Goal: Task Accomplishment & Management: Use online tool/utility

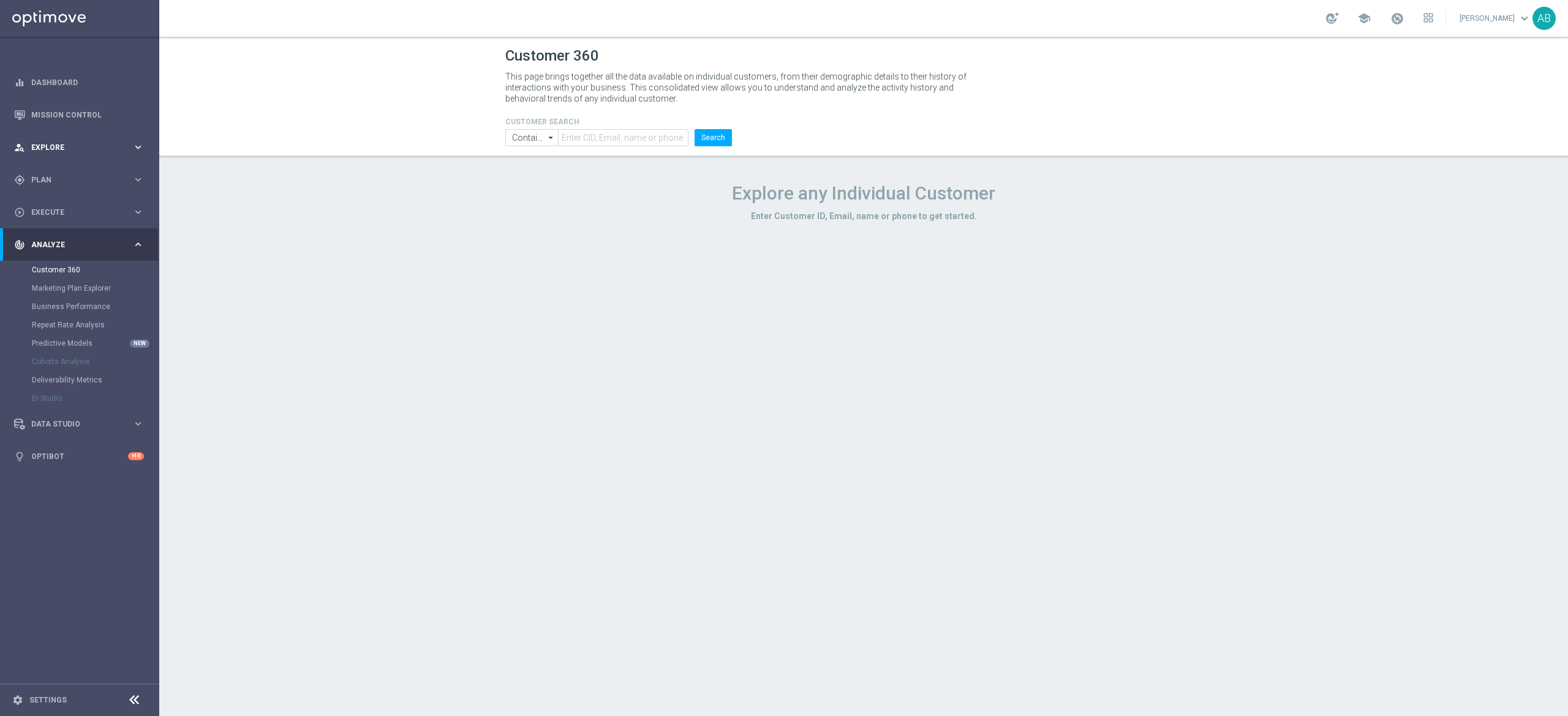
click at [84, 152] on div "person_search Explore" at bounding box center [72, 147] width 118 height 11
click at [84, 168] on link "Customer Explorer" at bounding box center [80, 172] width 95 height 10
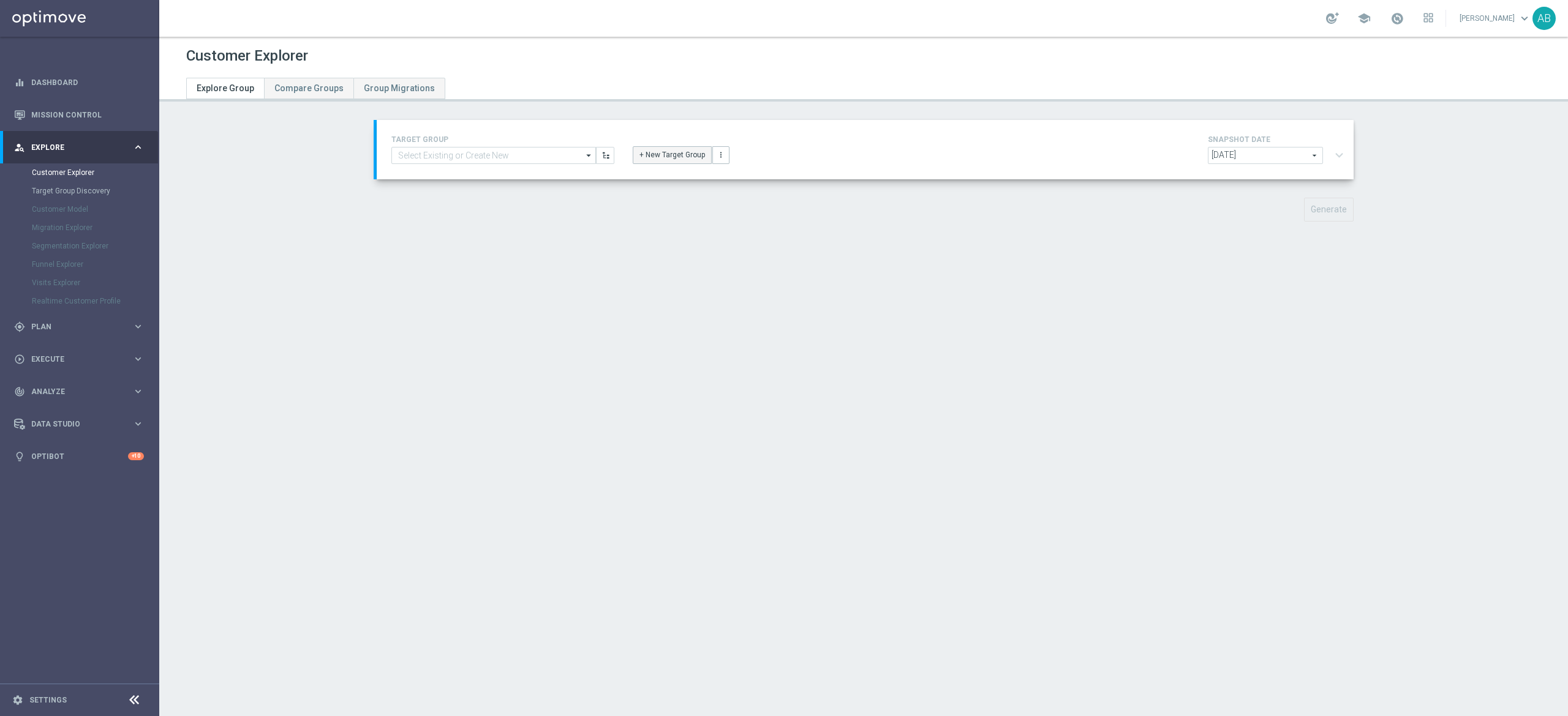
click at [643, 154] on button "+ New Target Group" at bounding box center [672, 155] width 79 height 18
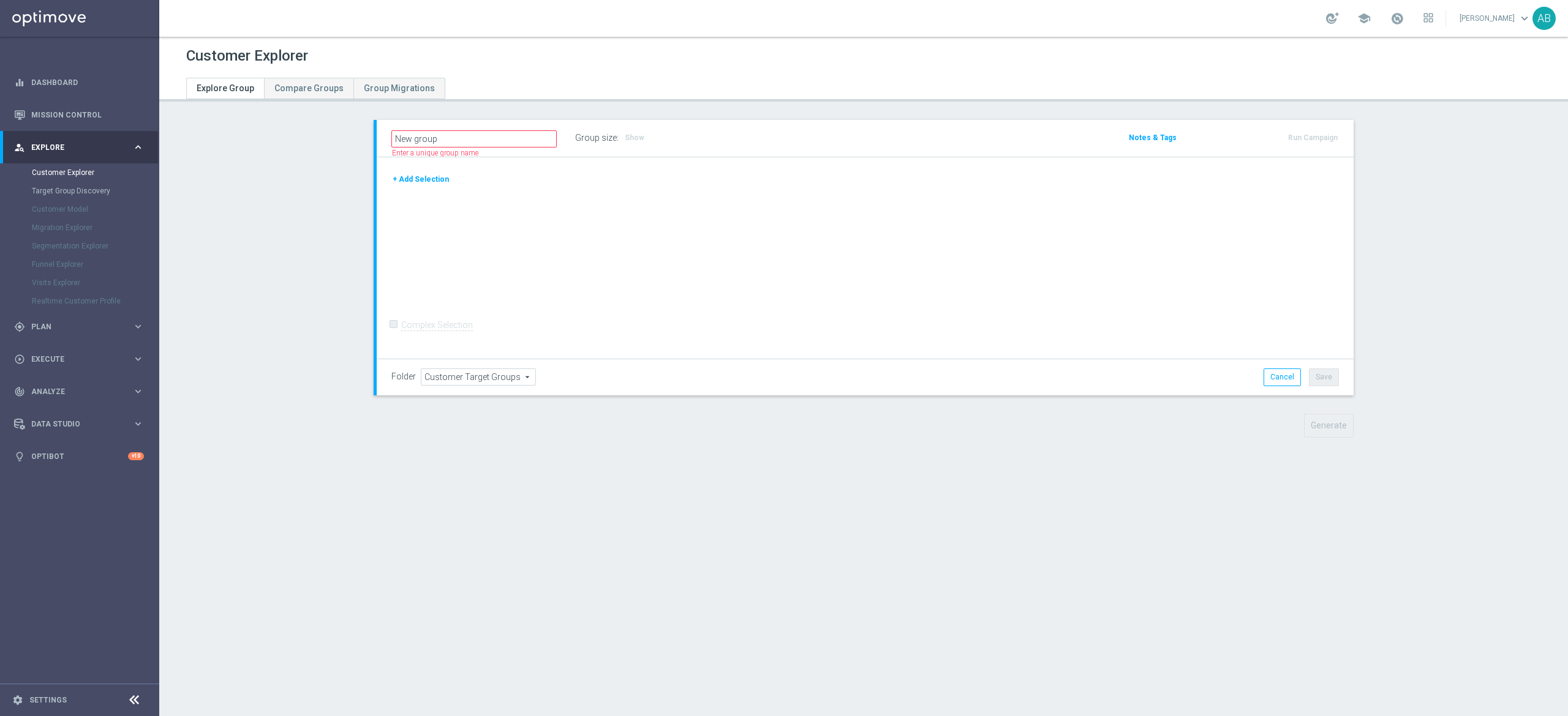
click at [418, 181] on button "+ Add Selection" at bounding box center [420, 179] width 58 height 14
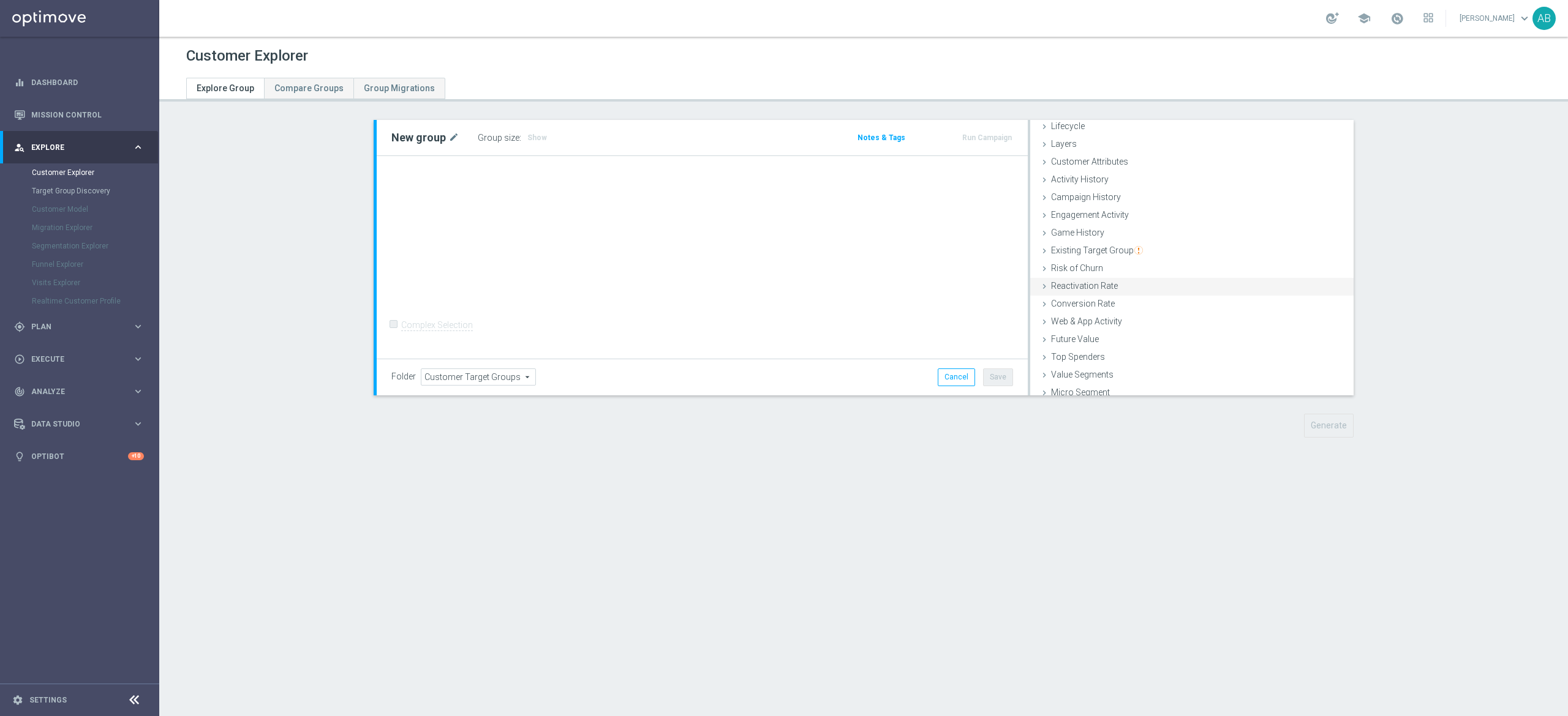
scroll to position [50, 0]
click at [1076, 176] on span "Campaign History" at bounding box center [1086, 172] width 70 height 10
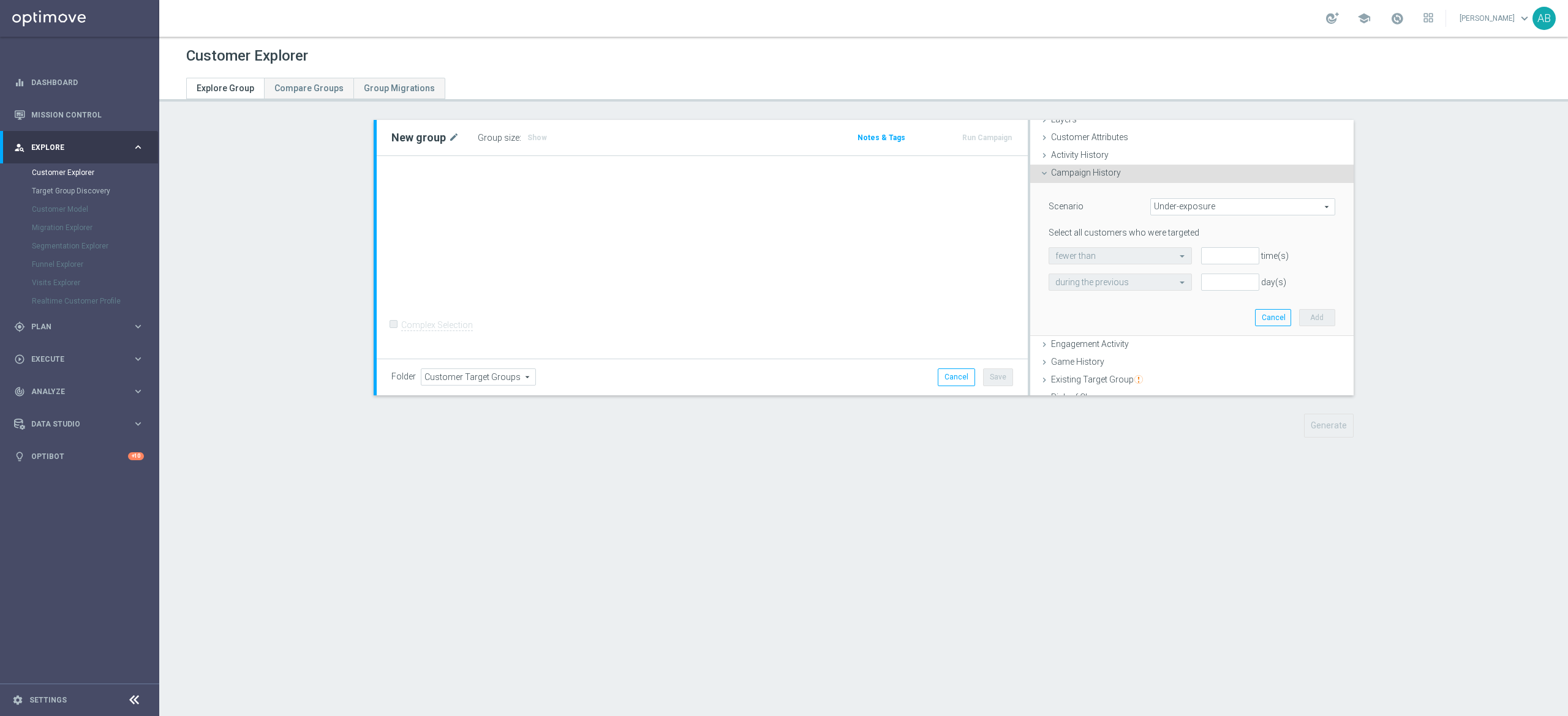
click at [1157, 205] on span "Under-exposure" at bounding box center [1242, 206] width 184 height 16
click at [1182, 286] on span "Custom" at bounding box center [1243, 288] width 171 height 10
type input "Custom"
click at [1185, 257] on span "responded to" at bounding box center [1256, 256] width 158 height 16
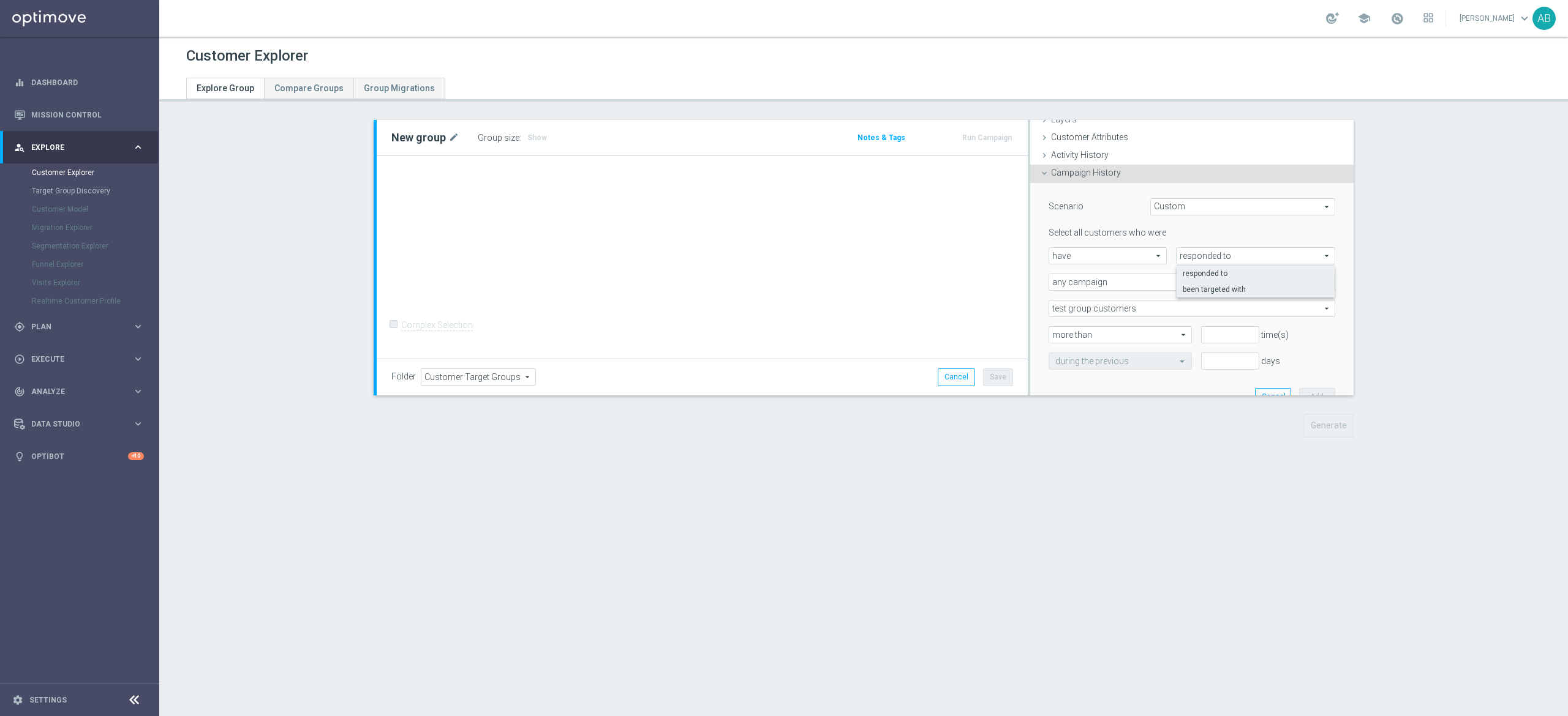
click at [1201, 290] on span "been targeted with" at bounding box center [1256, 290] width 146 height 10
type input "been targeted with"
click at [1101, 288] on span "any campaign" at bounding box center [1191, 282] width 285 height 16
click at [1098, 331] on span "one or more actions" at bounding box center [1191, 332] width 273 height 10
type input "one or more actions"
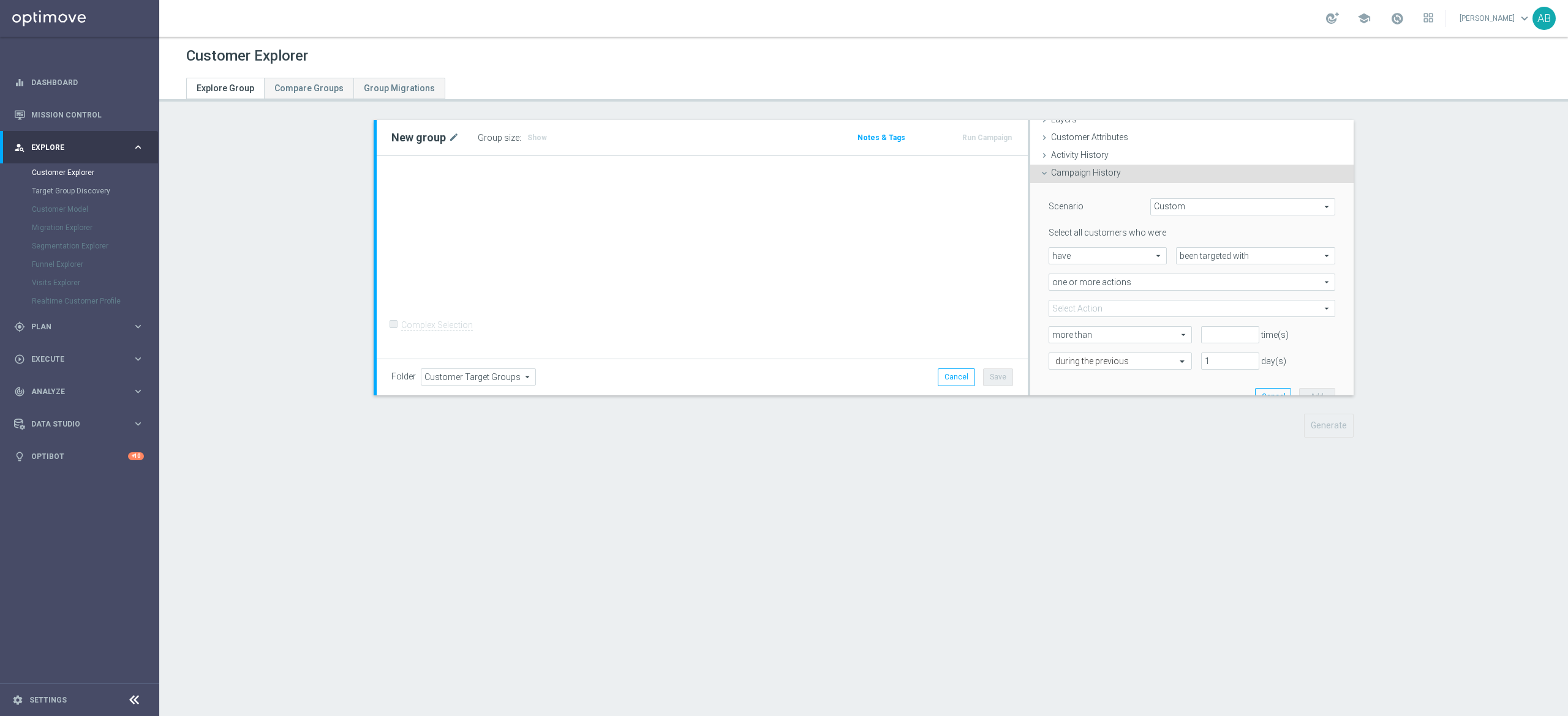
click at [1067, 301] on span at bounding box center [1191, 308] width 285 height 16
click at [1062, 307] on input "search" at bounding box center [1191, 308] width 286 height 18
paste input "E_NH-NL_AUTO_PRODUCT_VF DAY7 1PLUS DEPO A_DAILY"
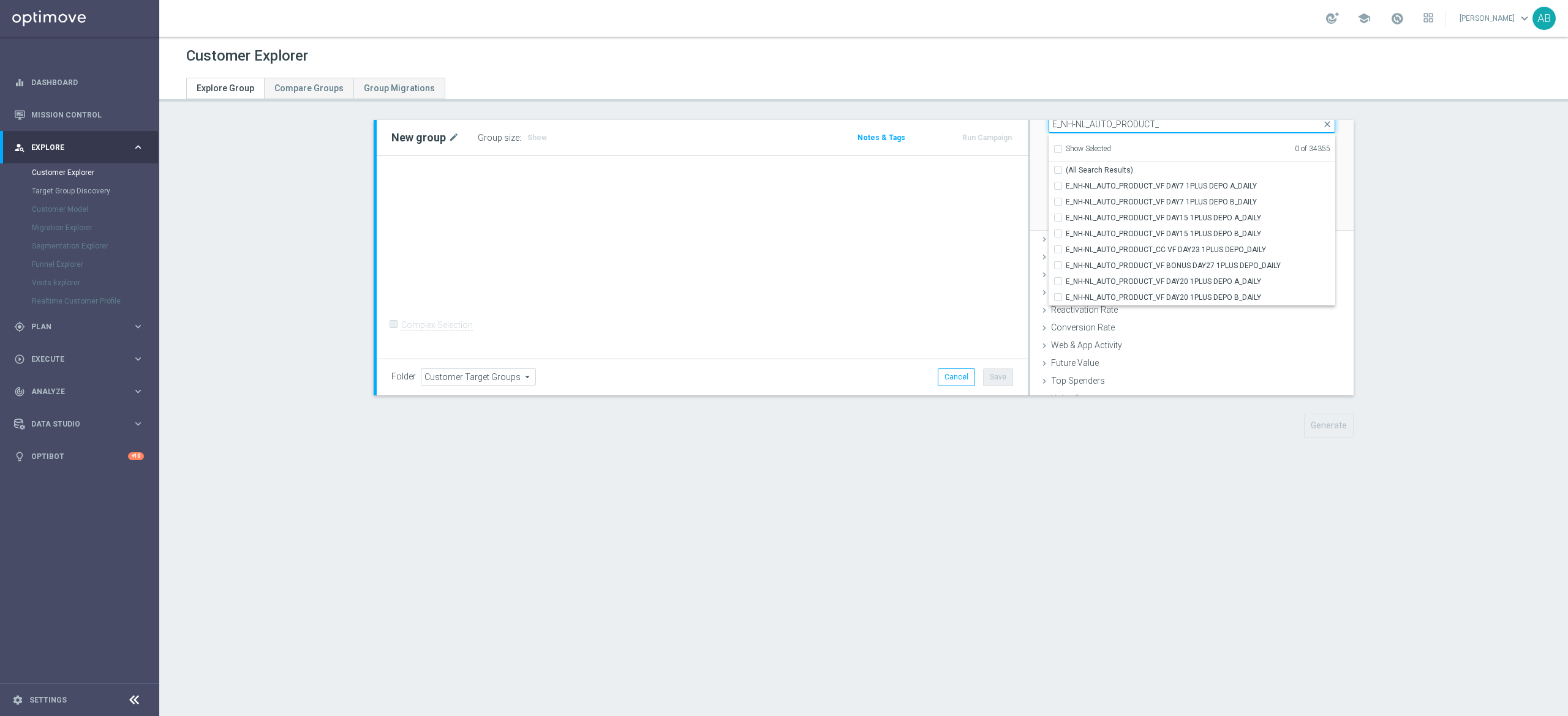
scroll to position [161, 0]
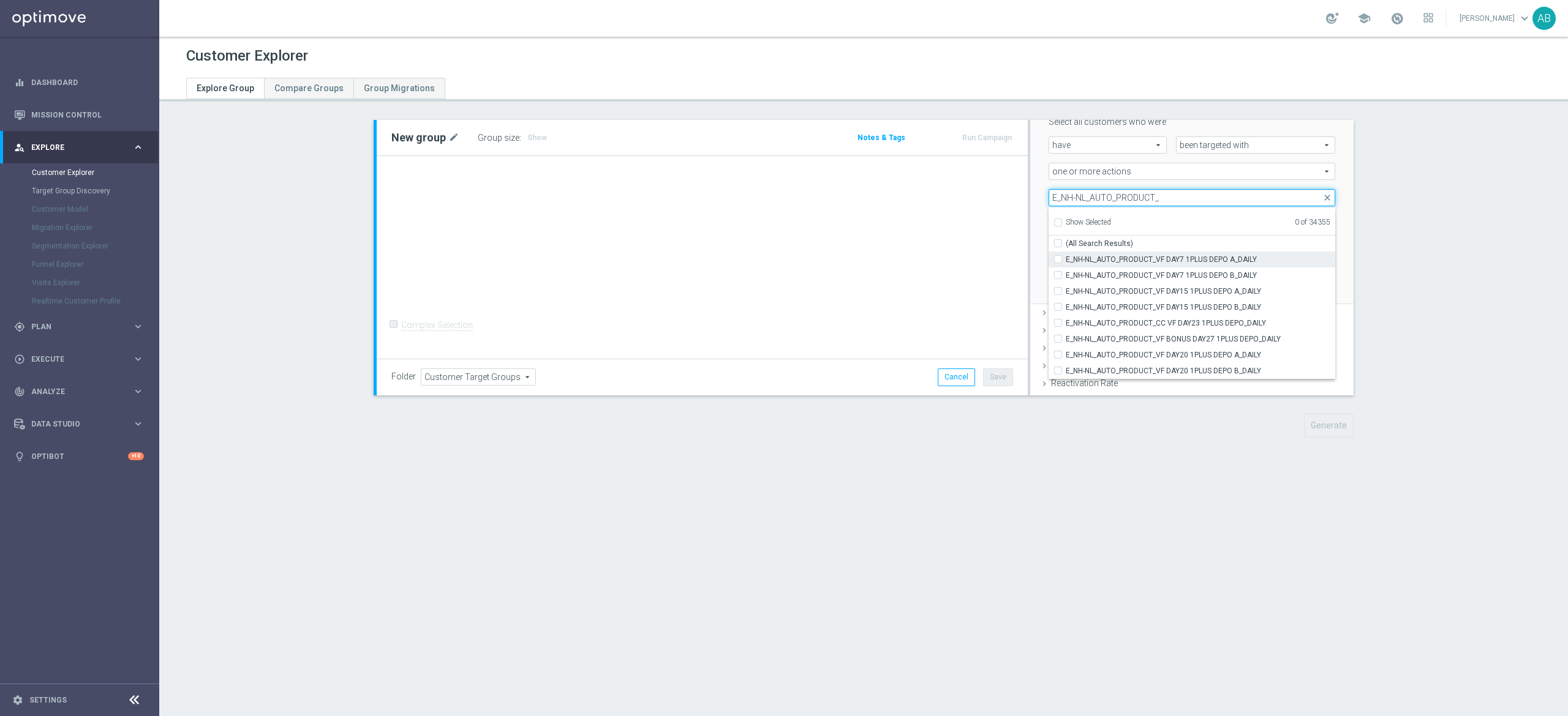
type input "E_NH-NL_AUTO_PRODUCT_"
click at [1058, 259] on input "E_NH-NL_AUTO_PRODUCT_VF DAY7 1PLUS DEPO A_DAILY" at bounding box center [1062, 259] width 8 height 8
checkbox input "true"
type input "E_NH-NL_AUTO_PRODUCT_VF DAY7 1PLUS DEPO A_DAILY"
click at [1058, 275] on input "E_NH-NL_AUTO_PRODUCT_VF DAY7 1PLUS DEPO B_DAILY" at bounding box center [1062, 275] width 8 height 8
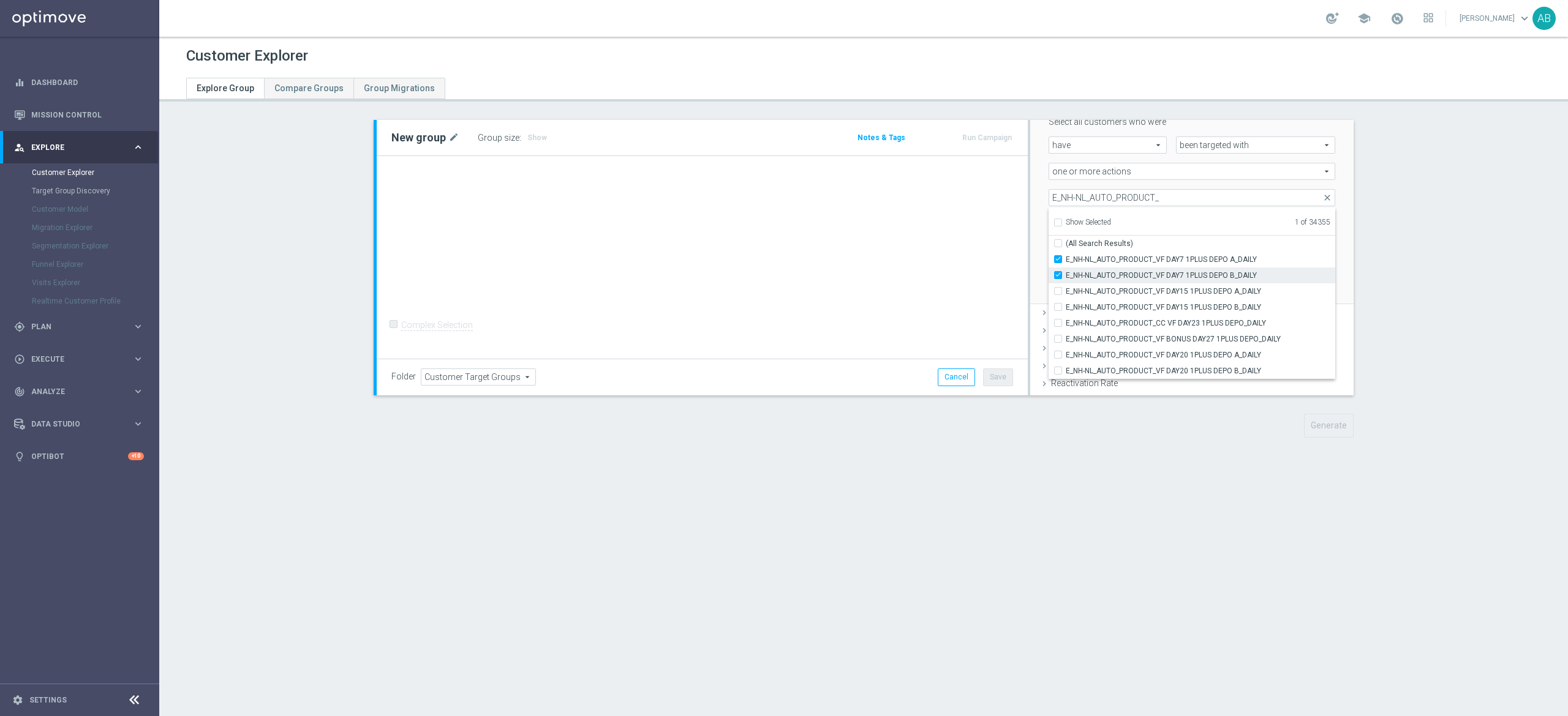
checkbox input "true"
type input "Selected 2 of 34355"
click at [1048, 296] on div "E_NH-NL_AUTO_PRODUCT_VF DAY15 1PLUS DEPO A_DAILY" at bounding box center [1191, 291] width 286 height 16
click at [1066, 292] on label "E_NH-NL_AUTO_PRODUCT_VF DAY15 1PLUS DEPO A_DAILY" at bounding box center [1200, 291] width 270 height 16
click at [1058, 292] on input "E_NH-NL_AUTO_PRODUCT_VF DAY15 1PLUS DEPO A_DAILY" at bounding box center [1062, 291] width 8 height 8
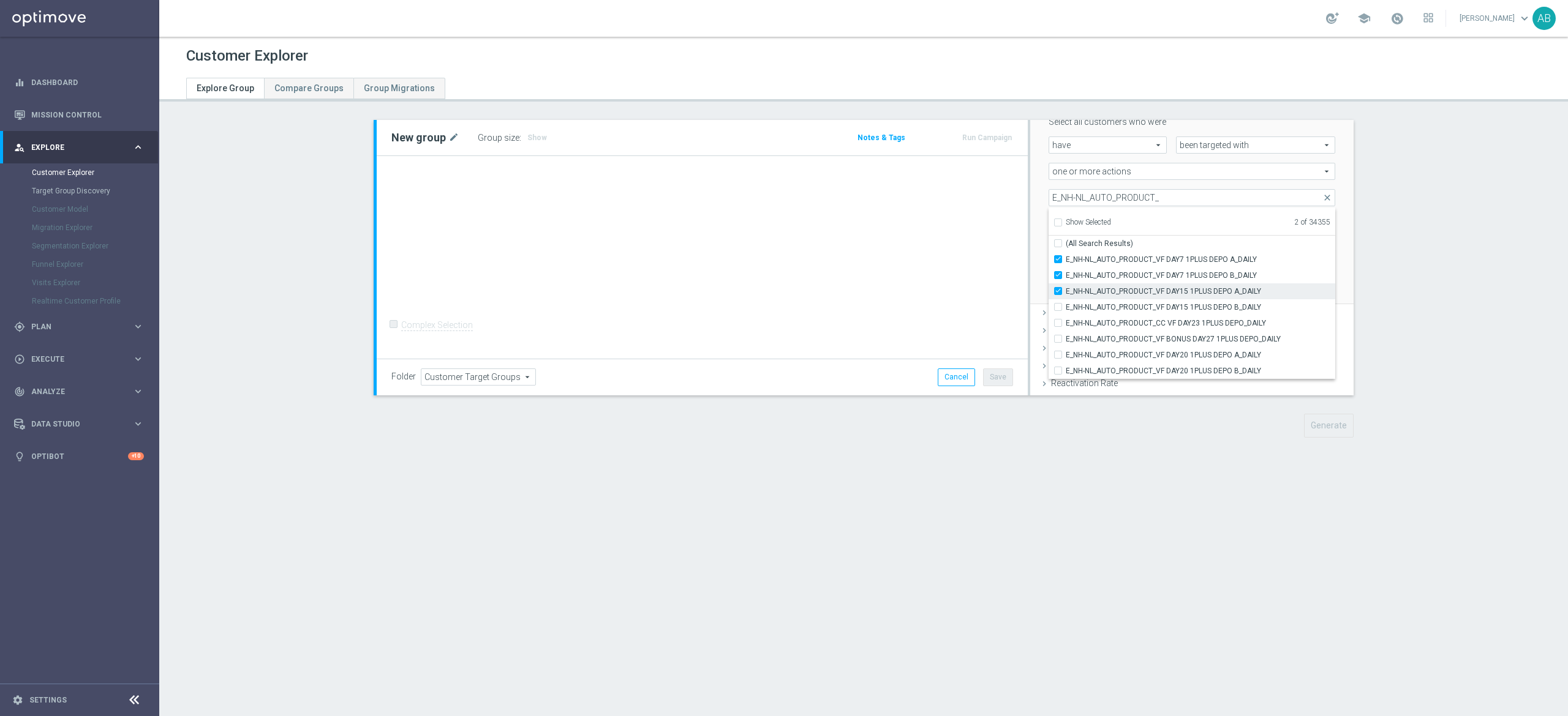
checkbox input "true"
type input "Selected 3 of 34355"
click at [1058, 304] on input "E_NH-NL_AUTO_PRODUCT_VF DAY15 1PLUS DEPO B_DAILY" at bounding box center [1062, 306] width 8 height 8
checkbox input "true"
type input "Selected 4 of 34355"
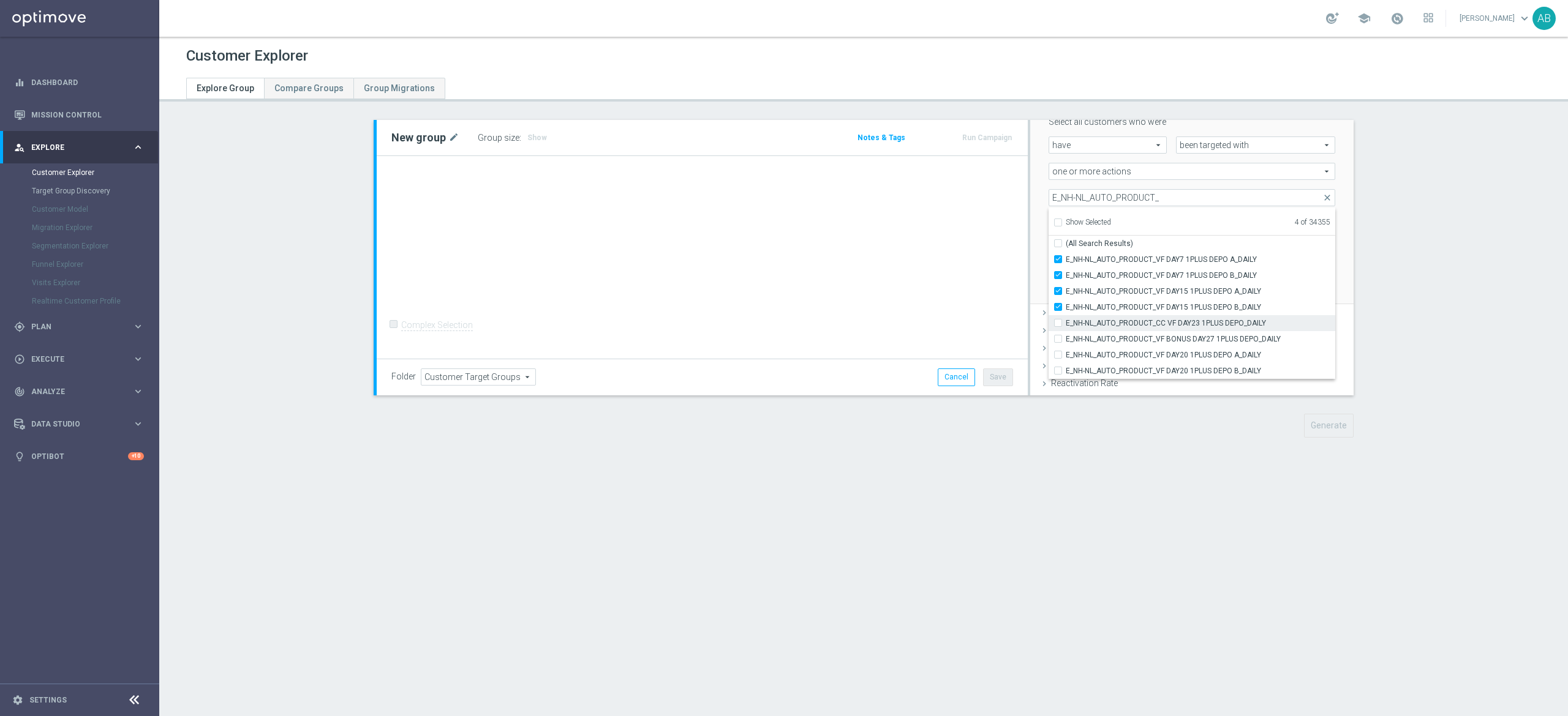
click at [1058, 323] on input "E_NH-NL_AUTO_PRODUCT_CC VF DAY23 1PLUS DEPO_DAILY" at bounding box center [1062, 323] width 8 height 8
checkbox input "true"
type input "Selected 5 of 34355"
click at [1058, 340] on input "E_NH-NL_AUTO_PRODUCT_VF BONUS DAY27 1PLUS DEPO_DAILY" at bounding box center [1062, 339] width 8 height 8
checkbox input "true"
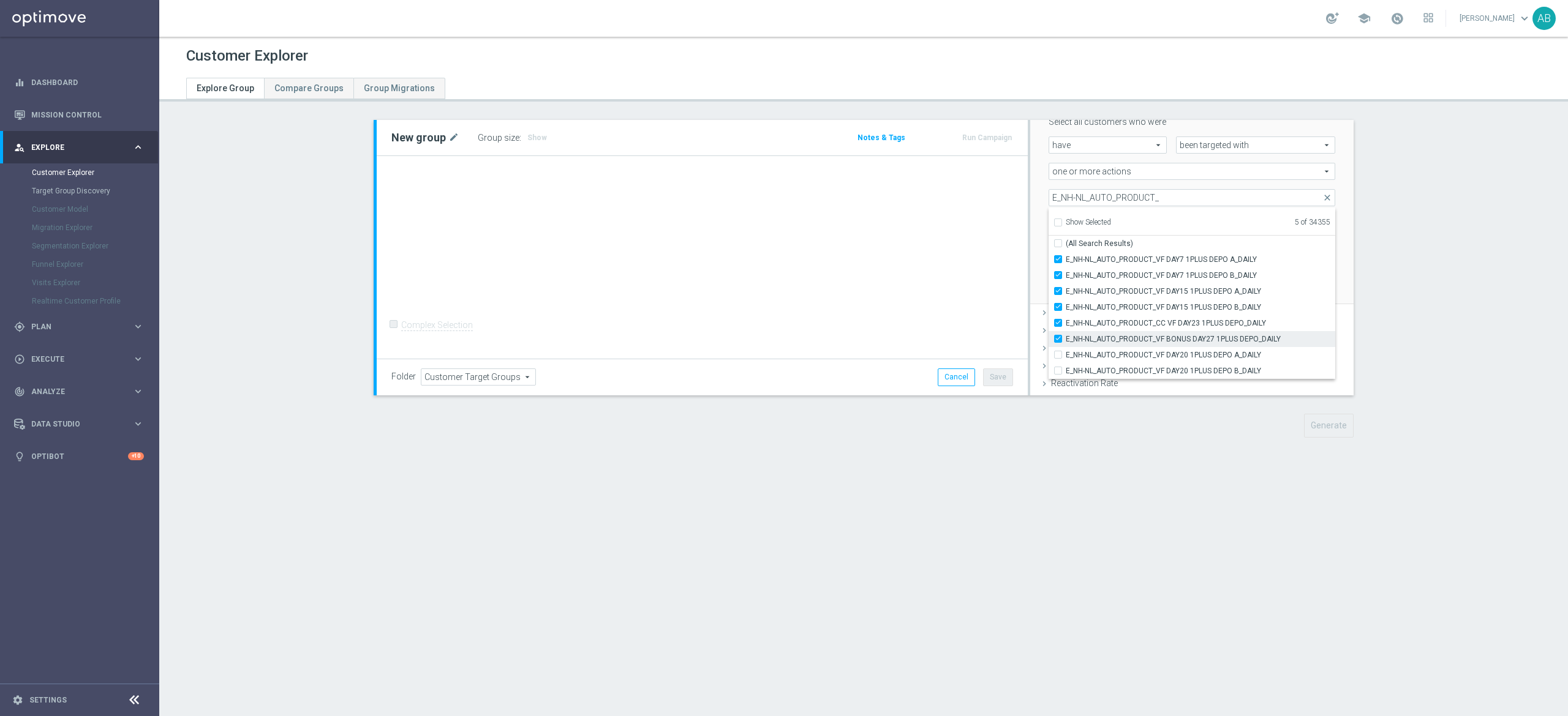
type input "Selected 6 of 34355"
click at [1058, 357] on input "E_NH-NL_AUTO_PRODUCT_VF DAY20 1PLUS DEPO A_DAILY" at bounding box center [1062, 355] width 8 height 8
checkbox input "true"
type input "Selected 7 of 34355"
click at [1058, 373] on input "E_NH-NL_AUTO_PRODUCT_VF DAY20 1PLUS DEPO B_DAILY" at bounding box center [1062, 371] width 8 height 8
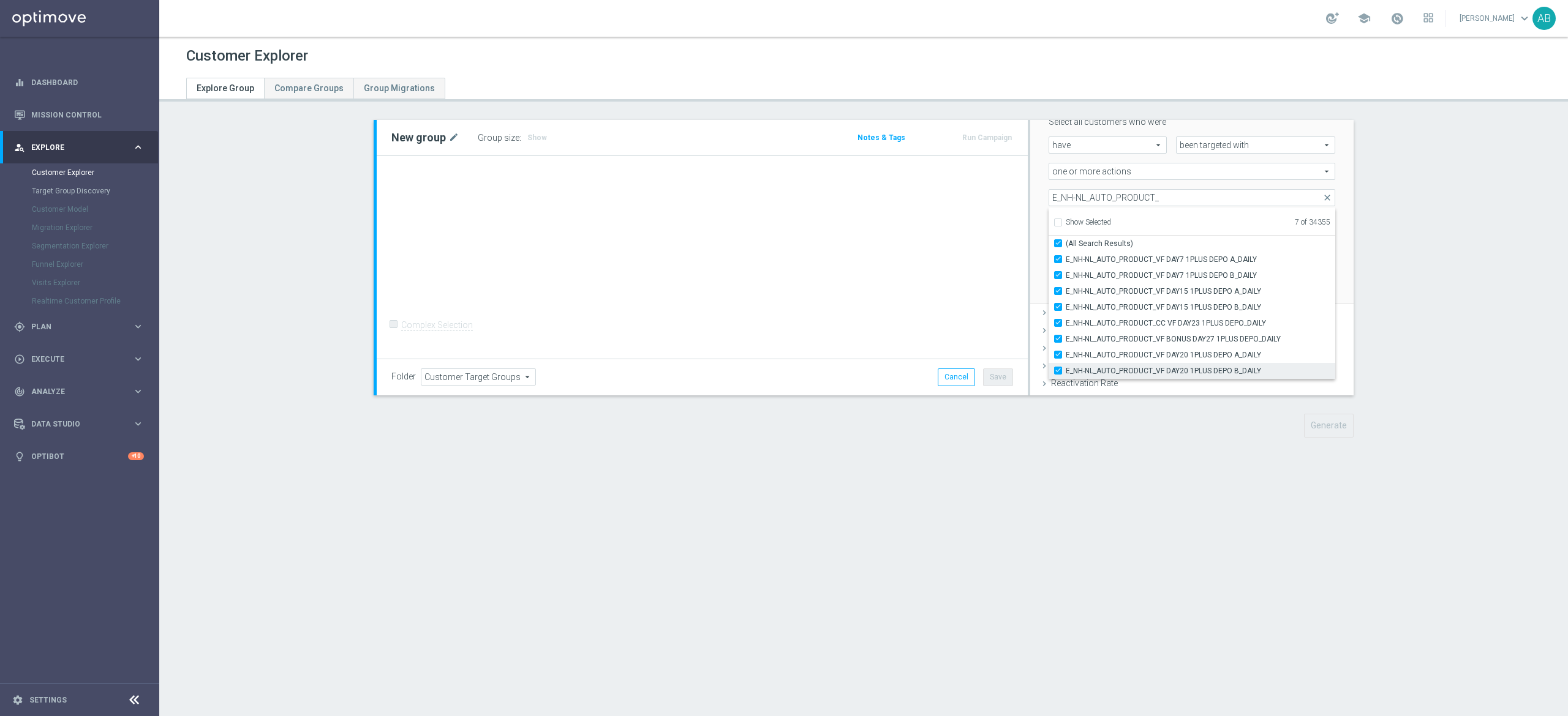
checkbox input "true"
type input "Selected 8 of 34355"
checkbox input "true"
click at [1095, 197] on input "E_NH-NL_AUTO_PRODUCT_" at bounding box center [1191, 197] width 286 height 18
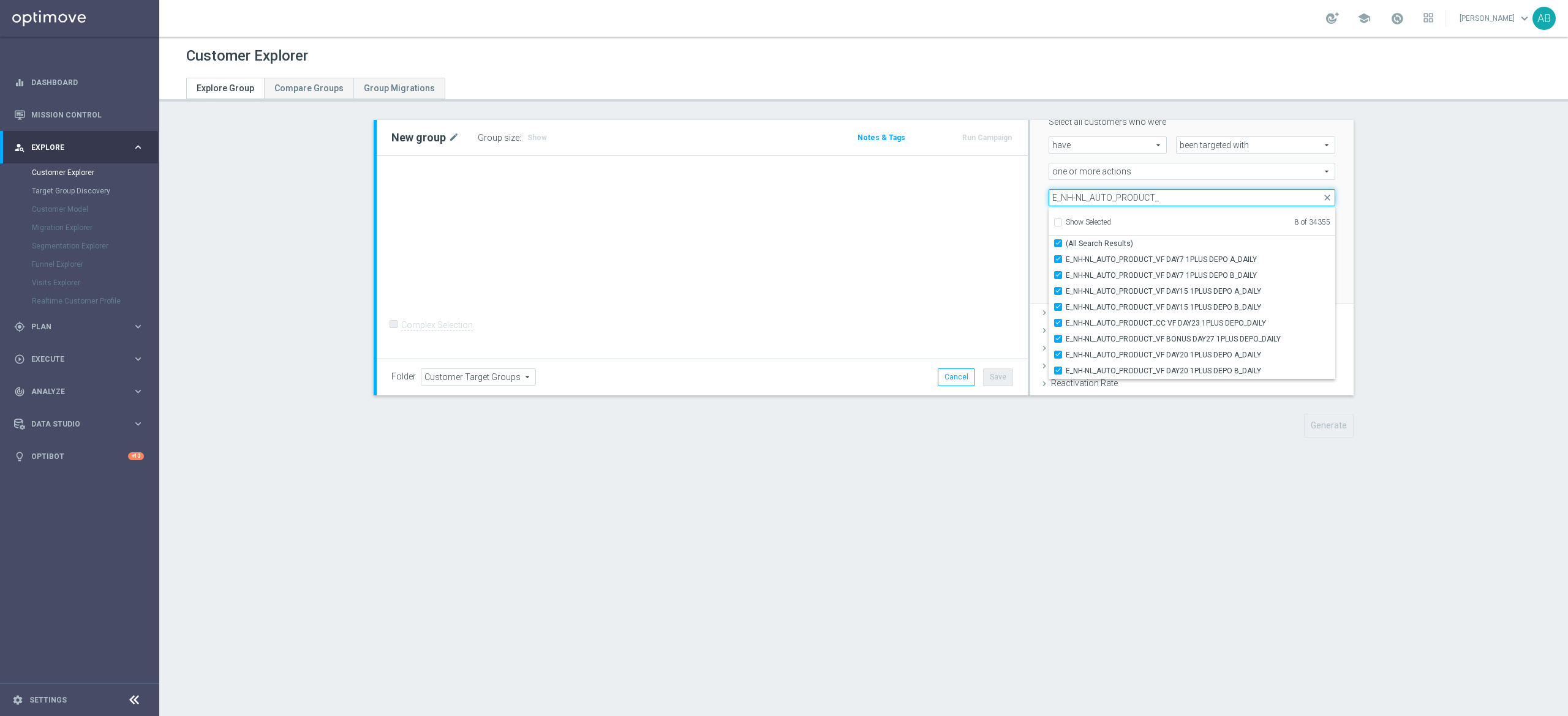
click at [1095, 197] on input "E_NH-NL_AUTO_PRODUCT_" at bounding box center [1191, 197] width 286 height 18
paste input "MIN-LOW_AUTO_PRODUCT_VF DAY7 1PLUS DEPO A_DAILY"
type input "E_MIN-LOW_AUTO_PRODUCT_VF DAY7 1PLUS DEPO A_DAILY"
checkbox input "false"
type input "E_MIN-LOW_AUTO_PRODUCT_"
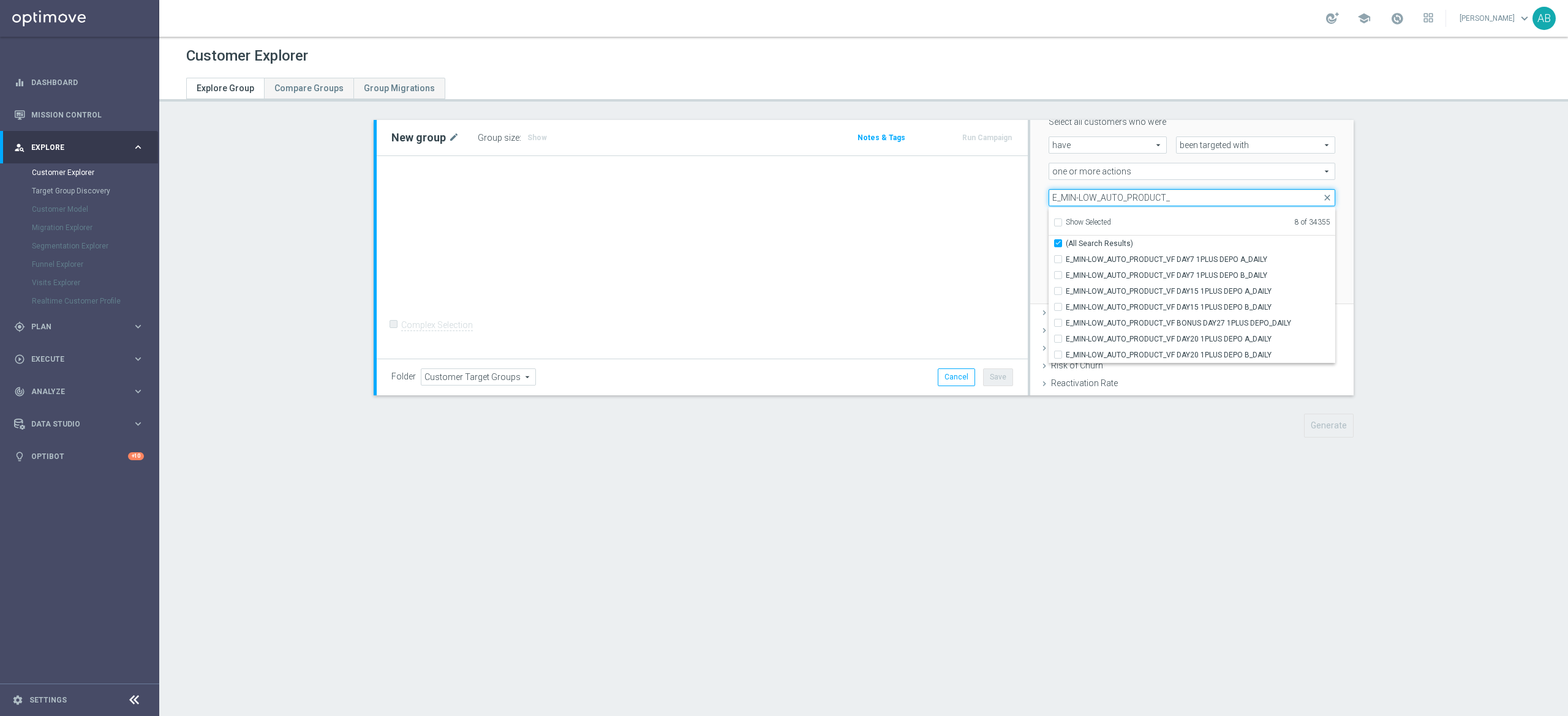
checkbox input "true"
type input "E_MIN-LOW_AUTO_PRODUCT_"
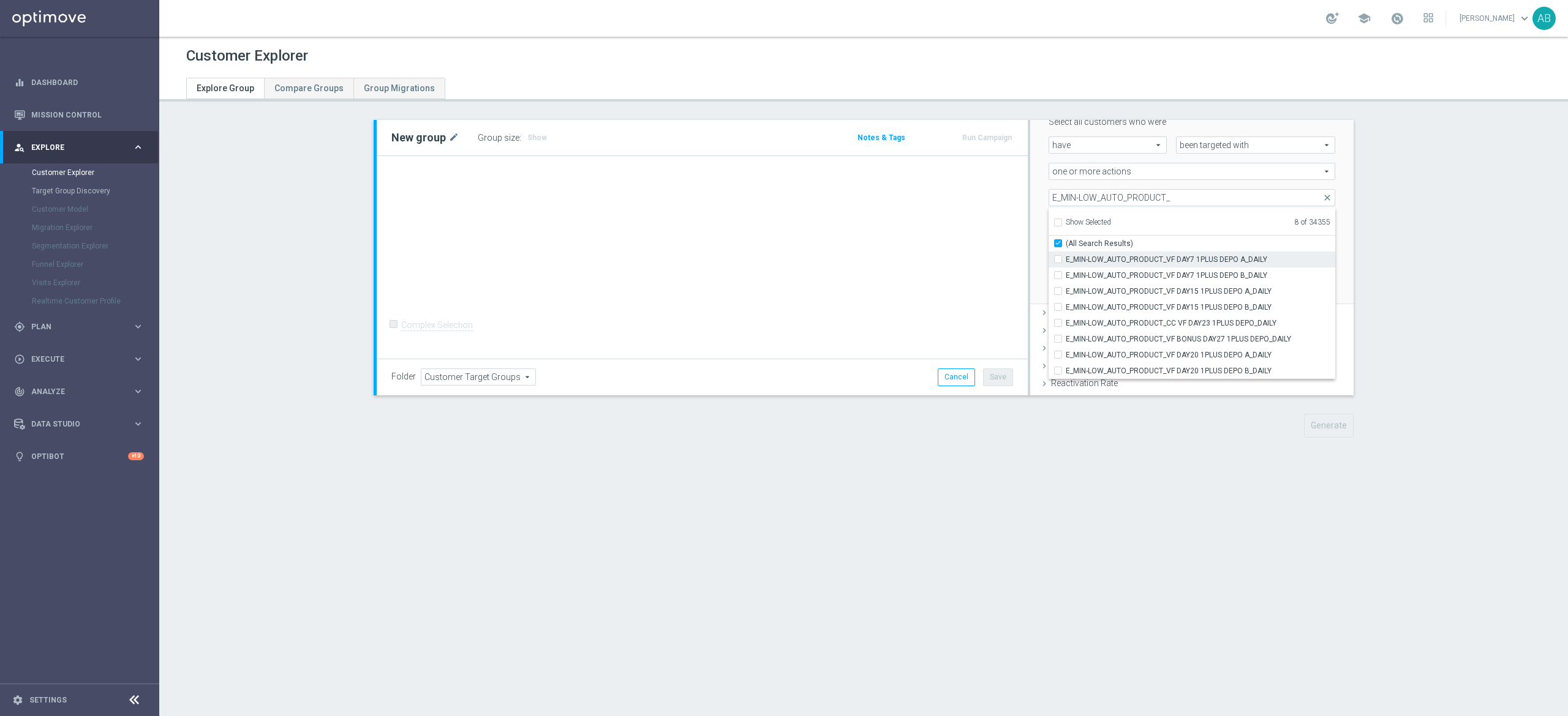
click at [1058, 259] on input "E_MIN-LOW_AUTO_PRODUCT_VF DAY7 1PLUS DEPO A_DAILY" at bounding box center [1062, 259] width 8 height 8
checkbox input "true"
type input "Selected 9 of 34355"
checkbox input "false"
click at [1058, 278] on input "E_MIN-LOW_AUTO_PRODUCT_VF DAY7 1PLUS DEPO B_DAILY" at bounding box center [1062, 275] width 8 height 8
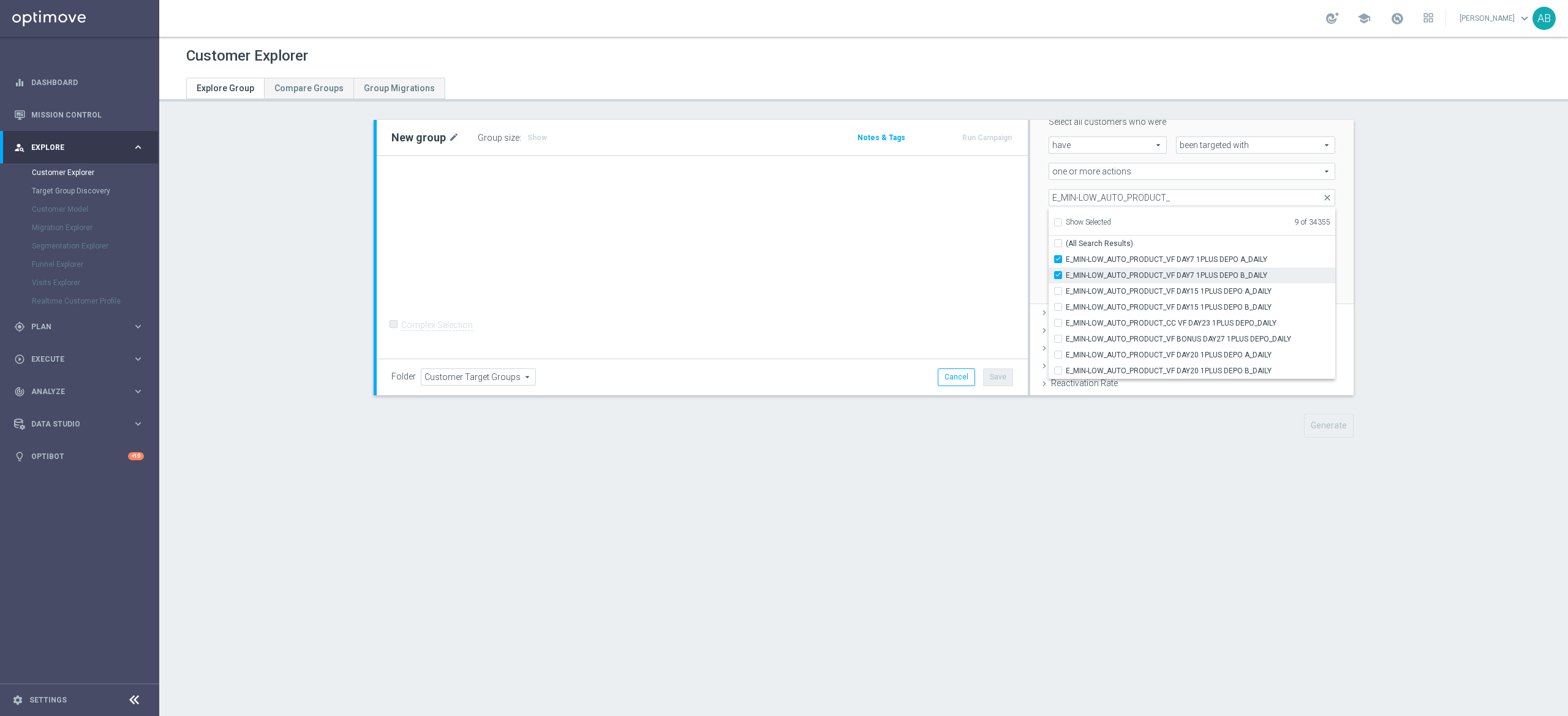
checkbox input "true"
type input "Selected 10 of 34355"
click at [1058, 295] on input "E_MIN-LOW_AUTO_PRODUCT_VF DAY15 1PLUS DEPO A_DAILY" at bounding box center [1062, 291] width 8 height 8
checkbox input "true"
type input "Selected 11 of 34355"
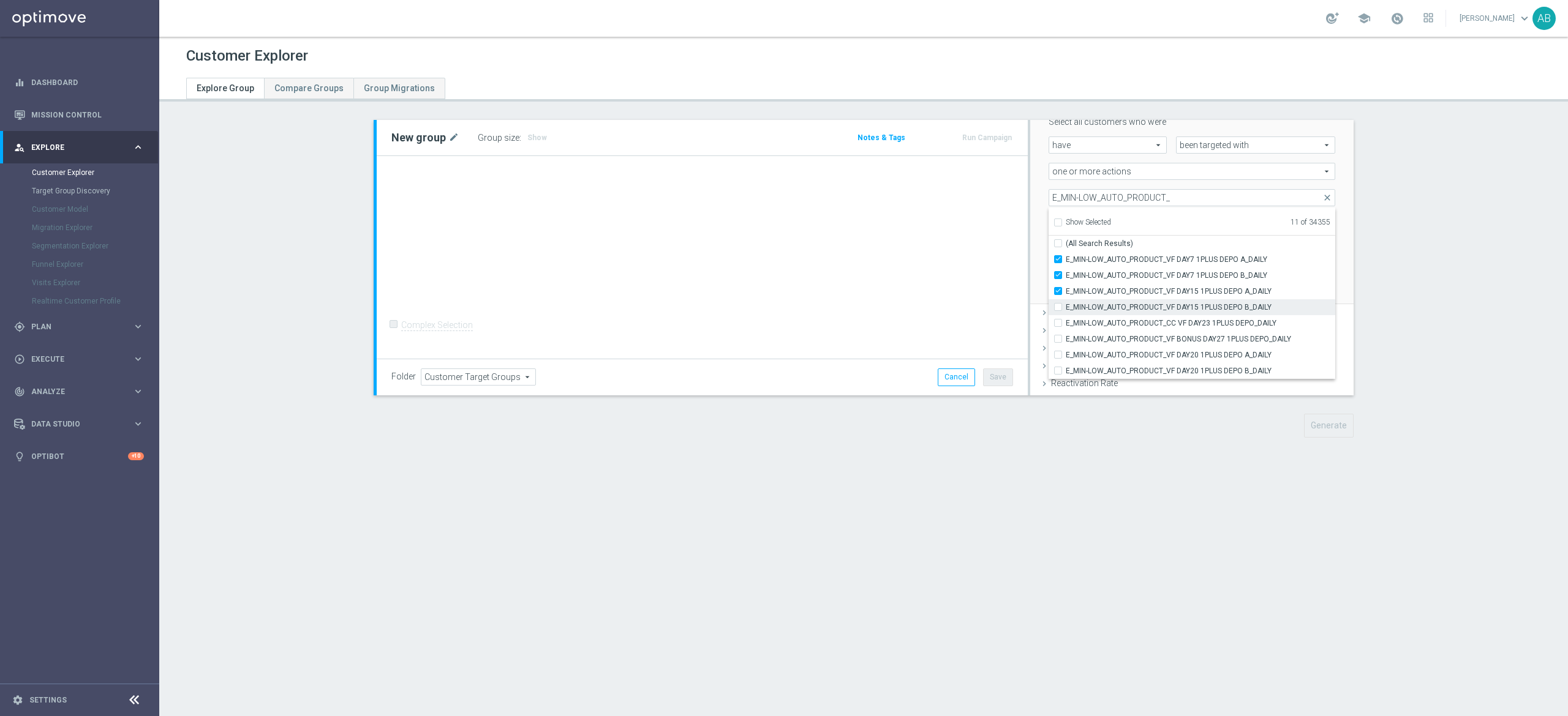
click at [1058, 306] on input "E_MIN-LOW_AUTO_PRODUCT_VF DAY15 1PLUS DEPO B_DAILY" at bounding box center [1062, 306] width 8 height 8
checkbox input "true"
type input "Selected 12 of 34355"
click at [1058, 319] on input "E_MIN-LOW_AUTO_PRODUCT_CC VF DAY23 1PLUS DEPO_DAILY" at bounding box center [1062, 323] width 8 height 8
checkbox input "true"
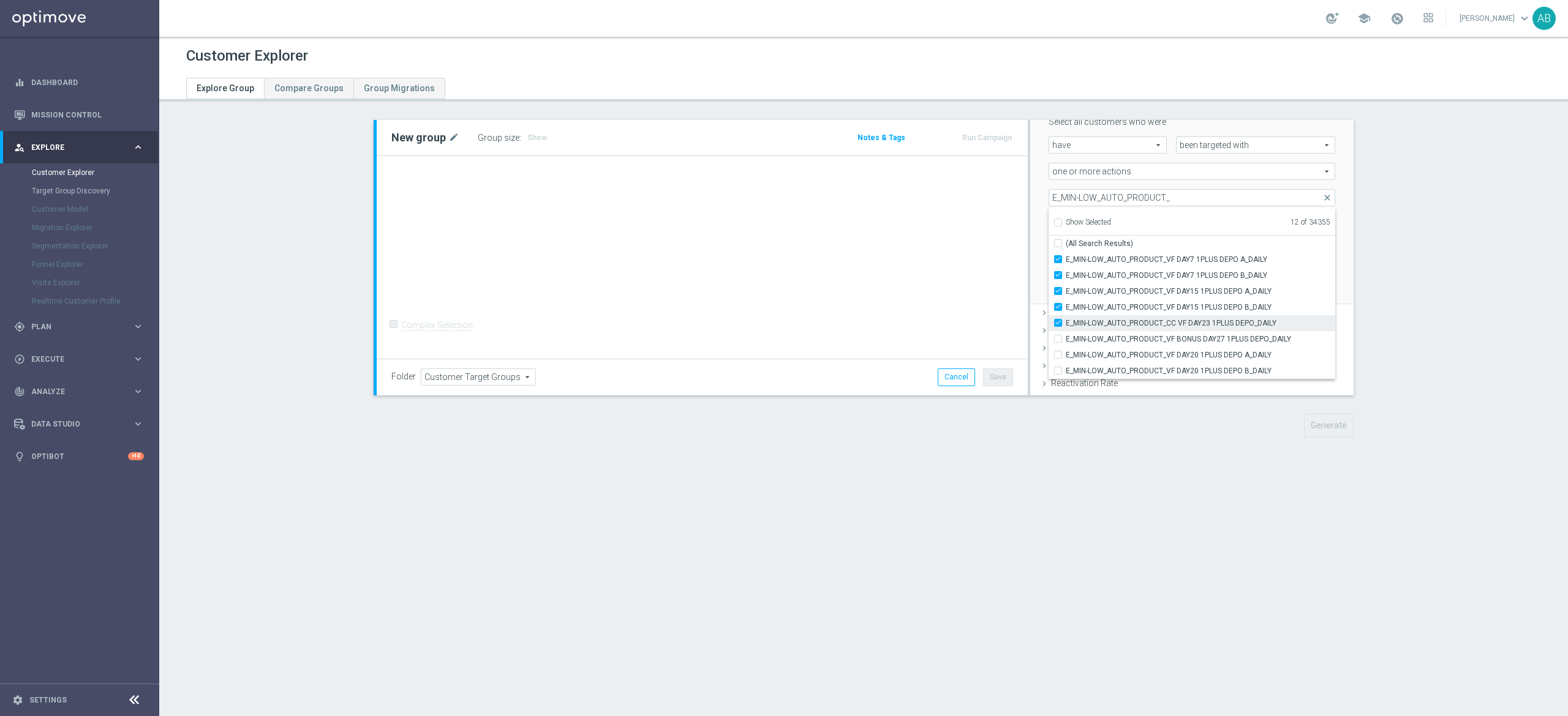
type input "Selected 13 of 34355"
click at [1058, 340] on input "E_MIN-LOW_AUTO_PRODUCT_VF BONUS DAY27 1PLUS DEPO_DAILY" at bounding box center [1062, 339] width 8 height 8
checkbox input "true"
type input "Selected 14 of 34355"
click at [1058, 354] on input "E_MIN-LOW_AUTO_PRODUCT_VF DAY20 1PLUS DEPO A_DAILY" at bounding box center [1062, 355] width 8 height 8
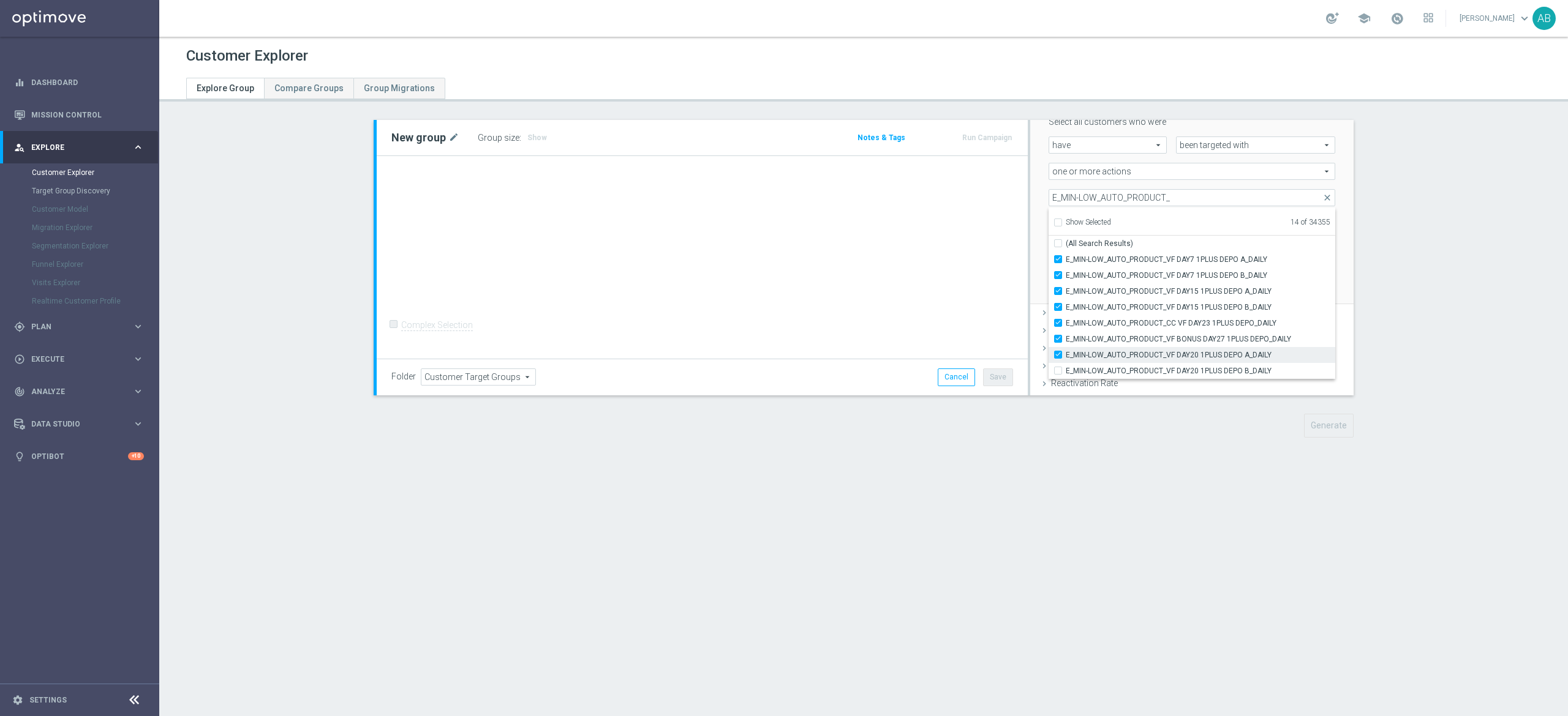
checkbox input "true"
type input "Selected 15 of 34355"
click at [1058, 371] on input "E_MIN-LOW_AUTO_PRODUCT_VF DAY20 1PLUS DEPO B_DAILY" at bounding box center [1062, 371] width 8 height 8
checkbox input "true"
type input "Selected 16 of 34355"
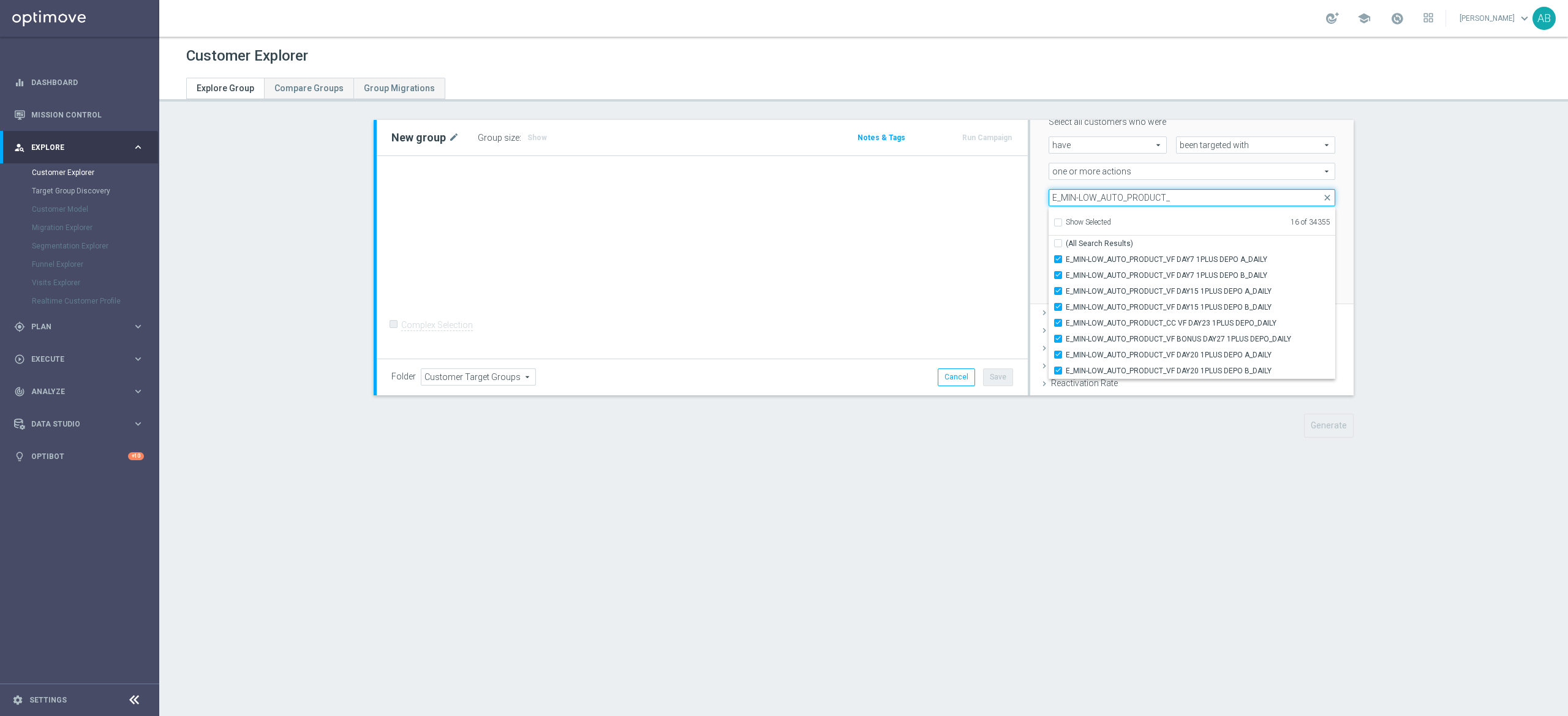
click at [1074, 200] on input "E_MIN-LOW_AUTO_PRODUCT_" at bounding box center [1191, 197] width 286 height 18
click at [1075, 200] on input "E_MIN-LOW_AUTO_PRODUCT_" at bounding box center [1191, 197] width 286 height 18
paste input "ED-HIGH_AUTO_PRODUCT_VF DAY7 1PLUS DEPO A_DAILY"
type input "E_MED-HIGH_AUTO_PROD"
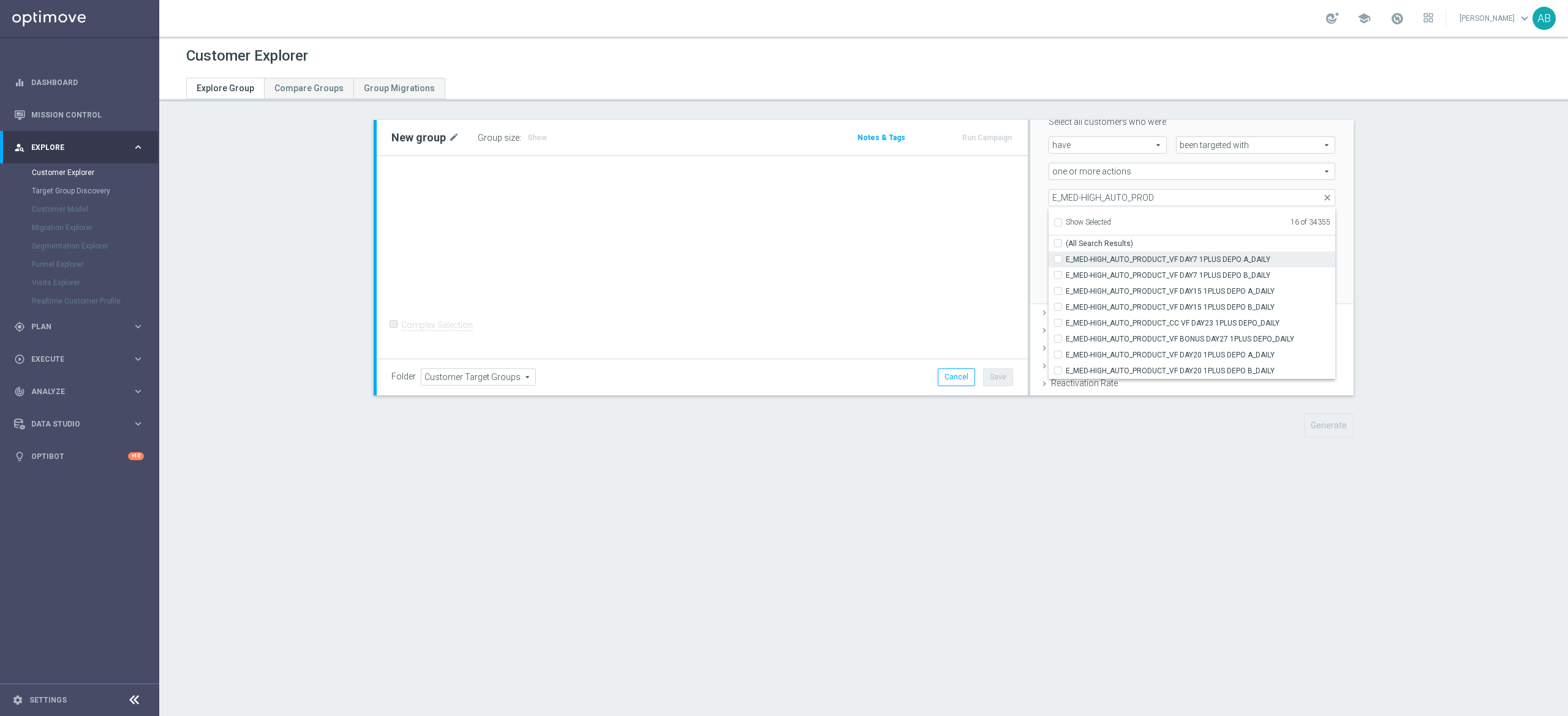
click at [1048, 257] on div "E_MED-HIGH_AUTO_PRODUCT_VF DAY7 1PLUS DEPO A_DAILY" at bounding box center [1191, 260] width 286 height 16
click at [1058, 262] on input "E_MED-HIGH_AUTO_PRODUCT_VF DAY7 1PLUS DEPO A_DAILY" at bounding box center [1062, 259] width 8 height 8
checkbox input "true"
type input "Selected 17 of 34355"
click at [1049, 280] on div "E_MED-HIGH_AUTO_PRODUCT_VF DAY7 1PLUS DEPO B_DAILY" at bounding box center [1191, 275] width 286 height 16
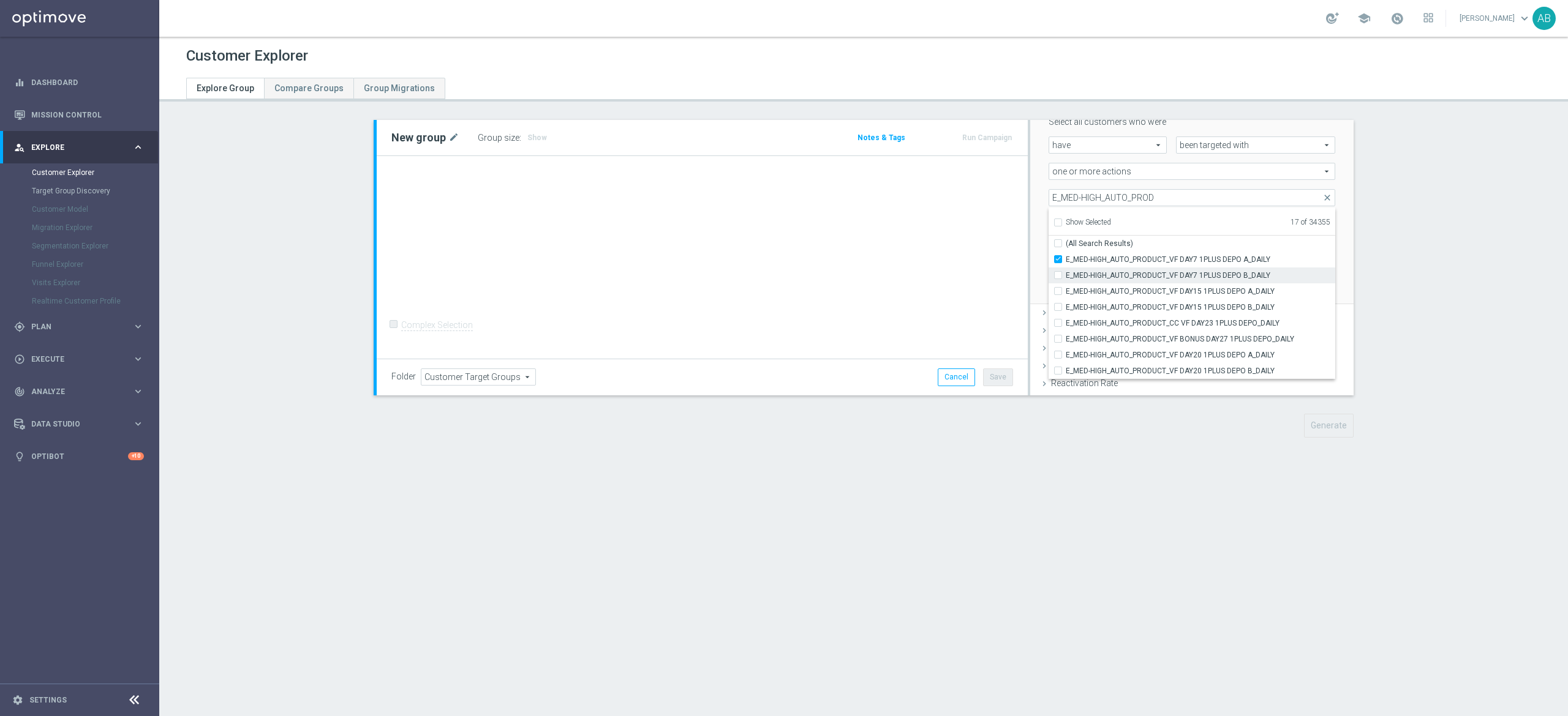
click at [1058, 276] on input "E_MED-HIGH_AUTO_PRODUCT_VF DAY7 1PLUS DEPO B_DAILY" at bounding box center [1062, 275] width 8 height 8
checkbox input "true"
type input "Selected 18 of 34355"
click at [1058, 288] on input "E_MED-HIGH_AUTO_PRODUCT_VF DAY15 1PLUS DEPO A_DAILY" at bounding box center [1062, 291] width 8 height 8
checkbox input "true"
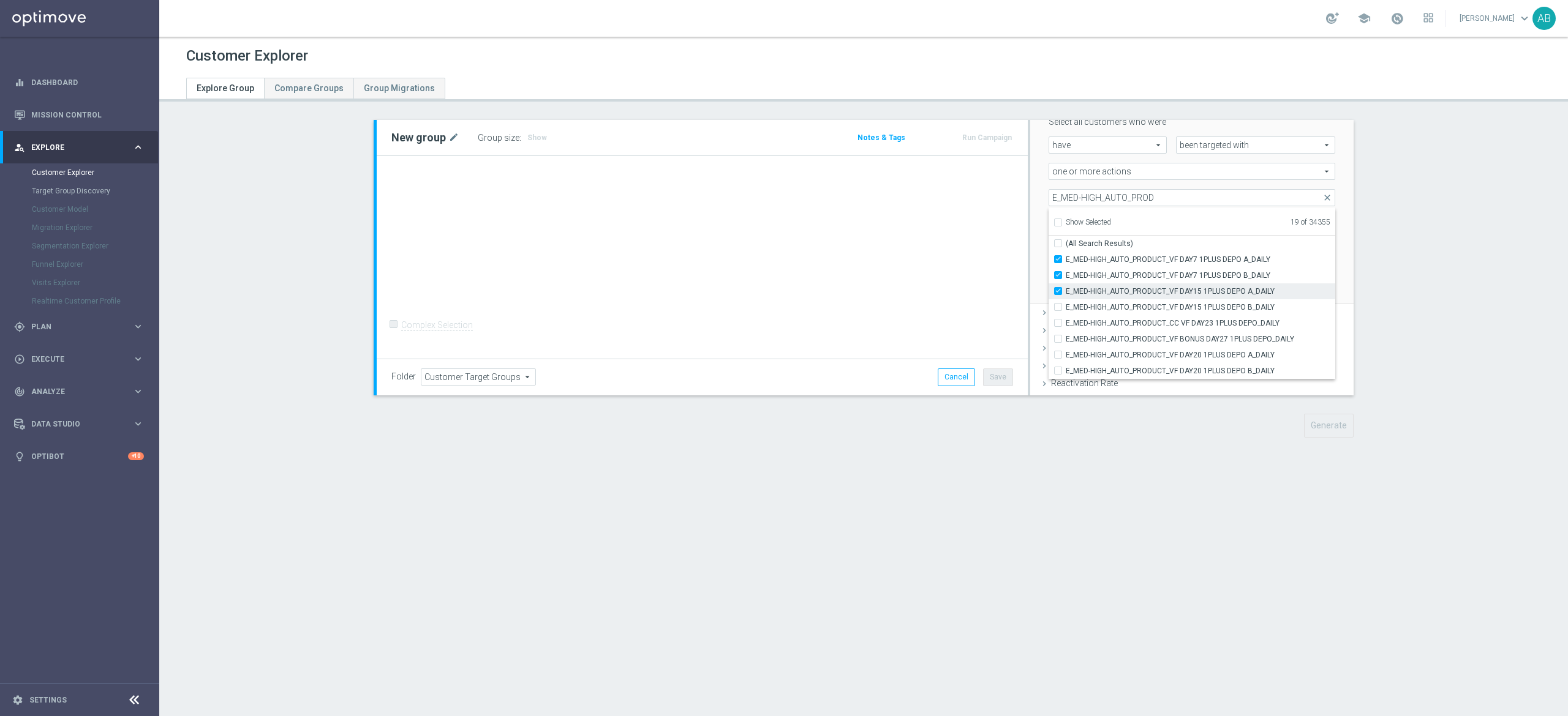
type input "Selected 19 of 34355"
click at [1058, 305] on input "E_MED-HIGH_AUTO_PRODUCT_VF DAY15 1PLUS DEPO B_DAILY" at bounding box center [1062, 306] width 8 height 8
checkbox input "true"
type input "Selected 20 of 34355"
click at [1058, 325] on input "E_MED-HIGH_AUTO_PRODUCT_CC VF DAY23 1PLUS DEPO_DAILY" at bounding box center [1062, 323] width 8 height 8
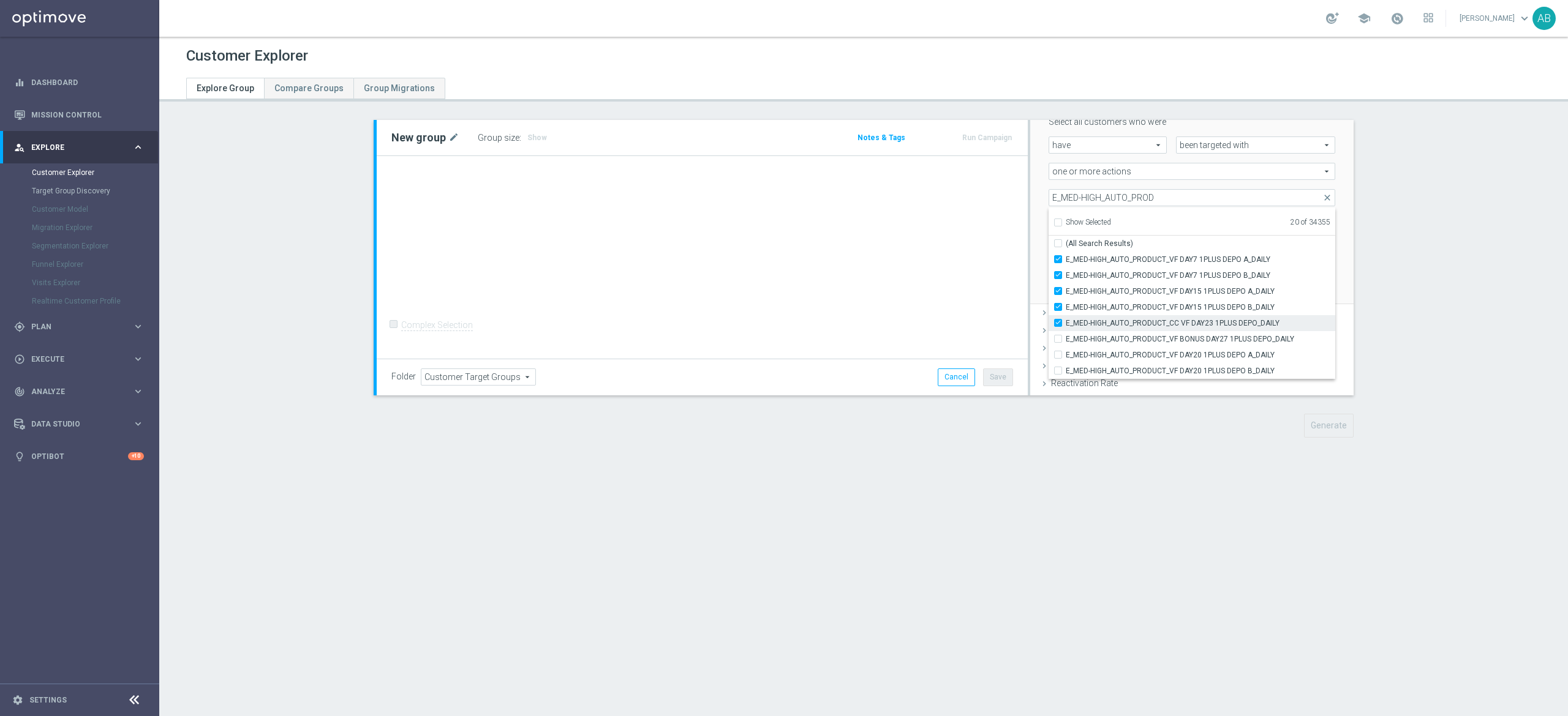
checkbox input "true"
type input "Selected 21 of 34355"
click at [1058, 338] on input "E_MED-HIGH_AUTO_PRODUCT_VF BONUS DAY27 1PLUS DEPO_DAILY" at bounding box center [1062, 339] width 8 height 8
checkbox input "true"
type input "Selected 22 of 34355"
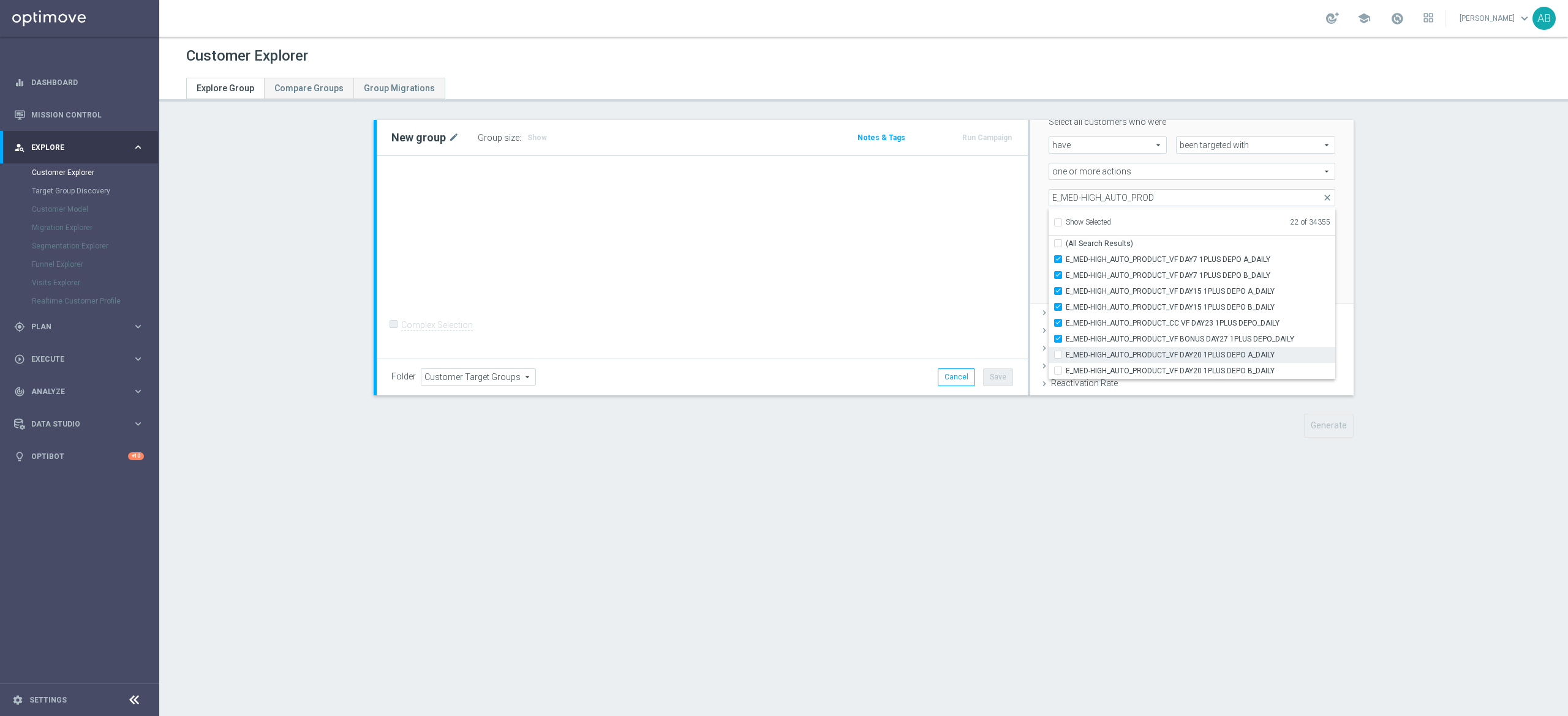
click at [1058, 352] on input "E_MED-HIGH_AUTO_PRODUCT_VF DAY20 1PLUS DEPO A_DAILY" at bounding box center [1062, 355] width 8 height 8
checkbox input "true"
type input "Selected 23 of 34355"
click at [1058, 374] on input "E_MED-HIGH_AUTO_PRODUCT_VF DAY20 1PLUS DEPO B_DAILY" at bounding box center [1062, 371] width 8 height 8
checkbox input "true"
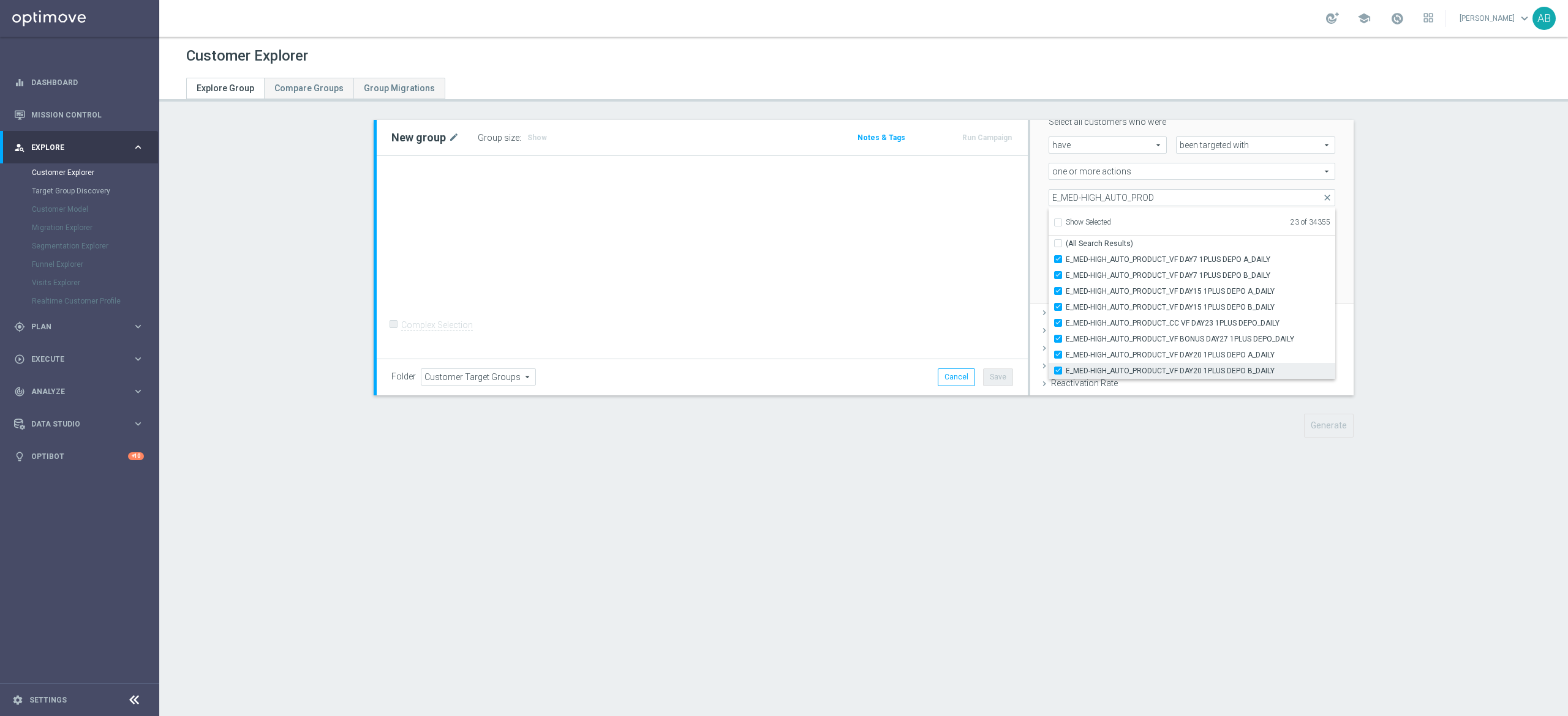
type input "Selected 24 of 34355"
click at [1085, 200] on input "E_MED-HIGH_AUTO_PROD" at bounding box center [1191, 197] width 286 height 18
paste input "ALL_AUTO_PRODUCT_VF DAY7 NONDEPO A_DAILY"
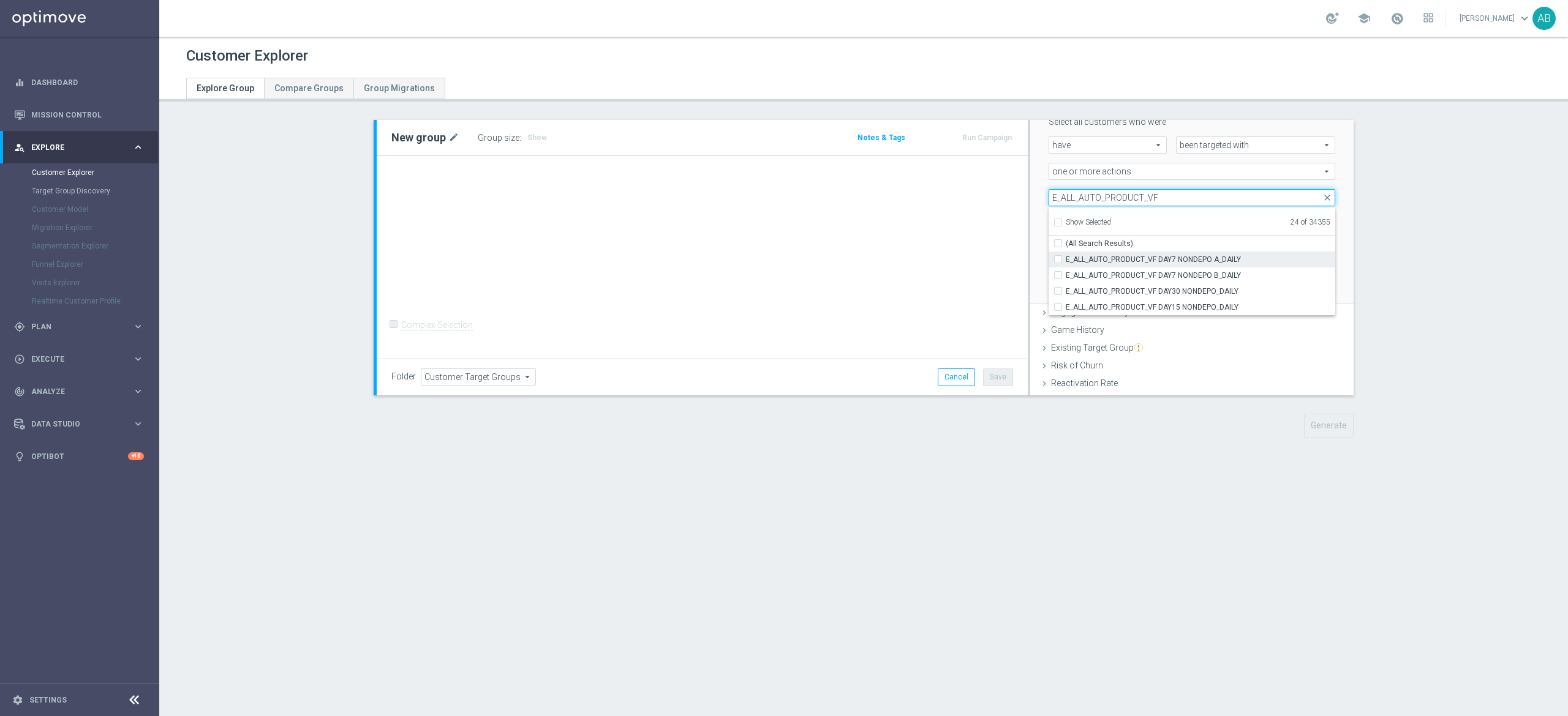
type input "E_ALL_AUTO_PRODUCT_VF"
click at [1058, 261] on input "E_ALL_AUTO_PRODUCT_VF DAY7 NONDEPO A_DAILY" at bounding box center [1062, 259] width 8 height 8
checkbox input "true"
type input "Selected 25 of 34355"
click at [1048, 279] on div "E_ALL_AUTO_PRODUCT_VF DAY7 NONDEPO B_DAILY" at bounding box center [1191, 275] width 286 height 16
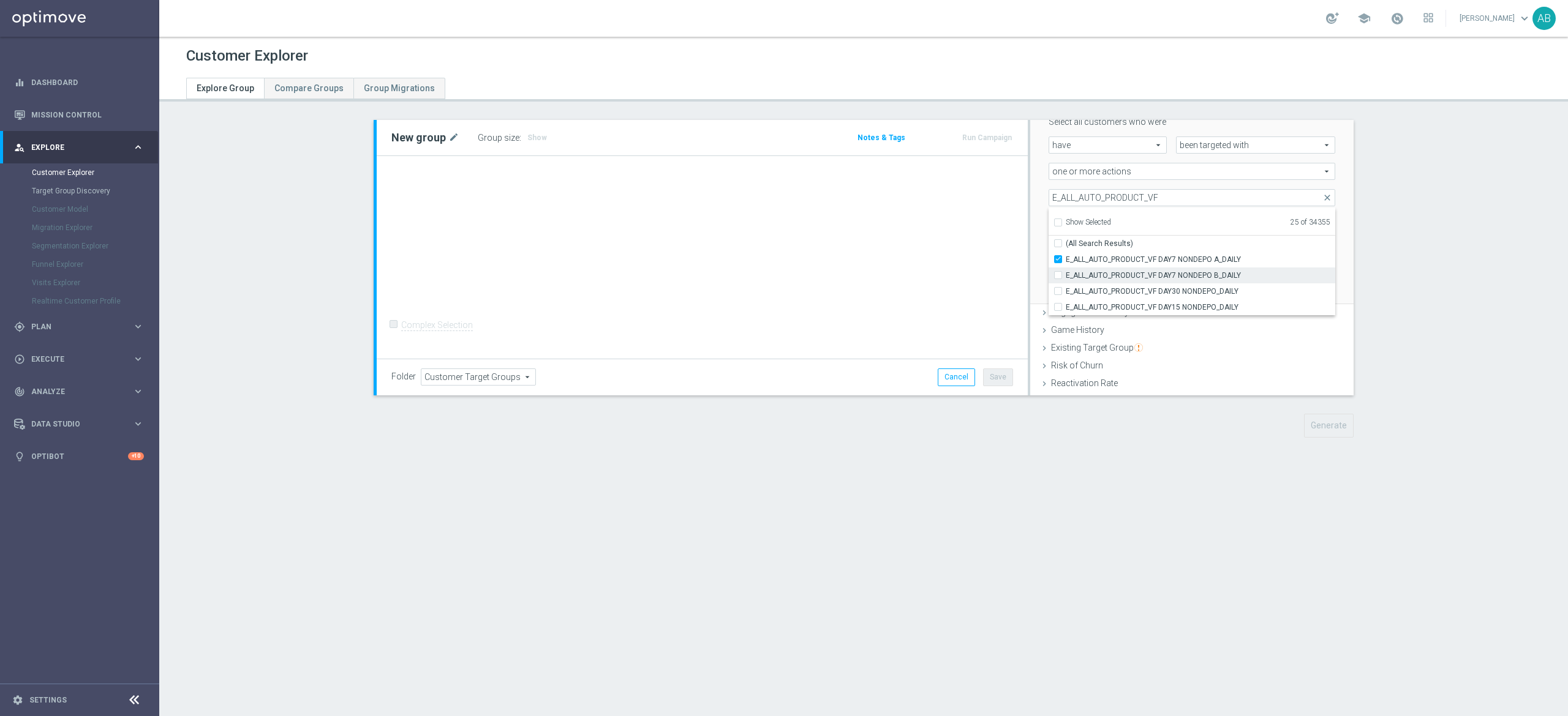
click at [1066, 271] on label "E_ALL_AUTO_PRODUCT_VF DAY7 NONDEPO B_DAILY" at bounding box center [1200, 275] width 270 height 16
click at [1058, 271] on input "E_ALL_AUTO_PRODUCT_VF DAY7 NONDEPO B_DAILY" at bounding box center [1062, 275] width 8 height 8
checkbox input "true"
type input "Selected 26 of 34355"
click at [1058, 289] on input "E_ALL_AUTO_PRODUCT_VF DAY30 NONDEPO_DAILY" at bounding box center [1062, 291] width 8 height 8
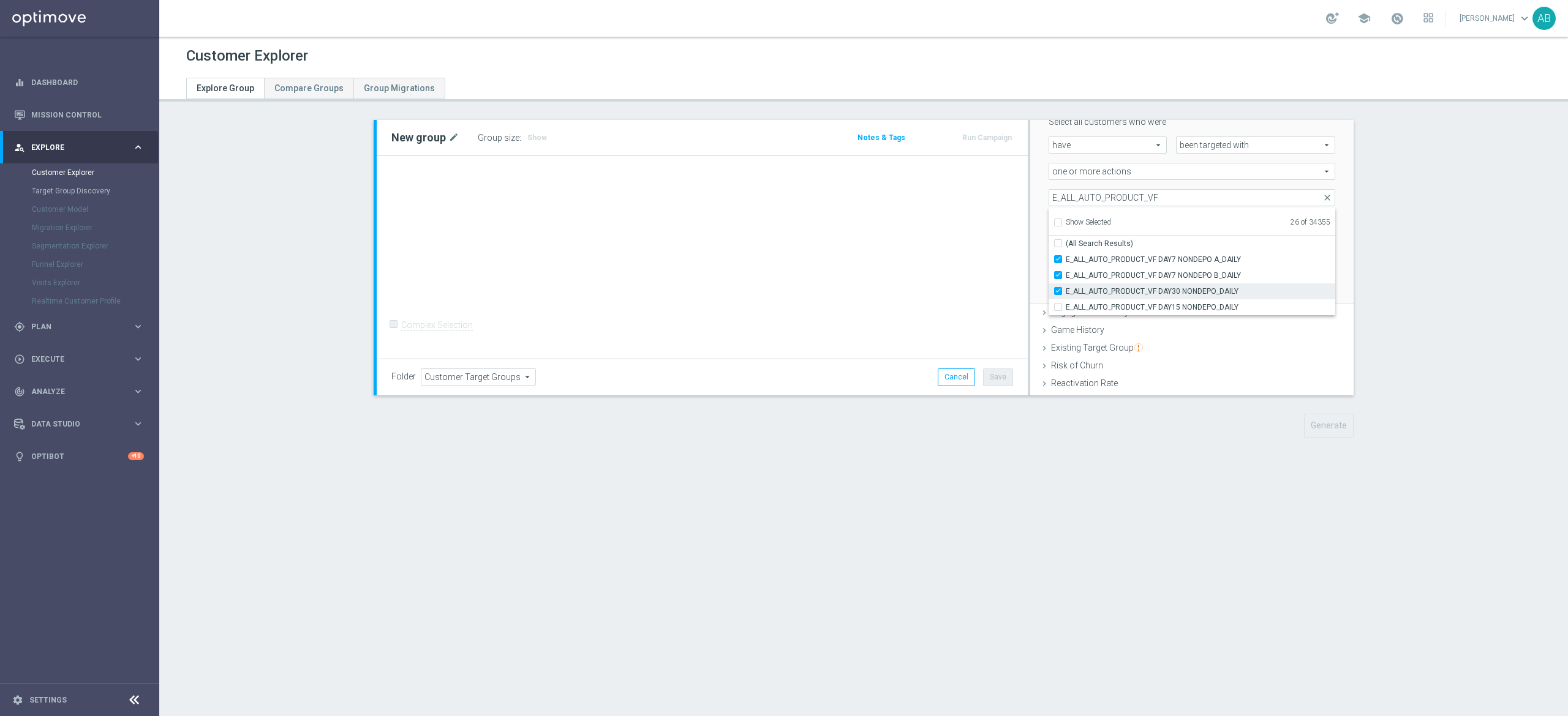
checkbox input "true"
type input "Selected 27 of 34355"
click at [1058, 306] on input "E_ALL_AUTO_PRODUCT_VF DAY15 NONDEPO_DAILY" at bounding box center [1062, 306] width 8 height 8
checkbox input "true"
type input "Selected 28 of 34355"
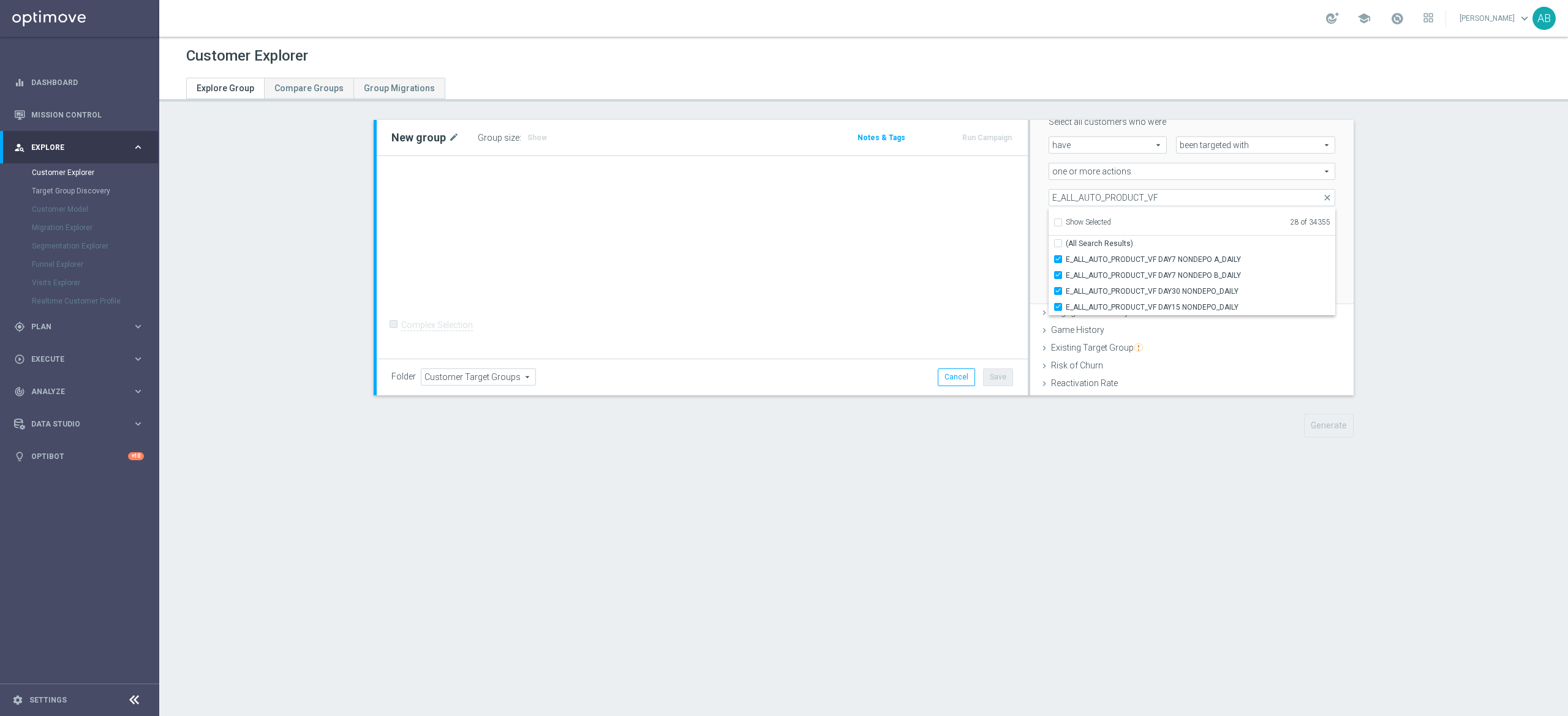
click at [1030, 217] on div "Scenario Custom Custom arrow_drop_down search Select all customers who were hav…" at bounding box center [1191, 189] width 323 height 233
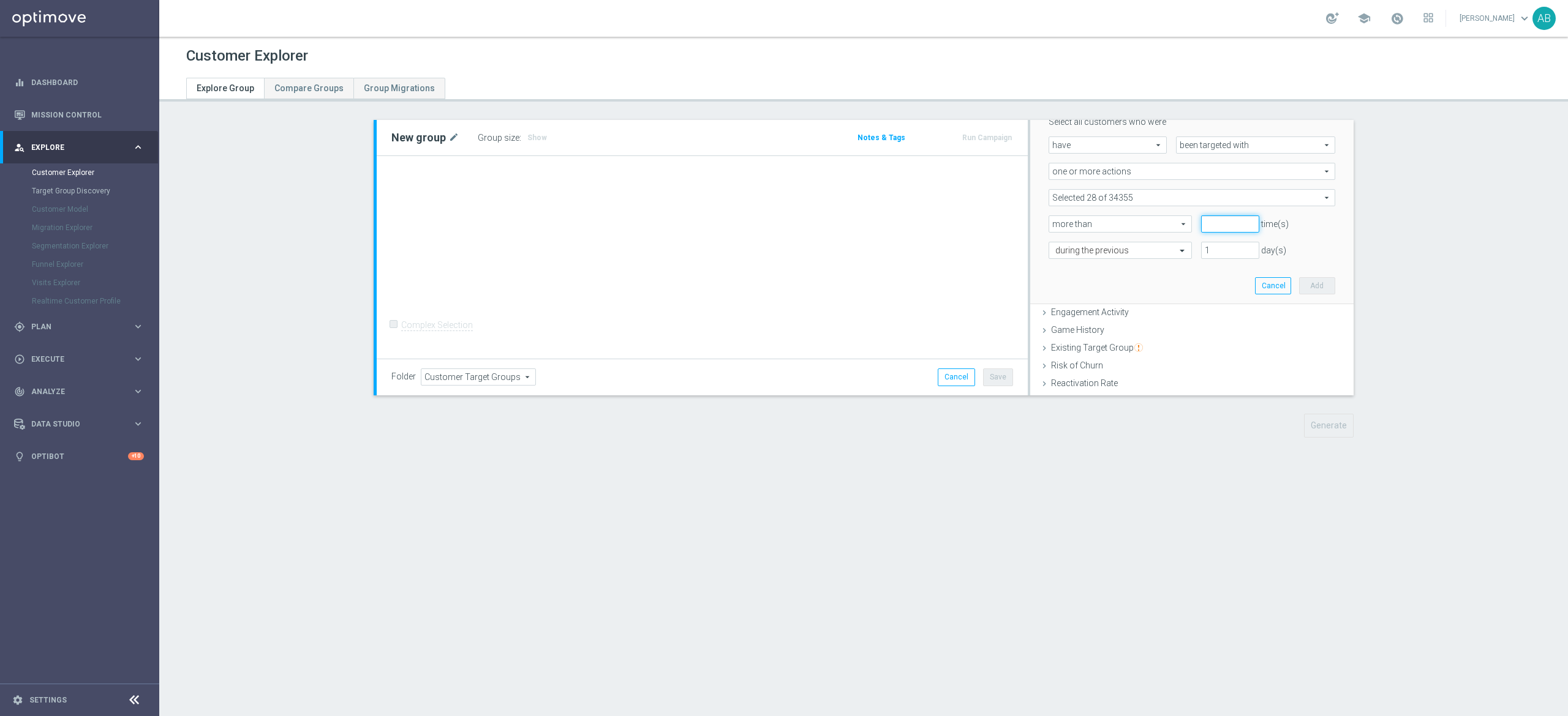
click at [1201, 225] on input "number" at bounding box center [1229, 224] width 57 height 18
type input "0"
click at [1148, 250] on div at bounding box center [1120, 250] width 142 height 11
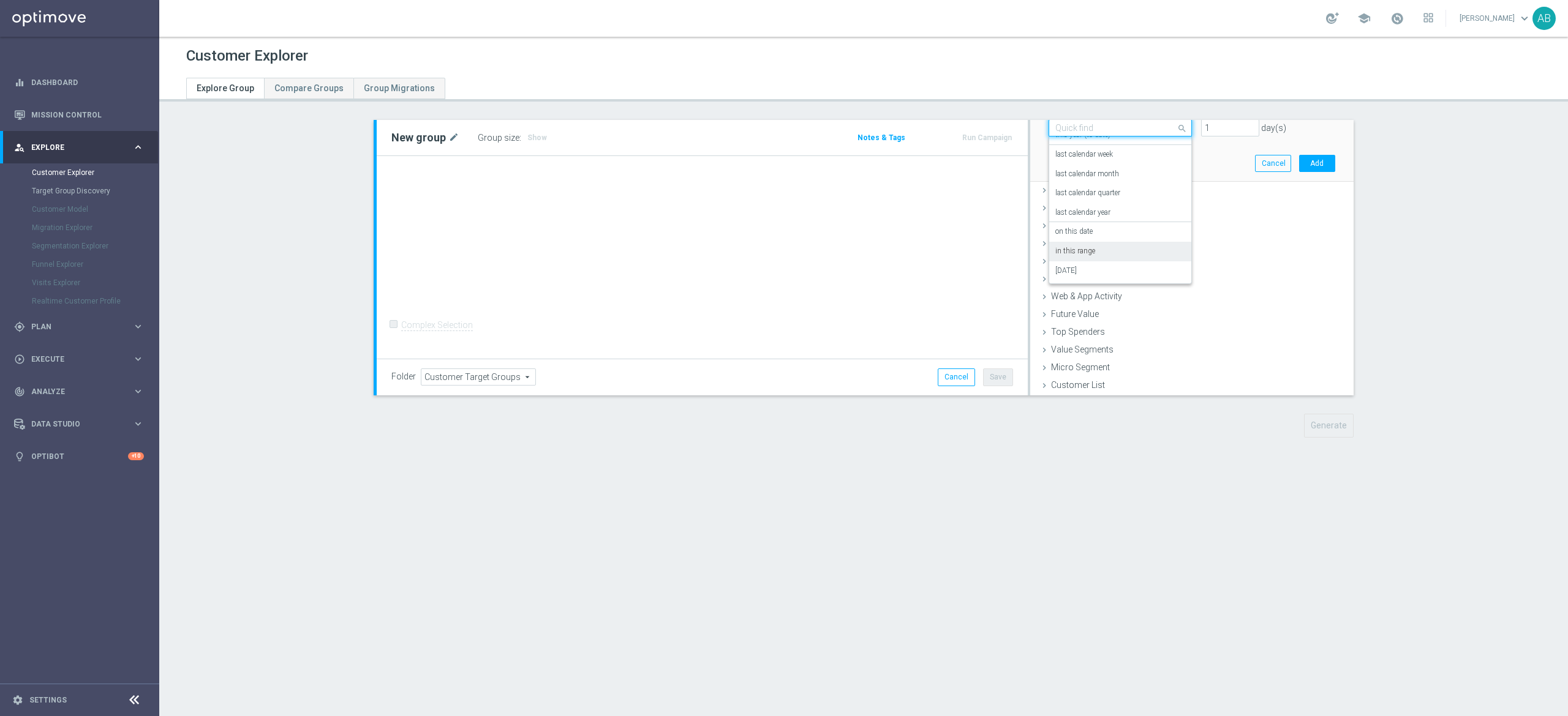
click at [1088, 252] on div "in this range" at bounding box center [1119, 252] width 129 height 19
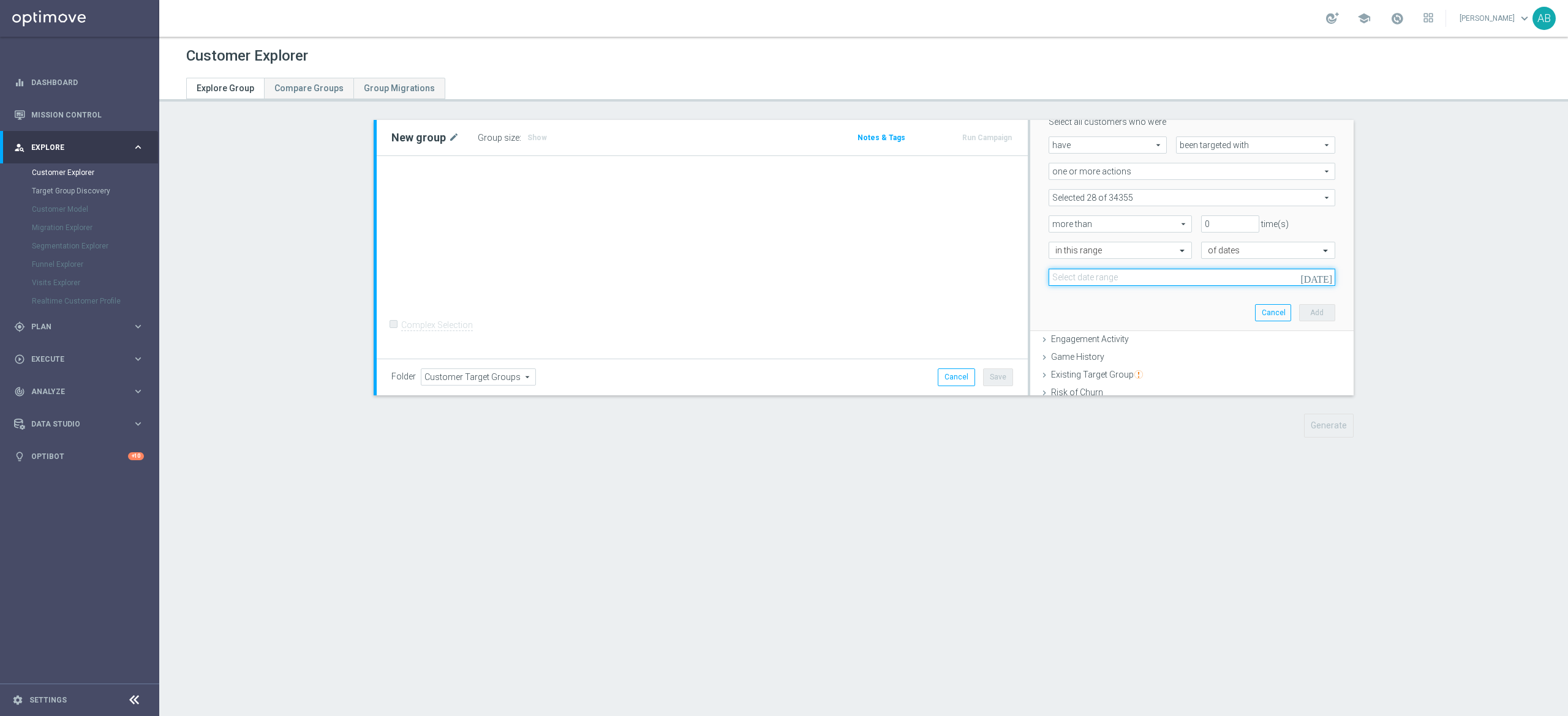
click at [1171, 283] on input at bounding box center [1191, 277] width 286 height 18
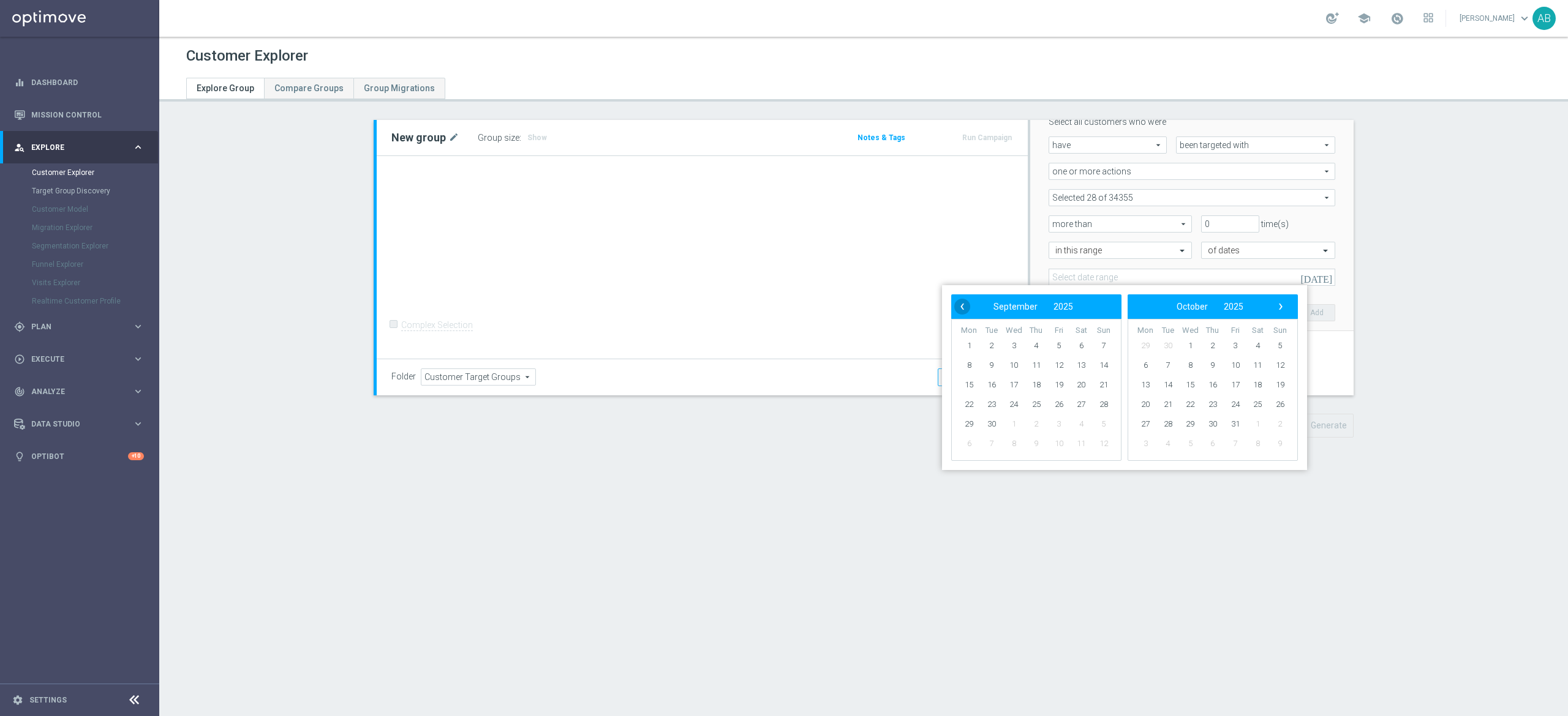
click at [966, 307] on span "‹" at bounding box center [962, 306] width 16 height 16
click at [1063, 350] on span "1" at bounding box center [1059, 345] width 19 height 19
click at [1103, 427] on span "31" at bounding box center [1104, 424] width 19 height 19
type input "[DATE] - [DATE]"
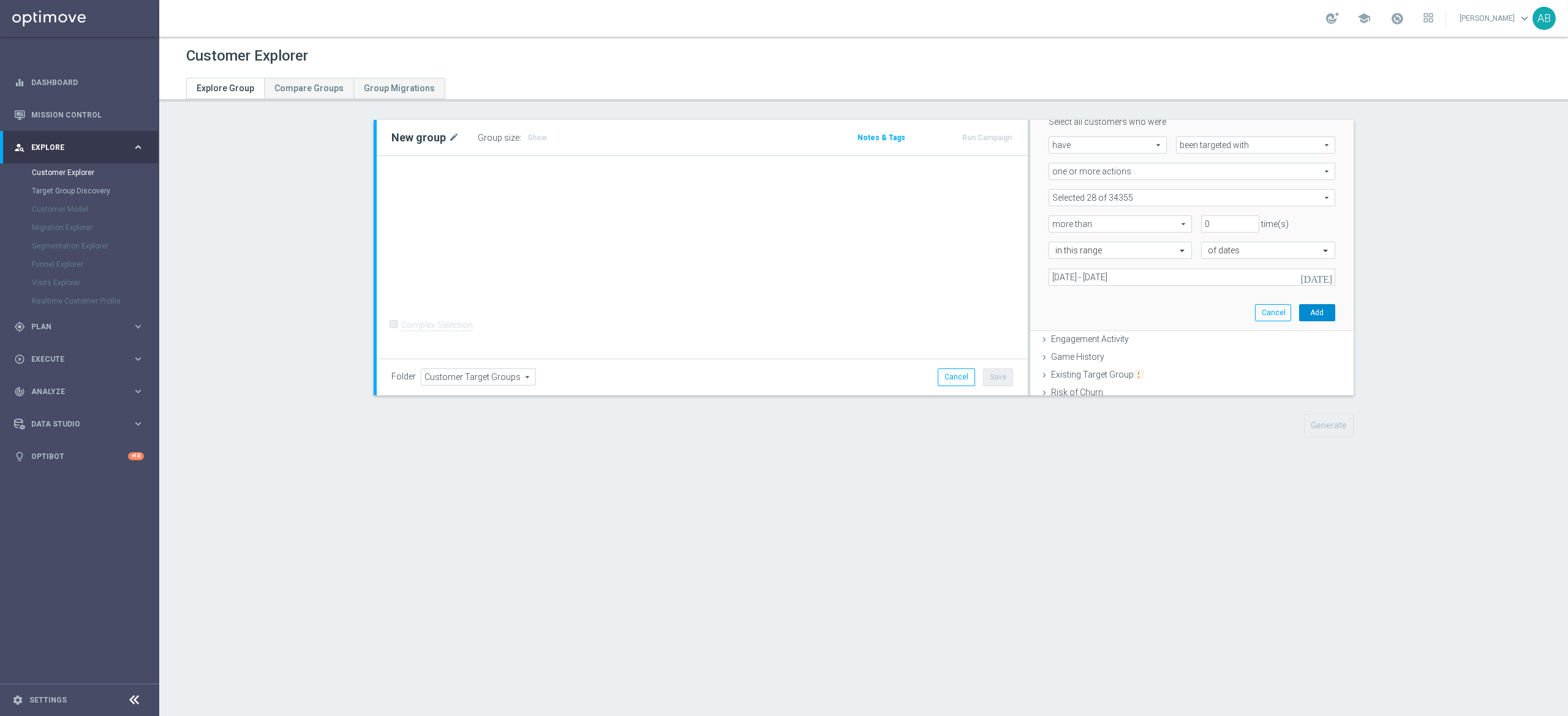
click at [1299, 313] on button "Add" at bounding box center [1317, 313] width 36 height 18
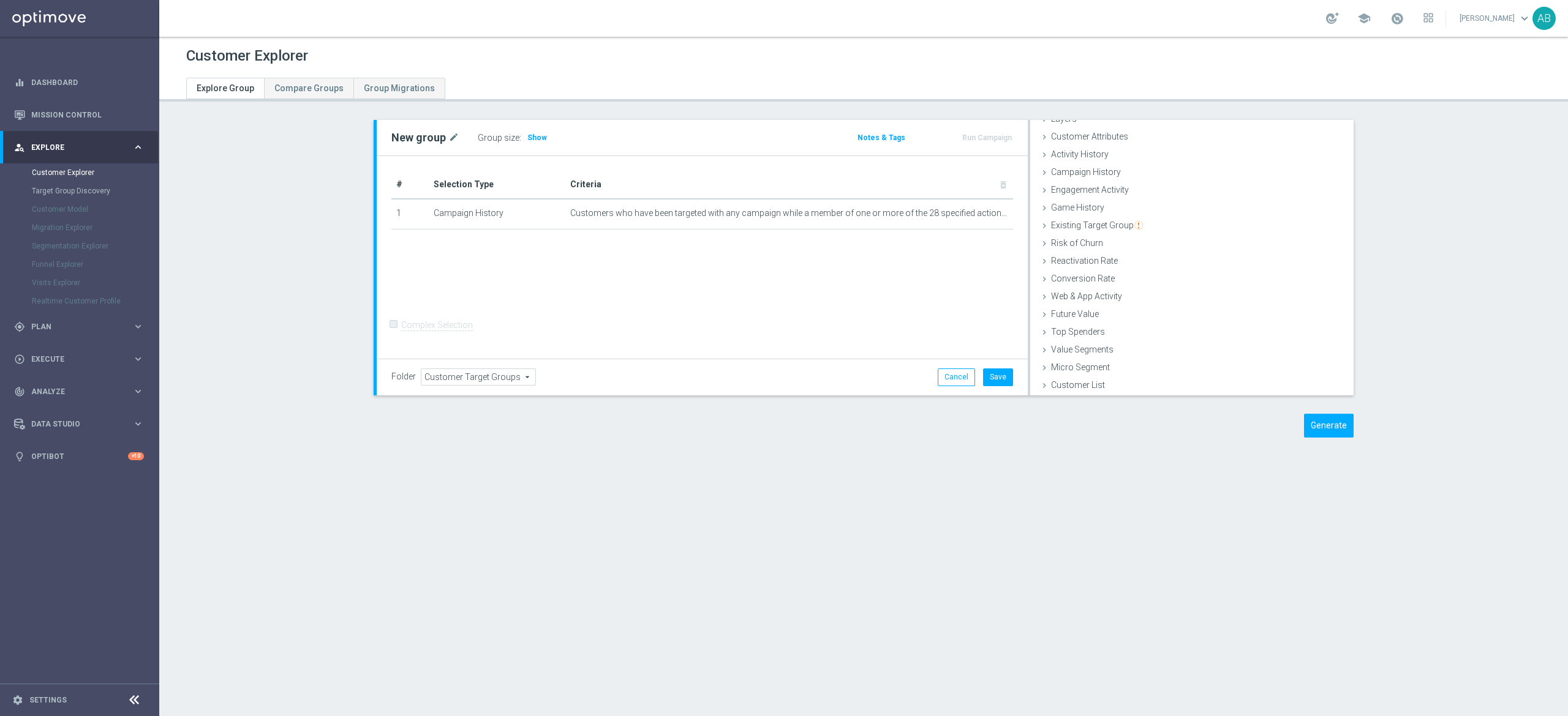
scroll to position [50, 0]
click at [528, 134] on span "Show" at bounding box center [537, 137] width 19 height 9
click at [973, 213] on icon "mode_edit" at bounding box center [978, 213] width 10 height 10
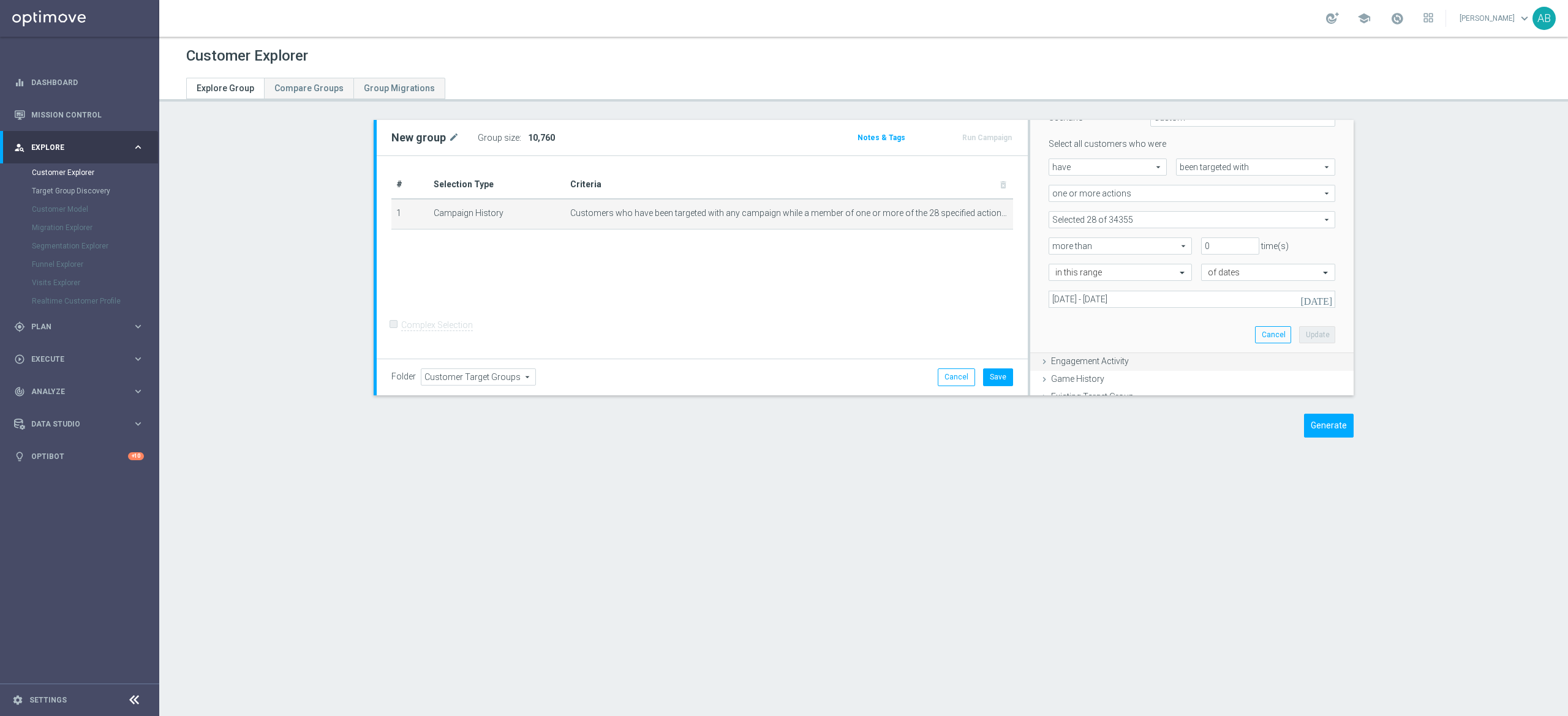
scroll to position [172, 0]
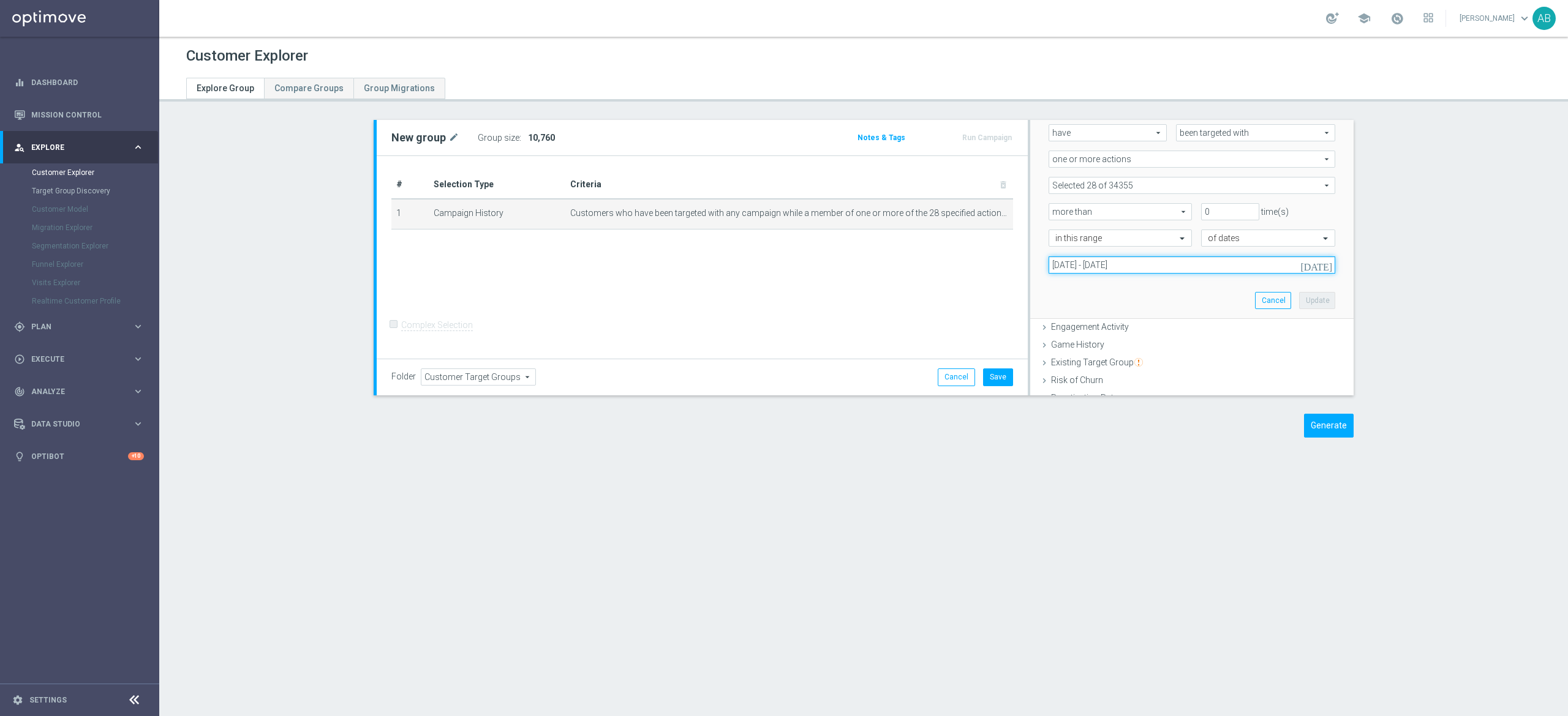
click at [1119, 262] on input "[DATE] - [DATE]" at bounding box center [1191, 266] width 286 height 18
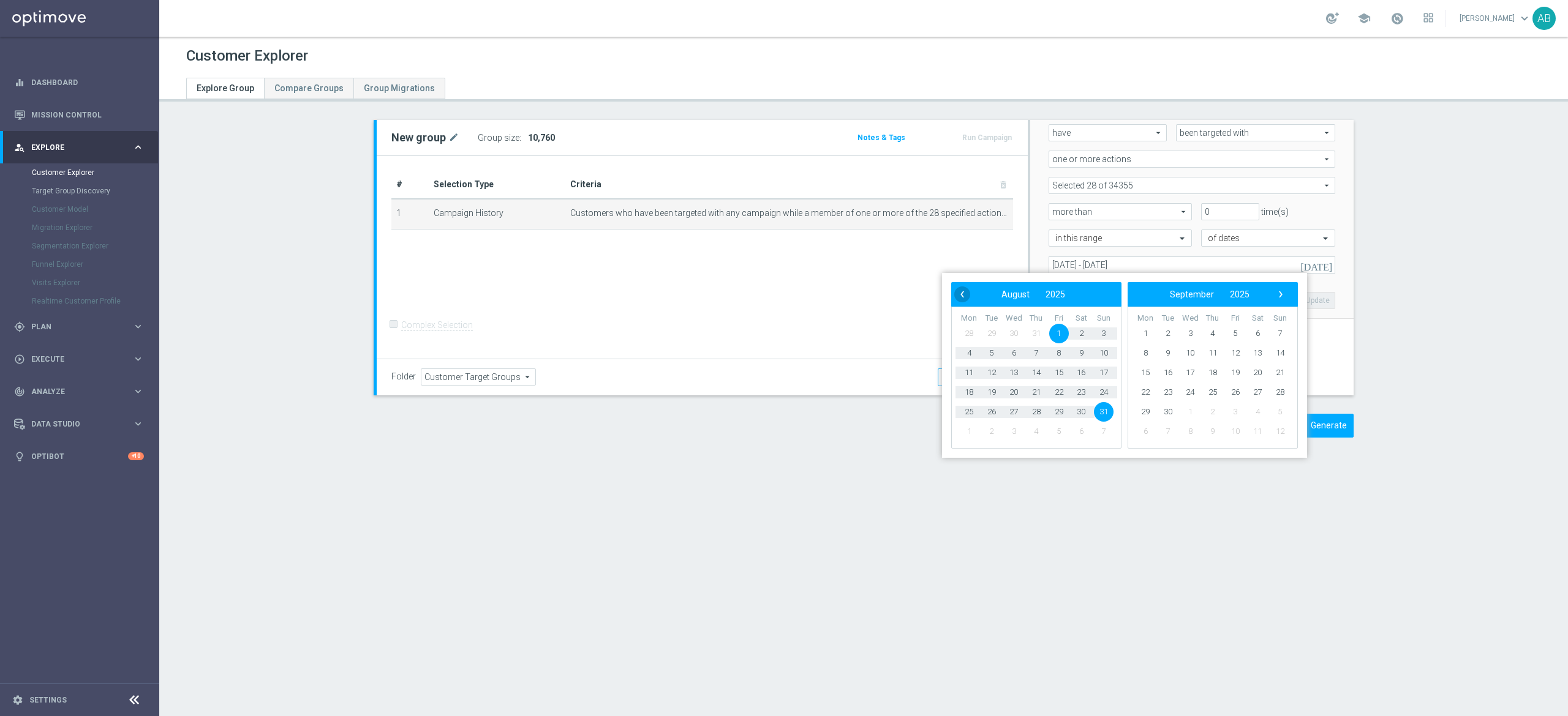
click at [959, 292] on span "‹" at bounding box center [962, 294] width 16 height 16
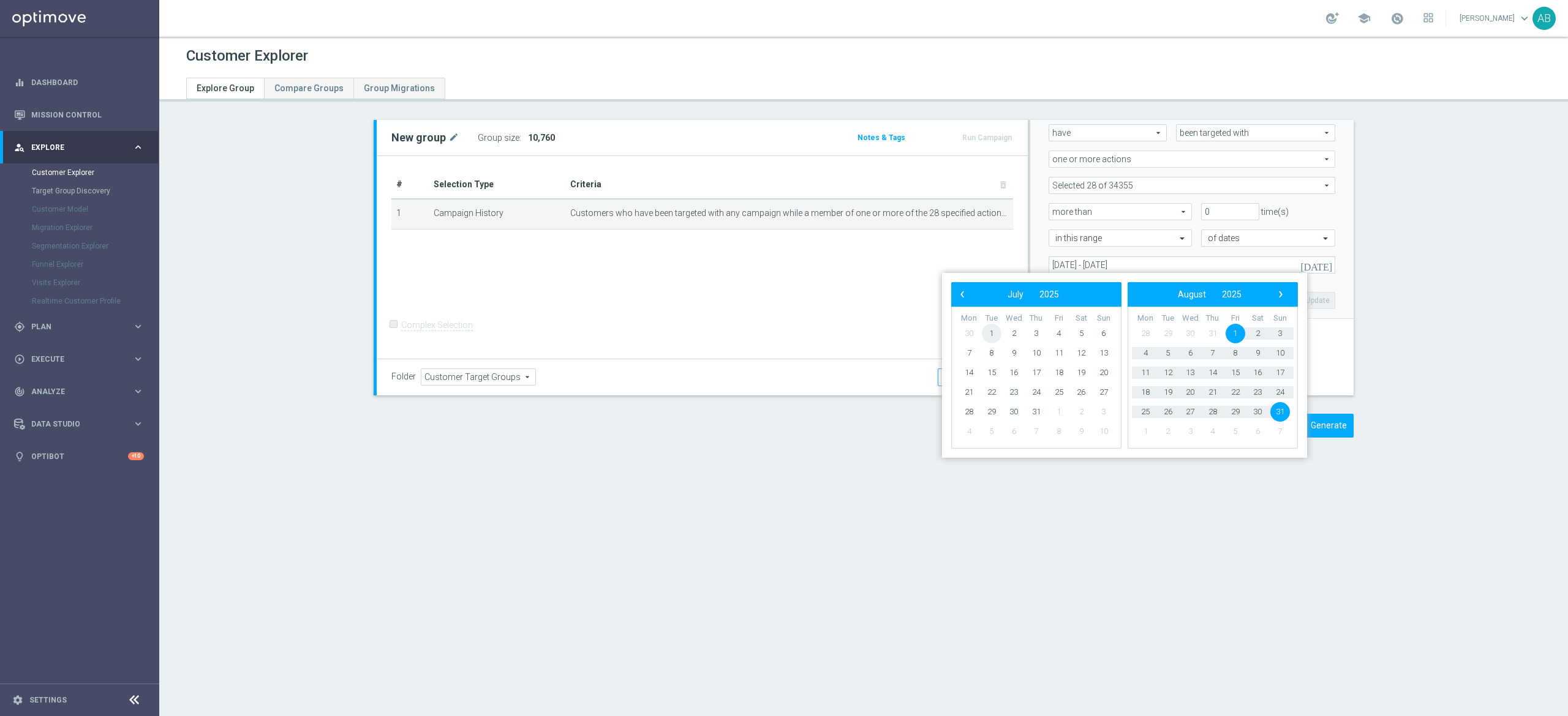
click at [1000, 335] on span "1" at bounding box center [992, 334] width 19 height 19
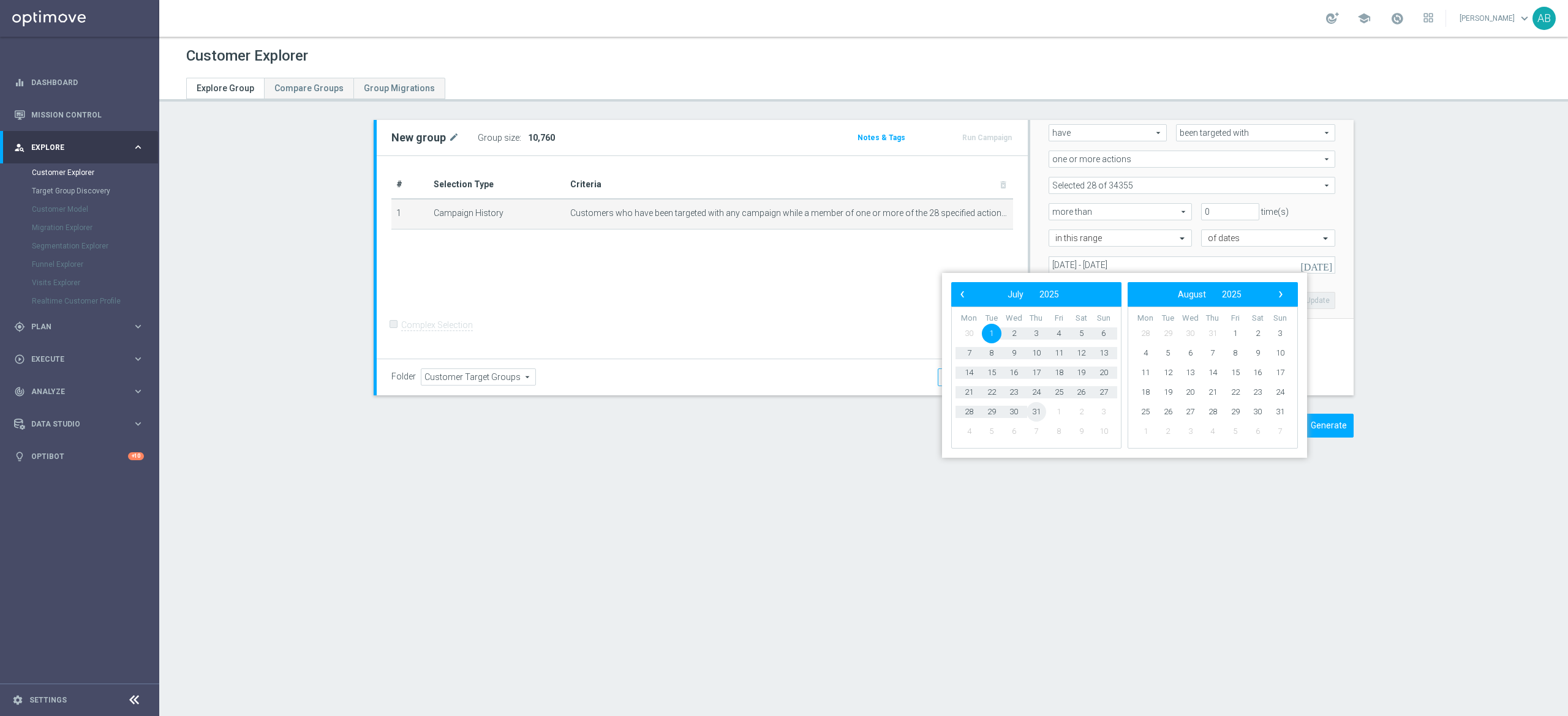
click at [1038, 417] on span "31" at bounding box center [1037, 412] width 19 height 19
type input "01 Jul 2025 - 31 Jul 2025"
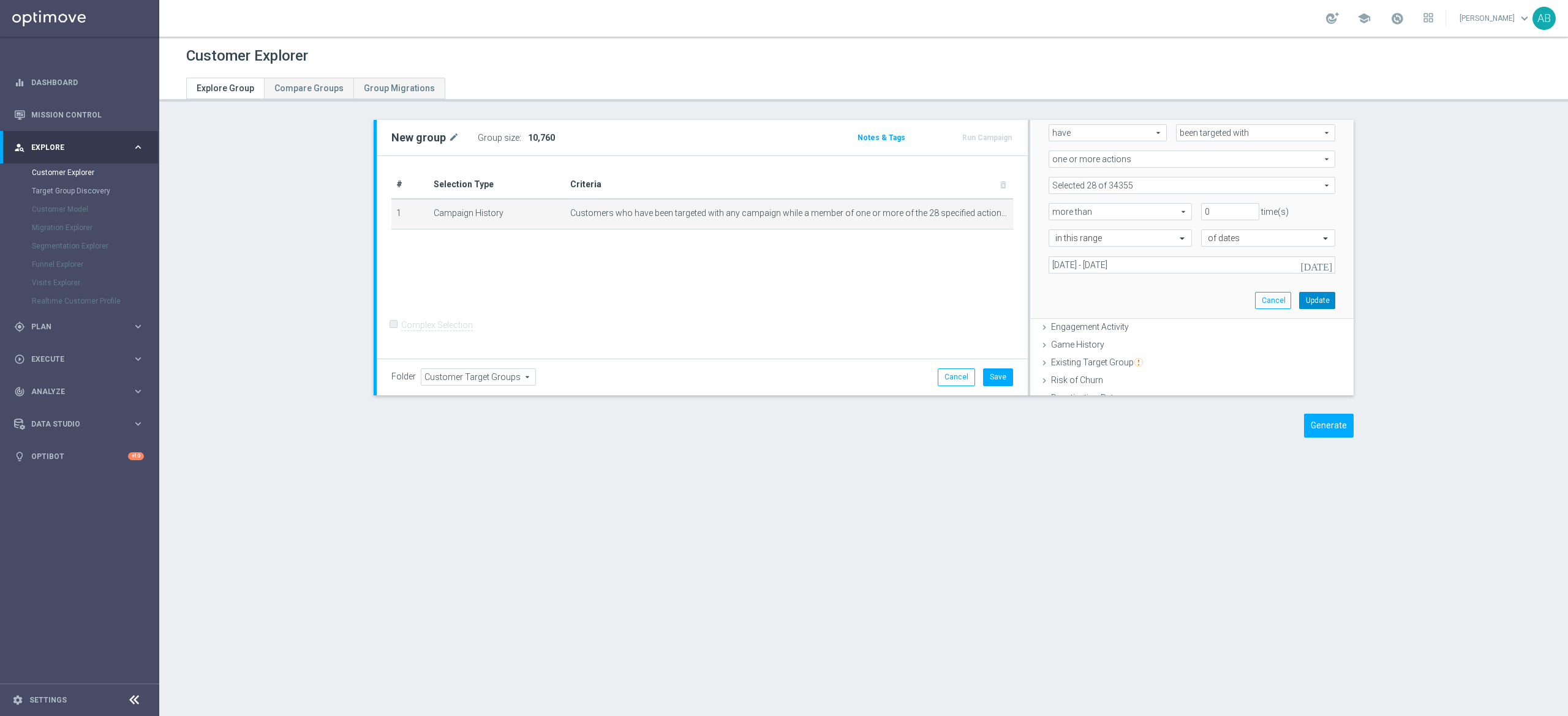
click at [1304, 302] on button "Update" at bounding box center [1317, 301] width 36 height 18
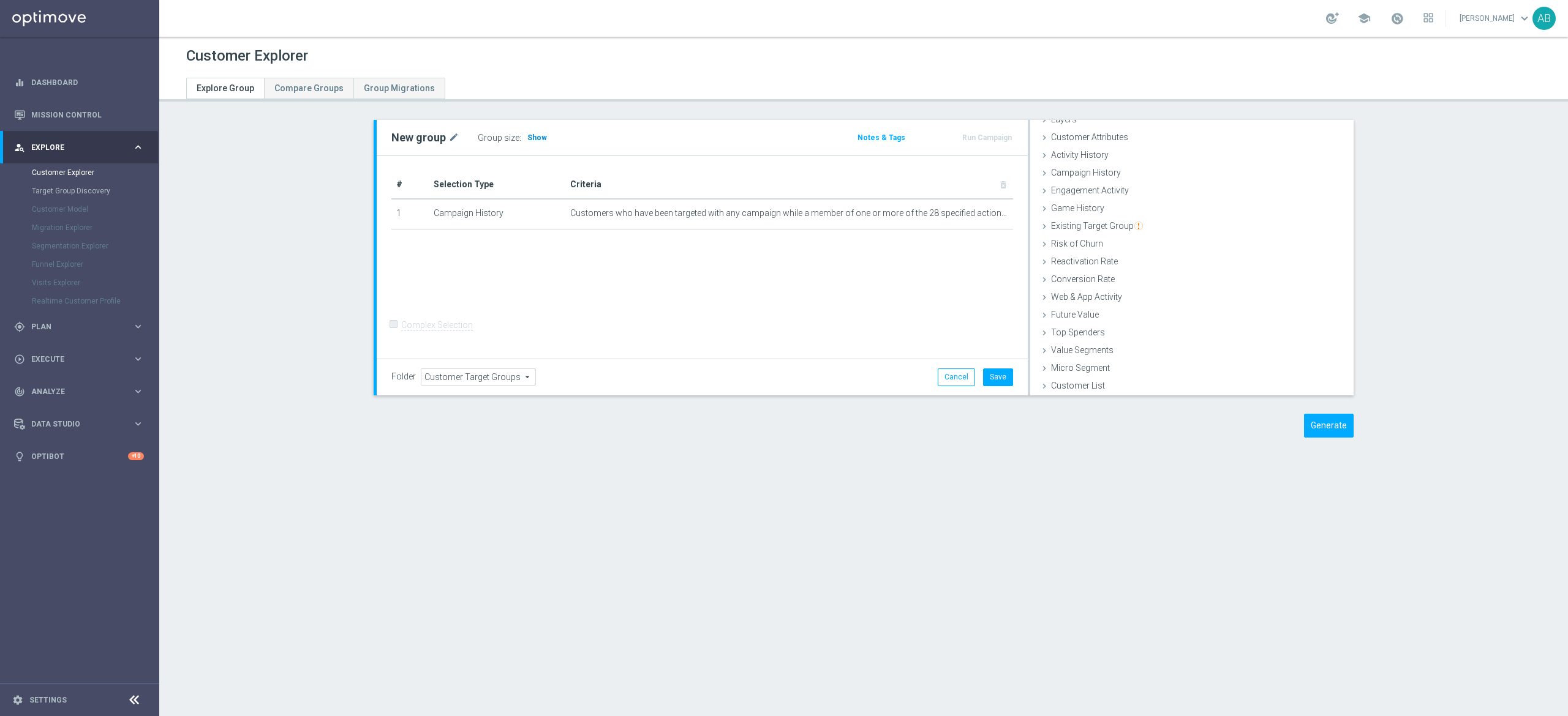
click at [529, 144] on h3 "Show" at bounding box center [537, 138] width 22 height 14
click at [973, 210] on icon "mode_edit" at bounding box center [978, 213] width 10 height 10
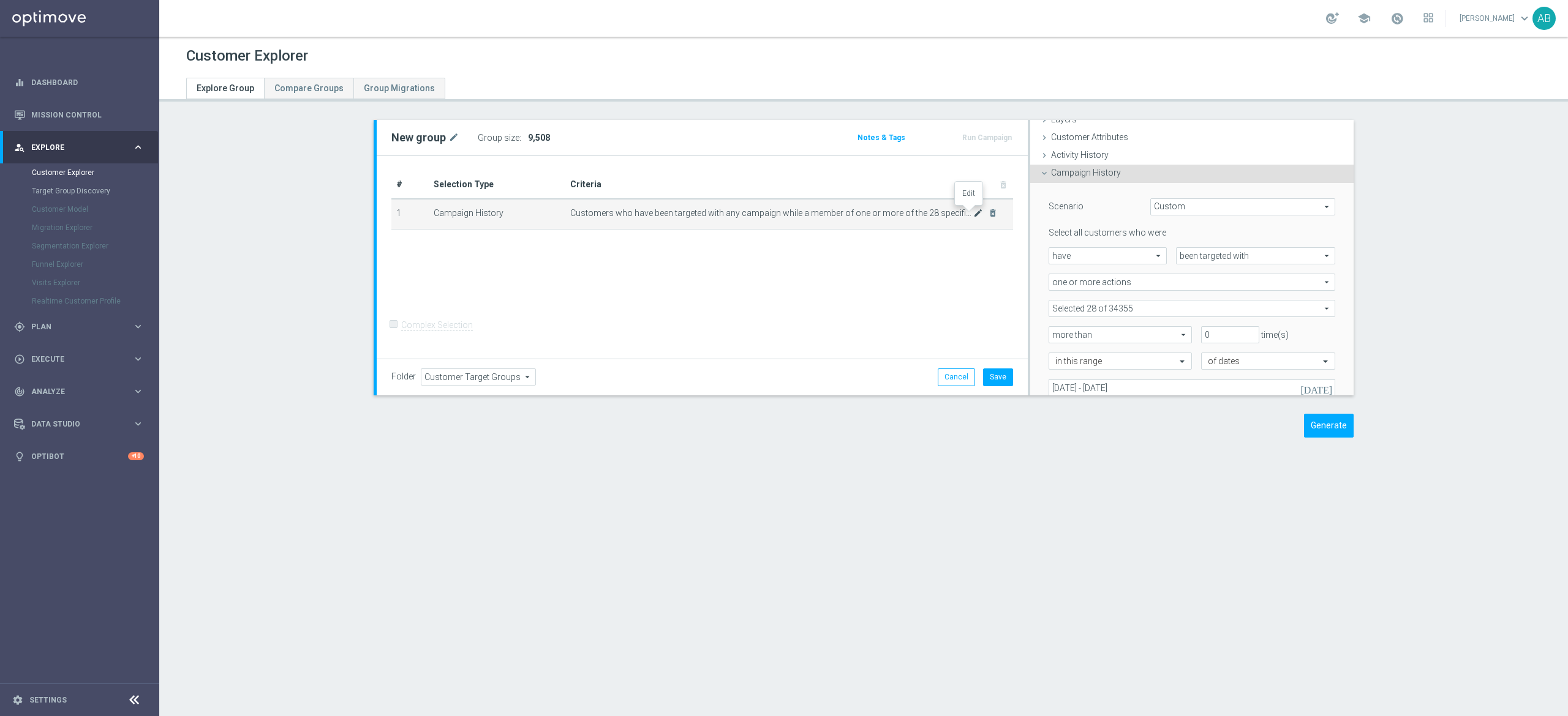
scroll to position [108, 0]
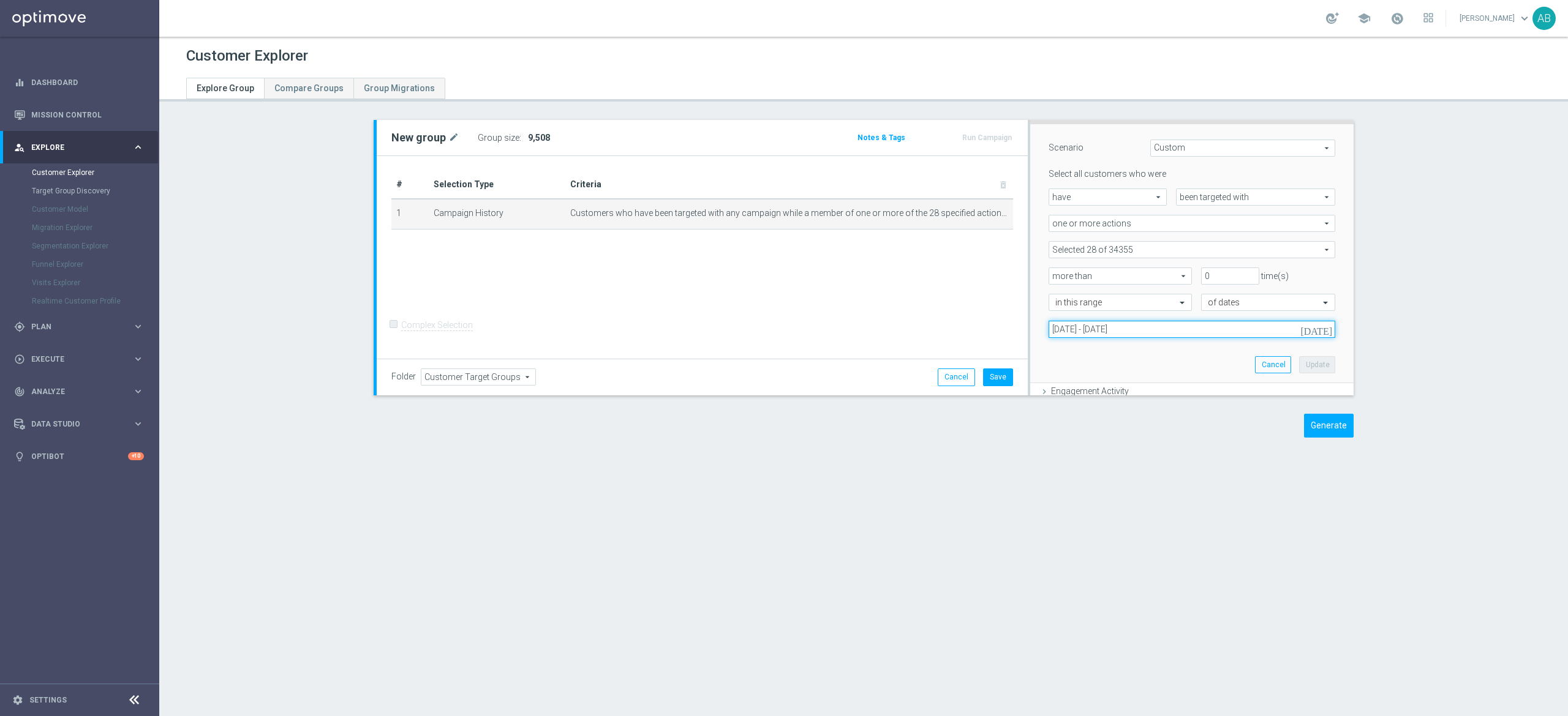
click at [1136, 333] on input "01 Jul 2025 - 31 Jul 2025" at bounding box center [1191, 330] width 286 height 18
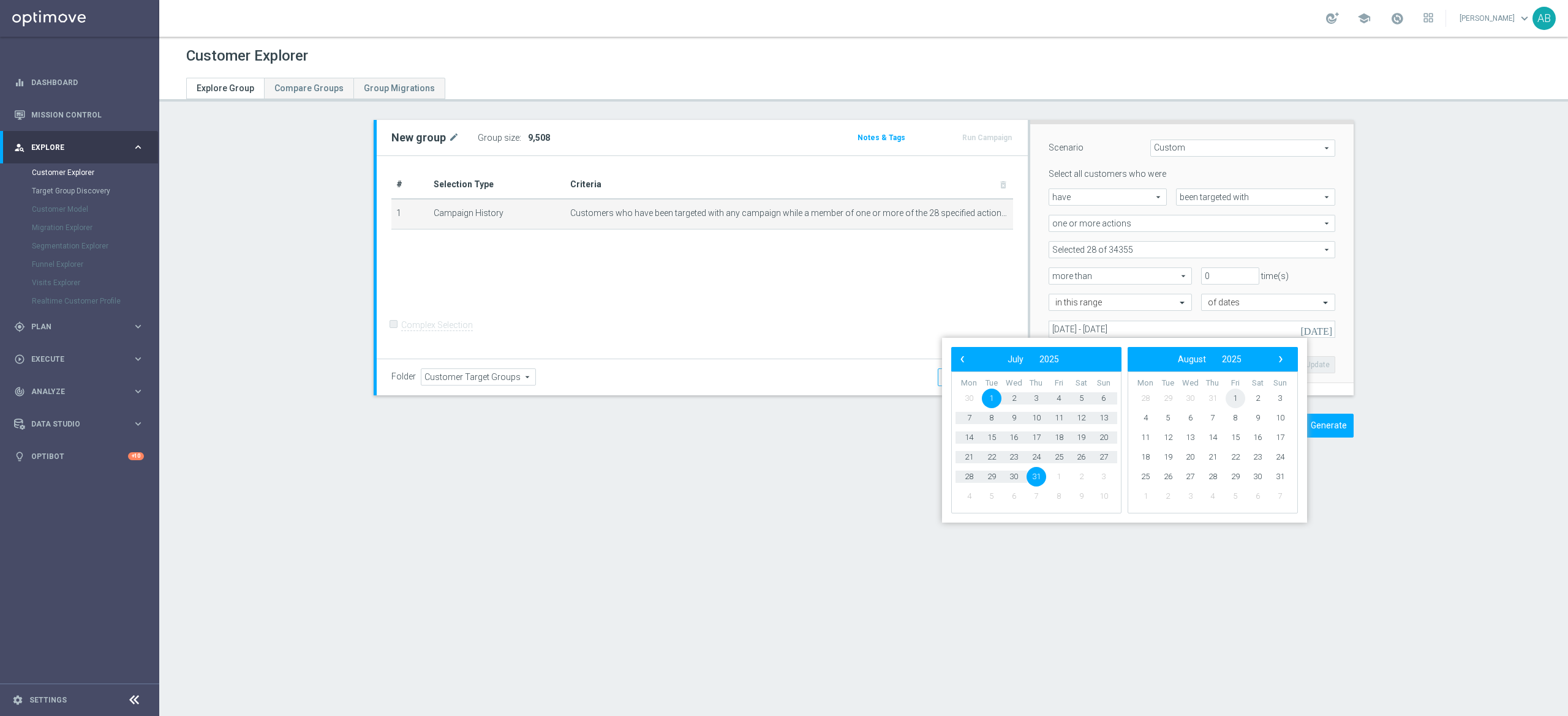
click at [1235, 399] on span "1" at bounding box center [1235, 399] width 19 height 19
click at [1104, 475] on span "31" at bounding box center [1104, 477] width 19 height 19
type input "[DATE] - [DATE]"
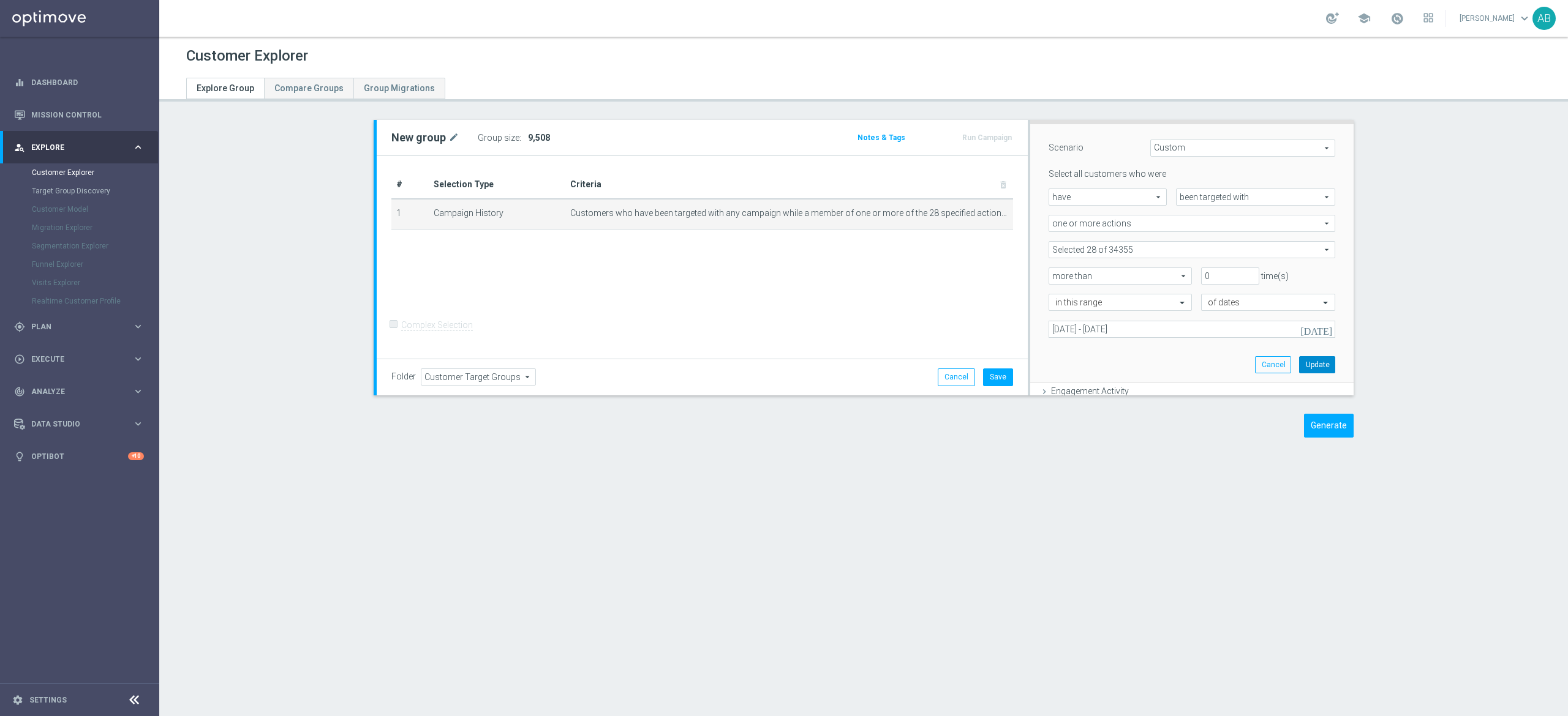
click at [1299, 365] on button "Update" at bounding box center [1317, 365] width 36 height 18
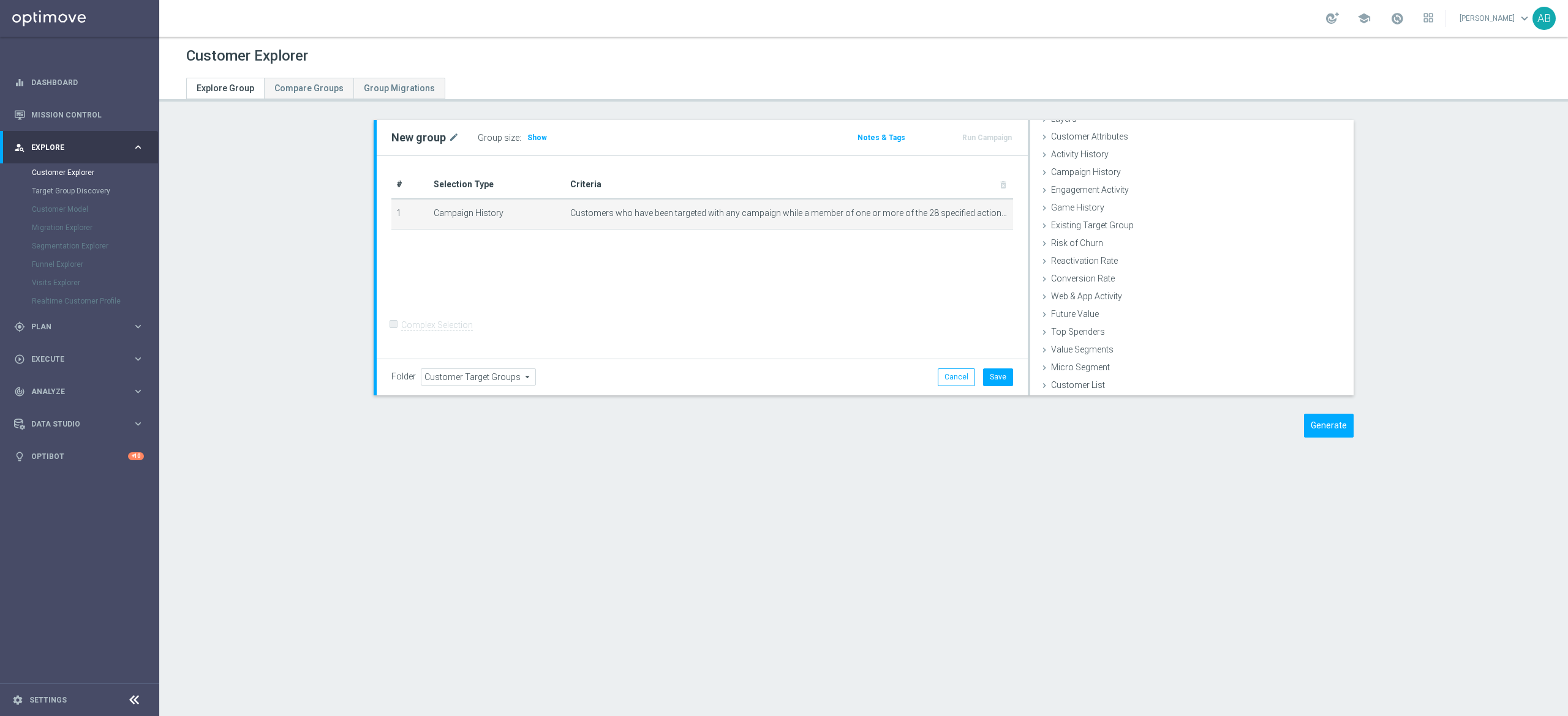
scroll to position [50, 0]
click at [528, 138] on span "Show" at bounding box center [537, 137] width 19 height 9
drag, startPoint x: 1316, startPoint y: 425, endPoint x: 1294, endPoint y: 492, distance: 70.5
click at [1317, 425] on button "Generate" at bounding box center [1329, 425] width 50 height 24
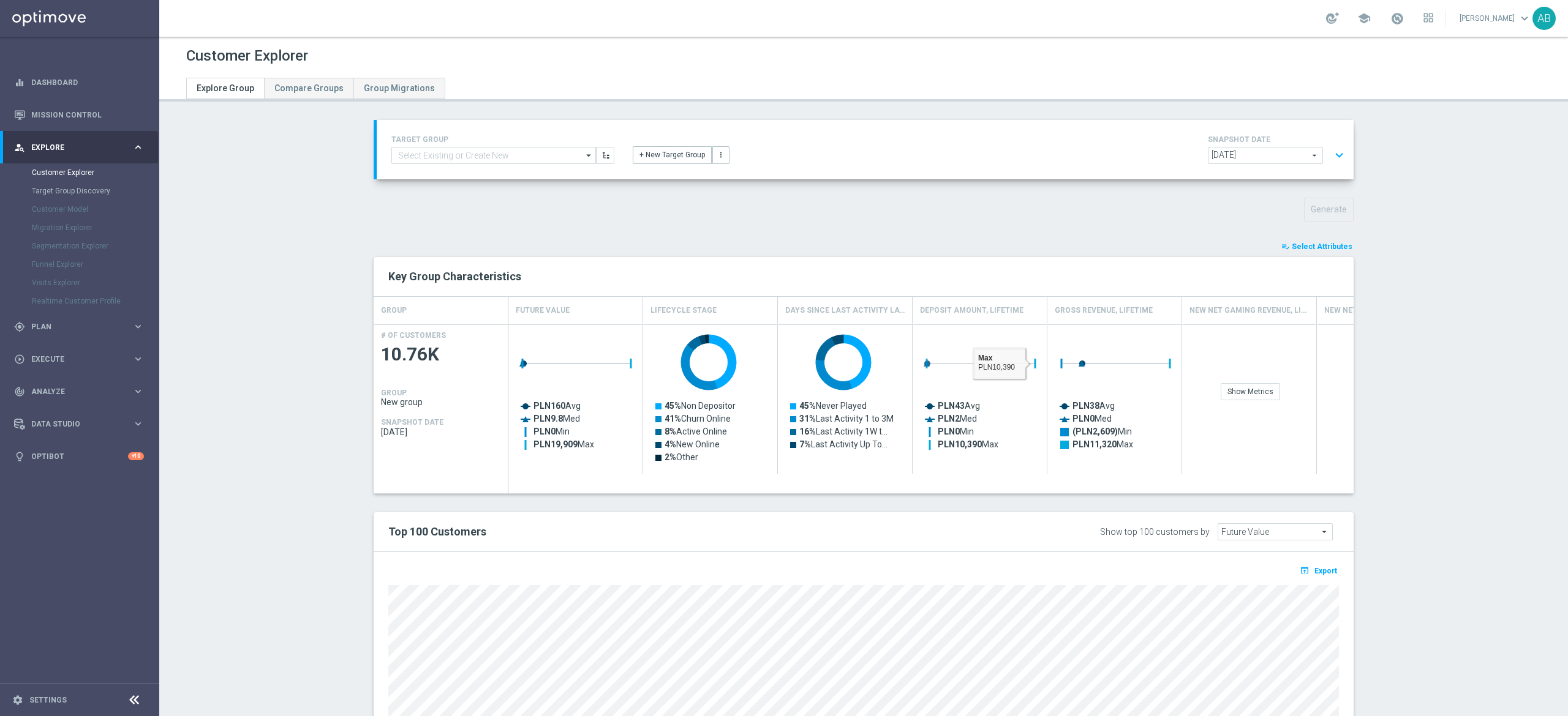
scroll to position [166, 0]
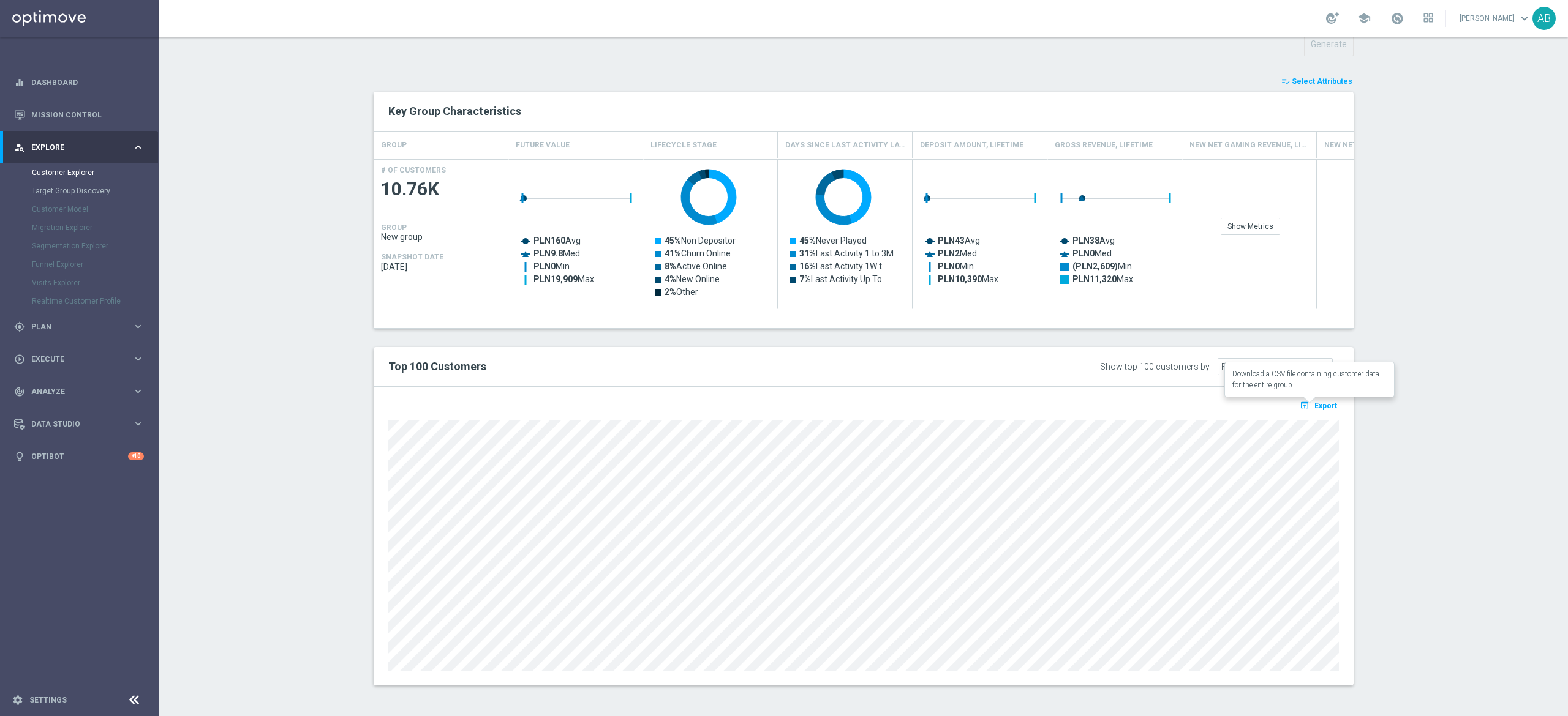
click at [1314, 402] on span "Export" at bounding box center [1325, 406] width 22 height 9
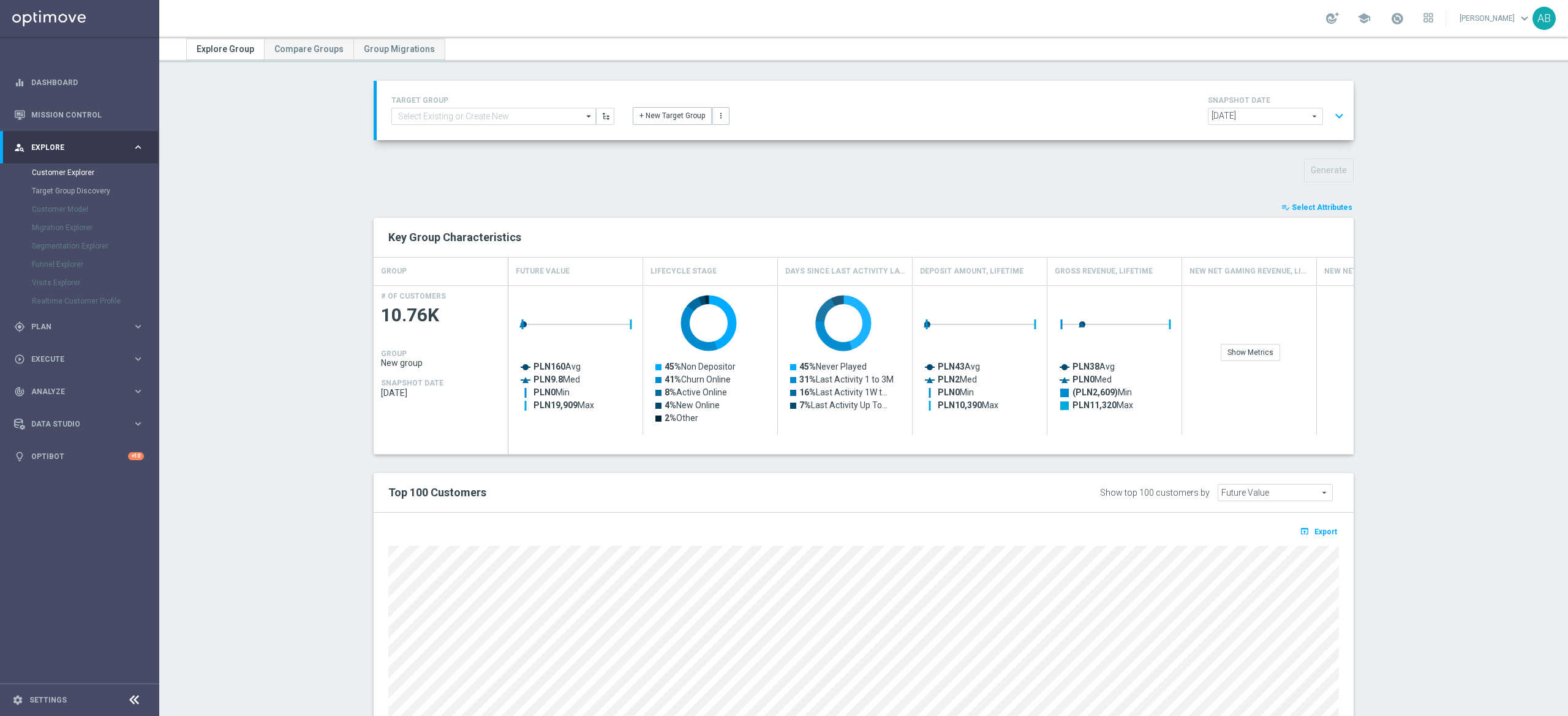
scroll to position [0, 0]
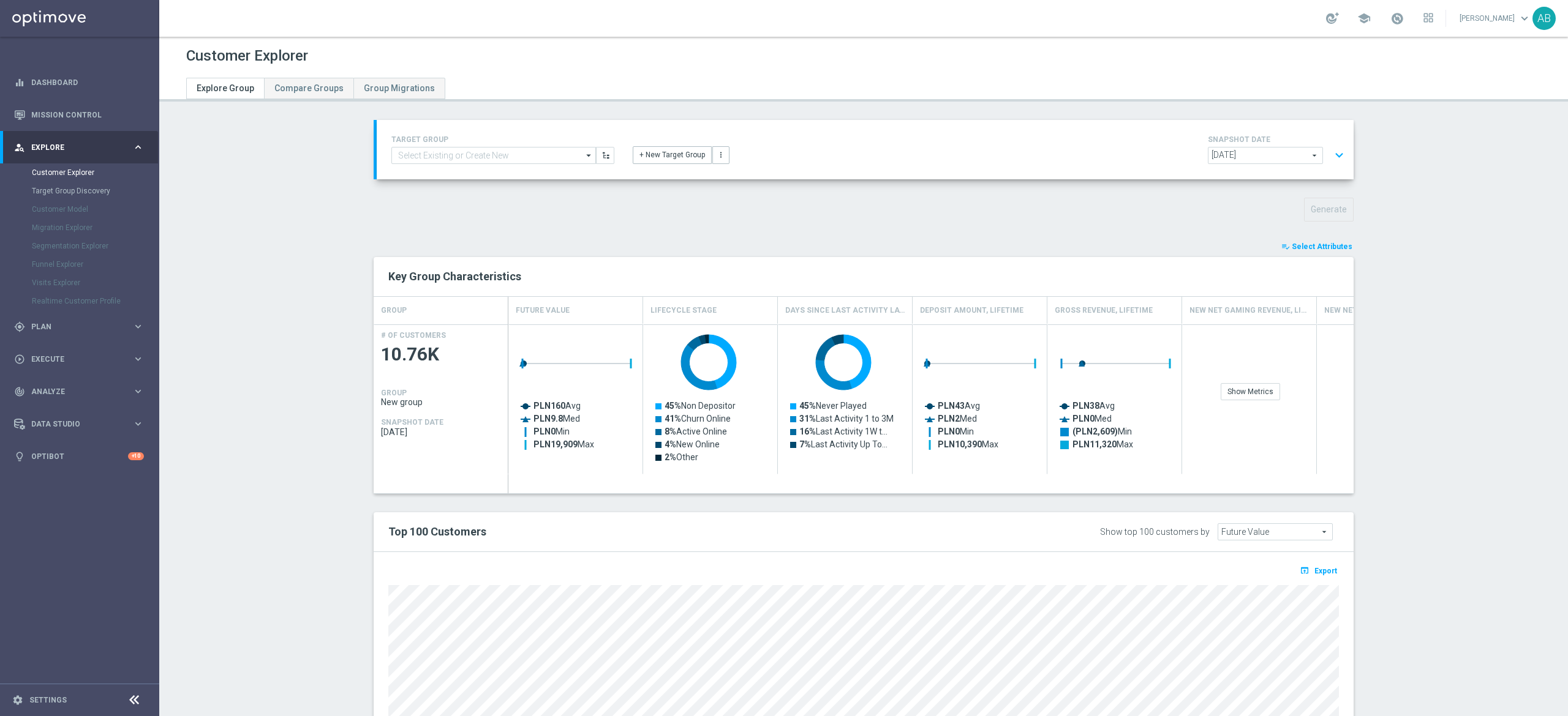
click at [1331, 156] on button "expand_more" at bounding box center [1339, 156] width 18 height 23
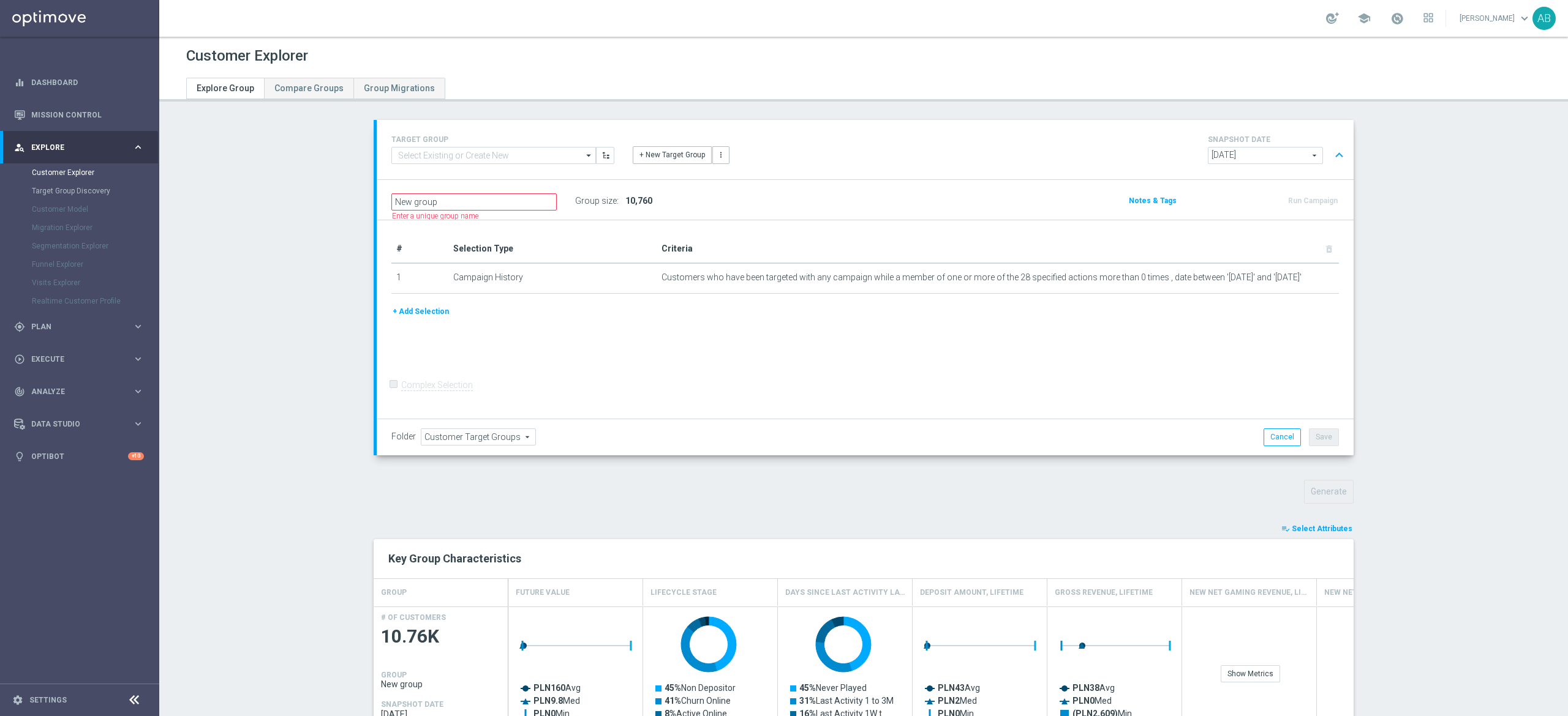
scroll to position [1, 0]
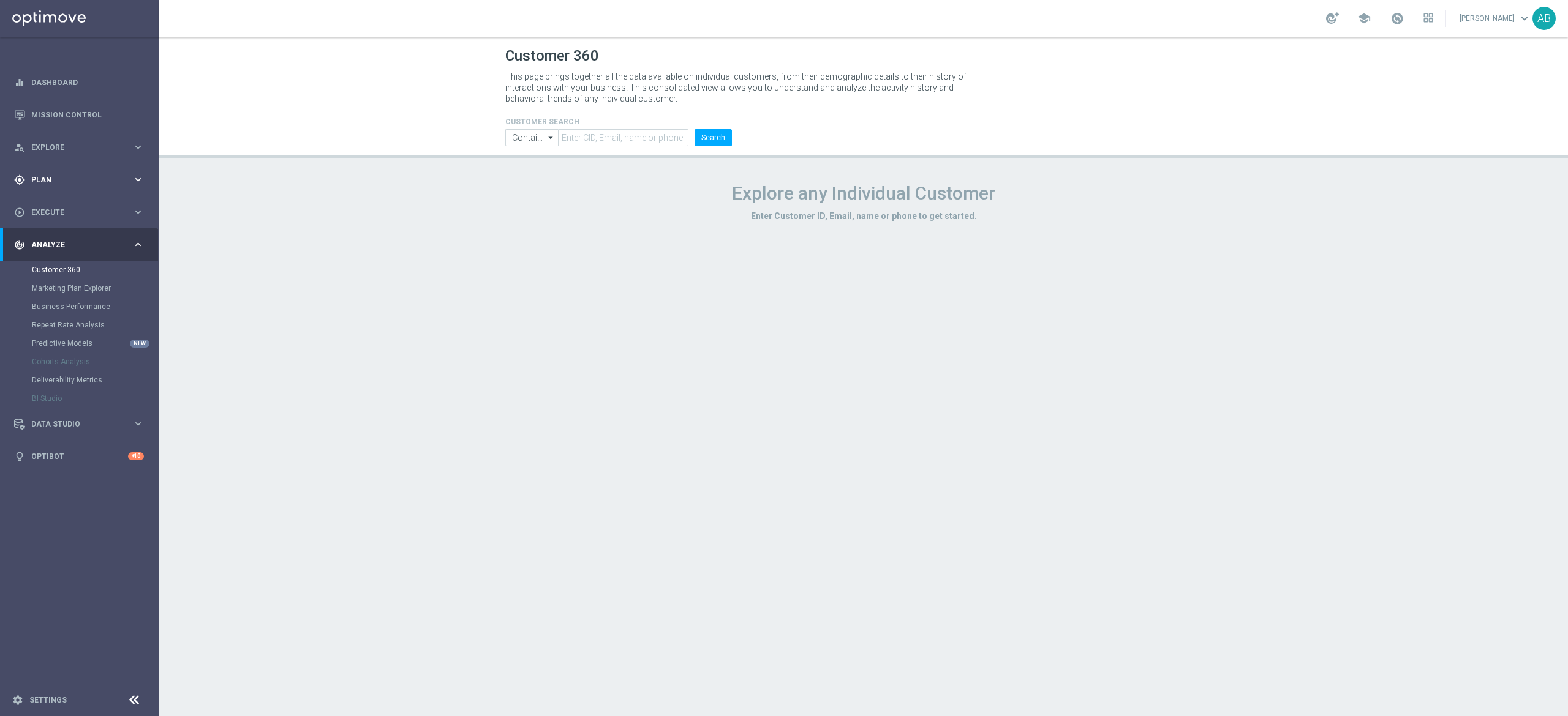
click at [77, 177] on span "Plan" at bounding box center [82, 180] width 101 height 8
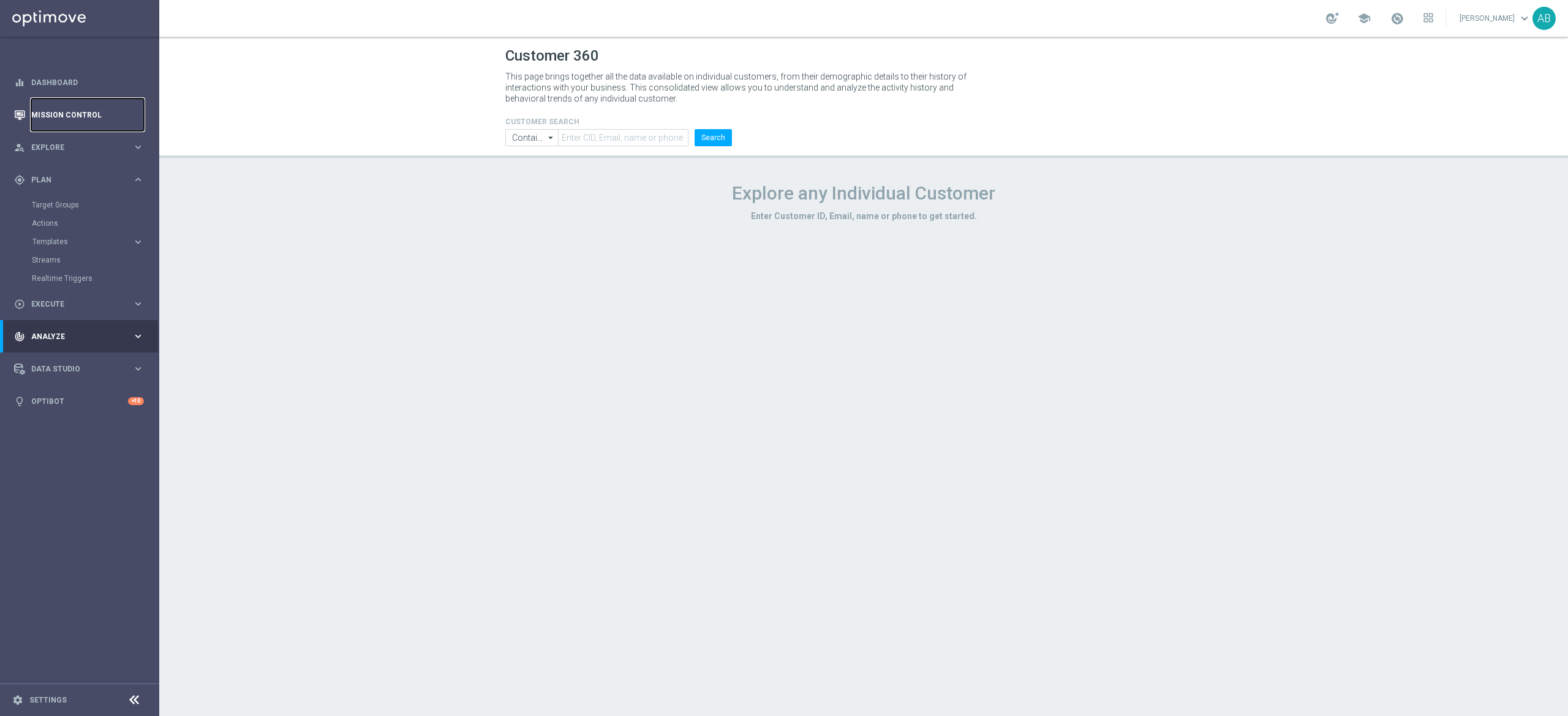
click at [85, 119] on link "Mission Control" at bounding box center [88, 114] width 113 height 32
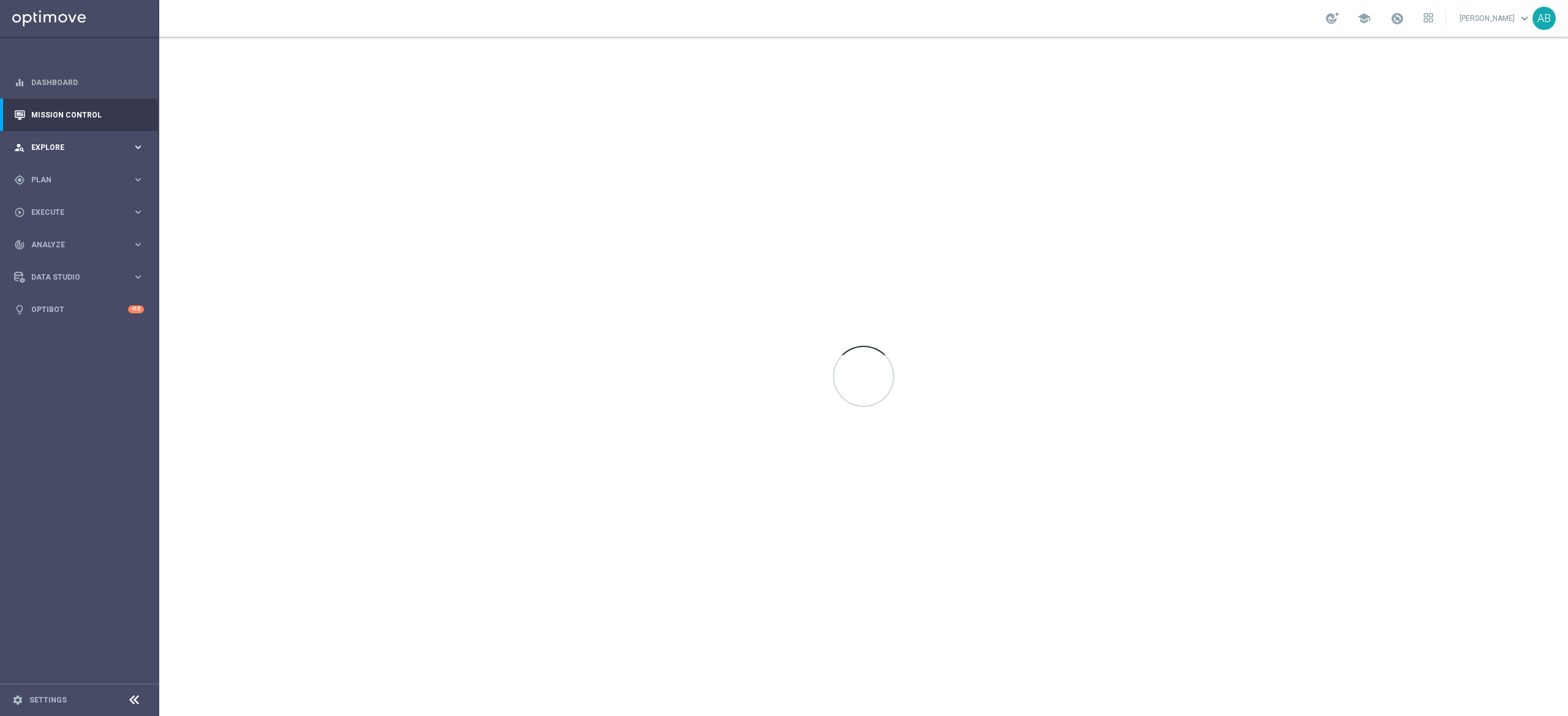
click at [68, 144] on span "Explore" at bounding box center [82, 148] width 101 height 8
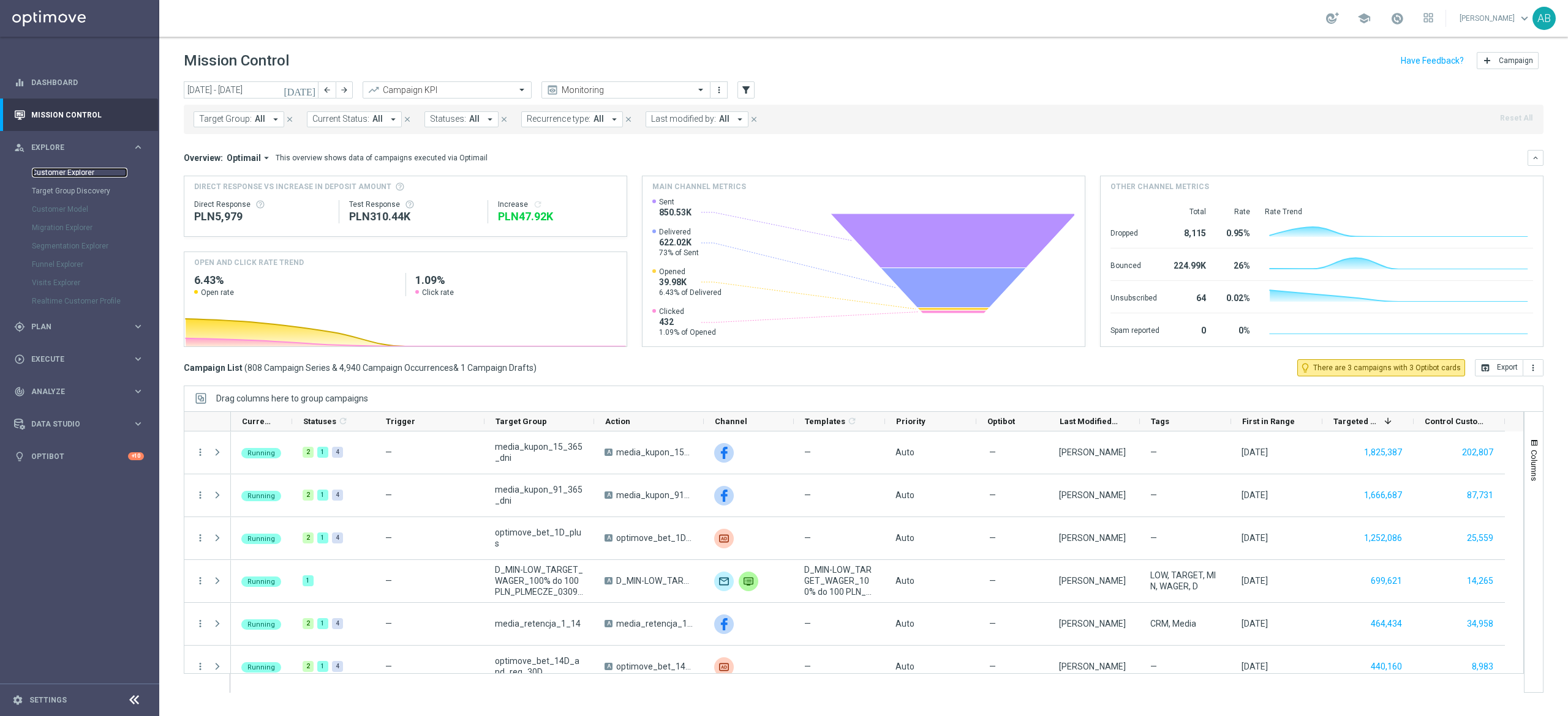
click at [87, 170] on link "Customer Explorer" at bounding box center [80, 172] width 95 height 10
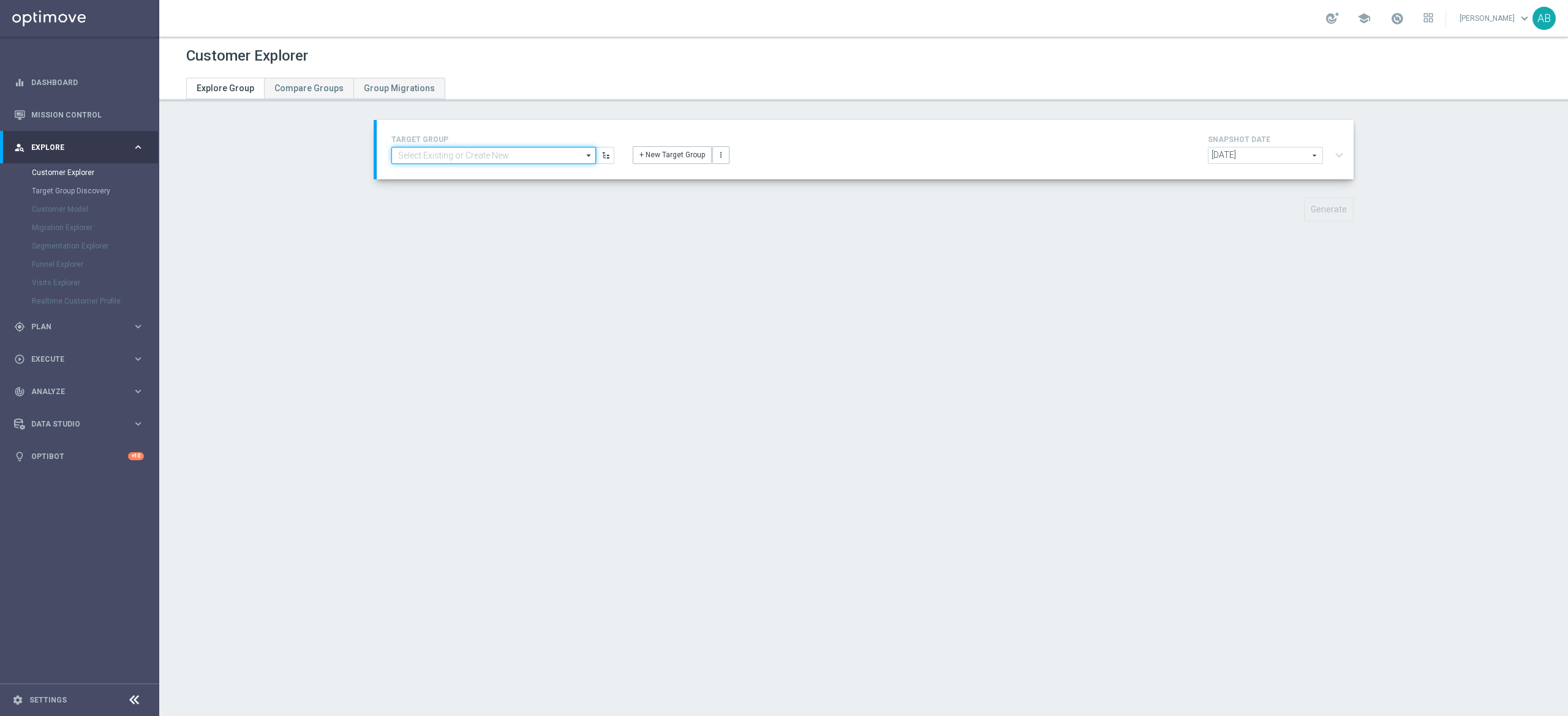
click at [539, 157] on input at bounding box center [493, 156] width 204 height 18
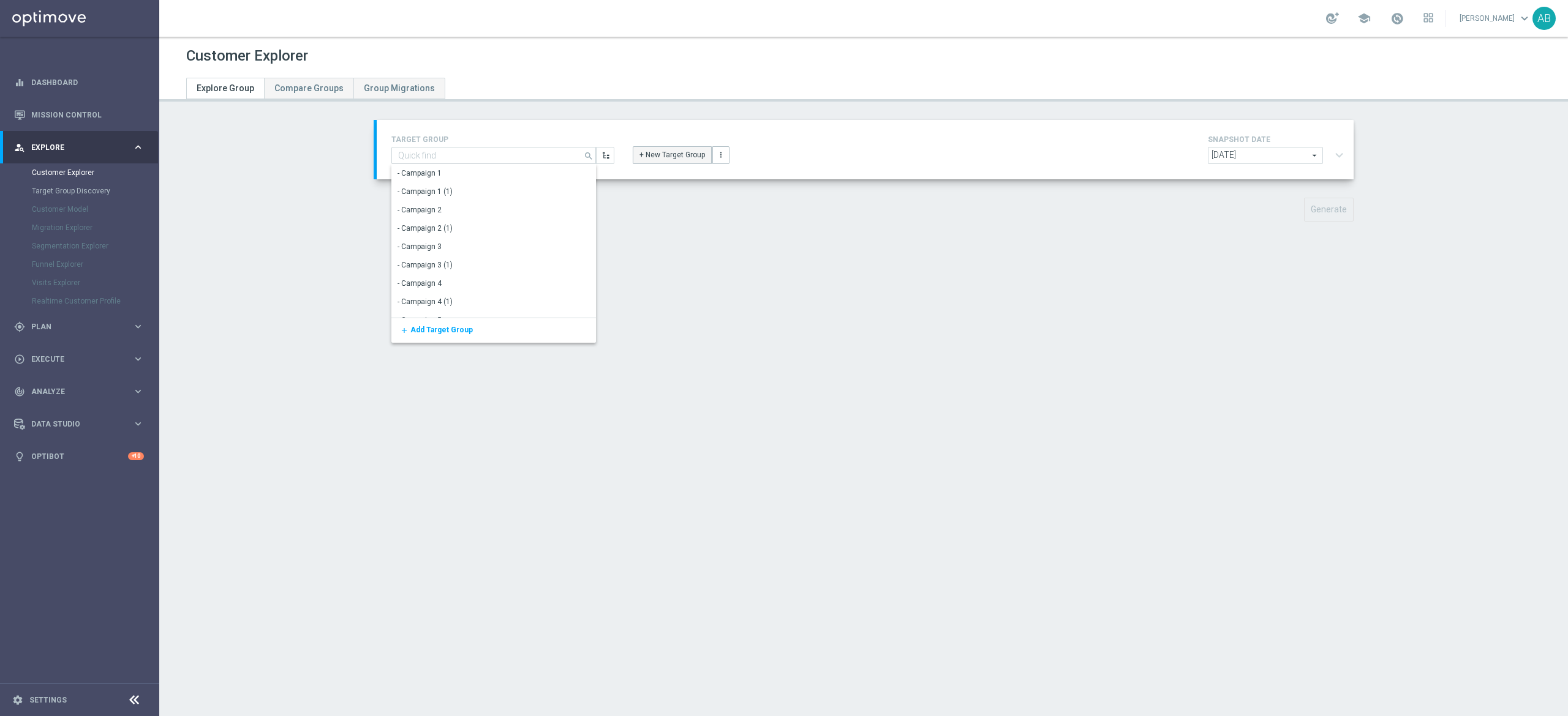
click at [642, 156] on button "+ New Target Group" at bounding box center [672, 155] width 79 height 18
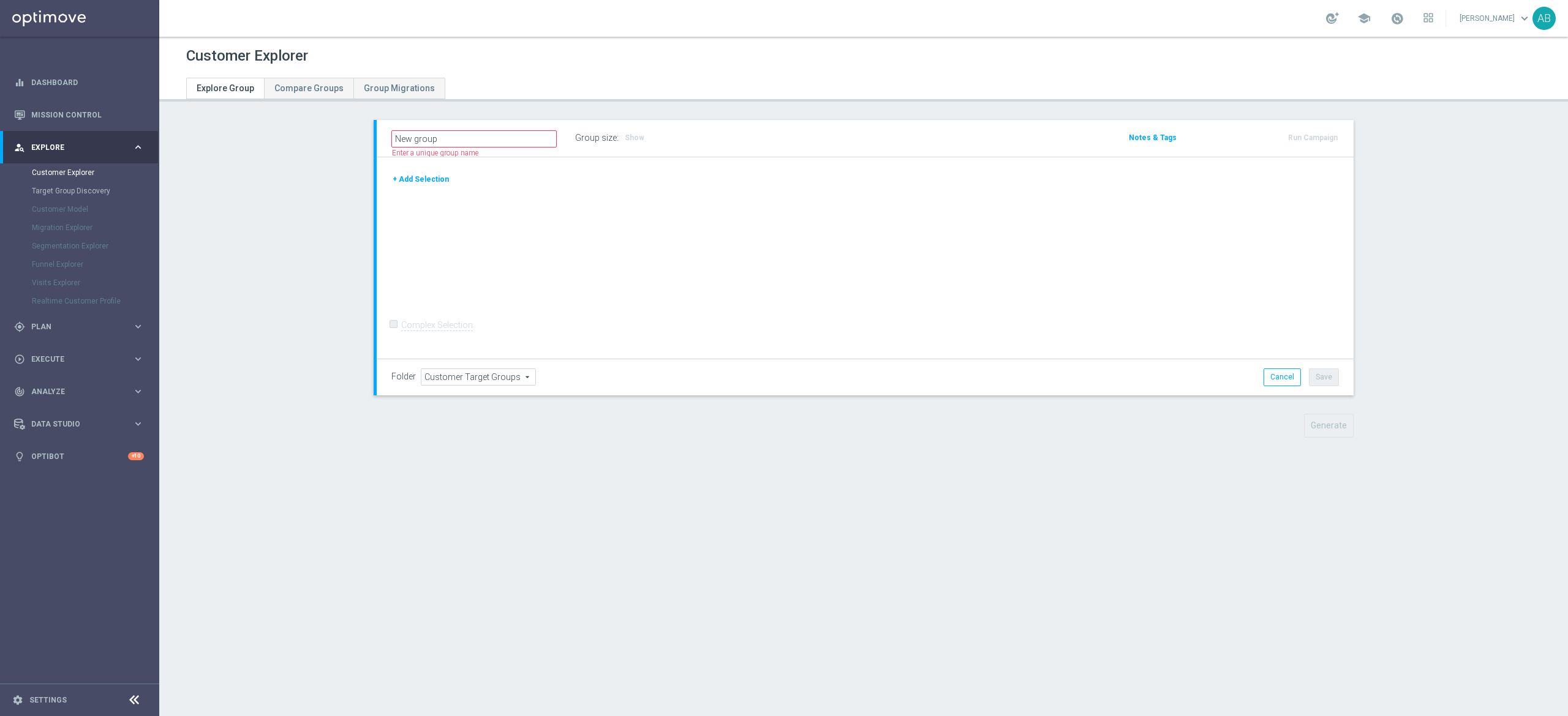
click at [392, 181] on button "+ Add Selection" at bounding box center [420, 179] width 58 height 14
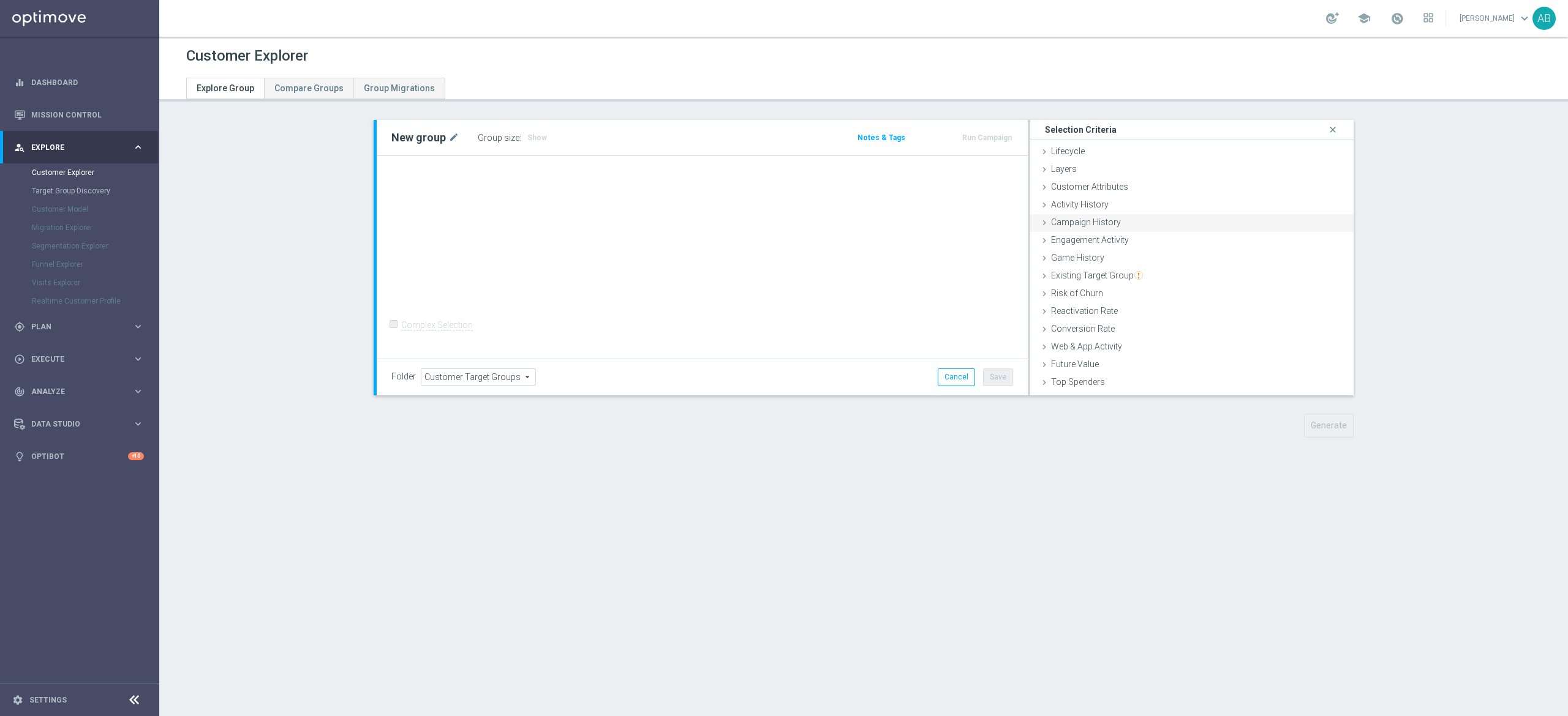
click at [1098, 220] on span "Campaign History" at bounding box center [1086, 222] width 70 height 10
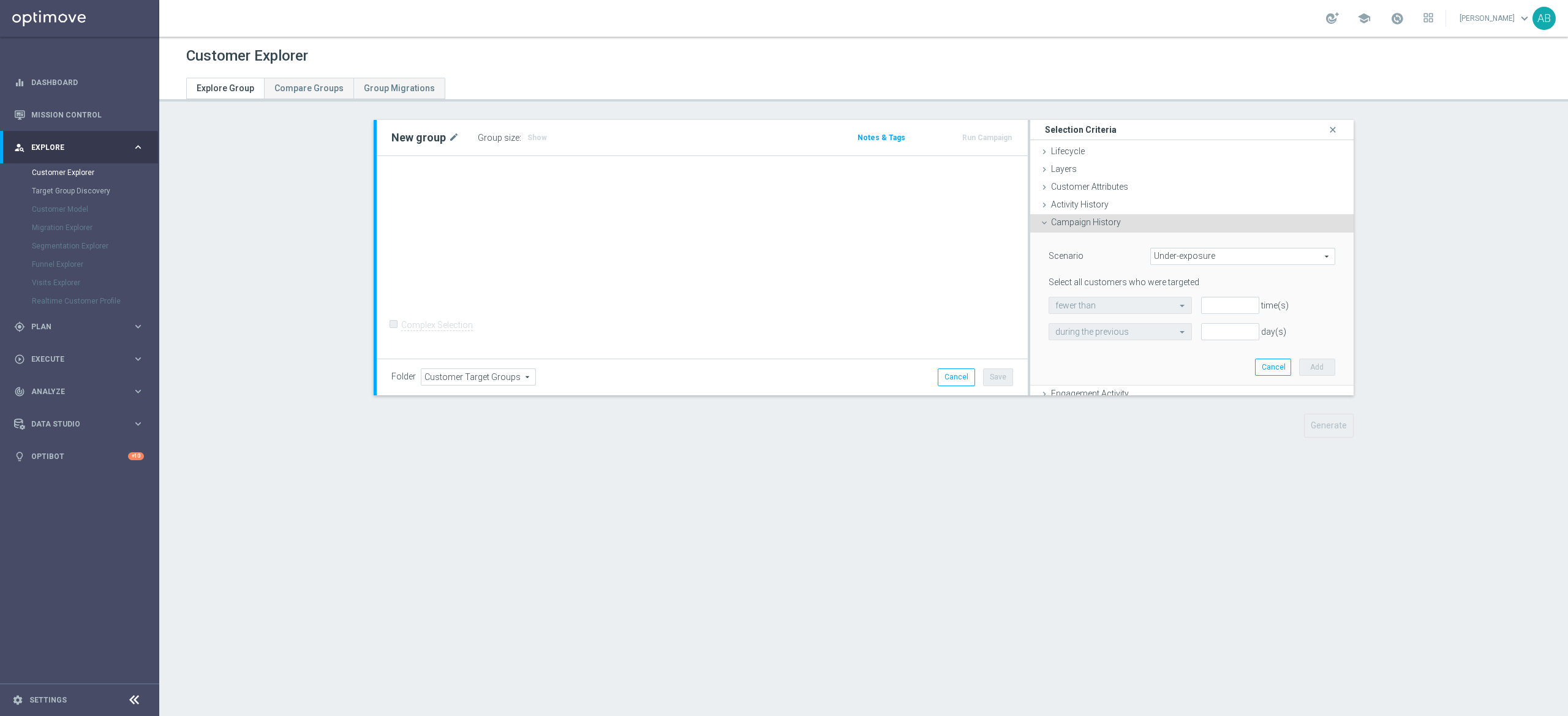
click at [1154, 259] on span "Under-exposure" at bounding box center [1242, 256] width 184 height 16
click at [1164, 336] on span "Custom" at bounding box center [1243, 338] width 171 height 10
type input "Custom"
click at [1203, 305] on span "responded to" at bounding box center [1256, 305] width 158 height 16
click at [1196, 340] on span "been targeted with" at bounding box center [1256, 340] width 146 height 10
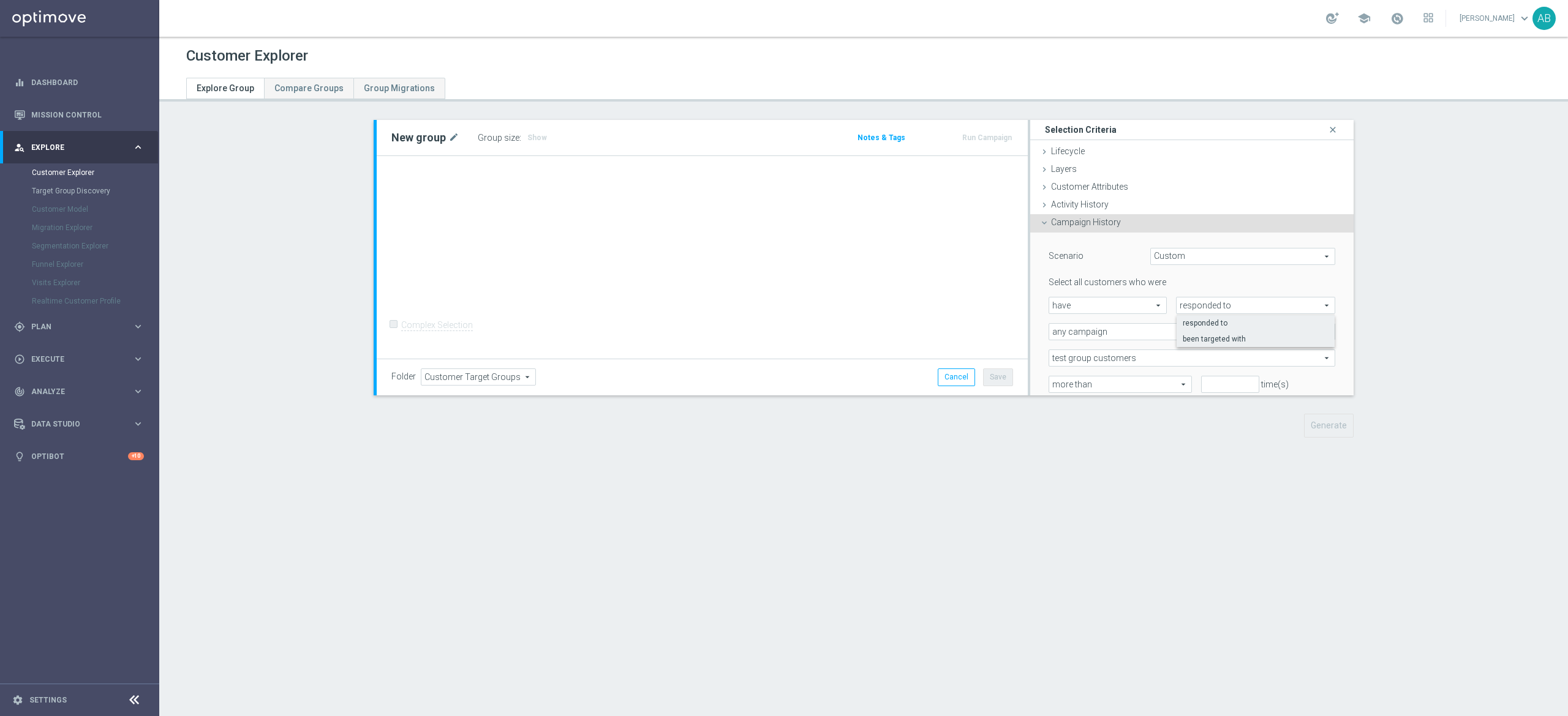
type input "been targeted with"
click at [1133, 333] on span "any campaign" at bounding box center [1191, 332] width 285 height 16
click at [1109, 371] on label "any campaign while a member of the specified target group(s)" at bounding box center [1191, 365] width 285 height 16
click at [1112, 335] on span "any campaign while a member of the specified target group(s)" at bounding box center [1191, 332] width 285 height 16
click at [1101, 382] on span "one or more actions" at bounding box center [1191, 381] width 273 height 10
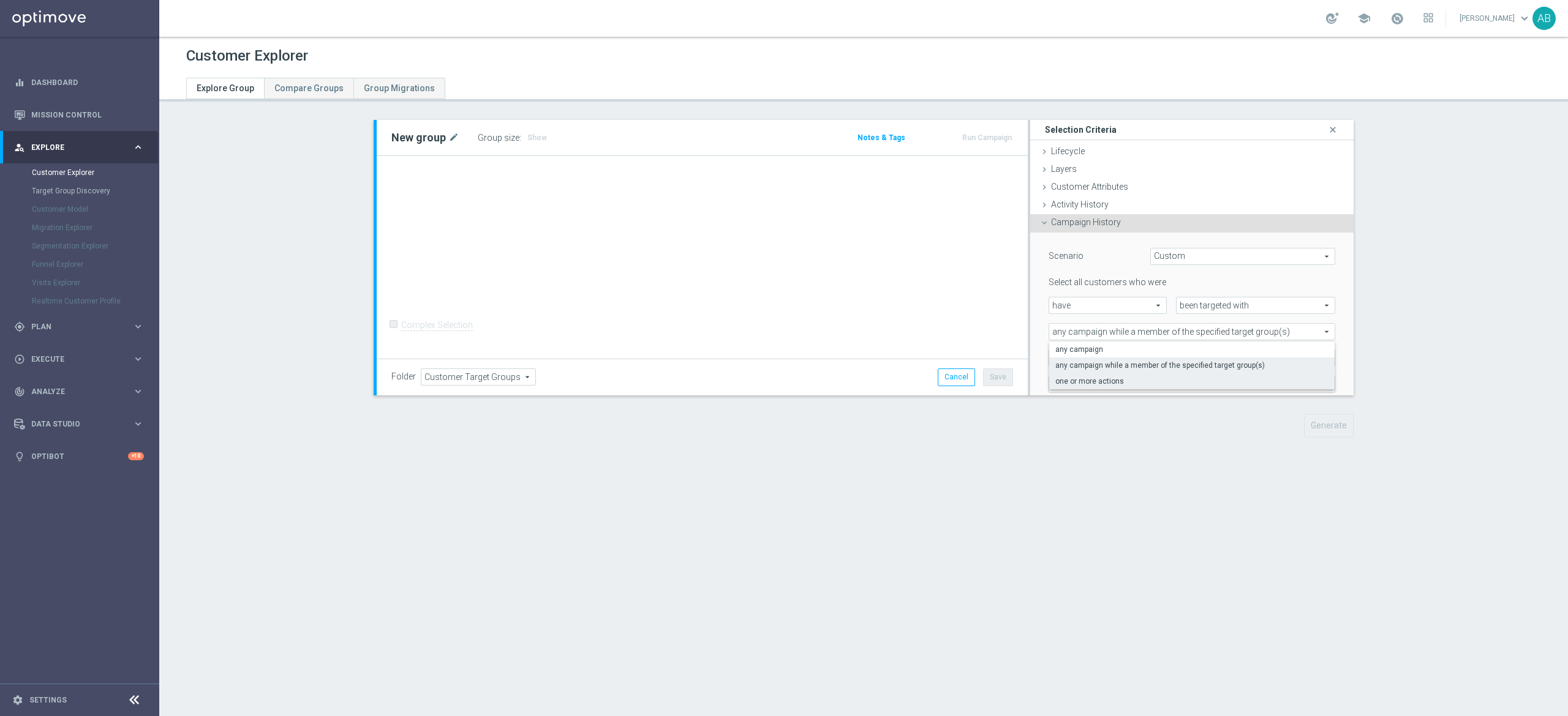
type input "one or more actions"
click at [1101, 365] on span at bounding box center [1191, 358] width 285 height 16
click at [1132, 354] on input "search" at bounding box center [1191, 358] width 286 height 18
paste input "E_NH-NL_AUTO_PRODUCT_VF DAY7 1PLUS DEPO A_DAILY"
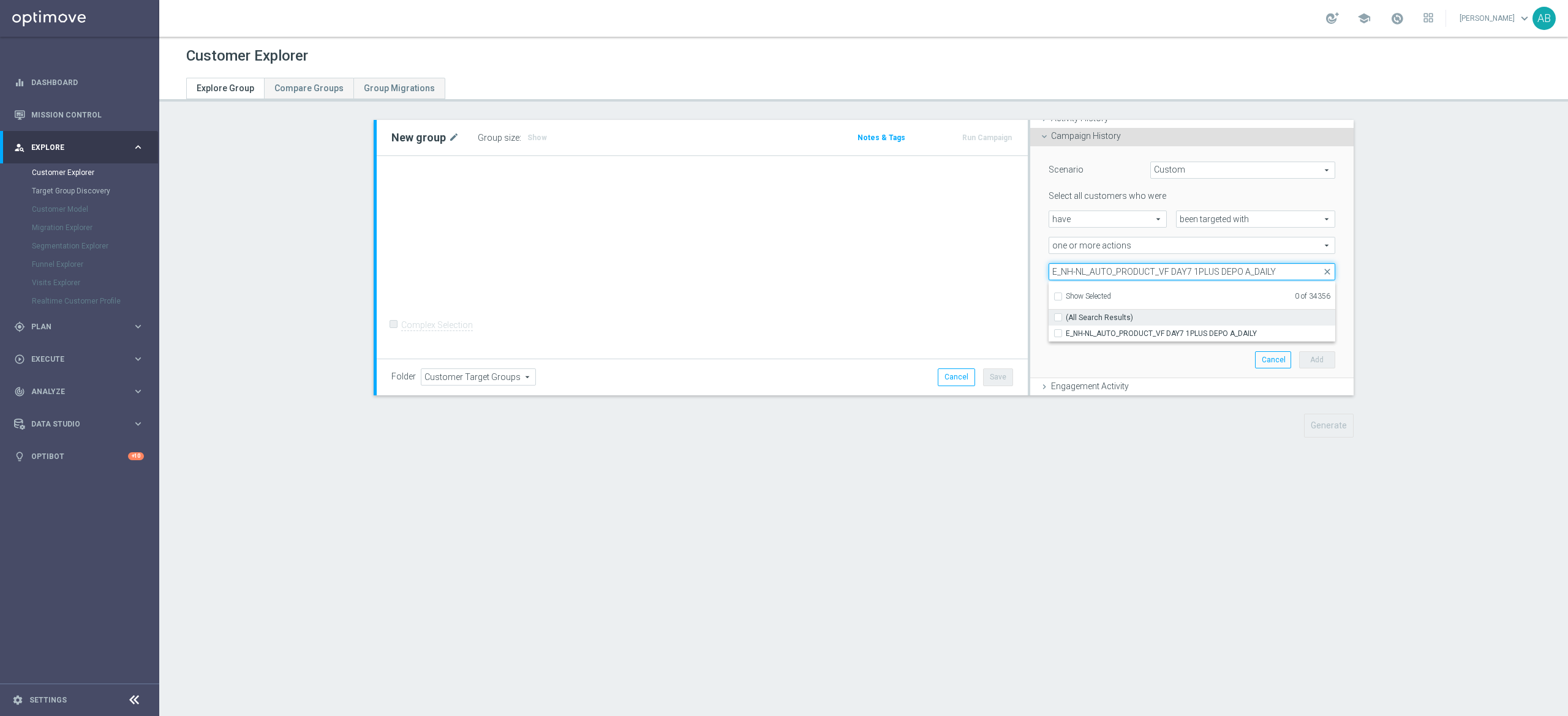
scroll to position [123, 0]
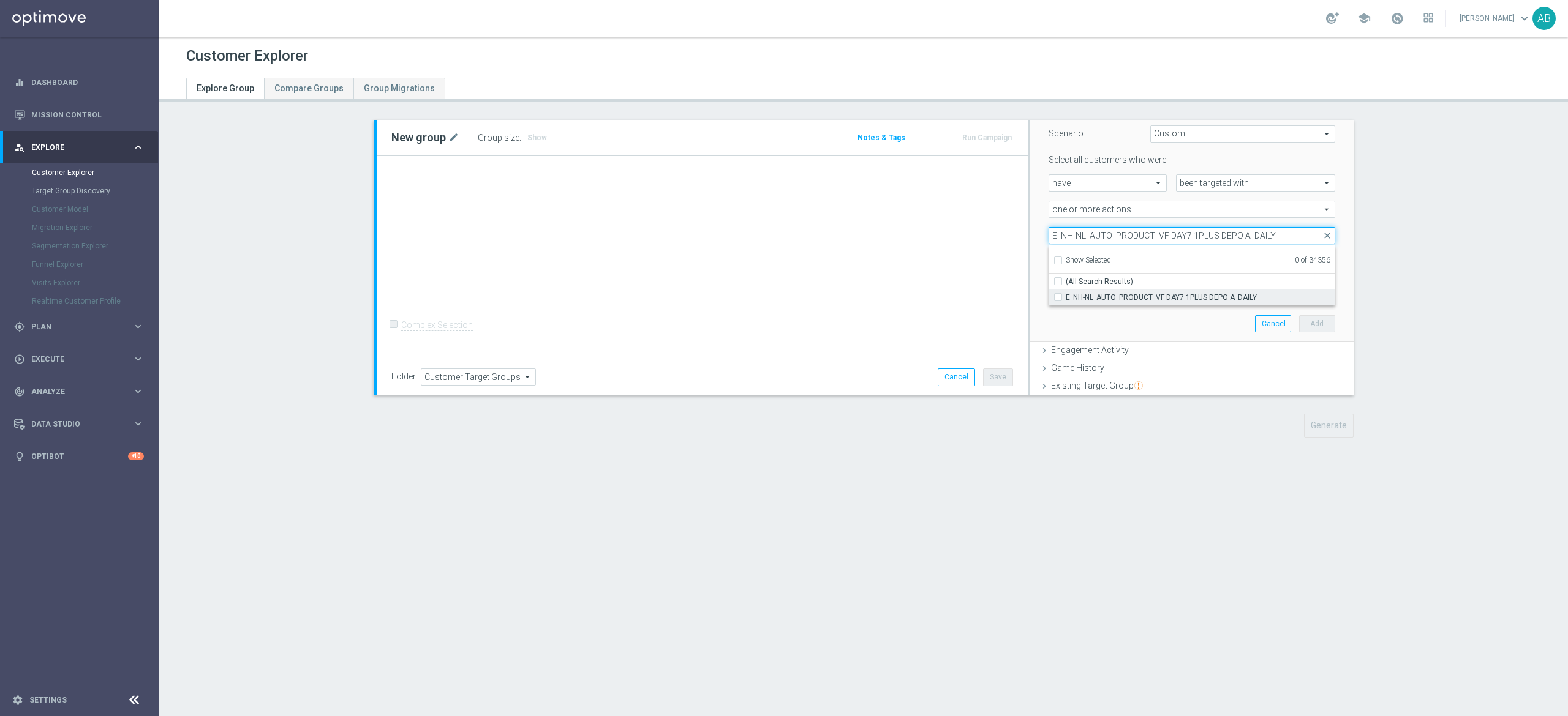
type input "E_NH-NL_AUTO_PRODUCT_VF DAY7 1PLUS DEPO A_DAILY"
click at [1089, 293] on span "E_NH-NL_AUTO_PRODUCT_VF DAY7 1PLUS DEPO A_DAILY" at bounding box center [1200, 298] width 270 height 10
click at [1066, 293] on input "E_NH-NL_AUTO_PRODUCT_VF DAY7 1PLUS DEPO A_DAILY" at bounding box center [1062, 297] width 8 height 8
checkbox input "true"
type input "E_NH-NL_AUTO_PRODUCT_VF DAY7 1PLUS DEPO A_DAILY"
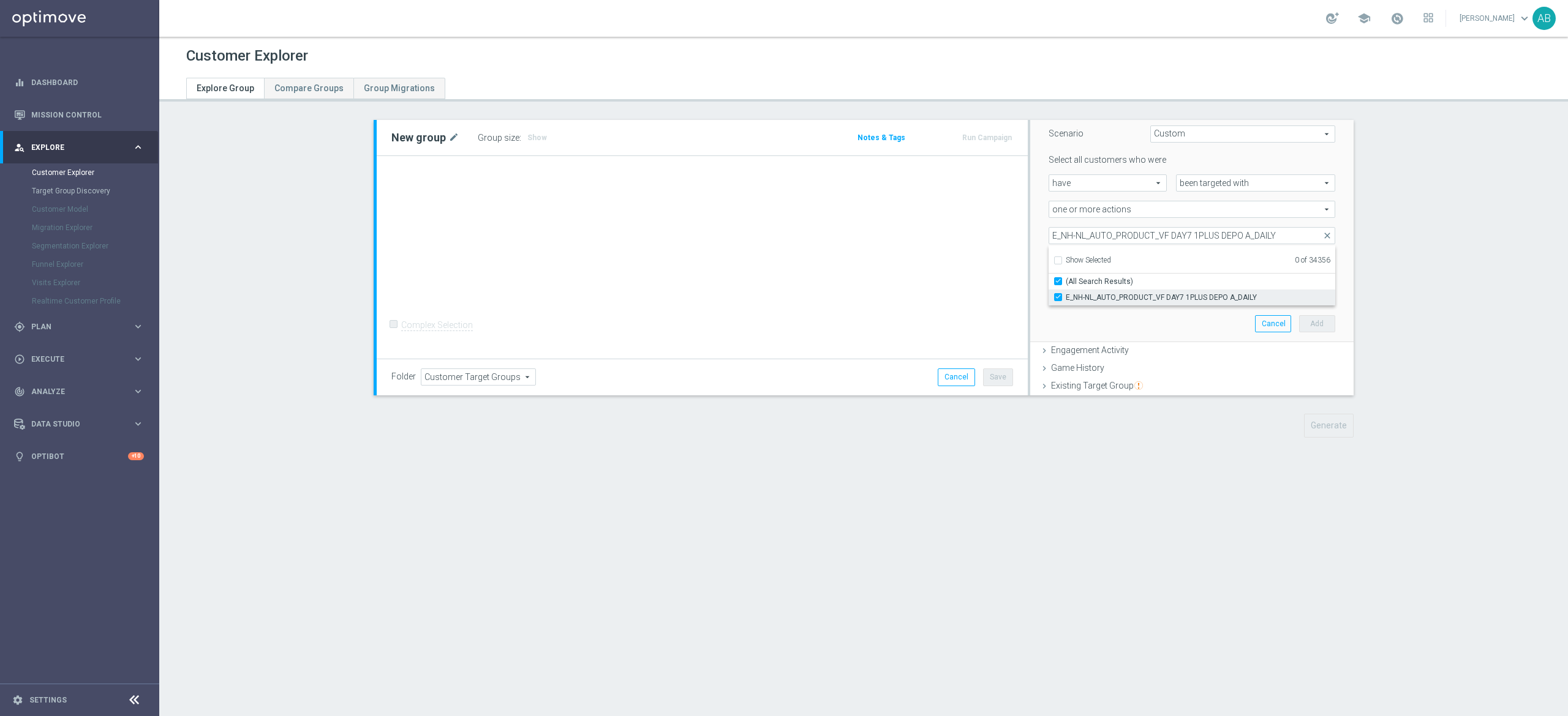
checkbox input "true"
click at [1030, 248] on div "Scenario Custom Custom arrow_drop_down search Select all customers who were hav…" at bounding box center [1191, 227] width 323 height 233
click at [1217, 264] on input "number" at bounding box center [1229, 262] width 57 height 18
type input "0"
click at [1110, 281] on div "during the previous" at bounding box center [1119, 289] width 143 height 18
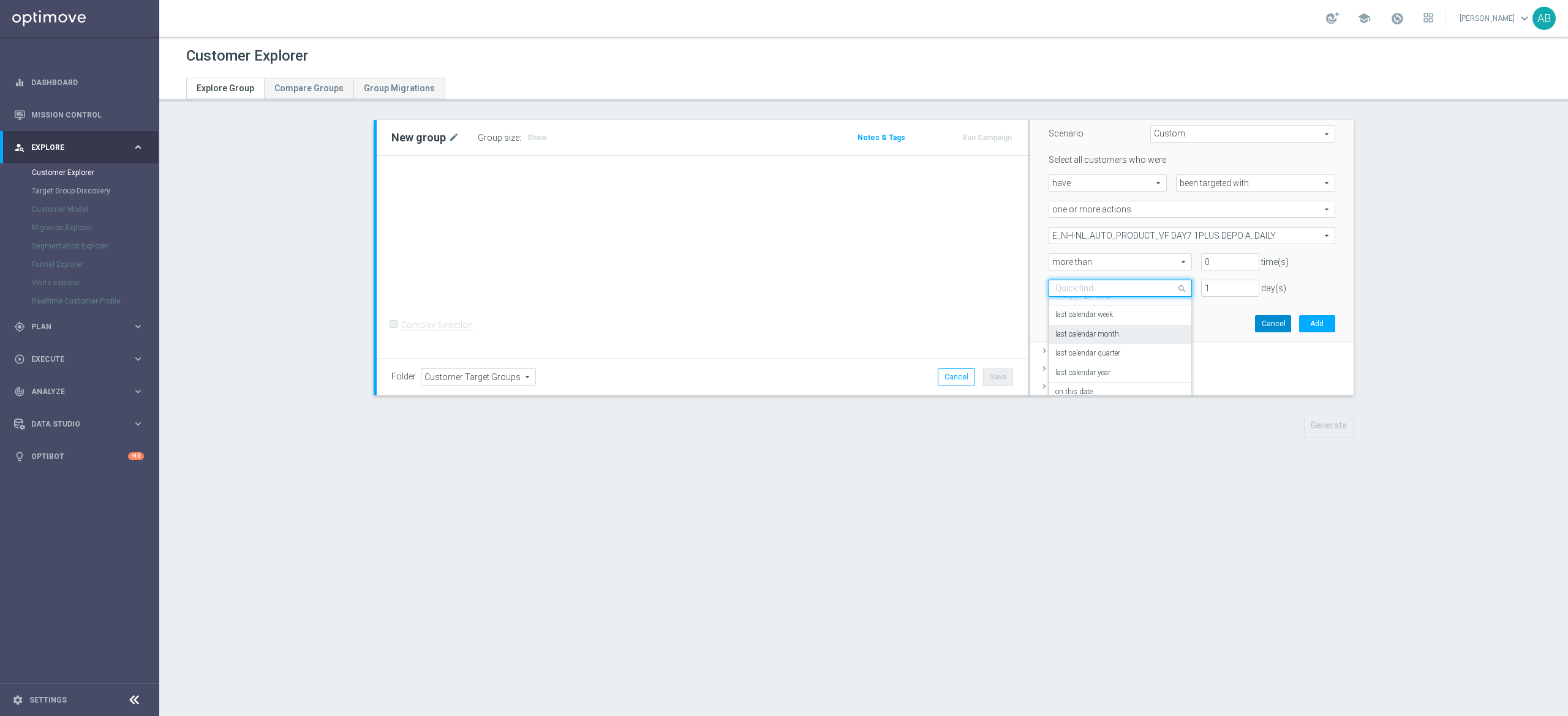
scroll to position [283, 0]
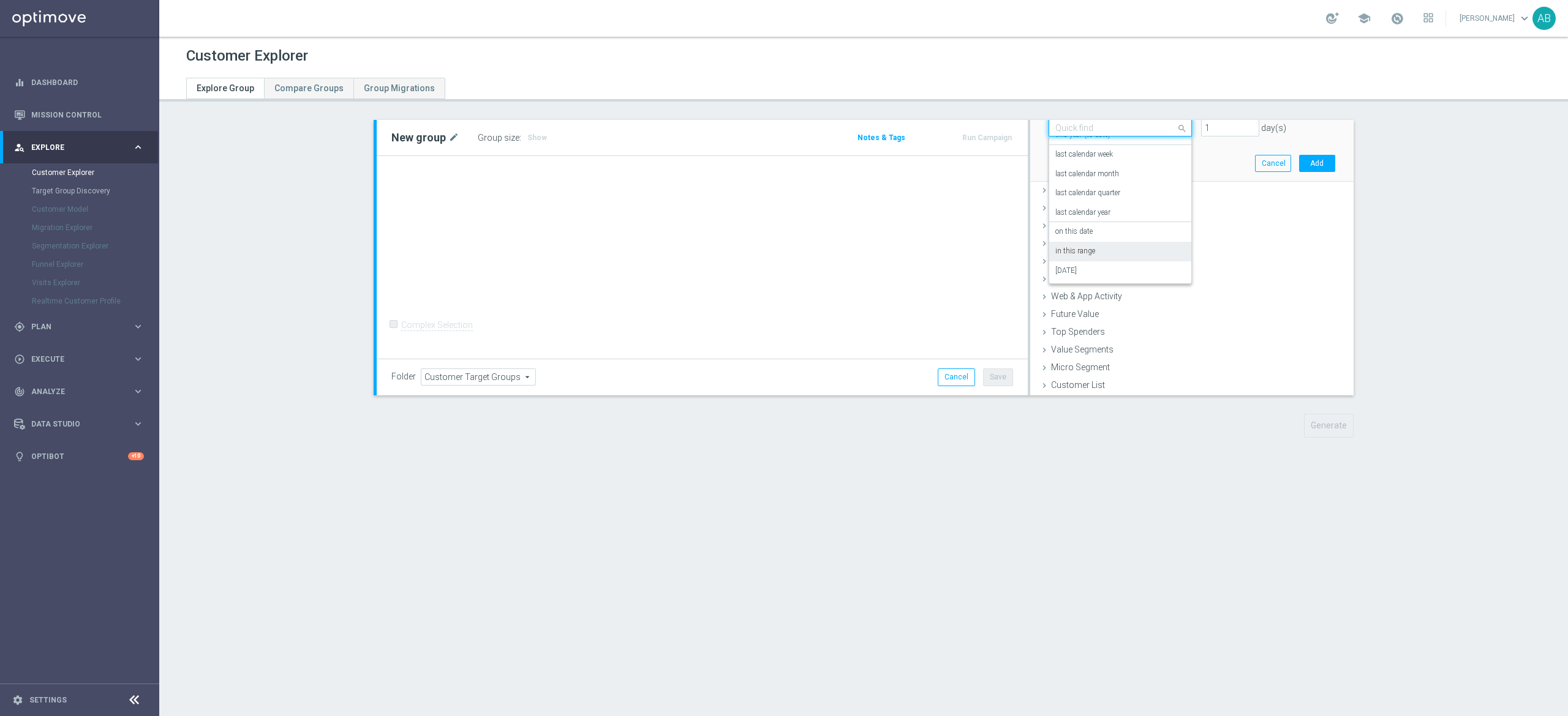
click at [1115, 248] on div "in this range" at bounding box center [1119, 252] width 129 height 19
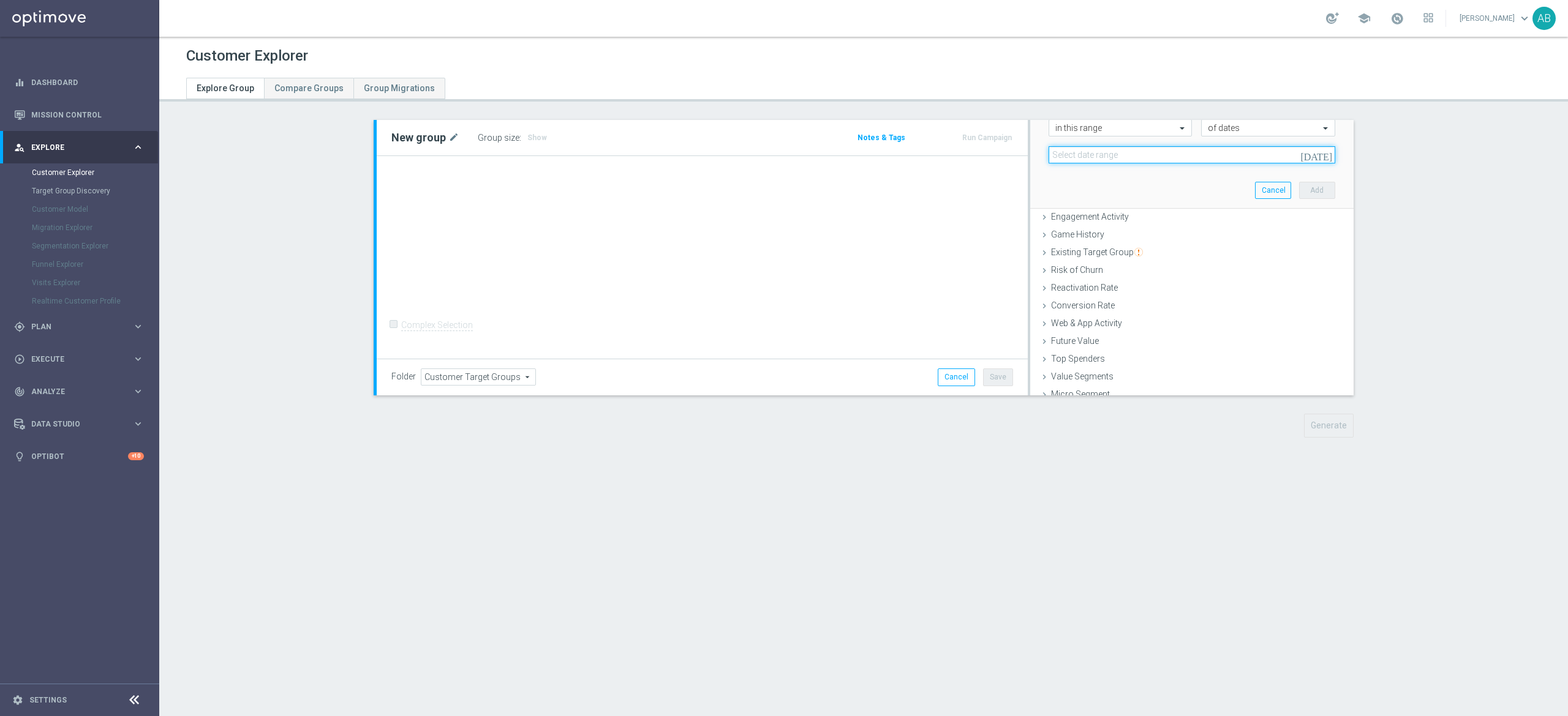
click at [1149, 158] on input at bounding box center [1191, 155] width 286 height 18
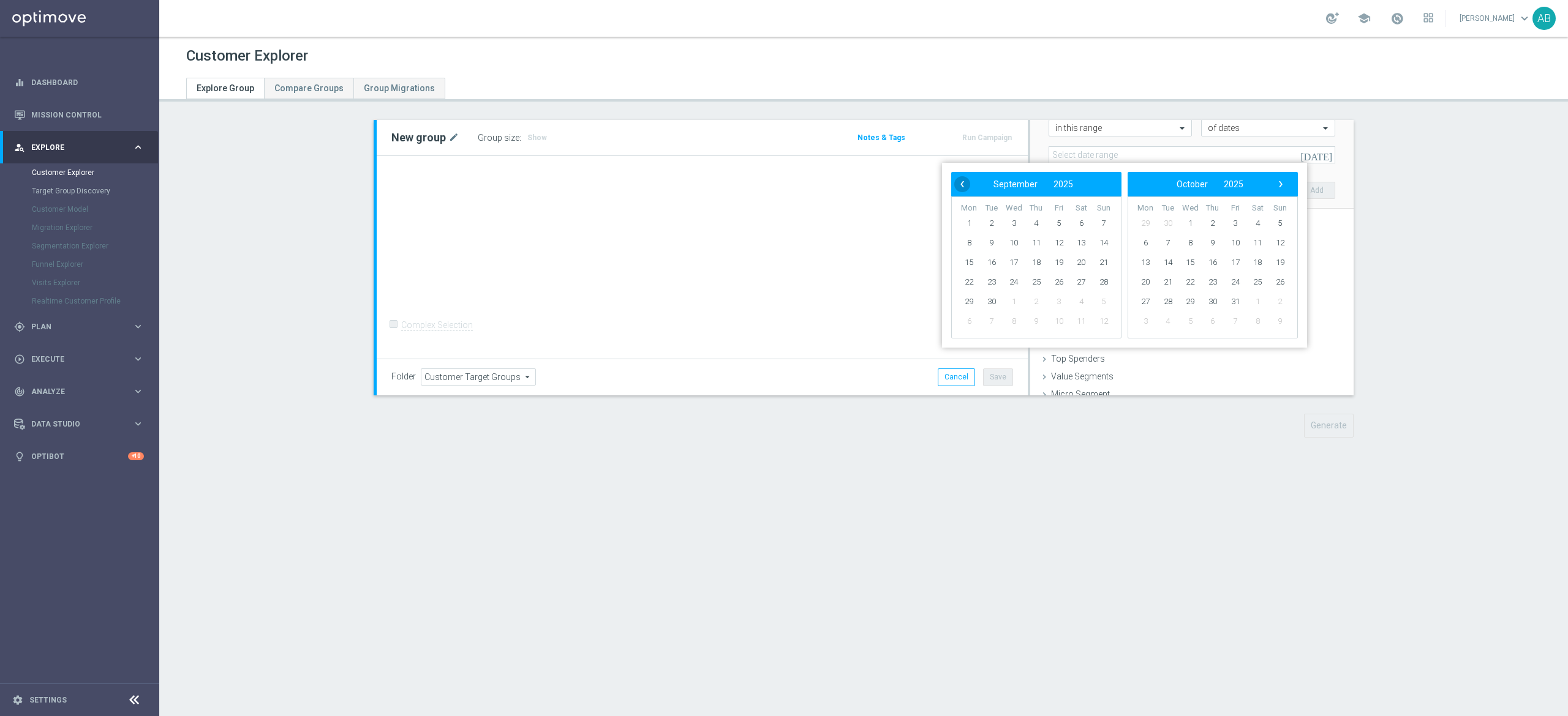
click at [966, 188] on span "‹" at bounding box center [962, 184] width 16 height 16
click at [1061, 226] on span "1" at bounding box center [1059, 224] width 19 height 19
click at [1099, 304] on span "31" at bounding box center [1104, 302] width 19 height 19
type input "[DATE] - [DATE]"
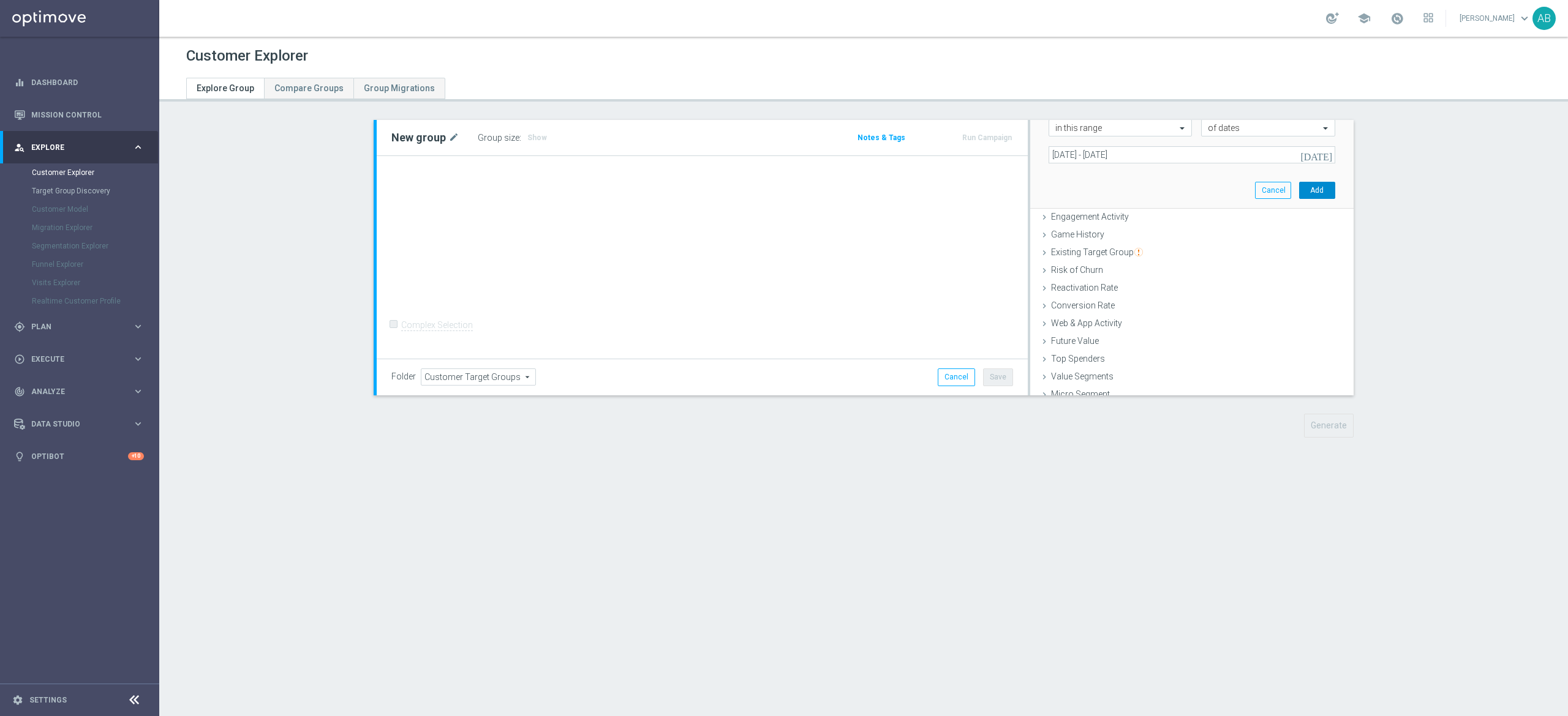
click at [1299, 183] on button "Add" at bounding box center [1317, 191] width 36 height 18
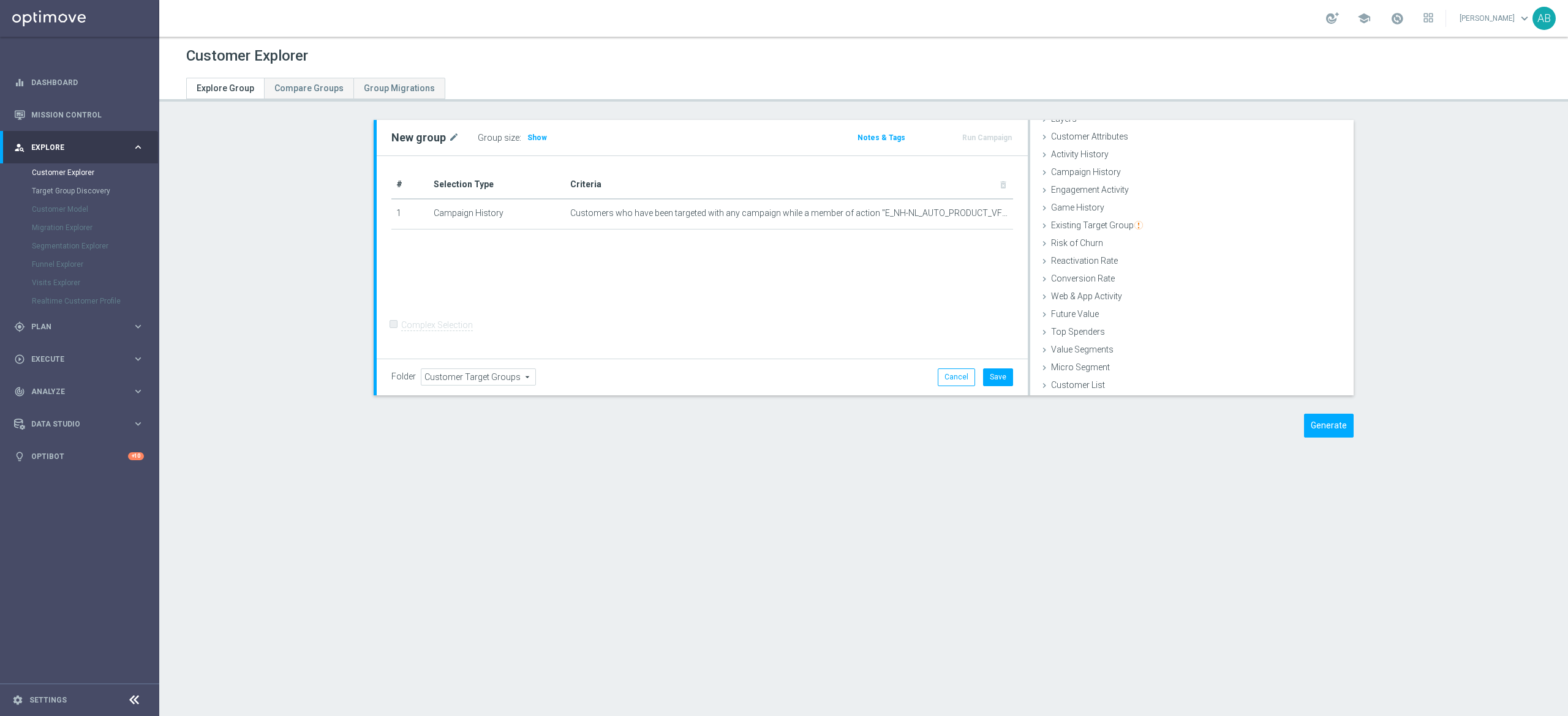
scroll to position [50, 0]
click at [529, 141] on span "Show" at bounding box center [537, 137] width 19 height 9
click at [967, 210] on div at bounding box center [968, 208] width 13 height 6
click at [970, 212] on div at bounding box center [968, 208] width 13 height 6
click at [973, 215] on icon "mode_edit" at bounding box center [978, 213] width 10 height 10
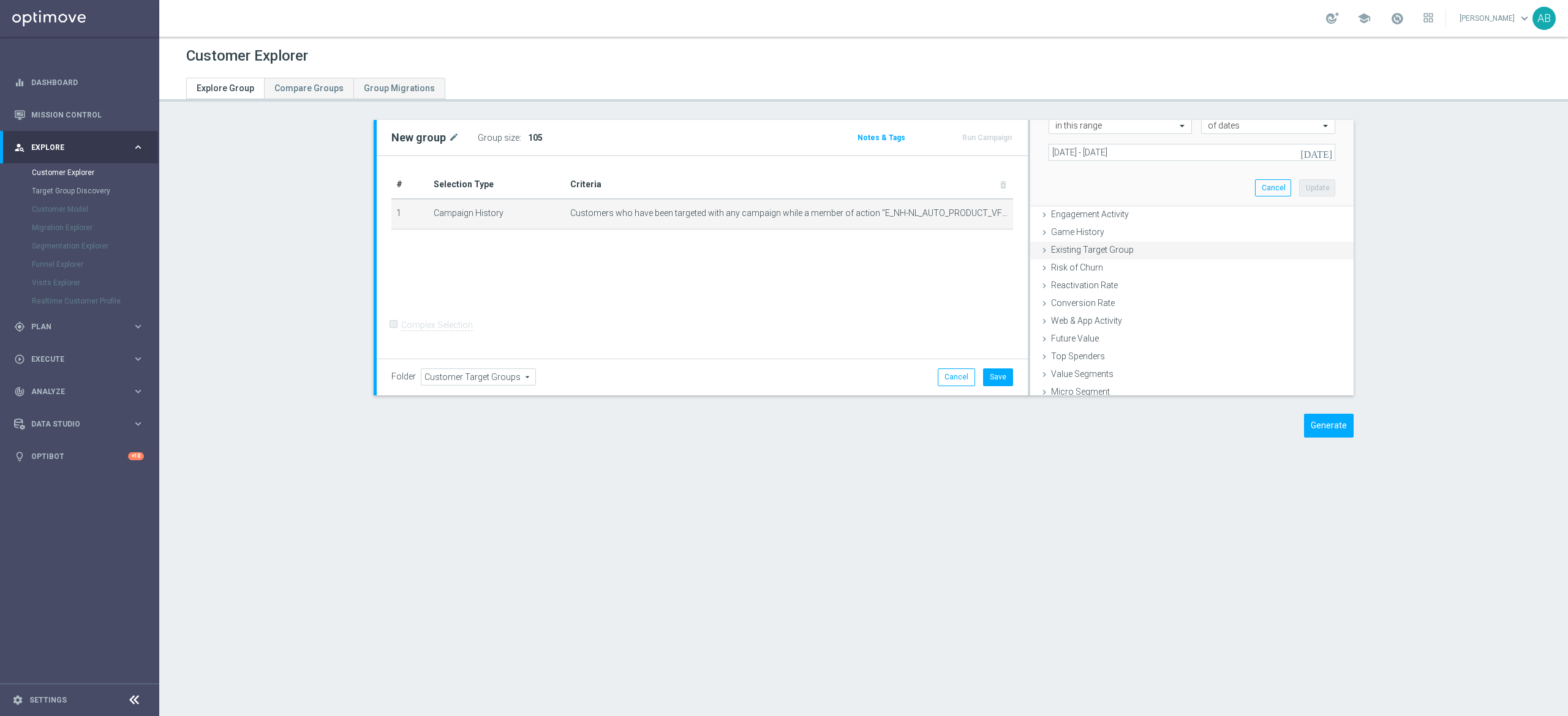
scroll to position [295, 0]
click at [1117, 144] on input "[DATE] - [DATE]" at bounding box center [1191, 143] width 286 height 18
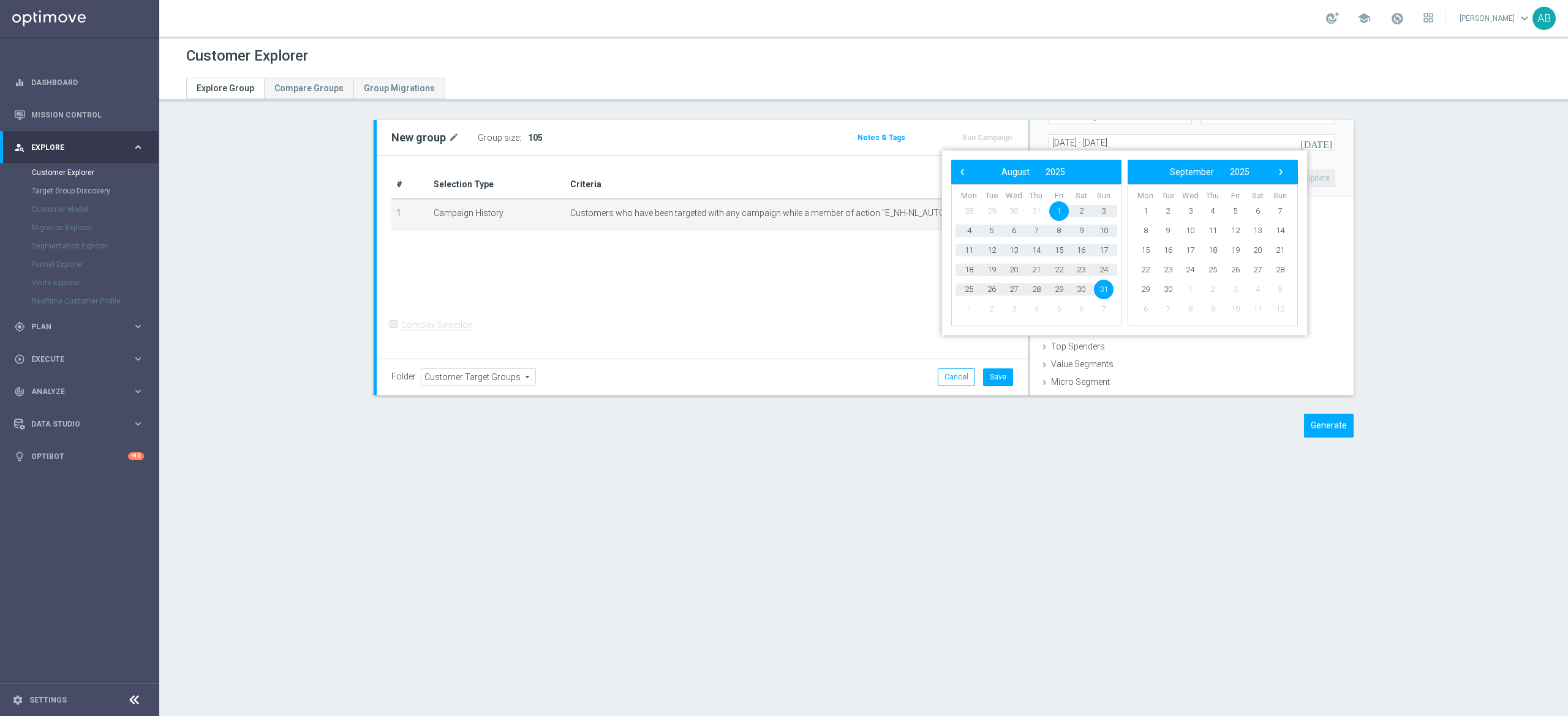
click at [953, 171] on div "‹ ​ August ​ 2025 ​ ›" at bounding box center [1036, 171] width 170 height 24
click at [963, 175] on span "‹" at bounding box center [962, 172] width 16 height 16
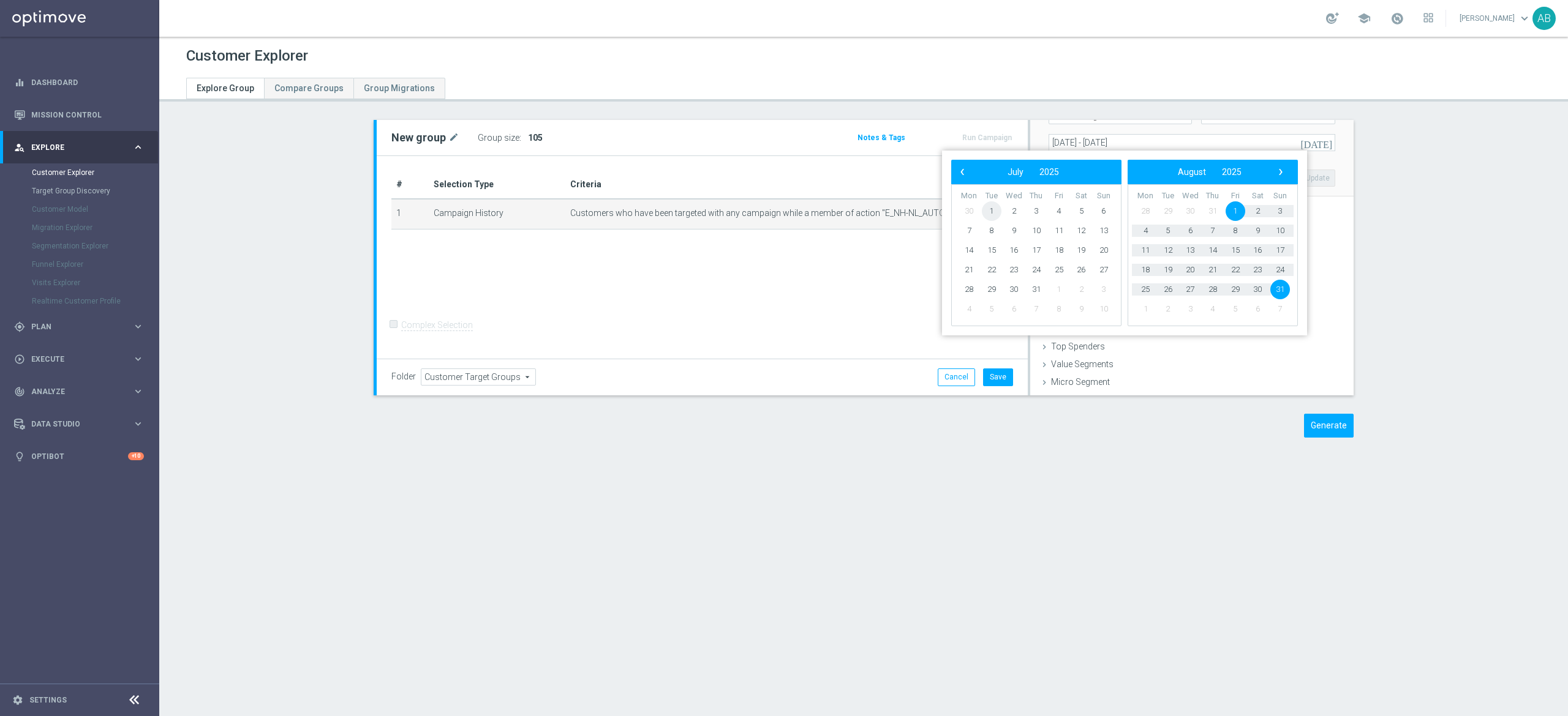
click at [992, 210] on span "1" at bounding box center [992, 211] width 19 height 19
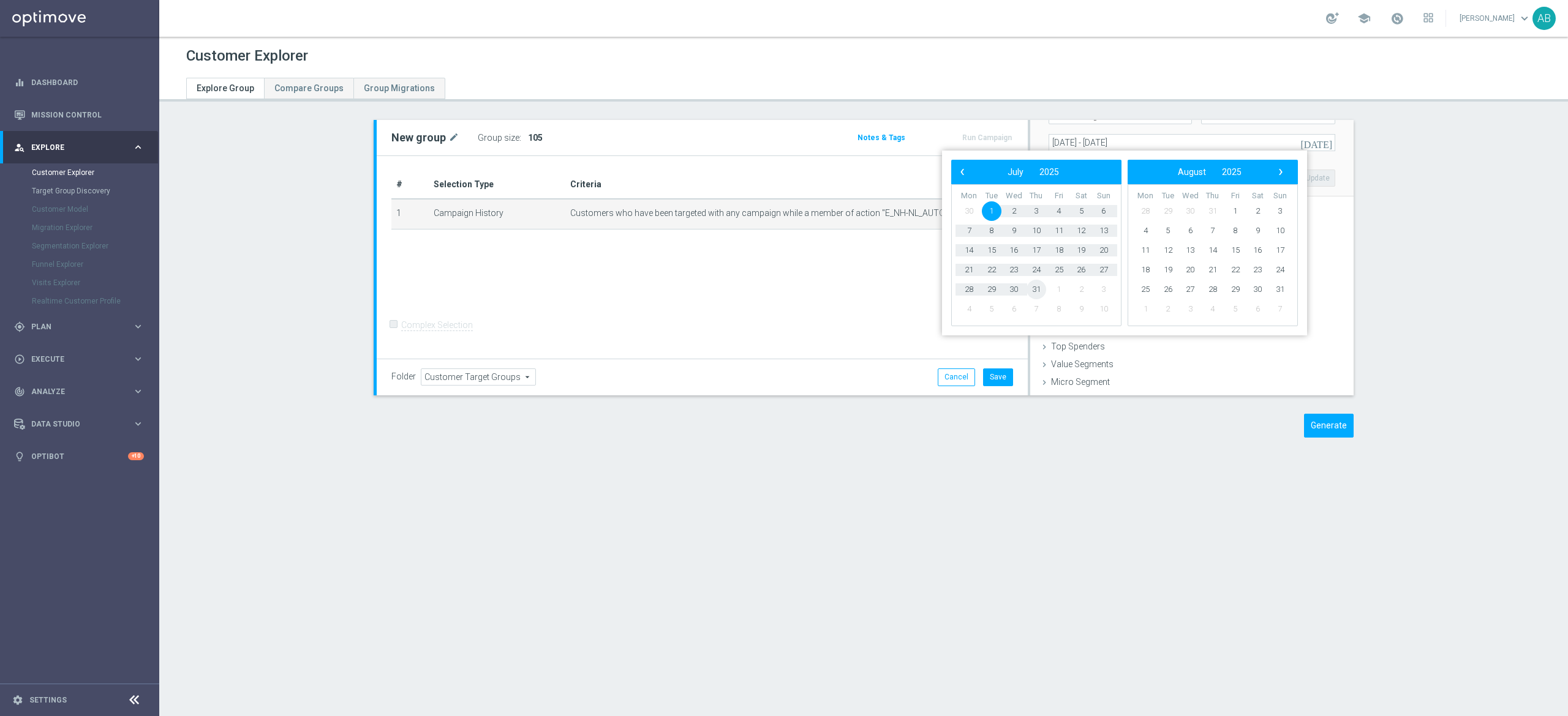
click at [1039, 293] on span "31" at bounding box center [1037, 290] width 19 height 19
type input "01 Jul 2025 - 31 Jul 2025"
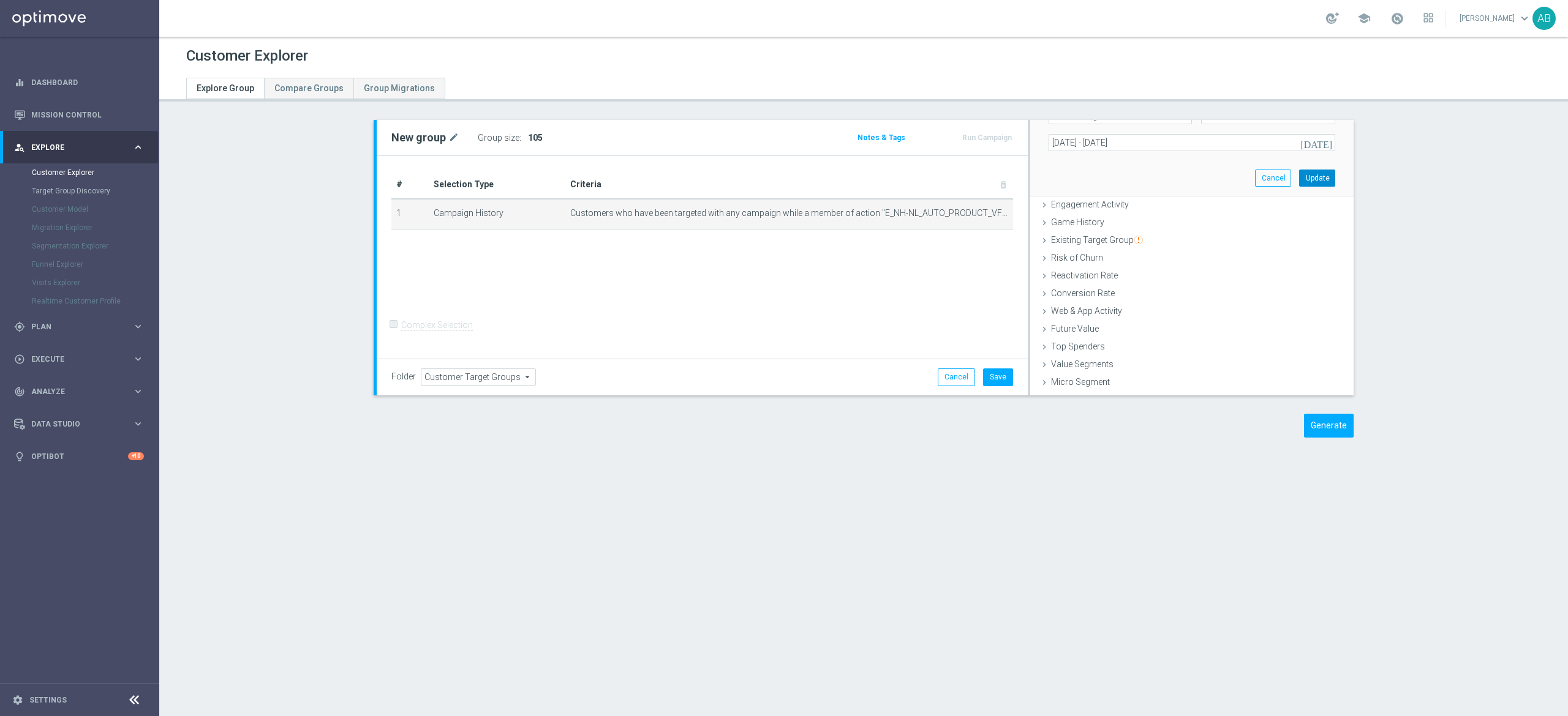
click at [1300, 180] on button "Update" at bounding box center [1317, 178] width 36 height 18
click at [511, 142] on div "Group size : Show" at bounding box center [539, 138] width 123 height 18
click at [528, 136] on span "Show" at bounding box center [537, 137] width 19 height 9
click at [973, 215] on icon "mode_edit" at bounding box center [978, 213] width 10 height 10
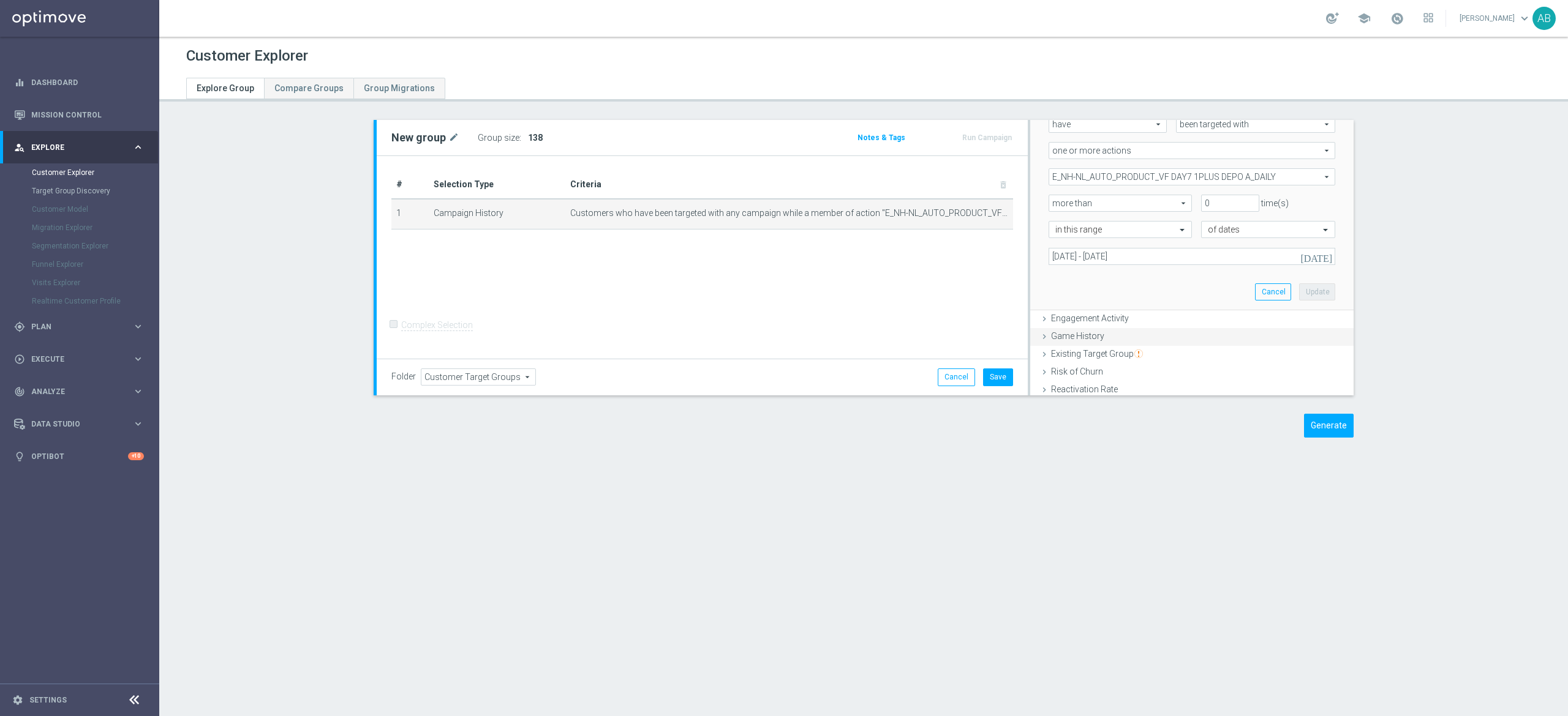
scroll to position [231, 0]
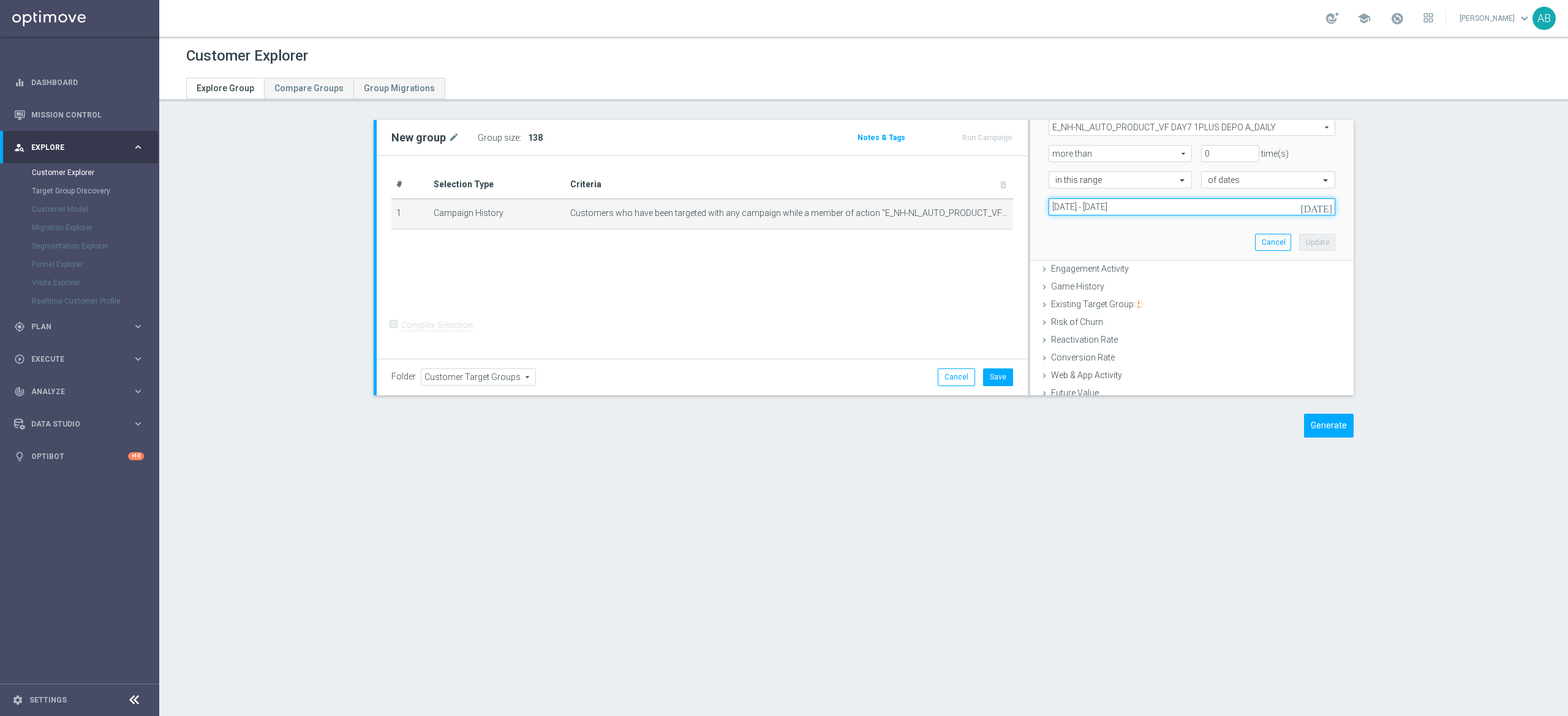
click at [1120, 210] on input "01 Jul 2025 - 31 Jul 2025" at bounding box center [1191, 207] width 286 height 18
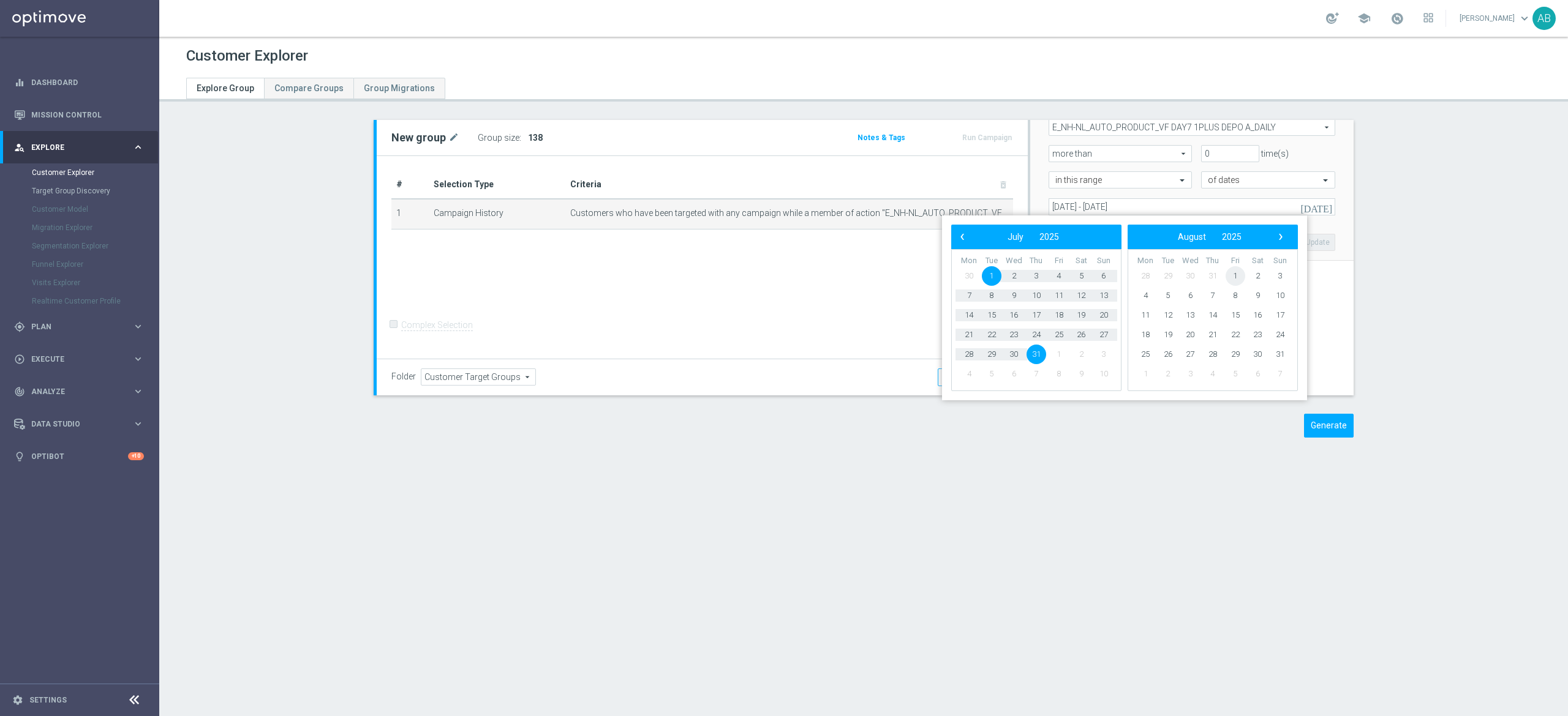
click at [1240, 271] on span "1" at bounding box center [1235, 276] width 19 height 19
click at [1106, 354] on span "31" at bounding box center [1104, 354] width 19 height 19
type input "[DATE] - [DATE]"
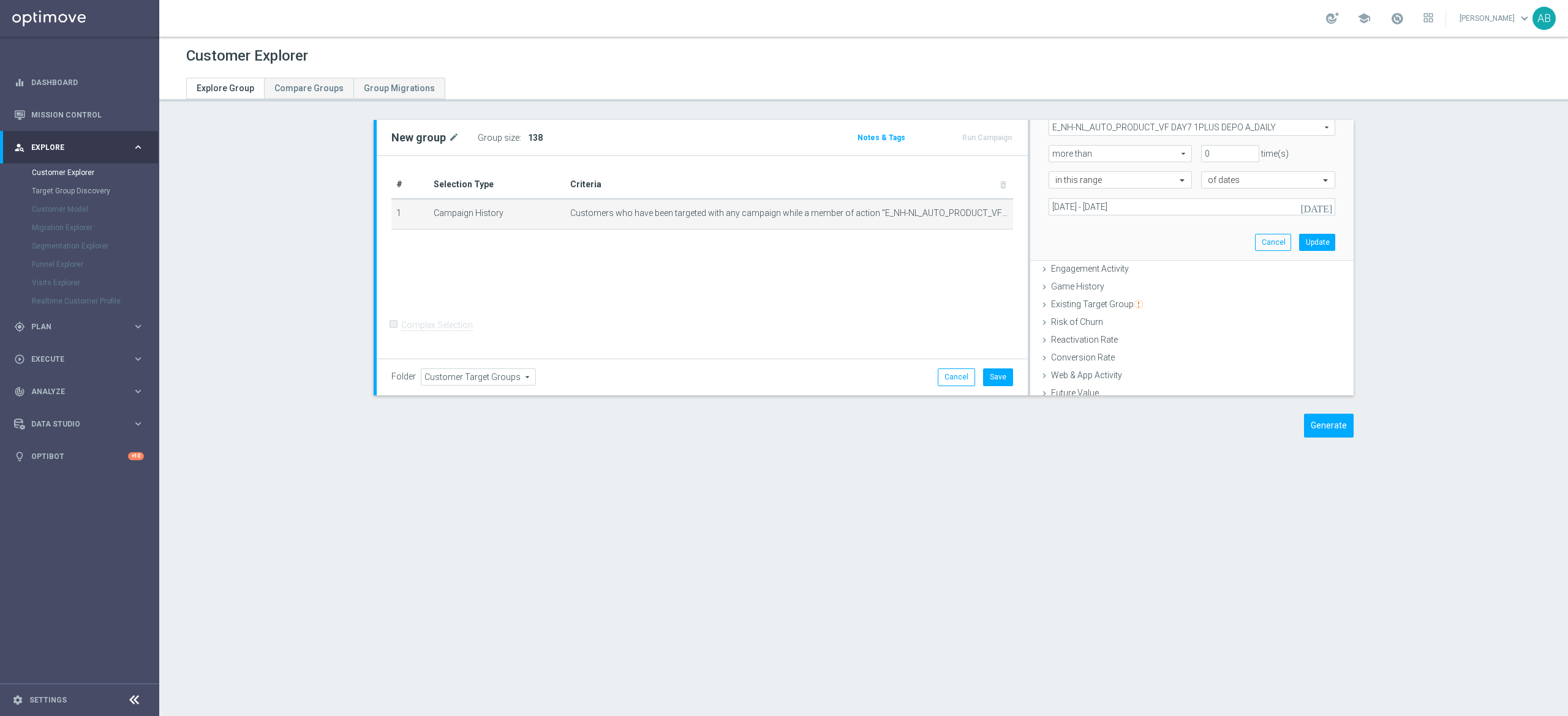
click at [1132, 122] on span "E_NH-NL_AUTO_PRODUCT_VF DAY7 1PLUS DEPO A_DAILY" at bounding box center [1191, 127] width 285 height 16
click at [1053, 278] on input "Show Selected" at bounding box center [1057, 276] width 8 height 8
checkbox input "true"
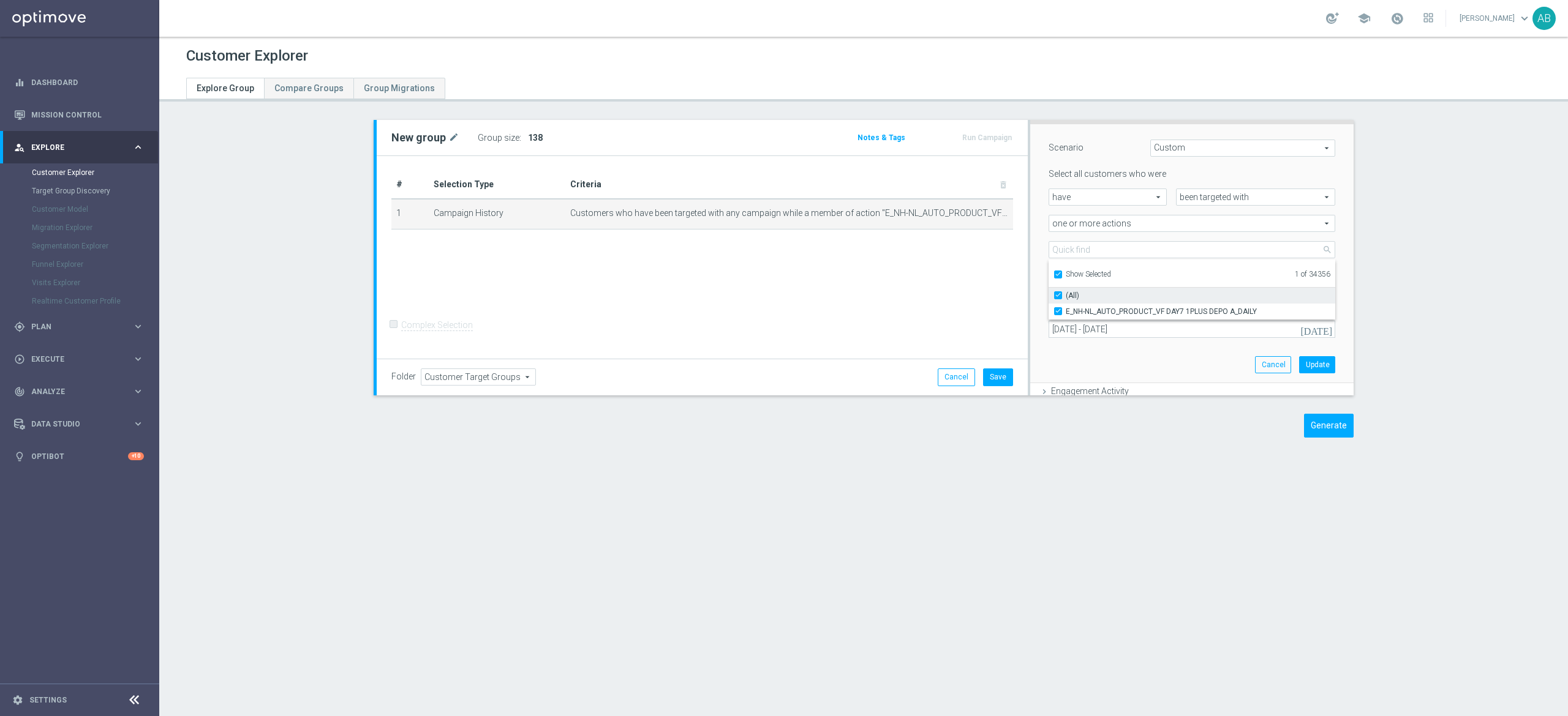
click at [1058, 294] on input "(All)" at bounding box center [1062, 296] width 8 height 8
checkbox input "false"
type input "Select Action"
checkbox input "false"
click at [1053, 275] on input "Show Selected" at bounding box center [1057, 276] width 8 height 8
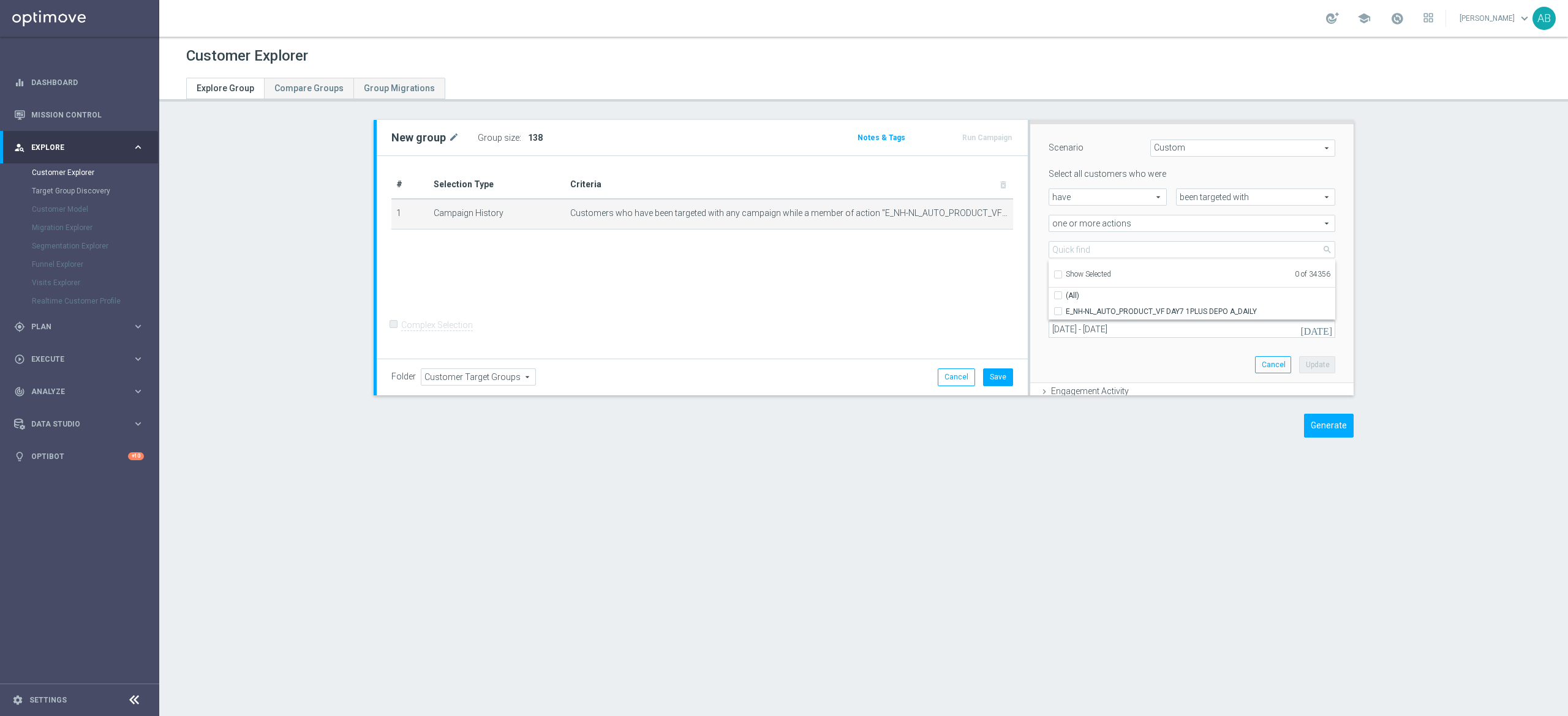
checkbox input "false"
click at [1053, 260] on ul "Show Selected 0 of 34356" at bounding box center [1191, 273] width 286 height 27
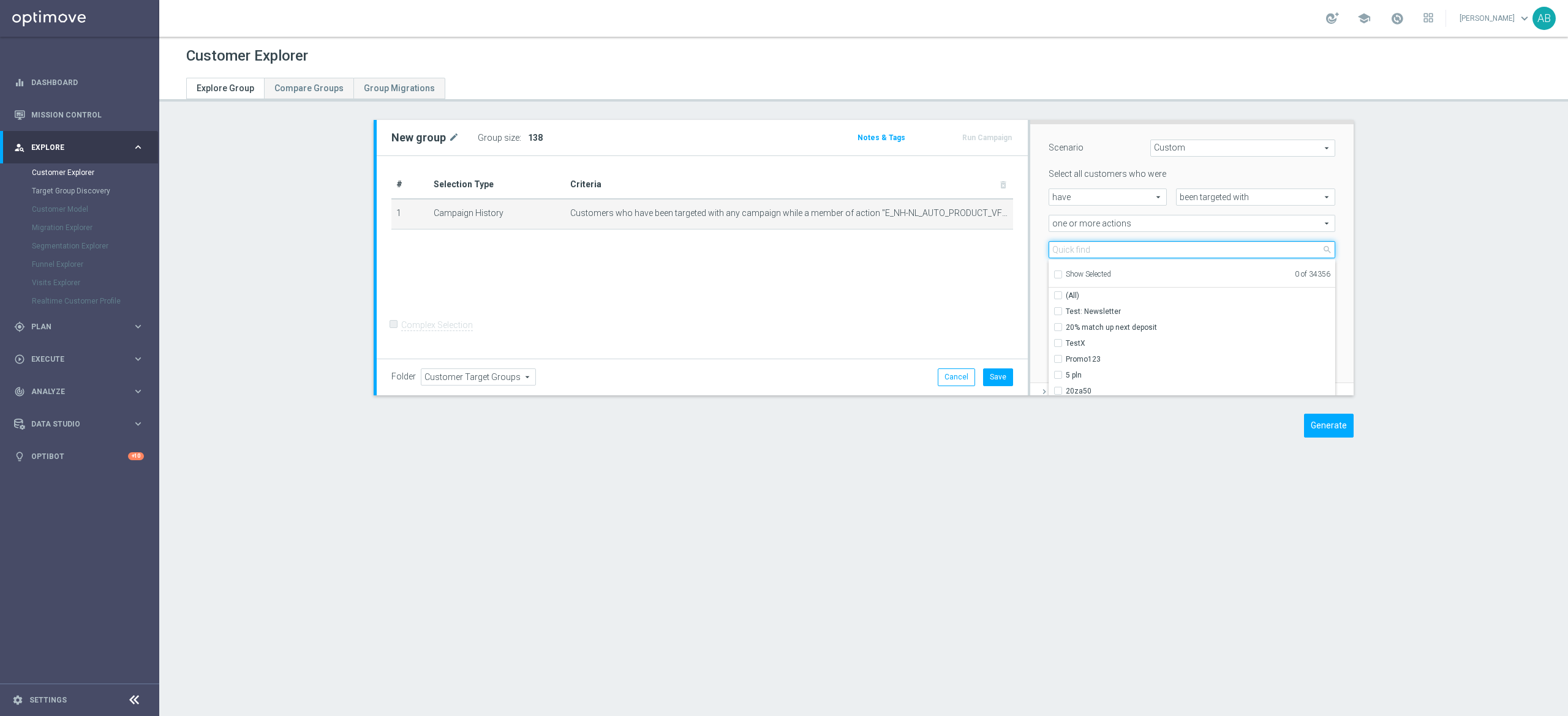
click at [1061, 247] on input "search" at bounding box center [1191, 250] width 286 height 18
paste input "E_NH-NL_AUTO_PRODUCT_VF DAY7 1PLUS DEPO B_DAILY"
type input "E_NH-NL_AUTO_PRODUCT_VF DAY7 1PLUS DEPO B_DAILY"
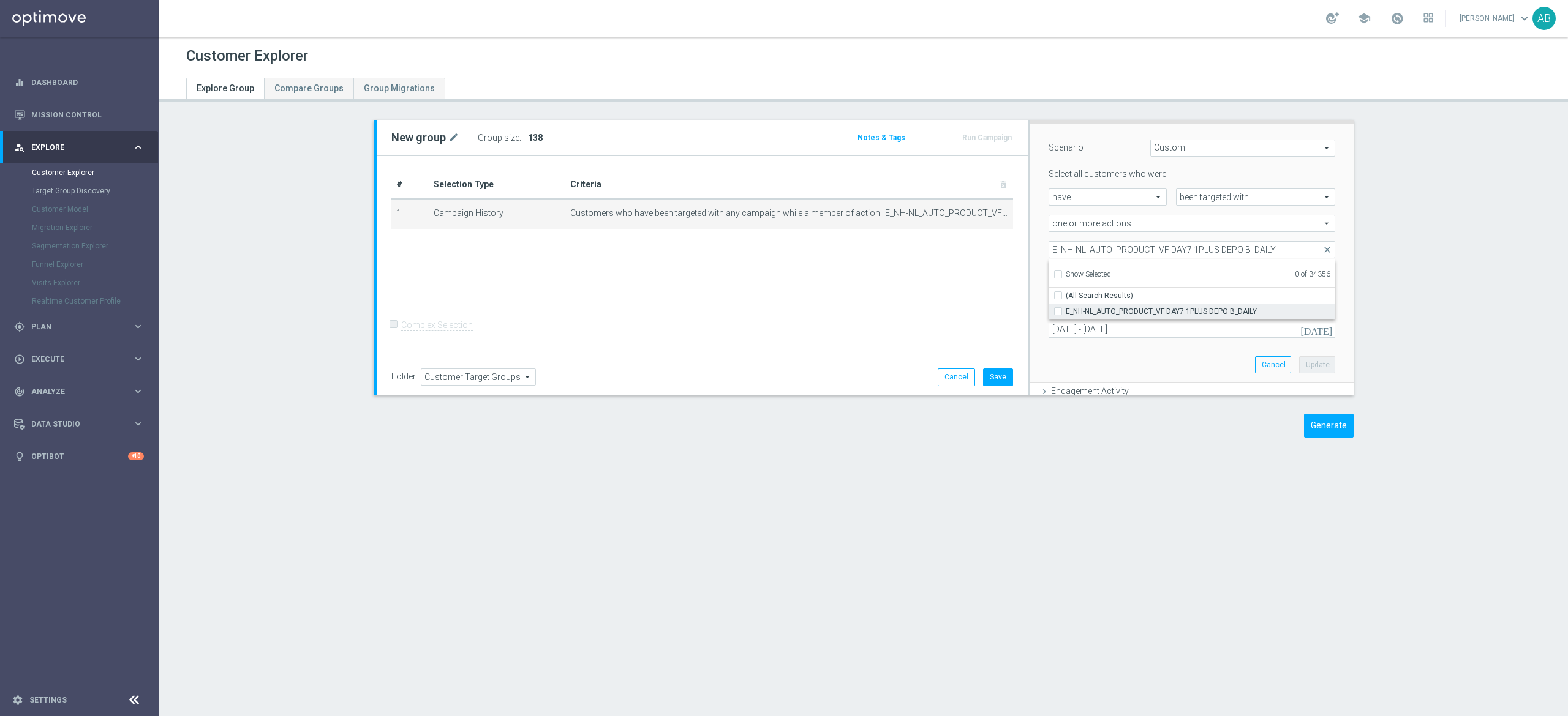
click at [1058, 313] on input "E_NH-NL_AUTO_PRODUCT_VF DAY7 1PLUS DEPO B_DAILY" at bounding box center [1062, 311] width 8 height 8
checkbox input "true"
type input "E_NH-NL_AUTO_PRODUCT_VF DAY7 1PLUS DEPO B_DAILY"
checkbox input "true"
click at [1039, 256] on div "E_NH-NL_AUTO_PRODUCT_VF DAY7 1PLUS DEPO B_DAILY E_NH-NL_AUTO_PRODUCT_VF DAY7 1P…" at bounding box center [1191, 250] width 305 height 18
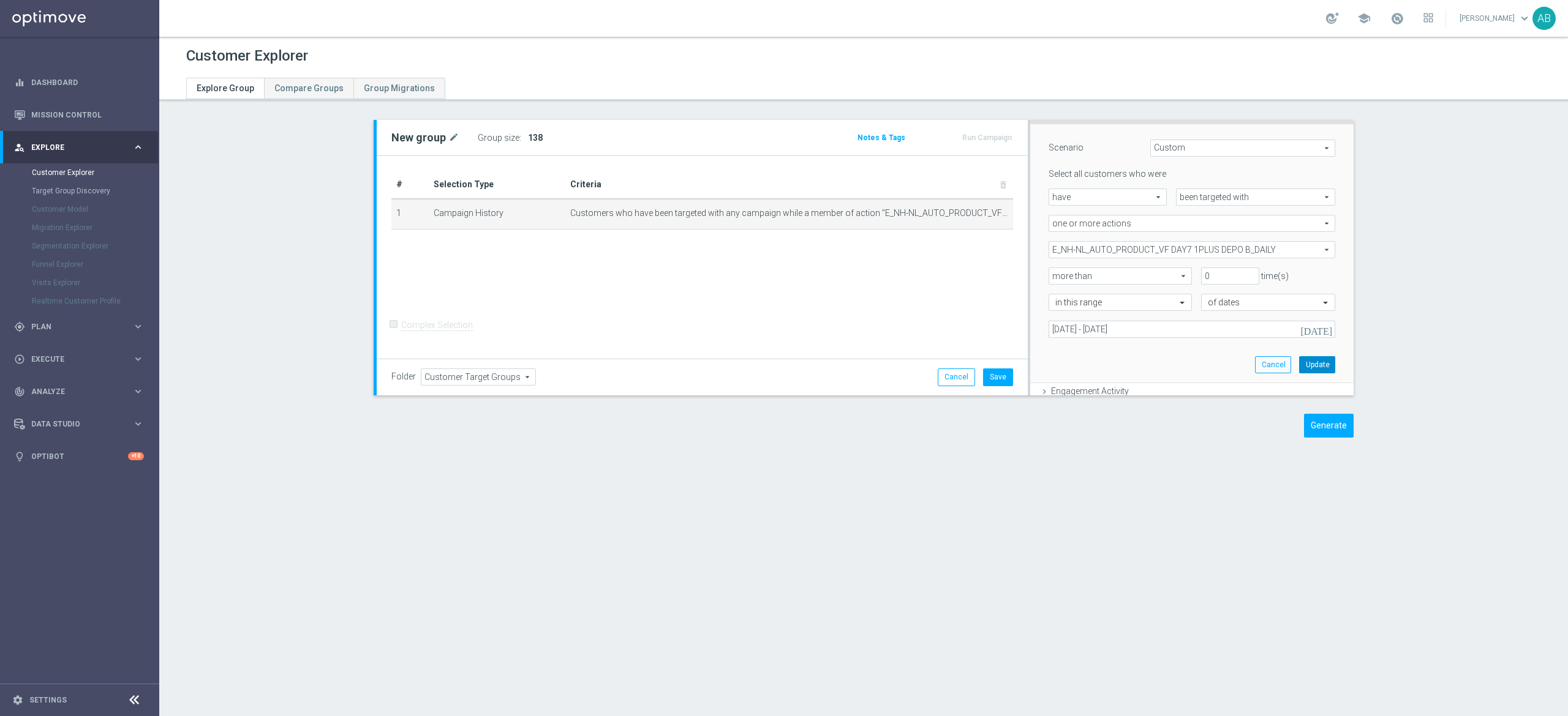
click at [1299, 364] on button "Update" at bounding box center [1317, 365] width 36 height 18
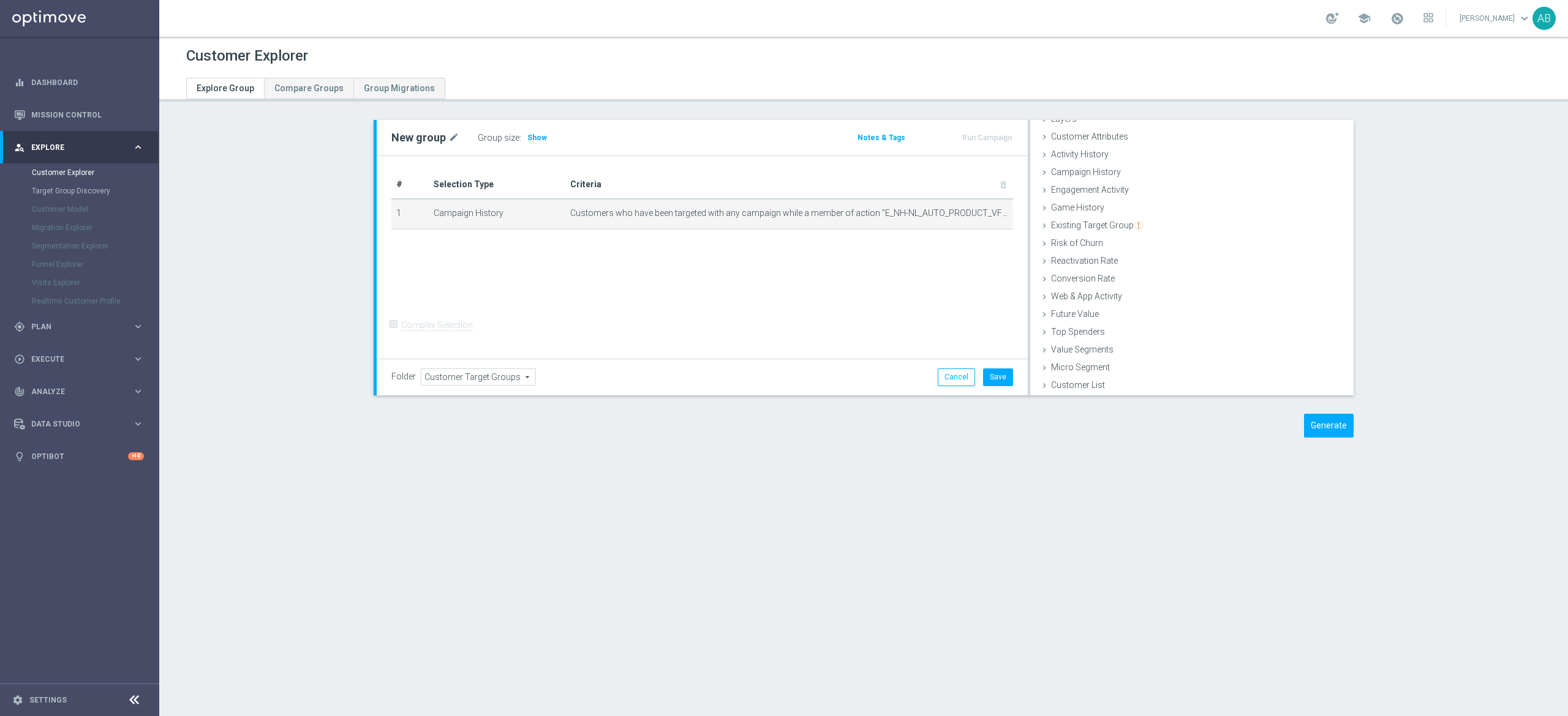
scroll to position [50, 0]
click at [528, 141] on span "Show" at bounding box center [537, 137] width 19 height 9
click at [973, 217] on icon "mode_edit" at bounding box center [978, 213] width 10 height 10
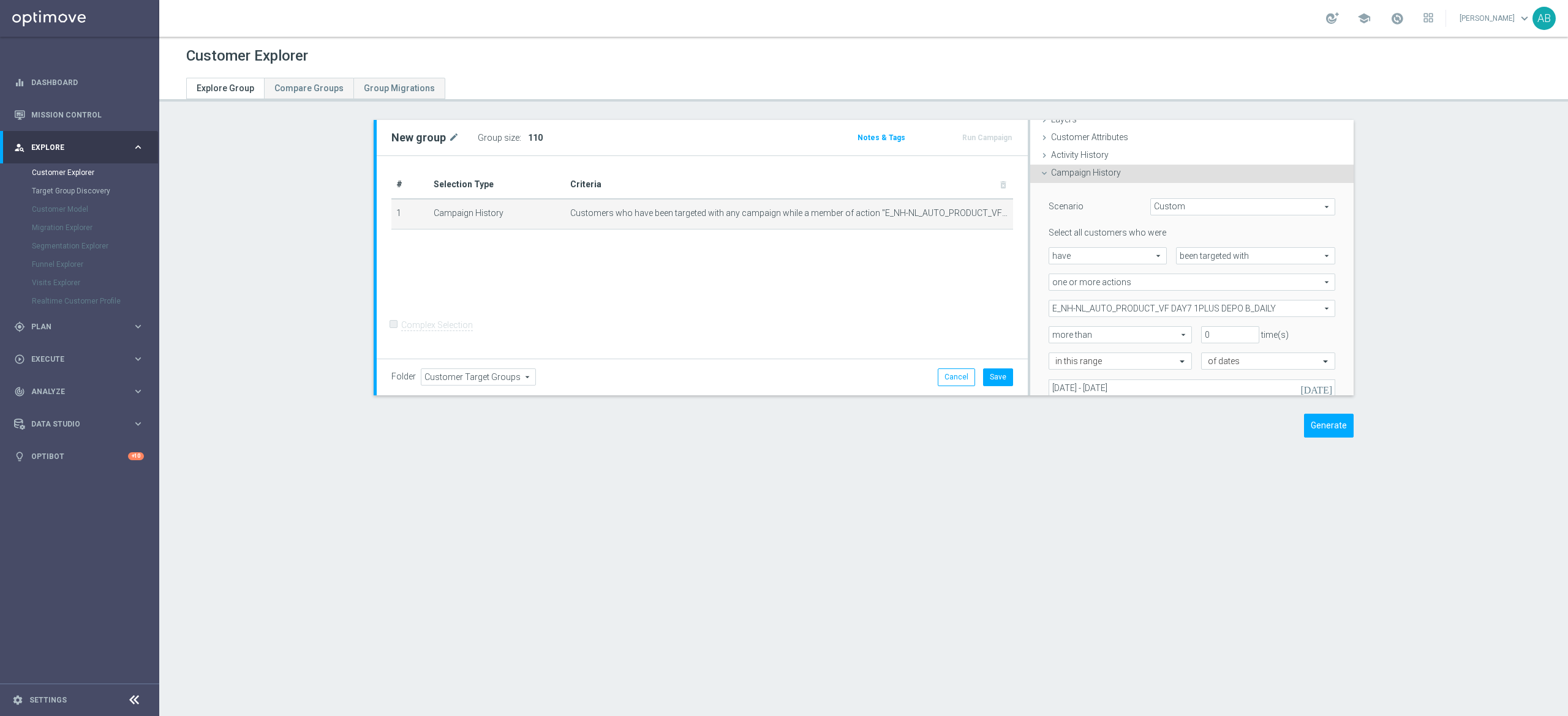
scroll to position [51, 0]
click at [1165, 303] on span "E_NH-NL_AUTO_PRODUCT_VF DAY7 1PLUS DEPO B_DAILY" at bounding box center [1191, 307] width 285 height 16
click at [1053, 335] on div "Show Selected" at bounding box center [1081, 332] width 57 height 16
click at [1053, 336] on input "Show Selected" at bounding box center [1057, 335] width 8 height 8
checkbox input "true"
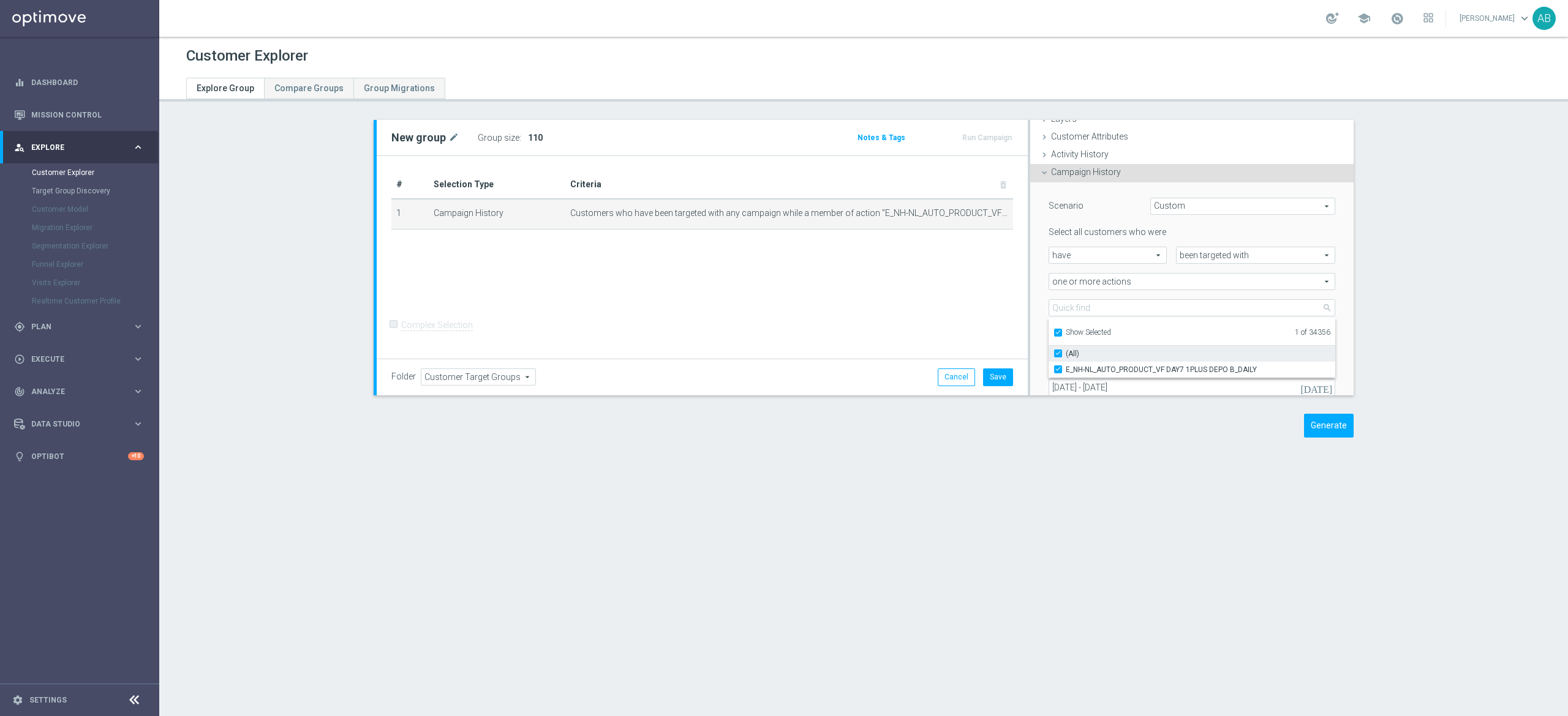
click at [1058, 352] on input "(All)" at bounding box center [1062, 353] width 8 height 8
checkbox input "false"
type input "Select Action"
checkbox input "false"
click at [1053, 333] on input "Show Selected" at bounding box center [1057, 335] width 8 height 8
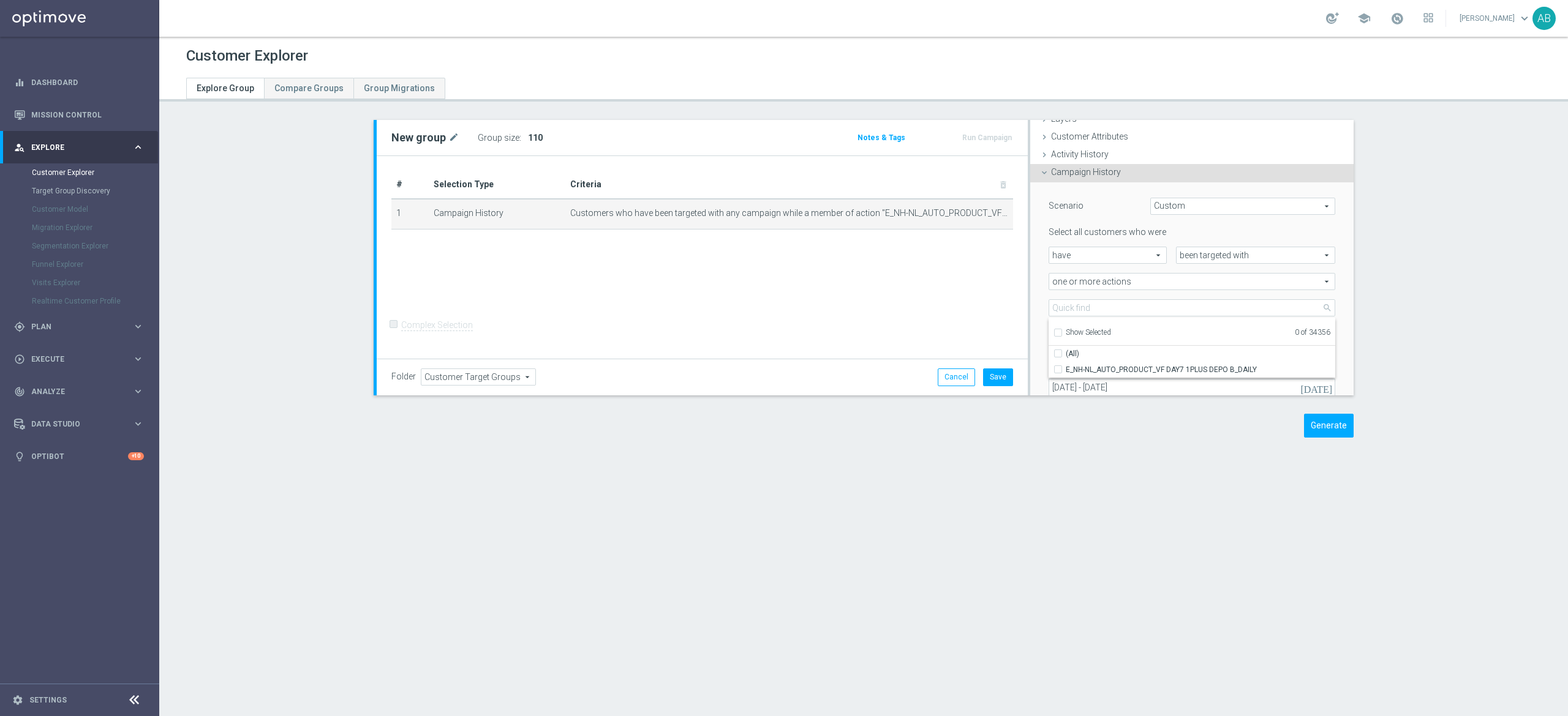
checkbox input "false"
click at [1057, 313] on input "search" at bounding box center [1191, 308] width 286 height 18
paste input "E_NH-NL_AUTO_PRODUCT_VF DAY15 1PLUS DEPO A_DAILY"
type input "E_NH-NL_AUTO_PRODUCT_VF DAY15 1PLUS DEPO A_DAILY"
click at [1058, 368] on input "E_NH-NL_AUTO_PRODUCT_VF DAY15 1PLUS DEPO A_DAILY" at bounding box center [1062, 370] width 8 height 8
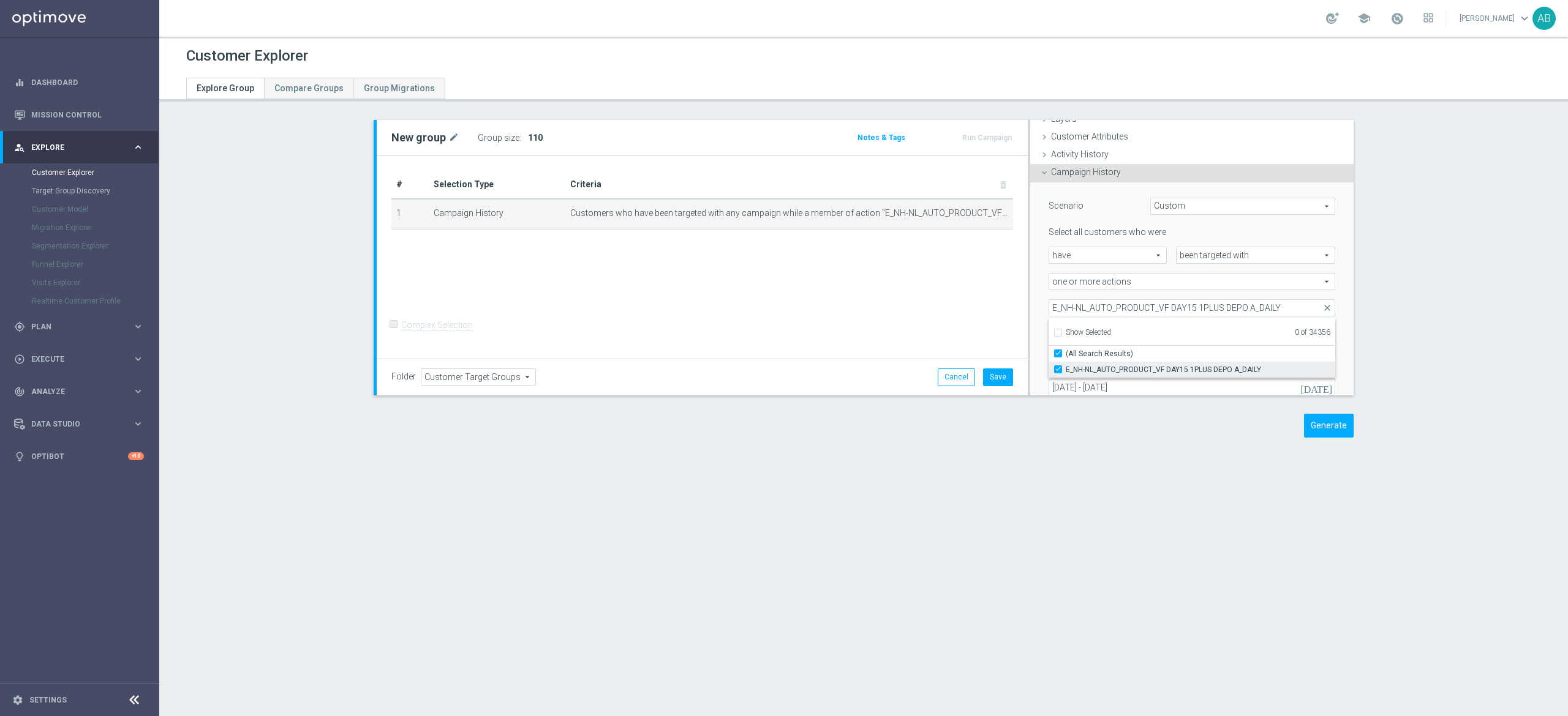
checkbox input "true"
type input "E_NH-NL_AUTO_PRODUCT_VF DAY15 1PLUS DEPO A_DAILY"
checkbox input "true"
click at [1039, 292] on div "Scenario Custom Custom arrow_drop_down search Select all customers who were hav…" at bounding box center [1191, 312] width 305 height 259
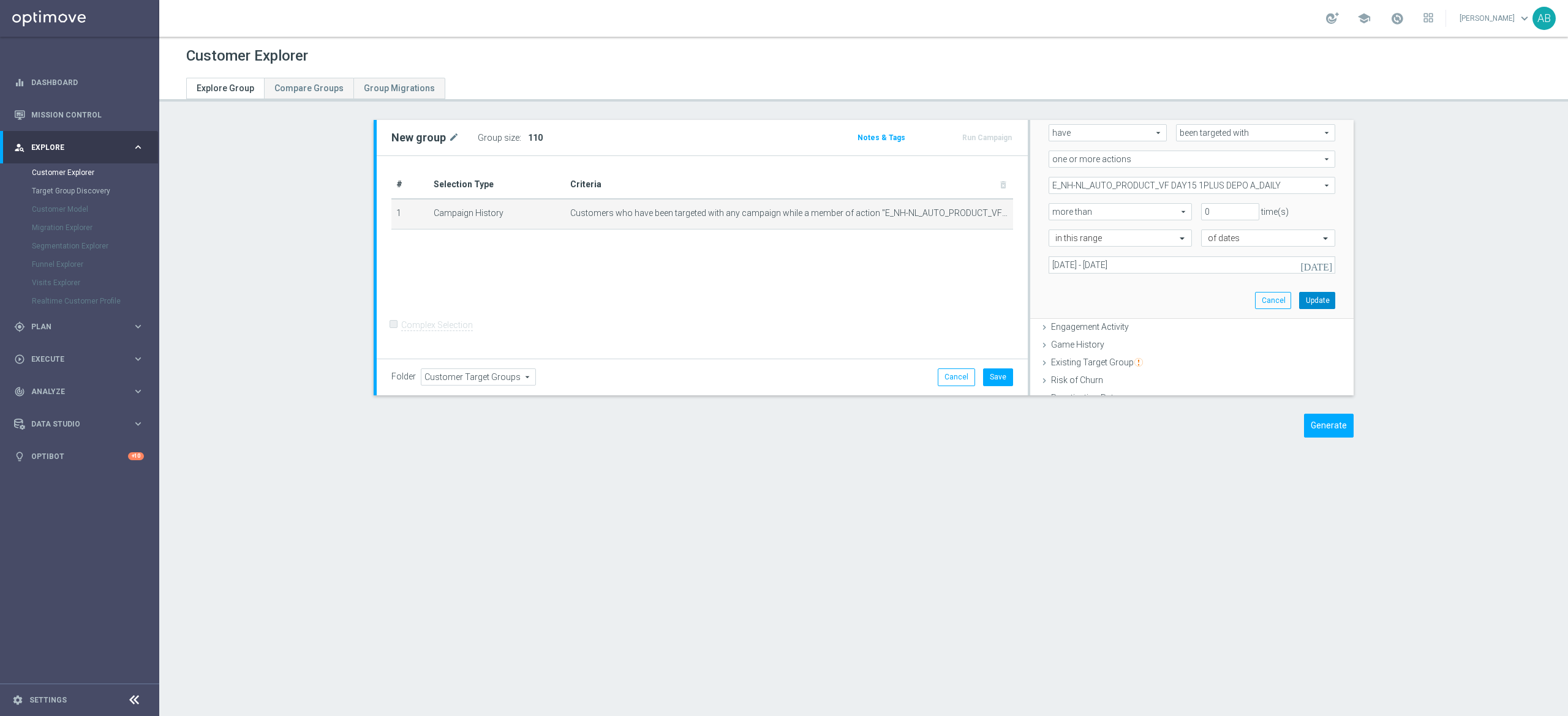
click at [1299, 305] on button "Update" at bounding box center [1317, 301] width 36 height 18
click at [529, 151] on div "New group mode_edit Group size : Show Notes & Tags Run Campaign" at bounding box center [702, 137] width 651 height 35
click at [528, 144] on h3 "Show" at bounding box center [537, 138] width 22 height 14
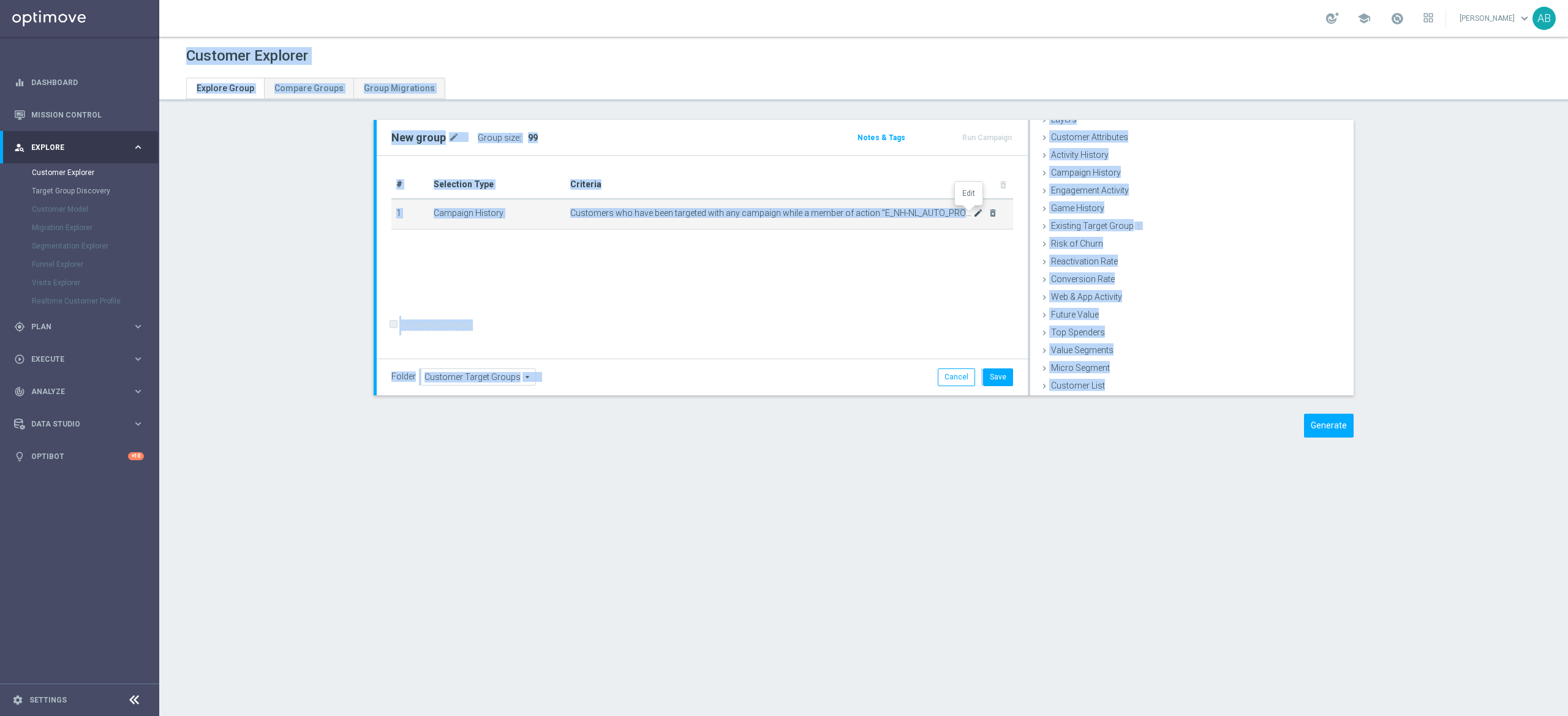
click at [973, 217] on icon "mode_edit" at bounding box center [978, 213] width 10 height 10
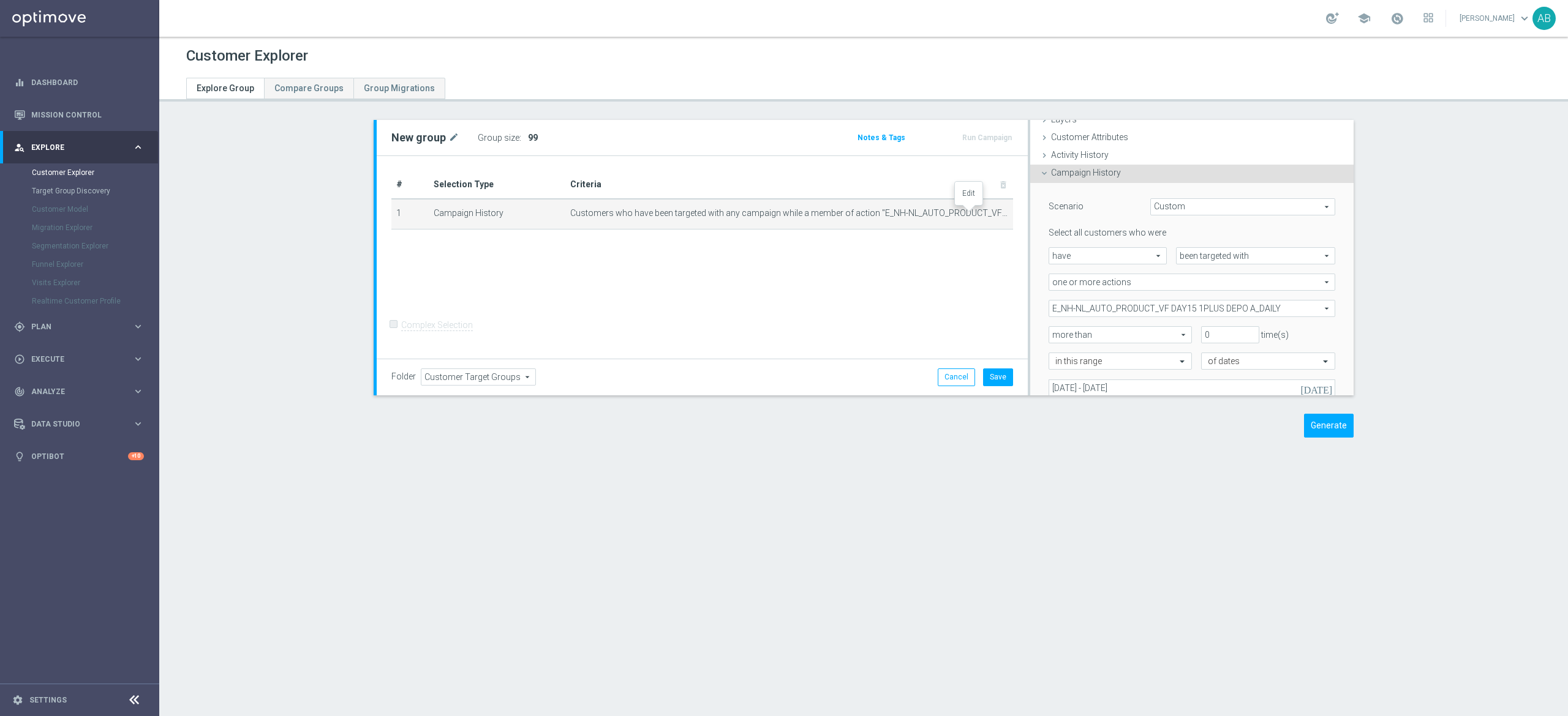
scroll to position [51, 0]
click at [1125, 305] on span "E_NH-NL_AUTO_PRODUCT_VF DAY15 1PLUS DEPO A_DAILY" at bounding box center [1191, 307] width 285 height 16
click at [1053, 333] on input "Show Selected" at bounding box center [1057, 335] width 8 height 8
checkbox input "true"
click at [1066, 350] on label "(All)" at bounding box center [1200, 354] width 270 height 16
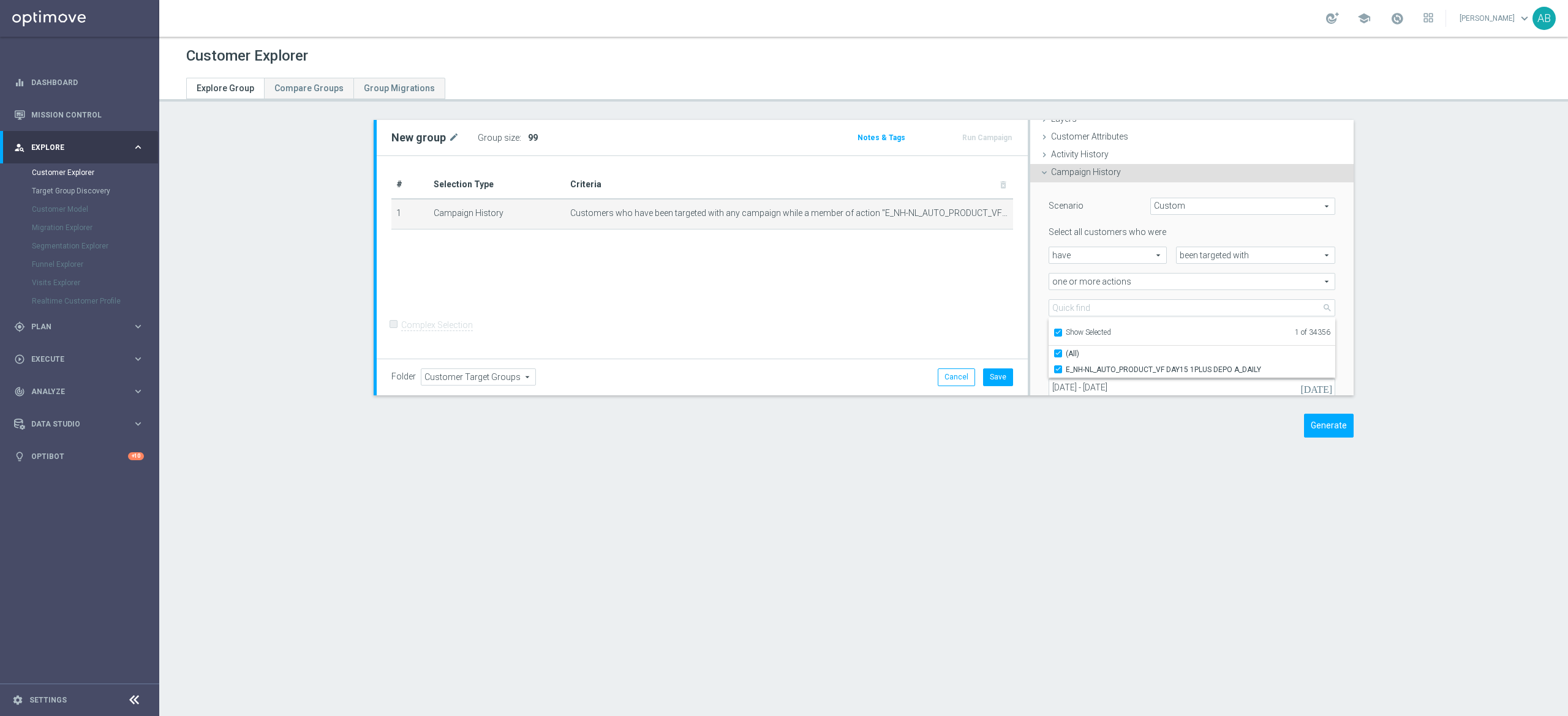
click at [1058, 350] on input "(All)" at bounding box center [1062, 353] width 8 height 8
checkbox input "false"
type input "Select Action"
checkbox input "false"
click at [1053, 331] on input "Show Selected" at bounding box center [1057, 335] width 8 height 8
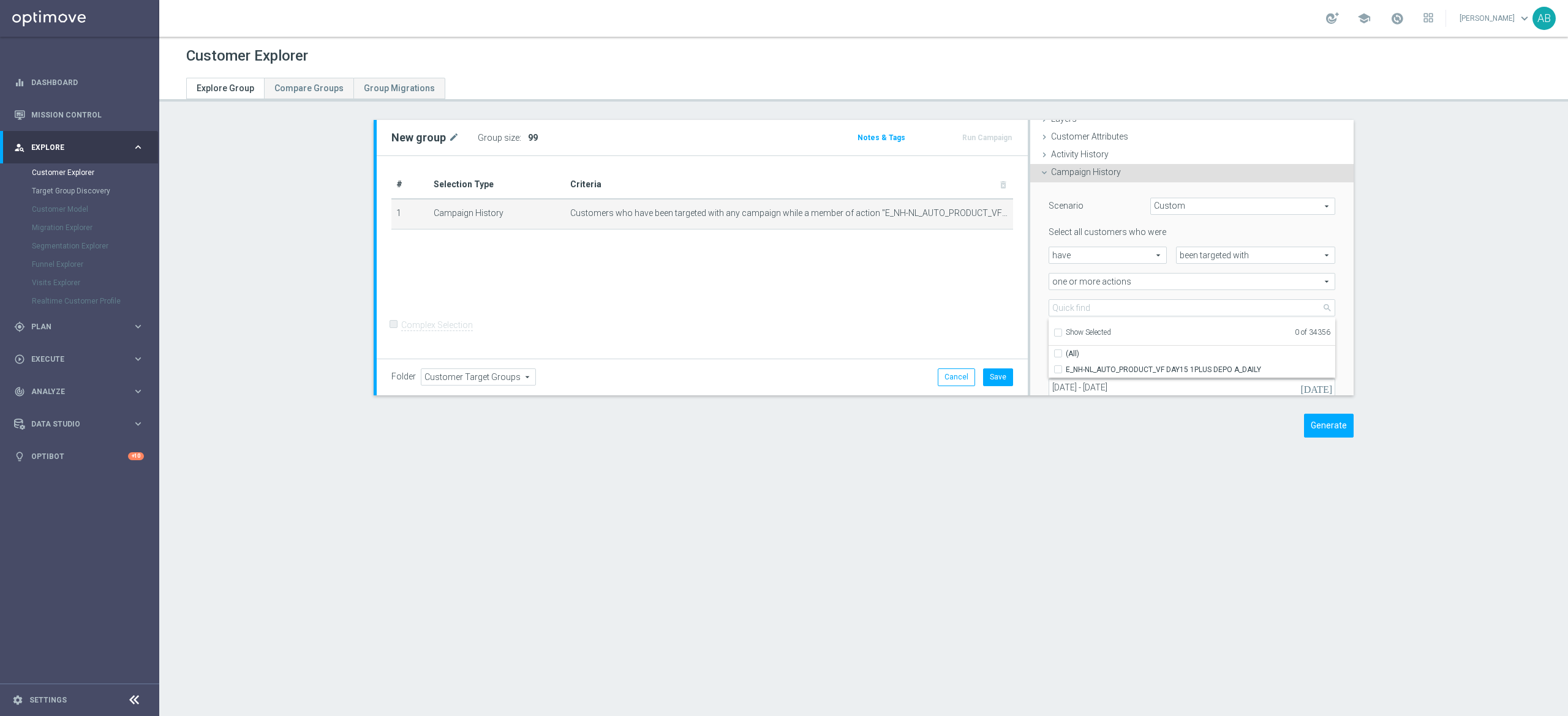
checkbox input "false"
click at [1056, 318] on ul "Show Selected 0 of 34356" at bounding box center [1191, 332] width 286 height 27
click at [1066, 307] on input "search" at bounding box center [1191, 308] width 286 height 18
paste input "E_NH-NL_AUTO_PRODUCT_VF DAY15 1PLUS DEPO B_DAILY"
type input "E_NH-NL_AUTO_PRODUCT_VF DAY15 1PLUS DEPO B_DAILY"
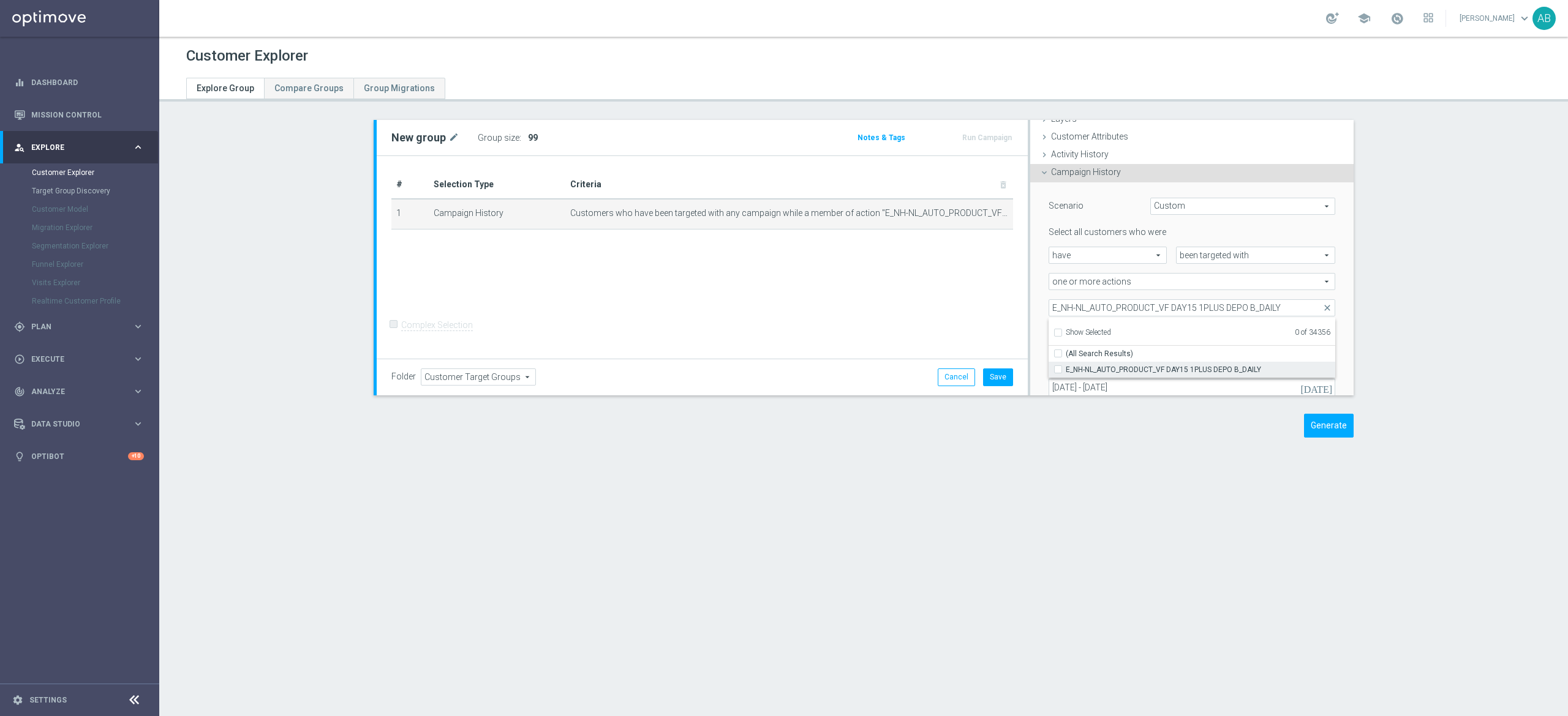
click at [1058, 366] on input "E_NH-NL_AUTO_PRODUCT_VF DAY15 1PLUS DEPO B_DAILY" at bounding box center [1062, 370] width 8 height 8
checkbox input "true"
type input "E_NH-NL_AUTO_PRODUCT_VF DAY15 1PLUS DEPO B_DAILY"
checkbox input "true"
click at [1039, 302] on div "E_NH-NL_AUTO_PRODUCT_VF DAY15 1PLUS DEPO B_DAILY E_NH-NL_AUTO_PRODUCT_VF DAY15 …" at bounding box center [1191, 308] width 305 height 18
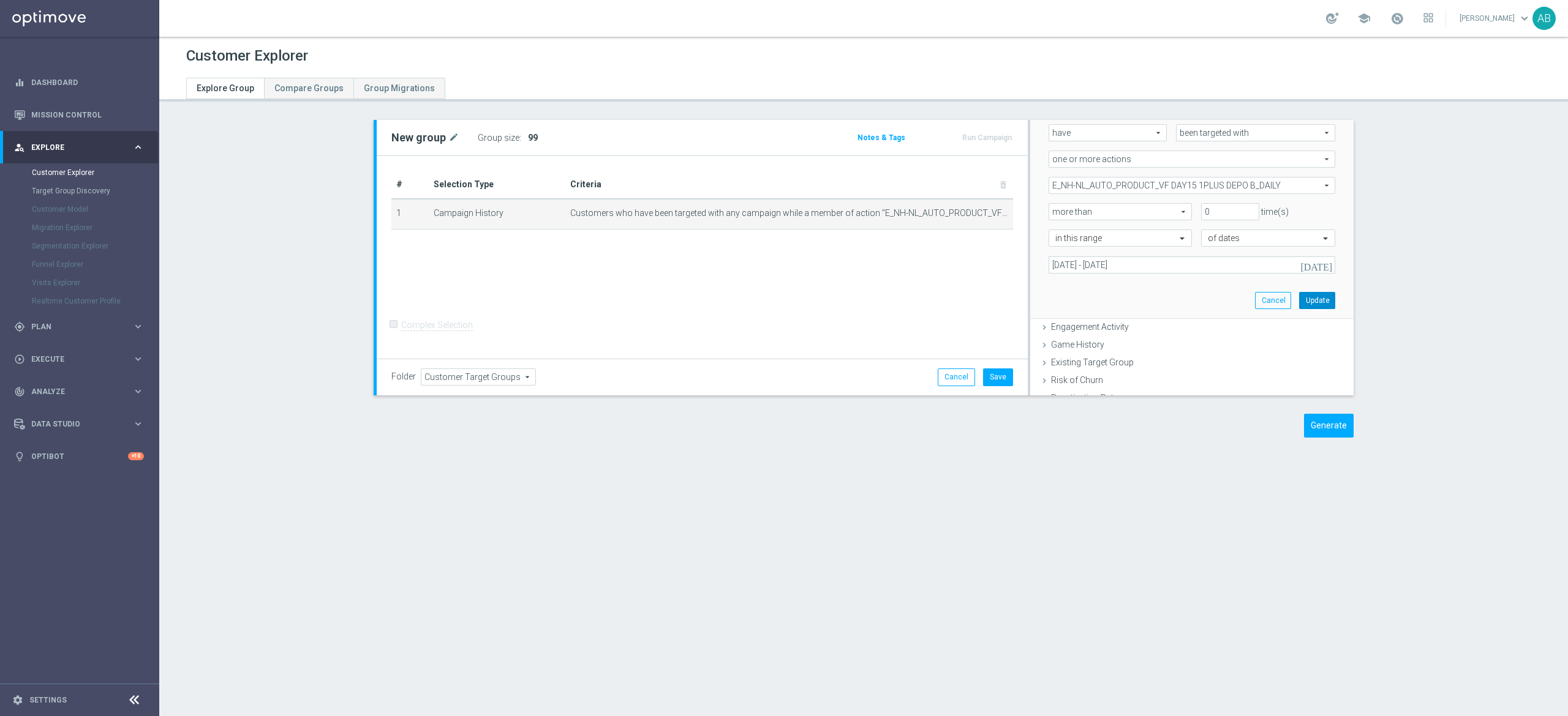
click at [1299, 302] on button "Update" at bounding box center [1317, 301] width 36 height 18
click at [528, 133] on span "Show" at bounding box center [537, 137] width 19 height 9
click at [964, 212] on td "Customers who have been targeted with any campaign while a member of action "E_…" at bounding box center [789, 213] width 448 height 30
click at [973, 215] on icon "mode_edit" at bounding box center [978, 213] width 10 height 10
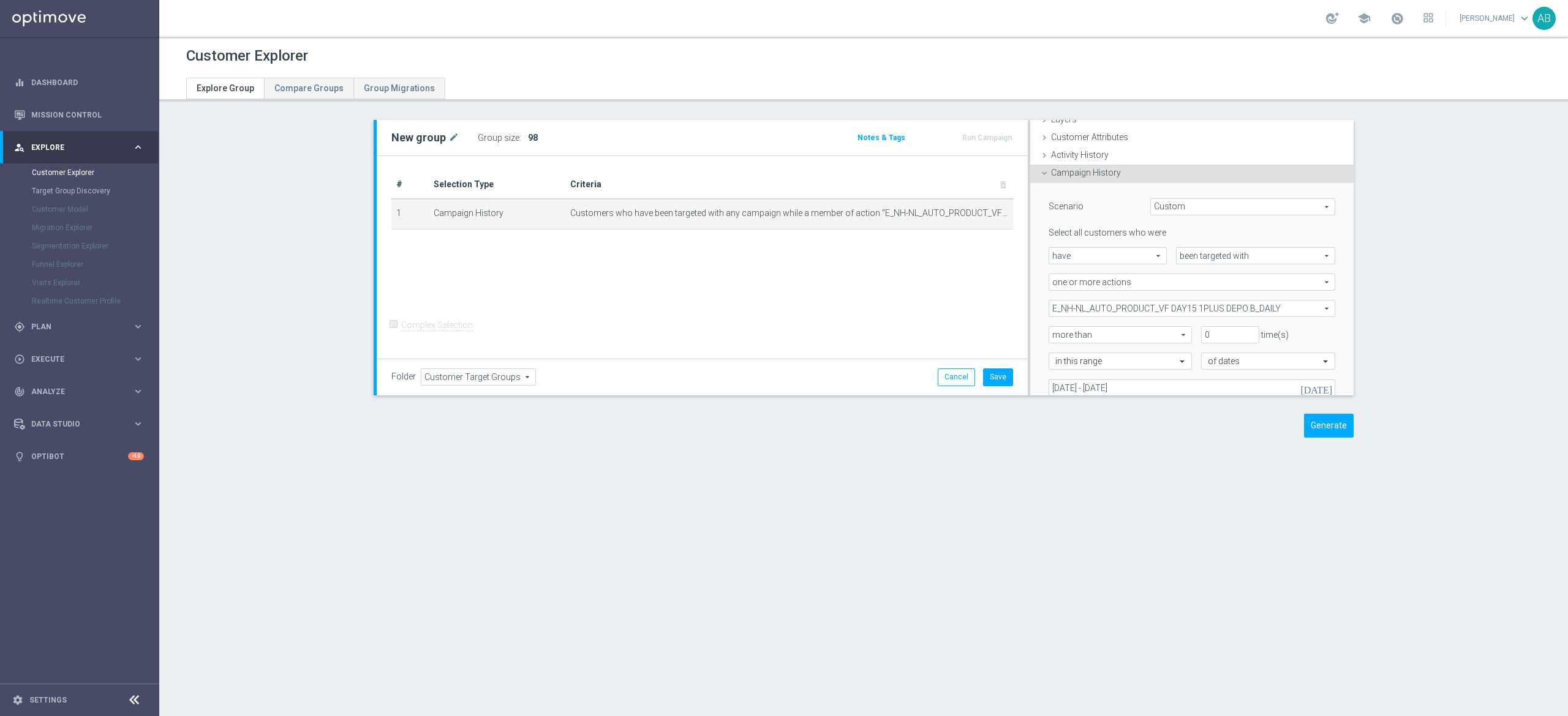
scroll to position [51, 0]
click at [1162, 312] on span "E_NH-NL_AUTO_PRODUCT_VF DAY15 1PLUS DEPO B_DAILY" at bounding box center [1191, 307] width 285 height 16
click at [1053, 332] on input "Show Selected" at bounding box center [1057, 335] width 8 height 8
checkbox input "true"
click at [1066, 349] on label "(All)" at bounding box center [1200, 354] width 270 height 16
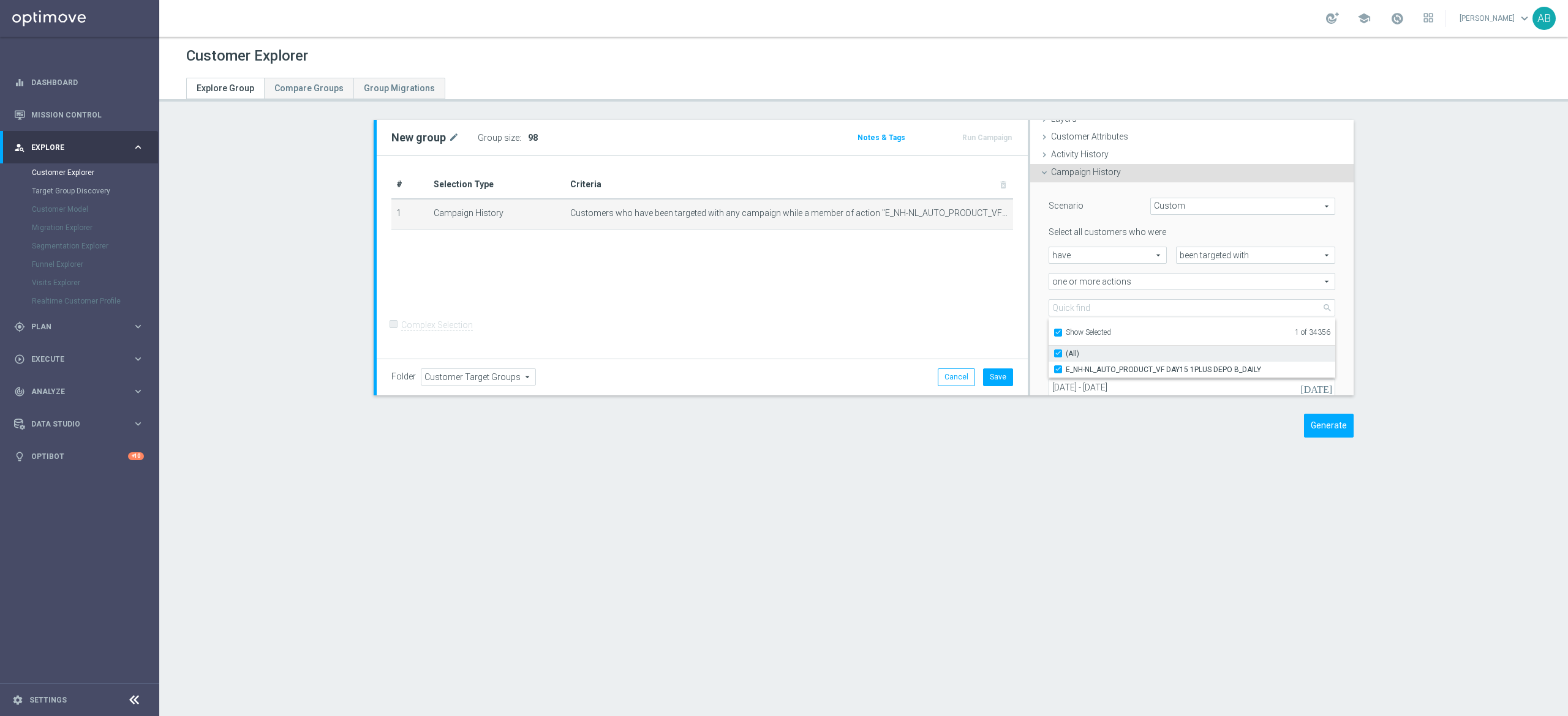
click at [1058, 349] on input "(All)" at bounding box center [1062, 353] width 8 height 8
checkbox input "false"
type input "Select Action"
checkbox input "false"
click at [1053, 332] on input "Show Selected" at bounding box center [1057, 335] width 8 height 8
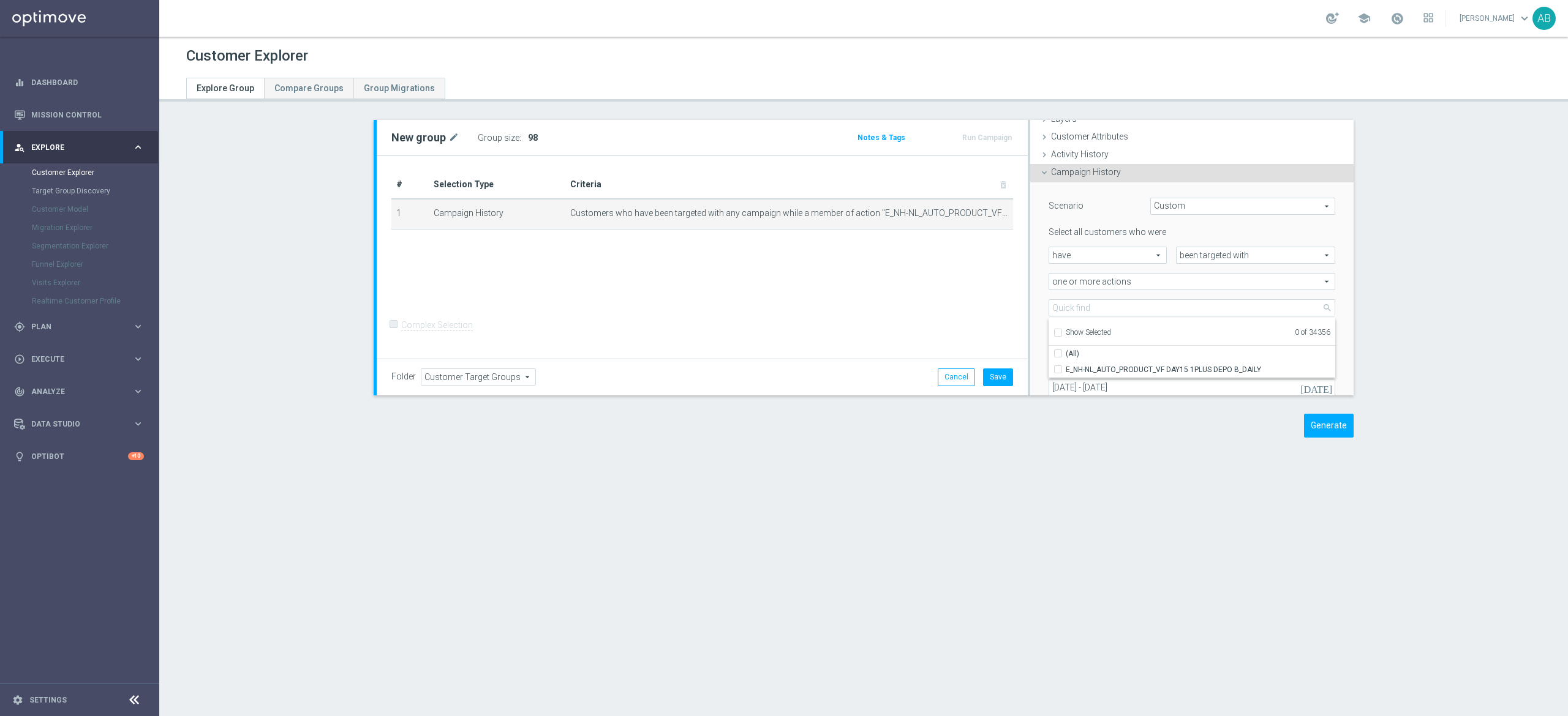
checkbox input "false"
click at [1057, 311] on input "search" at bounding box center [1191, 308] width 286 height 18
paste input "E_NH-NL_AUTO_PRODUCT_VF DAY20 1PLUS DEPO A_DAILY"
type input "E_NH-NL_AUTO_PRODUCT_VF DAY20 1PLUS DEPO A_DAILY"
click at [1058, 366] on input "E_NH-NL_AUTO_PRODUCT_VF DAY20 1PLUS DEPO A_DAILY" at bounding box center [1062, 370] width 8 height 8
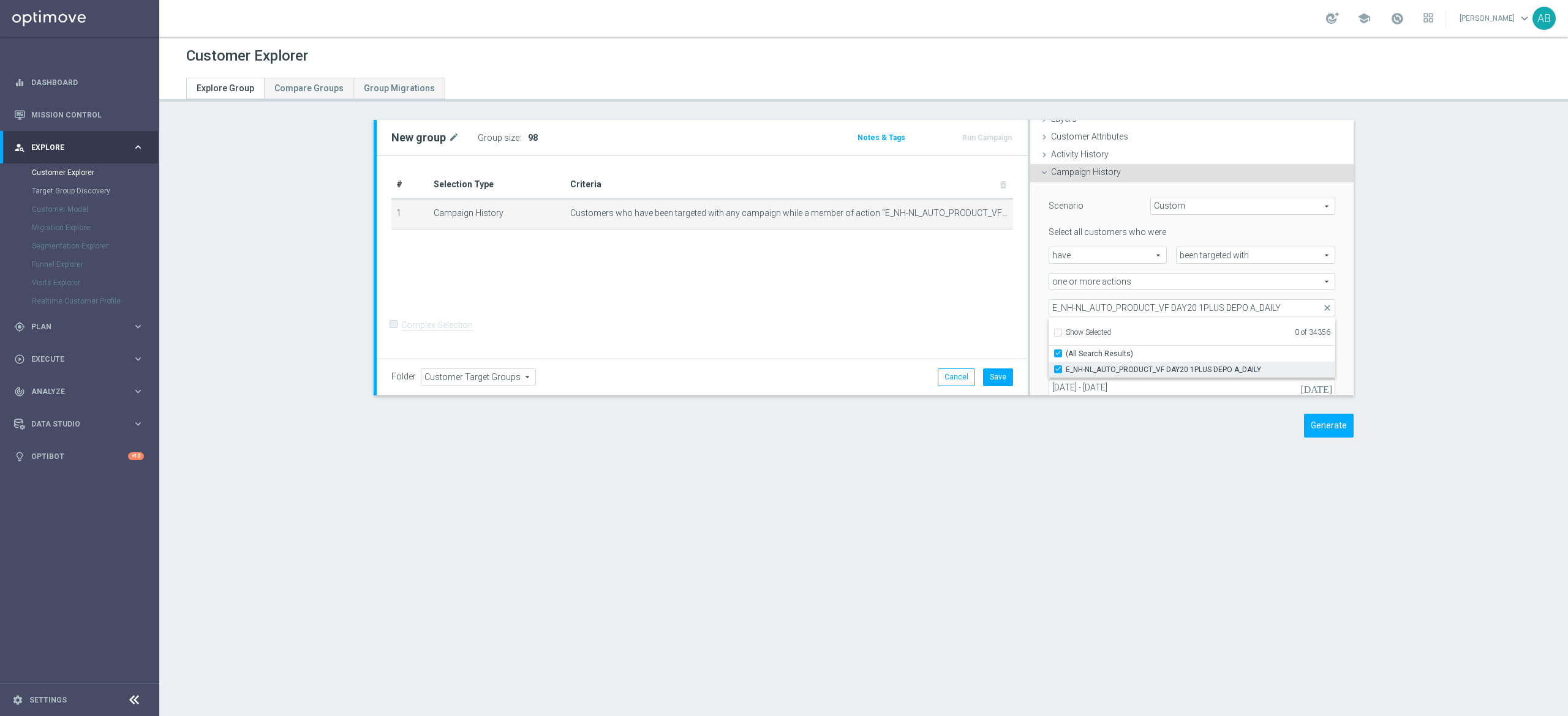
checkbox input "true"
type input "E_NH-NL_AUTO_PRODUCT_VF DAY20 1PLUS DEPO A_DAILY"
checkbox input "true"
click at [1039, 297] on div "Scenario Custom Custom arrow_drop_down search Select all customers who were hav…" at bounding box center [1191, 312] width 305 height 259
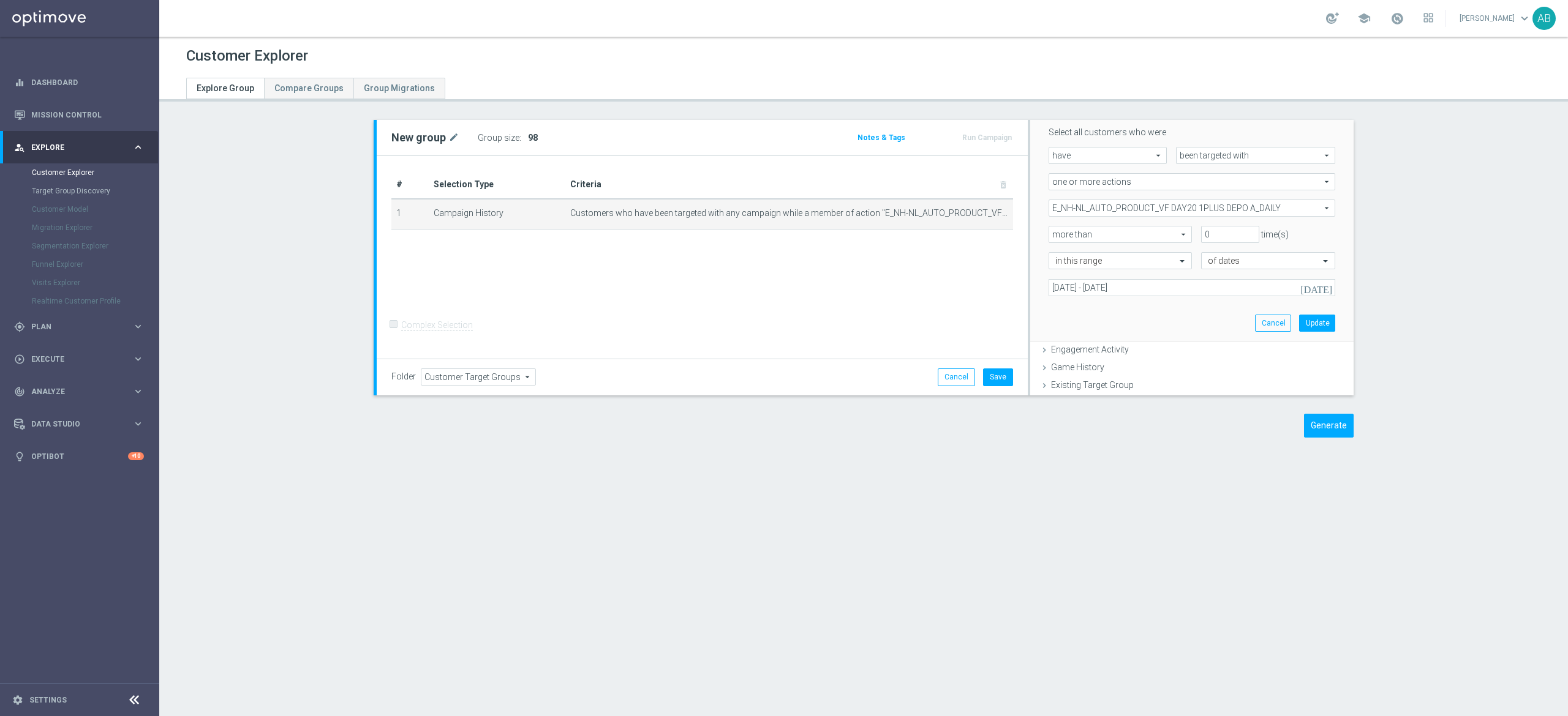
scroll to position [172, 0]
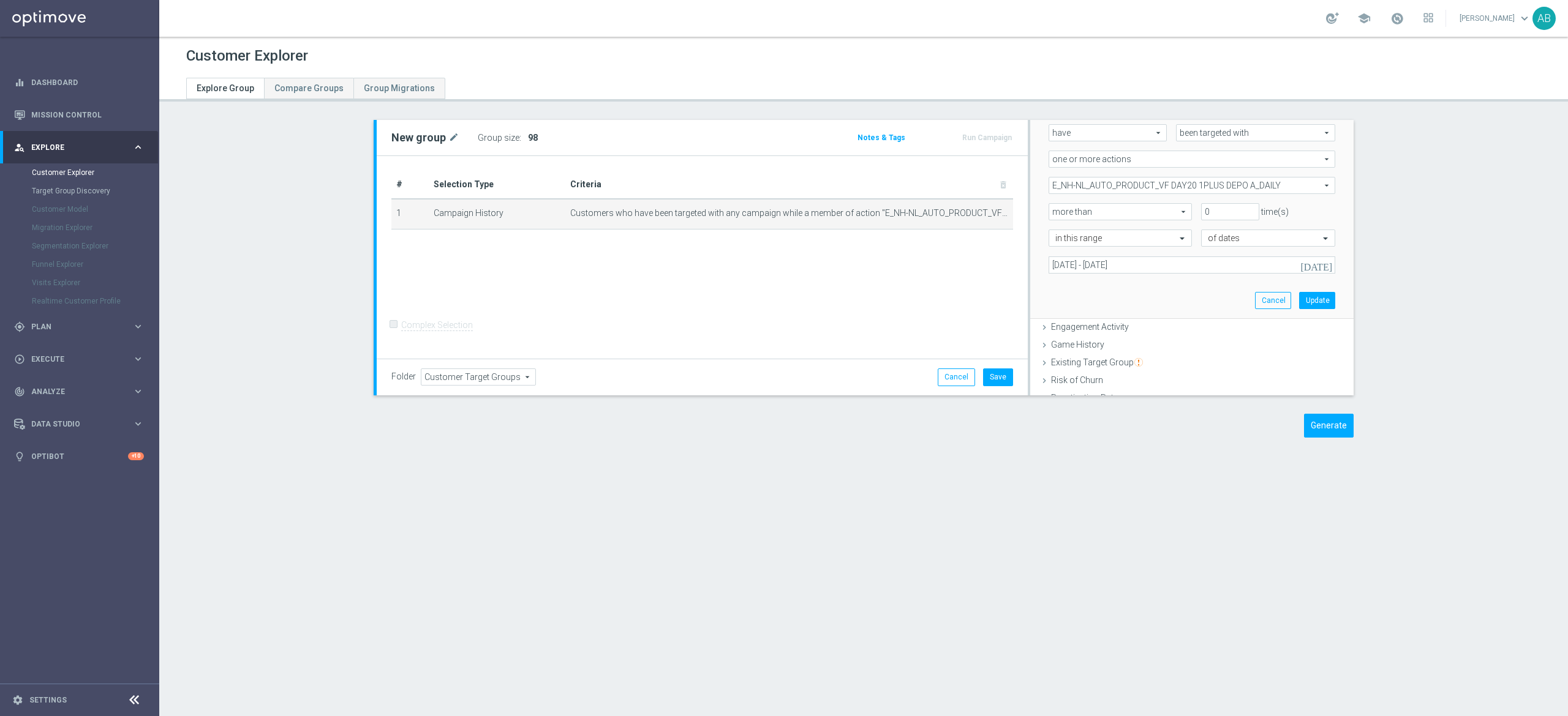
click at [1283, 290] on div "Scenario Custom Custom arrow_drop_down search Select all customers who were hav…" at bounding box center [1191, 190] width 305 height 259
click at [1299, 299] on button "Update" at bounding box center [1317, 301] width 36 height 18
click at [527, 144] on h3 "Show" at bounding box center [537, 138] width 22 height 14
click at [964, 218] on td "Customers who have been targeted with any campaign while a member of action "E_…" at bounding box center [789, 213] width 448 height 30
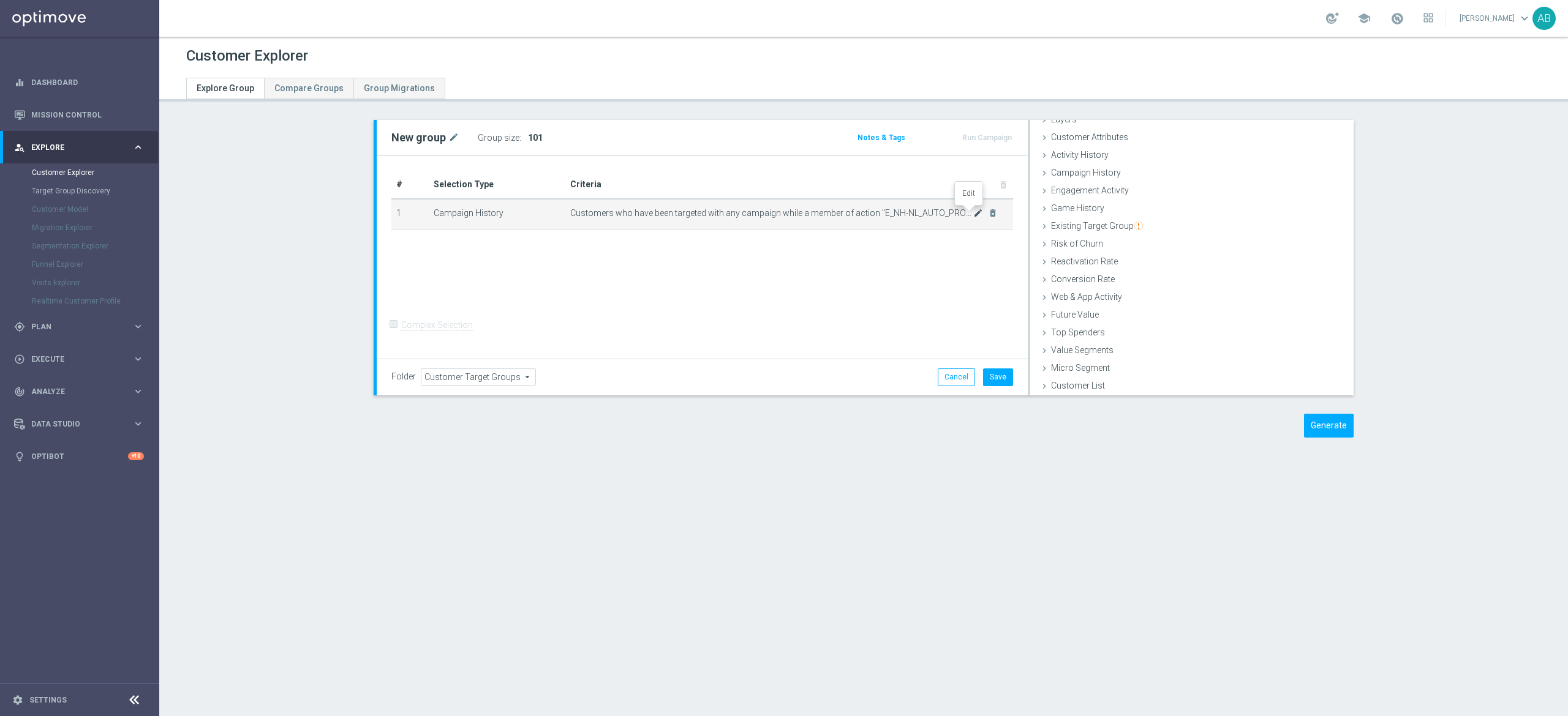
click at [973, 217] on icon "mode_edit" at bounding box center [978, 213] width 10 height 10
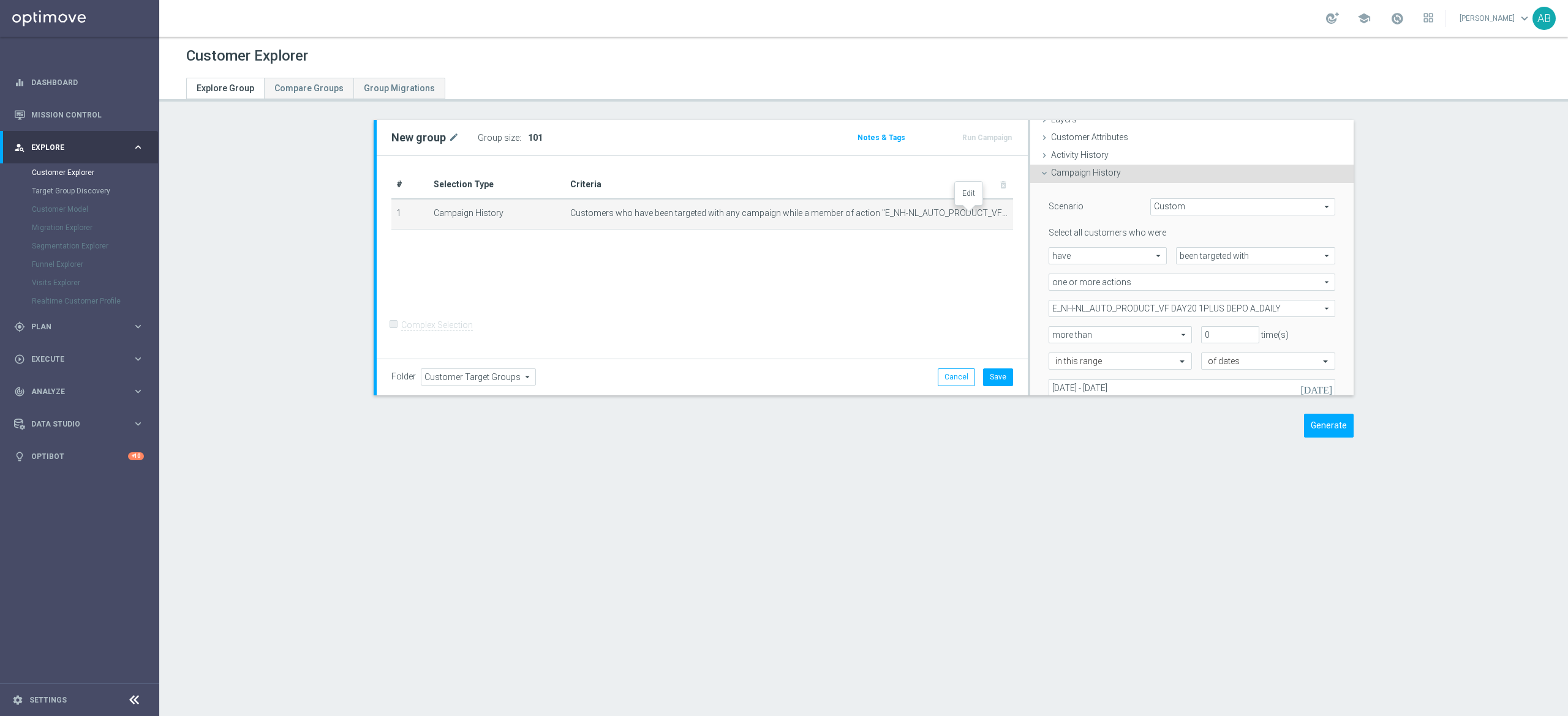
scroll to position [51, 0]
click at [1159, 313] on span "E_NH-NL_AUTO_PRODUCT_VF DAY20 1PLUS DEPO A_DAILY" at bounding box center [1191, 307] width 285 height 16
click at [1053, 332] on input "Show Selected" at bounding box center [1057, 335] width 8 height 8
checkbox input "true"
click at [1058, 354] on input "(All)" at bounding box center [1062, 353] width 8 height 8
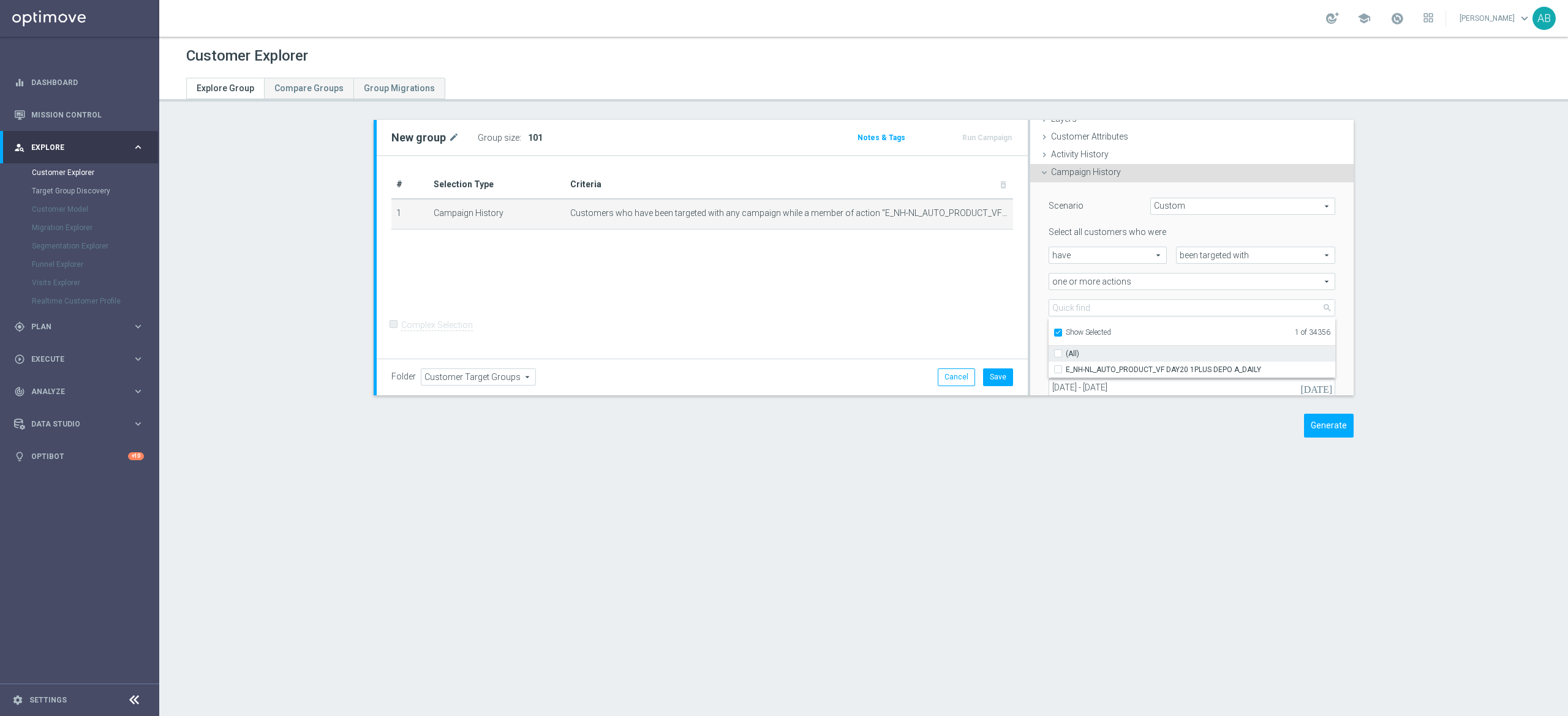
checkbox input "false"
type input "Select Action"
checkbox input "false"
click at [1053, 332] on input "Show Selected" at bounding box center [1057, 335] width 8 height 8
checkbox input "false"
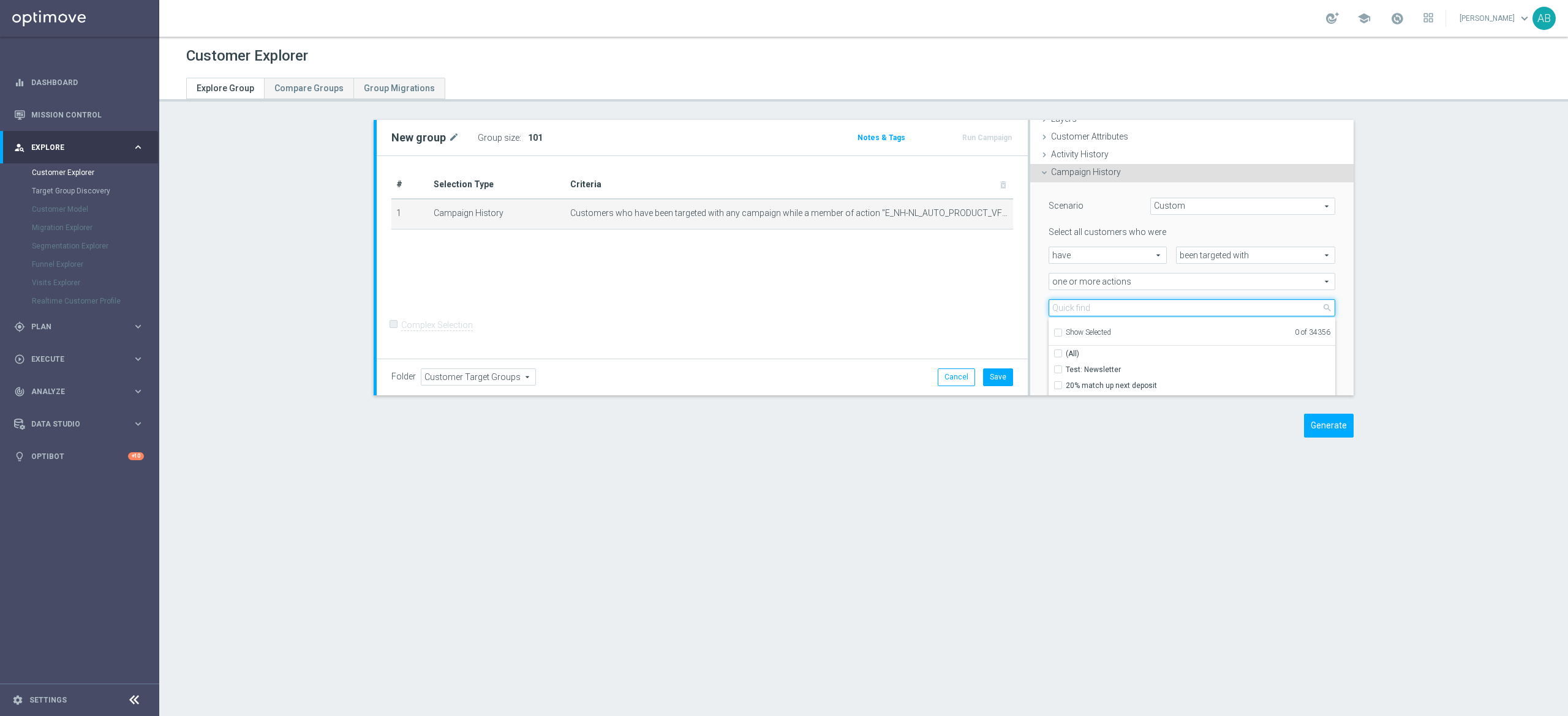
click at [1056, 312] on input "search" at bounding box center [1191, 308] width 286 height 18
paste input "E_NH-NL_AUTO_PRODUCT_VF DAY20 1PLUS DEPO B_DAILY"
type input "E_NH-NL_AUTO_PRODUCT_VF DAY20 1PLUS DEPO B_DAILY"
click at [1058, 366] on input "E_NH-NL_AUTO_PRODUCT_VF DAY20 1PLUS DEPO B_DAILY" at bounding box center [1062, 370] width 8 height 8
checkbox input "true"
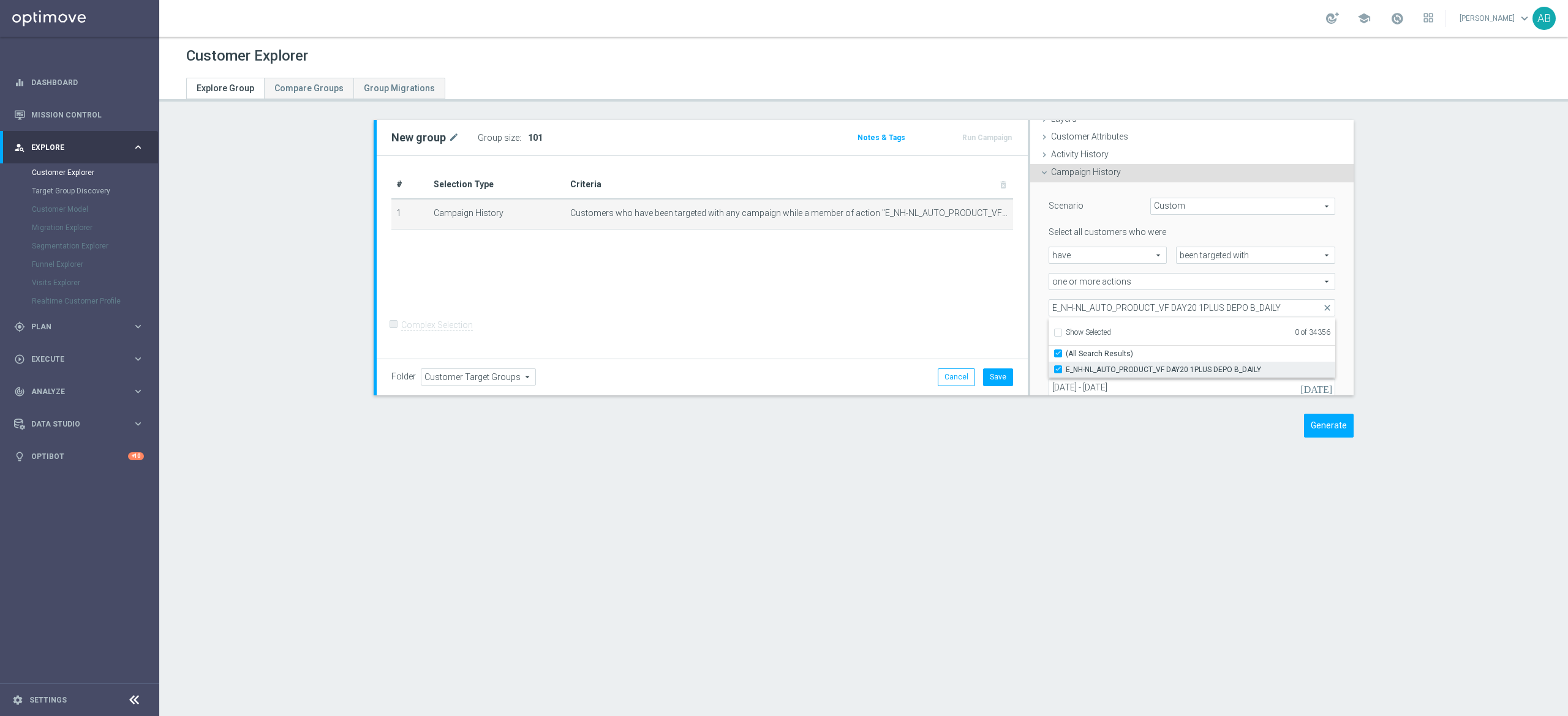
type input "E_NH-NL_AUTO_PRODUCT_VF DAY20 1PLUS DEPO B_DAILY"
checkbox input "true"
click at [1039, 316] on div "E_NH-NL_AUTO_PRODUCT_VF DAY20 1PLUS DEPO B_DAILY E_NH-NL_AUTO_PRODUCT_VF DAY20 …" at bounding box center [1191, 308] width 305 height 18
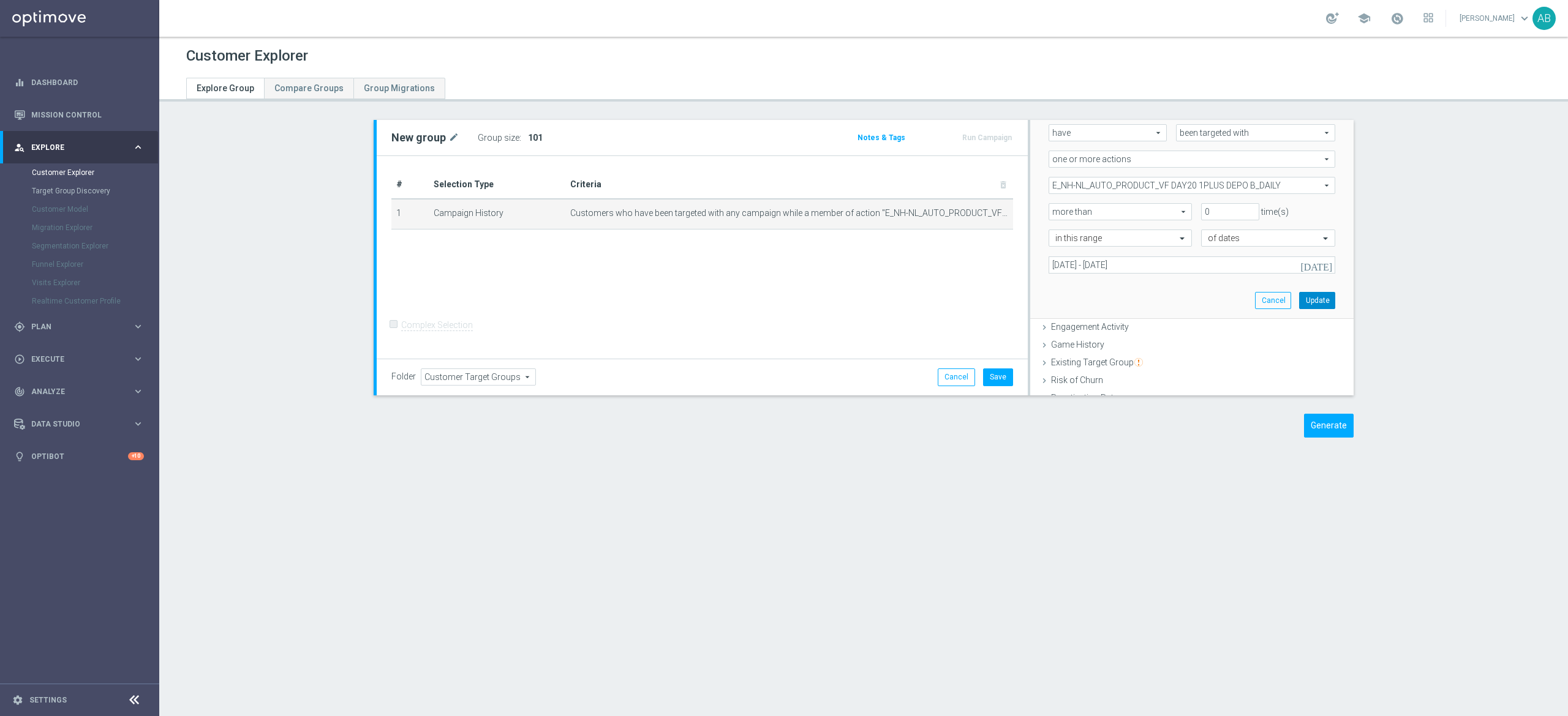
click at [1299, 304] on button "Update" at bounding box center [1317, 301] width 36 height 18
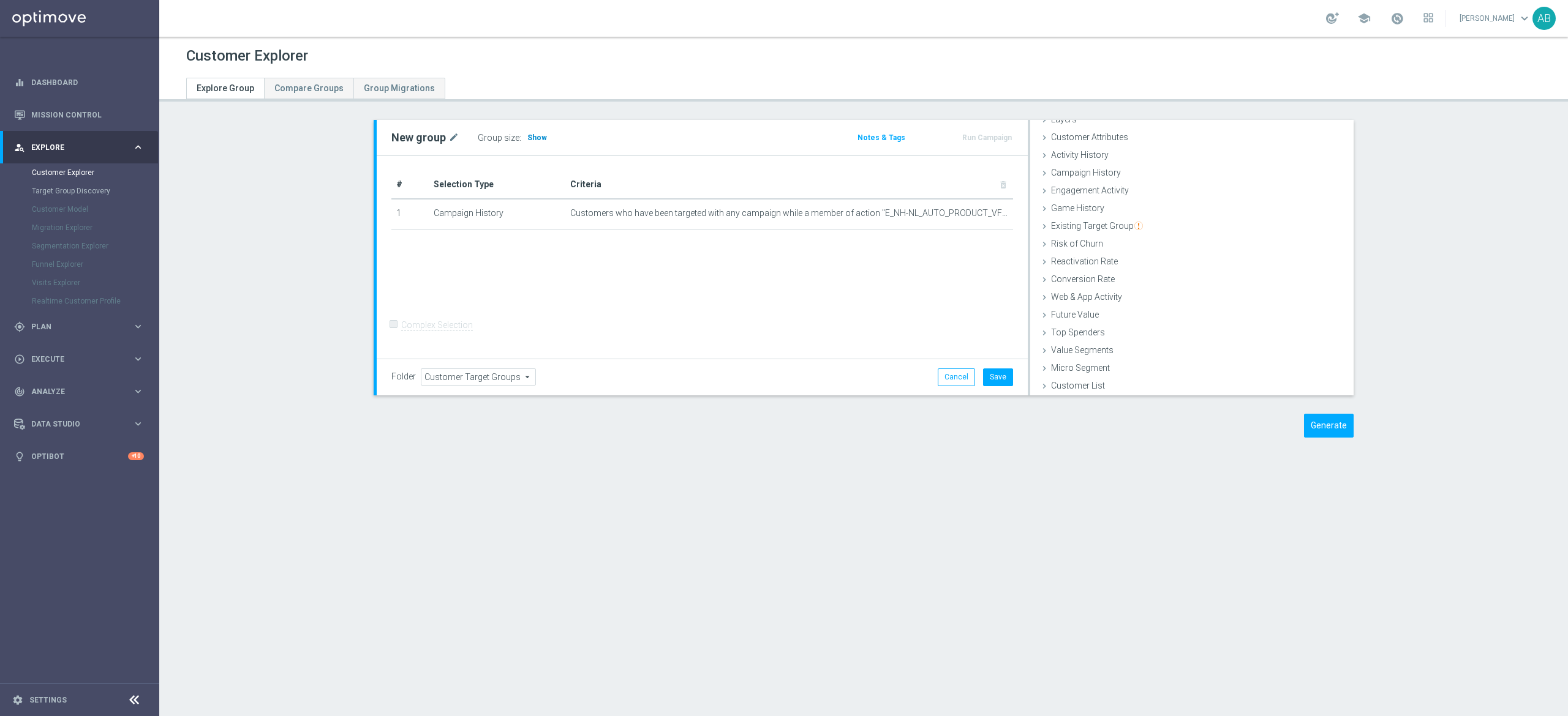
click at [531, 138] on span "Show" at bounding box center [537, 137] width 19 height 9
click at [973, 214] on icon "mode_edit" at bounding box center [978, 213] width 10 height 10
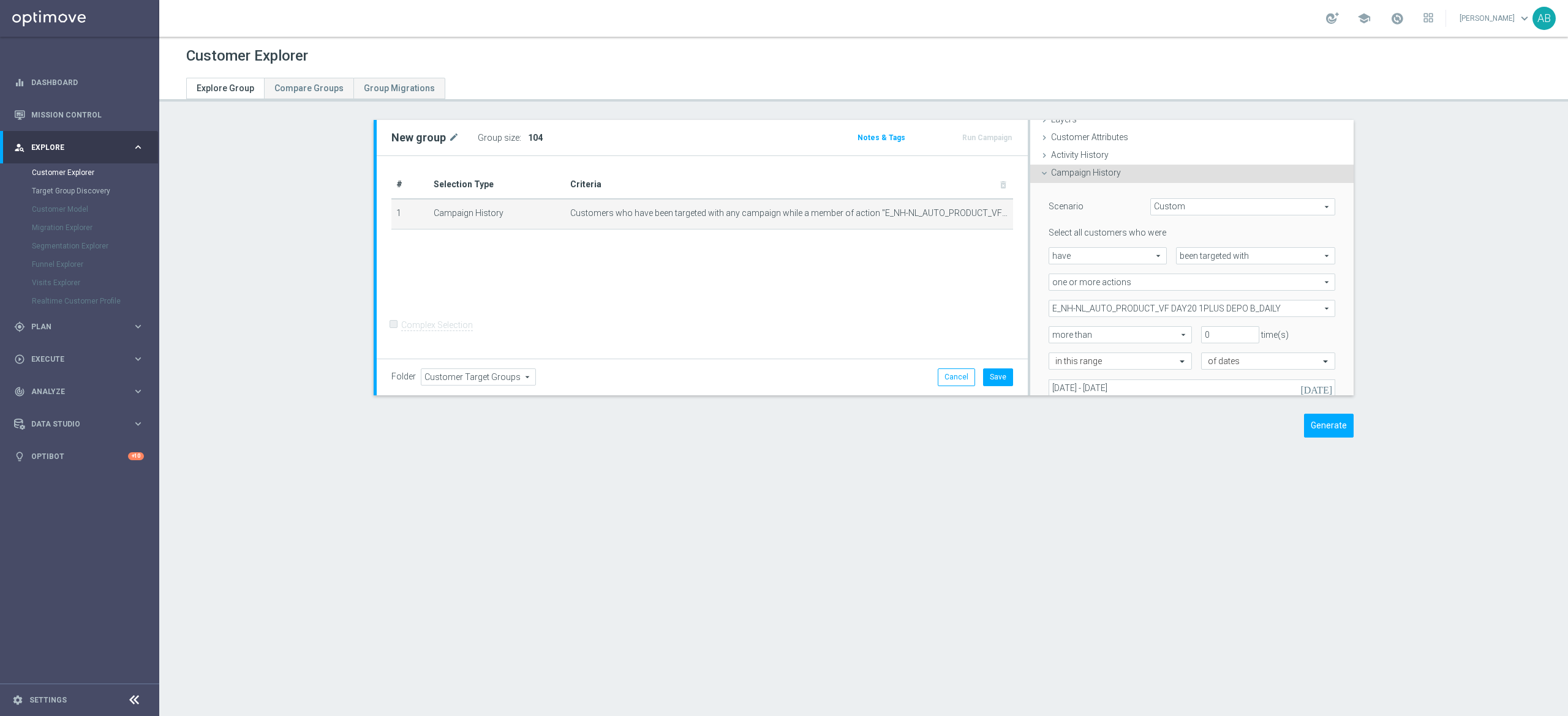
scroll to position [51, 0]
click at [1113, 304] on span "E_NH-NL_AUTO_PRODUCT_VF DAY20 1PLUS DEPO B_DAILY" at bounding box center [1191, 307] width 285 height 16
click at [1053, 331] on input "Show Selected" at bounding box center [1057, 335] width 8 height 8
checkbox input "true"
click at [1058, 352] on input "(All)" at bounding box center [1062, 353] width 8 height 8
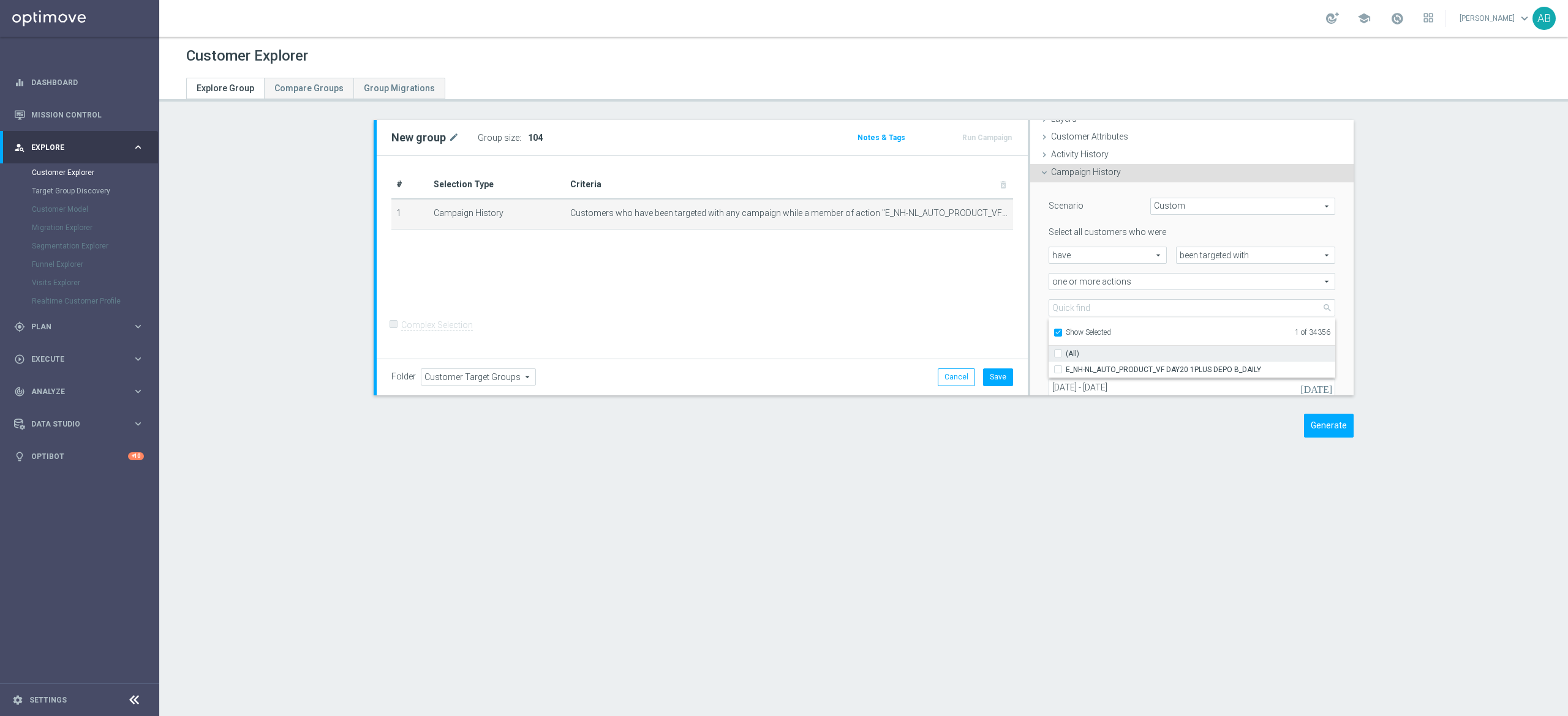
checkbox input "false"
type input "Select Action"
checkbox input "false"
click at [1053, 333] on input "Show Selected" at bounding box center [1057, 335] width 8 height 8
checkbox input "false"
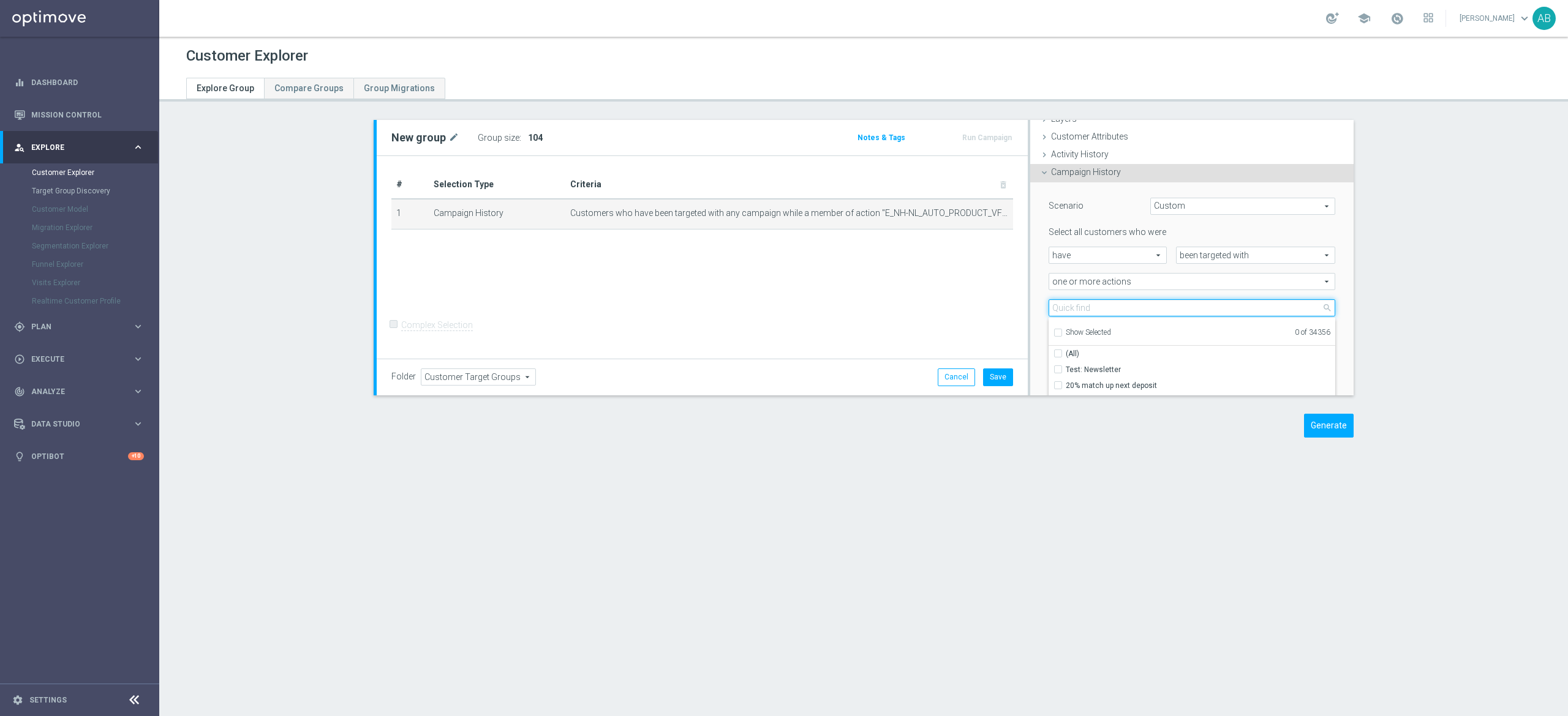
click at [1063, 313] on input "search" at bounding box center [1191, 308] width 286 height 18
paste input "E_NH-NL_AUTO_PRODUCT_CC VF DAY23 1PLUS DEPO_DAILY"
type input "E_NH-NL_AUTO_PRODUCT_CC VF DAY23 1PLUS DEPO_DAILY"
click at [1058, 370] on input "E_NH-NL_AUTO_PRODUCT_CC VF DAY23 1PLUS DEPO_DAILY" at bounding box center [1062, 370] width 8 height 8
checkbox input "true"
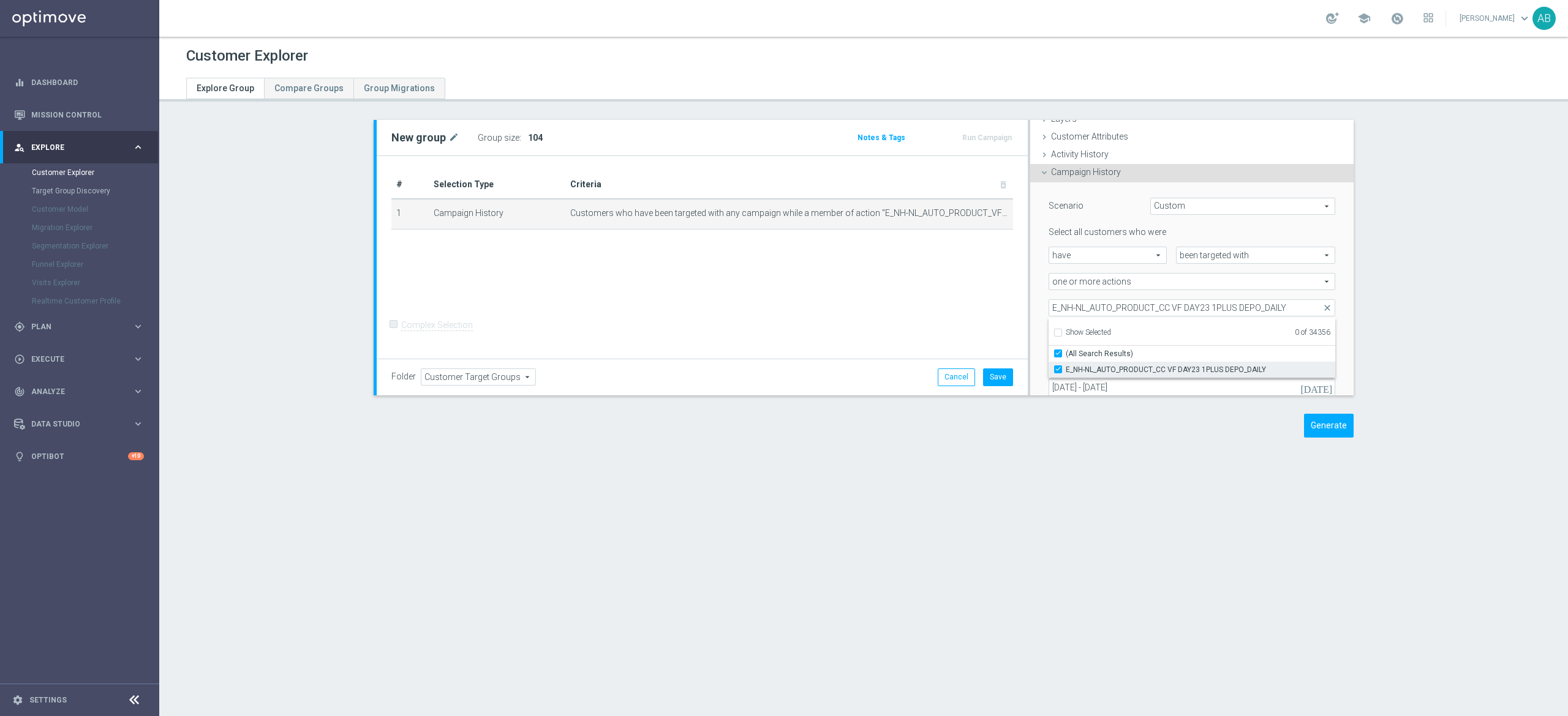
type input "E_NH-NL_AUTO_PRODUCT_CC VF DAY23 1PLUS DEPO_DAILY"
checkbox input "true"
click at [1039, 313] on div "E_NH-NL_AUTO_PRODUCT_CC VF DAY23 1PLUS DEPO_DAILY E_NH-NL_AUTO_PRODUCT_CC VF DA…" at bounding box center [1191, 308] width 305 height 18
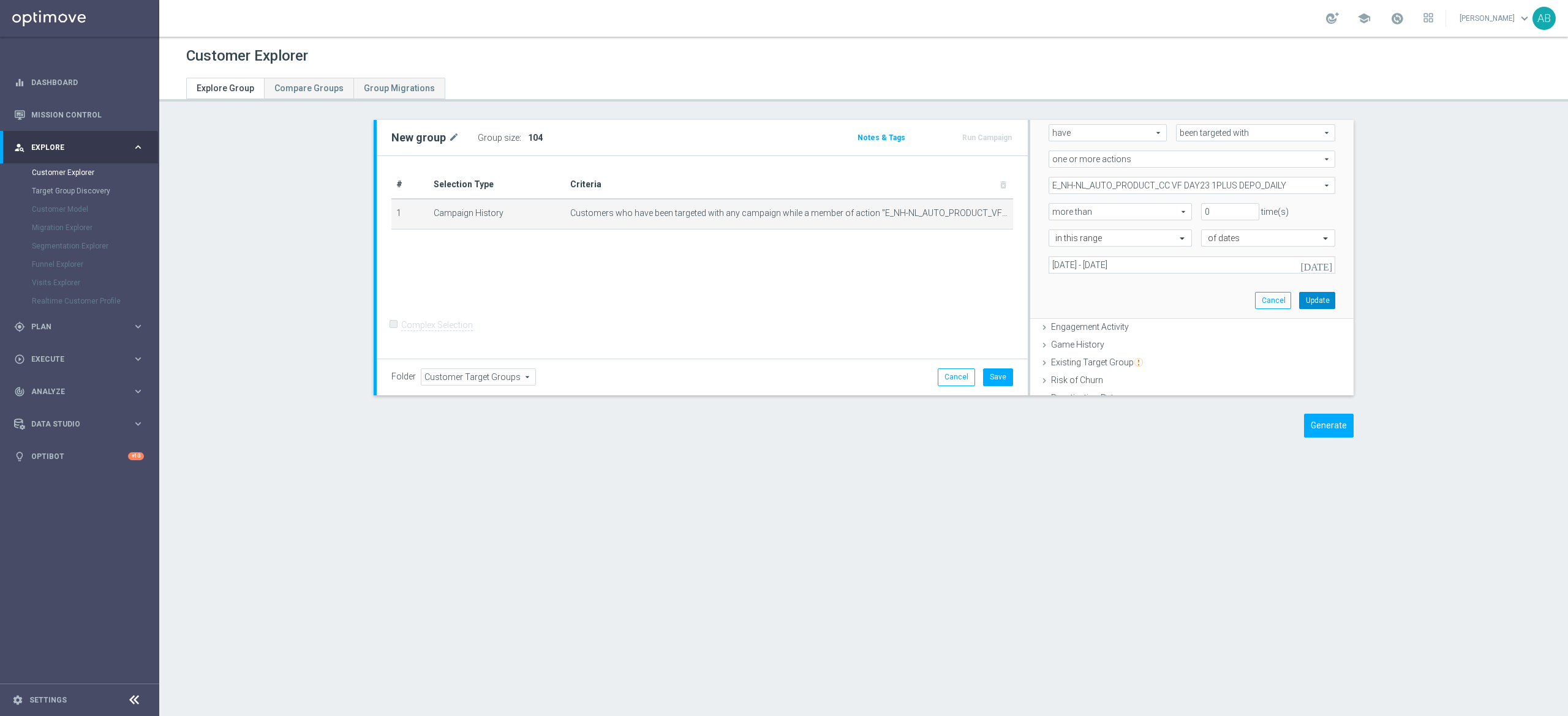
click at [1299, 293] on button "Update" at bounding box center [1317, 301] width 36 height 18
click at [528, 137] on span "Show" at bounding box center [537, 137] width 19 height 9
click at [962, 213] on span "Customers who have been targeted with any campaign while a member of action "E_…" at bounding box center [772, 213] width 403 height 11
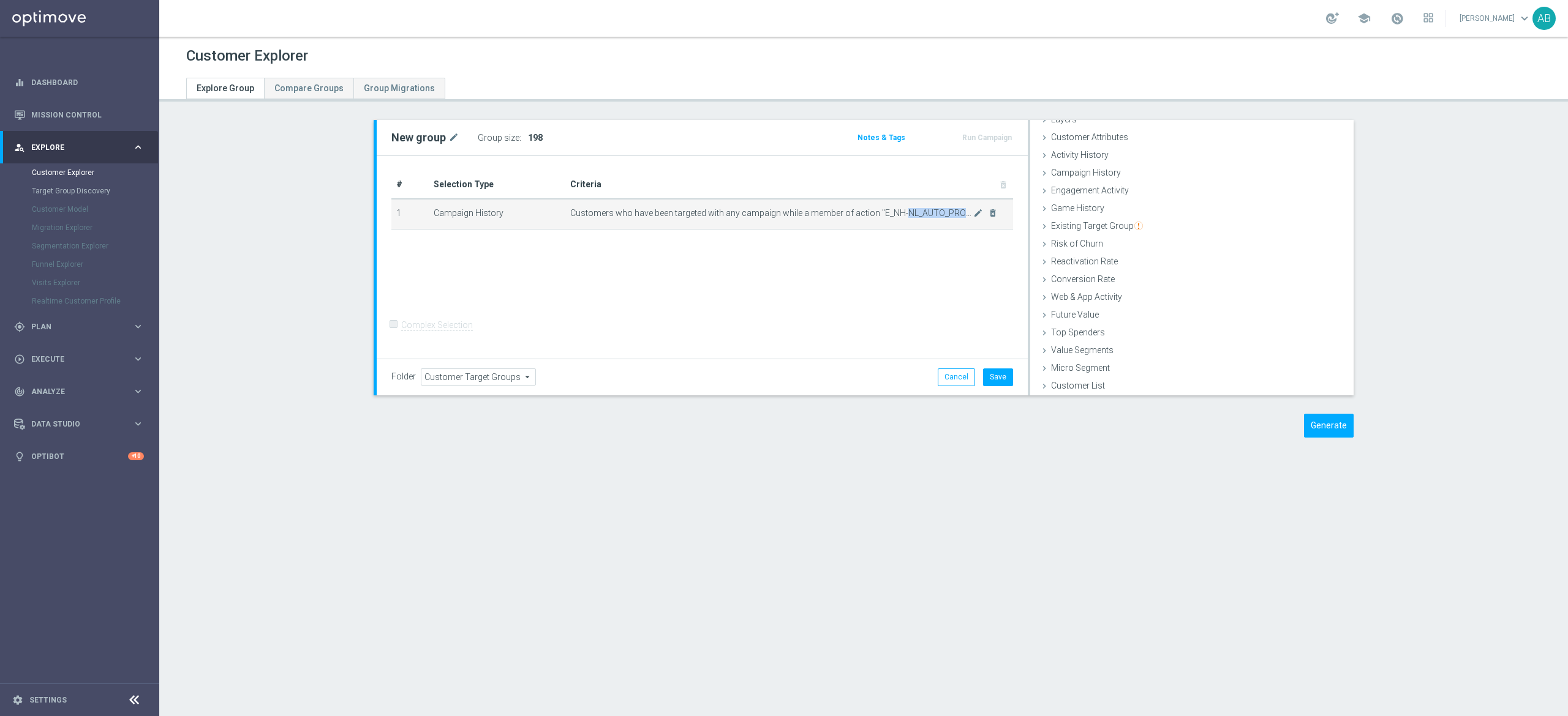
click at [973, 215] on icon "mode_edit" at bounding box center [978, 213] width 10 height 10
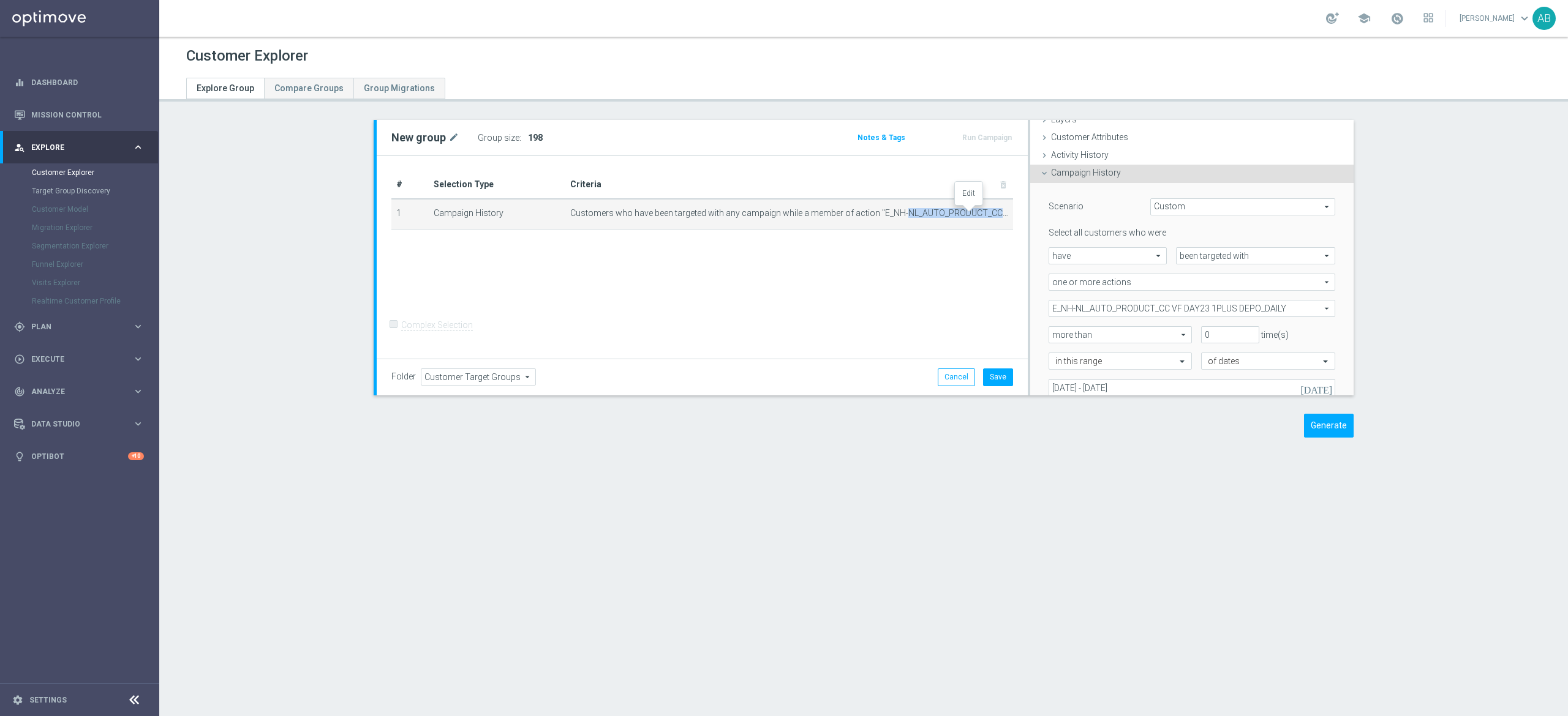
scroll to position [51, 0]
click at [1111, 303] on span "E_NH-NL_AUTO_PRODUCT_CC VF DAY23 1PLUS DEPO_DAILY" at bounding box center [1191, 307] width 285 height 16
click at [1053, 333] on input "Show Selected" at bounding box center [1057, 335] width 8 height 8
checkbox input "true"
click at [1058, 354] on input "(All)" at bounding box center [1062, 353] width 8 height 8
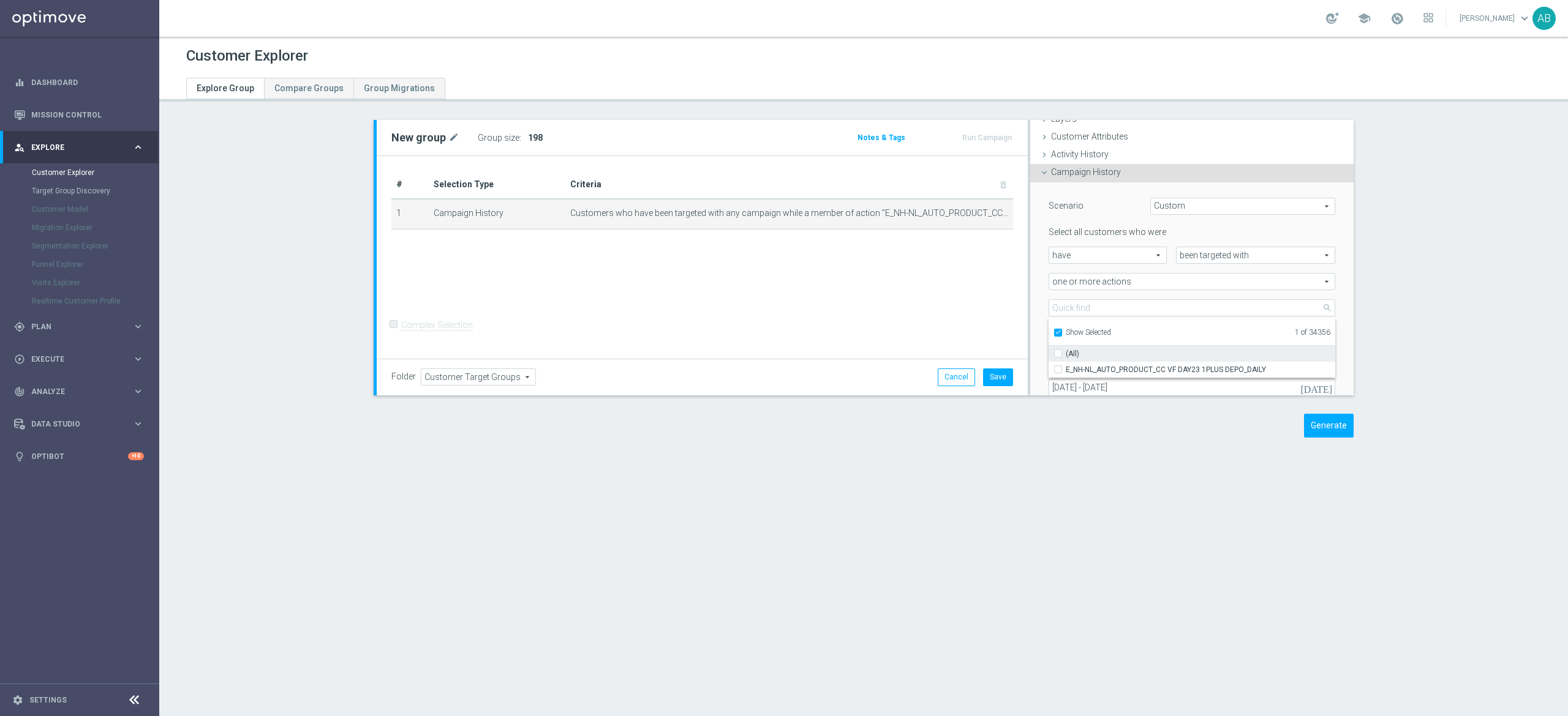
checkbox input "false"
type input "Select Action"
checkbox input "false"
click at [1053, 336] on input "Show Selected" at bounding box center [1057, 335] width 8 height 8
checkbox input "false"
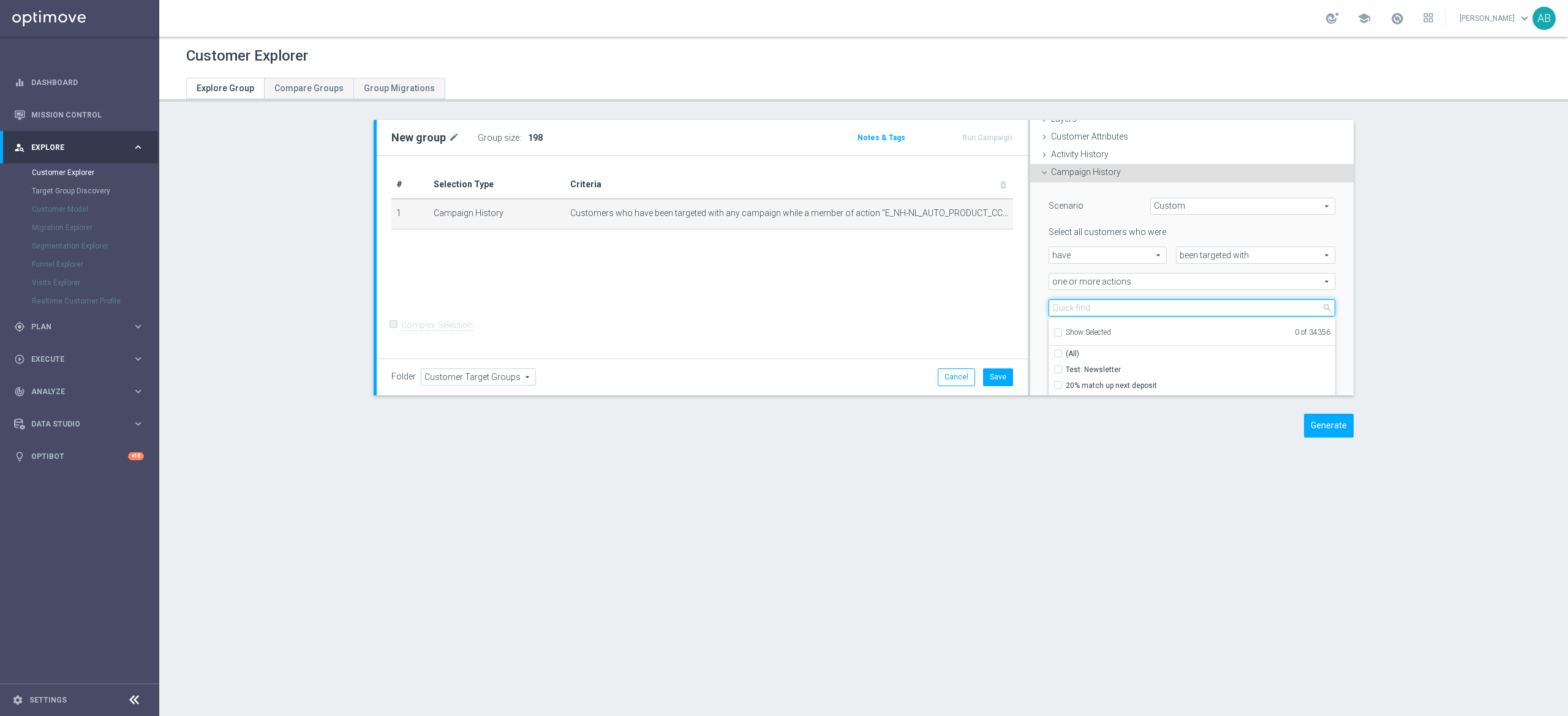
click at [1061, 307] on input "search" at bounding box center [1191, 308] width 286 height 18
paste input "E_NH-NL_AUTO_PRODUCT_VF BONUS DAY27 1PLUS DEPO_DAILY"
type input "E_NH-NL_AUTO_PRODUCT_VF BONUS DAY27 1PLUS DEPO_DAILY"
drag, startPoint x: 1047, startPoint y: 369, endPoint x: 1032, endPoint y: 333, distance: 39.0
click at [1048, 369] on div "E_NH-NL_AUTO_PRODUCT_VF BONUS DAY27 1PLUS DEPO_DAILY" at bounding box center [1191, 370] width 286 height 16
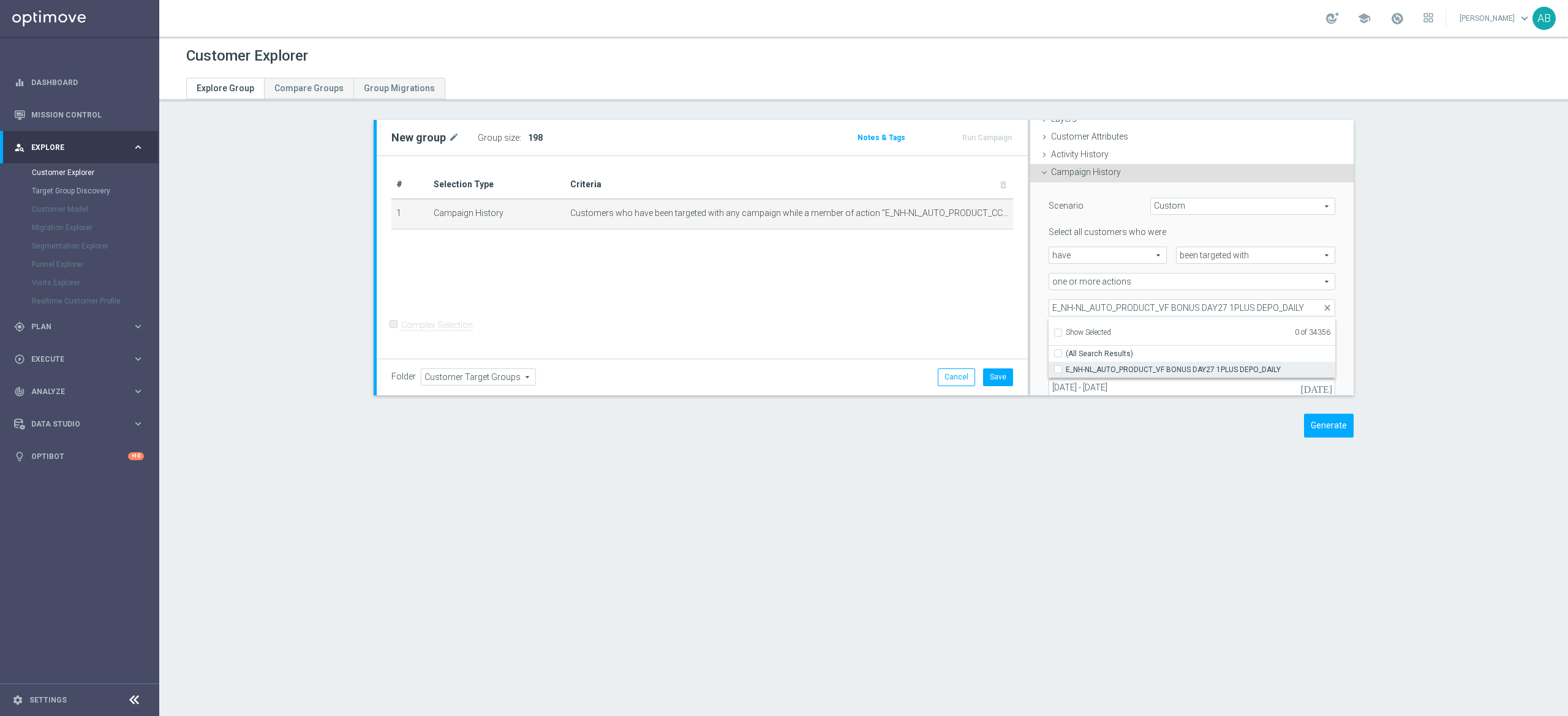
click at [1066, 372] on label "E_NH-NL_AUTO_PRODUCT_VF BONUS DAY27 1PLUS DEPO_DAILY" at bounding box center [1200, 370] width 270 height 16
click at [1058, 372] on input "E_NH-NL_AUTO_PRODUCT_VF BONUS DAY27 1PLUS DEPO_DAILY" at bounding box center [1062, 370] width 8 height 8
checkbox input "true"
type input "E_NH-NL_AUTO_PRODUCT_VF BONUS DAY27 1PLUS DEPO_DAILY"
checkbox input "true"
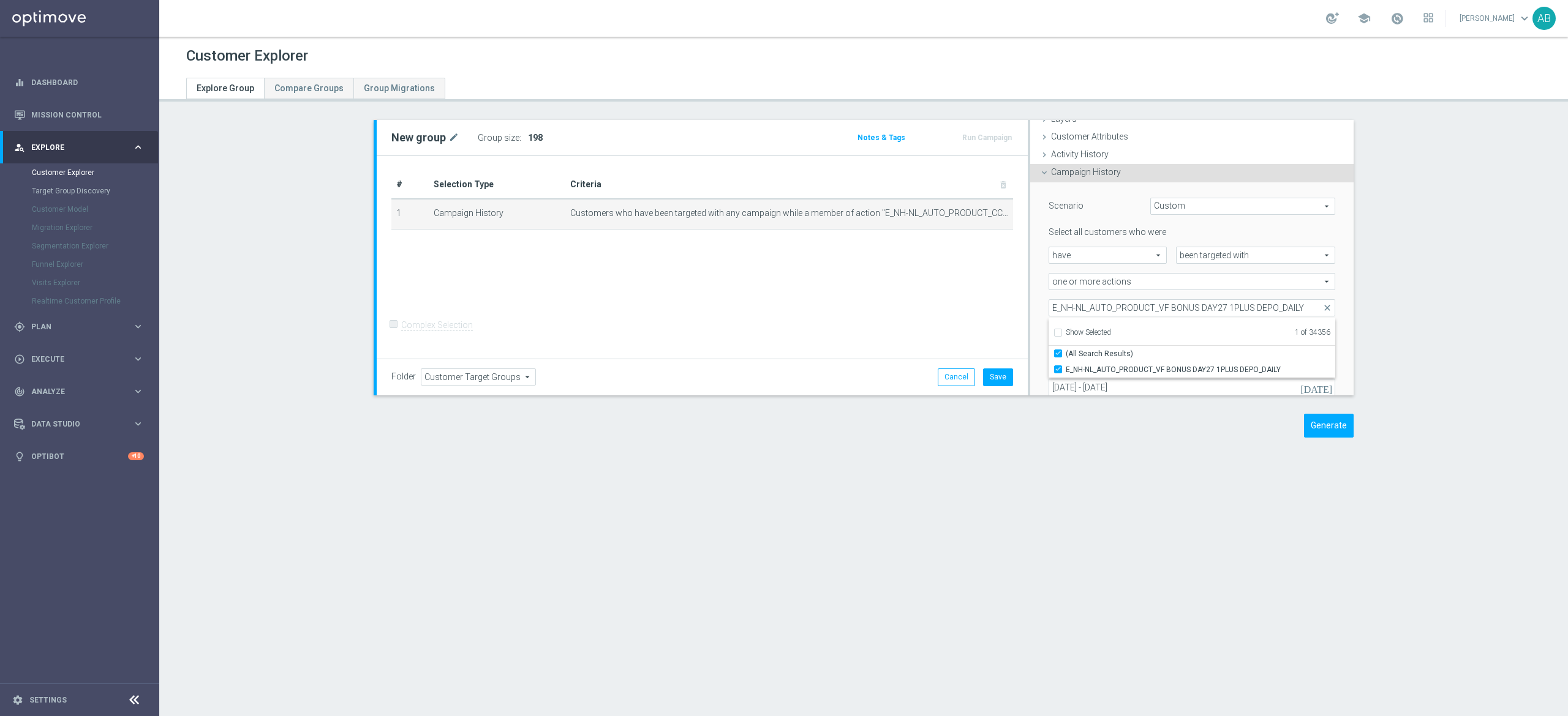
click at [1030, 300] on div "Scenario Custom Custom arrow_drop_down search Select all customers who were hav…" at bounding box center [1191, 312] width 323 height 260
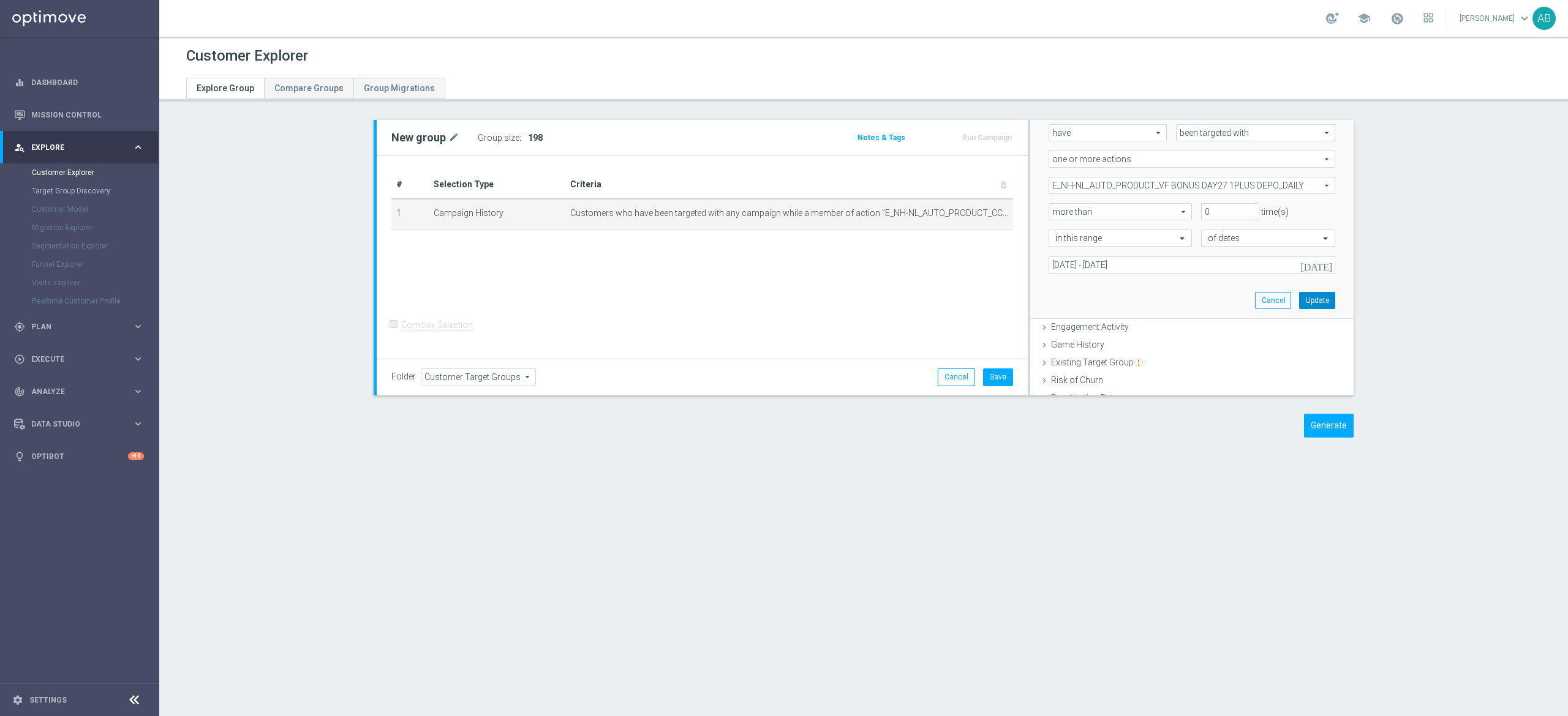
click at [1299, 294] on button "Update" at bounding box center [1317, 301] width 36 height 18
click at [527, 142] on h3 "Show" at bounding box center [537, 138] width 22 height 14
click at [966, 212] on div at bounding box center [968, 208] width 13 height 6
click at [973, 217] on icon "mode_edit" at bounding box center [978, 213] width 10 height 10
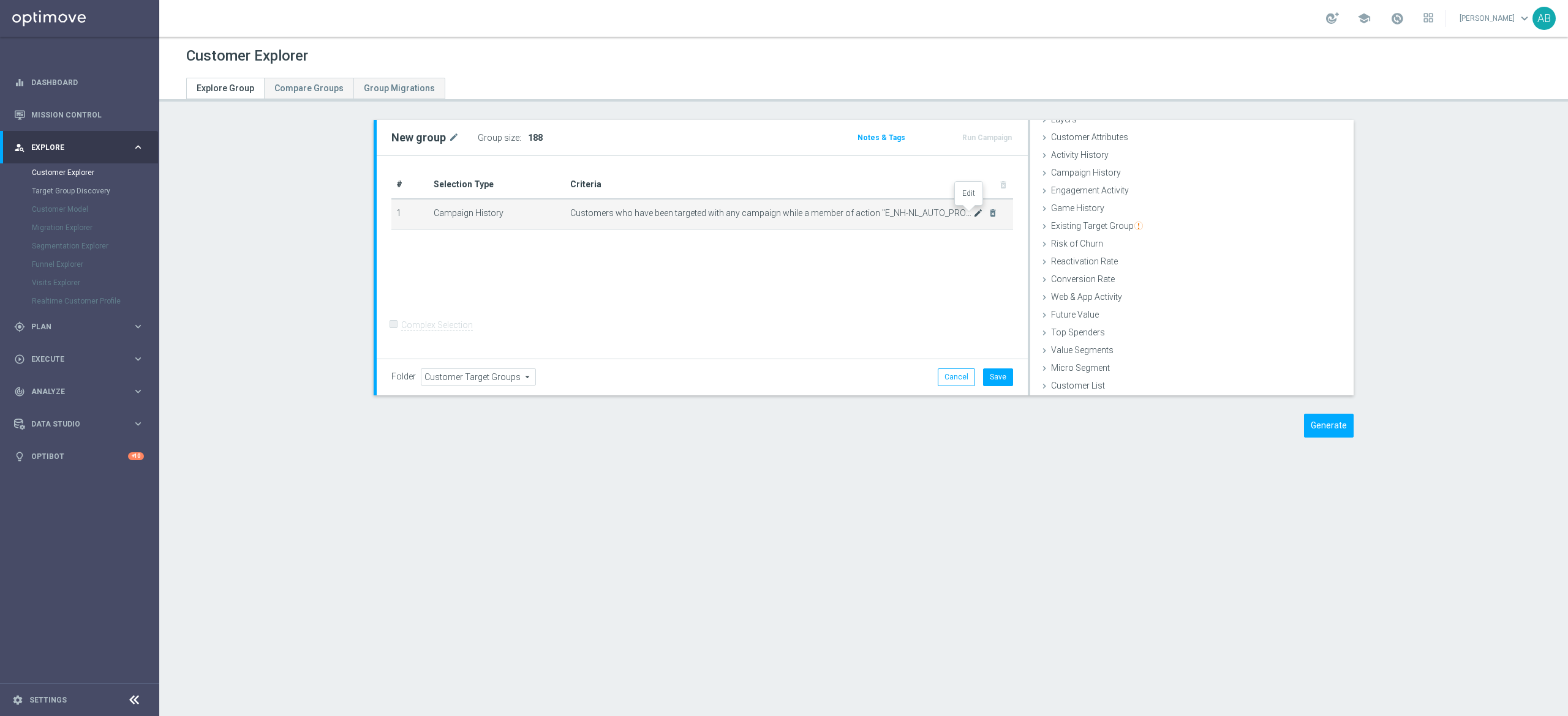
click at [973, 217] on icon "mode_edit" at bounding box center [978, 213] width 10 height 10
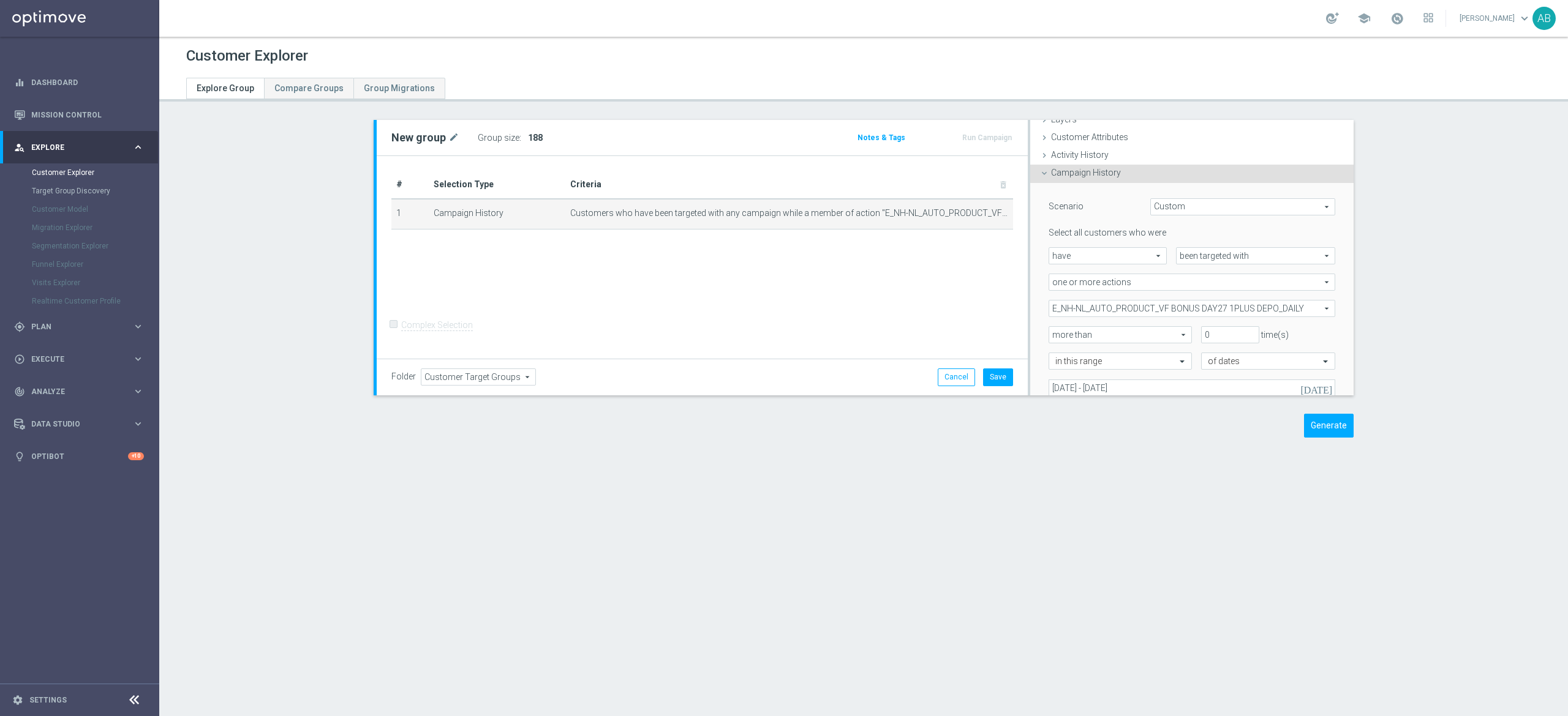
scroll to position [51, 0]
click at [1115, 310] on span "E_NH-NL_AUTO_PRODUCT_VF BONUS DAY27 1PLUS DEPO_DAILY" at bounding box center [1191, 307] width 285 height 16
click at [1053, 335] on input "Show Selected" at bounding box center [1057, 335] width 8 height 8
checkbox input "true"
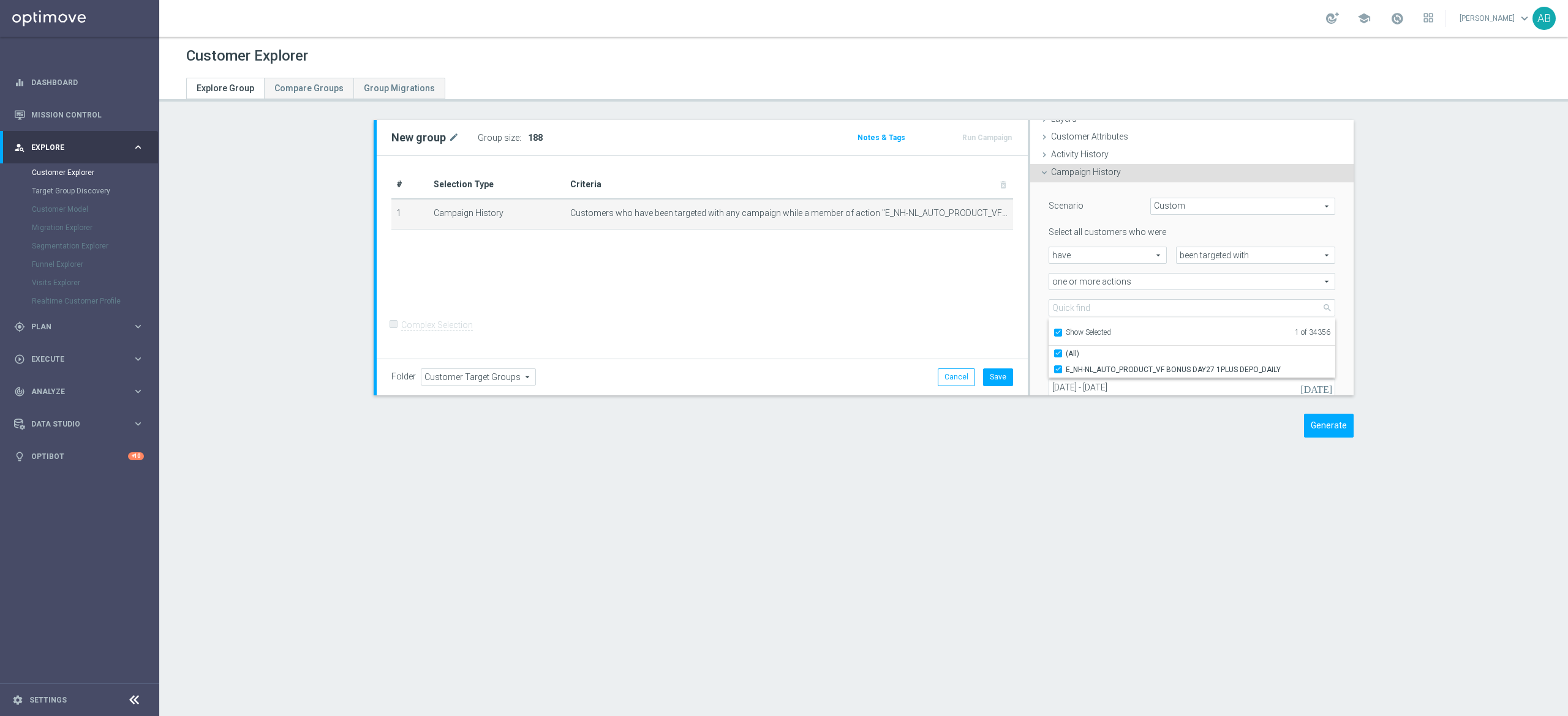
click at [1053, 335] on input "Show Selected" at bounding box center [1057, 335] width 8 height 8
checkbox input "false"
click at [1048, 340] on ul "Show Selected 1 of 34356" at bounding box center [1191, 332] width 286 height 27
click at [1053, 333] on input "Show Selected" at bounding box center [1057, 335] width 8 height 8
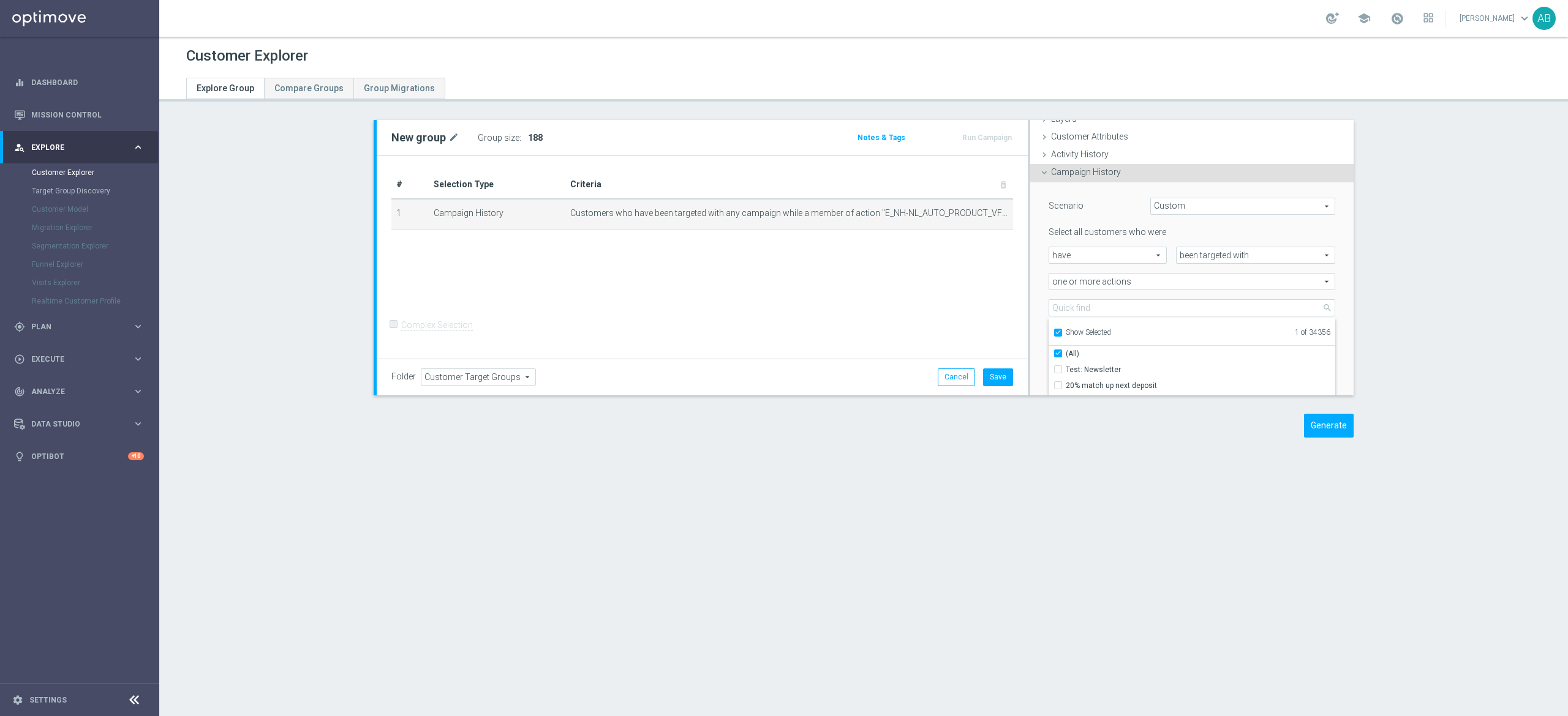
checkbox input "true"
click at [1058, 352] on input "(All)" at bounding box center [1062, 353] width 8 height 8
checkbox input "false"
type input "Select Action"
checkbox input "false"
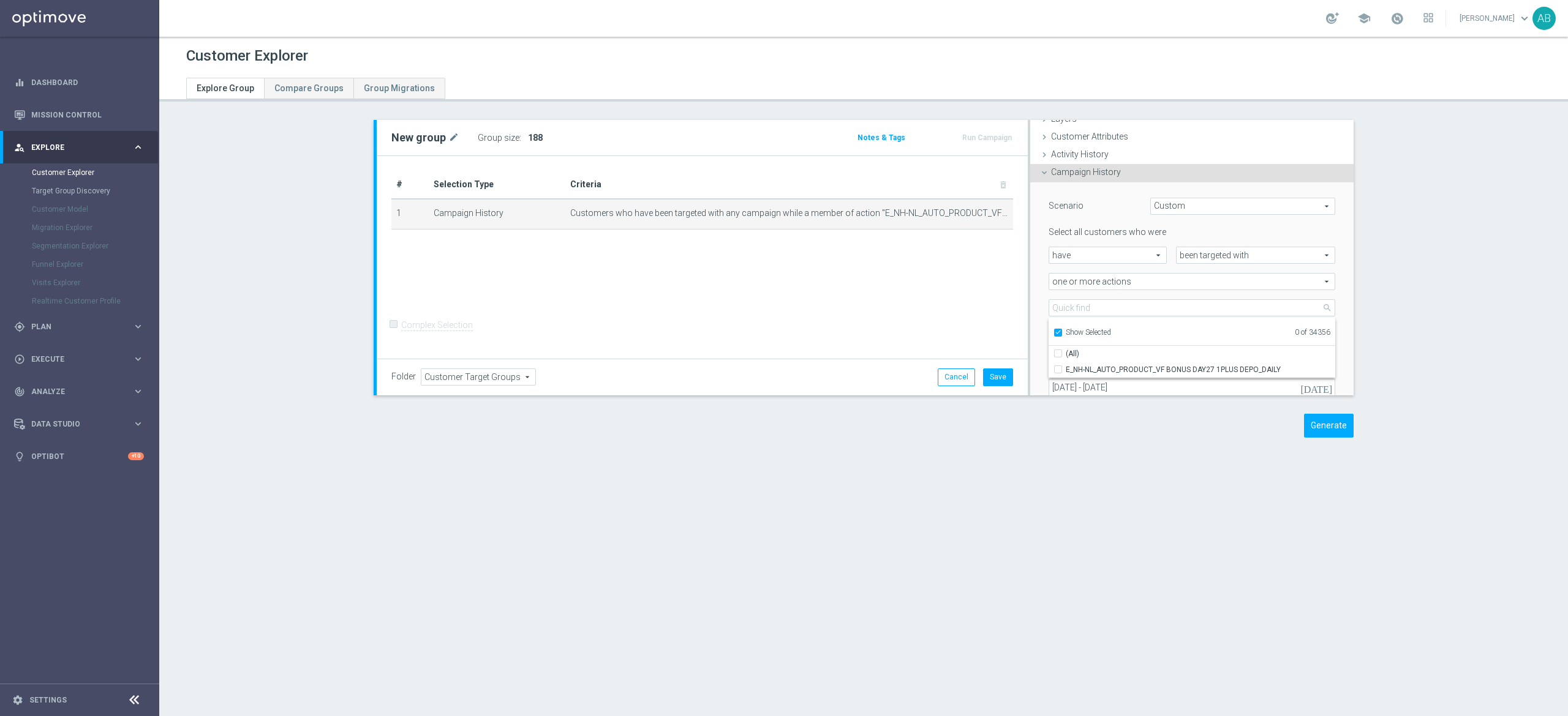
click at [1066, 330] on label "Show Selected" at bounding box center [1088, 333] width 46 height 11
click at [1053, 331] on input "Show Selected" at bounding box center [1057, 335] width 8 height 8
checkbox input "false"
click at [1053, 312] on input "search" at bounding box center [1191, 308] width 286 height 18
paste input "E_MIN-LOW_AUTO_PRODUCT_VF DAY7 1PLUS DEPO A_DAILY"
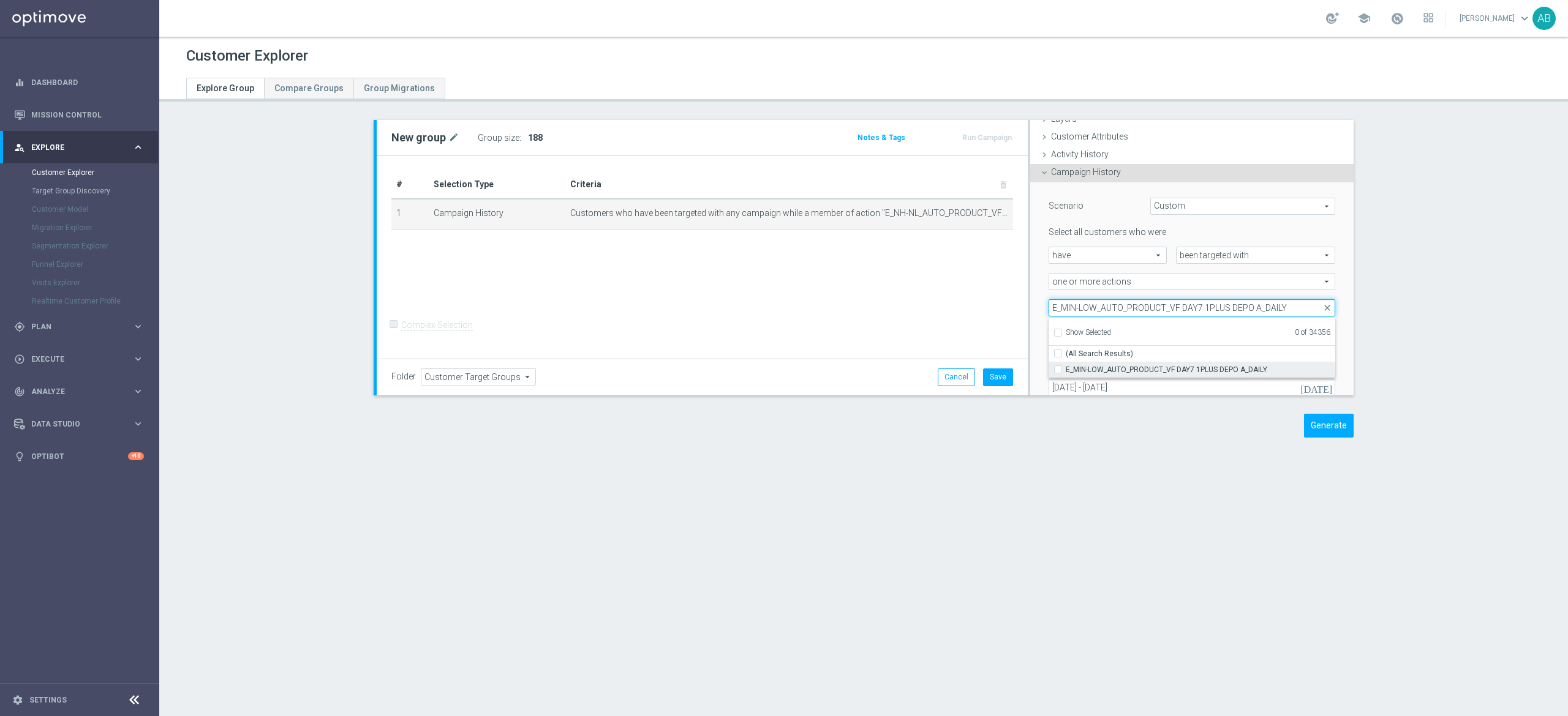
type input "E_MIN-LOW_AUTO_PRODUCT_VF DAY7 1PLUS DEPO A_DAILY"
drag, startPoint x: 1049, startPoint y: 371, endPoint x: 1044, endPoint y: 351, distance: 20.6
click at [1048, 362] on div "E_MIN-LOW_AUTO_PRODUCT_VF DAY7 1PLUS DEPO A_DAILY" at bounding box center [1191, 370] width 286 height 16
click at [1039, 310] on div "Select Action arrow_drop_down E_MIN-LOW_AUTO_PRODUCT_VF DAY7 1PLUS DEPO A_DAILY…" at bounding box center [1191, 308] width 305 height 18
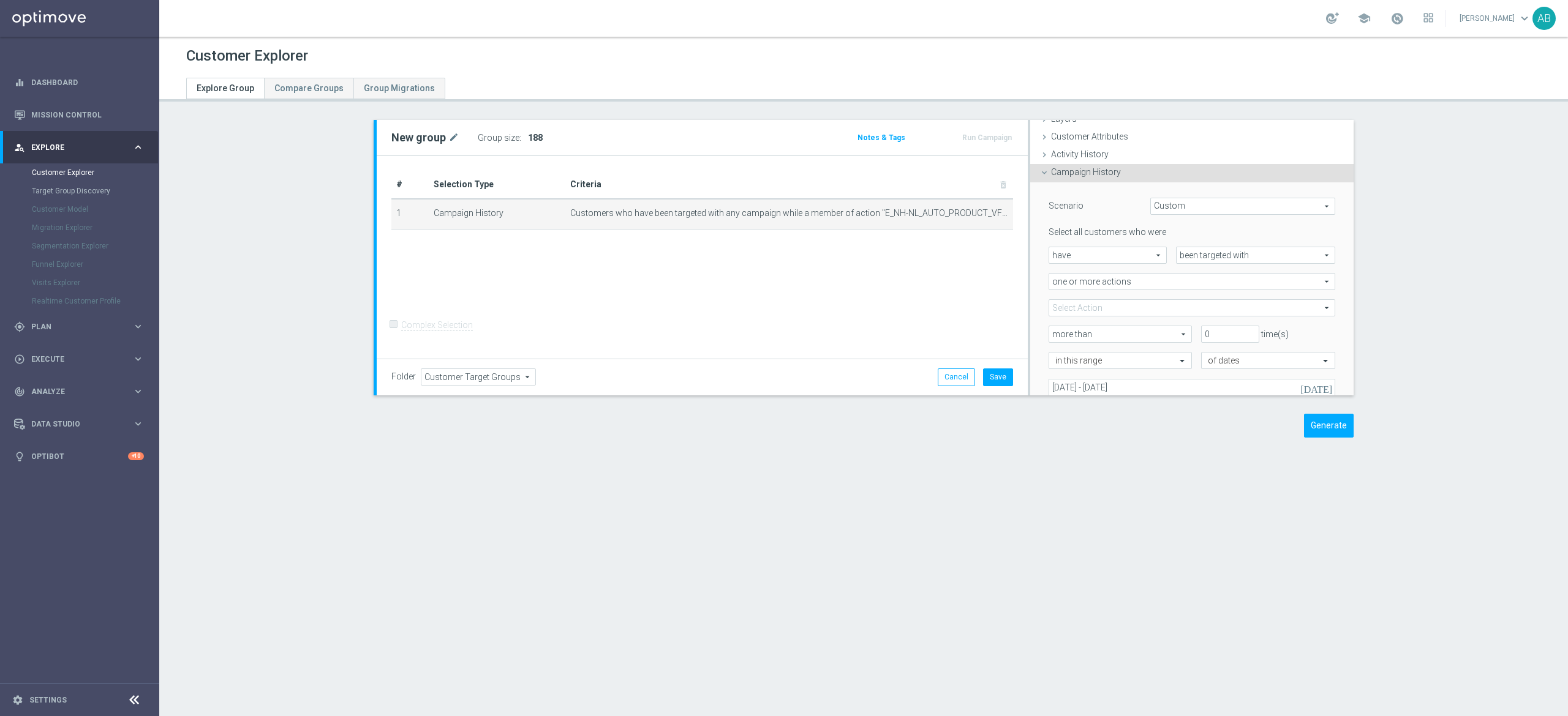
click at [1055, 305] on span at bounding box center [1191, 307] width 285 height 16
click at [1055, 305] on input "search" at bounding box center [1191, 308] width 286 height 18
paste input "E_MIN-LOW_AUTO_PRODUCT_VF DAY7 1PLUS DEPO A_DAILY"
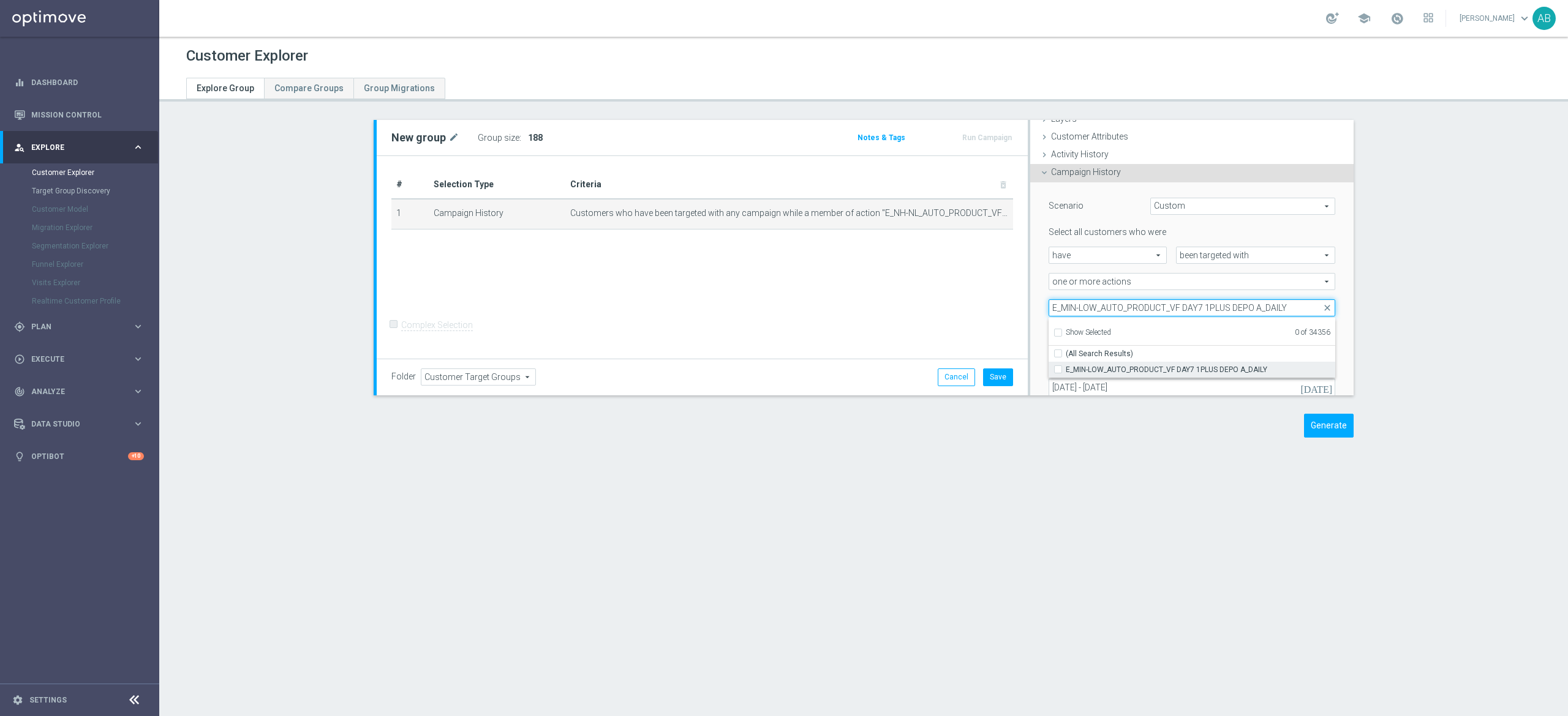
type input "E_MIN-LOW_AUTO_PRODUCT_VF DAY7 1PLUS DEPO A_DAILY"
click at [1058, 369] on input "E_MIN-LOW_AUTO_PRODUCT_VF DAY7 1PLUS DEPO A_DAILY" at bounding box center [1062, 370] width 8 height 8
checkbox input "true"
type input "E_MIN-LOW_AUTO_PRODUCT_VF DAY7 1PLUS DEPO A_DAILY"
checkbox input "true"
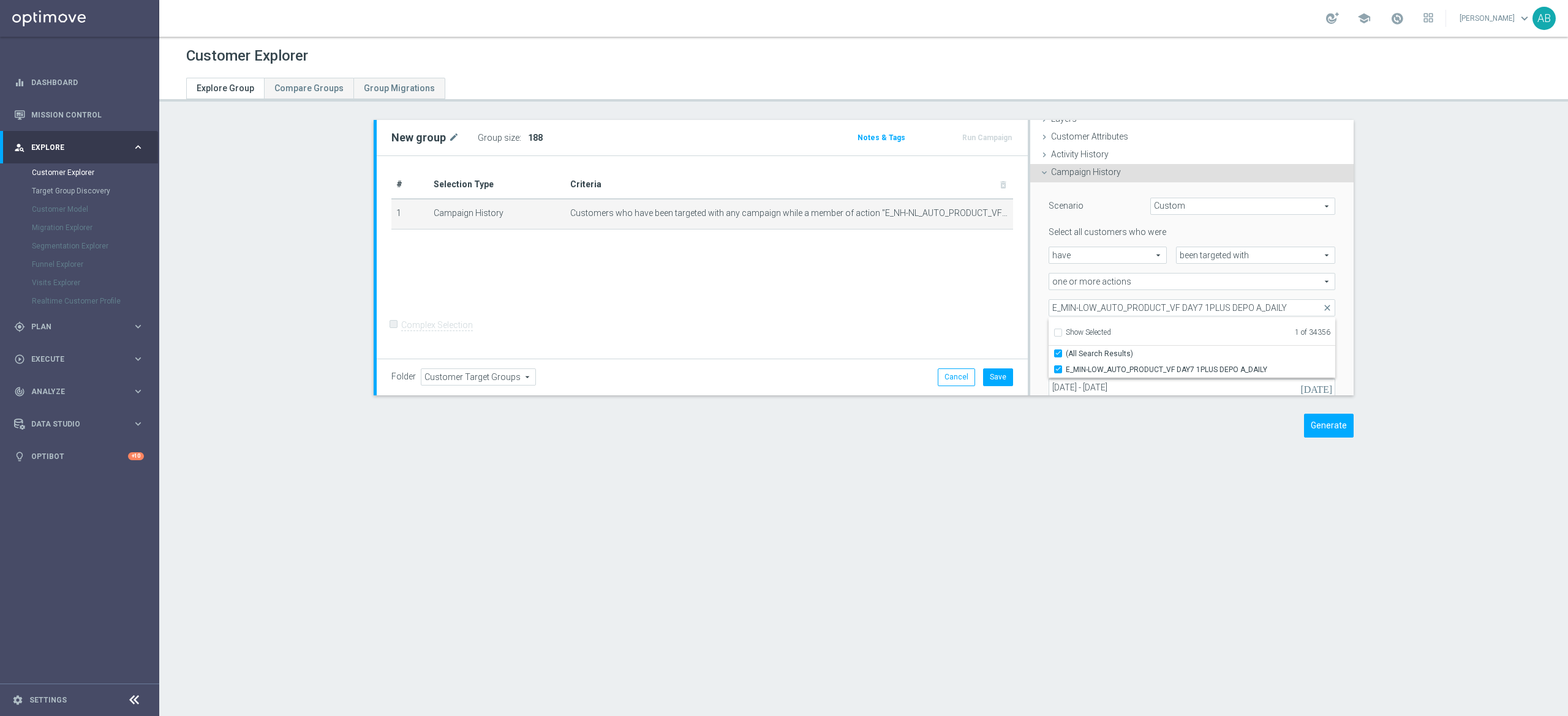
click at [1039, 300] on div "E_MIN-LOW_AUTO_PRODUCT_VF DAY7 1PLUS DEPO A_DAILY E_MIN-LOW_AUTO_PRODUCT_VF DAY…" at bounding box center [1191, 308] width 305 height 18
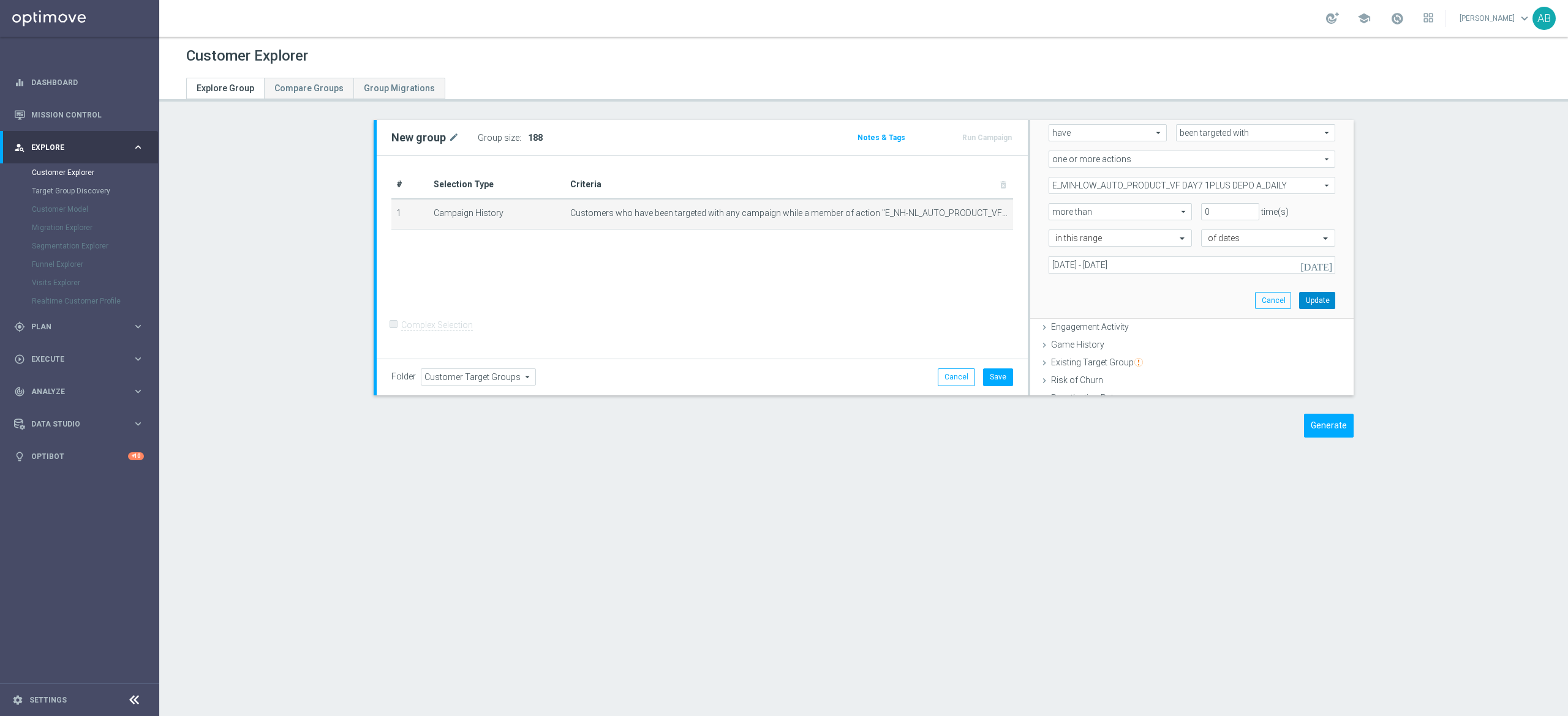
click at [1299, 298] on button "Update" at bounding box center [1317, 301] width 36 height 18
click at [520, 137] on label ":" at bounding box center [521, 138] width 2 height 11
click at [532, 134] on h3 "Show" at bounding box center [537, 138] width 22 height 14
click at [973, 213] on icon "mode_edit" at bounding box center [978, 213] width 10 height 10
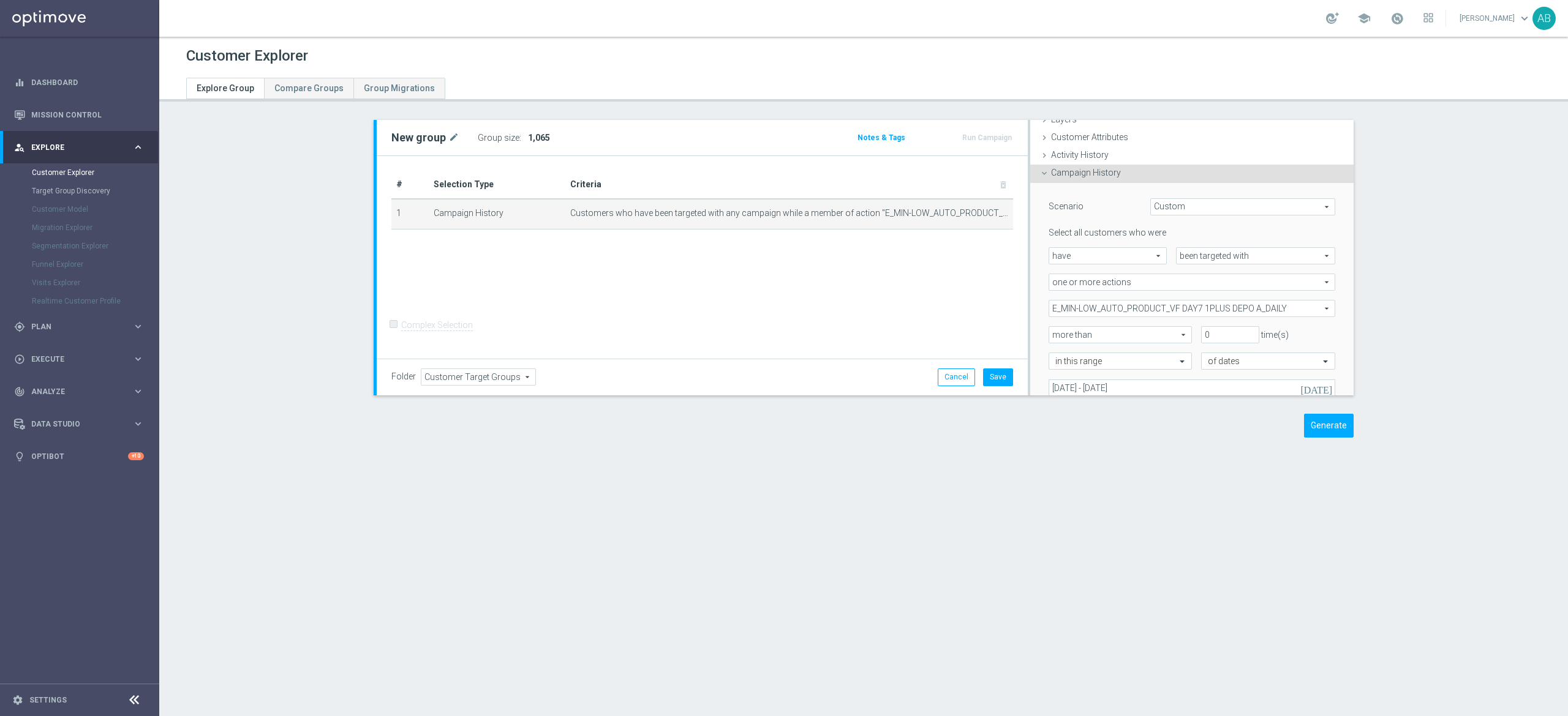
scroll to position [51, 0]
click at [1119, 308] on span "E_MIN-LOW_AUTO_PRODUCT_VF DAY7 1PLUS DEPO A_DAILY" at bounding box center [1191, 307] width 285 height 16
click at [1053, 333] on input "Show Selected" at bounding box center [1057, 335] width 8 height 8
checkbox input "true"
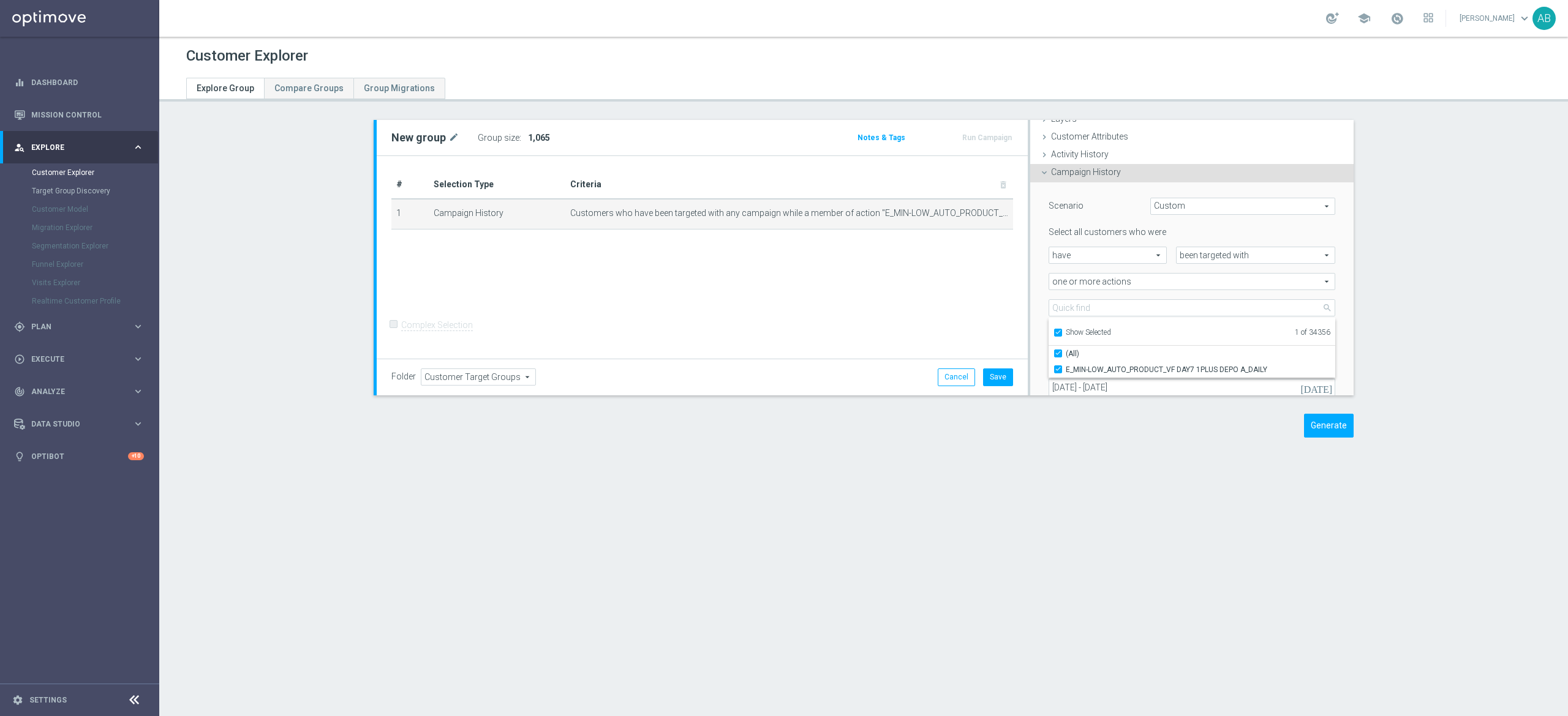
drag, startPoint x: 1049, startPoint y: 351, endPoint x: 1049, endPoint y: 330, distance: 21.0
click at [1049, 340] on div "Show Selected 1 of 34356 (All) E_MIN-LOW_AUTO_PRODUCT_VF DAY7 1PLUS DEPO A_DAILY" at bounding box center [1191, 348] width 286 height 60
click at [1053, 331] on input "Show Selected" at bounding box center [1057, 335] width 8 height 8
checkbox input "false"
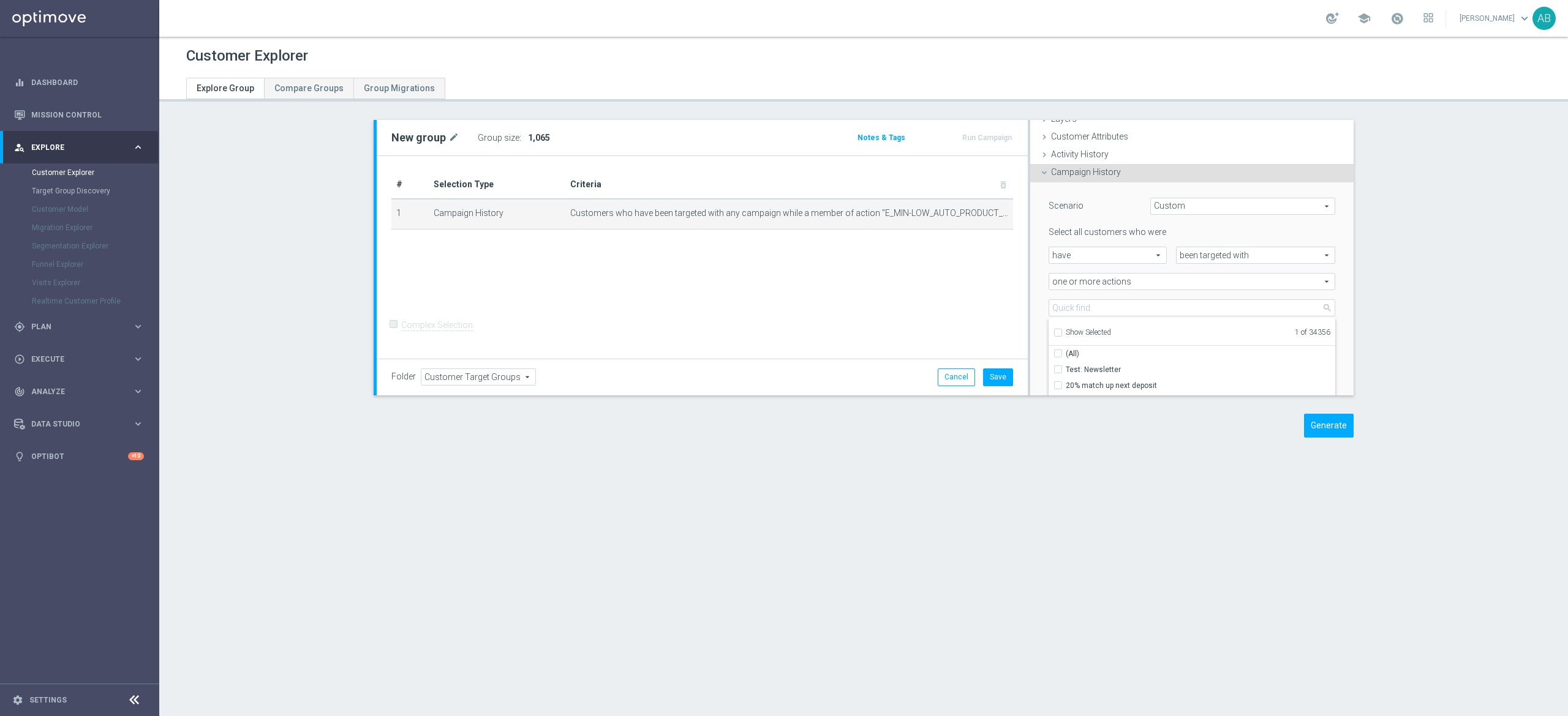
click at [1053, 335] on input "Show Selected" at bounding box center [1057, 335] width 8 height 8
checkbox input "true"
click at [1058, 351] on input "(All)" at bounding box center [1062, 353] width 8 height 8
checkbox input "false"
type input "Select Action"
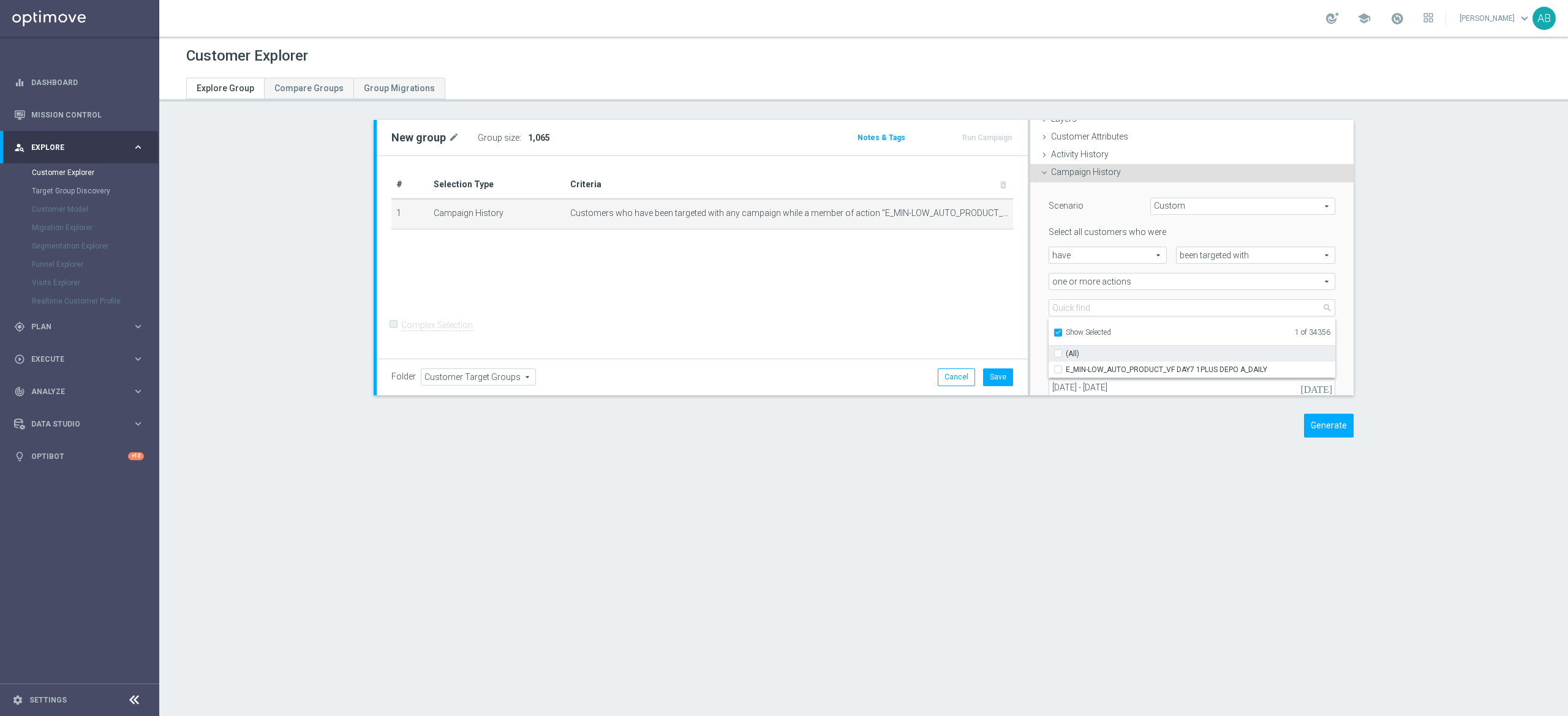
checkbox input "false"
click at [1053, 333] on input "Show Selected" at bounding box center [1057, 335] width 8 height 8
checkbox input "false"
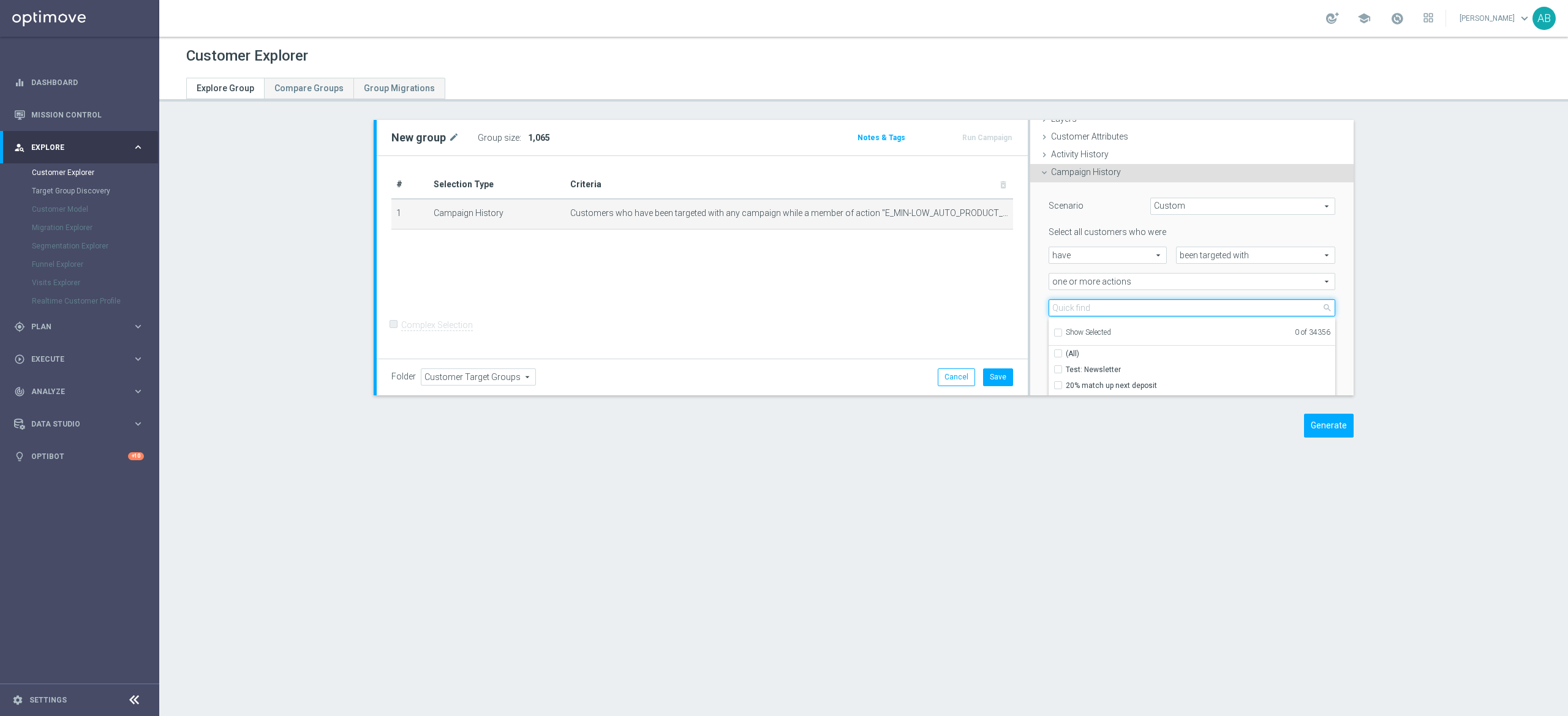
click at [1056, 313] on input "search" at bounding box center [1191, 308] width 286 height 18
paste input "E_MIN-LOW_AUTO_PRODUCT_VF DAY7 1PLUS DEPO B_DAILY"
type input "E_MIN-LOW_AUTO_PRODUCT_VF DAY7 1PLUS DEPO B_DAILY"
click at [1058, 373] on input "E_MIN-LOW_AUTO_PRODUCT_VF DAY7 1PLUS DEPO B_DAILY" at bounding box center [1062, 370] width 8 height 8
checkbox input "true"
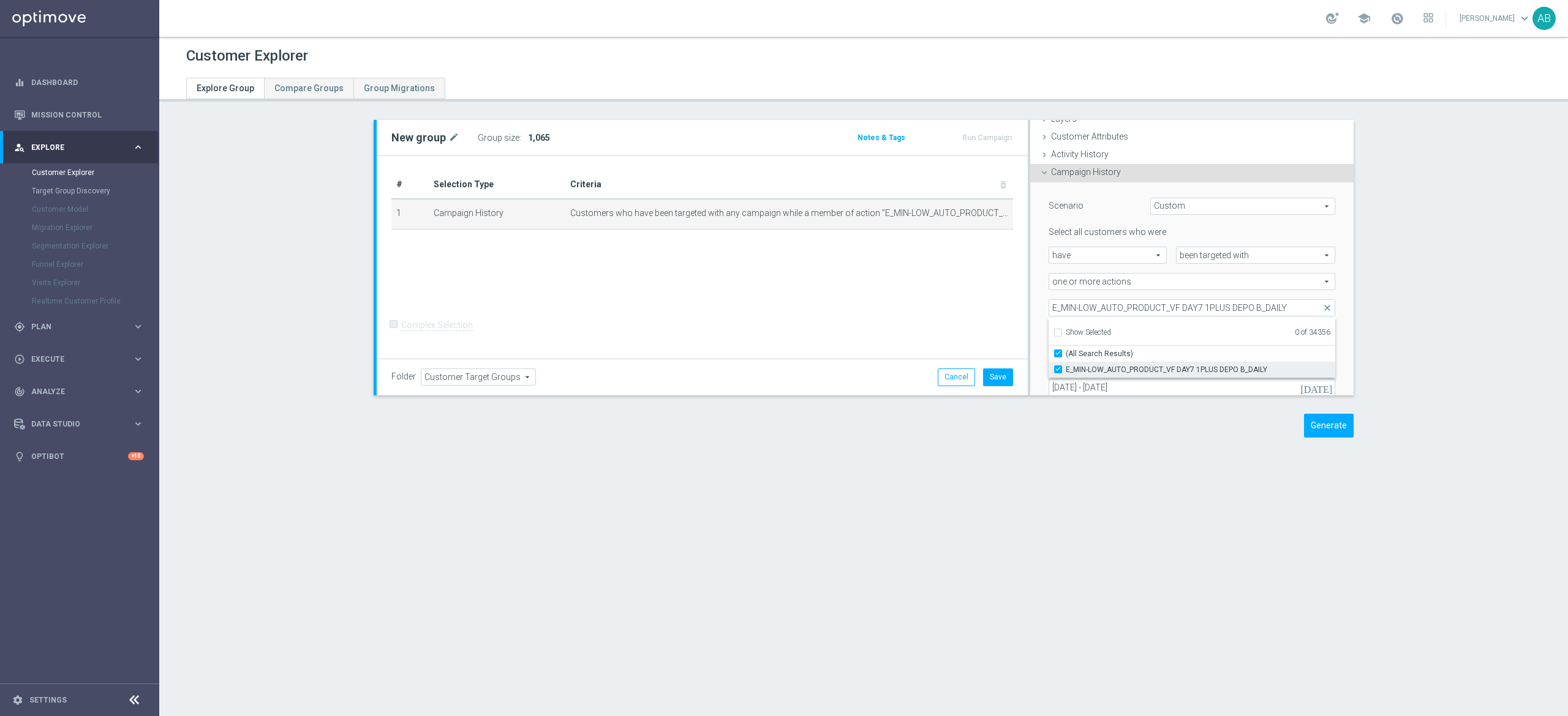
type input "E_MIN-LOW_AUTO_PRODUCT_VF DAY7 1PLUS DEPO B_DAILY"
checkbox input "true"
click at [1030, 303] on div "Scenario Custom Custom arrow_drop_down search Select all customers who were hav…" at bounding box center [1191, 312] width 323 height 260
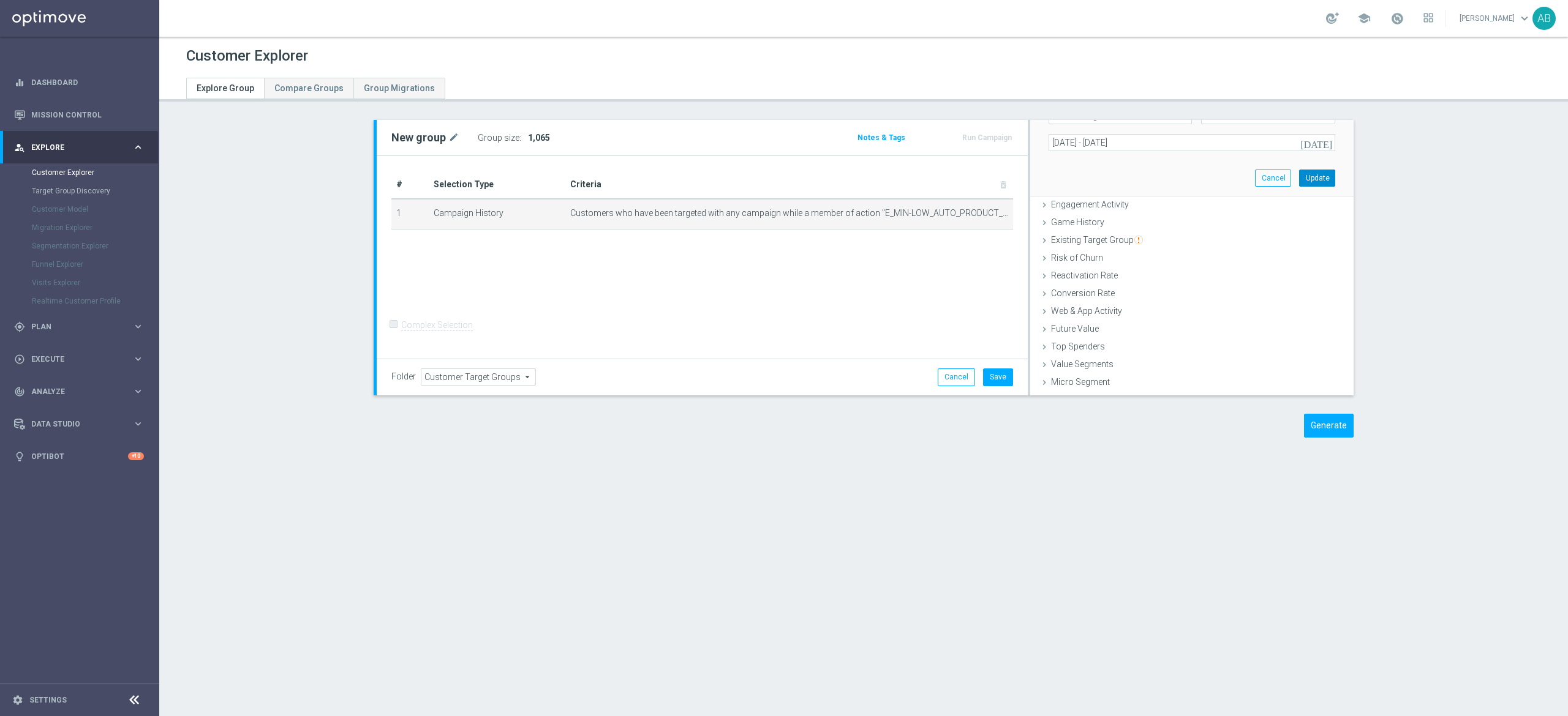
click at [1299, 172] on button "Update" at bounding box center [1317, 178] width 36 height 18
click at [528, 136] on span "Show" at bounding box center [537, 137] width 19 height 9
click at [962, 210] on span "Customers who have been targeted with any campaign while a member of action "E_…" at bounding box center [772, 213] width 403 height 11
click at [964, 212] on td "Customers who have been targeted with any campaign while a member of action "E_…" at bounding box center [789, 213] width 448 height 30
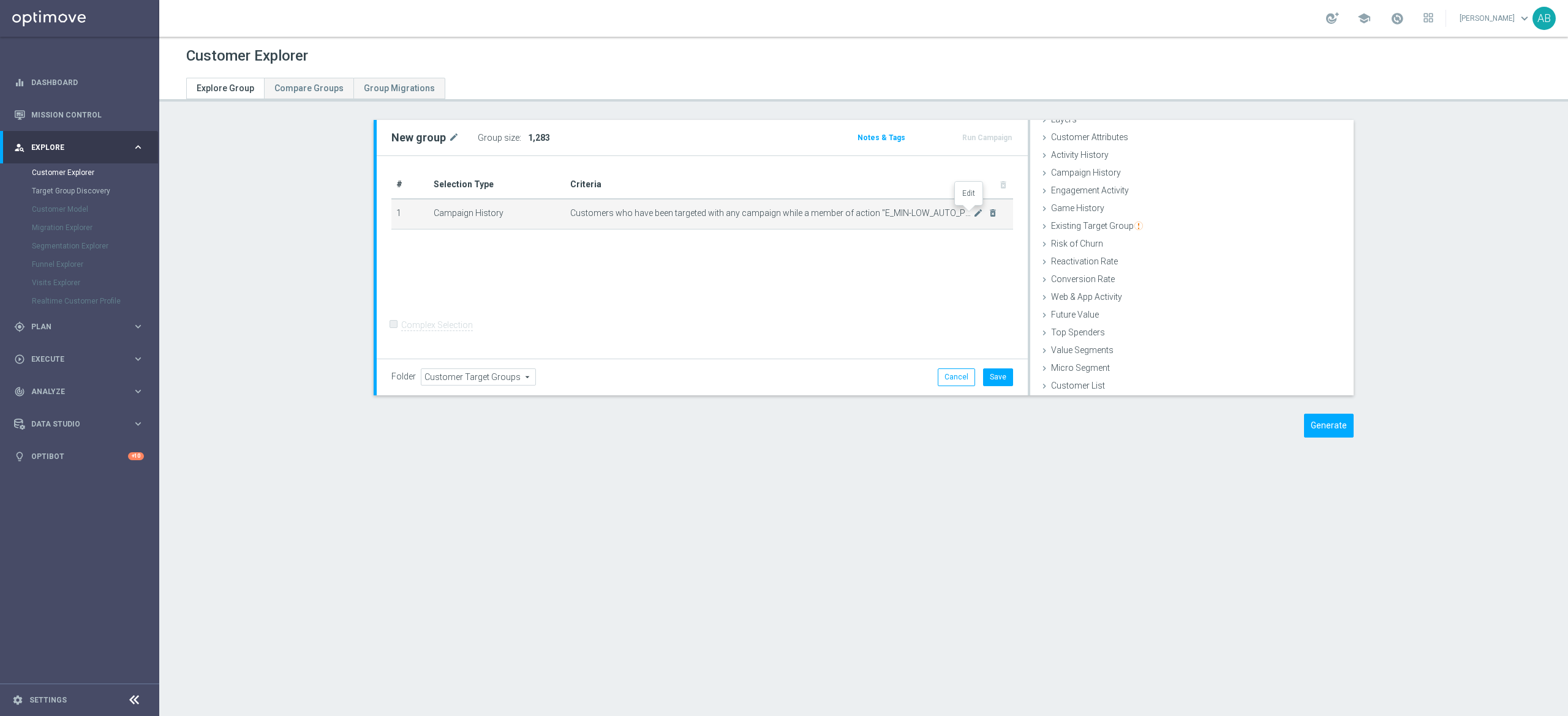
click at [973, 212] on icon "mode_edit" at bounding box center [978, 213] width 10 height 10
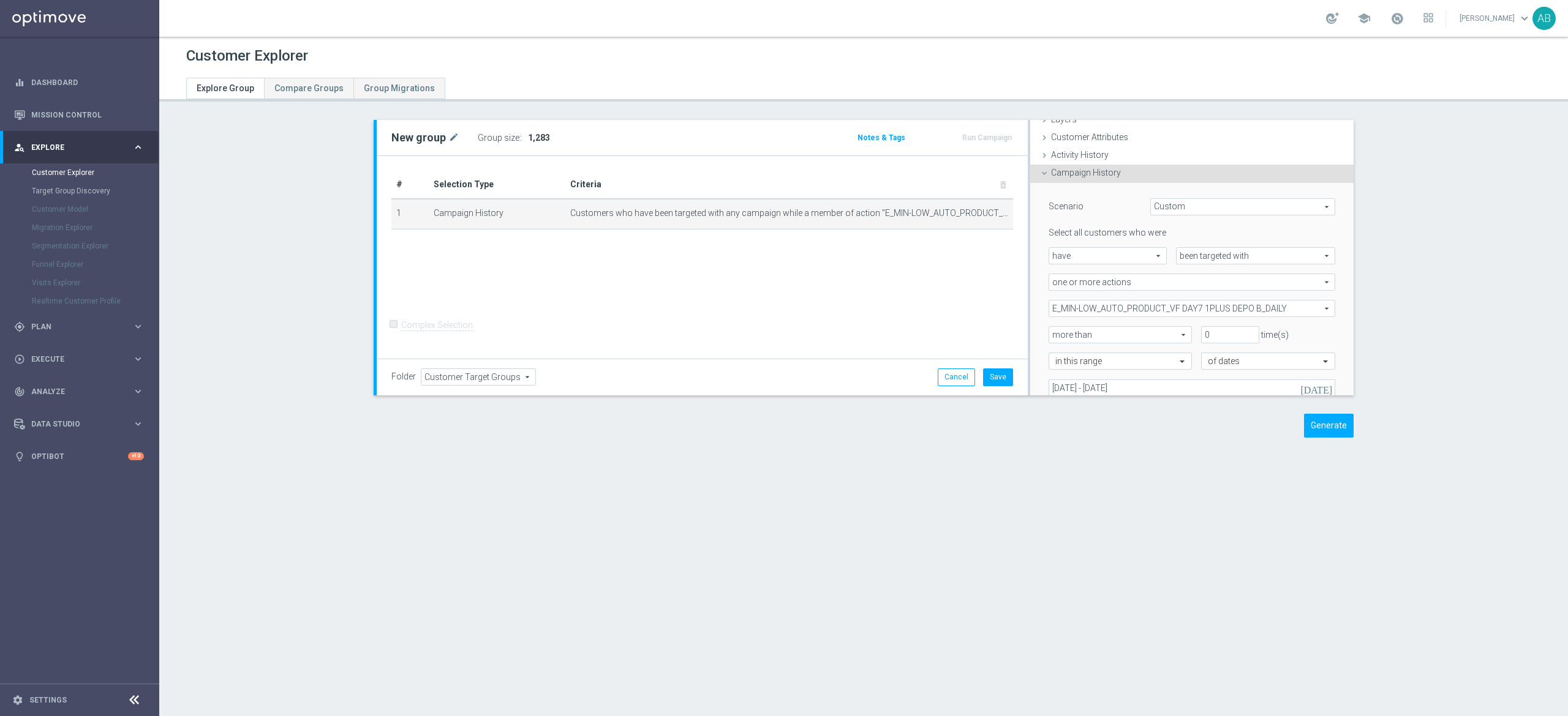
scroll to position [51, 0]
click at [1076, 307] on span "E_MIN-LOW_AUTO_PRODUCT_VF DAY7 1PLUS DEPO B_DAILY" at bounding box center [1191, 307] width 285 height 16
click at [1053, 335] on input "Show Selected" at bounding box center [1057, 335] width 8 height 8
checkbox input "true"
click at [1058, 354] on input "(All)" at bounding box center [1062, 353] width 8 height 8
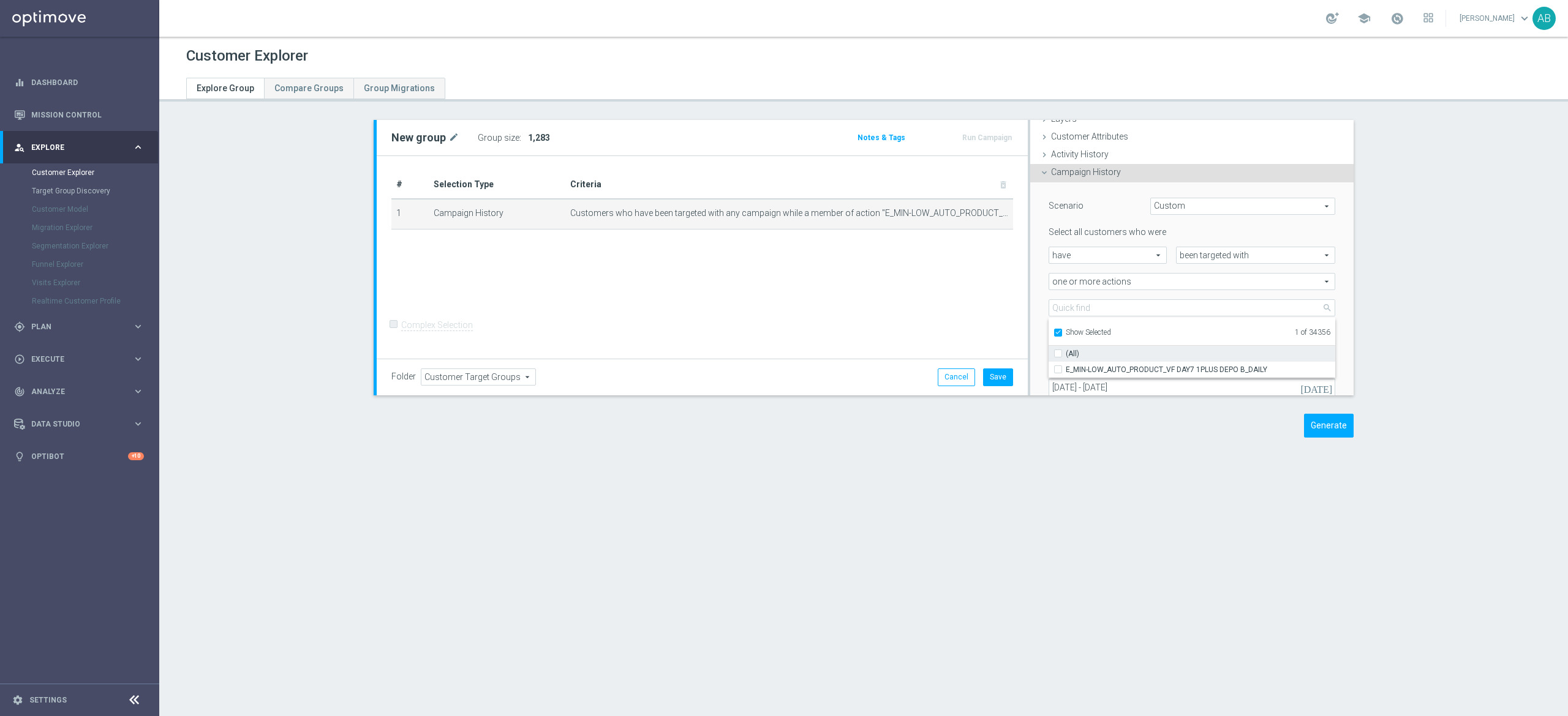
checkbox input "false"
type input "Select Action"
checkbox input "false"
click at [1053, 331] on input "Show Selected" at bounding box center [1057, 335] width 8 height 8
checkbox input "false"
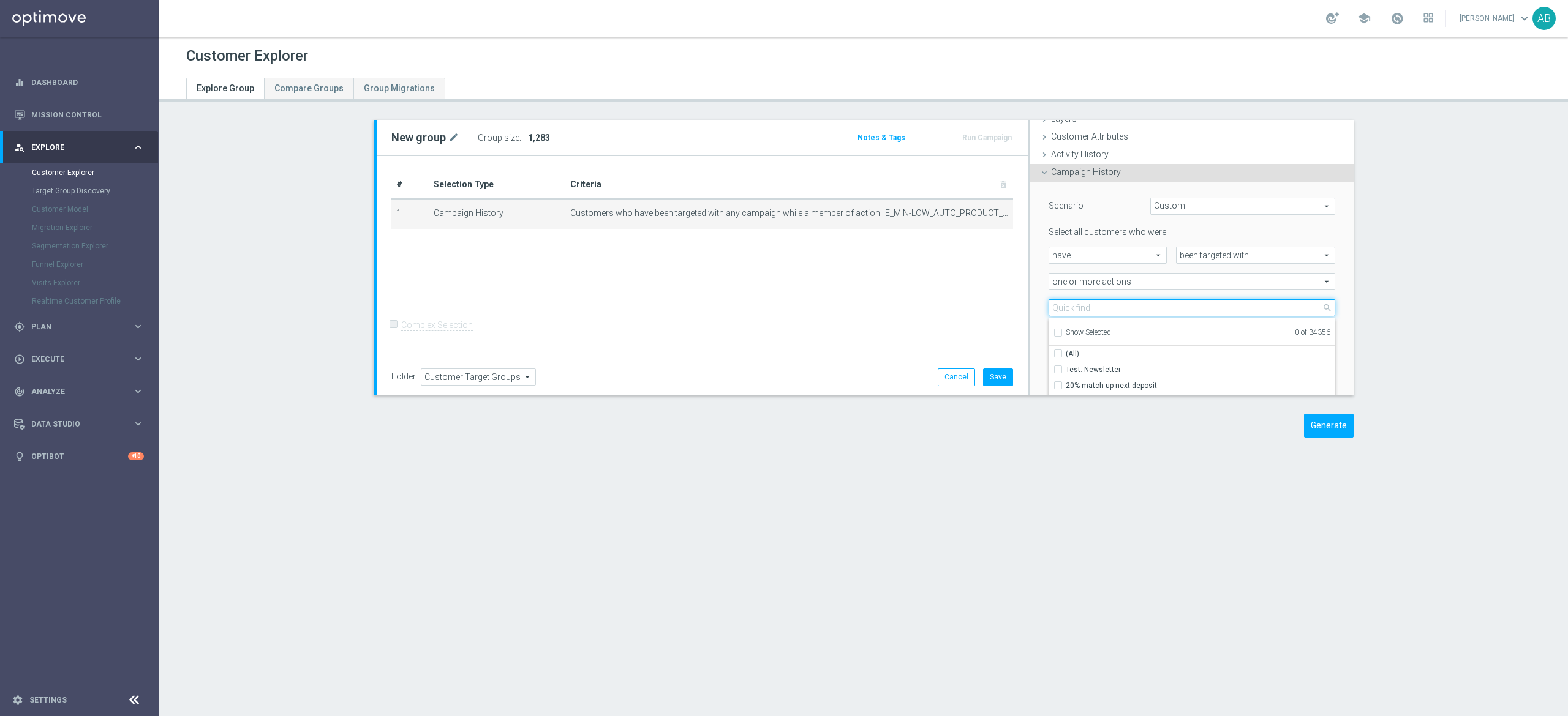
click at [1061, 309] on input "search" at bounding box center [1191, 308] width 286 height 18
click at [1070, 311] on input "search" at bounding box center [1191, 308] width 286 height 18
click at [1082, 307] on input "search" at bounding box center [1191, 308] width 286 height 18
paste input "E_MIN-LOW_AUTO_PRODUCT_VF DAY15 1PLUS DEPO A_DAILY"
type input "E_MIN-LOW_AUTO_PRODUCT_VF DAY15 1PLUS DEPO A_DAILY"
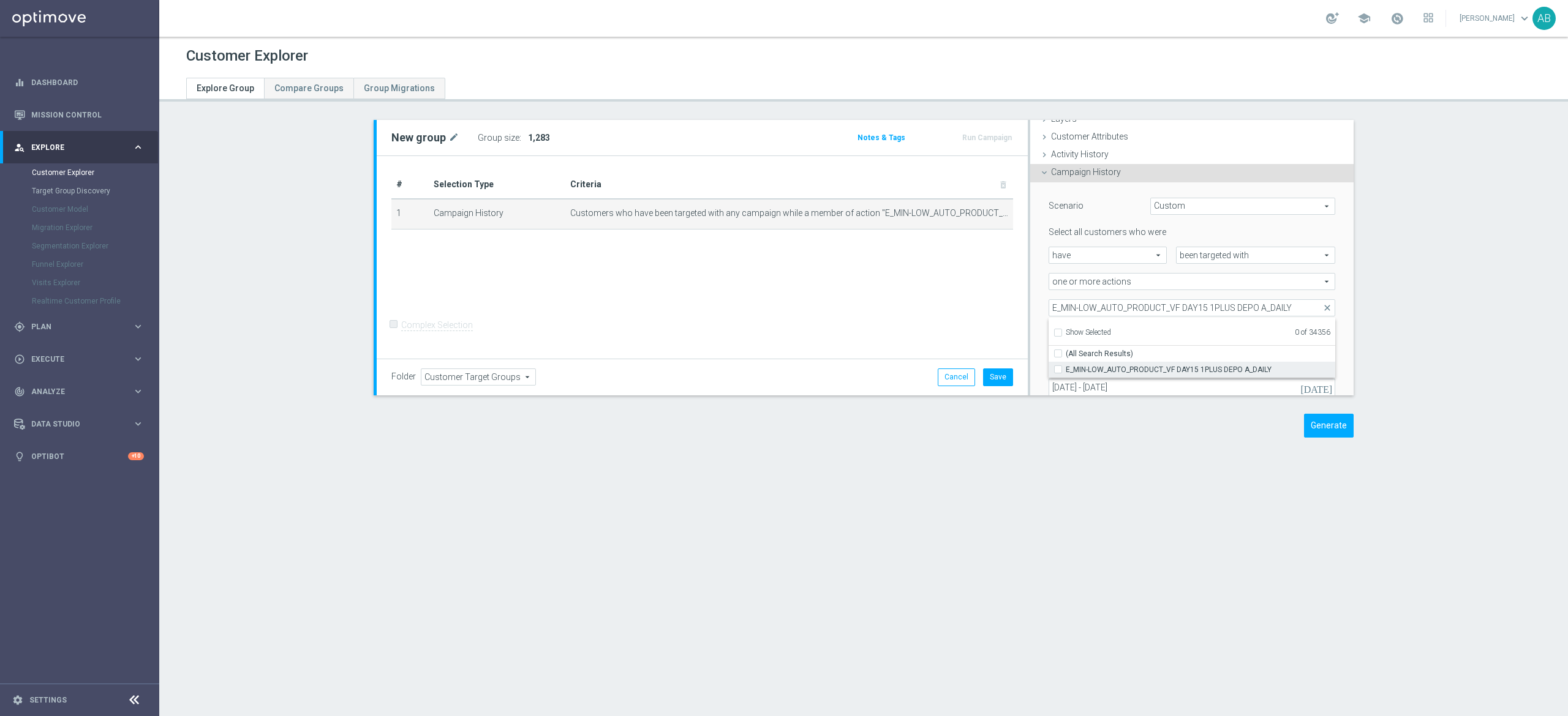
click at [1058, 374] on input "E_MIN-LOW_AUTO_PRODUCT_VF DAY15 1PLUS DEPO A_DAILY" at bounding box center [1062, 370] width 8 height 8
checkbox input "true"
type input "E_MIN-LOW_AUTO_PRODUCT_VF DAY15 1PLUS DEPO A_DAILY"
checkbox input "true"
click at [1039, 326] on div "more than more than arrow_drop_down search" at bounding box center [1115, 335] width 153 height 18
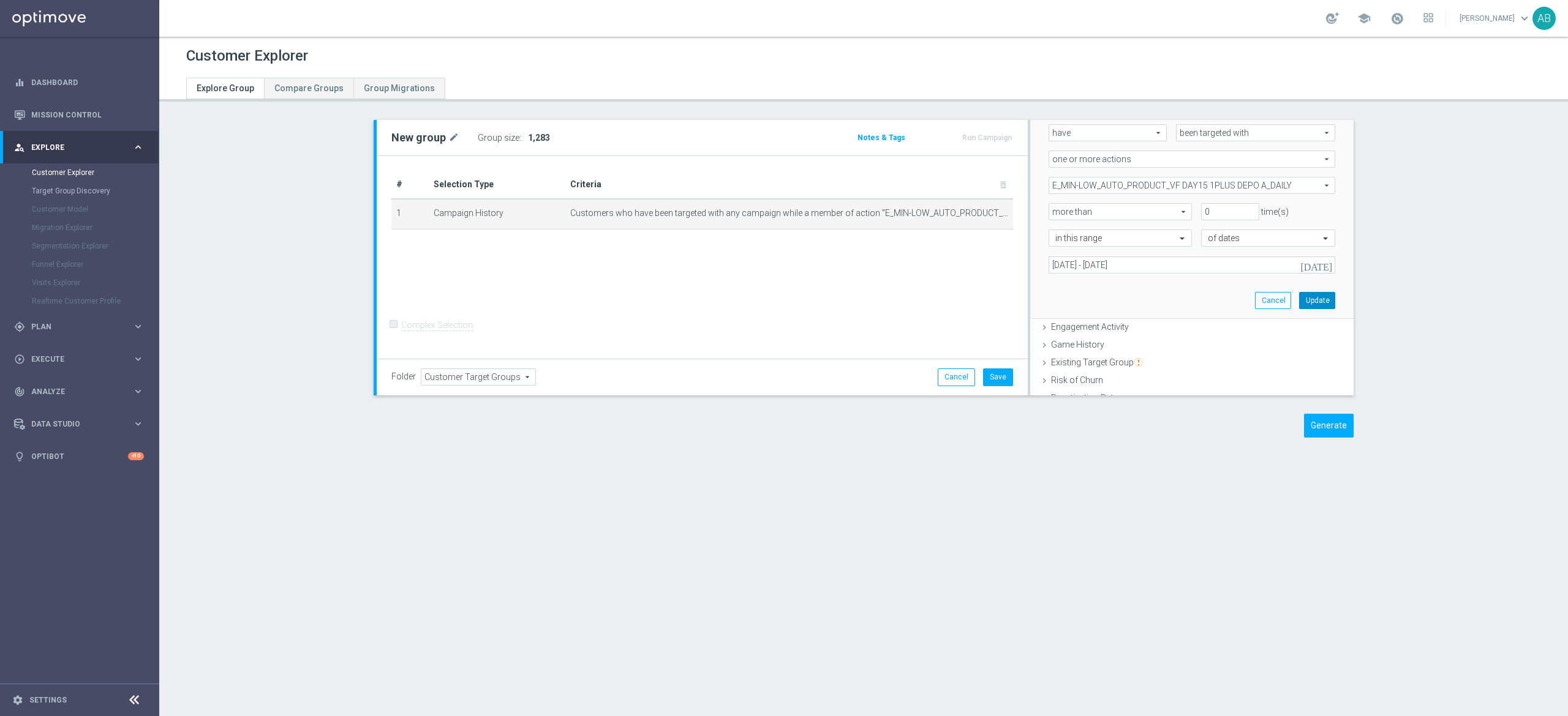
click at [1299, 298] on button "Update" at bounding box center [1317, 301] width 36 height 18
click at [520, 138] on label ":" at bounding box center [521, 138] width 2 height 11
click at [527, 137] on h3 "Show" at bounding box center [537, 138] width 22 height 14
click at [973, 212] on icon "mode_edit" at bounding box center [978, 213] width 10 height 10
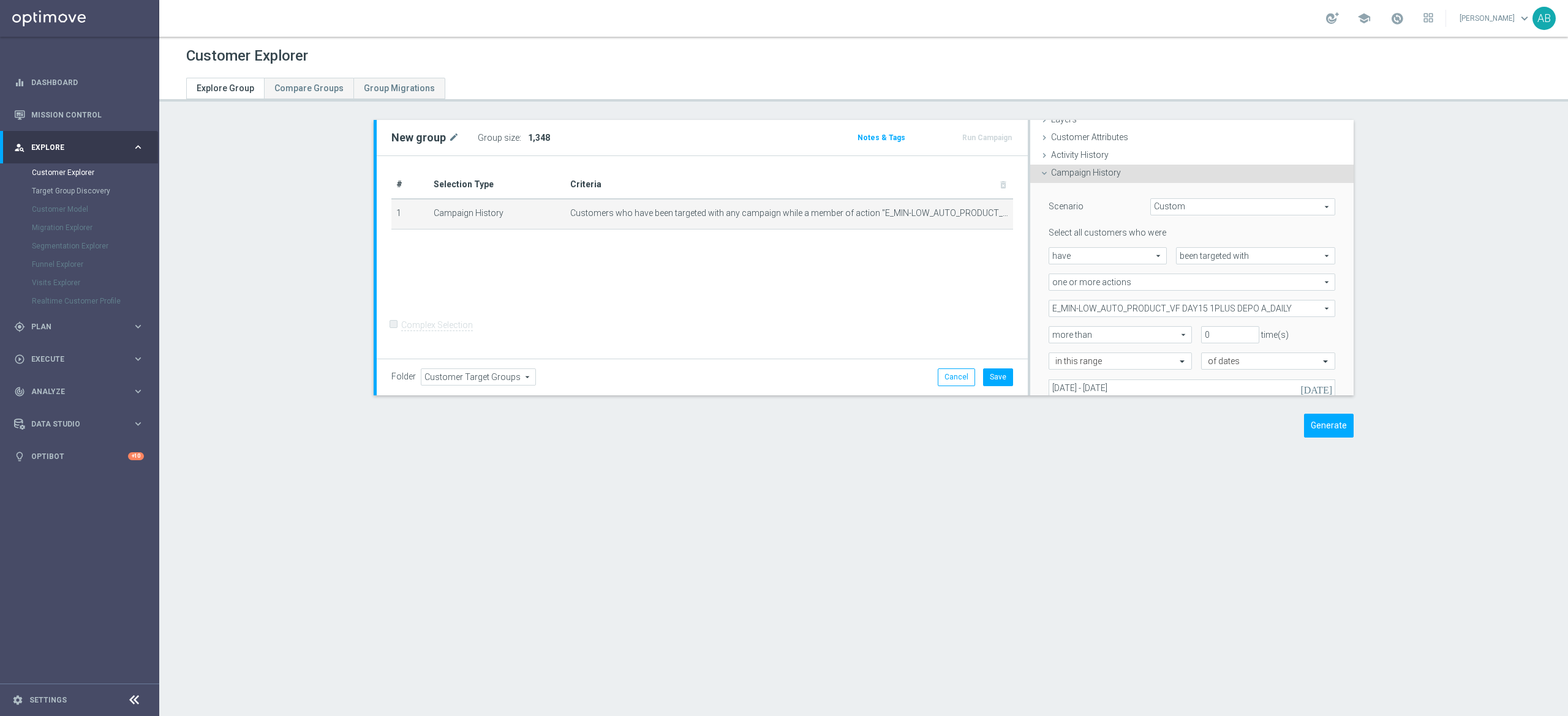
scroll to position [51, 0]
click at [1118, 303] on span "E_MIN-LOW_AUTO_PRODUCT_VF DAY15 1PLUS DEPO A_DAILY" at bounding box center [1191, 307] width 285 height 16
click at [1053, 336] on input "Show Selected" at bounding box center [1057, 335] width 8 height 8
checkbox input "true"
click at [1058, 356] on input "(All)" at bounding box center [1062, 353] width 8 height 8
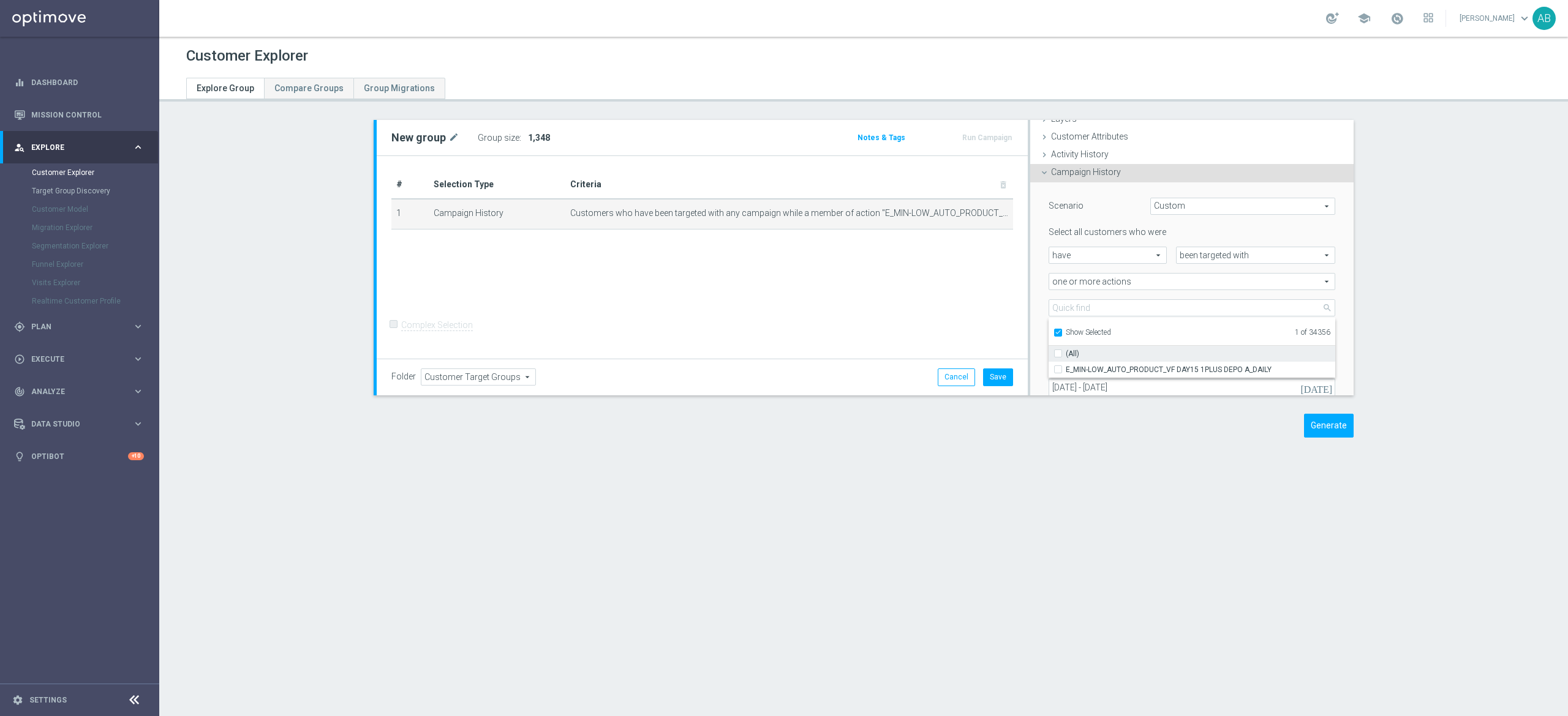
checkbox input "false"
type input "Select Action"
checkbox input "false"
click at [1053, 333] on input "Show Selected" at bounding box center [1057, 335] width 8 height 8
checkbox input "false"
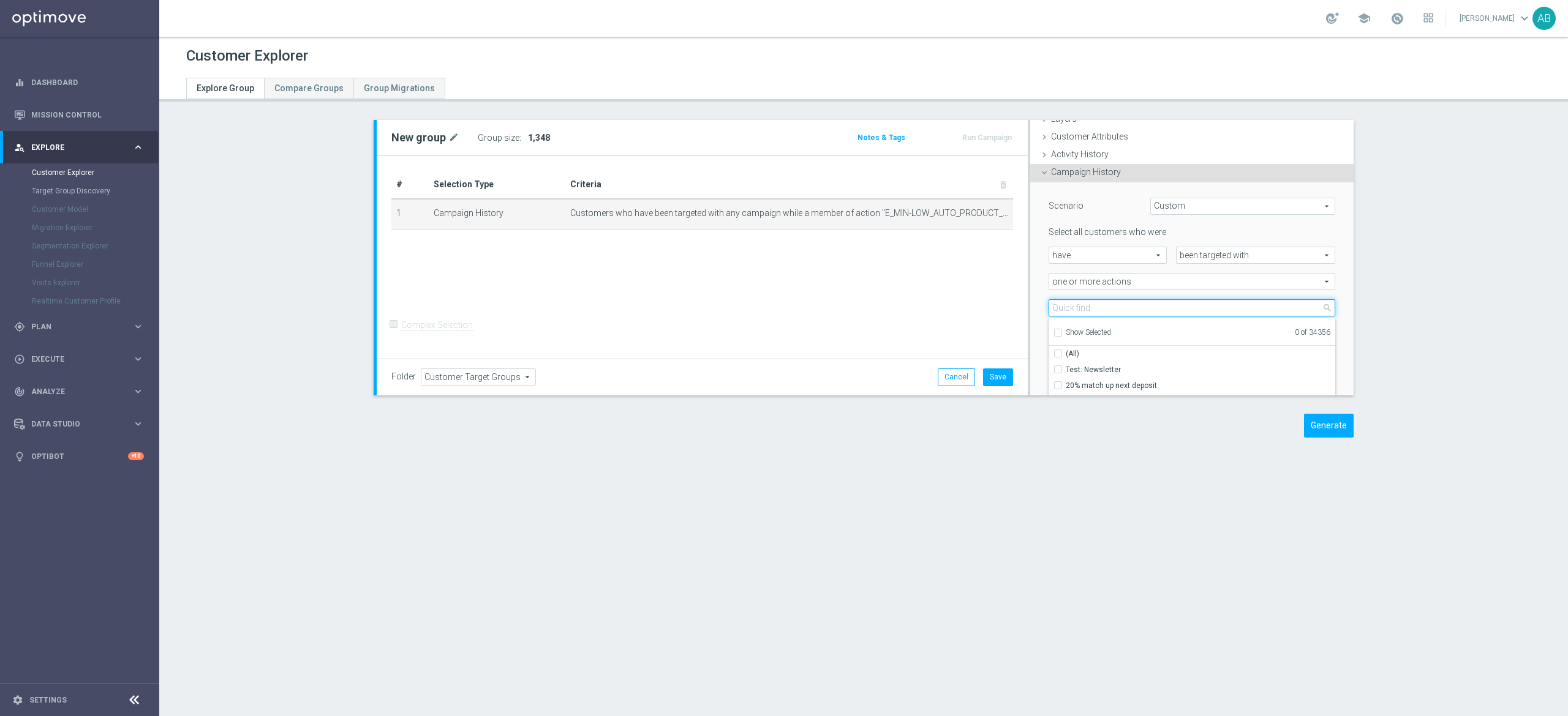
click at [1056, 310] on input "search" at bounding box center [1191, 308] width 286 height 18
paste input "E_MIN-LOW_AUTO_PRODUCT_VF DAY15 1PLUS DEPO B_DAILY"
type input "E_MIN-LOW_AUTO_PRODUCT_VF DAY15 1PLUS DEPO B_DAILY"
click at [1066, 369] on label "E_MIN-LOW_AUTO_PRODUCT_VF DAY15 1PLUS DEPO B_DAILY" at bounding box center [1200, 370] width 270 height 16
click at [1058, 369] on input "E_MIN-LOW_AUTO_PRODUCT_VF DAY15 1PLUS DEPO B_DAILY" at bounding box center [1062, 370] width 8 height 8
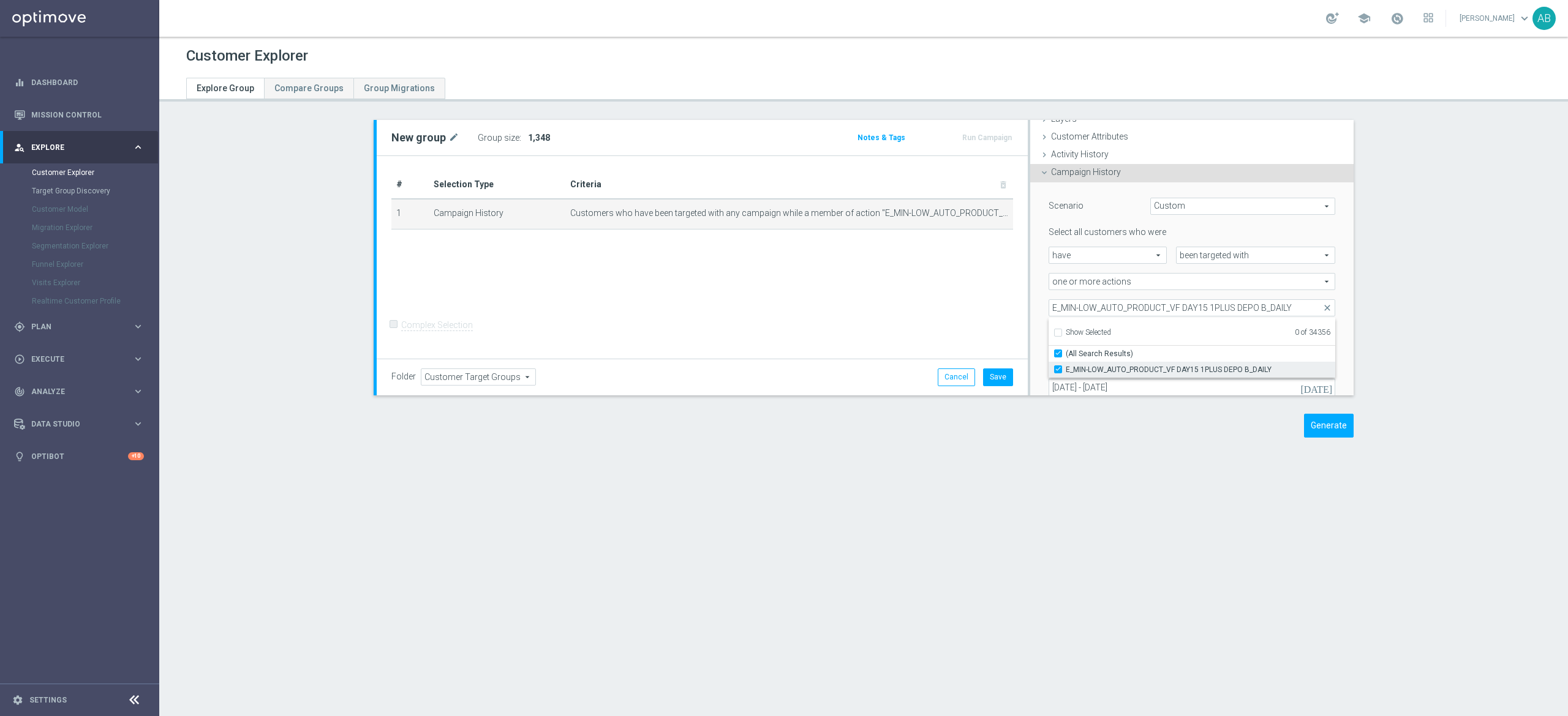
checkbox input "true"
type input "E_MIN-LOW_AUTO_PRODUCT_VF DAY15 1PLUS DEPO B_DAILY"
checkbox input "true"
click at [1039, 326] on div "more than more than arrow_drop_down search" at bounding box center [1115, 335] width 153 height 18
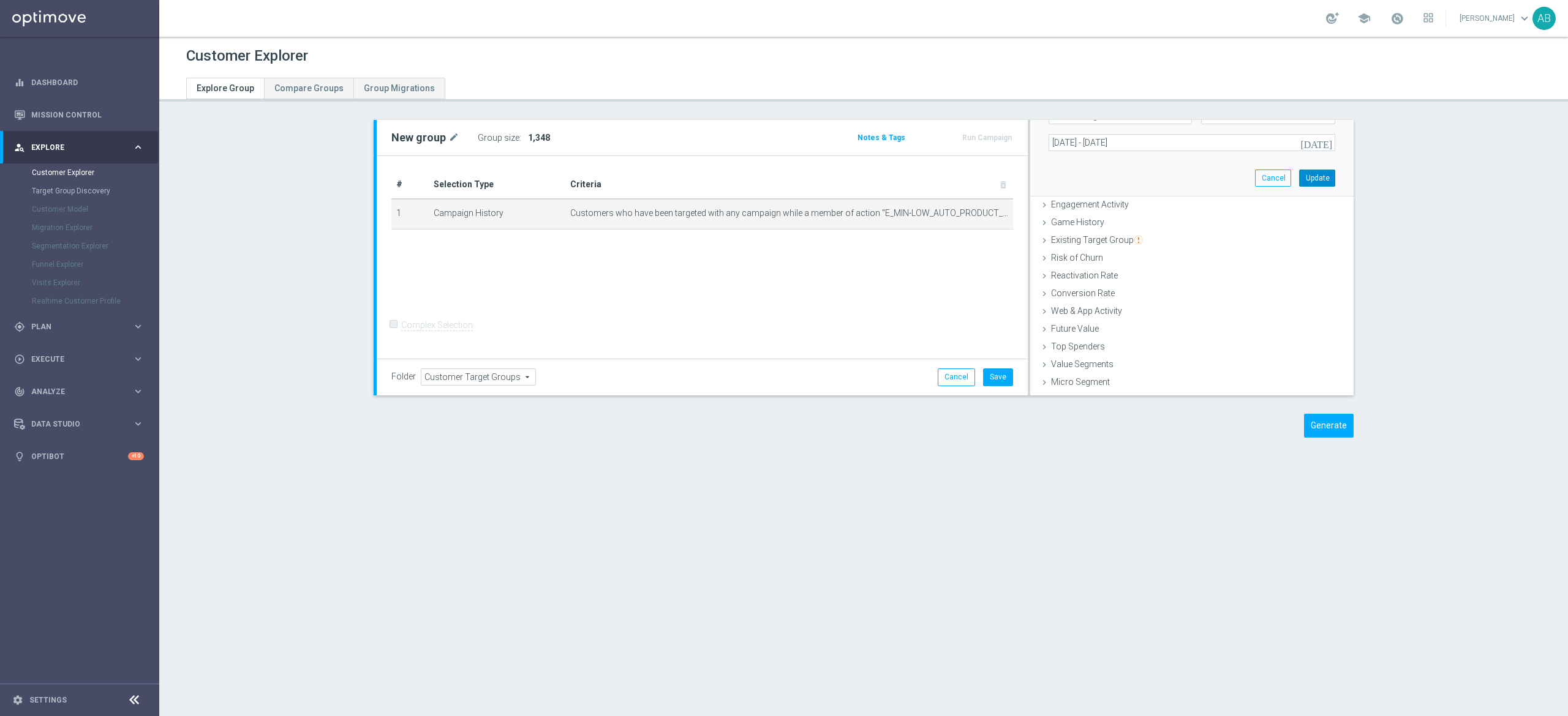
click at [1299, 181] on button "Update" at bounding box center [1317, 178] width 36 height 18
click at [497, 143] on div "Group size : Show" at bounding box center [539, 138] width 123 height 18
click at [512, 134] on div "Group size : Show" at bounding box center [539, 138] width 123 height 18
click at [528, 134] on span "Show" at bounding box center [537, 137] width 19 height 9
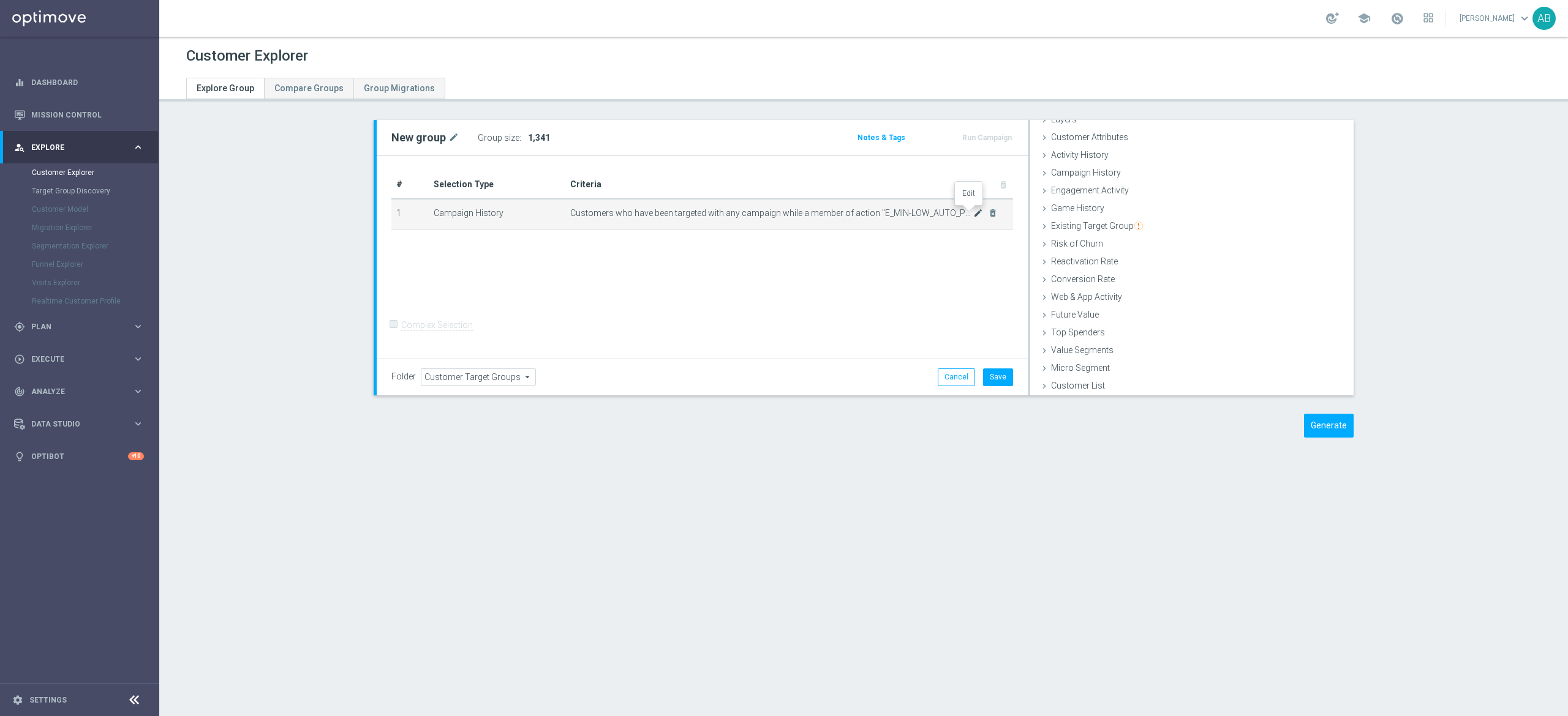
click at [973, 213] on icon "mode_edit" at bounding box center [978, 213] width 10 height 10
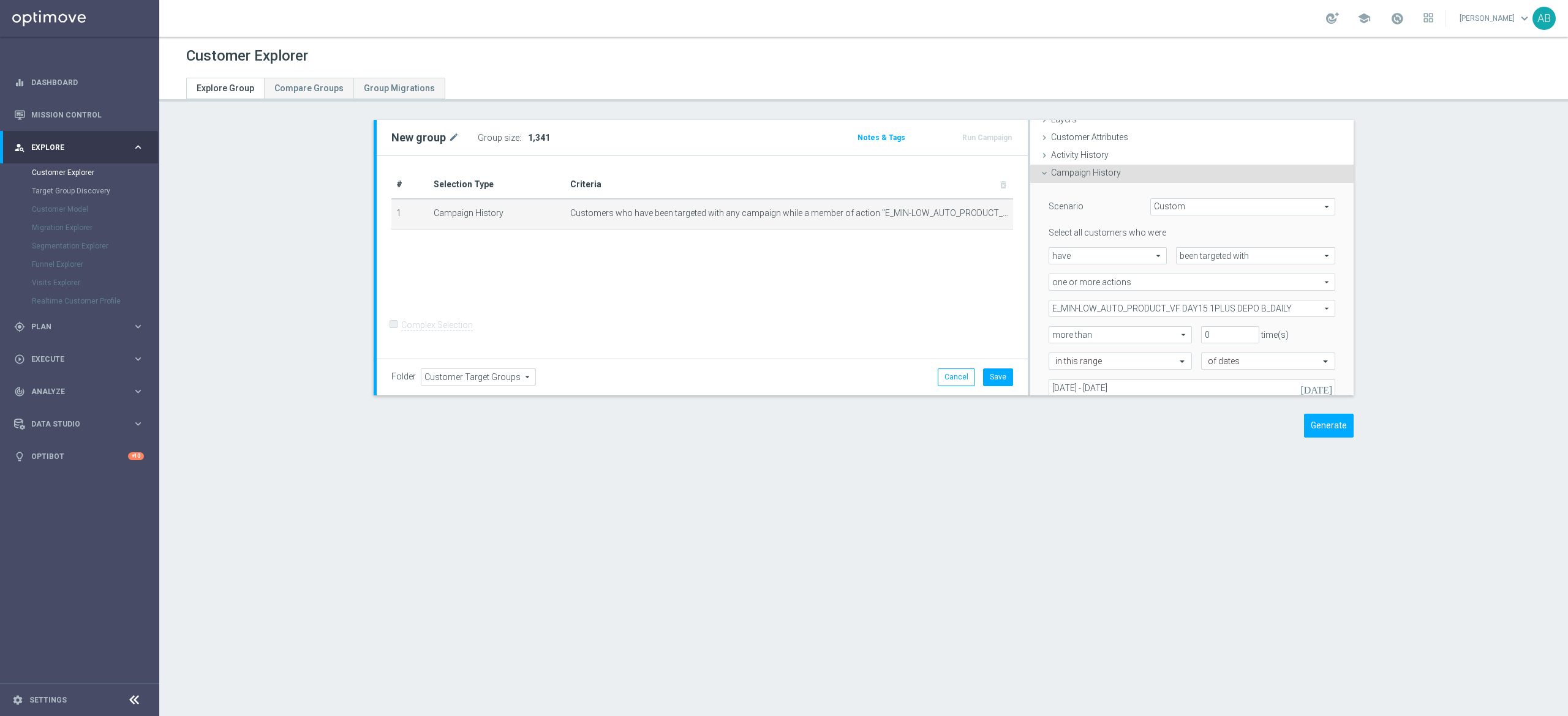
scroll to position [51, 0]
click at [1132, 308] on span "E_MIN-LOW_AUTO_PRODUCT_VF DAY15 1PLUS DEPO B_DAILY" at bounding box center [1191, 307] width 285 height 16
click at [1053, 335] on input "Show Selected" at bounding box center [1057, 335] width 8 height 8
checkbox input "true"
click at [1058, 354] on input "(All)" at bounding box center [1062, 353] width 8 height 8
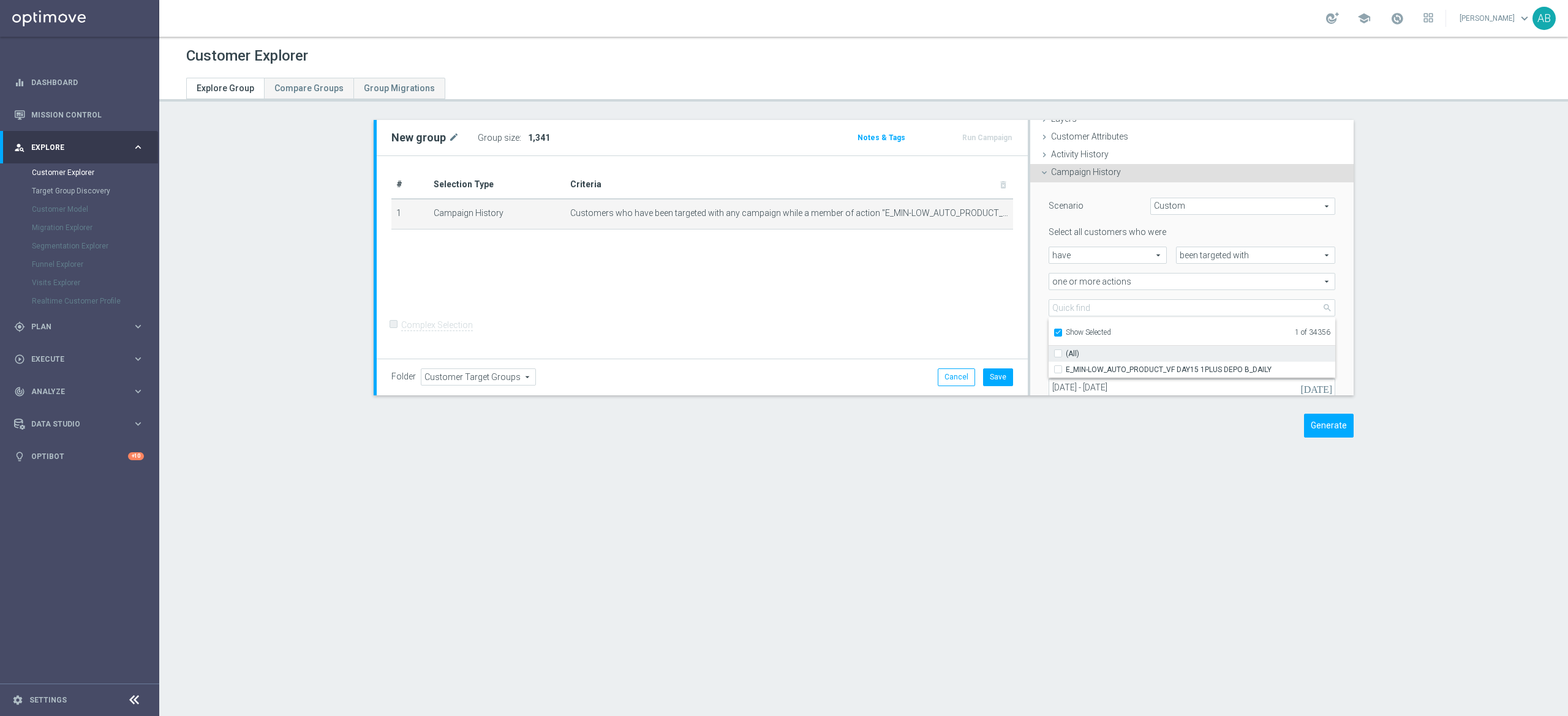
checkbox input "false"
type input "Select Action"
checkbox input "false"
click at [1053, 331] on input "Show Selected" at bounding box center [1057, 335] width 8 height 8
checkbox input "false"
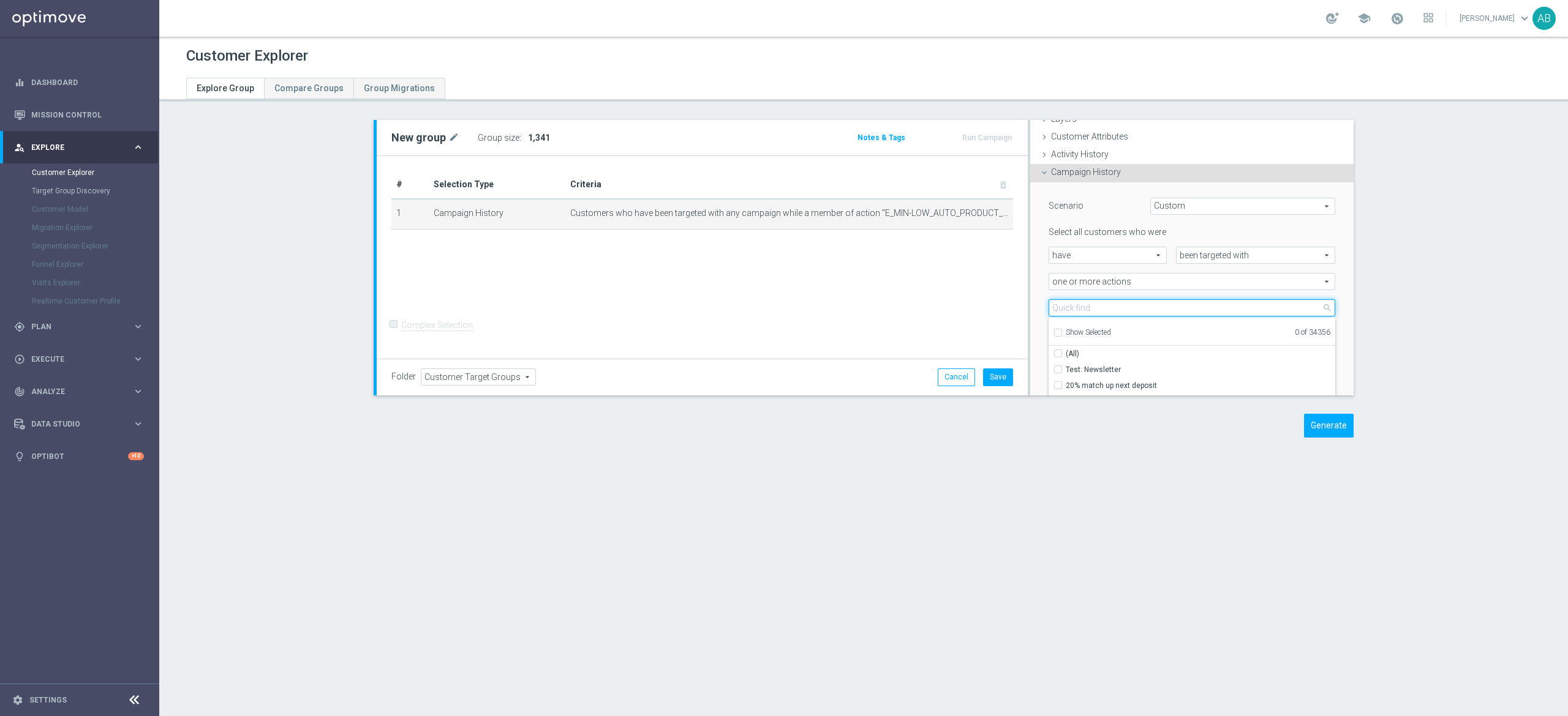
click at [1060, 313] on input "search" at bounding box center [1191, 308] width 286 height 18
paste input "E_MIN-LOW_AUTO_PRODUCT_VF DAY20 1PLUS DEPO A_DAILY"
type input "E_MIN-LOW_AUTO_PRODUCT_VF DAY20 1PLUS DEPO A_DAILY"
click at [1058, 372] on input "E_MIN-LOW_AUTO_PRODUCT_VF DAY20 1PLUS DEPO A_DAILY" at bounding box center [1062, 370] width 8 height 8
checkbox input "true"
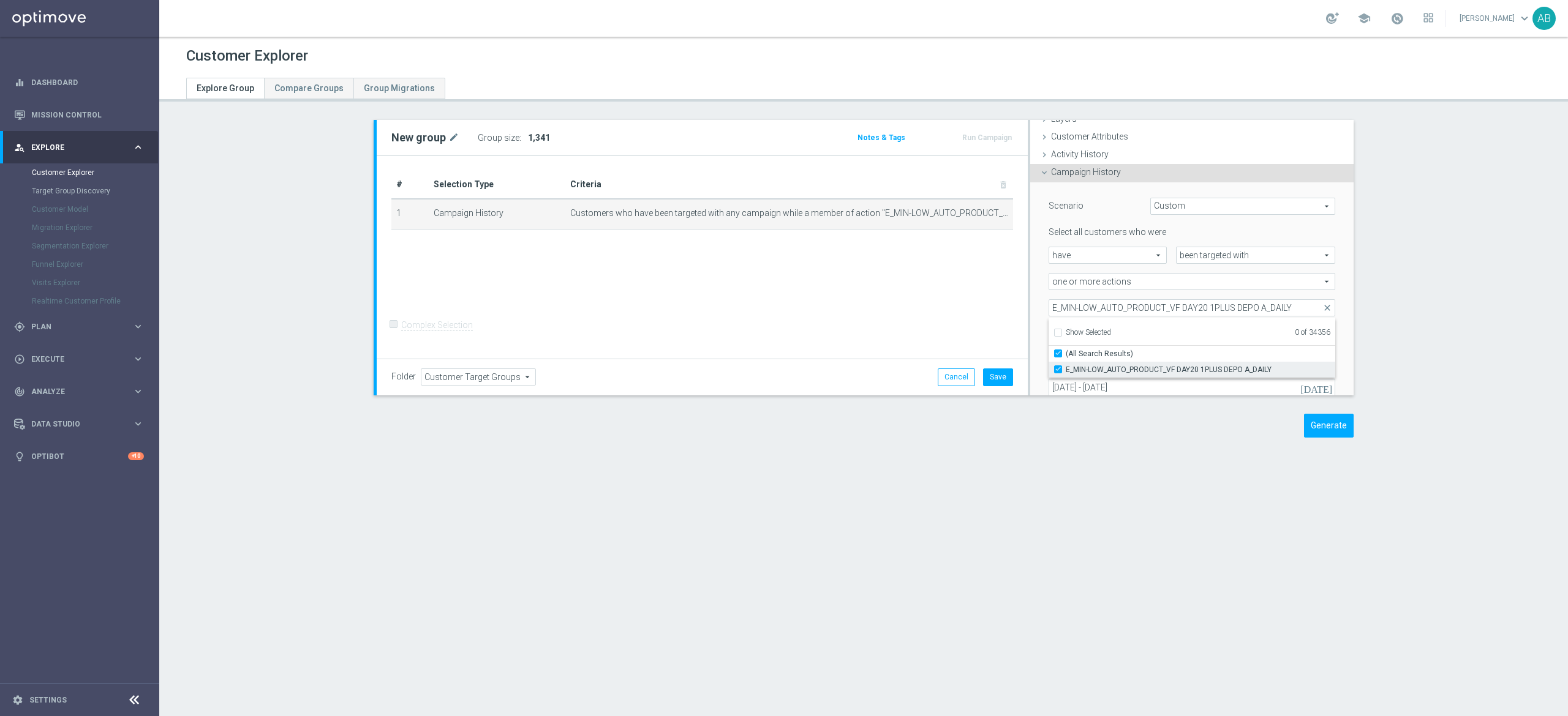
type input "E_MIN-LOW_AUTO_PRODUCT_VF DAY20 1PLUS DEPO A_DAILY"
checkbox input "true"
click at [1039, 317] on div "Scenario Custom Custom arrow_drop_down search Select all customers who were hav…" at bounding box center [1191, 312] width 305 height 259
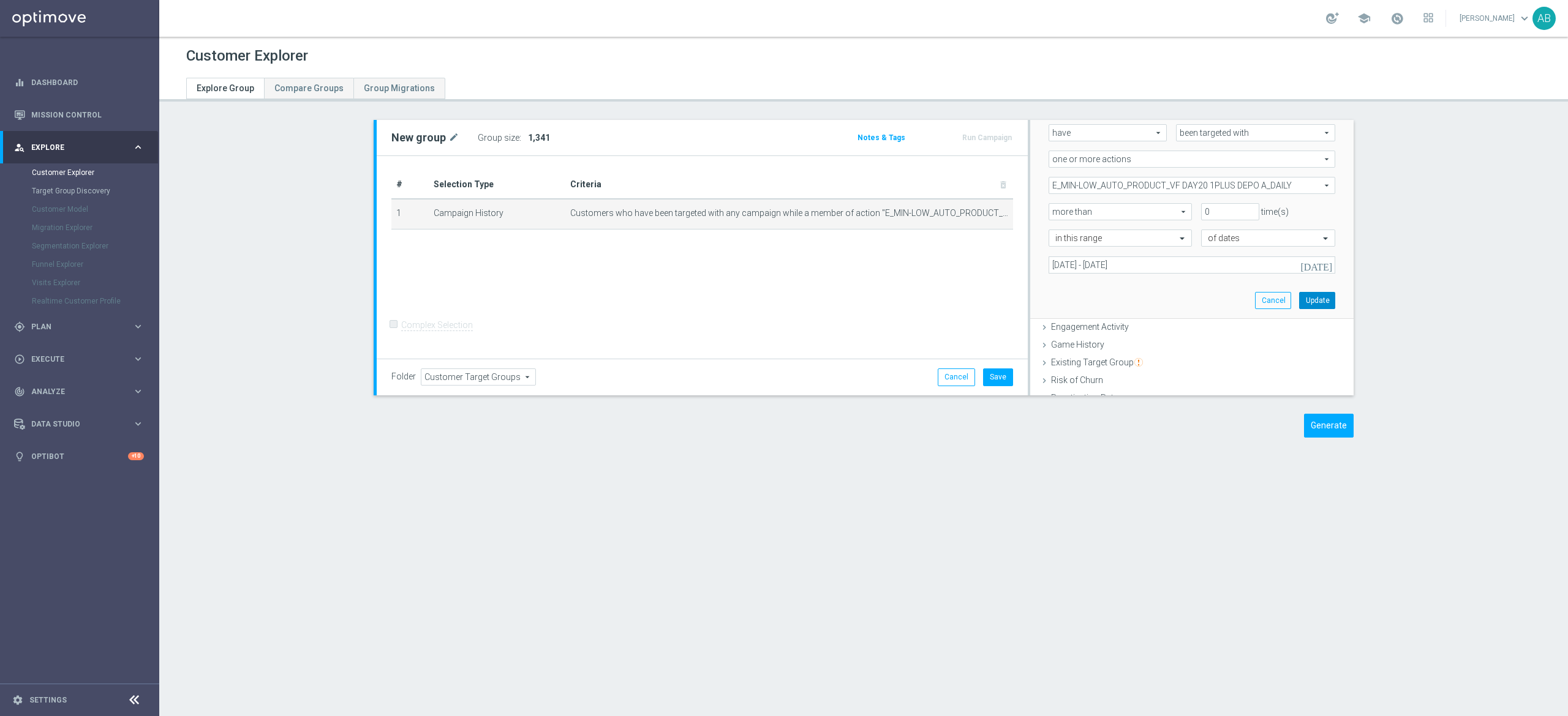
click at [1299, 297] on button "Update" at bounding box center [1317, 301] width 36 height 18
click at [528, 139] on span "Show" at bounding box center [537, 137] width 19 height 9
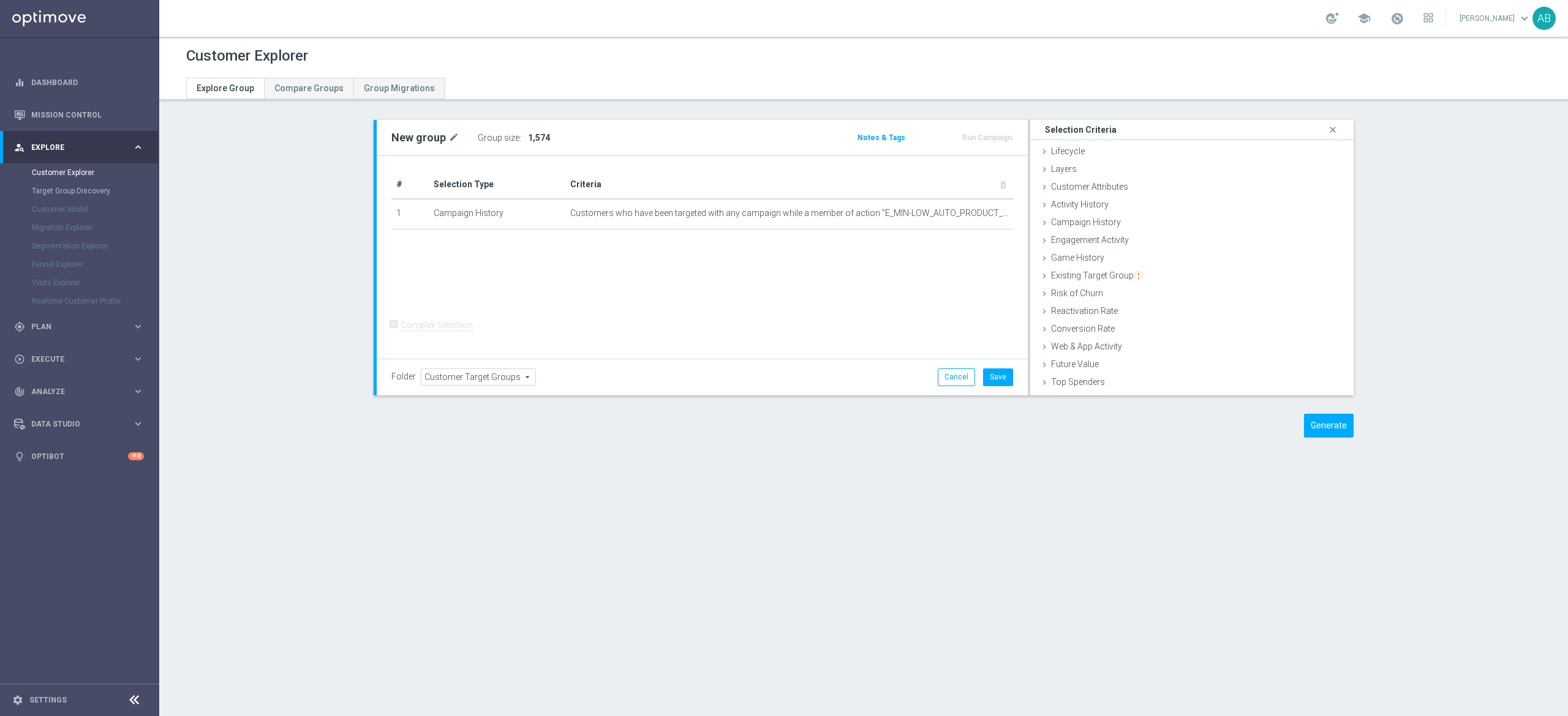
scroll to position [50, 0]
click at [961, 208] on span "Customers who have been targeted with any campaign while a member of action "E_…" at bounding box center [789, 213] width 438 height 11
click at [973, 212] on icon "mode_edit" at bounding box center [978, 213] width 10 height 10
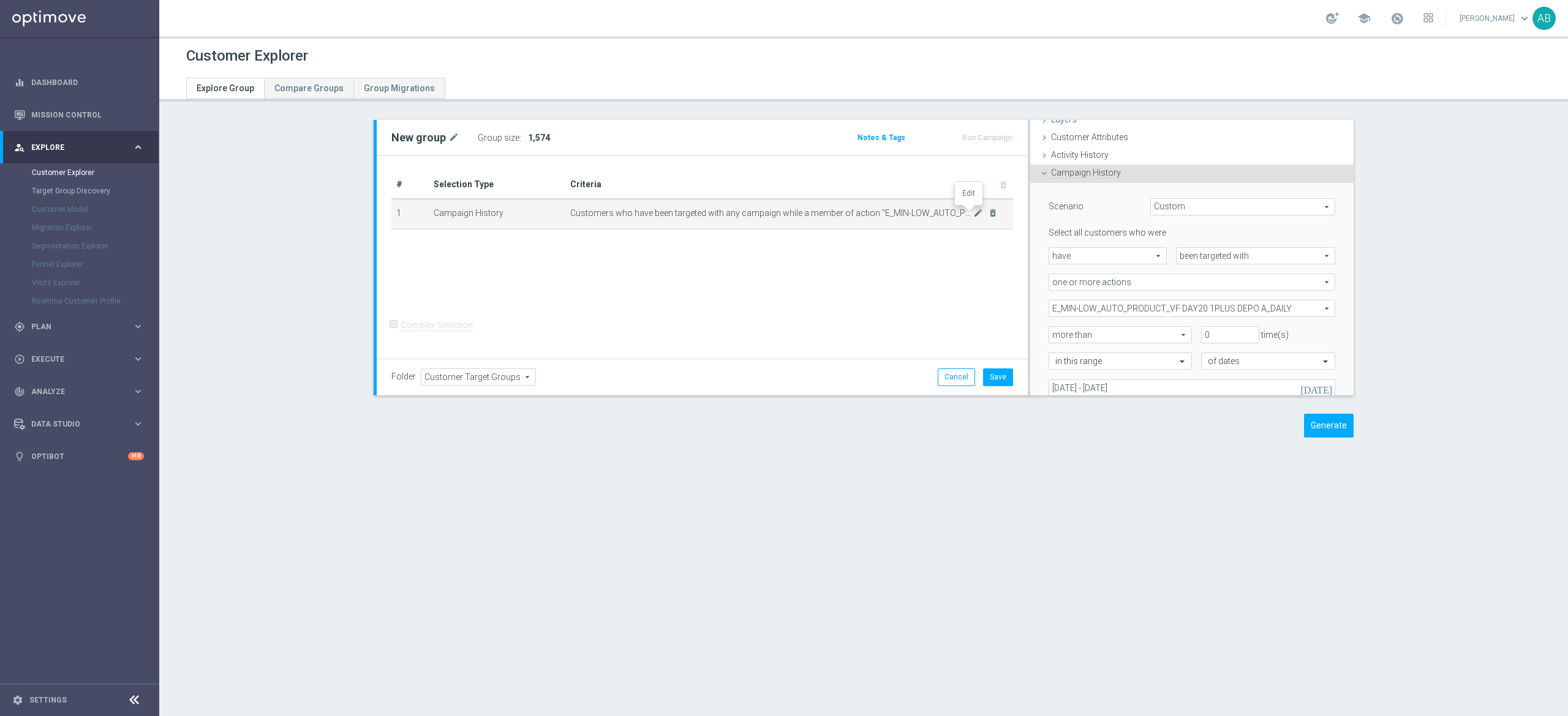
scroll to position [51, 0]
click at [1166, 311] on span "E_MIN-LOW_AUTO_PRODUCT_VF DAY20 1PLUS DEPO A_DAILY" at bounding box center [1191, 307] width 285 height 16
click at [1053, 335] on input "Show Selected" at bounding box center [1057, 335] width 8 height 8
checkbox input "true"
click at [1058, 351] on input "(All)" at bounding box center [1062, 353] width 8 height 8
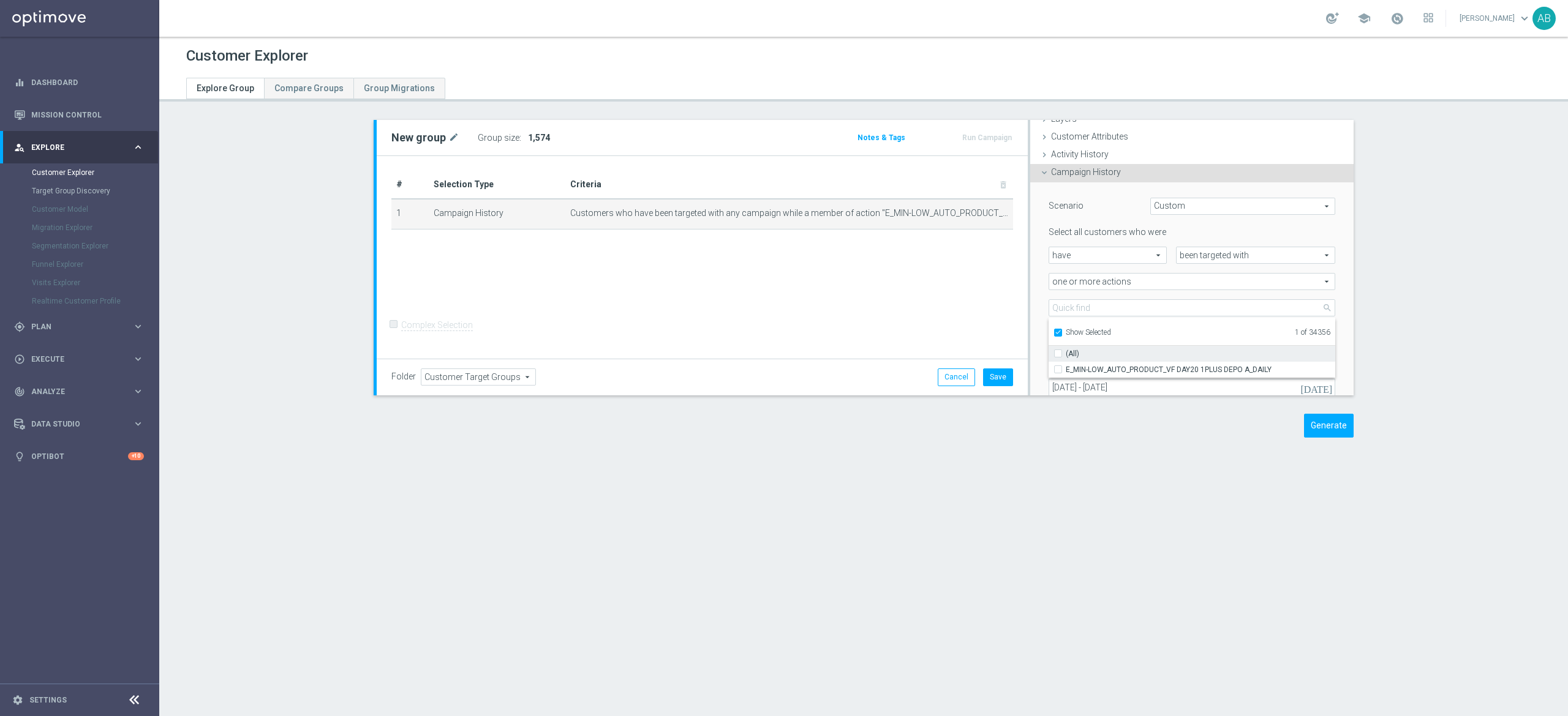
checkbox input "false"
type input "Select Action"
checkbox input "false"
click at [1053, 332] on input "Show Selected" at bounding box center [1057, 335] width 8 height 8
checkbox input "false"
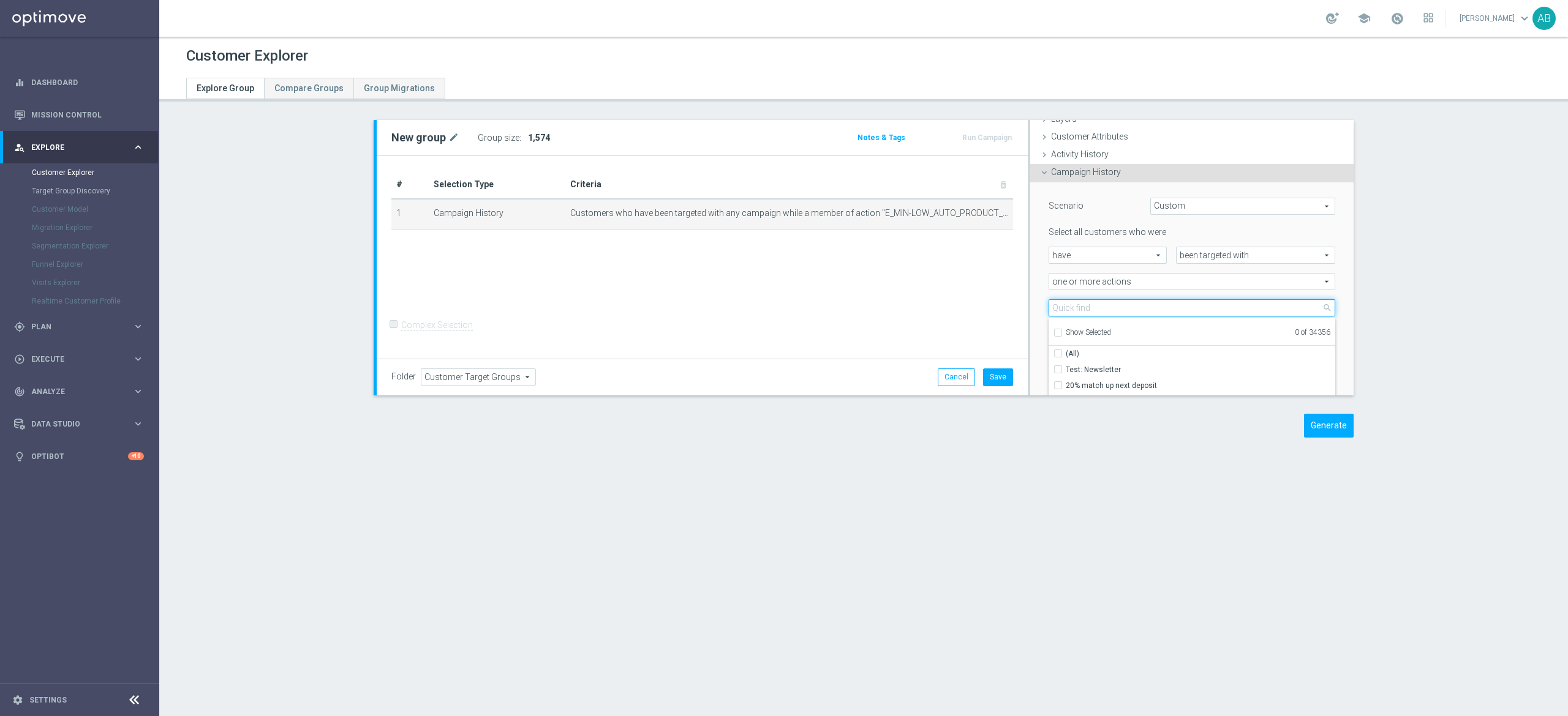
click at [1065, 310] on input "search" at bounding box center [1191, 308] width 286 height 18
paste input "E_MIN-LOW_AUTO_PRODUCT_VF DAY20 1PLUS DEPO B_DAILY"
type input "E_MIN-LOW_AUTO_PRODUCT_VF DAY20 1PLUS DEPO B_DAILY"
click at [1058, 368] on input "E_MIN-LOW_AUTO_PRODUCT_VF DAY20 1PLUS DEPO B_DAILY" at bounding box center [1062, 370] width 8 height 8
checkbox input "true"
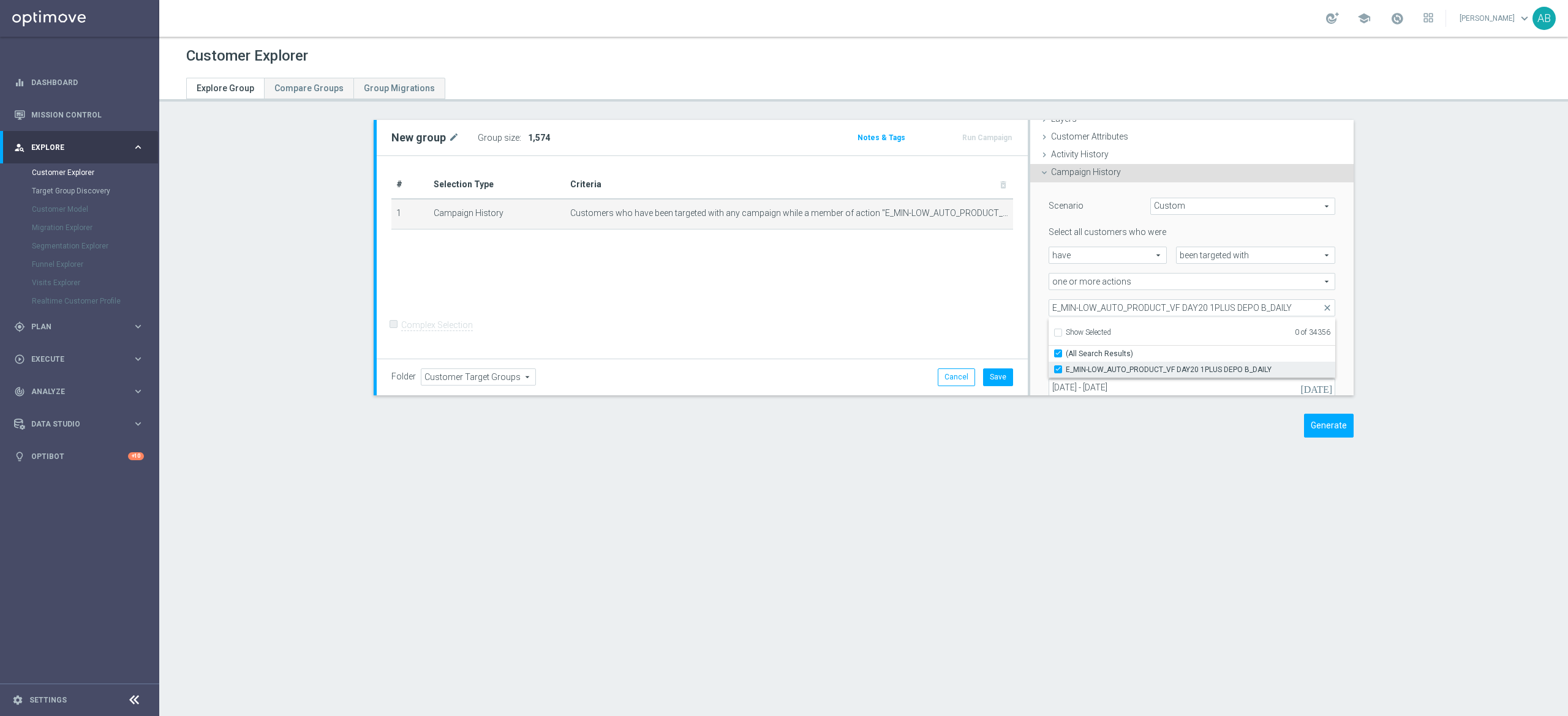
type input "E_MIN-LOW_AUTO_PRODUCT_VF DAY20 1PLUS DEPO B_DAILY"
checkbox input "true"
click at [1039, 311] on div "E_MIN-LOW_AUTO_PRODUCT_VF DAY20 1PLUS DEPO B_DAILY E_MIN-LOW_AUTO_PRODUCT_VF DA…" at bounding box center [1191, 308] width 305 height 18
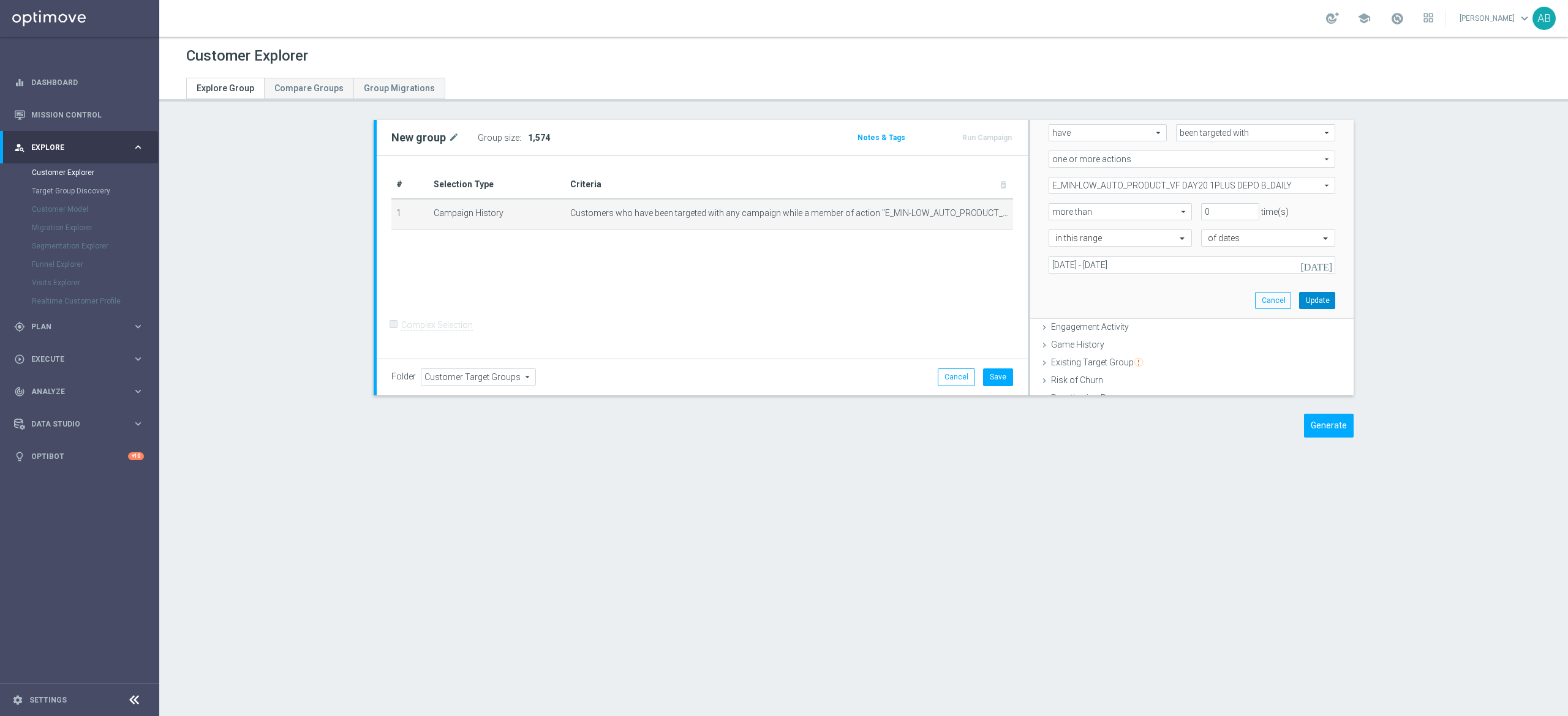
click at [1299, 293] on button "Update" at bounding box center [1317, 301] width 36 height 18
click at [528, 137] on span "Show" at bounding box center [537, 137] width 19 height 9
click at [973, 217] on icon "mode_edit" at bounding box center [978, 213] width 10 height 10
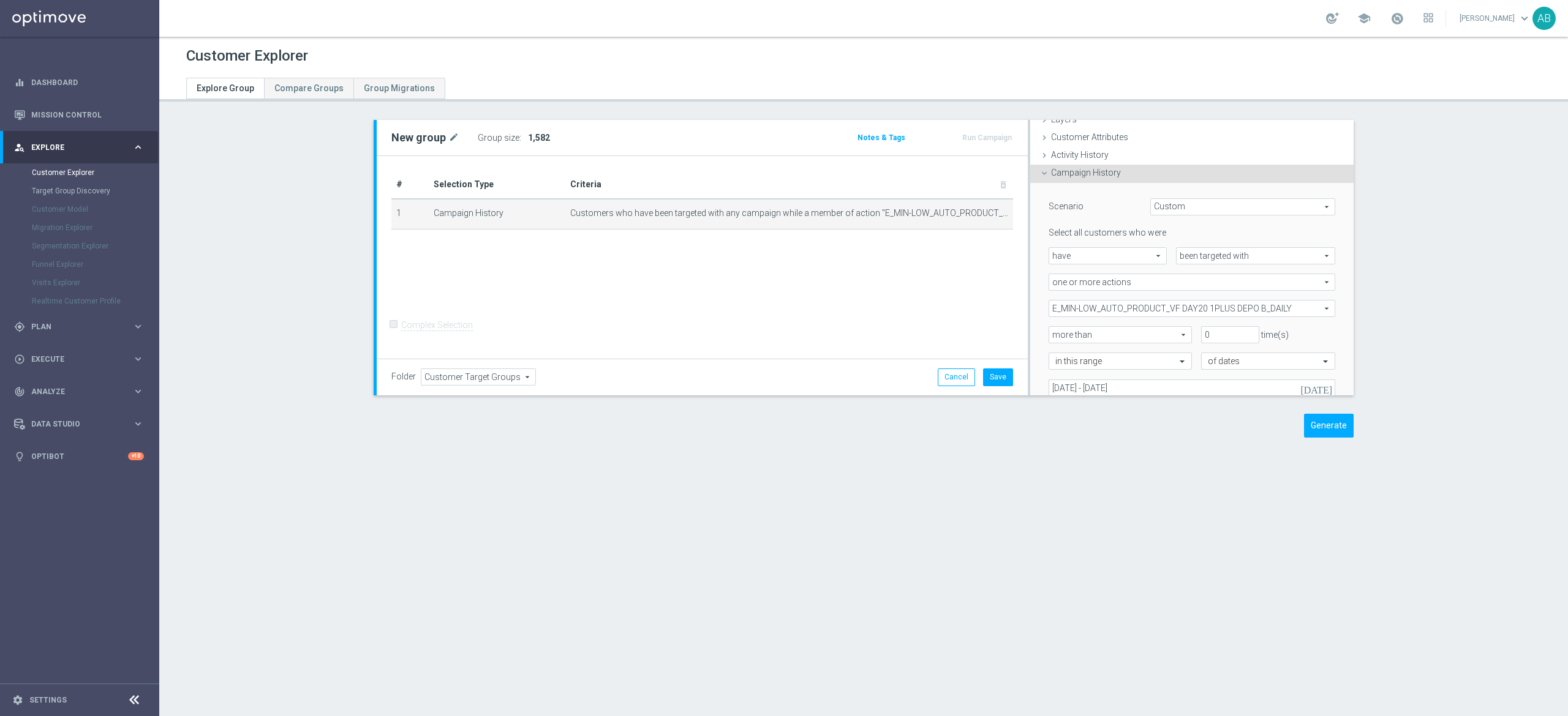
scroll to position [51, 0]
click at [1147, 305] on span "E_MIN-LOW_AUTO_PRODUCT_VF DAY20 1PLUS DEPO B_DAILY" at bounding box center [1191, 307] width 285 height 16
click at [1053, 335] on input "Show Selected" at bounding box center [1057, 335] width 8 height 8
checkbox input "true"
click at [1058, 352] on input "(All)" at bounding box center [1062, 353] width 8 height 8
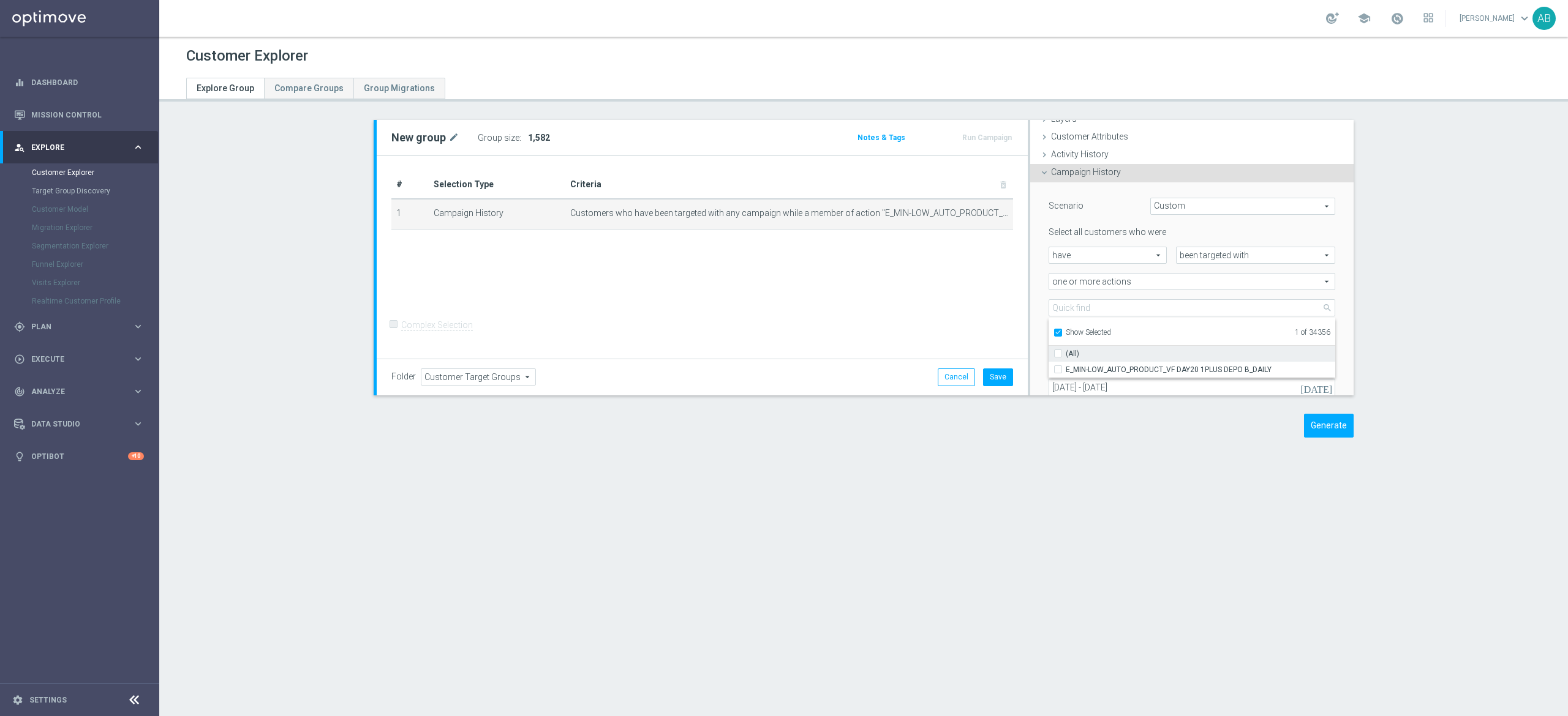
checkbox input "false"
type input "Select Action"
checkbox input "false"
click at [1053, 331] on input "Show Selected" at bounding box center [1057, 335] width 8 height 8
checkbox input "false"
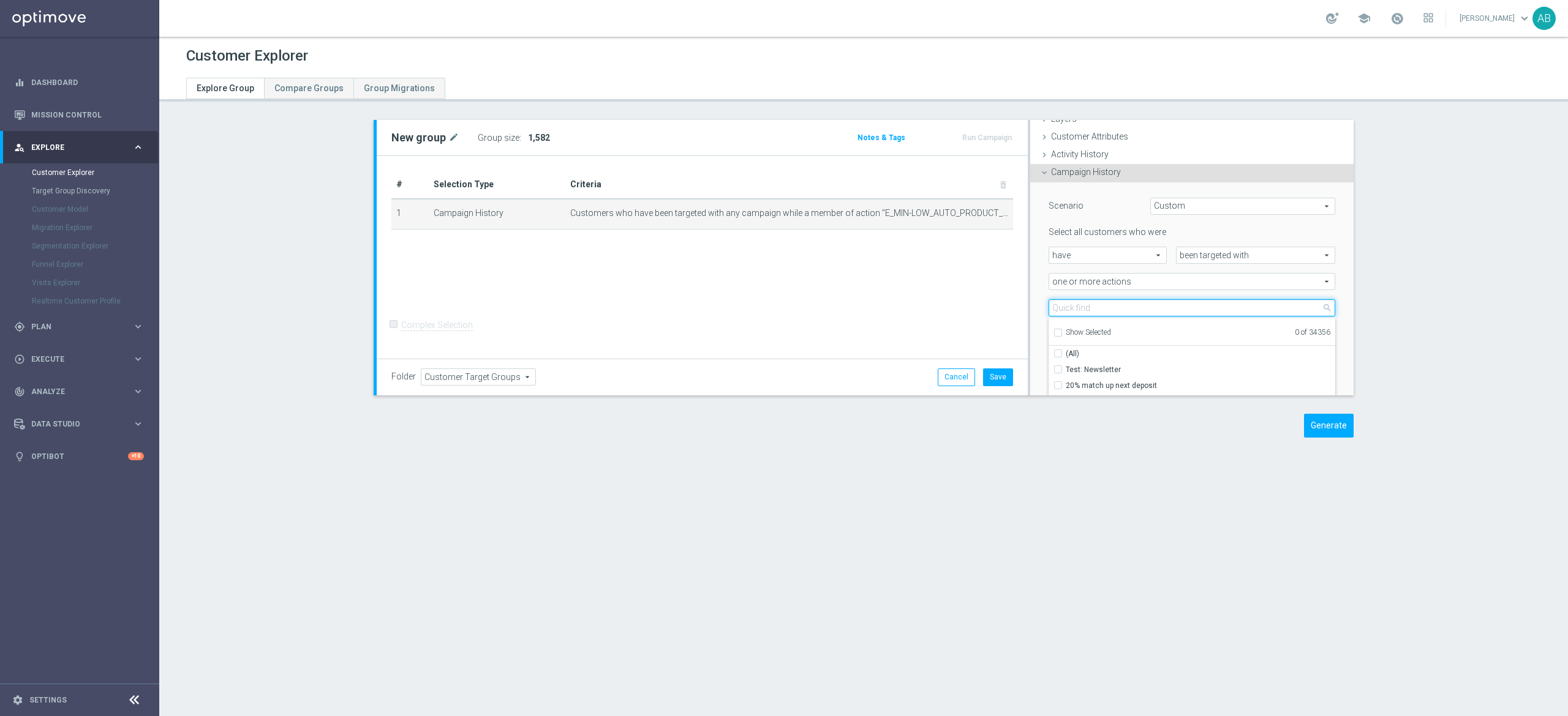
click at [1056, 308] on input "search" at bounding box center [1191, 308] width 286 height 18
paste input "E_MIN-LOW_AUTO_PRODUCT_CC VF DAY23 1PLUS DEPO_DAILY"
type input "E_MIN-LOW_AUTO_PRODUCT_CC VF DAY23 1PLUS DEPO_DAILY"
click at [1058, 367] on input "E_MIN-LOW_AUTO_PRODUCT_CC VF DAY23 1PLUS DEPO_DAILY" at bounding box center [1062, 370] width 8 height 8
checkbox input "true"
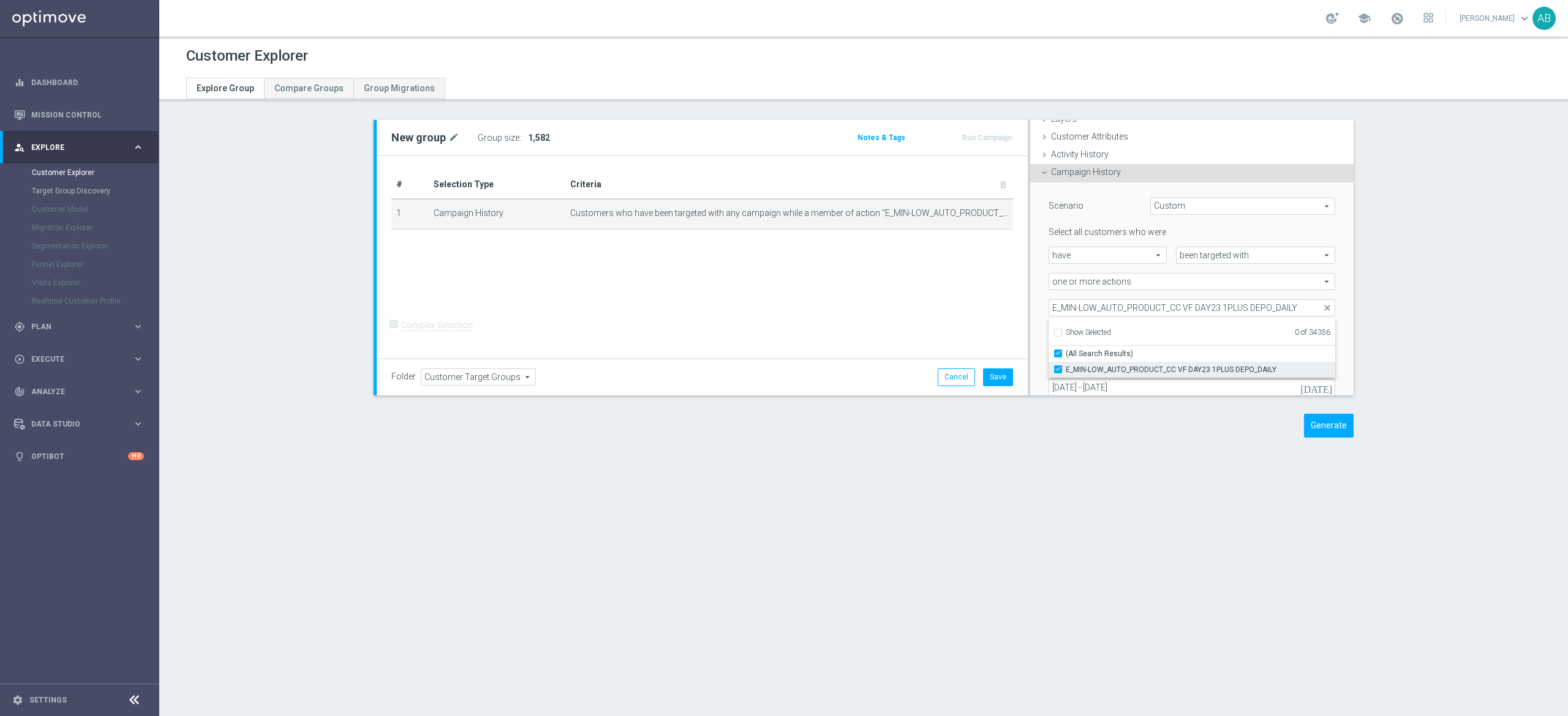
type input "E_MIN-LOW_AUTO_PRODUCT_CC VF DAY23 1PLUS DEPO_DAILY"
checkbox input "true"
click at [1030, 294] on div "Scenario Custom Custom arrow_drop_down search Select all customers who were hav…" at bounding box center [1191, 312] width 323 height 260
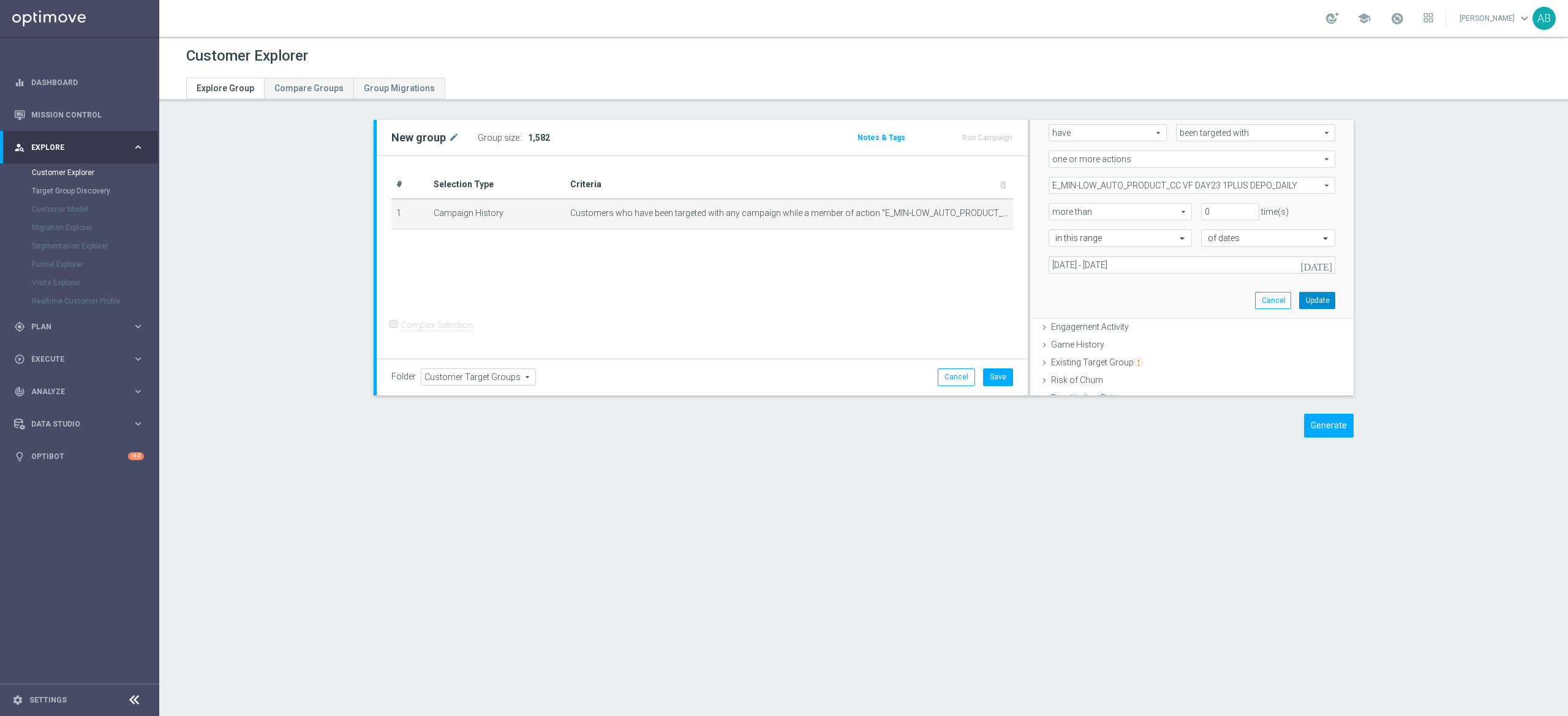
click at [1299, 293] on button "Update" at bounding box center [1317, 301] width 36 height 18
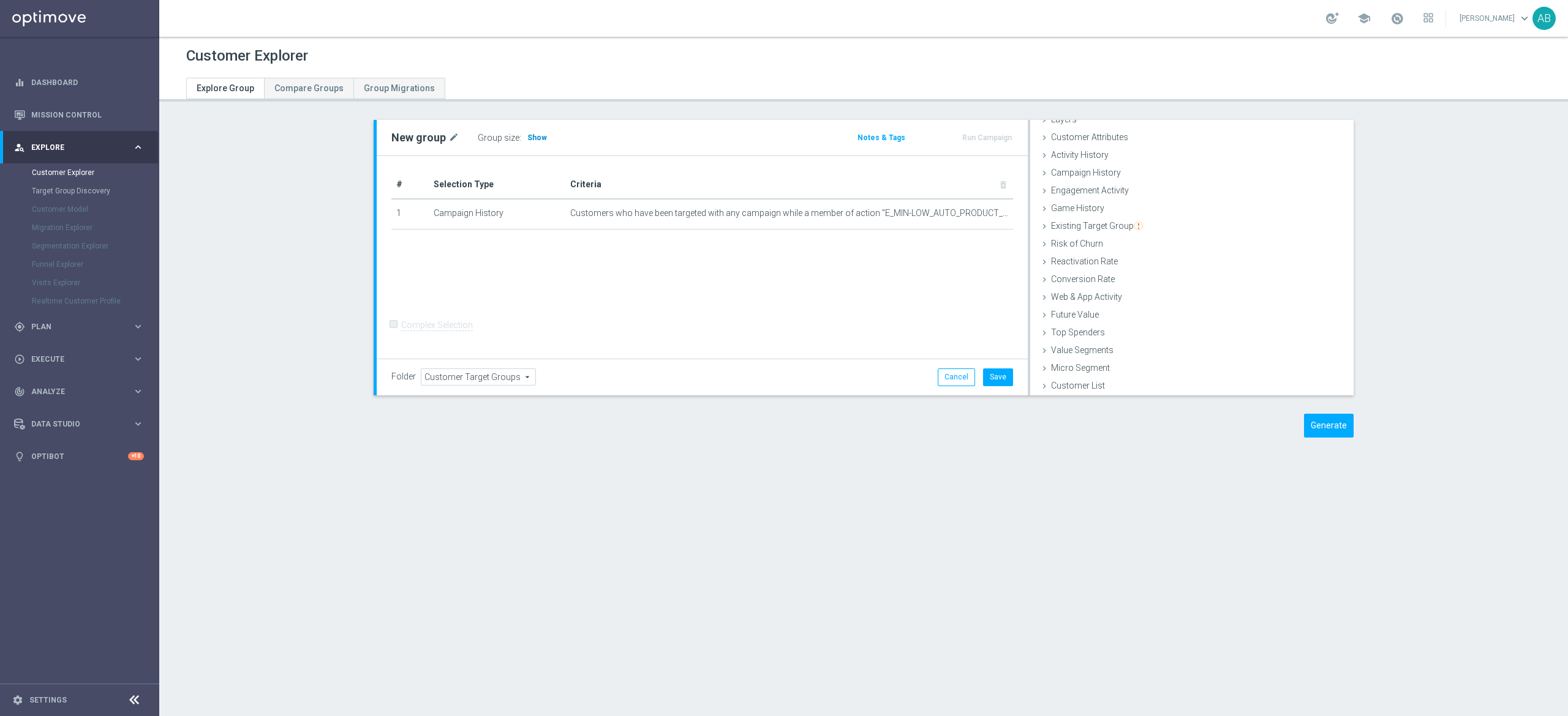
click at [528, 134] on span "Show" at bounding box center [537, 137] width 19 height 9
click at [970, 212] on td "Customers who have been targeted with any campaign while a member of action "E_…" at bounding box center [789, 213] width 448 height 30
click at [973, 215] on icon "mode_edit" at bounding box center [978, 213] width 10 height 10
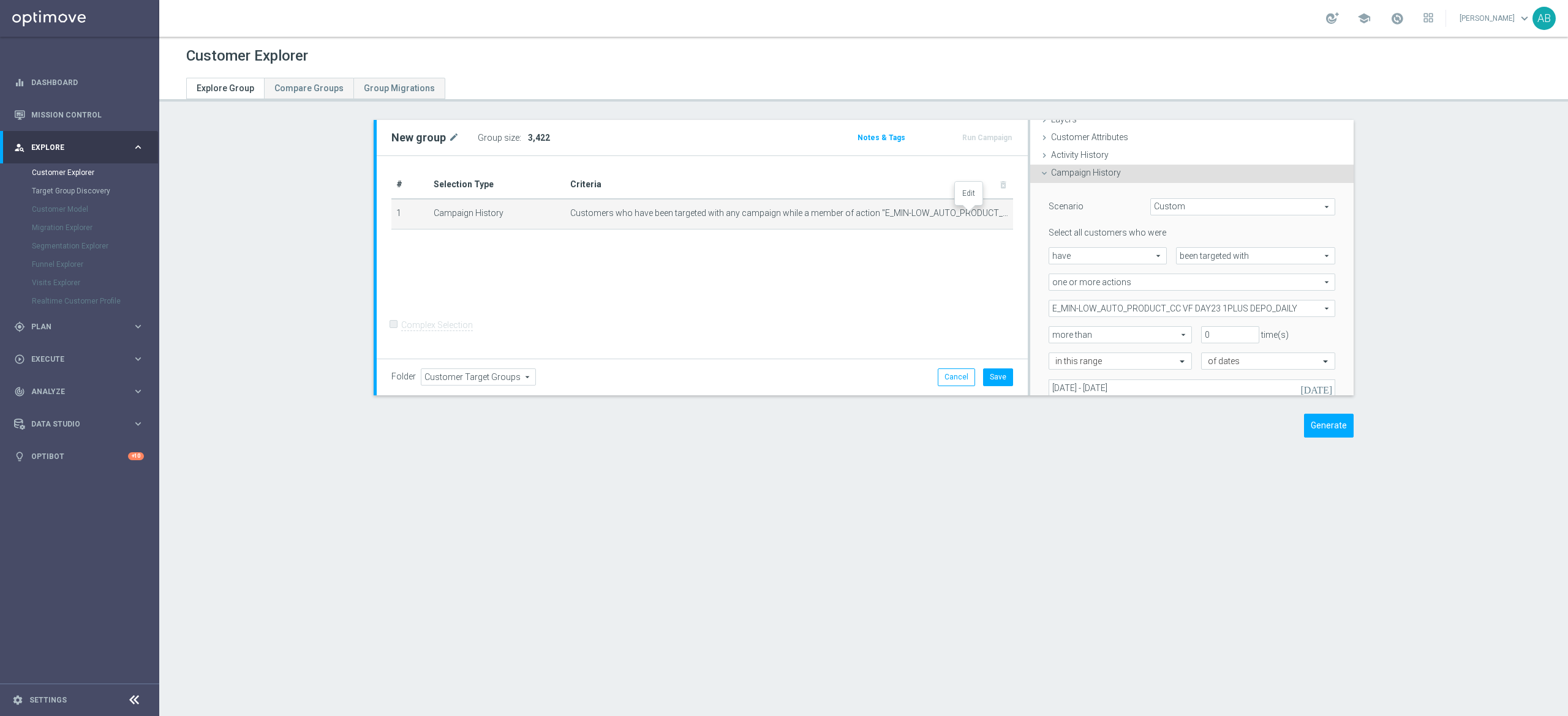
scroll to position [51, 0]
click at [1149, 307] on span "E_MIN-LOW_AUTO_PRODUCT_CC VF DAY23 1PLUS DEPO_DAILY" at bounding box center [1191, 307] width 285 height 16
click at [1053, 335] on div "Show Selected" at bounding box center [1081, 332] width 57 height 16
click at [1053, 333] on input "Show Selected" at bounding box center [1057, 335] width 8 height 8
checkbox input "true"
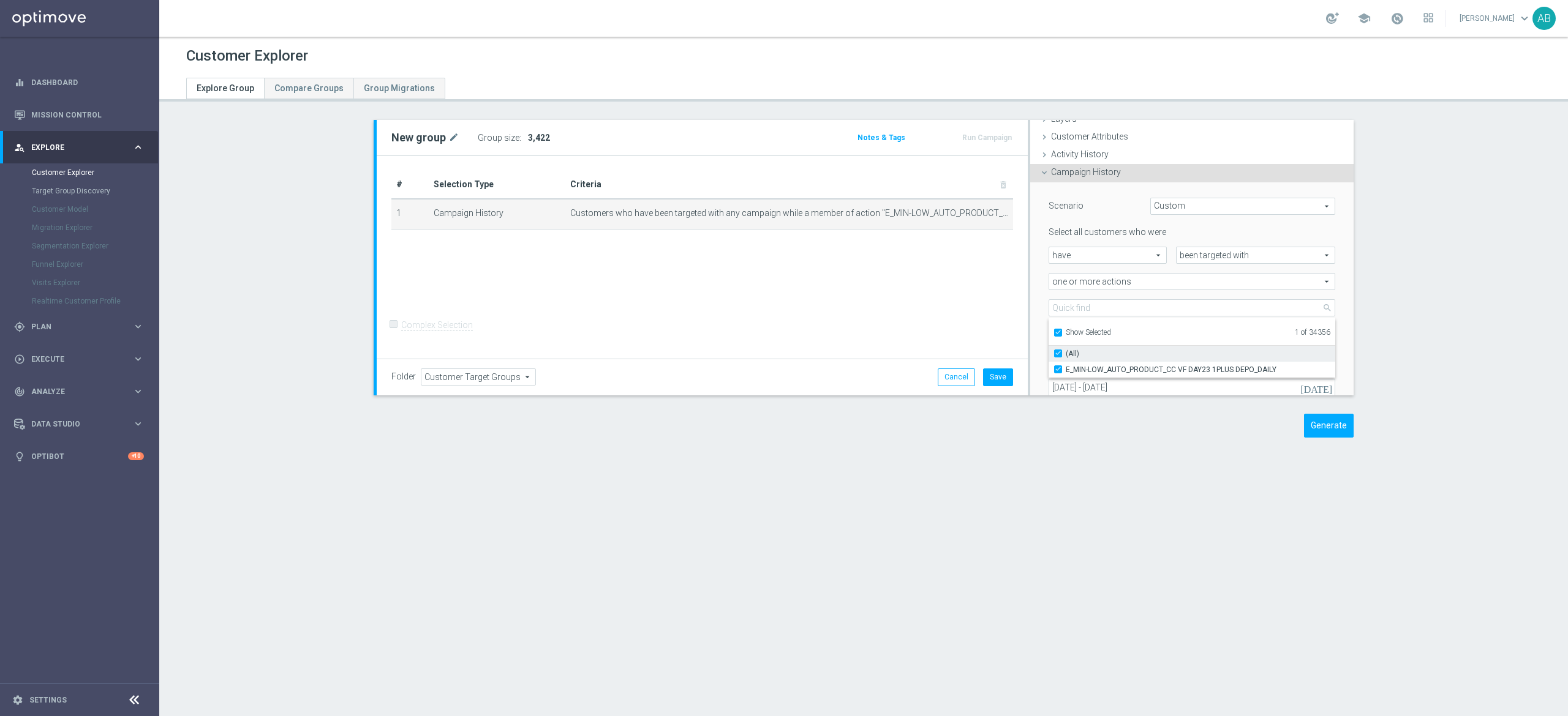
click at [1058, 354] on input "(All)" at bounding box center [1062, 353] width 8 height 8
checkbox input "false"
type input "Select Action"
checkbox input "false"
click at [1066, 335] on label "Show Selected" at bounding box center [1088, 333] width 46 height 11
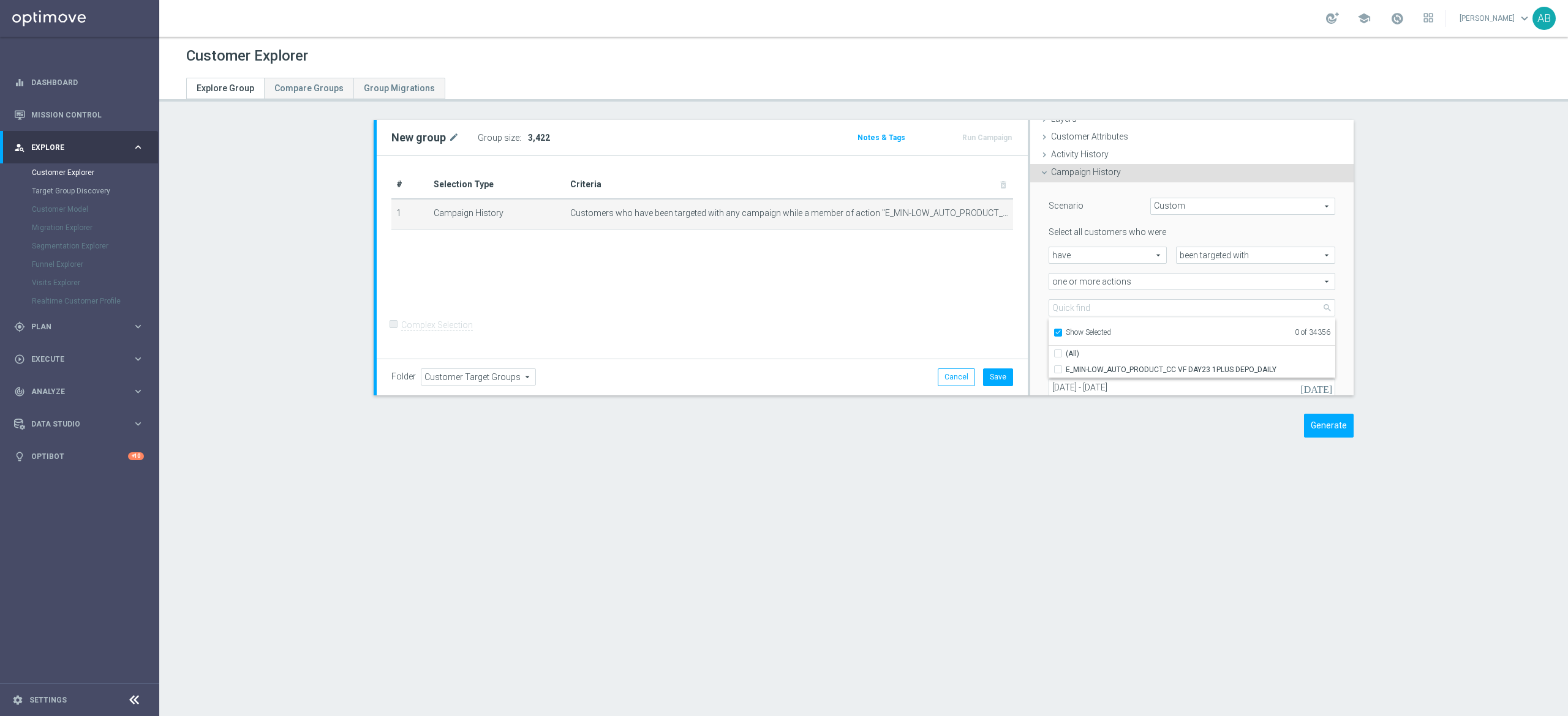
click at [1053, 335] on input "Show Selected" at bounding box center [1057, 335] width 8 height 8
checkbox input "false"
click at [1061, 309] on input "search" at bounding box center [1191, 308] width 286 height 18
paste input "E_MIN-LOW_AUTO_PRODUCT_VF BONUS DAY27 1PLUS DEPO_DAILY"
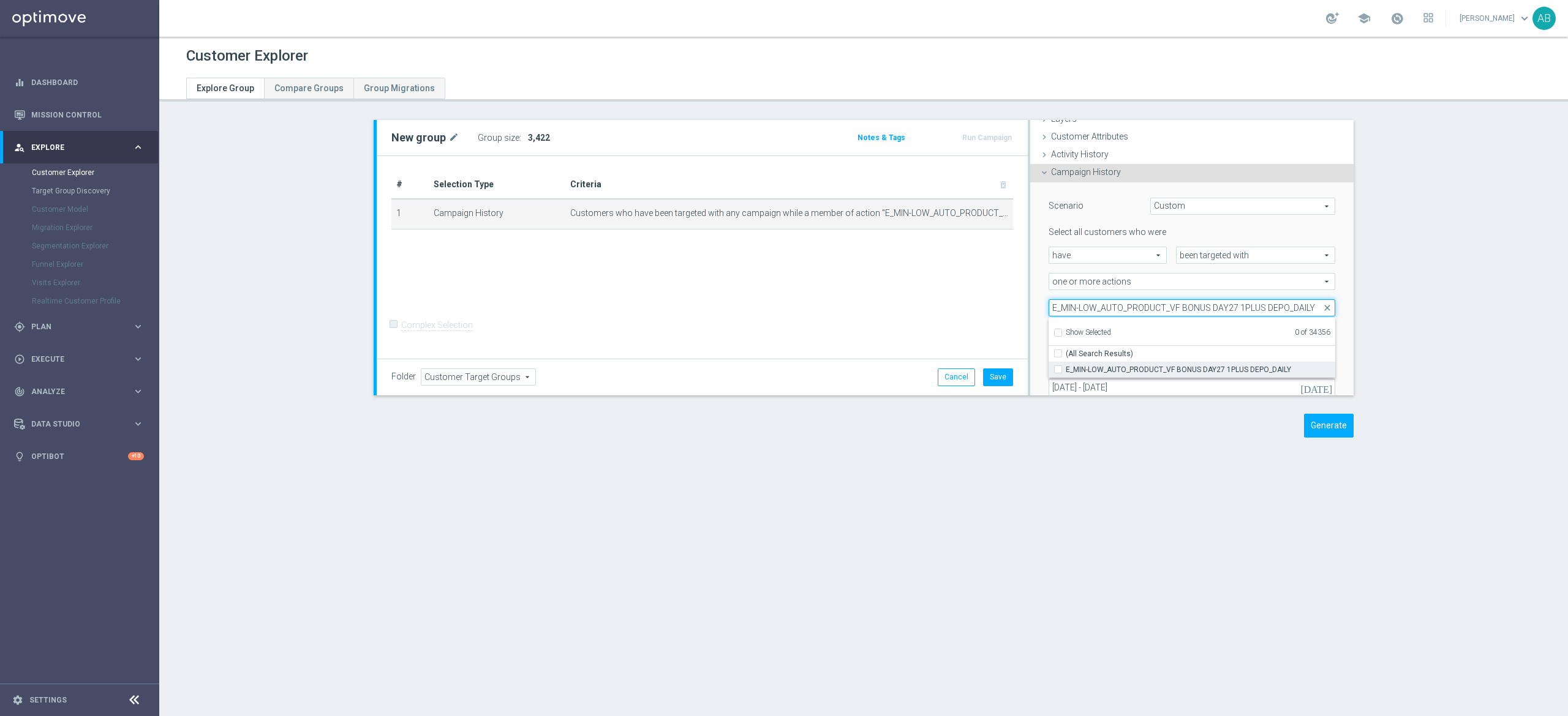
type input "E_MIN-LOW_AUTO_PRODUCT_VF BONUS DAY27 1PLUS DEPO_DAILY"
click at [1066, 372] on label "E_MIN-LOW_AUTO_PRODUCT_VF BONUS DAY27 1PLUS DEPO_DAILY" at bounding box center [1200, 370] width 270 height 16
click at [1058, 372] on input "E_MIN-LOW_AUTO_PRODUCT_VF BONUS DAY27 1PLUS DEPO_DAILY" at bounding box center [1062, 370] width 8 height 8
checkbox input "true"
type input "E_MIN-LOW_AUTO_PRODUCT_VF BONUS DAY27 1PLUS DEPO_DAILY"
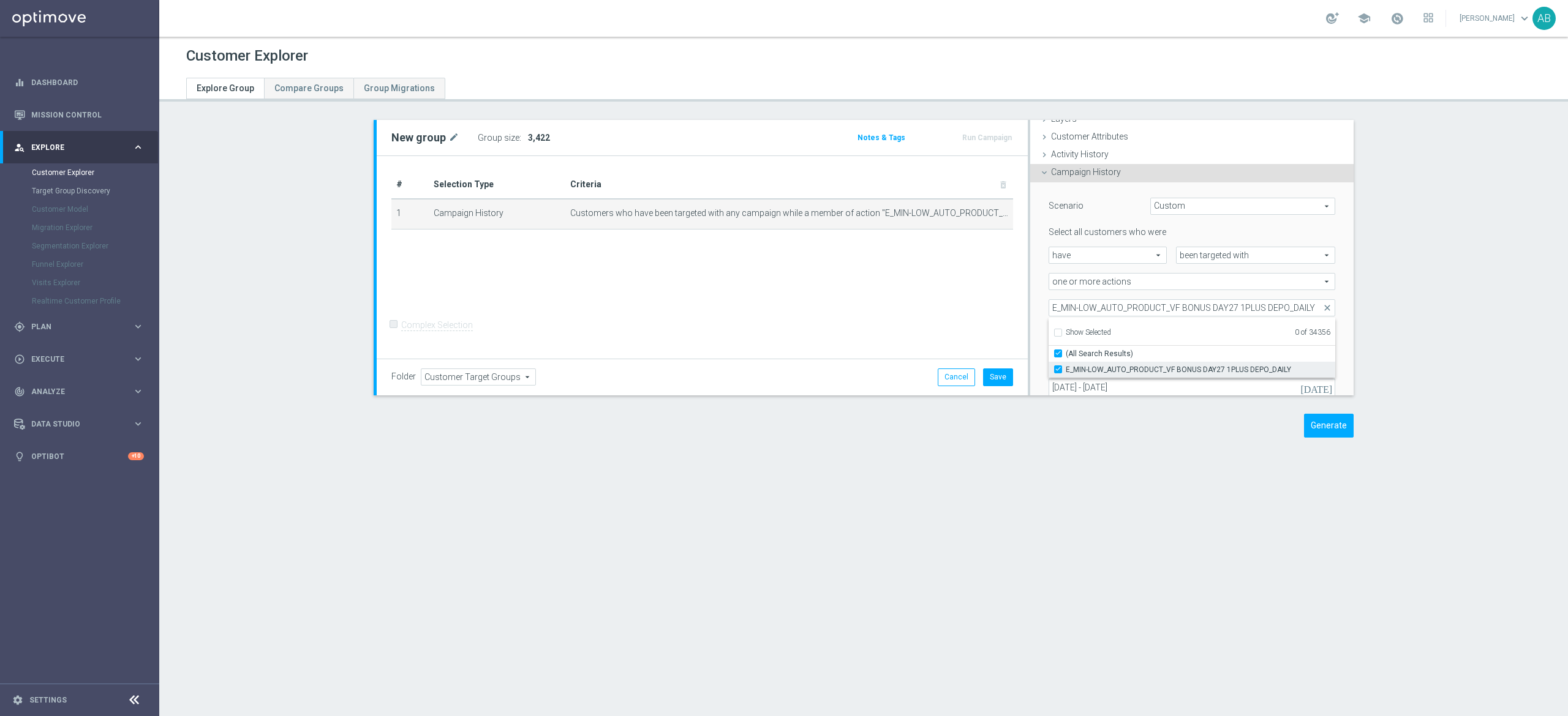
checkbox input "true"
click at [1048, 325] on li "Show Selected 1 of 34356" at bounding box center [1191, 332] width 286 height 16
click at [1039, 319] on div "Scenario Custom Custom arrow_drop_down search Select all customers who were hav…" at bounding box center [1191, 312] width 305 height 259
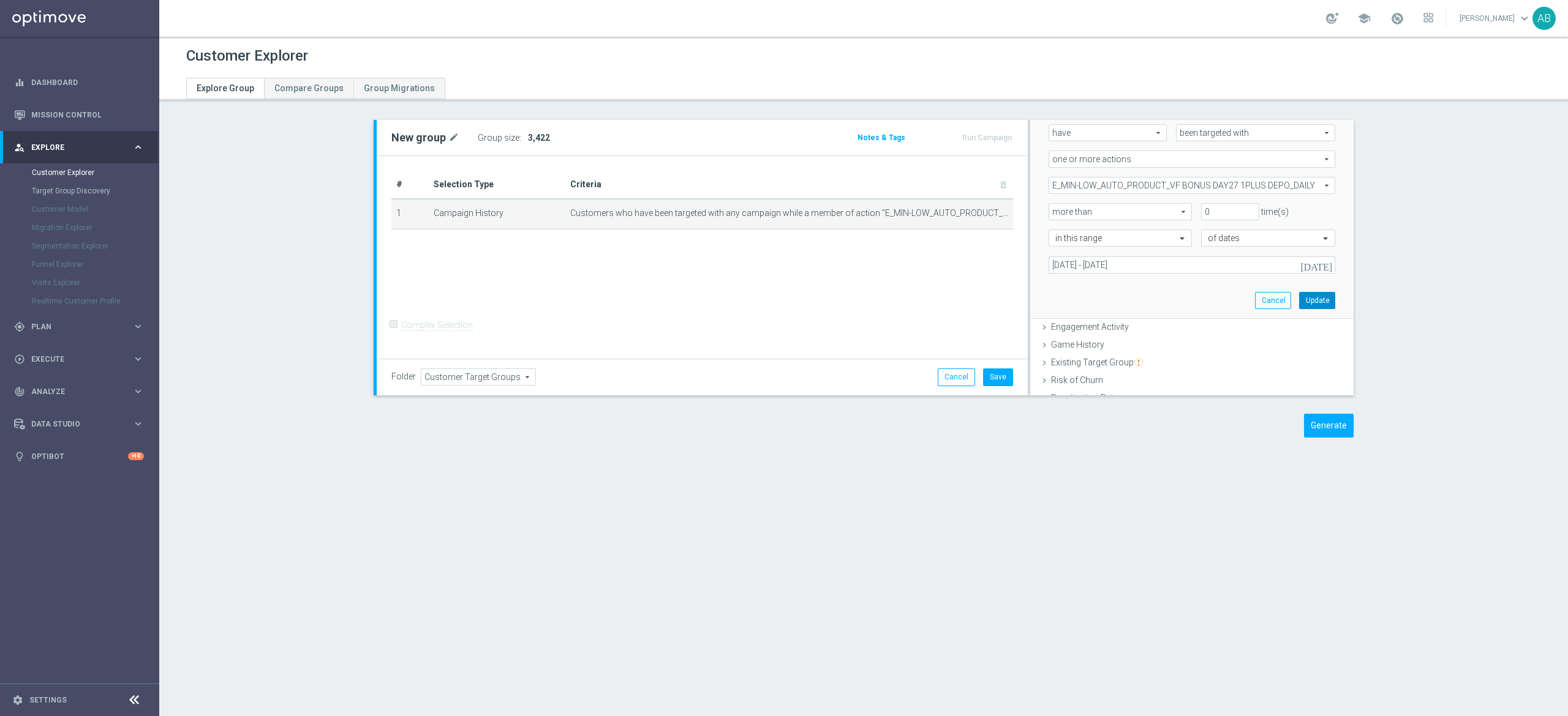
click at [1299, 296] on button "Update" at bounding box center [1317, 301] width 36 height 18
click at [527, 144] on h3 "Show" at bounding box center [537, 138] width 22 height 14
click at [973, 214] on icon "mode_edit" at bounding box center [978, 213] width 10 height 10
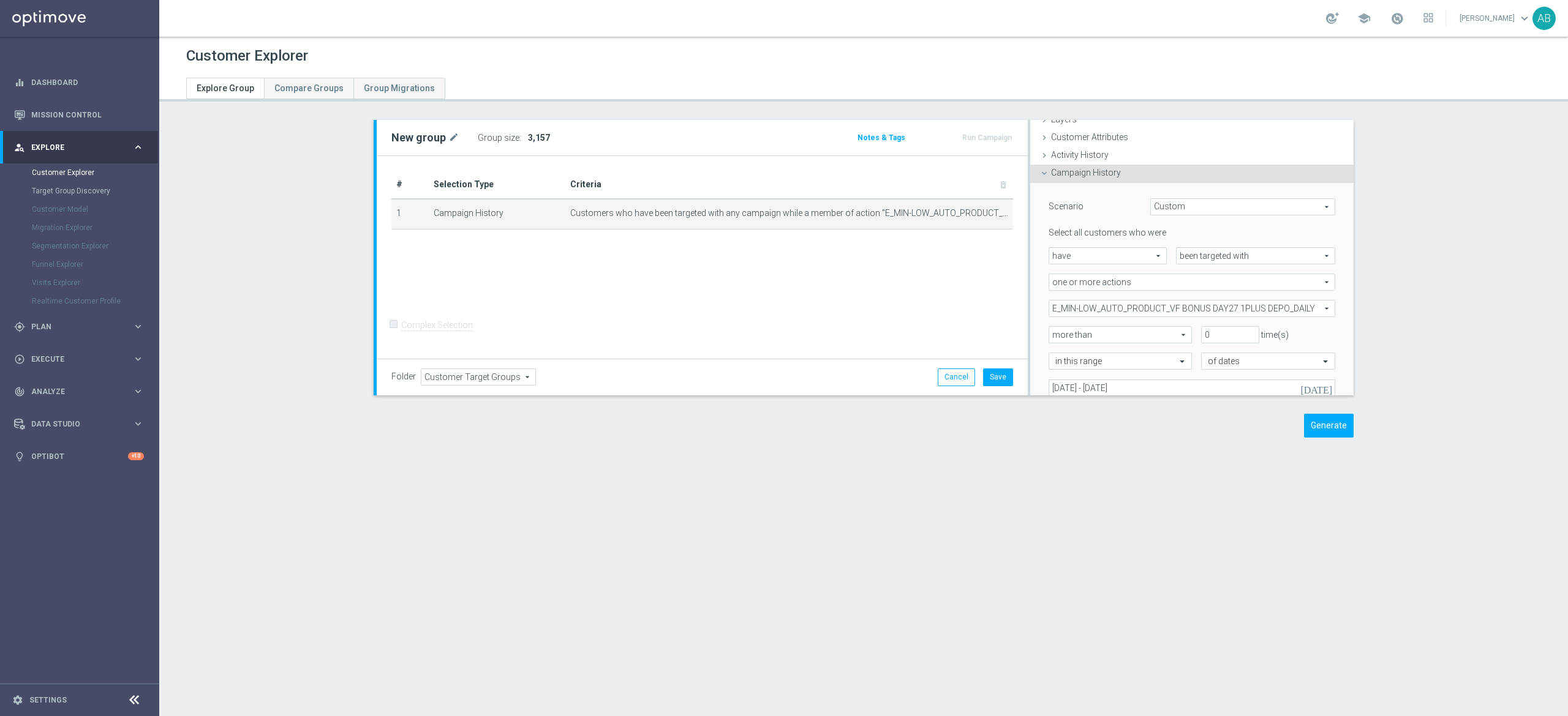
scroll to position [51, 0]
click at [1149, 309] on span "E_MIN-LOW_AUTO_PRODUCT_VF BONUS DAY27 1PLUS DEPO_DAILY" at bounding box center [1191, 307] width 285 height 16
click at [1053, 333] on input "Show Selected" at bounding box center [1057, 335] width 8 height 8
checkbox input "true"
click at [1058, 356] on input "(All)" at bounding box center [1062, 353] width 8 height 8
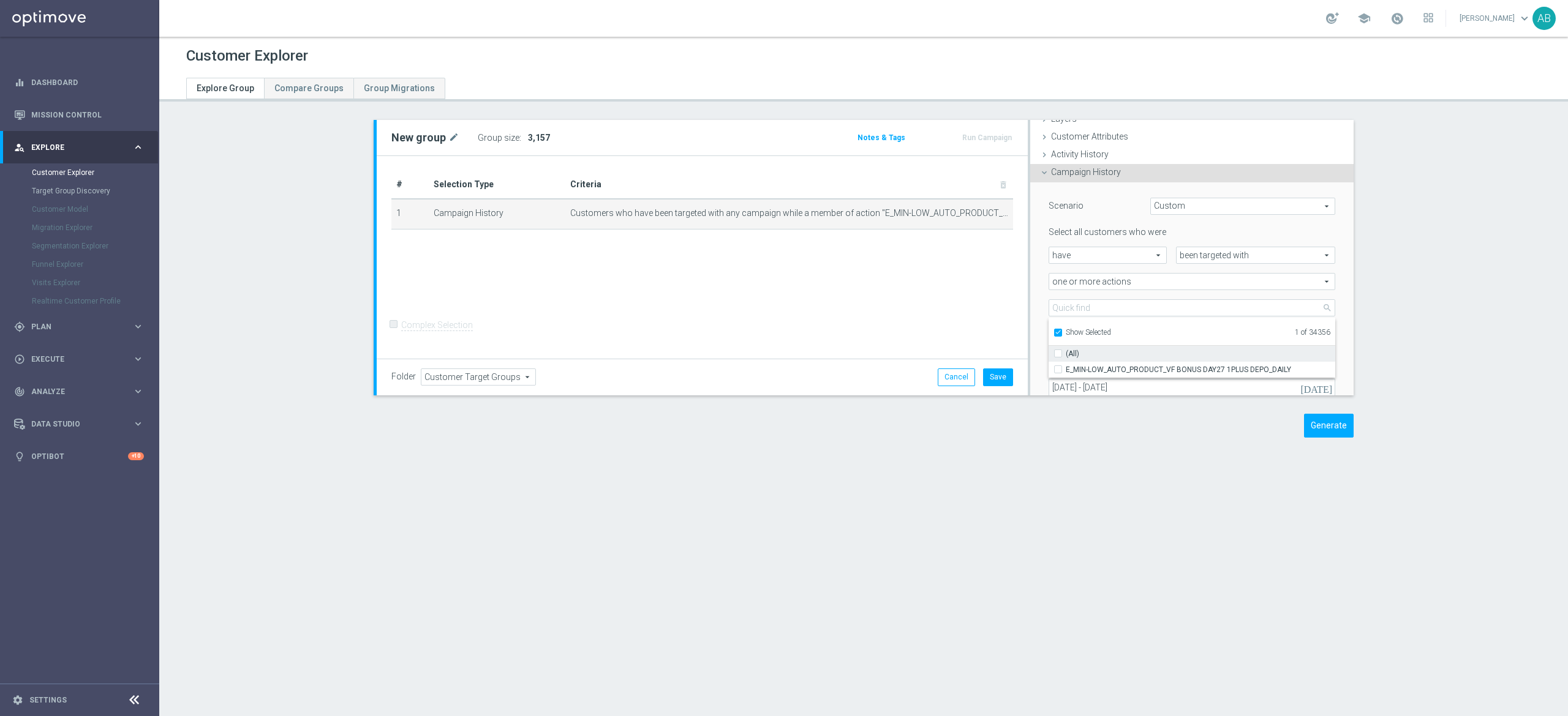
checkbox input "false"
type input "Select Action"
checkbox input "false"
click at [1053, 335] on input "Show Selected" at bounding box center [1057, 335] width 8 height 8
checkbox input "false"
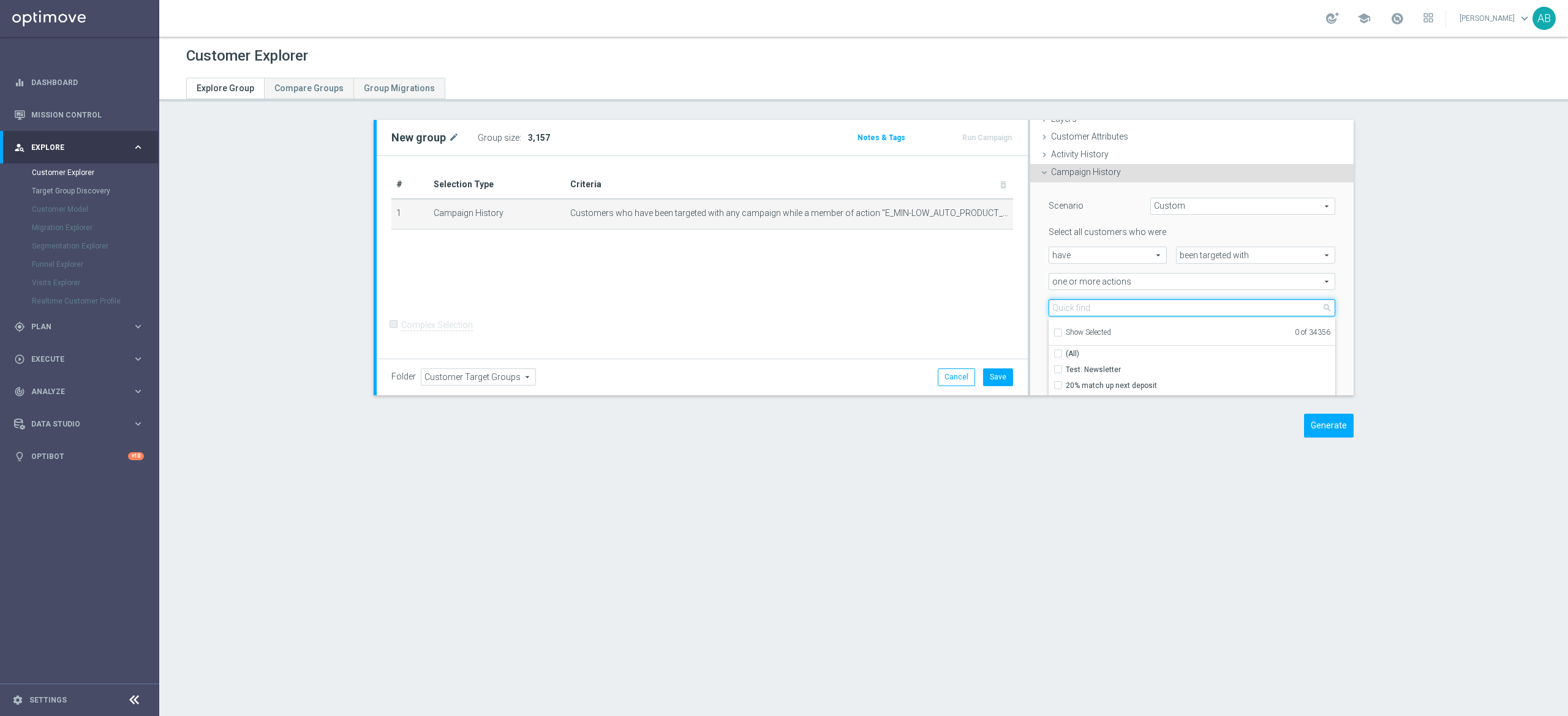
click at [1051, 310] on input "search" at bounding box center [1191, 308] width 286 height 18
paste input "E_MED-HIGH_AUTO_PRODUCT_VF DAY7 1PLUS DEPO A_DAILY"
type input "E_MED-HIGH_AUTO_PRODUCT_VF DAY7 1PLUS DEPO A_DAILY"
click at [1066, 369] on label "E_MED-HIGH_AUTO_PRODUCT_VF DAY7 1PLUS DEPO A_DAILY" at bounding box center [1200, 370] width 270 height 16
click at [1058, 369] on input "E_MED-HIGH_AUTO_PRODUCT_VF DAY7 1PLUS DEPO A_DAILY" at bounding box center [1062, 370] width 8 height 8
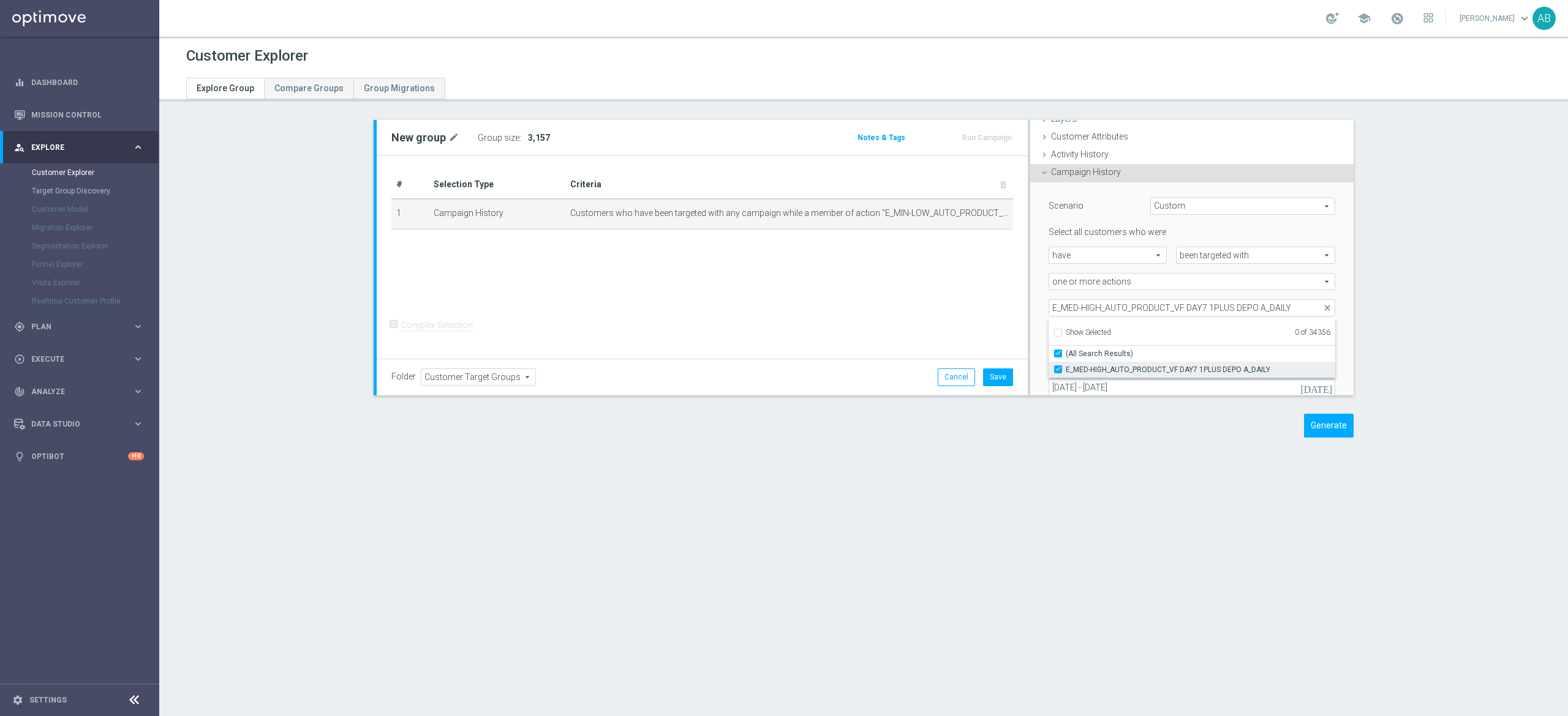
checkbox input "true"
type input "E_MED-HIGH_AUTO_PRODUCT_VF DAY7 1PLUS DEPO A_DAILY"
checkbox input "true"
click at [1030, 304] on div "Scenario Custom Custom arrow_drop_down search Select all customers who were hav…" at bounding box center [1191, 312] width 323 height 260
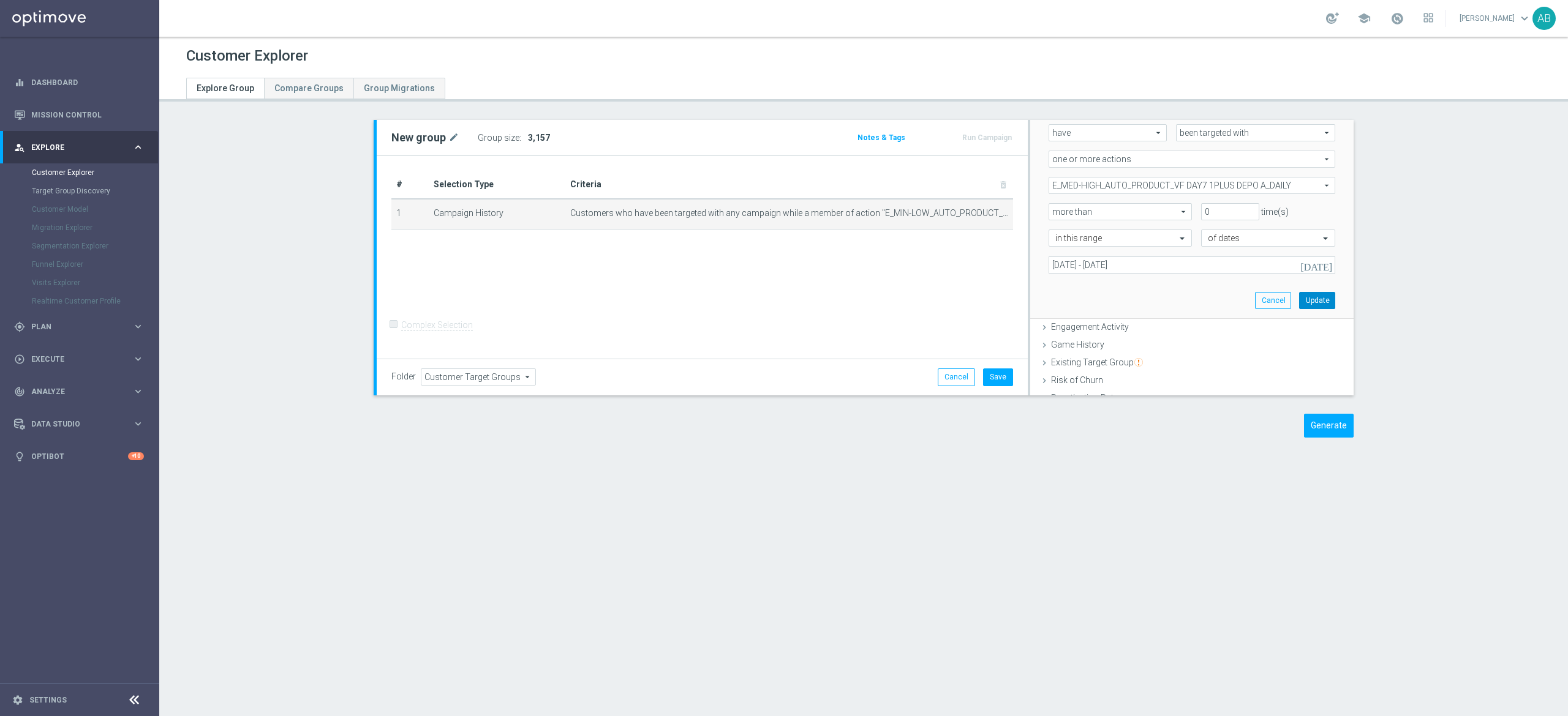
click at [1299, 299] on button "Update" at bounding box center [1317, 301] width 36 height 18
click at [528, 141] on span "Show" at bounding box center [537, 137] width 19 height 9
click at [973, 214] on icon "mode_edit" at bounding box center [978, 213] width 10 height 10
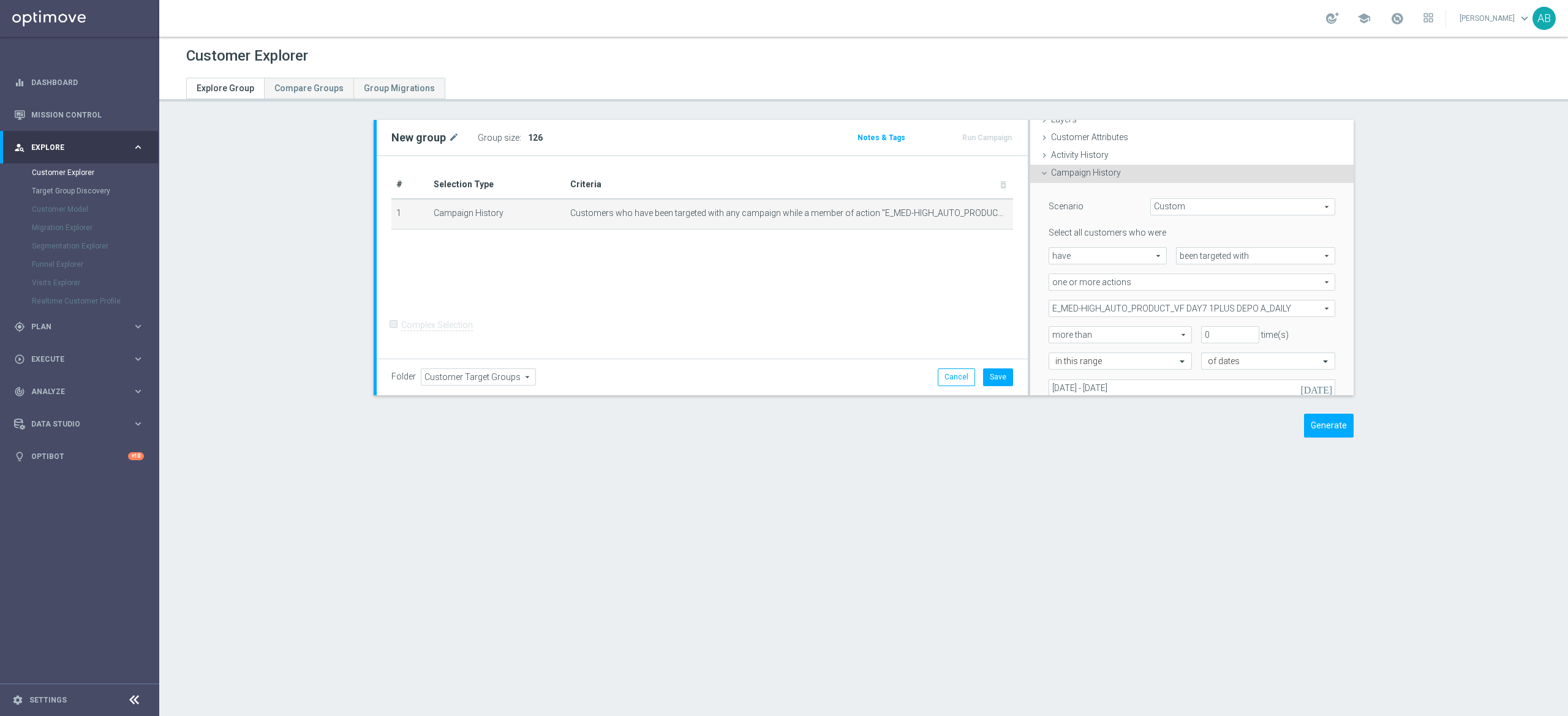
scroll to position [51, 0]
click at [1081, 304] on span "E_MED-HIGH_AUTO_PRODUCT_VF DAY7 1PLUS DEPO A_DAILY" at bounding box center [1191, 307] width 285 height 16
click at [1053, 333] on input "Show Selected" at bounding box center [1057, 335] width 8 height 8
checkbox input "true"
click at [1058, 354] on input "(All)" at bounding box center [1062, 353] width 8 height 8
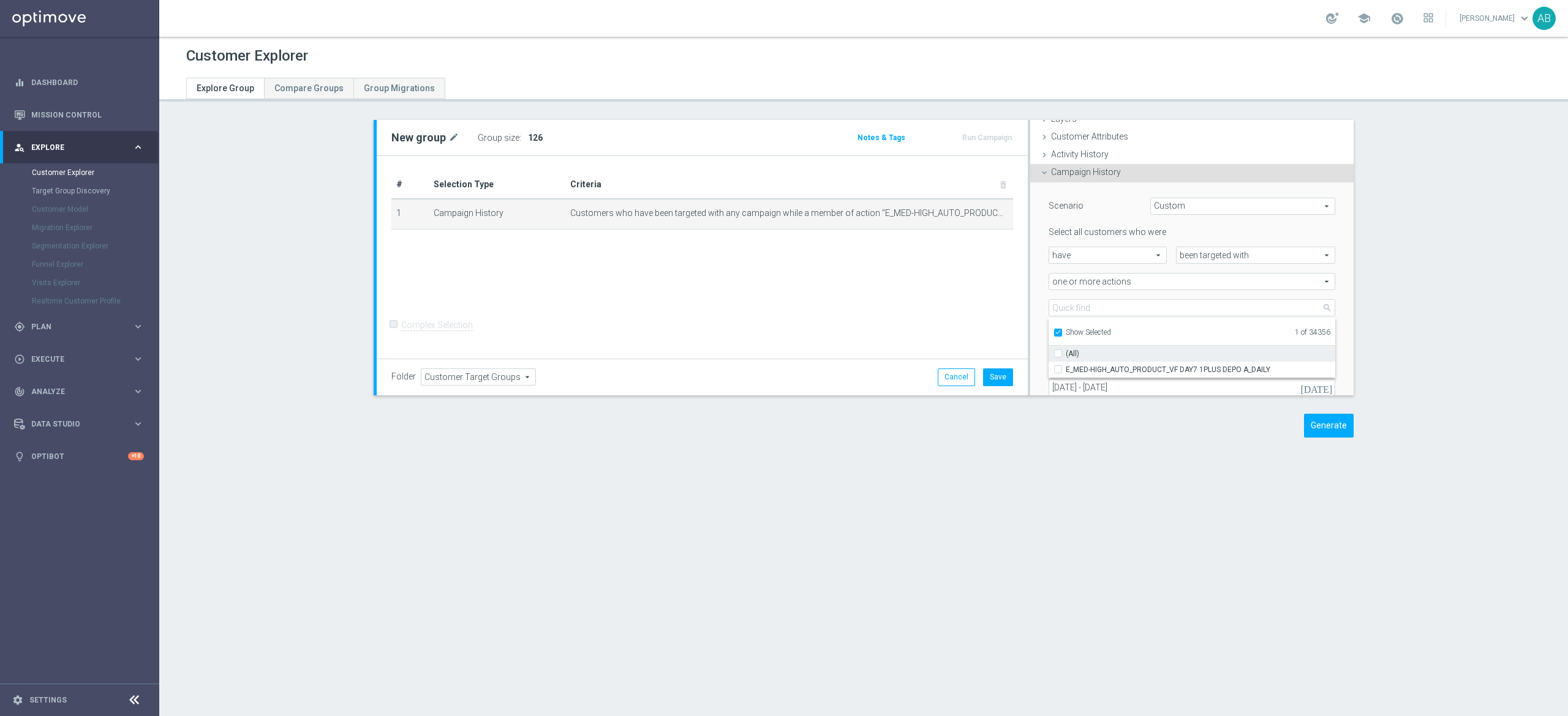
checkbox input "false"
type input "Select Action"
checkbox input "false"
click at [1053, 332] on input "Show Selected" at bounding box center [1057, 335] width 8 height 8
checkbox input "false"
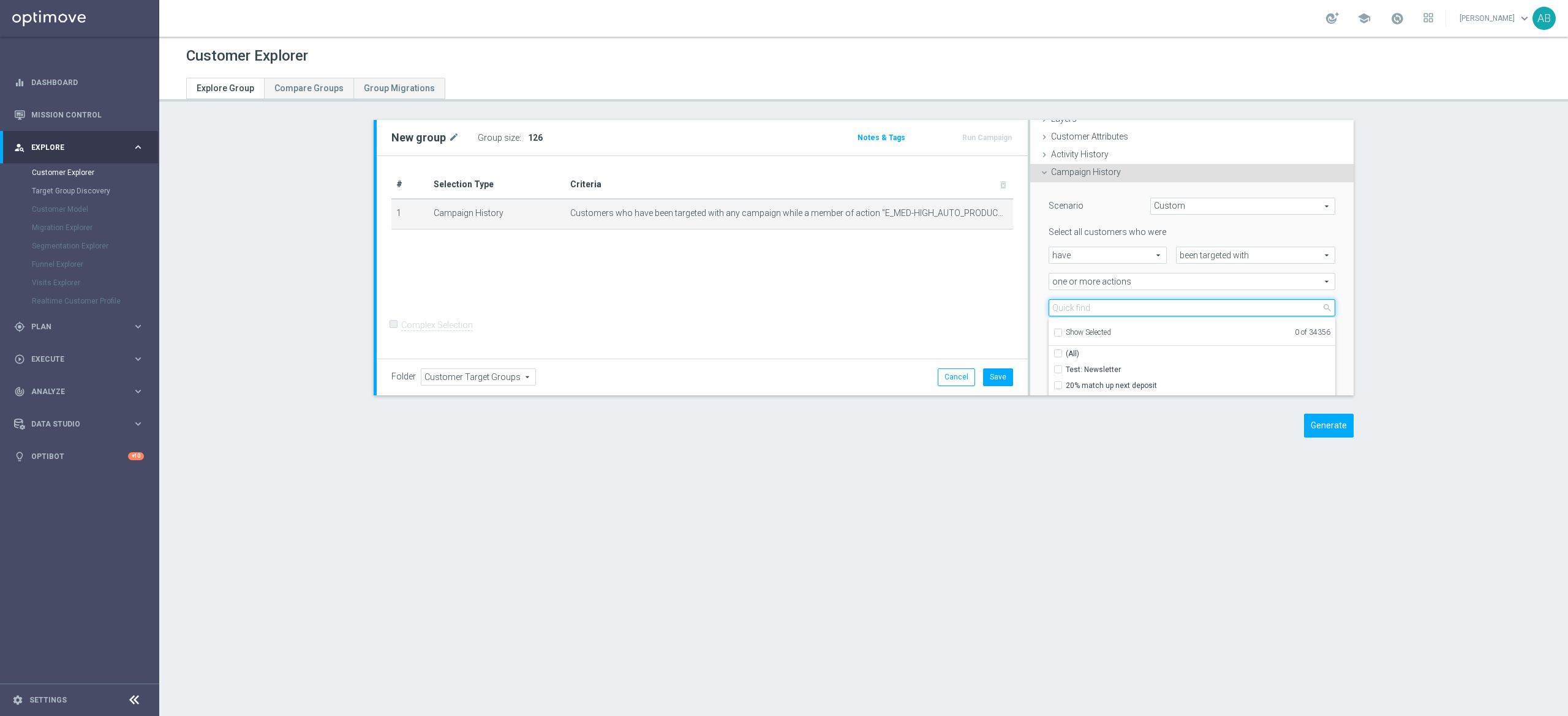
click at [1056, 308] on input "search" at bounding box center [1191, 308] width 286 height 18
paste input "E_MED-HIGH_AUTO_PRODUCT_VF DAY7 1PLUS DEPO B_DAILY"
type input "E_MED-HIGH_AUTO_PRODUCT_VF DAY7 1PLUS DEPO B_DAILY"
click at [1058, 371] on input "E_MED-HIGH_AUTO_PRODUCT_VF DAY7 1PLUS DEPO B_DAILY" at bounding box center [1062, 370] width 8 height 8
checkbox input "true"
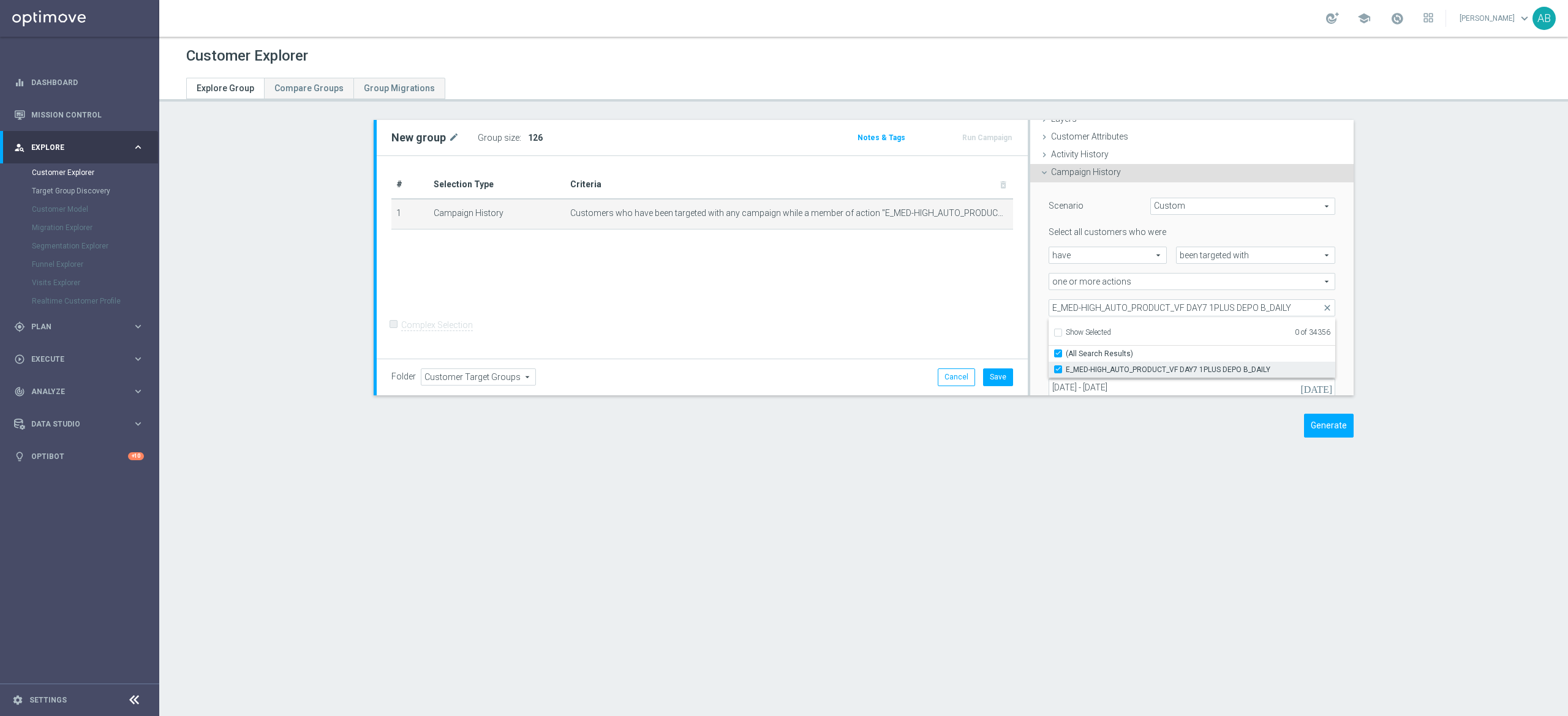
type input "E_MED-HIGH_AUTO_PRODUCT_VF DAY7 1PLUS DEPO B_DAILY"
checkbox input "true"
click at [1030, 291] on div "Scenario Custom Custom arrow_drop_down search Select all customers who were hav…" at bounding box center [1191, 312] width 323 height 260
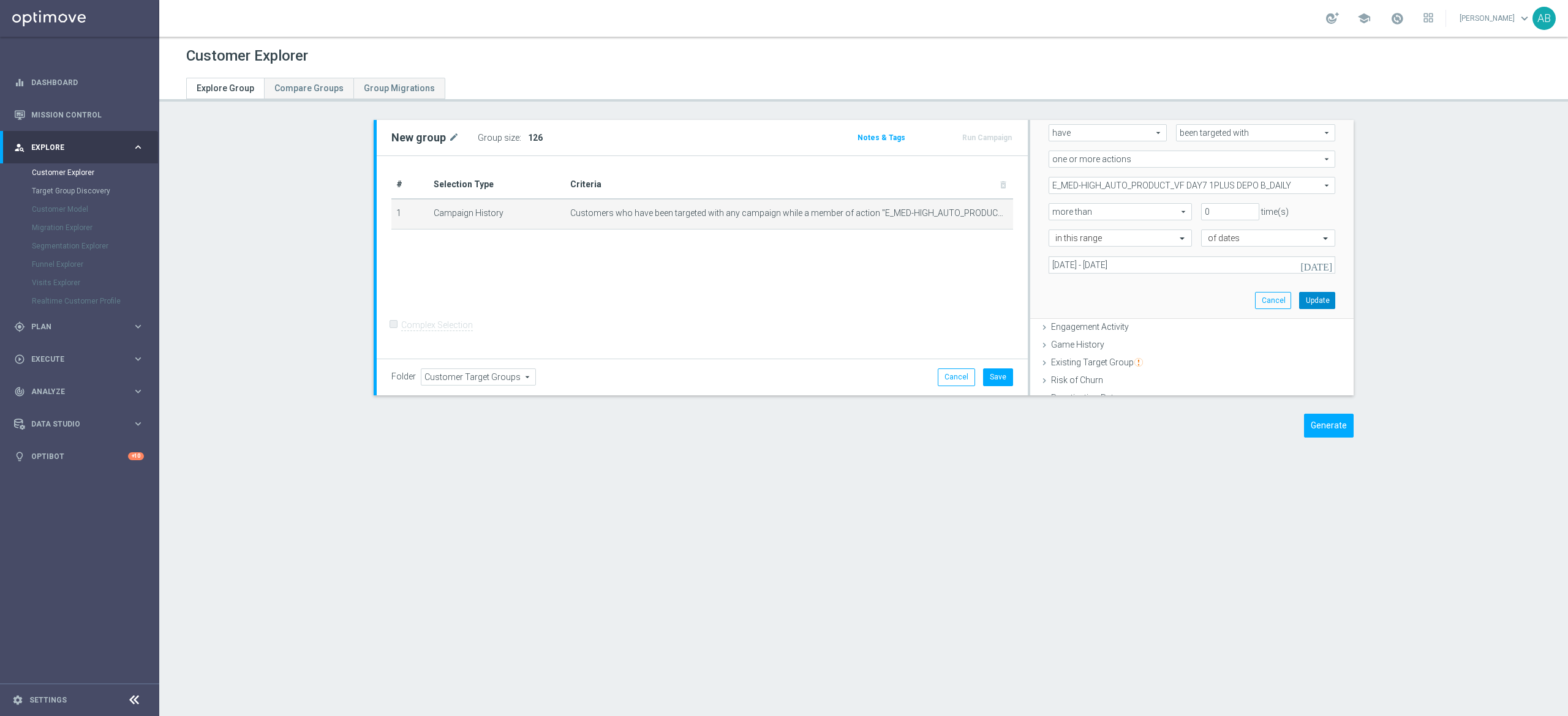
click at [1299, 300] on button "Update" at bounding box center [1317, 301] width 36 height 18
click at [528, 137] on span "Show" at bounding box center [537, 137] width 19 height 9
click at [973, 215] on icon "mode_edit" at bounding box center [978, 213] width 10 height 10
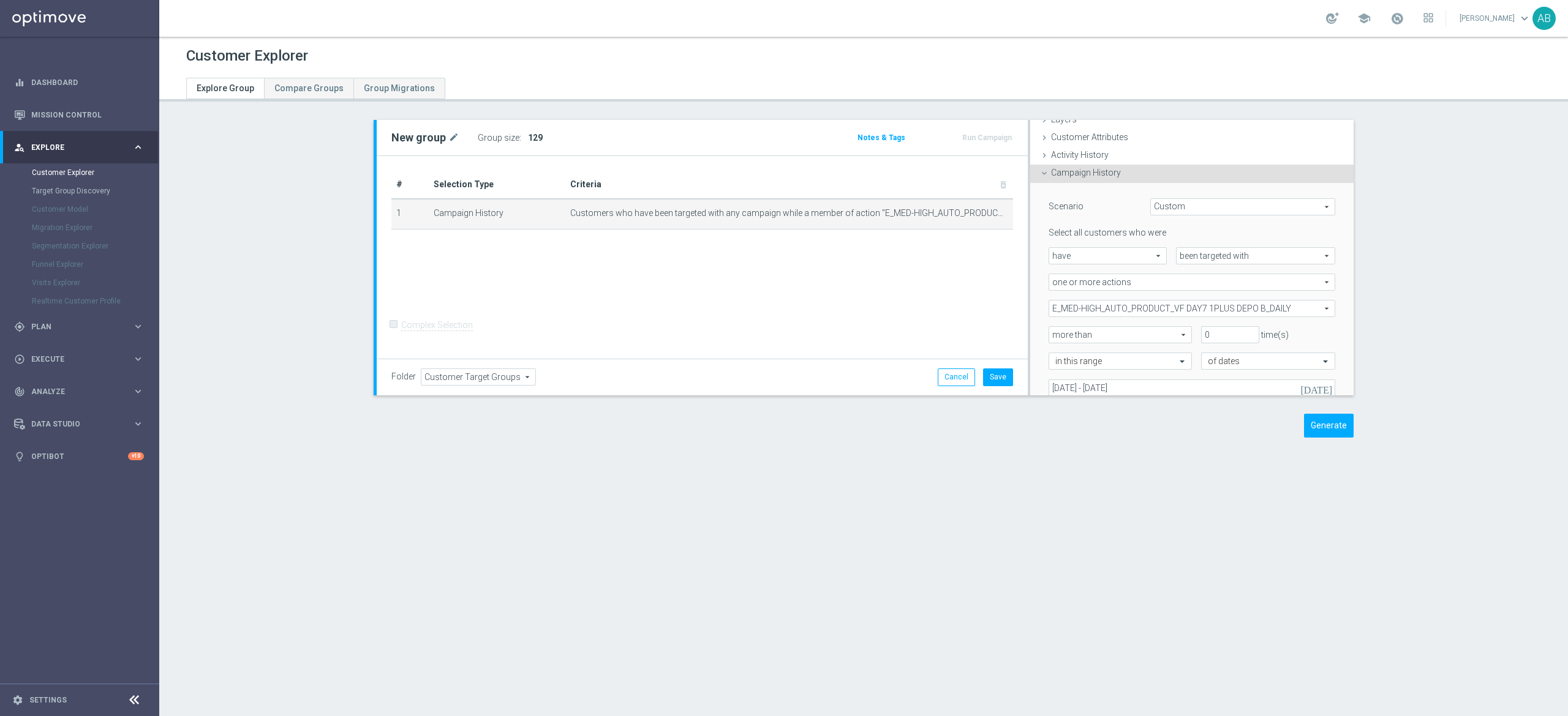
scroll to position [51, 0]
click at [1081, 302] on span "E_MED-HIGH_AUTO_PRODUCT_VF DAY7 1PLUS DEPO B_DAILY" at bounding box center [1191, 307] width 285 height 16
click at [1053, 331] on div "Show Selected" at bounding box center [1081, 332] width 57 height 16
click at [1053, 336] on input "Show Selected" at bounding box center [1057, 335] width 8 height 8
checkbox input "true"
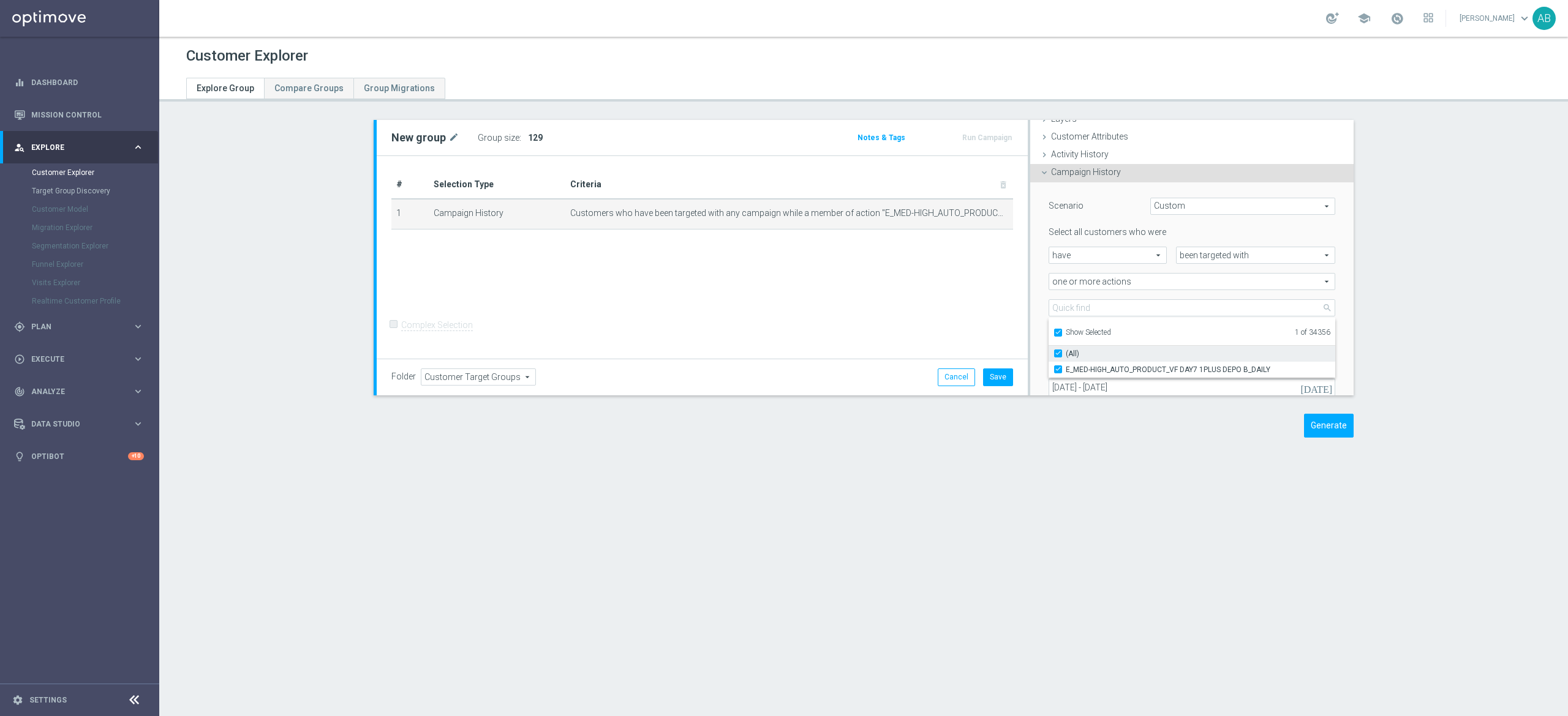
click at [1058, 354] on input "(All)" at bounding box center [1062, 353] width 8 height 8
checkbox input "false"
type input "Select Action"
checkbox input "false"
click at [1053, 333] on input "Show Selected" at bounding box center [1057, 335] width 8 height 8
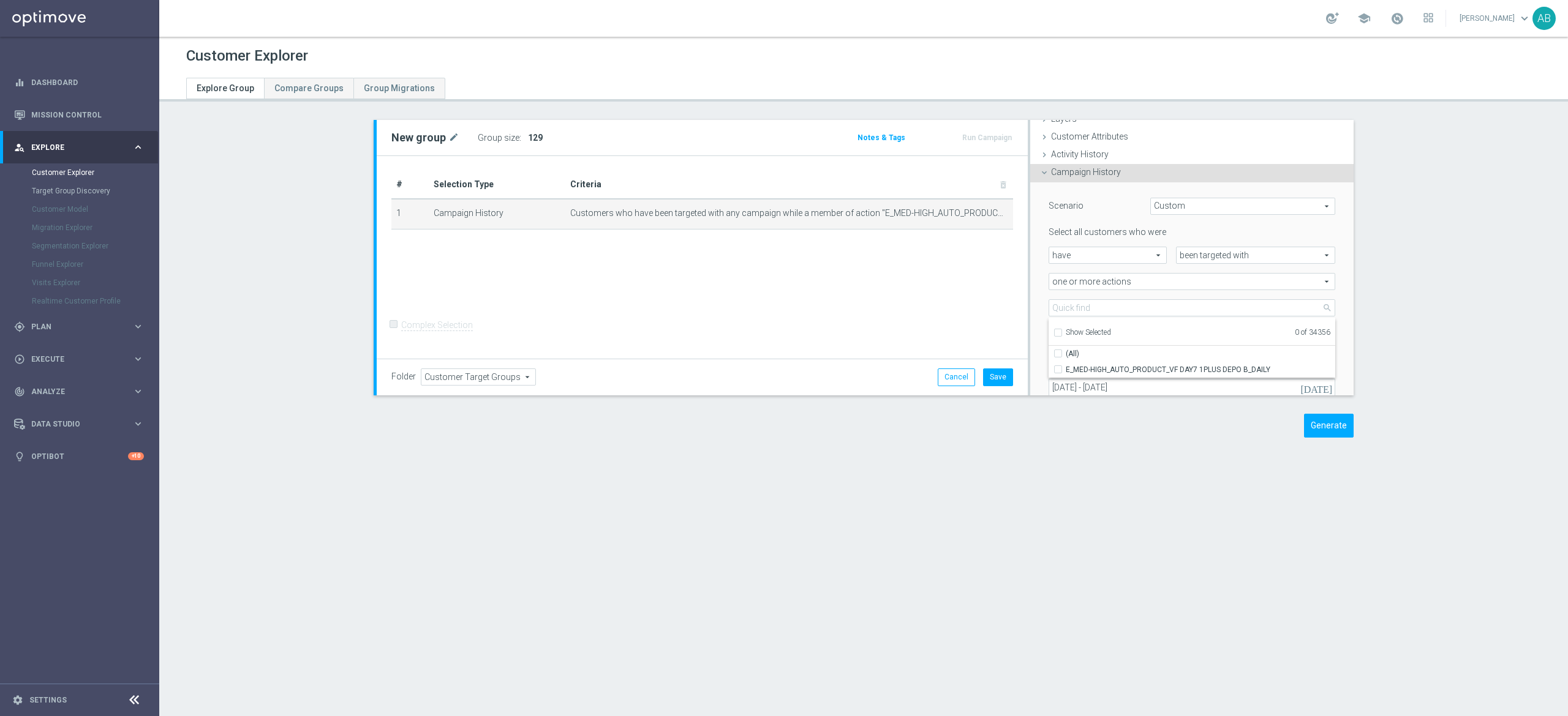
checkbox input "false"
click at [1060, 310] on input "search" at bounding box center [1191, 308] width 286 height 18
paste input "E_MED-HIGH_AUTO_PRODUCT_VF DAY15 1PLUS DEPO A_DAILY"
type input "E_MED-HIGH_AUTO_PRODUCT_VF DAY15 1PLUS DEPO A_DAILY"
click at [1049, 364] on div "E_MED-HIGH_AUTO_PRODUCT_VF DAY15 1PLUS DEPO A_DAILY" at bounding box center [1191, 370] width 286 height 16
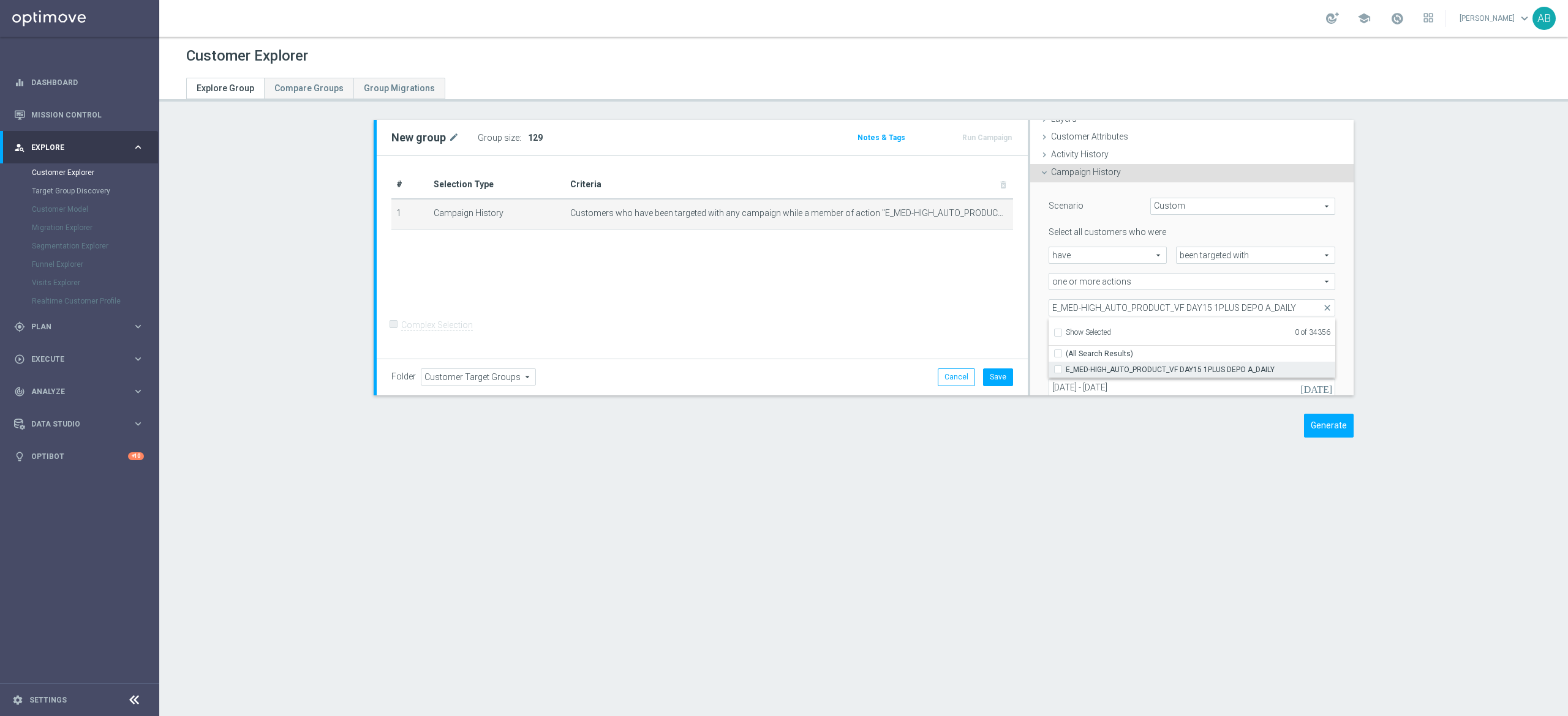
click at [1058, 370] on input "E_MED-HIGH_AUTO_PRODUCT_VF DAY15 1PLUS DEPO A_DAILY" at bounding box center [1062, 370] width 8 height 8
checkbox input "true"
type input "E_MED-HIGH_AUTO_PRODUCT_VF DAY15 1PLUS DEPO A_DAILY"
checkbox input "true"
click at [1039, 309] on div "E_MED-HIGH_AUTO_PRODUCT_VF DAY15 1PLUS DEPO A_DAILY E_MED-HIGH_AUTO_PRODUCT_VF …" at bounding box center [1191, 308] width 305 height 18
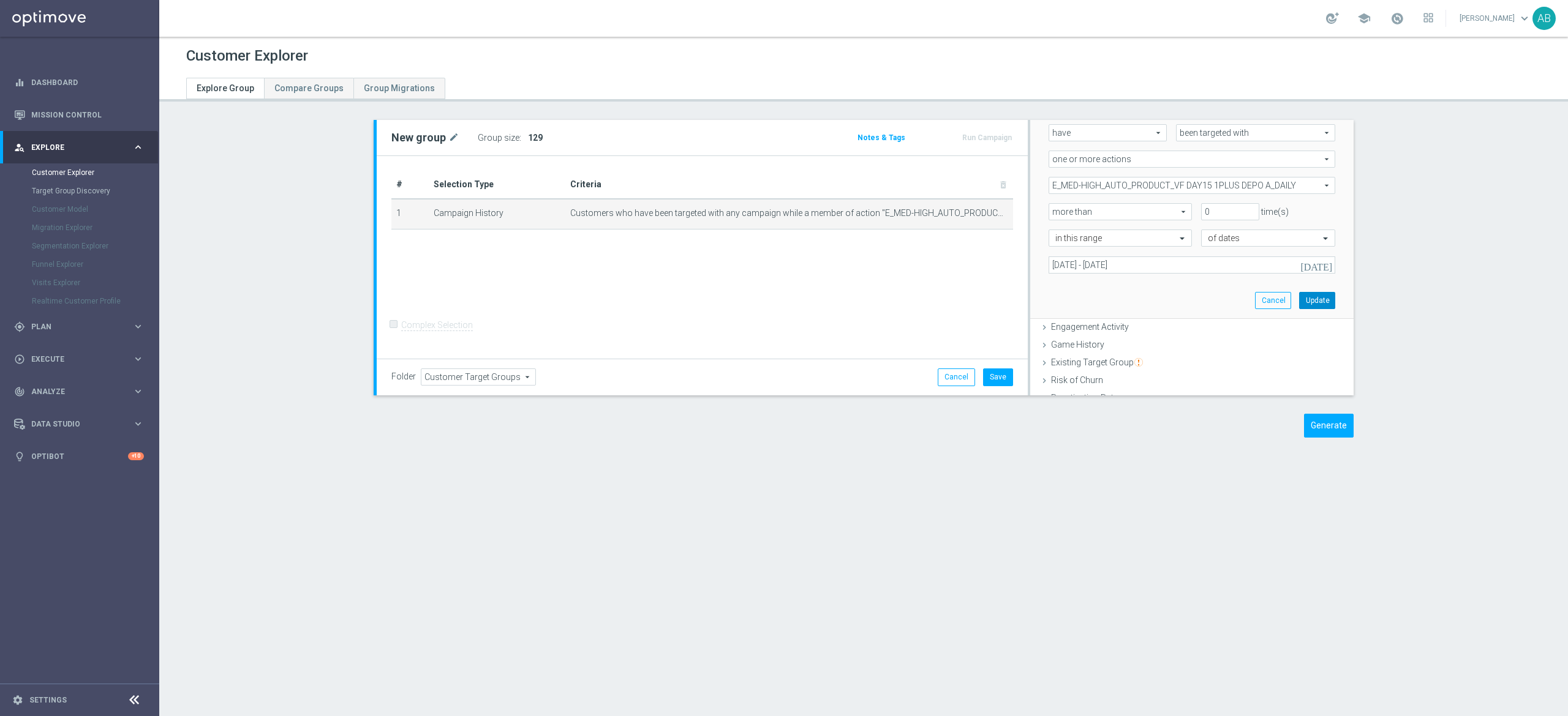
click at [1299, 303] on button "Update" at bounding box center [1317, 301] width 36 height 18
click at [529, 137] on span "Show" at bounding box center [537, 137] width 19 height 9
click at [973, 217] on icon "mode_edit" at bounding box center [978, 213] width 10 height 10
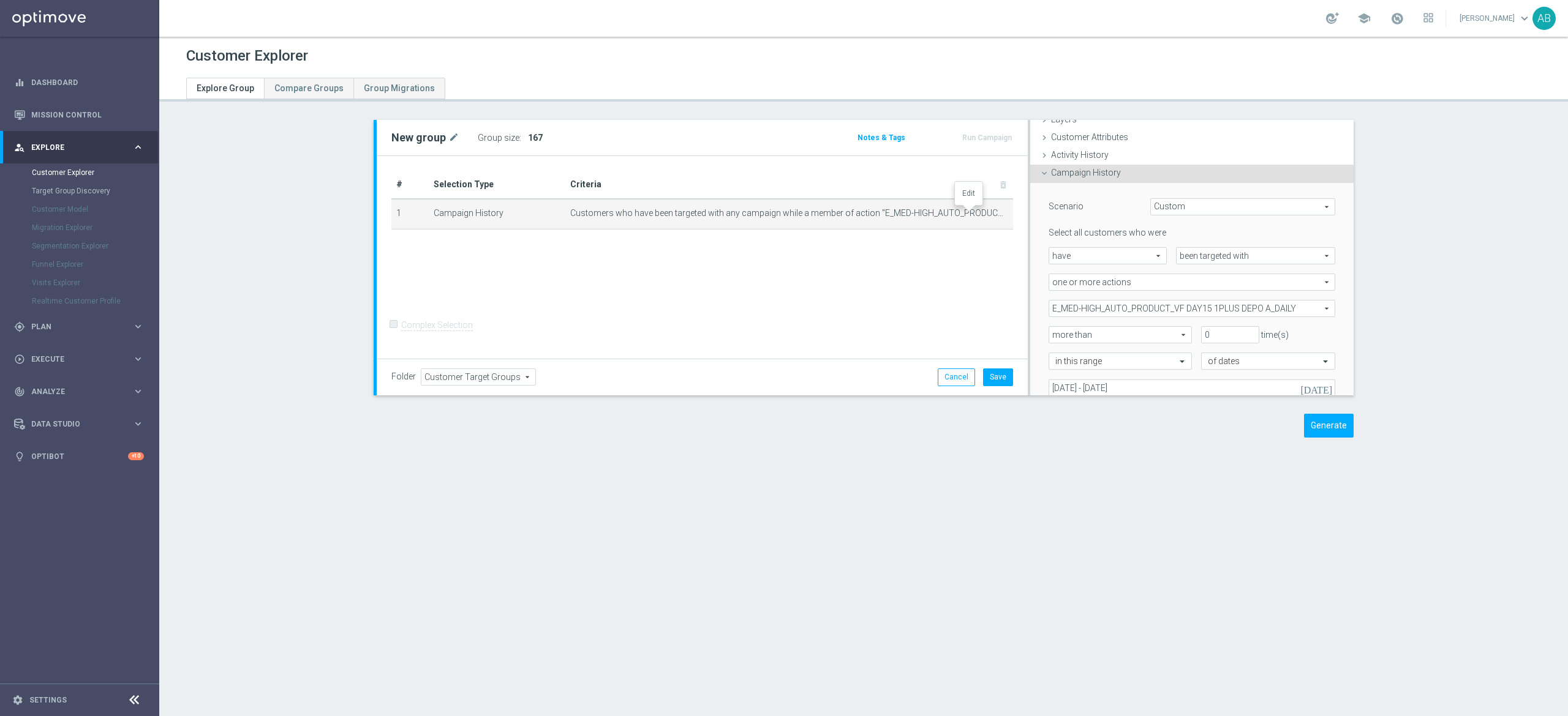
scroll to position [51, 0]
click at [1128, 306] on span "E_MED-HIGH_AUTO_PRODUCT_VF DAY15 1PLUS DEPO A_DAILY" at bounding box center [1191, 307] width 285 height 16
click at [1053, 335] on input "Show Selected" at bounding box center [1057, 335] width 8 height 8
checkbox input "true"
click at [1058, 350] on input "(All)" at bounding box center [1062, 353] width 8 height 8
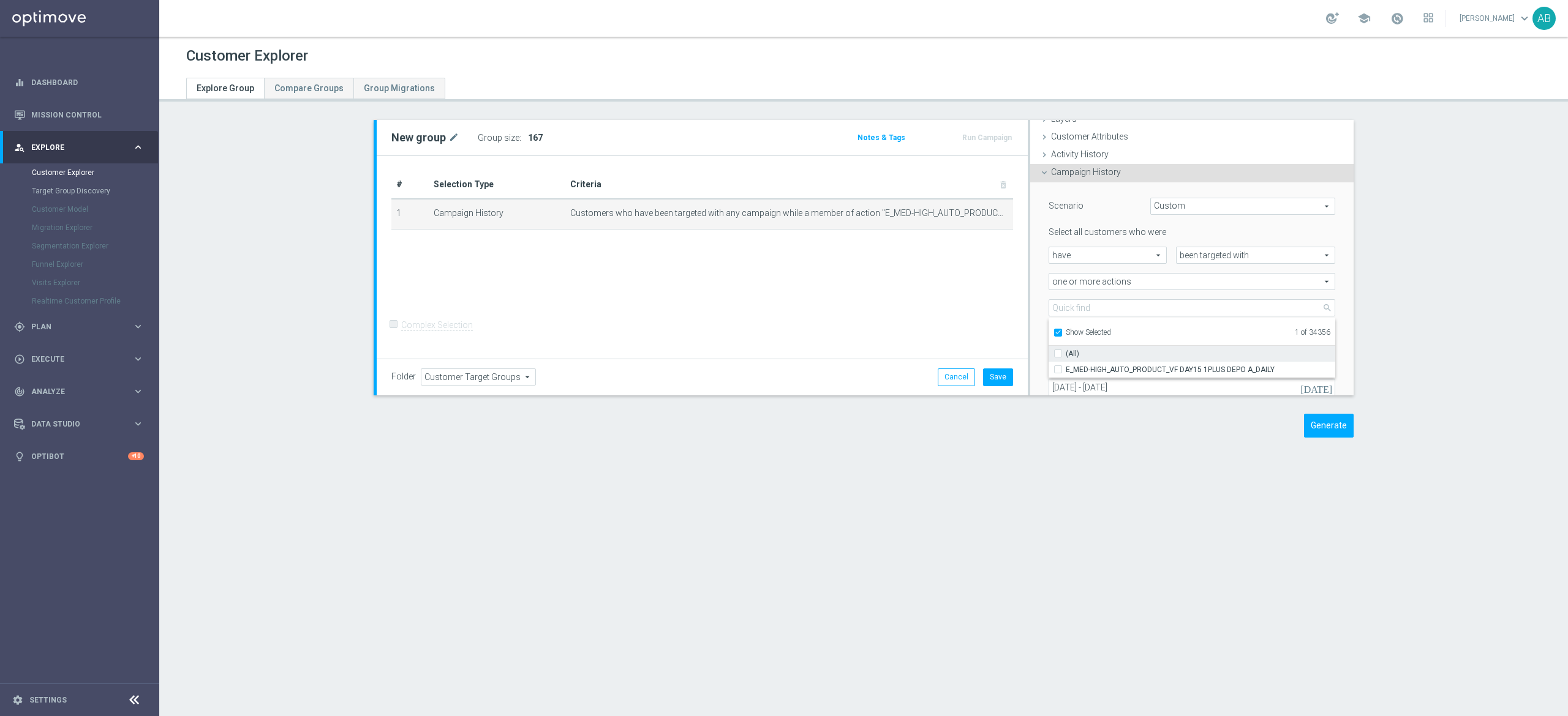
checkbox input "false"
type input "Select Action"
checkbox input "false"
click at [1053, 335] on input "Show Selected" at bounding box center [1057, 335] width 8 height 8
checkbox input "false"
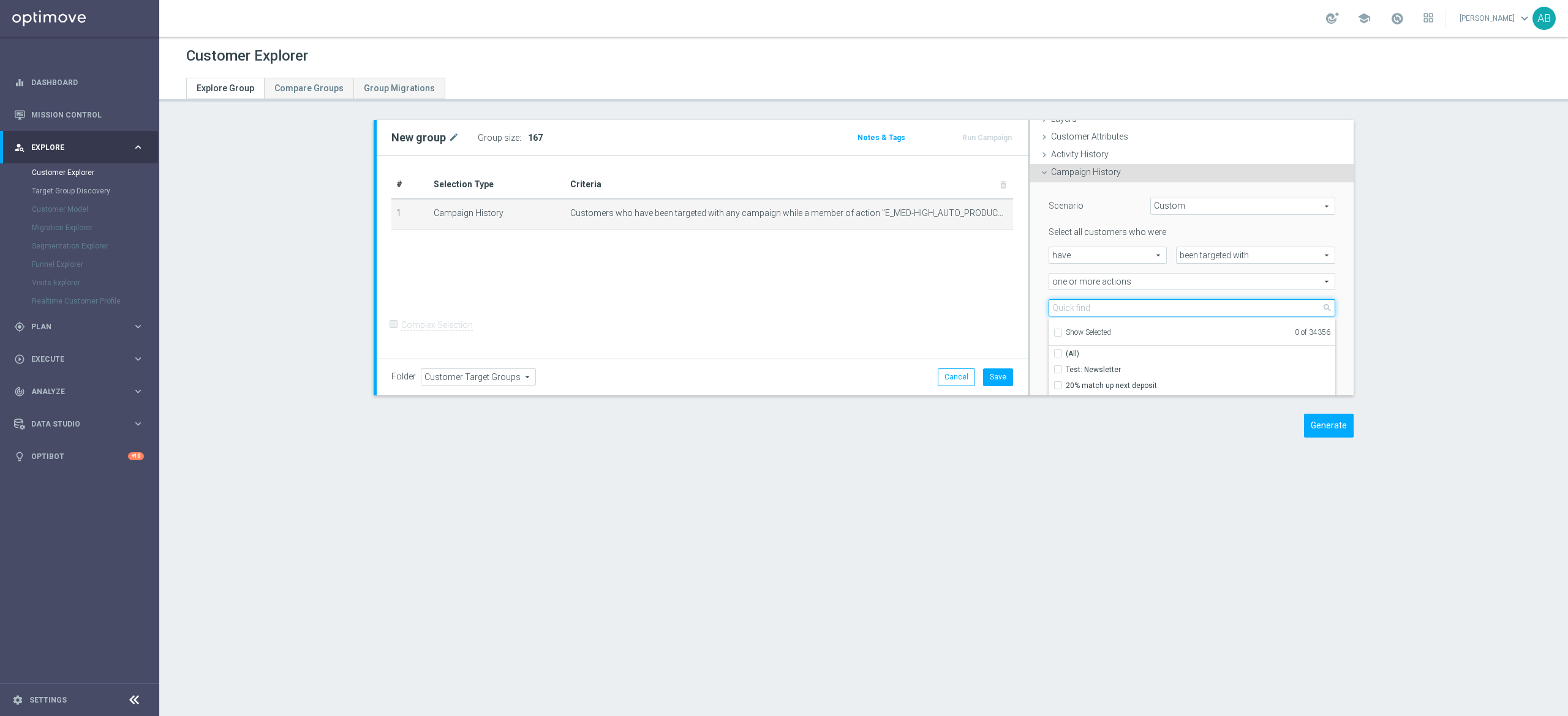
click at [1058, 310] on input "search" at bounding box center [1191, 308] width 286 height 18
paste input "E_MED-HIGH_AUTO_PRODUCT_VF DAY15 1PLUS DEPO B_DAILY"
type input "E_MED-HIGH_AUTO_PRODUCT_VF DAY15 1PLUS DEPO B_DAILY"
click at [1048, 374] on div "E_MED-HIGH_AUTO_PRODUCT_VF DAY15 1PLUS DEPO B_DAILY" at bounding box center [1191, 370] width 286 height 16
click at [1066, 366] on label "E_MED-HIGH_AUTO_PRODUCT_VF DAY15 1PLUS DEPO B_DAILY" at bounding box center [1200, 370] width 270 height 16
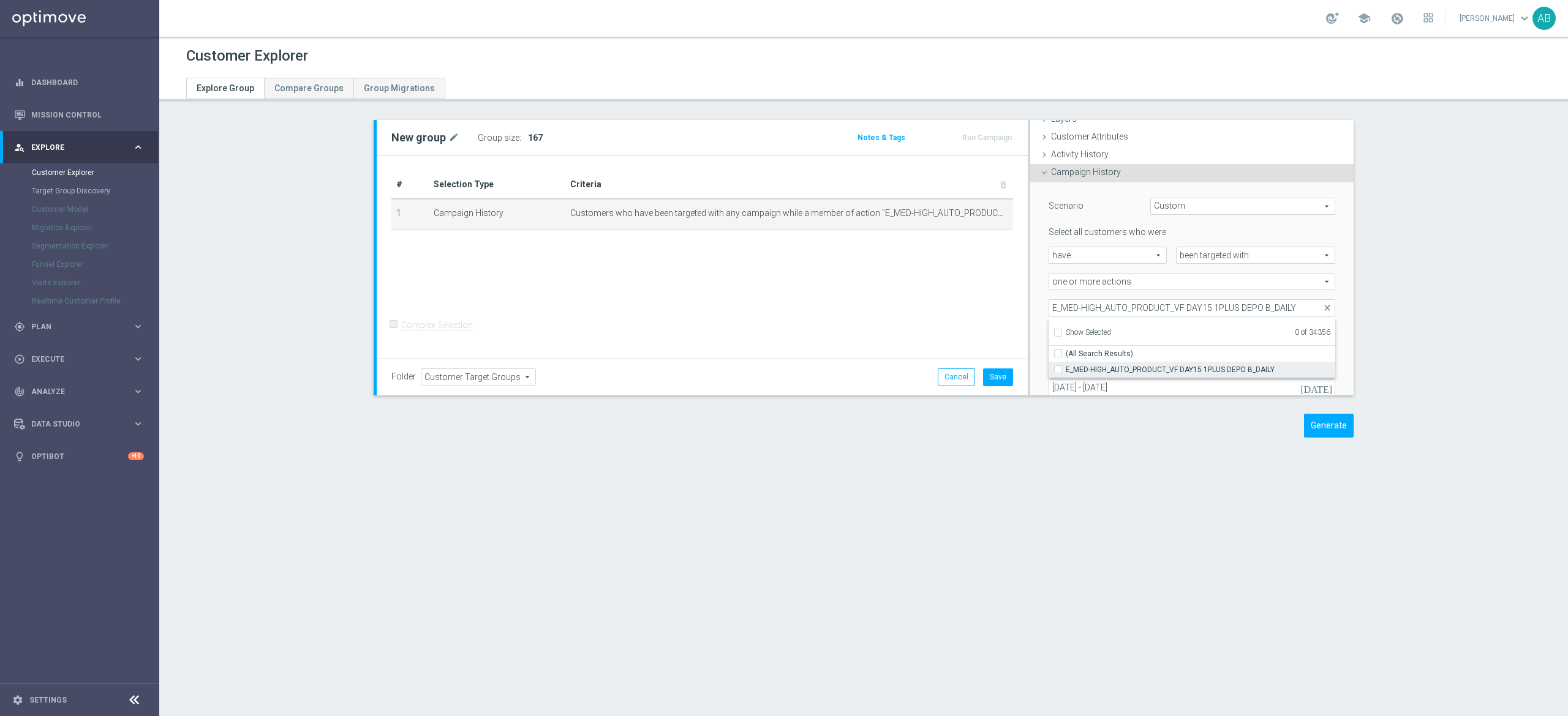
click at [1058, 366] on input "E_MED-HIGH_AUTO_PRODUCT_VF DAY15 1PLUS DEPO B_DAILY" at bounding box center [1062, 370] width 8 height 8
checkbox input "true"
type input "E_MED-HIGH_AUTO_PRODUCT_VF DAY15 1PLUS DEPO B_DAILY"
checkbox input "true"
click at [1030, 307] on div "Scenario Custom Custom arrow_drop_down search Select all customers who were hav…" at bounding box center [1191, 312] width 323 height 260
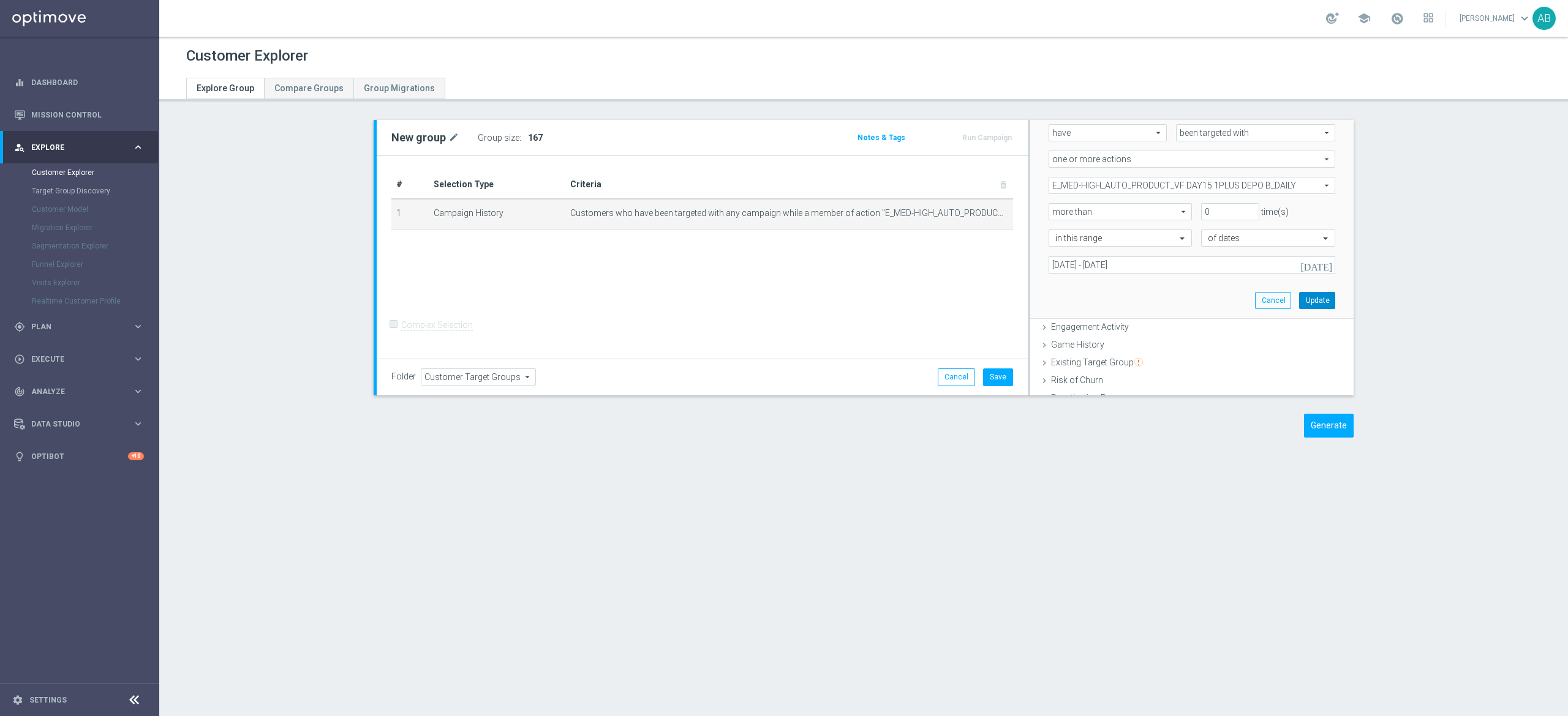
click at [1299, 298] on button "Update" at bounding box center [1317, 301] width 36 height 18
click at [528, 134] on span "Show" at bounding box center [537, 137] width 19 height 9
click at [973, 215] on icon "mode_edit" at bounding box center [978, 213] width 10 height 10
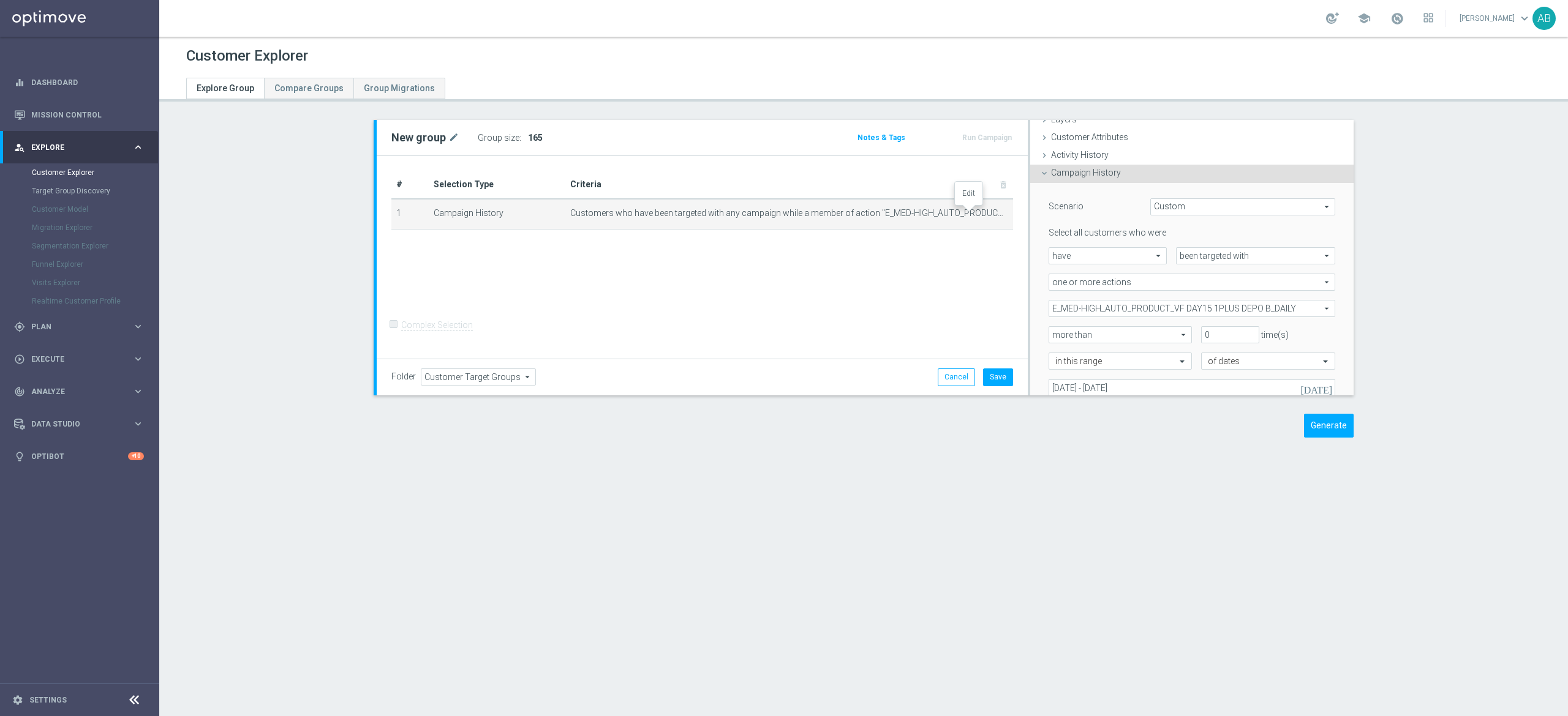
scroll to position [51, 0]
click at [1081, 301] on span "E_MED-HIGH_AUTO_PRODUCT_VF DAY15 1PLUS DEPO B_DAILY" at bounding box center [1191, 307] width 285 height 16
click at [1068, 310] on input "search" at bounding box center [1191, 308] width 286 height 18
click at [1054, 333] on div "Show Selected" at bounding box center [1081, 332] width 57 height 16
click at [1053, 333] on input "Show Selected" at bounding box center [1057, 335] width 8 height 8
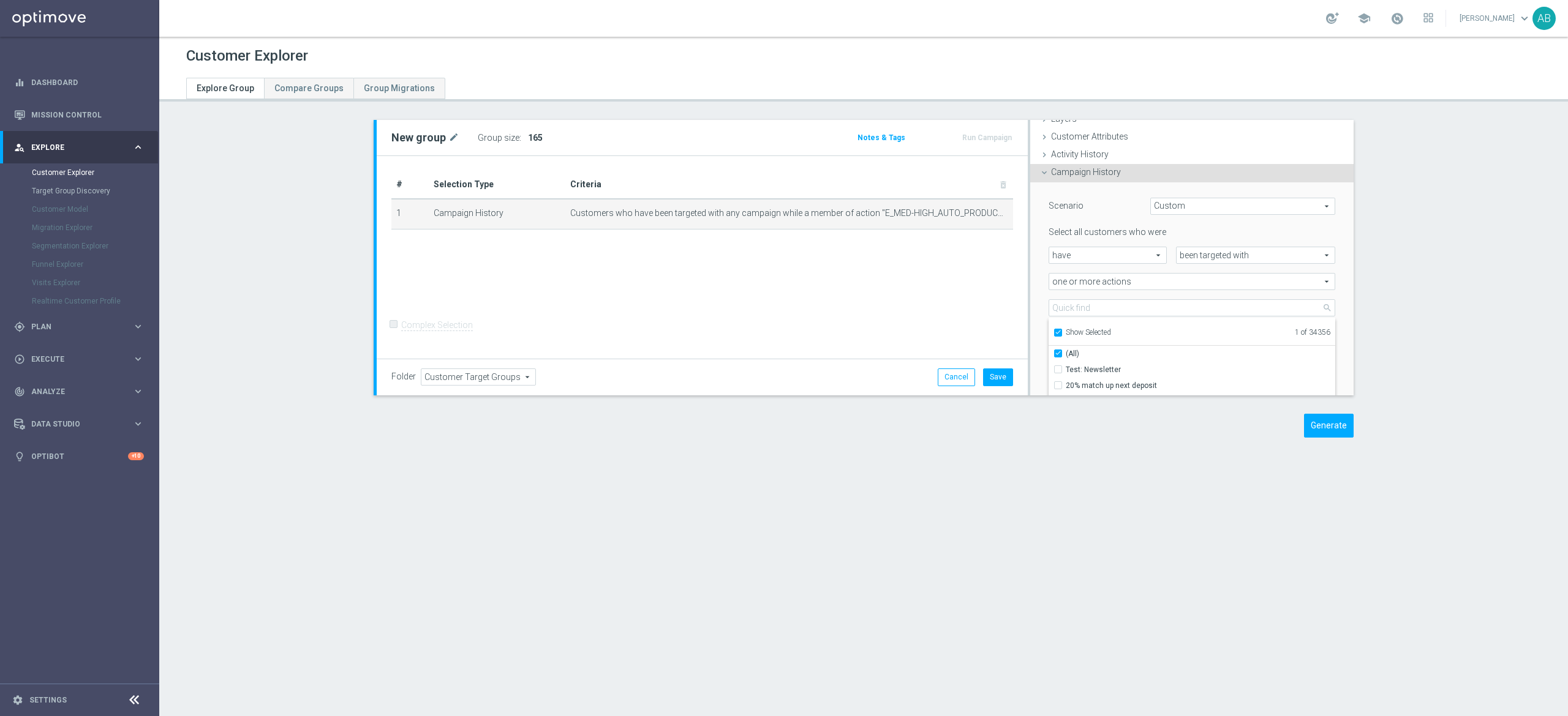
checkbox input "true"
click at [1058, 351] on input "(All)" at bounding box center [1062, 353] width 8 height 8
checkbox input "false"
type input "Select Action"
checkbox input "false"
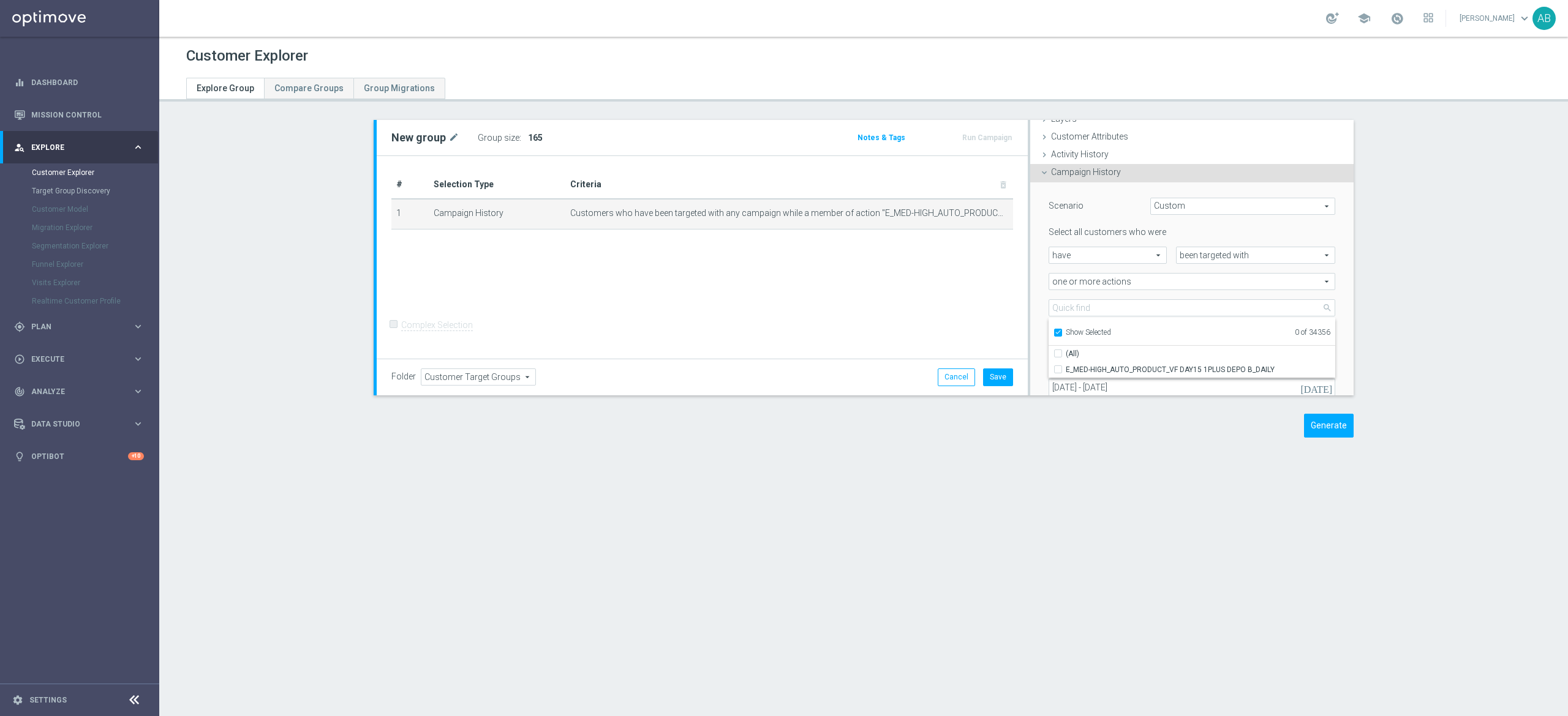
click at [1053, 333] on input "Show Selected" at bounding box center [1057, 335] width 8 height 8
checkbox input "false"
click at [1057, 314] on input "search" at bounding box center [1191, 308] width 286 height 18
paste input "E_MED-HIGH_AUTO_PRODUCT_VF DAY20 1PLUS DEPO A_DAILY"
type input "E_MED-HIGH_AUTO_PRODUCT_VF DAY20 1PLUS DEPO A_DAILY"
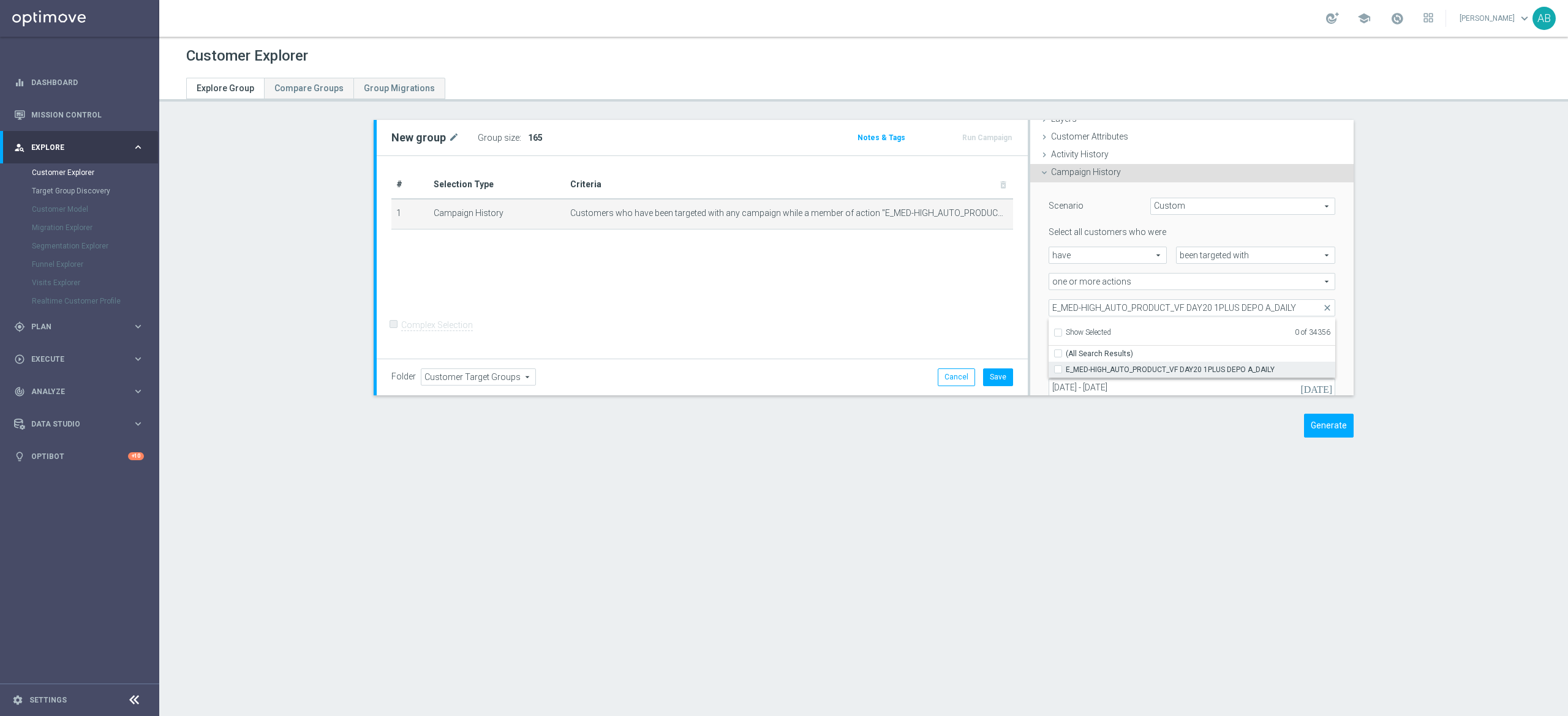
click at [1058, 368] on input "E_MED-HIGH_AUTO_PRODUCT_VF DAY20 1PLUS DEPO A_DAILY" at bounding box center [1062, 370] width 8 height 8
checkbox input "true"
type input "E_MED-HIGH_AUTO_PRODUCT_VF DAY20 1PLUS DEPO A_DAILY"
checkbox input "true"
click at [1039, 313] on div "E_MED-HIGH_AUTO_PRODUCT_VF DAY20 1PLUS DEPO A_DAILY E_MED-HIGH_AUTO_PRODUCT_VF …" at bounding box center [1191, 308] width 305 height 18
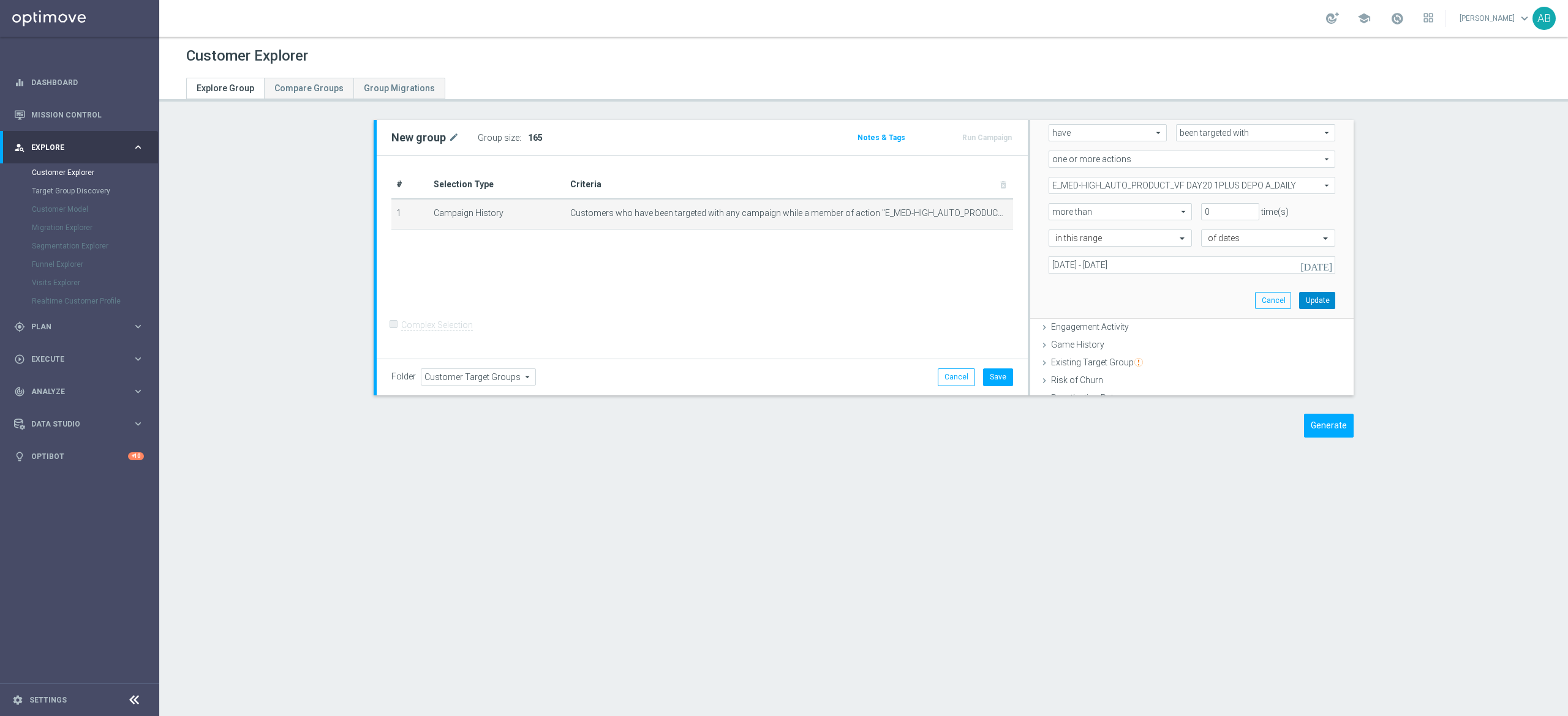
click at [1299, 307] on button "Update" at bounding box center [1317, 301] width 36 height 18
click at [528, 136] on span "Show" at bounding box center [537, 137] width 19 height 9
click at [973, 217] on icon "mode_edit" at bounding box center [978, 213] width 10 height 10
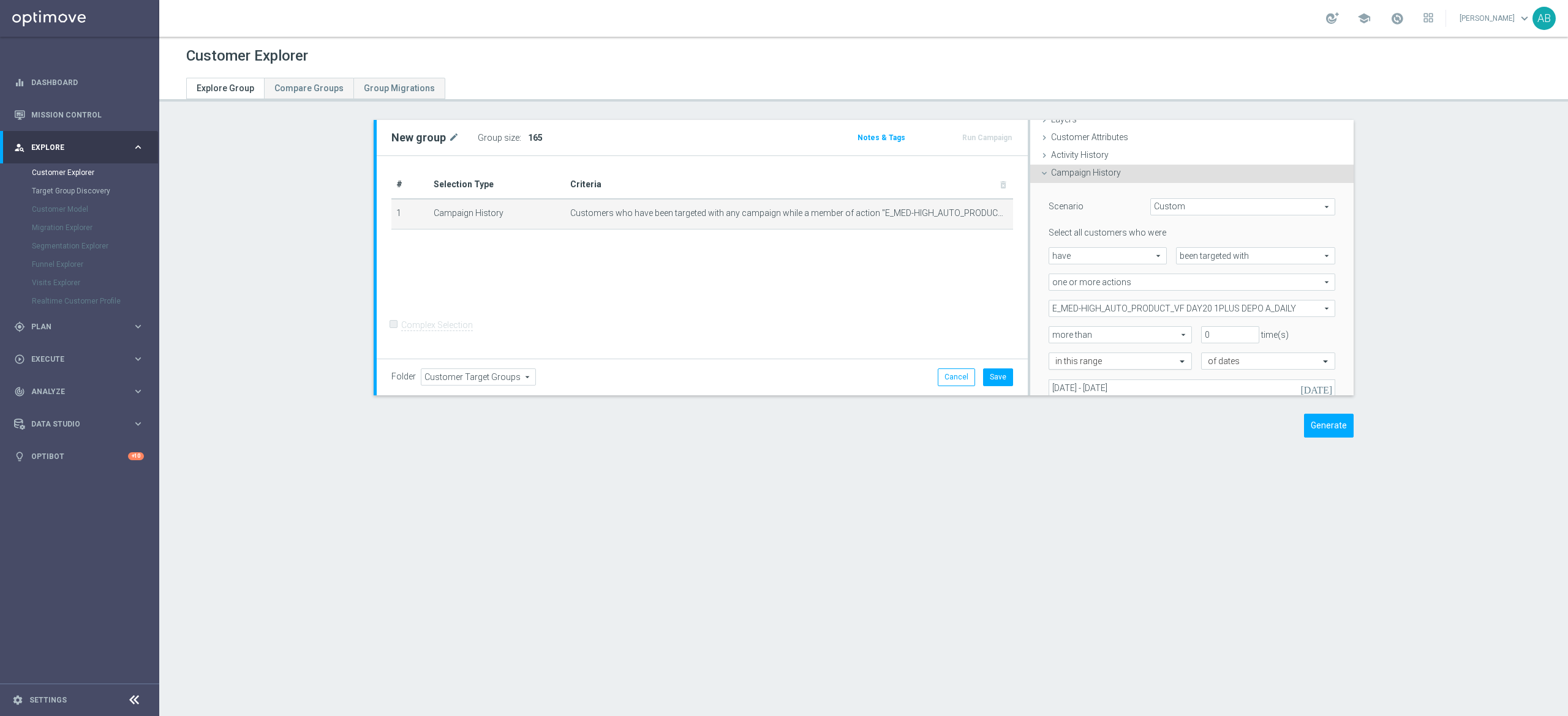
scroll to position [51, 0]
click at [1127, 312] on span "E_MED-HIGH_AUTO_PRODUCT_VF DAY20 1PLUS DEPO A_DAILY" at bounding box center [1191, 307] width 285 height 16
click at [1053, 333] on input "Show Selected" at bounding box center [1057, 335] width 8 height 8
checkbox input "true"
click at [1058, 354] on input "(All)" at bounding box center [1062, 353] width 8 height 8
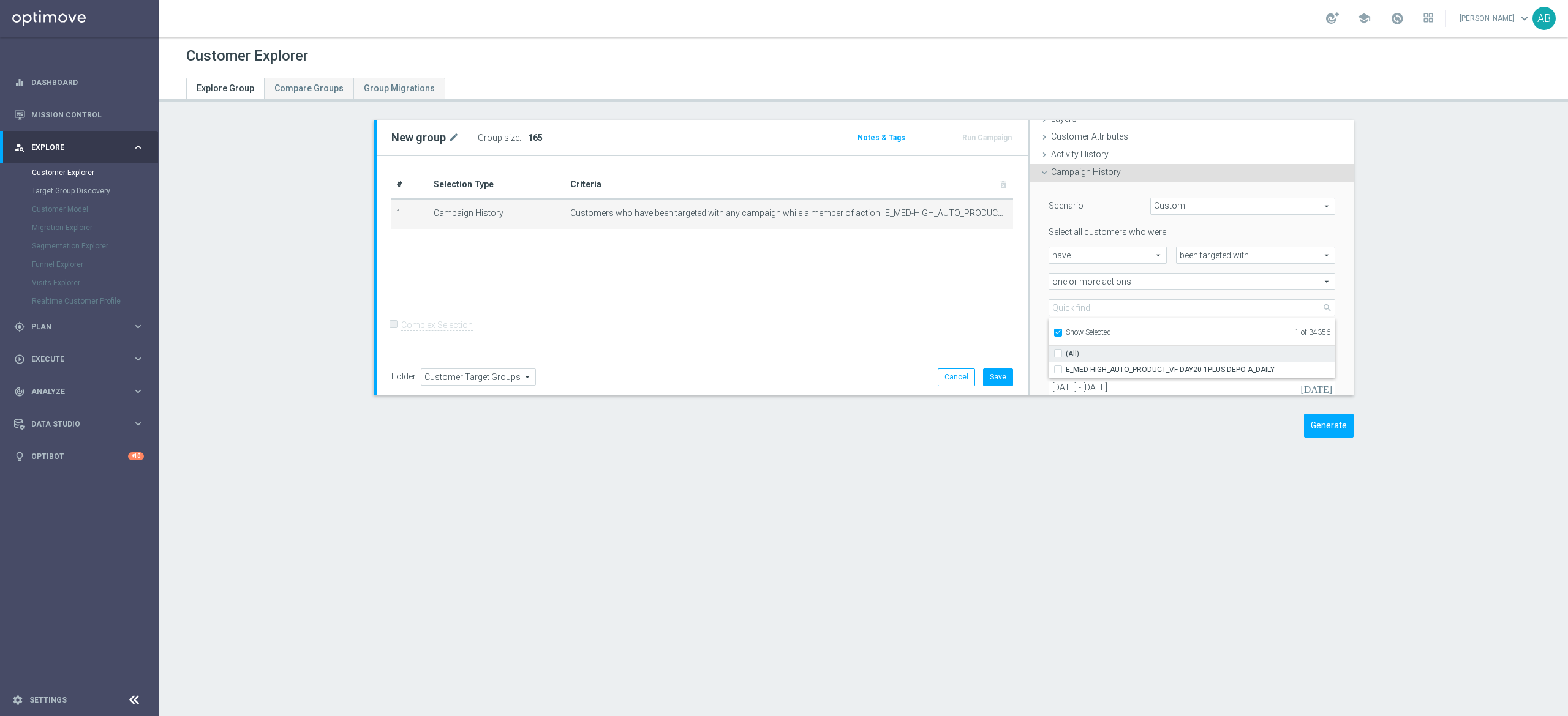
checkbox input "false"
type input "Select Action"
checkbox input "false"
click at [1066, 328] on label "Show Selected" at bounding box center [1088, 333] width 46 height 11
click at [1053, 331] on input "Show Selected" at bounding box center [1057, 335] width 8 height 8
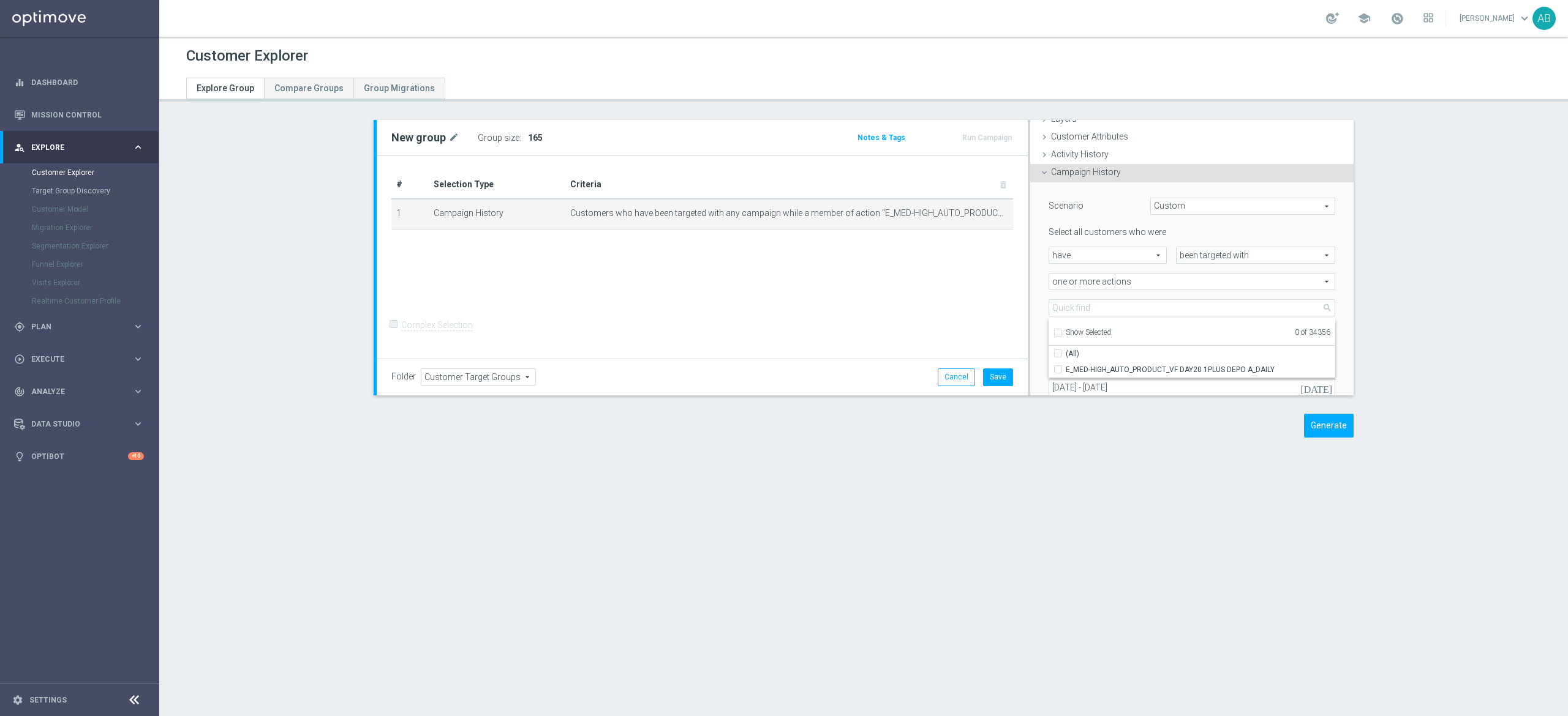
checkbox input "false"
click at [1061, 308] on input "search" at bounding box center [1191, 308] width 286 height 18
paste input "E_MED-HIGH_AUTO_PRODUCT_VF DAY20 1PLUS DEPO B_DAILY"
type input "E_MED-HIGH_AUTO_PRODUCT_VF DAY20 1PLUS DEPO B_DAILY"
click at [1058, 369] on input "E_MED-HIGH_AUTO_PRODUCT_VF DAY20 1PLUS DEPO B_DAILY" at bounding box center [1062, 370] width 8 height 8
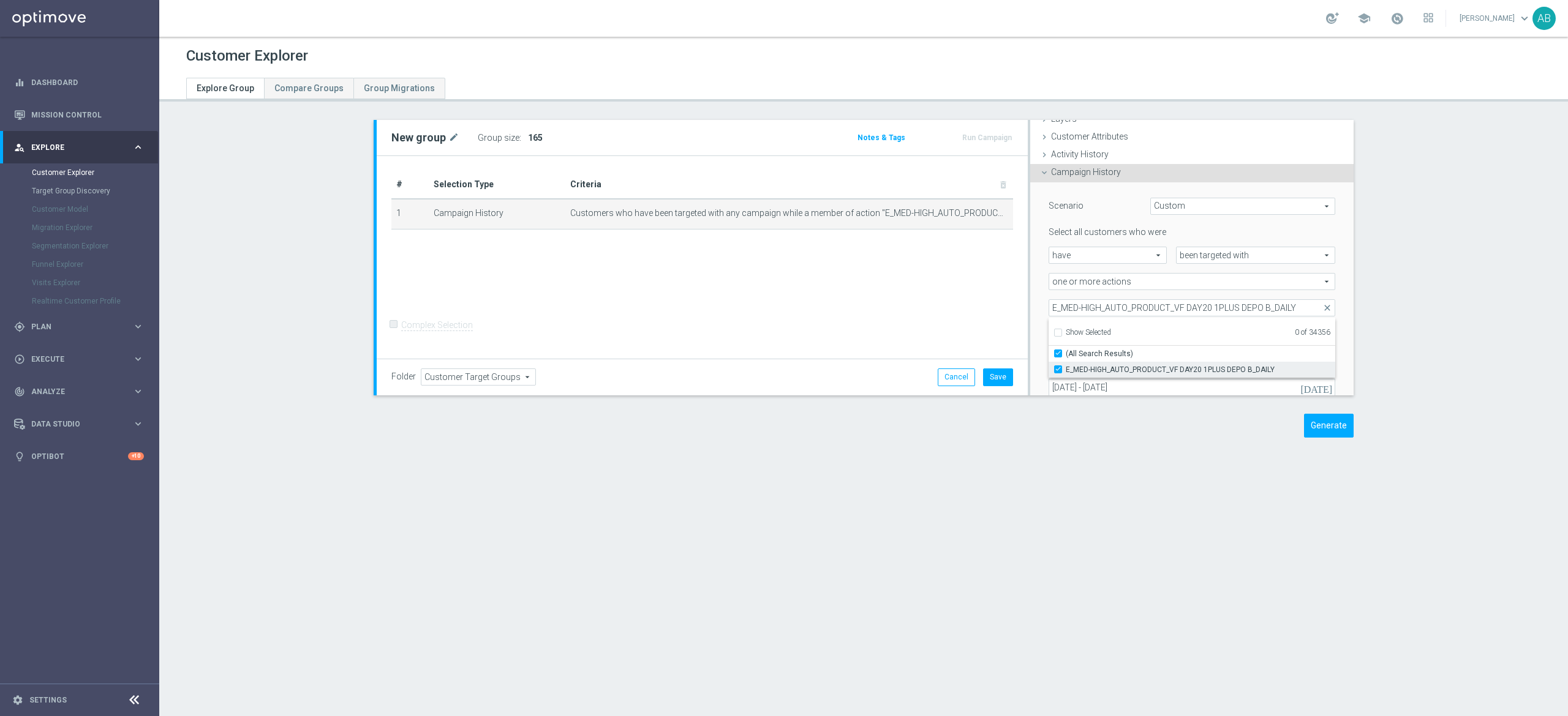
checkbox input "true"
type input "E_MED-HIGH_AUTO_PRODUCT_VF DAY20 1PLUS DEPO B_DAILY"
checkbox input "true"
click at [1030, 298] on div "Scenario Custom Custom arrow_drop_down search Select all customers who were hav…" at bounding box center [1191, 312] width 323 height 260
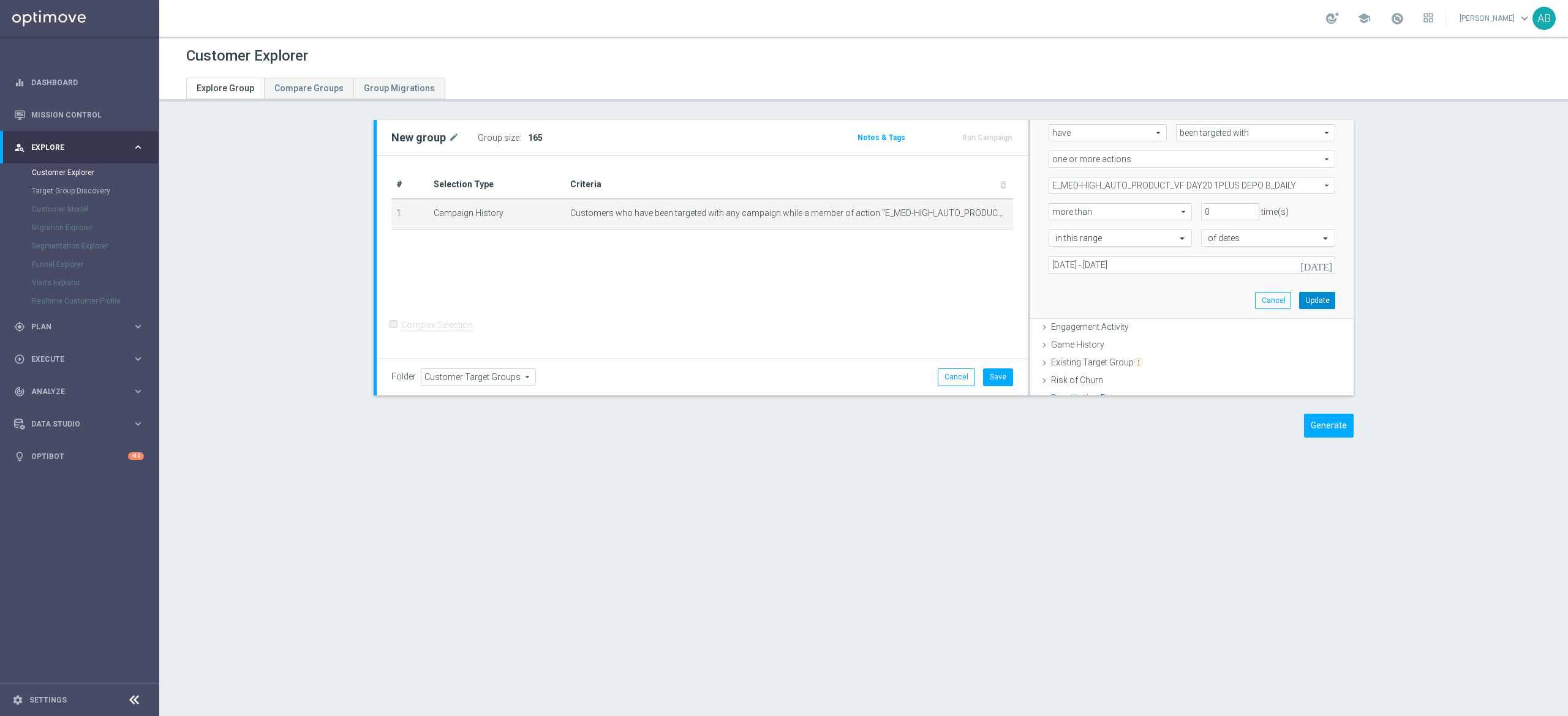
click at [1299, 299] on button "Update" at bounding box center [1317, 301] width 36 height 18
click at [529, 134] on span "Show" at bounding box center [537, 137] width 19 height 9
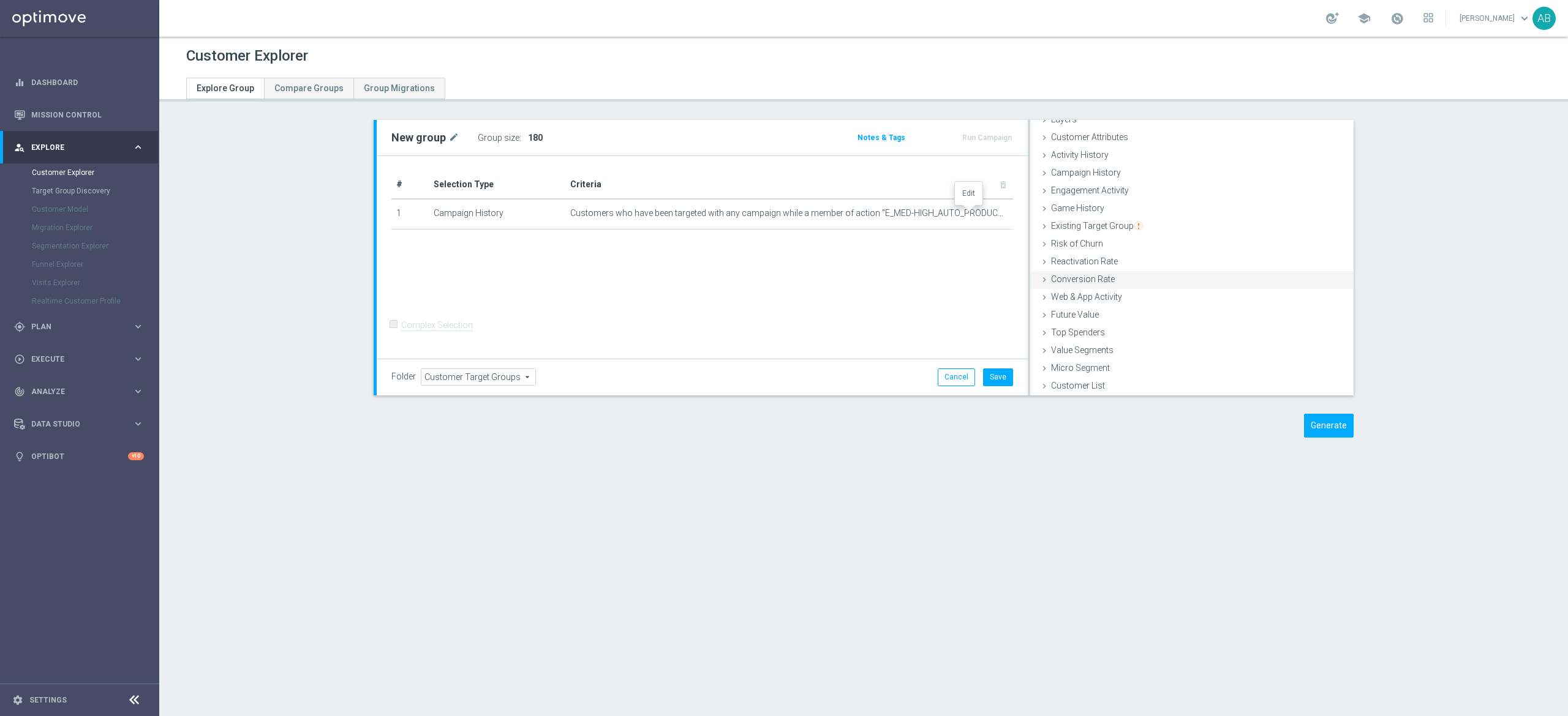
drag, startPoint x: 966, startPoint y: 213, endPoint x: 1058, endPoint y: 280, distance: 113.8
click at [0, 0] on icon "mode_edit" at bounding box center [0, 0] width 0 height 0
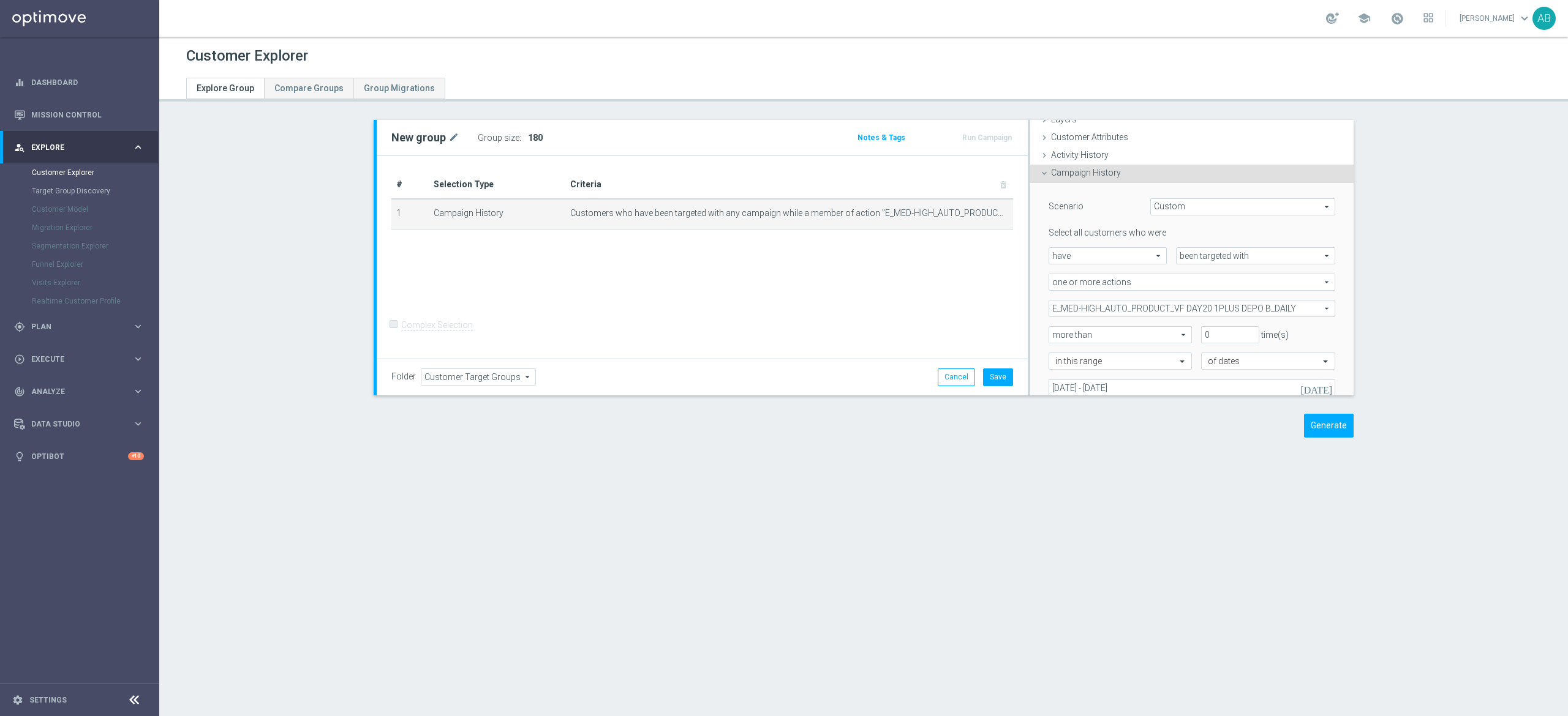
scroll to position [51, 0]
click at [1164, 310] on span "E_MED-HIGH_AUTO_PRODUCT_VF DAY20 1PLUS DEPO B_DAILY" at bounding box center [1191, 307] width 285 height 16
click at [1053, 332] on input "Show Selected" at bounding box center [1057, 335] width 8 height 8
checkbox input "true"
click at [1058, 349] on input "(All)" at bounding box center [1062, 353] width 8 height 8
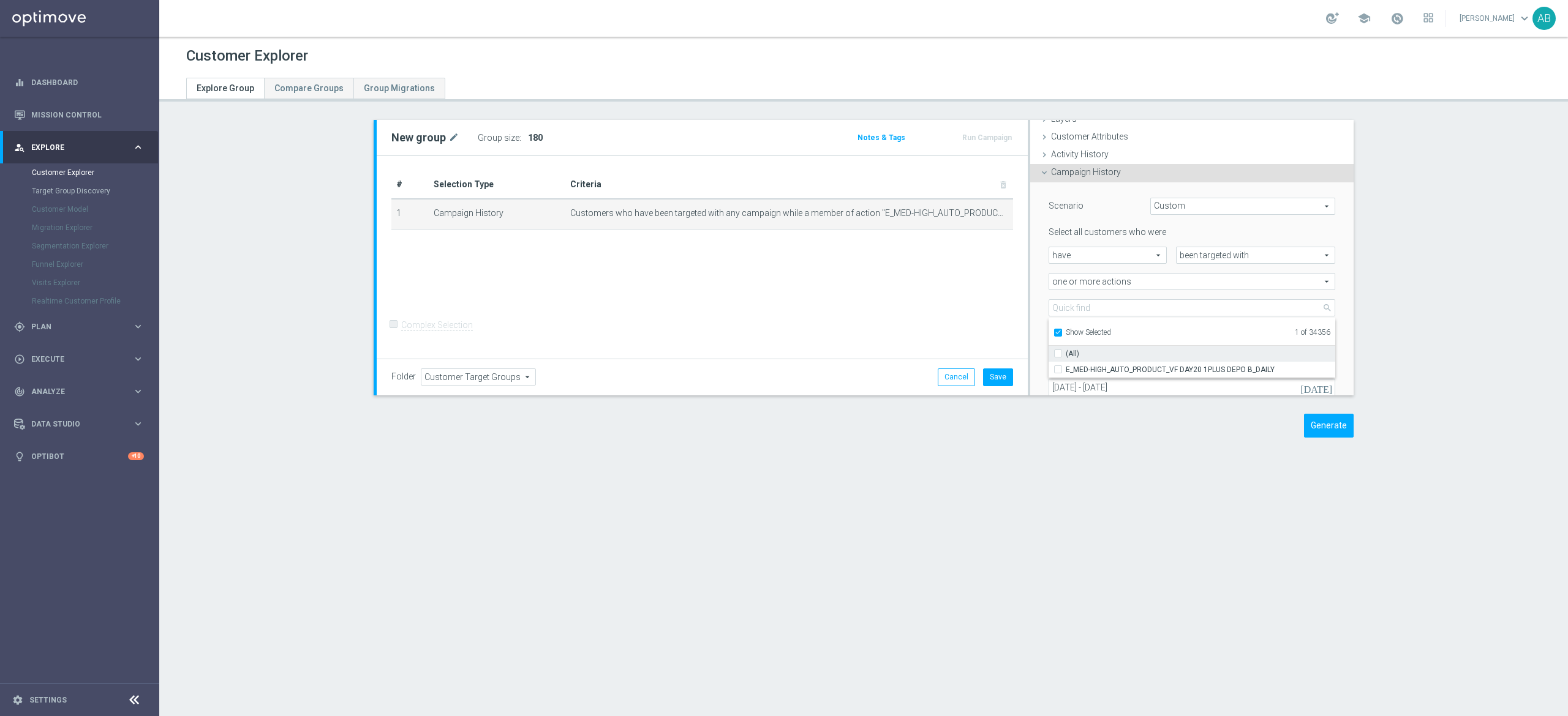
checkbox input "false"
type input "Select Action"
checkbox input "false"
click at [1053, 331] on input "Show Selected" at bounding box center [1057, 335] width 8 height 8
checkbox input "false"
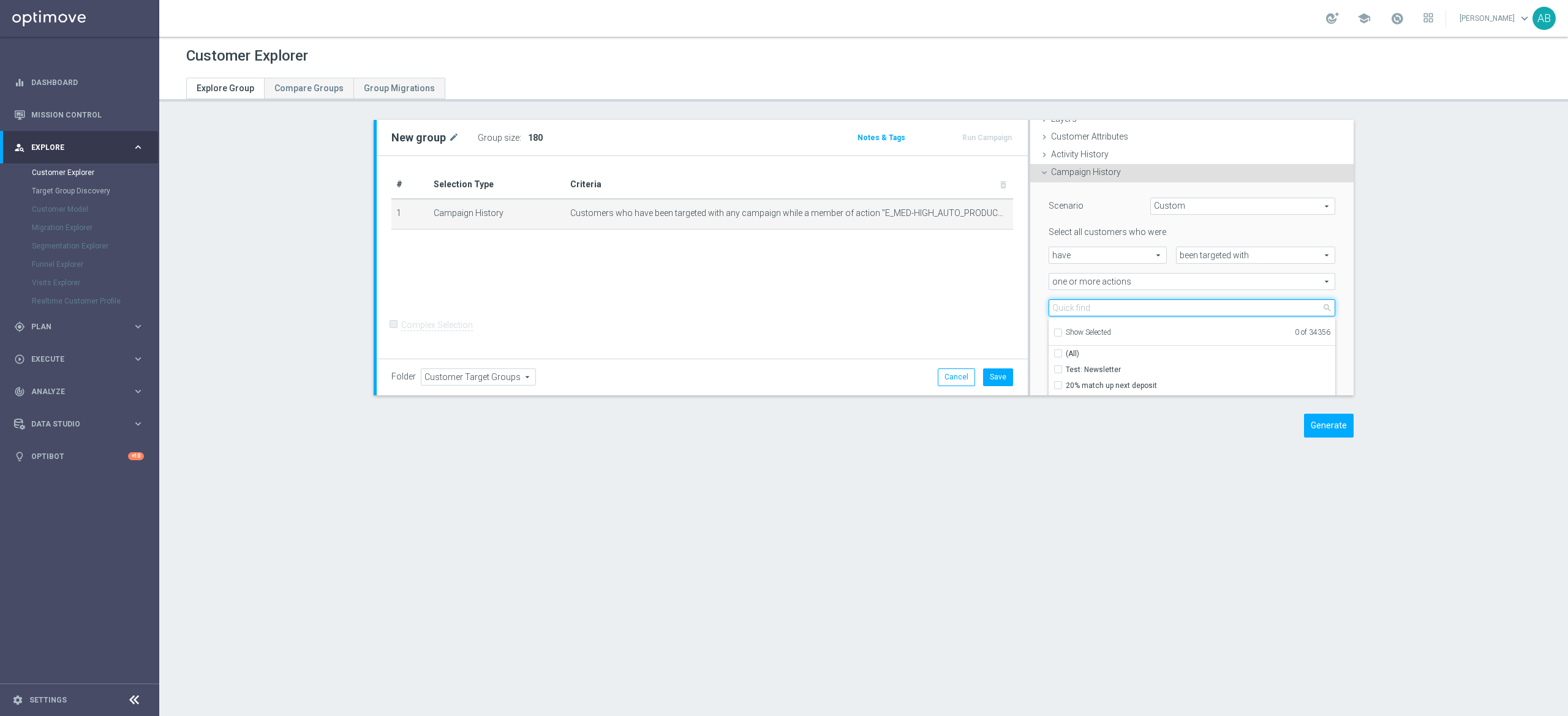
click at [1060, 310] on input "search" at bounding box center [1191, 308] width 286 height 18
paste input "E_MED-HIGH_AUTO_PRODUCT_CC VF DAY23 1PLUS DEPO_DAILY"
type input "E_MED-HIGH_AUTO_PRODUCT_CC VF DAY23 1PLUS DEPO_DAILY"
click at [1058, 369] on input "E_MED-HIGH_AUTO_PRODUCT_CC VF DAY23 1PLUS DEPO_DAILY" at bounding box center [1062, 370] width 8 height 8
checkbox input "true"
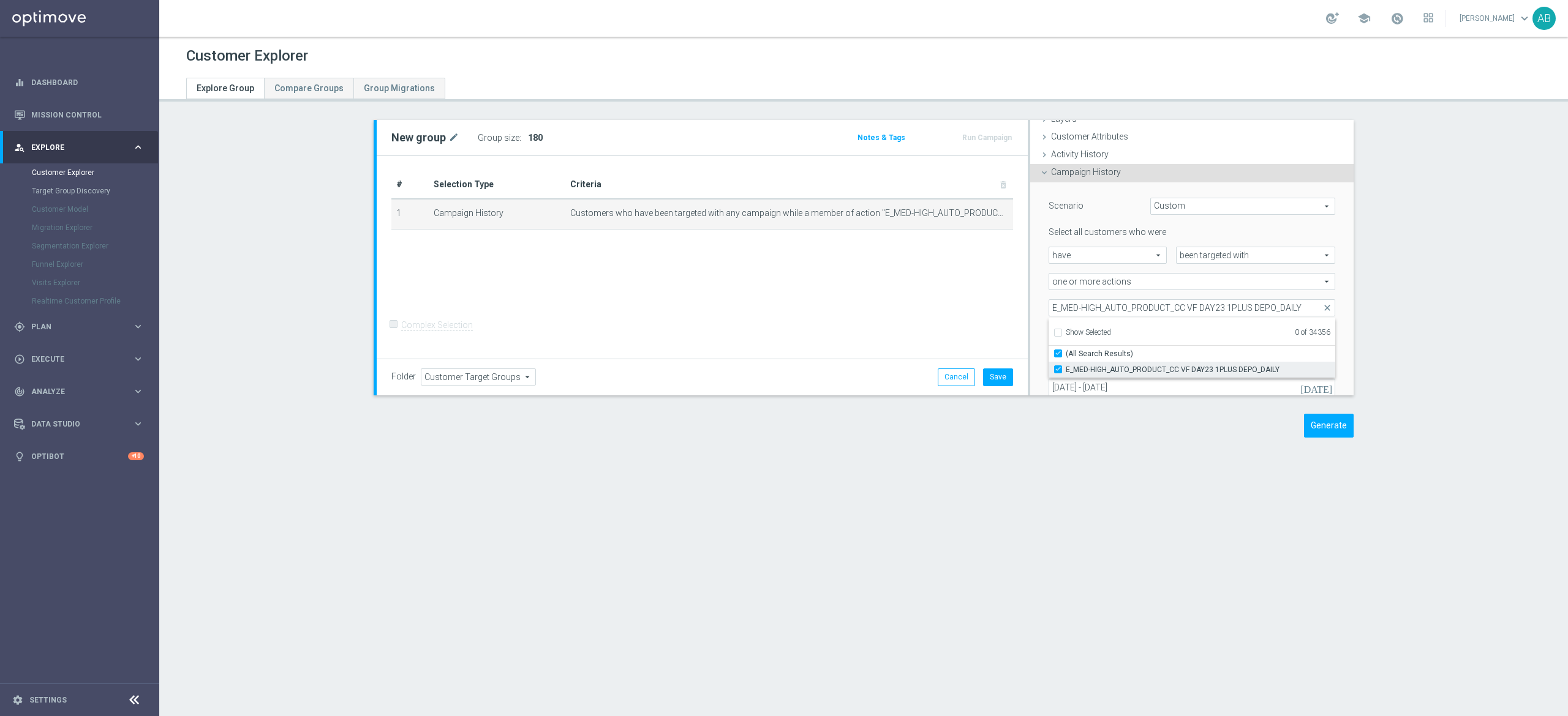
type input "E_MED-HIGH_AUTO_PRODUCT_CC VF DAY23 1PLUS DEPO_DAILY"
checkbox input "true"
click at [1030, 308] on div "Scenario Custom Custom arrow_drop_down search Select all customers who were hav…" at bounding box center [1191, 312] width 323 height 260
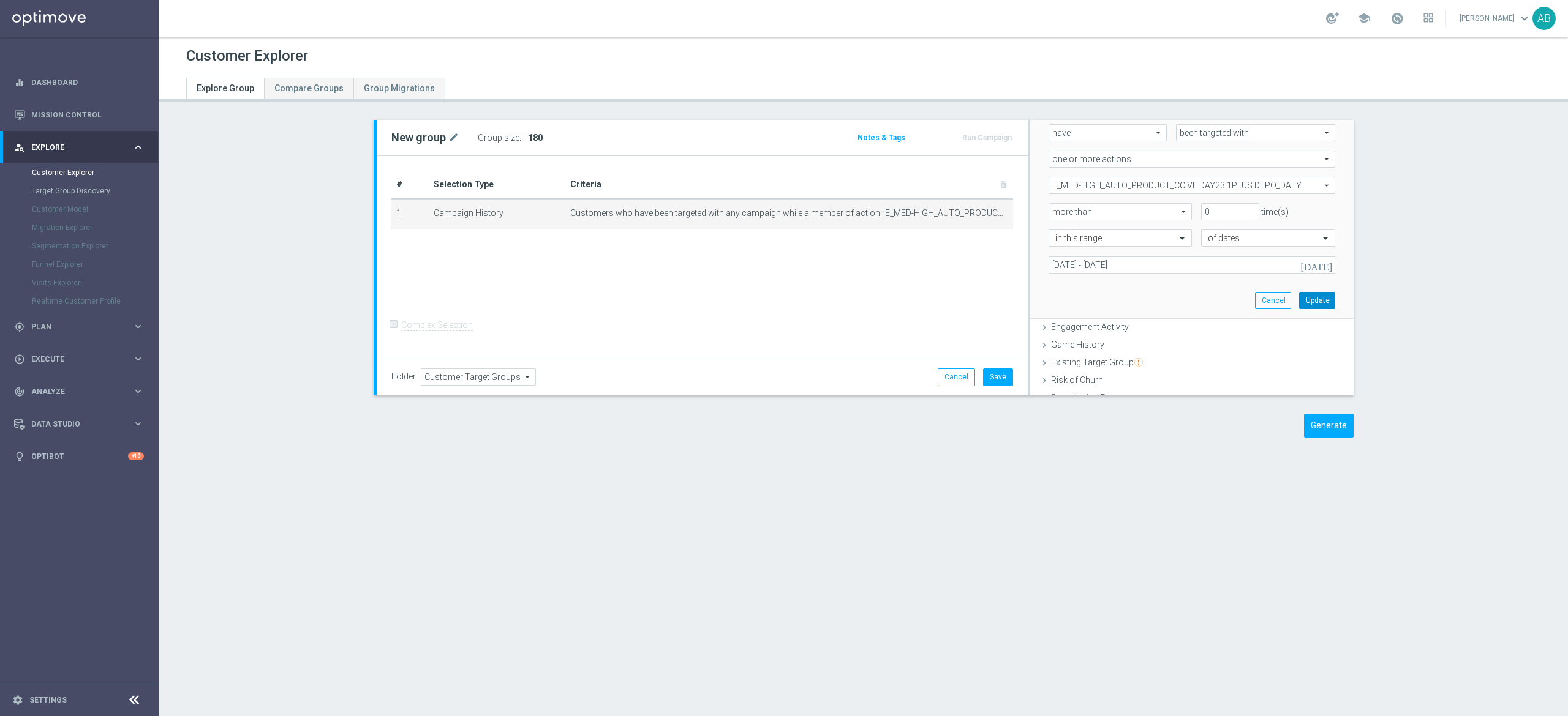
click at [1299, 303] on button "Update" at bounding box center [1317, 301] width 36 height 18
click at [528, 134] on span "Show" at bounding box center [537, 137] width 19 height 9
click at [973, 215] on icon "mode_edit" at bounding box center [978, 213] width 10 height 10
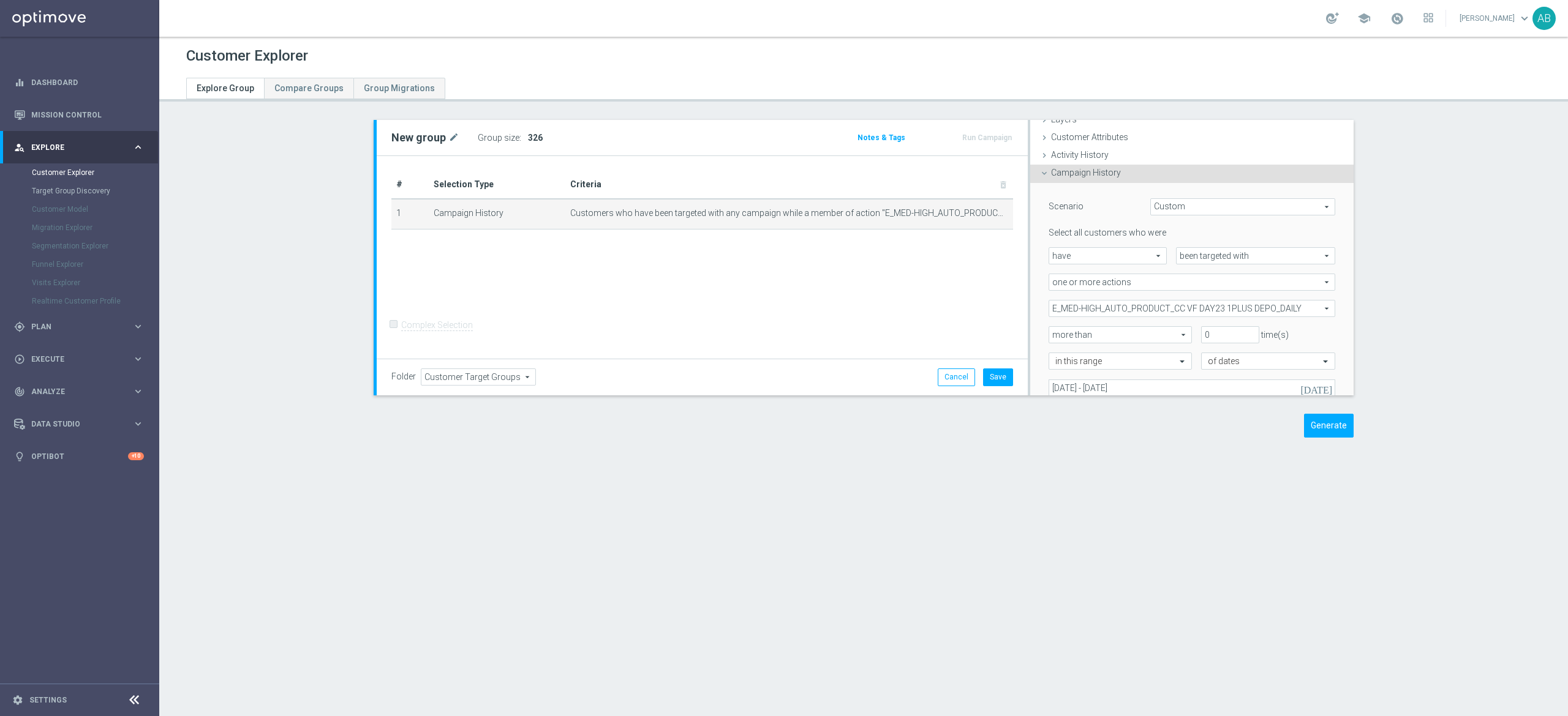
scroll to position [51, 0]
click at [1120, 310] on span "E_MED-HIGH_AUTO_PRODUCT_CC VF DAY23 1PLUS DEPO_DAILY" at bounding box center [1191, 307] width 285 height 16
click at [1053, 332] on input "Show Selected" at bounding box center [1057, 335] width 8 height 8
checkbox input "true"
click at [1058, 352] on input "(All)" at bounding box center [1062, 353] width 8 height 8
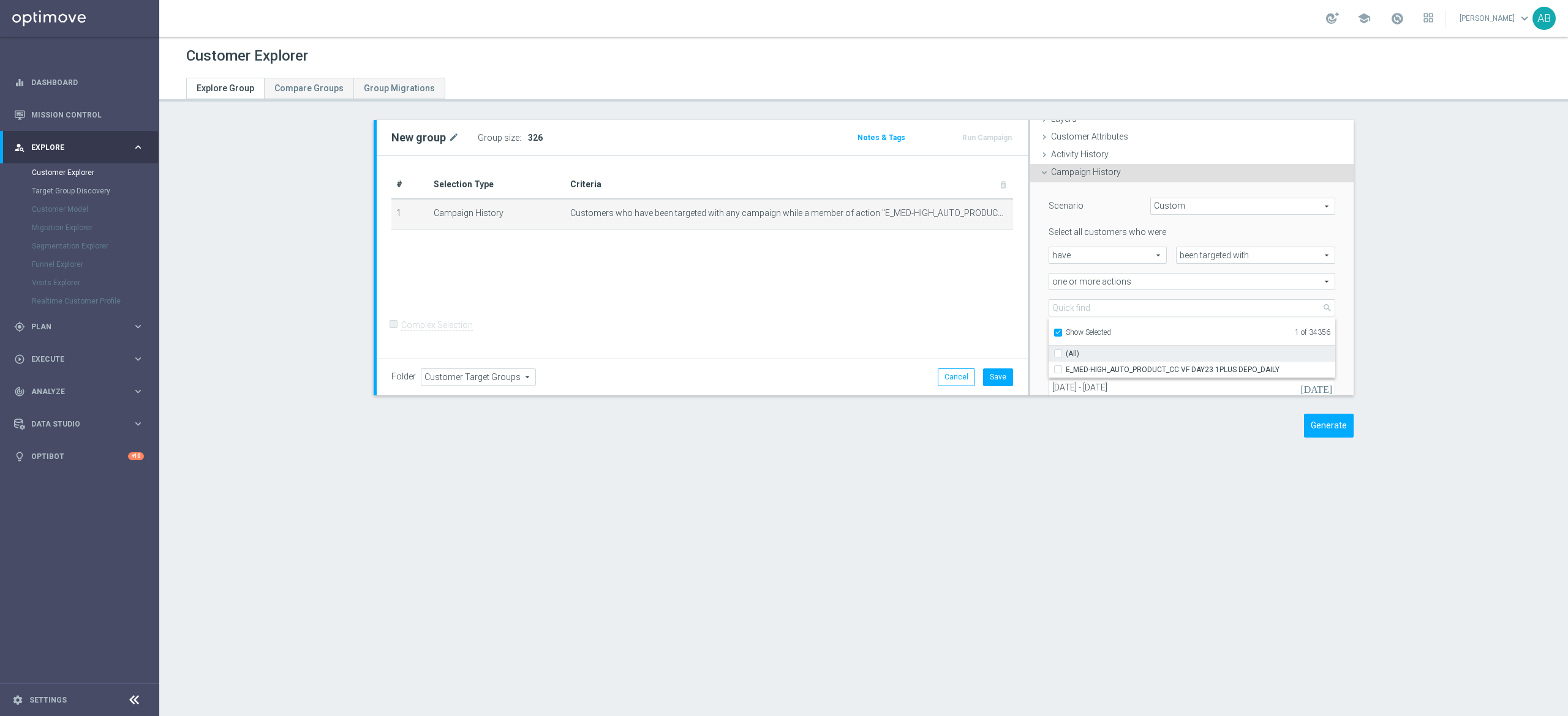
checkbox input "false"
type input "Select Action"
checkbox input "false"
click at [1053, 332] on input "Show Selected" at bounding box center [1057, 335] width 8 height 8
checkbox input "false"
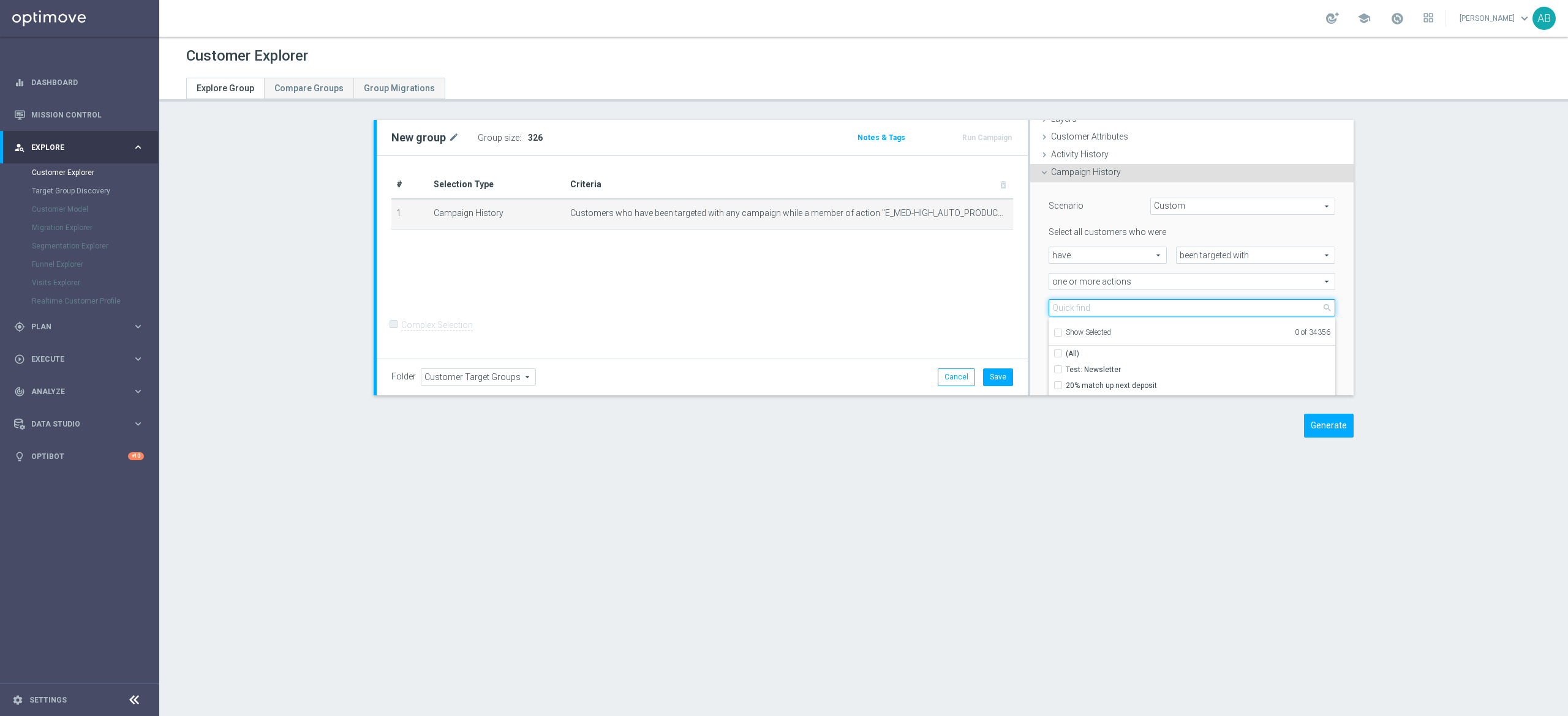
click at [1072, 306] on input "search" at bounding box center [1191, 308] width 286 height 18
paste input "E_MED-HIGH_AUTO_PRODUCT_VF BONUS DAY27 1PLUS DEPO_DAILY"
type input "E_MED-HIGH_AUTO_PRODUCT_VF BONUS DAY27 1PLUS DEPO_DAILY"
click at [1058, 368] on input "E_MED-HIGH_AUTO_PRODUCT_VF BONUS DAY27 1PLUS DEPO_DAILY" at bounding box center [1062, 370] width 8 height 8
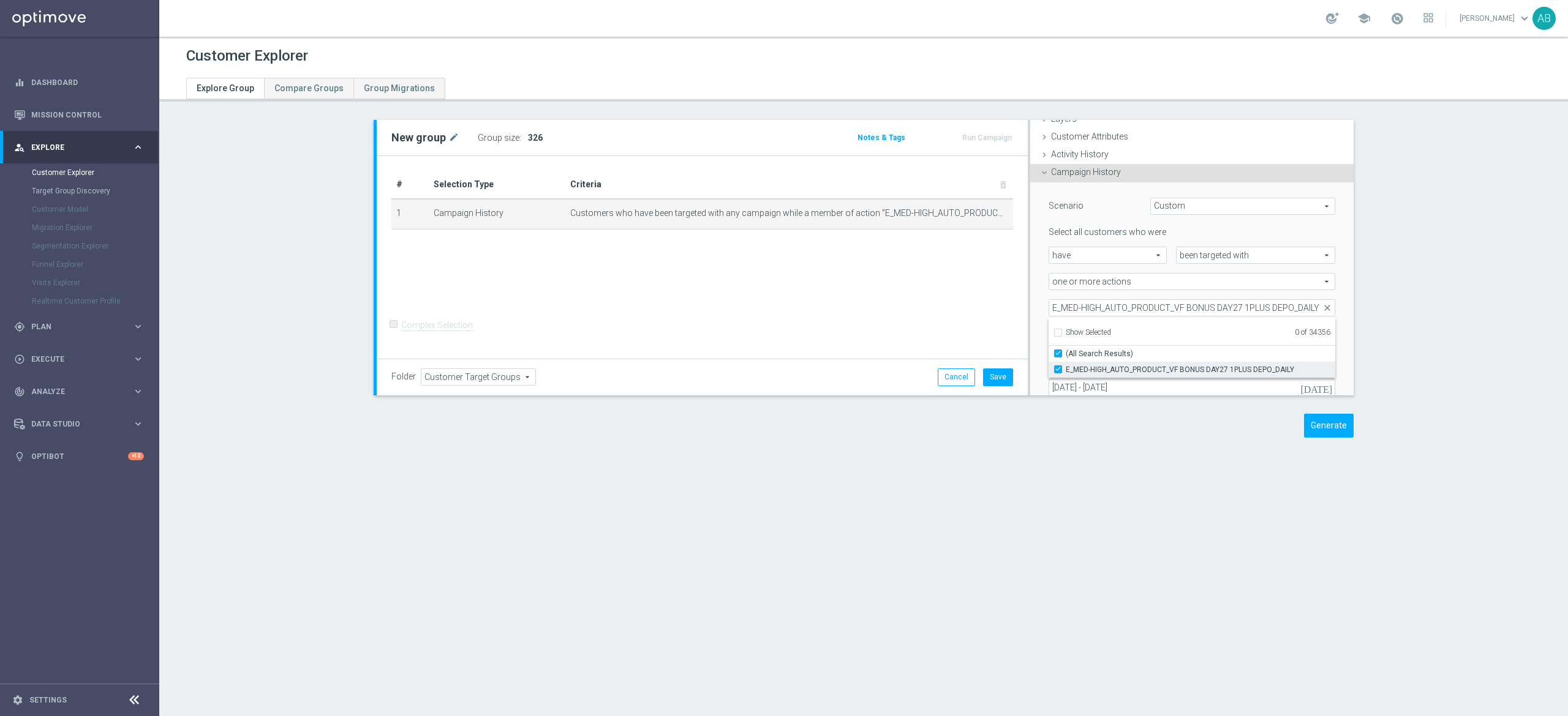
checkbox input "true"
type input "E_MED-HIGH_AUTO_PRODUCT_VF BONUS DAY27 1PLUS DEPO_DAILY"
checkbox input "true"
click at [1039, 304] on div "E_MED-HIGH_AUTO_PRODUCT_VF BONUS DAY27 1PLUS DEPO_DAILY E_MED-HIGH_AUTO_PRODUCT…" at bounding box center [1191, 308] width 305 height 18
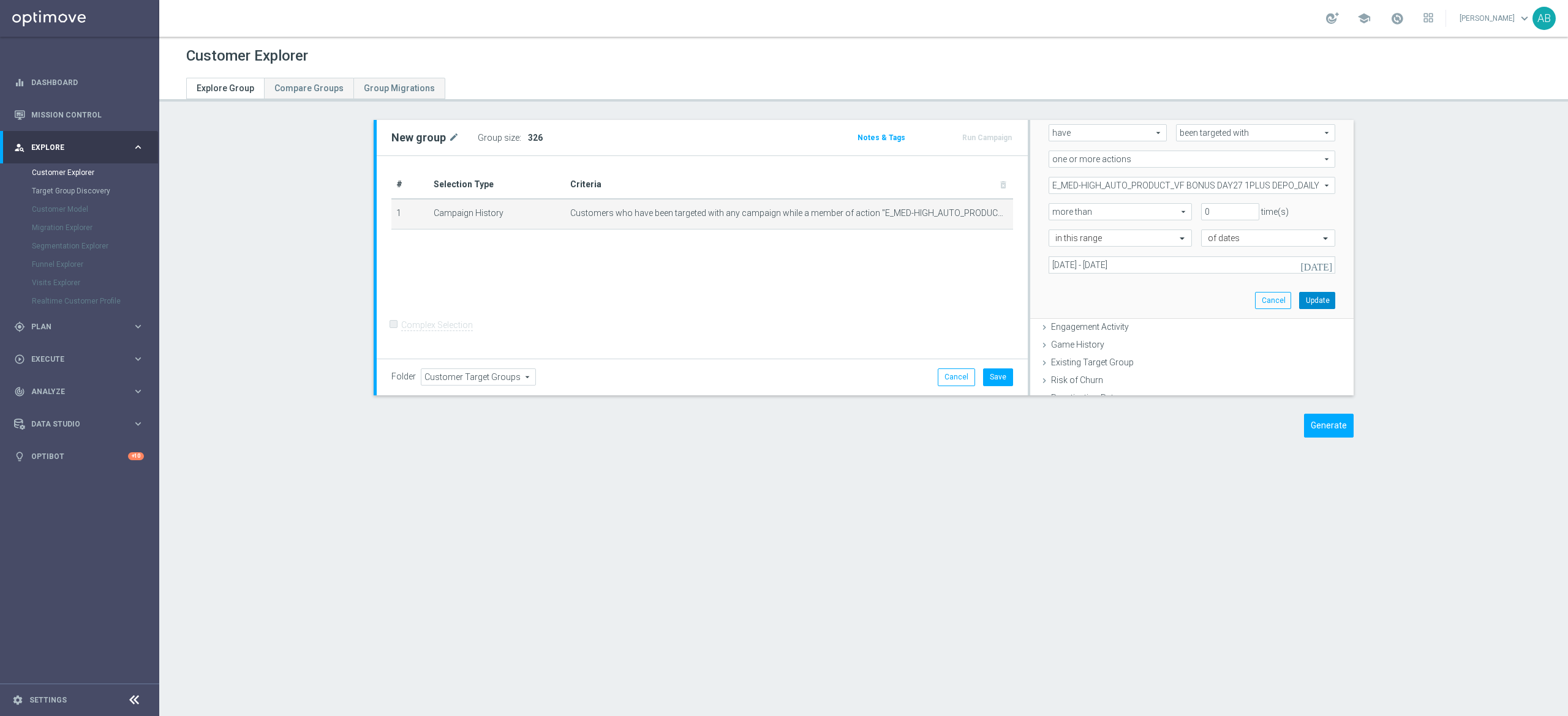
click at [1299, 298] on button "Update" at bounding box center [1317, 301] width 36 height 18
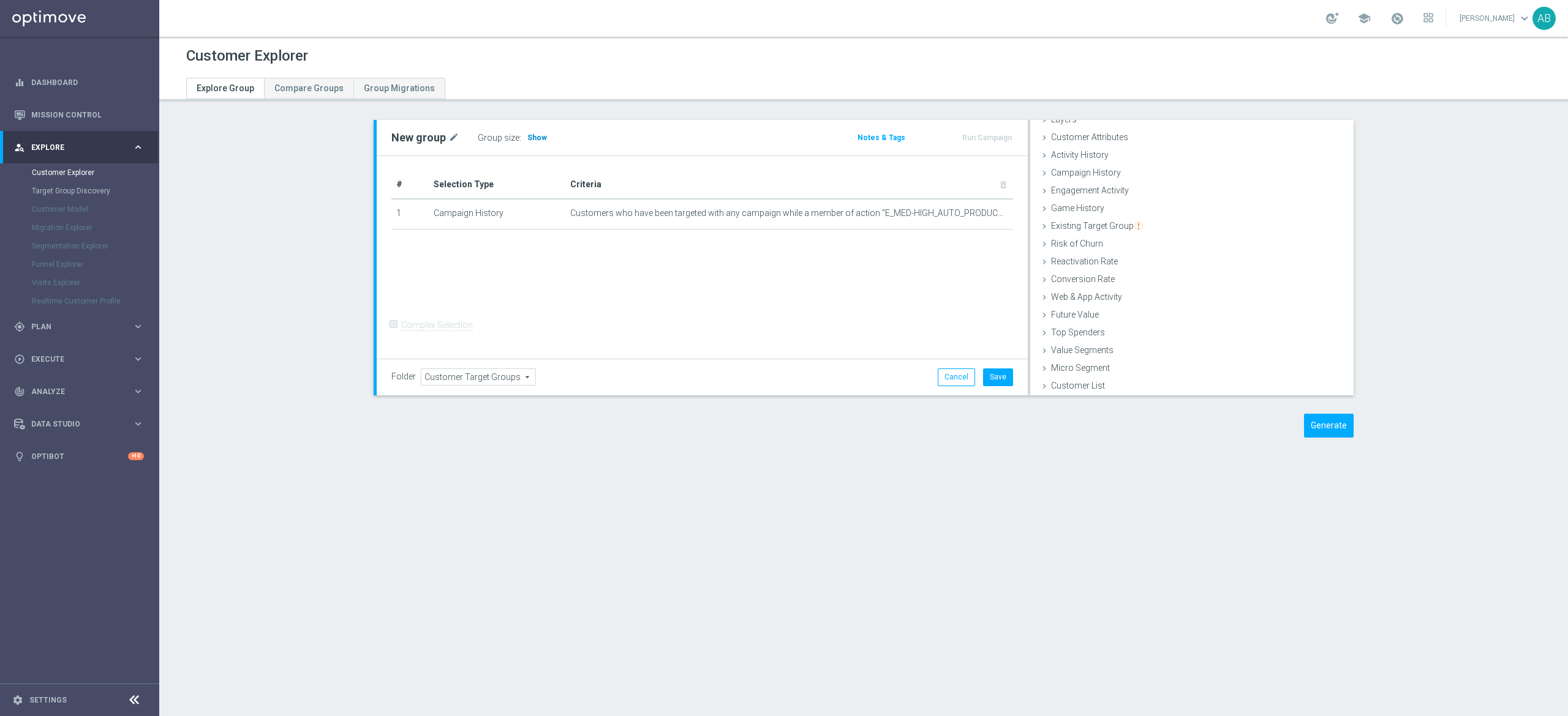
click at [530, 136] on span "Show" at bounding box center [537, 137] width 19 height 9
click at [973, 215] on icon "mode_edit" at bounding box center [978, 213] width 10 height 10
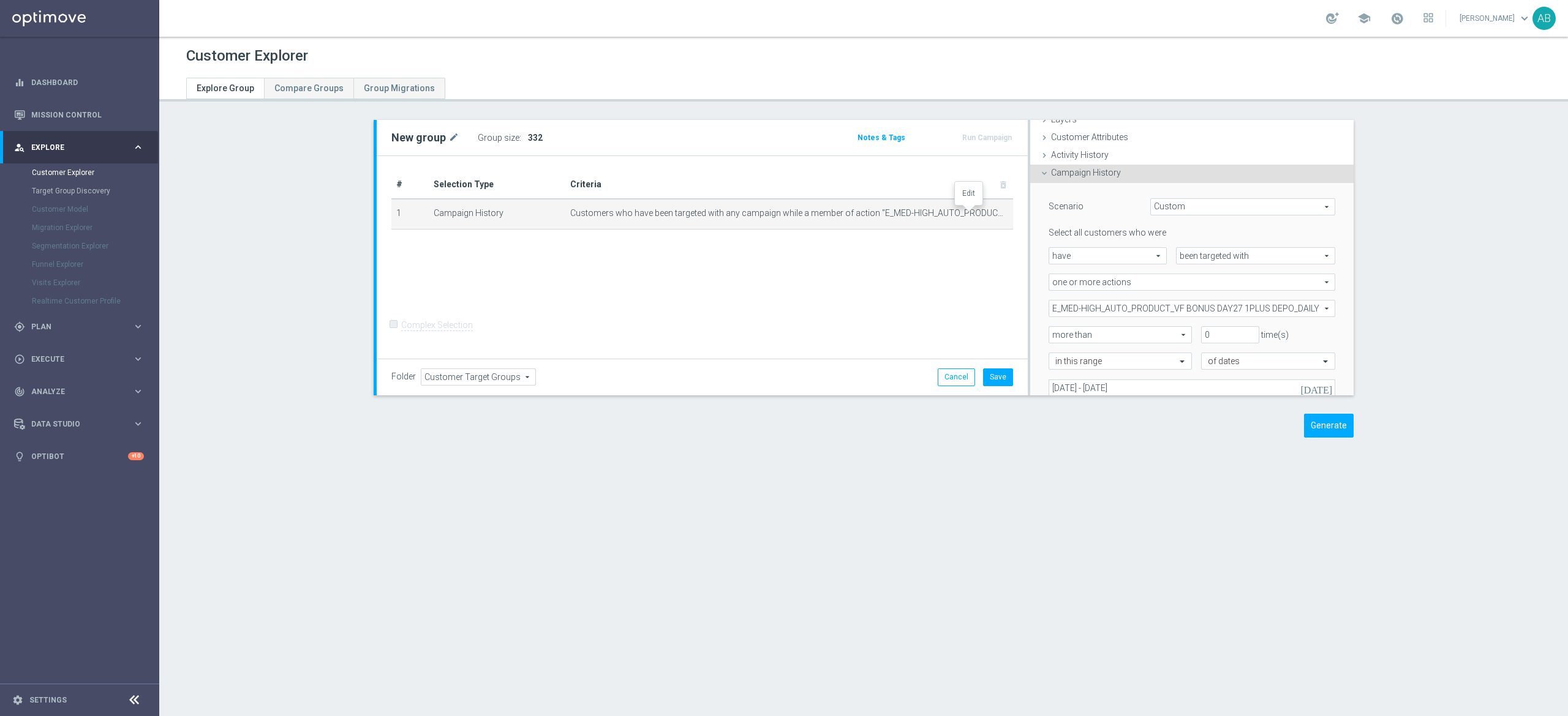
scroll to position [51, 0]
click at [1130, 306] on span "E_MED-HIGH_AUTO_PRODUCT_VF BONUS DAY27 1PLUS DEPO_DAILY" at bounding box center [1191, 307] width 285 height 16
click at [1053, 333] on input "Show Selected" at bounding box center [1057, 335] width 8 height 8
checkbox input "true"
click at [1058, 350] on input "(All)" at bounding box center [1062, 353] width 8 height 8
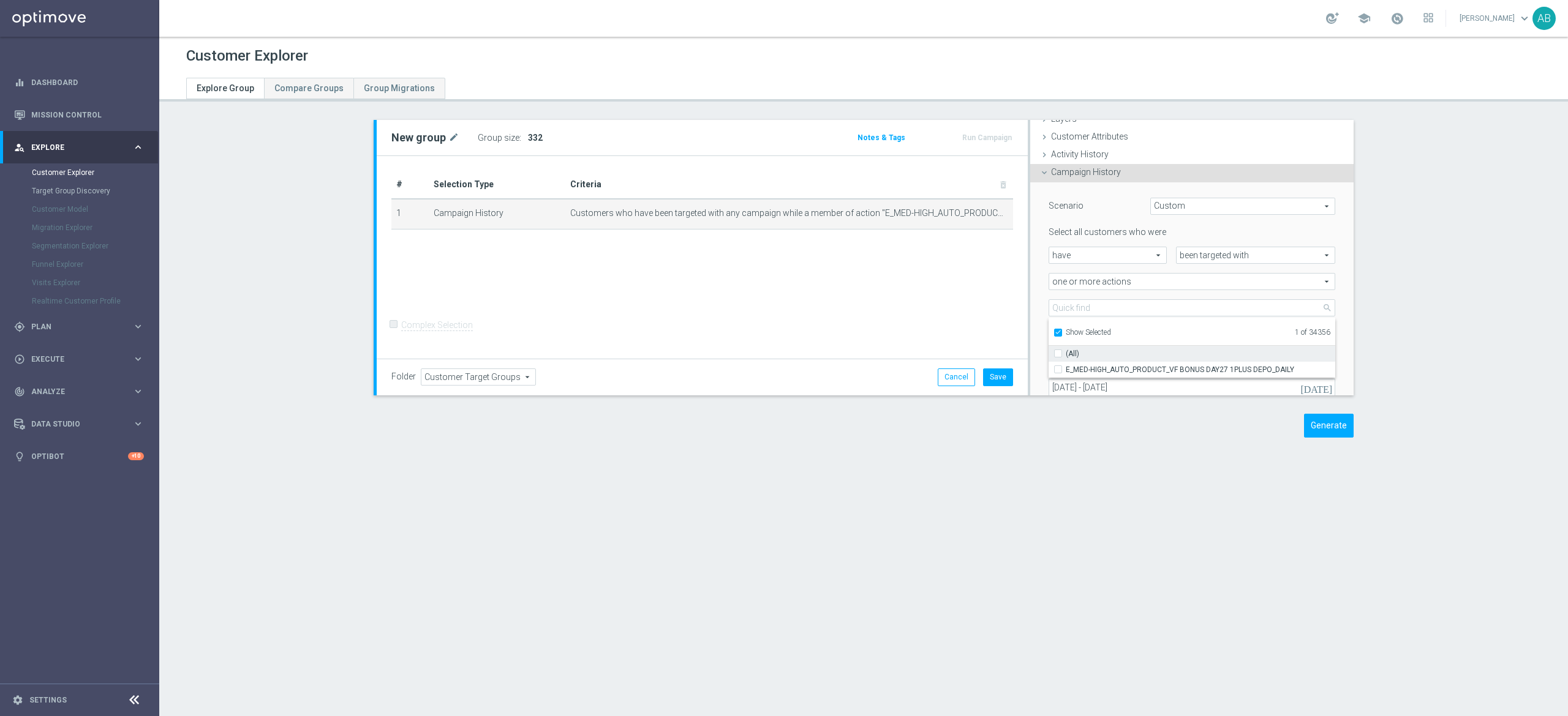
checkbox input "false"
type input "Select Action"
checkbox input "false"
click at [1066, 330] on label "Show Selected" at bounding box center [1088, 333] width 46 height 11
click at [1053, 331] on input "Show Selected" at bounding box center [1057, 335] width 8 height 8
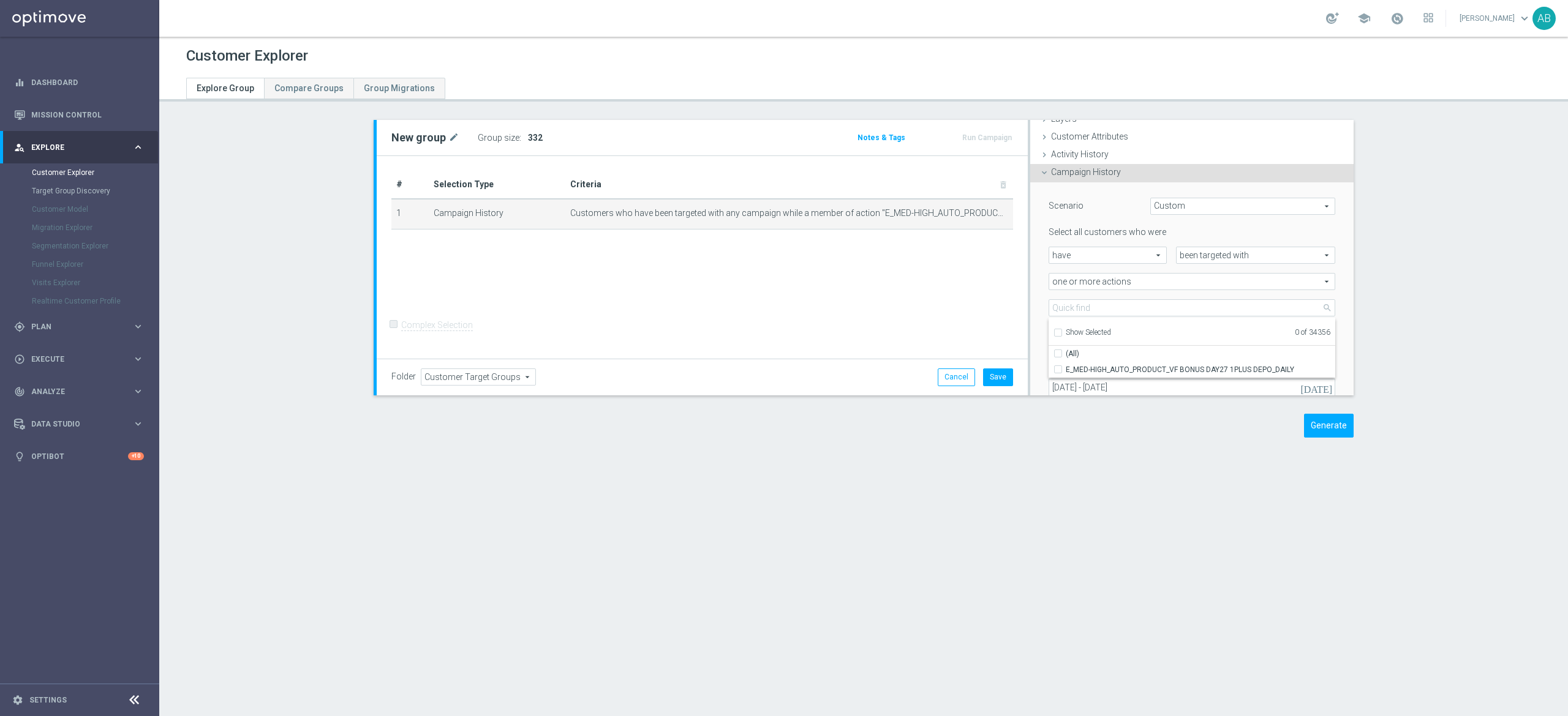
checkbox input "false"
click at [1059, 309] on input "search" at bounding box center [1191, 308] width 286 height 18
paste input "E_ALL_AUTO_PRODUCT_VF DAY7 NONDEPO A_DAILY"
type input "E_ALL_AUTO_PRODUCT_VF DAY7 NONDEPO A_DAILY"
click at [1058, 369] on input "E_ALL_AUTO_PRODUCT_VF DAY7 NONDEPO A_DAILY" at bounding box center [1062, 370] width 8 height 8
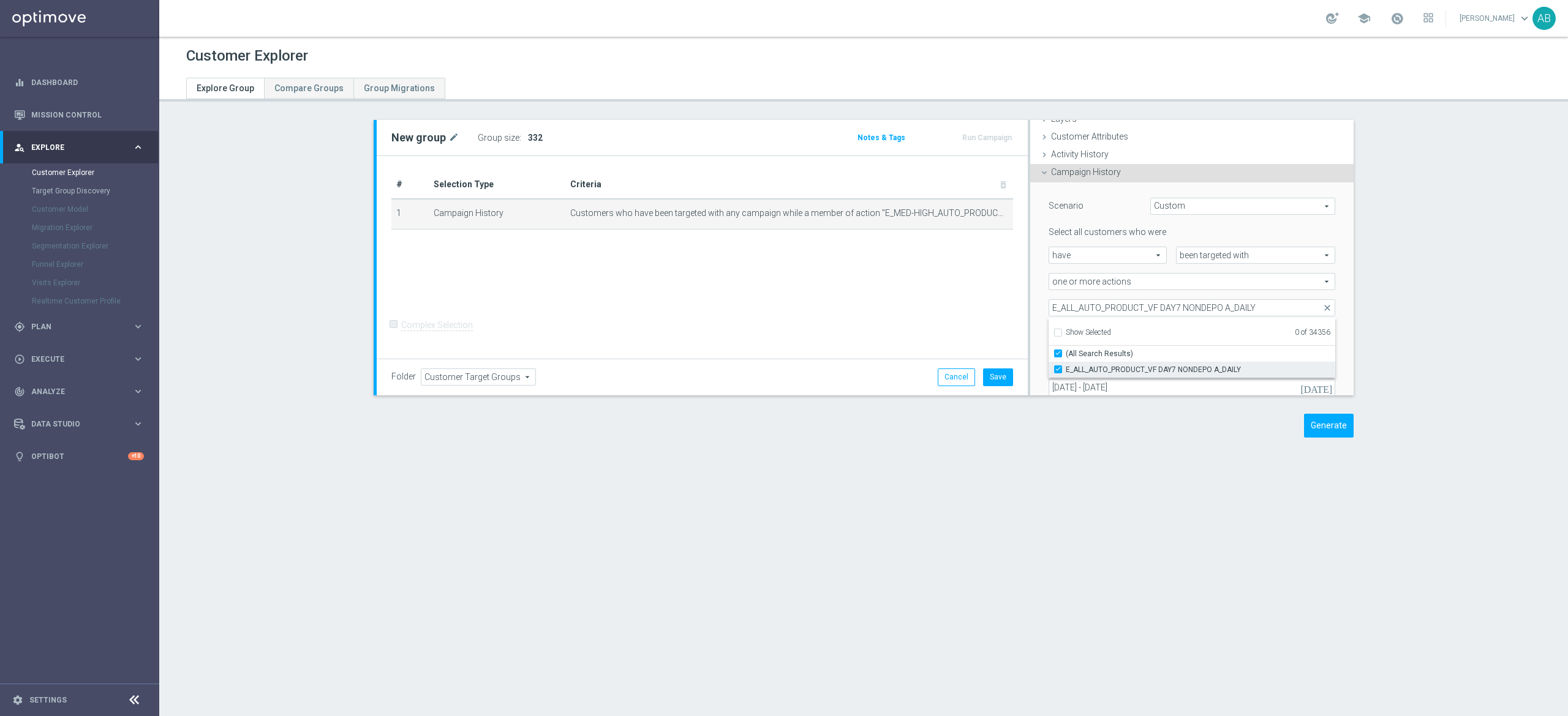
checkbox input "true"
type input "E_ALL_AUTO_PRODUCT_VF DAY7 NONDEPO A_DAILY"
checkbox input "true"
click at [1039, 317] on div "Scenario Custom Custom arrow_drop_down search Select all customers who were hav…" at bounding box center [1191, 312] width 305 height 259
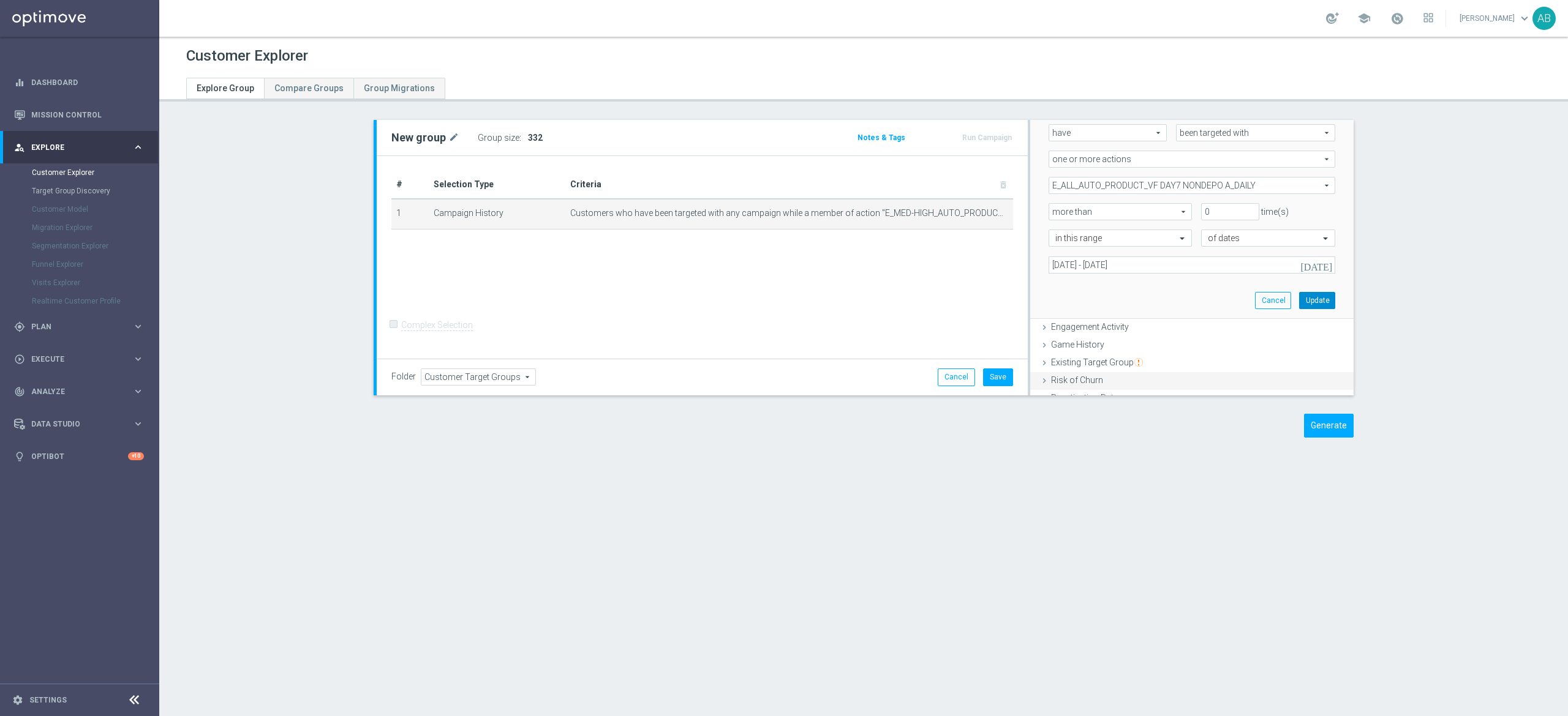
drag, startPoint x: 1285, startPoint y: 298, endPoint x: 1079, endPoint y: 250, distance: 211.5
click at [1299, 298] on button "Update" at bounding box center [1317, 301] width 36 height 18
click at [528, 136] on span "Show" at bounding box center [537, 137] width 19 height 9
click at [973, 212] on icon "mode_edit" at bounding box center [978, 213] width 10 height 10
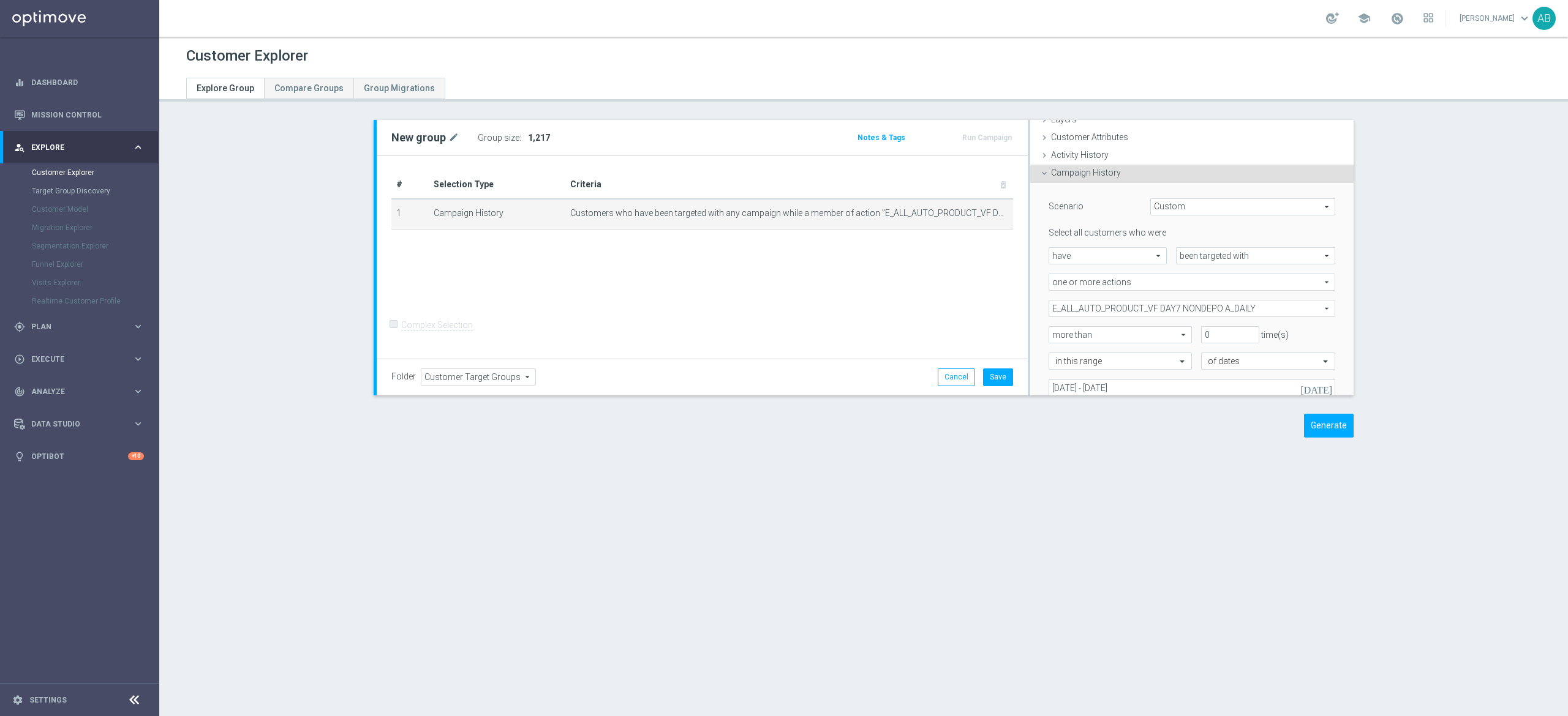
scroll to position [51, 0]
click at [1142, 309] on span "E_ALL_AUTO_PRODUCT_VF DAY7 NONDEPO A_DAILY" at bounding box center [1191, 307] width 285 height 16
click at [1053, 336] on input "Show Selected" at bounding box center [1057, 335] width 8 height 8
checkbox input "true"
drag, startPoint x: 1049, startPoint y: 356, endPoint x: 1049, endPoint y: 347, distance: 9.0
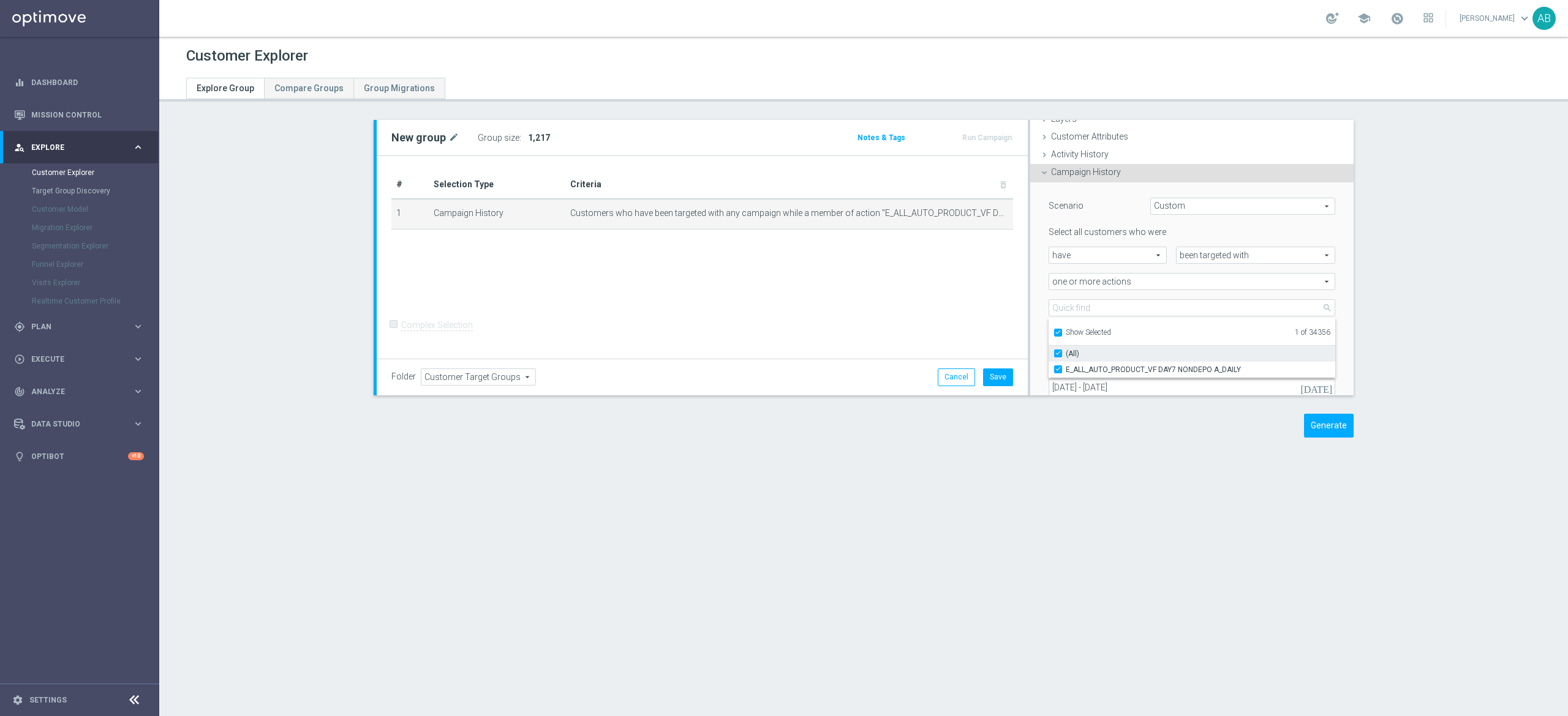
click at [1058, 356] on input "(All)" at bounding box center [1062, 353] width 8 height 8
checkbox input "false"
type input "Select Action"
checkbox input "false"
click at [1053, 335] on input "Show Selected" at bounding box center [1057, 335] width 8 height 8
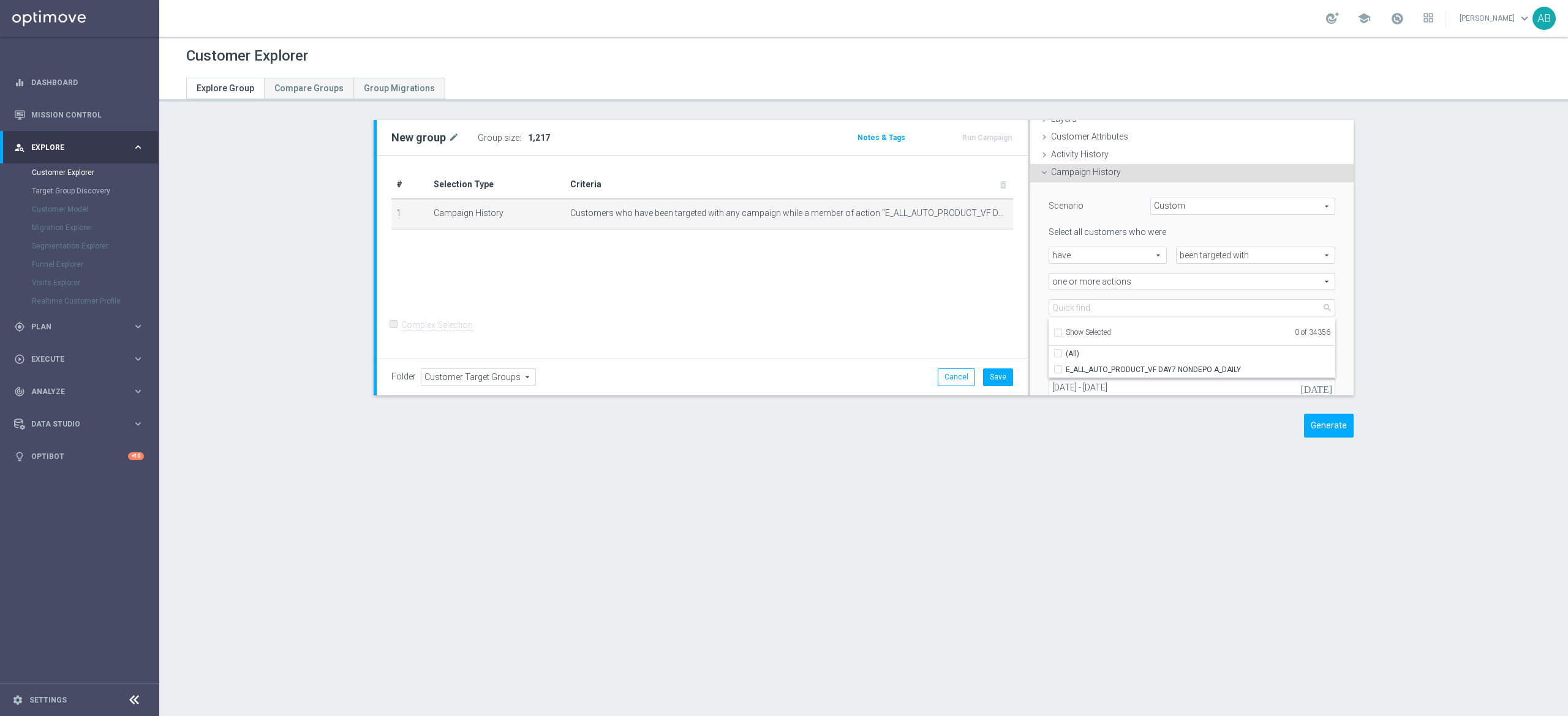
checkbox input "false"
click at [1071, 310] on input "search" at bounding box center [1191, 308] width 286 height 18
paste input "E_ALL_AUTO_PRODUCT_VF DAY7 NONDEPO B_DAILY"
click at [1049, 378] on input "[DATE] - [DATE]" at bounding box center [1191, 387] width 286 height 18
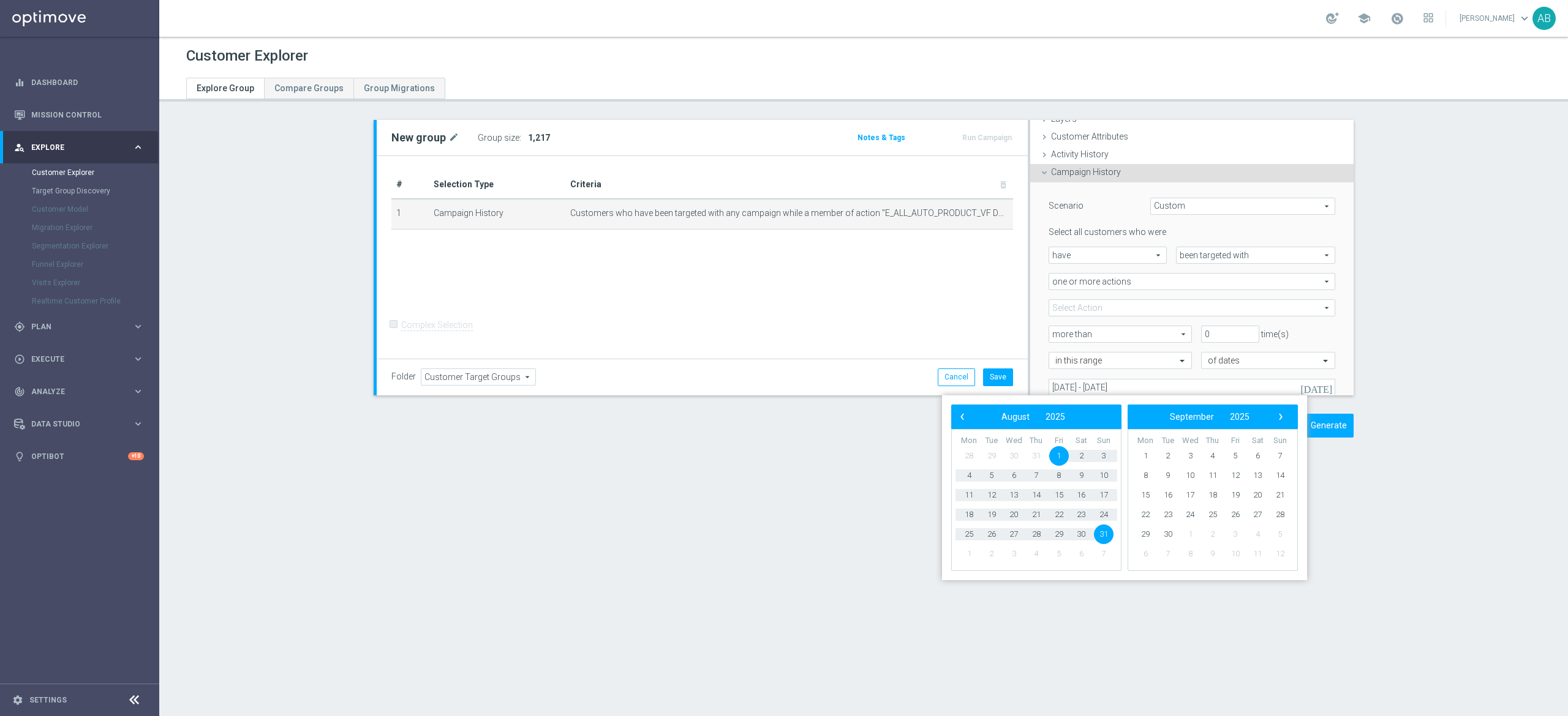
click at [1080, 312] on span at bounding box center [1191, 307] width 285 height 16
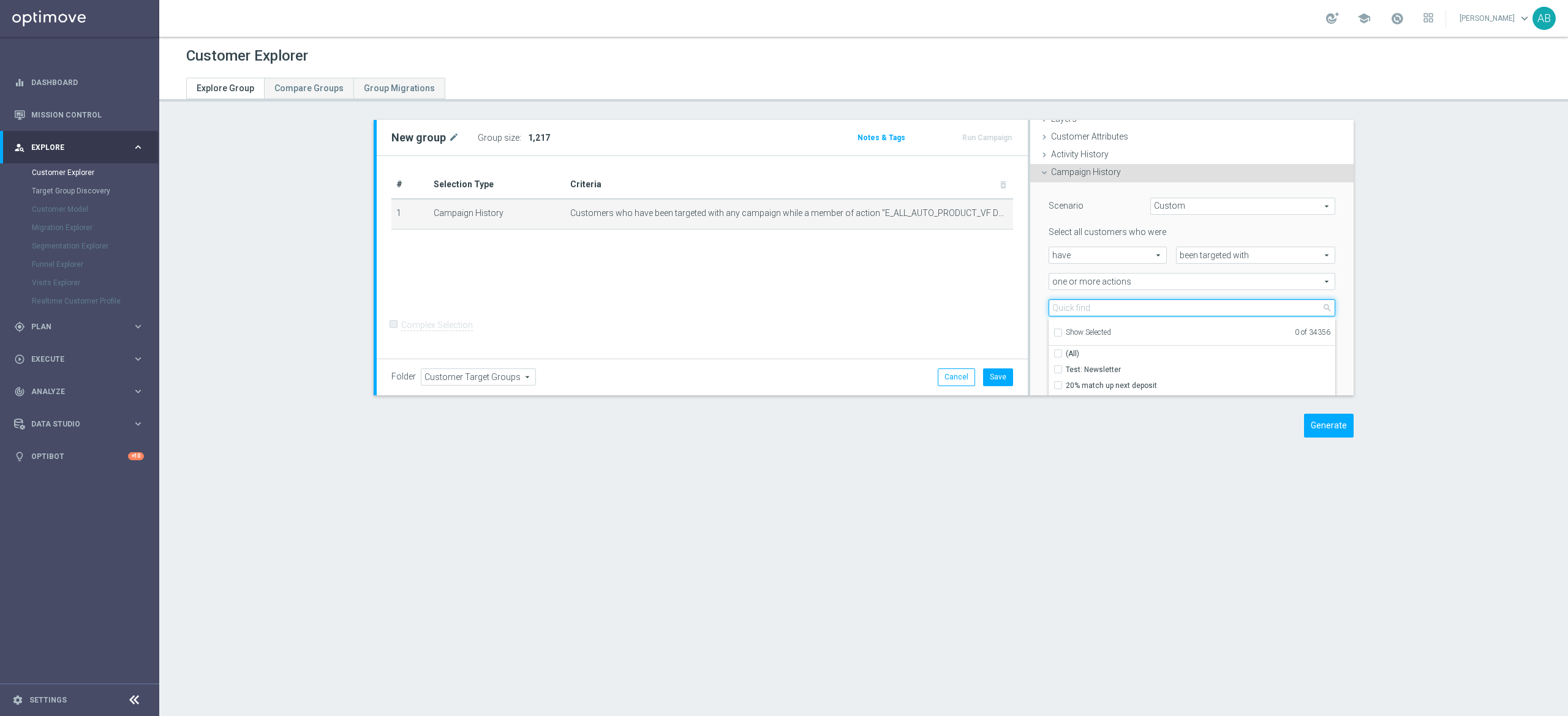
click at [1082, 306] on input "search" at bounding box center [1191, 308] width 286 height 18
paste input "E_ALL_AUTO_PRODUCT_VF DAY7 NONDEPO B_DAILY"
type input "E_ALL_AUTO_PRODUCT_VF DAY7 NONDEPO B_DAILY"
drag, startPoint x: 1049, startPoint y: 370, endPoint x: 1038, endPoint y: 330, distance: 41.5
click at [1058, 369] on input "E_ALL_AUTO_PRODUCT_VF DAY7 NONDEPO B_DAILY" at bounding box center [1062, 370] width 8 height 8
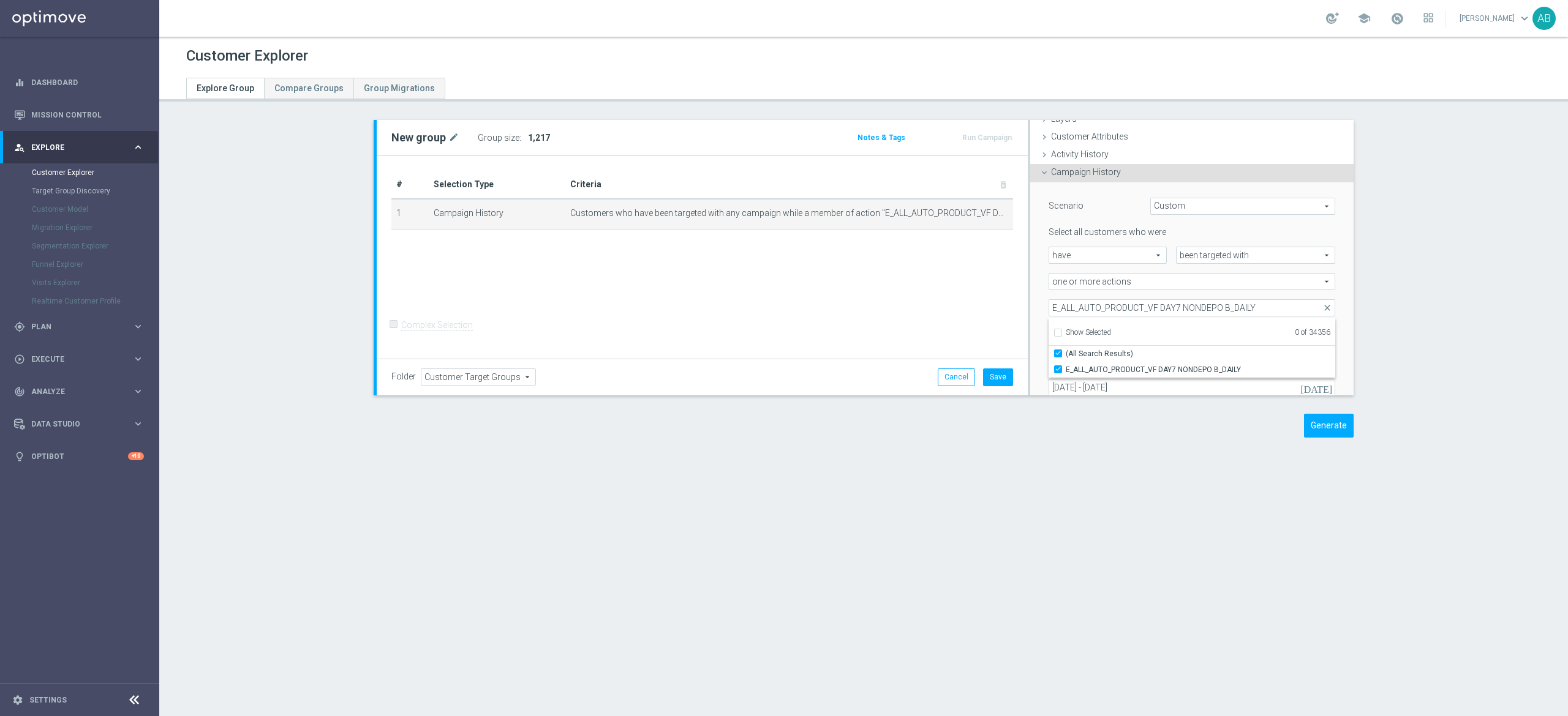
checkbox input "true"
type input "E_ALL_AUTO_PRODUCT_VF DAY7 NONDEPO B_DAILY"
checkbox input "true"
click at [1039, 304] on div "E_ALL_AUTO_PRODUCT_VF DAY7 NONDEPO B_DAILY E_ALL_AUTO_PRODUCT_VF DAY7 NONDEPO B…" at bounding box center [1191, 308] width 305 height 18
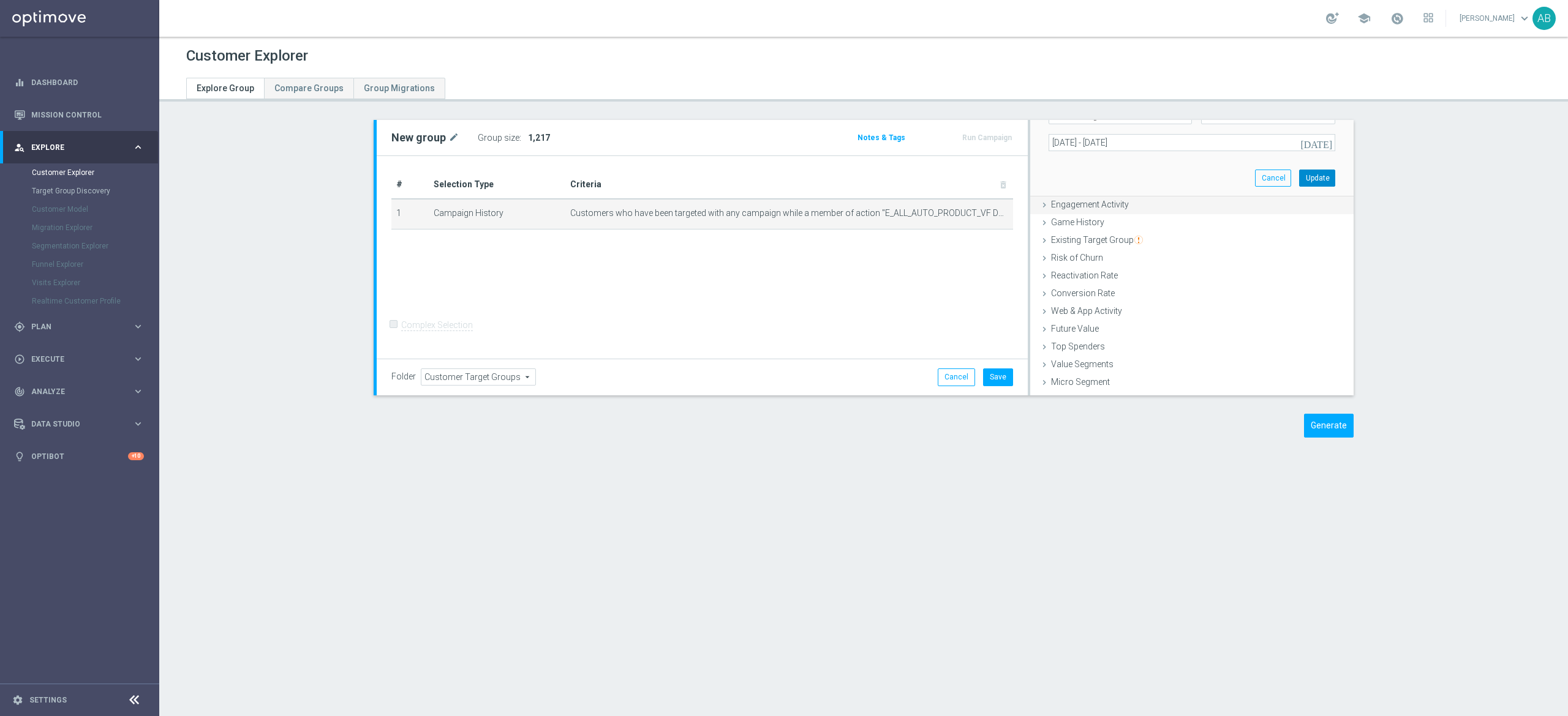
drag, startPoint x: 1292, startPoint y: 179, endPoint x: 1181, endPoint y: 181, distance: 111.0
click at [1299, 180] on button "Update" at bounding box center [1317, 178] width 36 height 18
click at [534, 138] on h3 "Show" at bounding box center [537, 138] width 22 height 14
click at [966, 212] on td "Customers who have been targeted with any campaign while a member of action "E_…" at bounding box center [789, 213] width 448 height 30
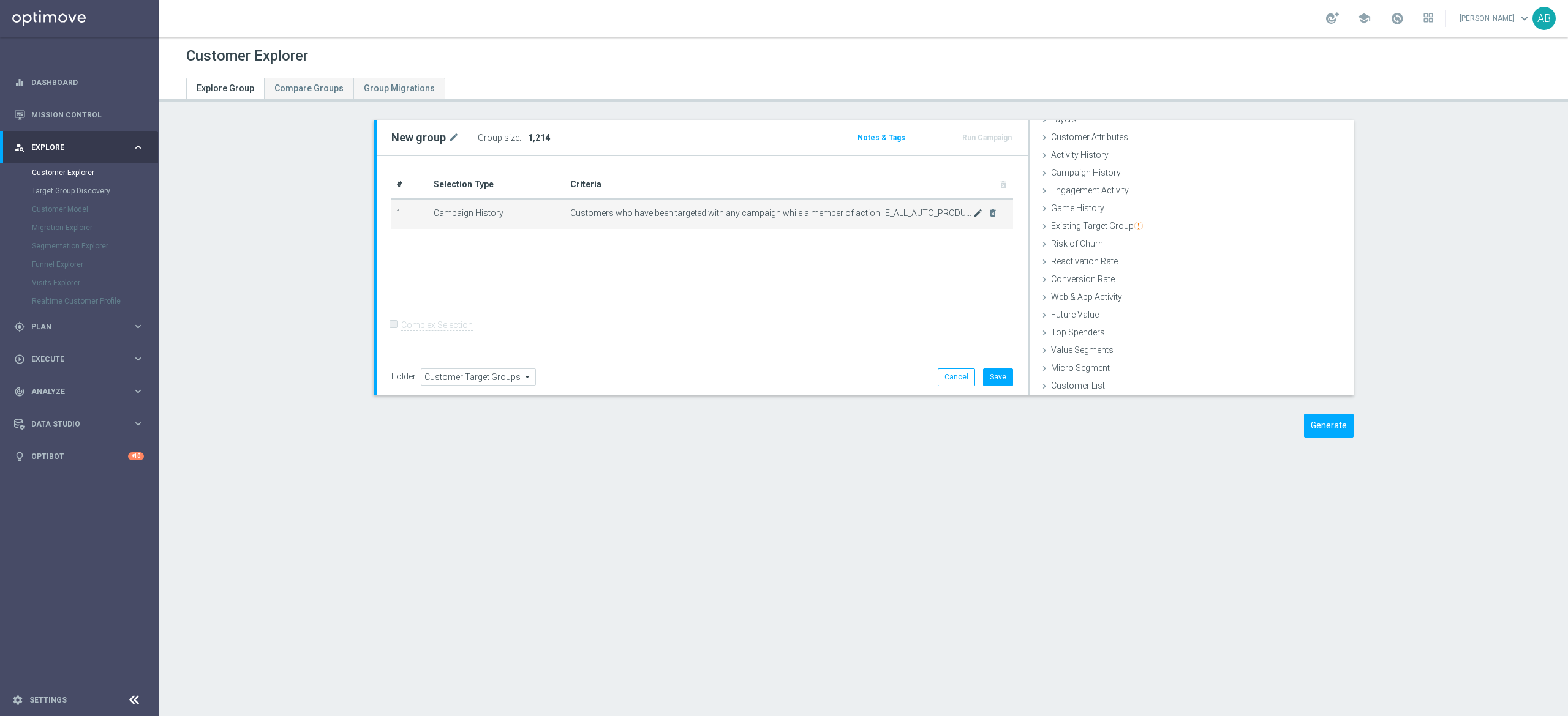
click at [964, 212] on div at bounding box center [968, 208] width 13 height 6
click at [963, 213] on span "Customers who have been targeted with any campaign while a member of action "E_…" at bounding box center [772, 213] width 403 height 11
click at [966, 220] on td "Customers who have been targeted with any campaign while a member of action "E_…" at bounding box center [789, 213] width 448 height 30
click at [962, 217] on span "Customers who have been targeted with any campaign while a member of action "E_…" at bounding box center [772, 213] width 403 height 11
click at [973, 217] on icon "mode_edit" at bounding box center [978, 213] width 10 height 10
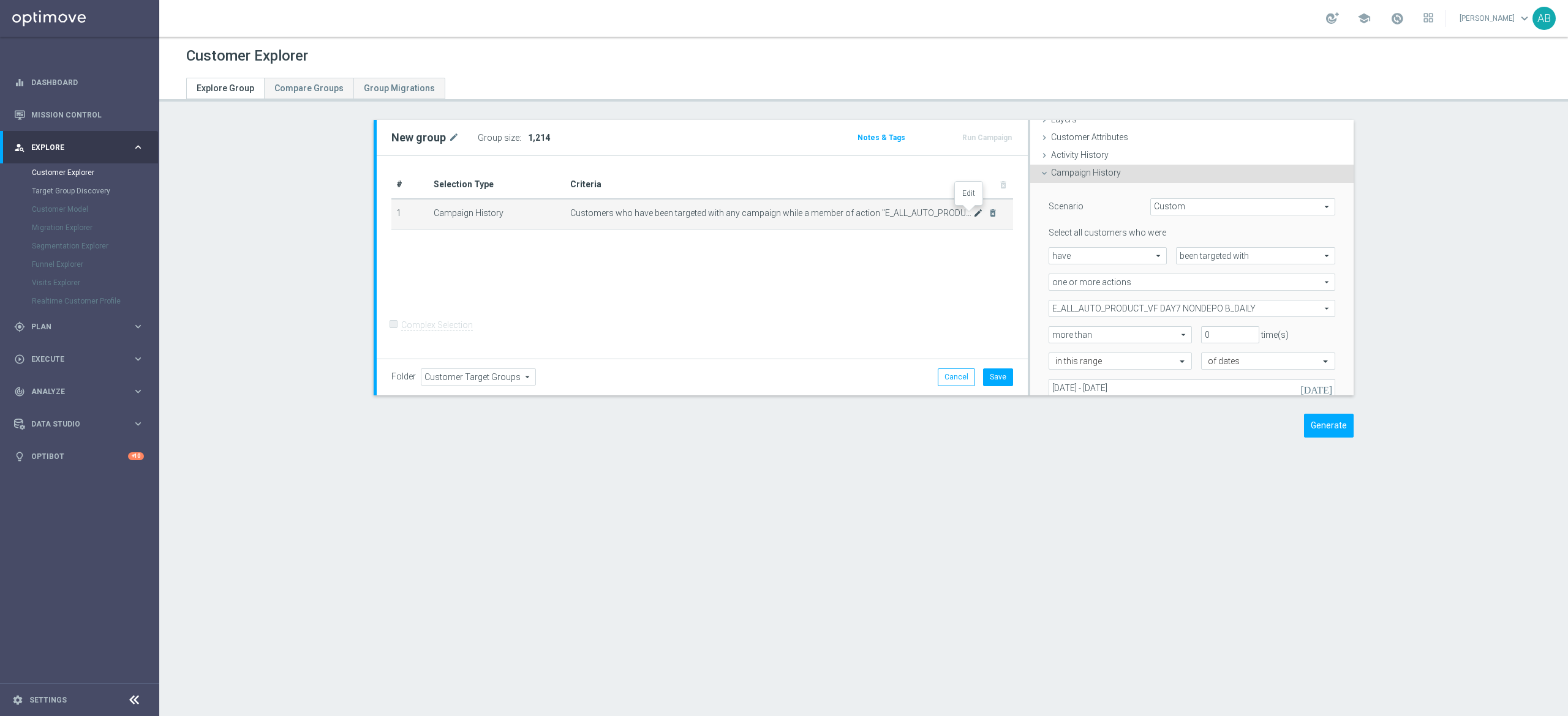
scroll to position [51, 0]
click at [1049, 303] on span "E_ALL_AUTO_PRODUCT_VF DAY7 NONDEPO B_DAILY" at bounding box center [1191, 307] width 285 height 16
click at [1053, 331] on input "Show Selected" at bounding box center [1057, 335] width 8 height 8
checkbox input "true"
click at [1058, 352] on input "(All)" at bounding box center [1062, 353] width 8 height 8
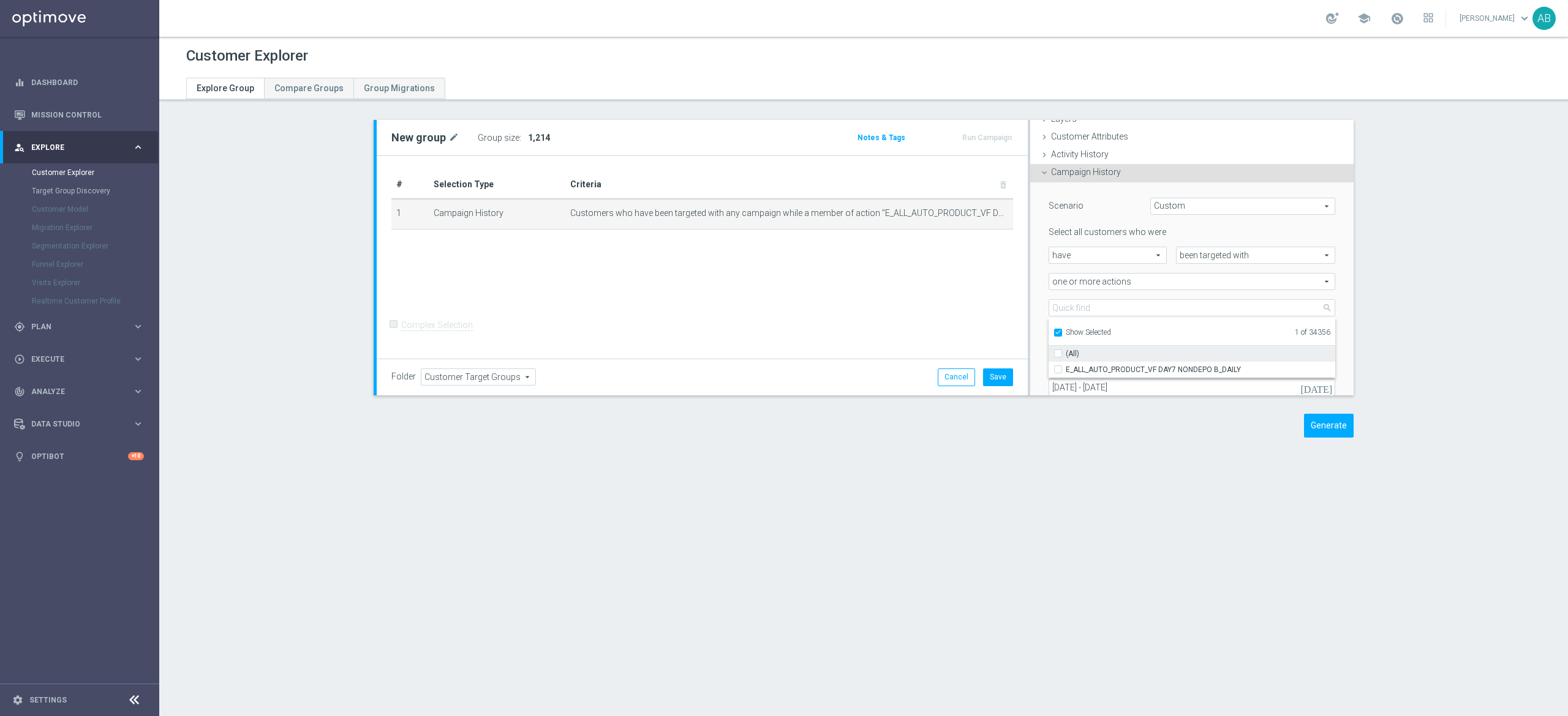
checkbox input "false"
type input "Select Action"
checkbox input "false"
click at [1053, 336] on input "Show Selected" at bounding box center [1057, 335] width 8 height 8
checkbox input "false"
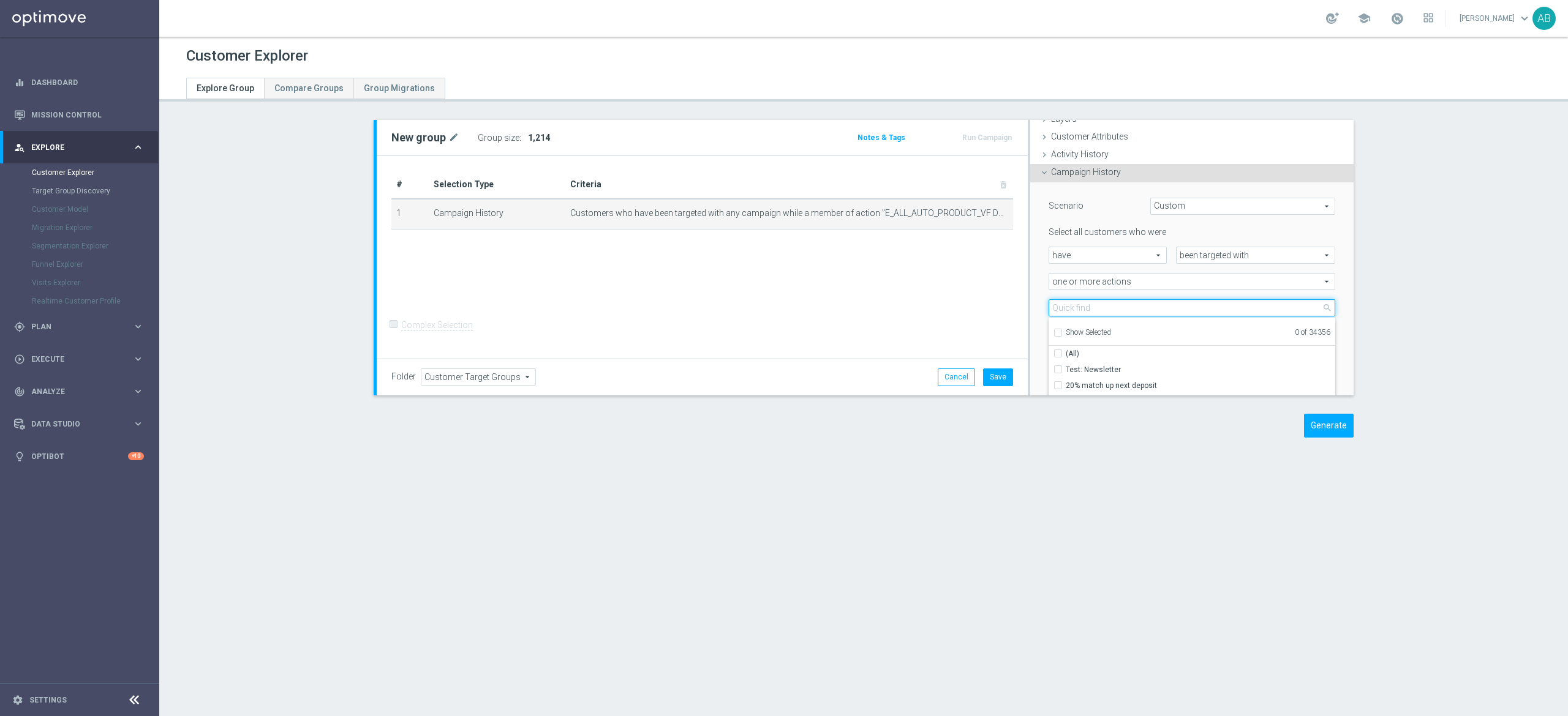
click at [1066, 314] on input "search" at bounding box center [1191, 308] width 286 height 18
paste input "E_ALL_AUTO_PRODUCT_VF DAY15 NONDEPO_DAILY"
type input "E_ALL_AUTO_PRODUCT_VF DAY15 NONDEPO_DAILY"
click at [1058, 367] on input "E_ALL_AUTO_PRODUCT_VF DAY15 NONDEPO_DAILY" at bounding box center [1062, 370] width 8 height 8
checkbox input "true"
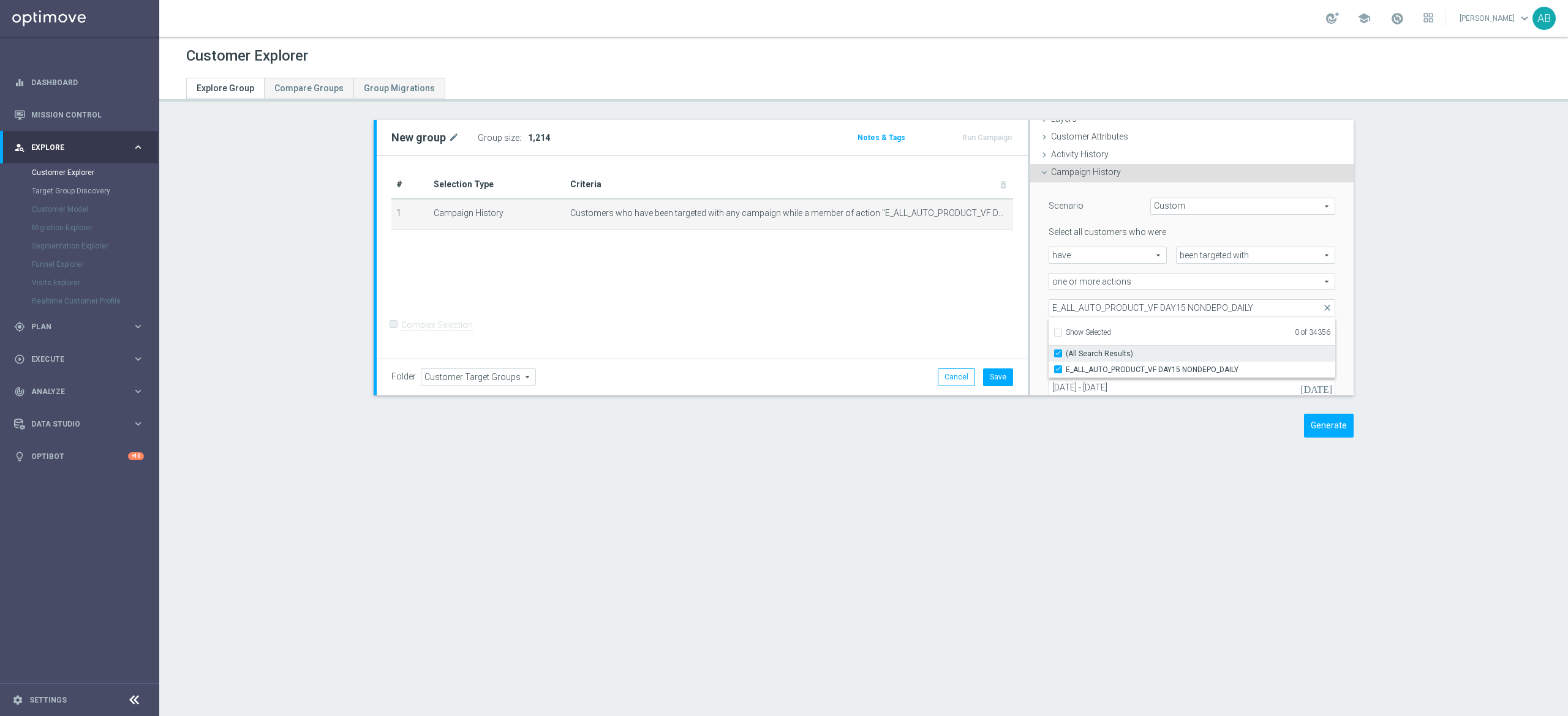
type input "E_ALL_AUTO_PRODUCT_VF DAY15 NONDEPO_DAILY"
checkbox input "true"
click at [1039, 319] on div "Scenario Custom Custom arrow_drop_down search Select all customers who were hav…" at bounding box center [1191, 312] width 305 height 259
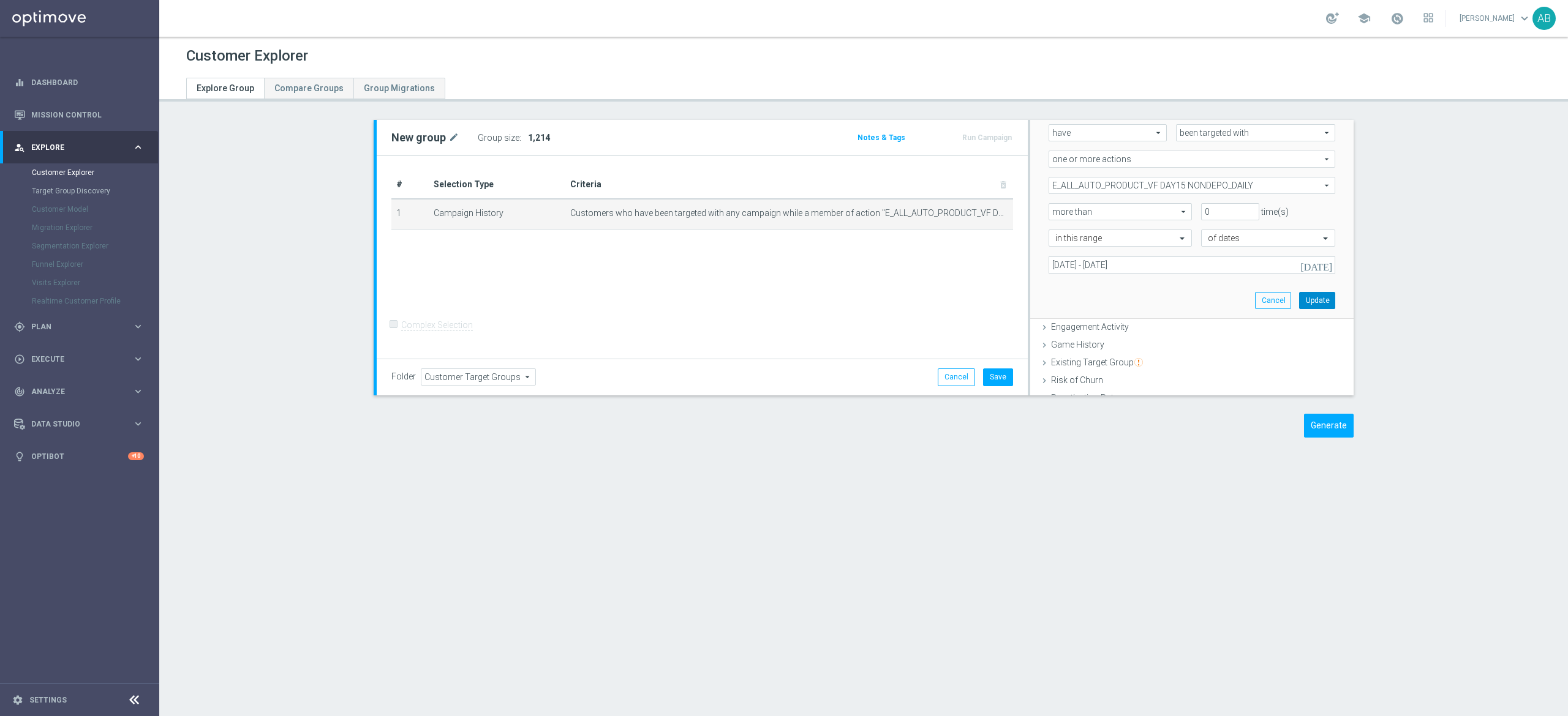
click at [1299, 304] on button "Update" at bounding box center [1317, 301] width 36 height 18
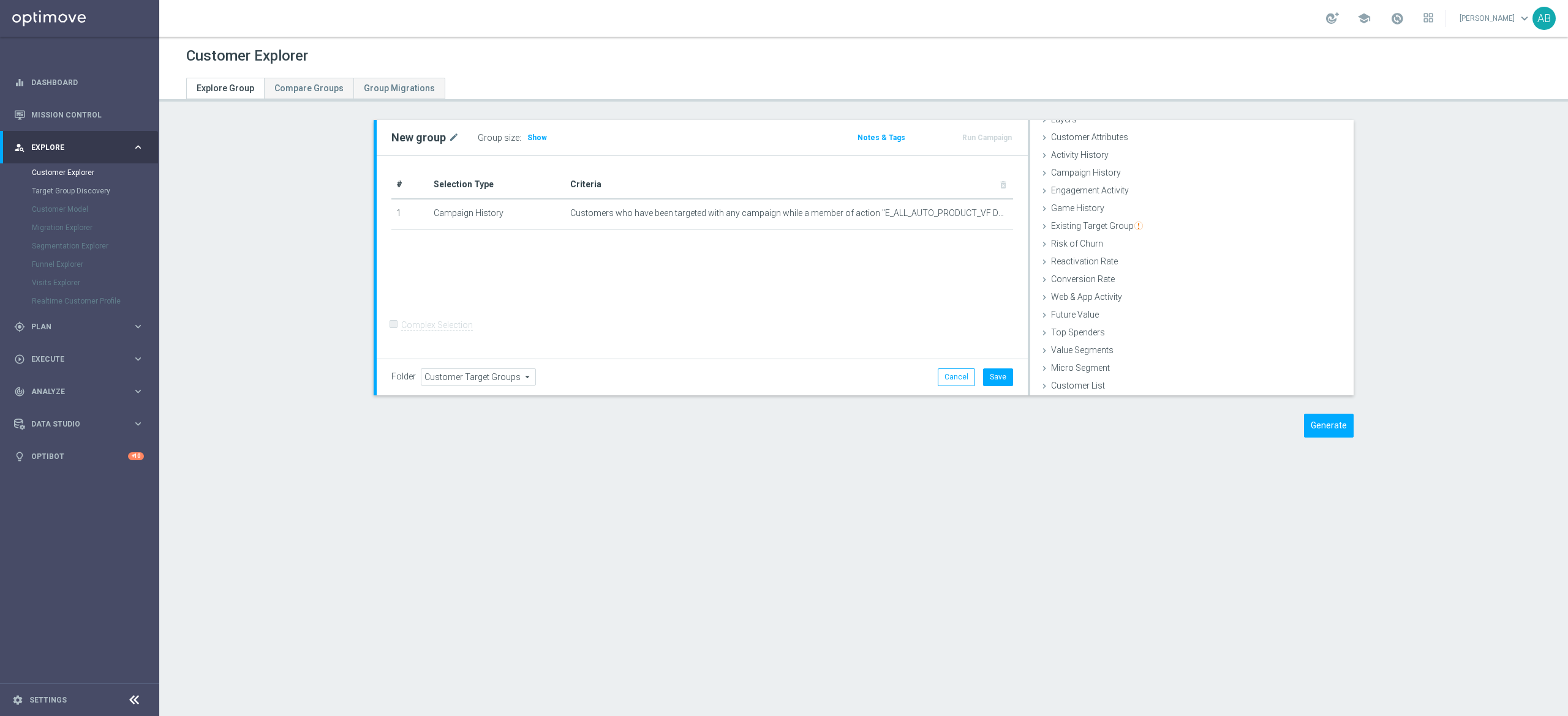
click at [521, 151] on div "New group mode_edit Group size : Show Notes & Tags Run Campaign" at bounding box center [702, 137] width 651 height 35
click at [528, 136] on span "Show" at bounding box center [537, 137] width 19 height 9
click at [973, 217] on icon "mode_edit" at bounding box center [978, 213] width 10 height 10
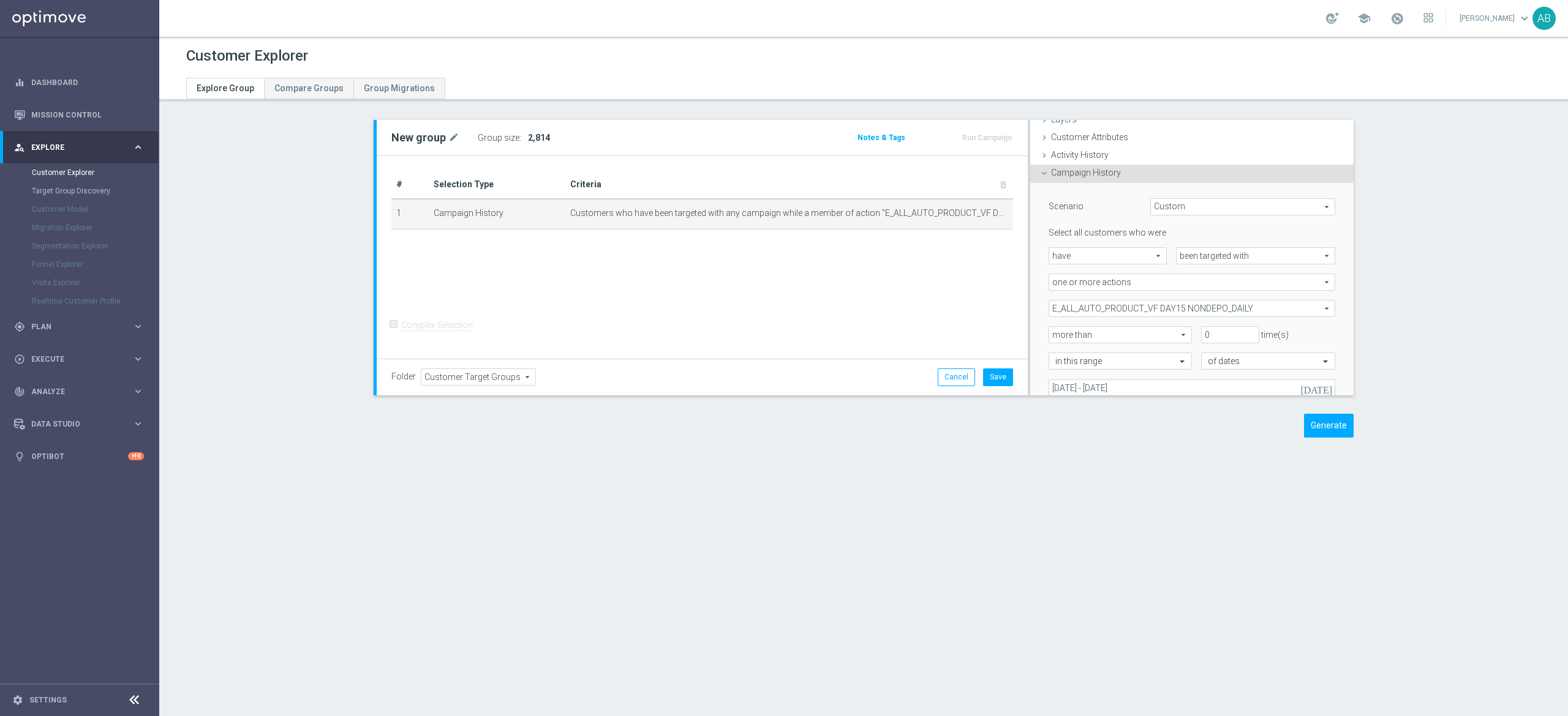
scroll to position [51, 0]
click at [1137, 309] on span "E_ALL_AUTO_PRODUCT_VF DAY15 NONDEPO_DAILY" at bounding box center [1191, 307] width 285 height 16
drag, startPoint x: 1049, startPoint y: 330, endPoint x: 1049, endPoint y: 344, distance: 14.0
click at [1066, 330] on label "Show Selected" at bounding box center [1088, 333] width 46 height 11
click at [1053, 331] on input "Show Selected" at bounding box center [1057, 335] width 8 height 8
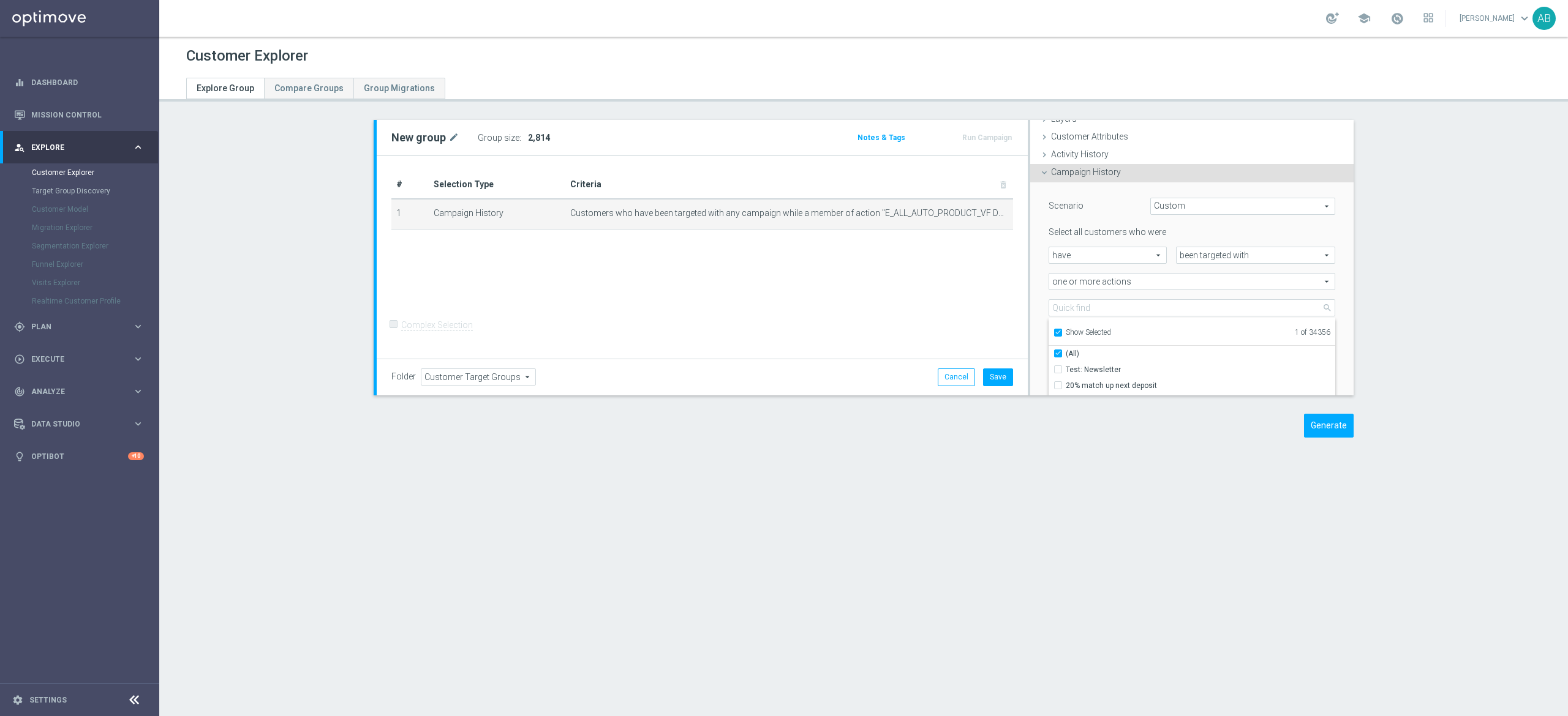
checkbox input "true"
drag, startPoint x: 1051, startPoint y: 349, endPoint x: 1051, endPoint y: 340, distance: 9.0
click at [1051, 349] on div "(All)" at bounding box center [1191, 354] width 286 height 16
click at [1058, 354] on input "(All)" at bounding box center [1062, 353] width 8 height 8
checkbox input "false"
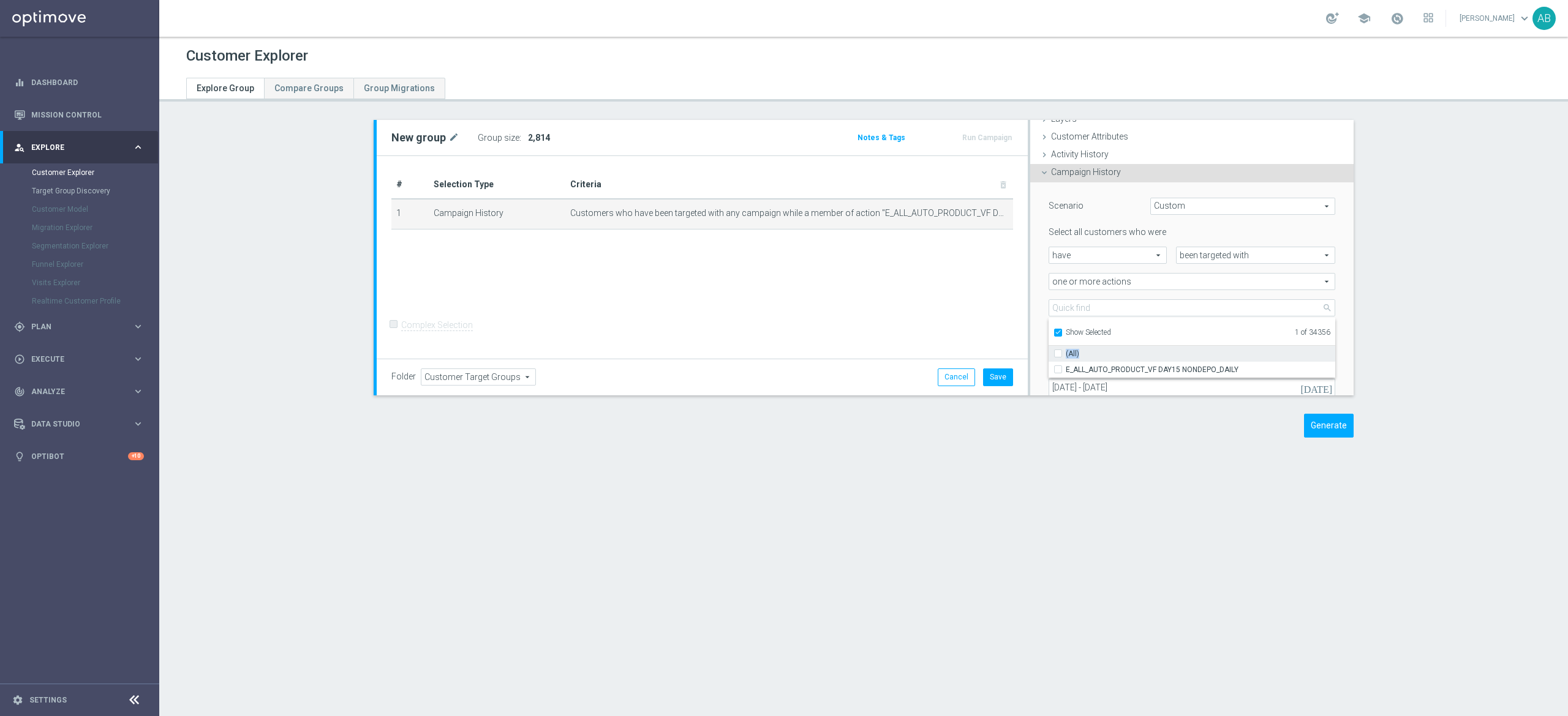
type input "Select Action"
checkbox input "false"
click at [1053, 335] on input "Show Selected" at bounding box center [1057, 335] width 8 height 8
checkbox input "false"
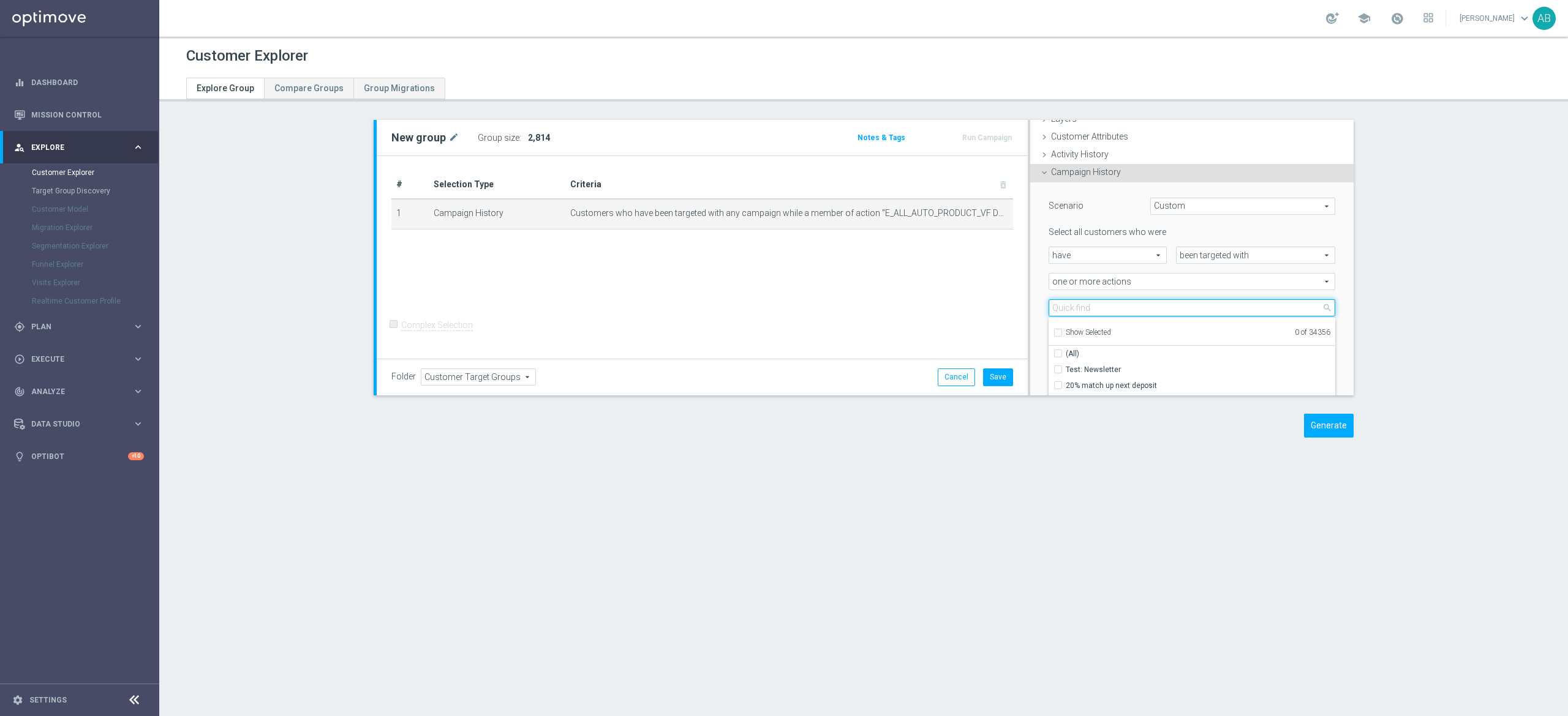
click at [1061, 304] on input "search" at bounding box center [1191, 308] width 286 height 18
paste input "E_ALL_AUTO_PRODUCT_VF DAY30 NONDEPO_DAILY"
type input "E_ALL_AUTO_PRODUCT_VF DAY30 NONDEPO_DAILY"
click at [1058, 366] on input "E_ALL_AUTO_PRODUCT_VF DAY30 NONDEPO_DAILY" at bounding box center [1062, 370] width 8 height 8
checkbox input "true"
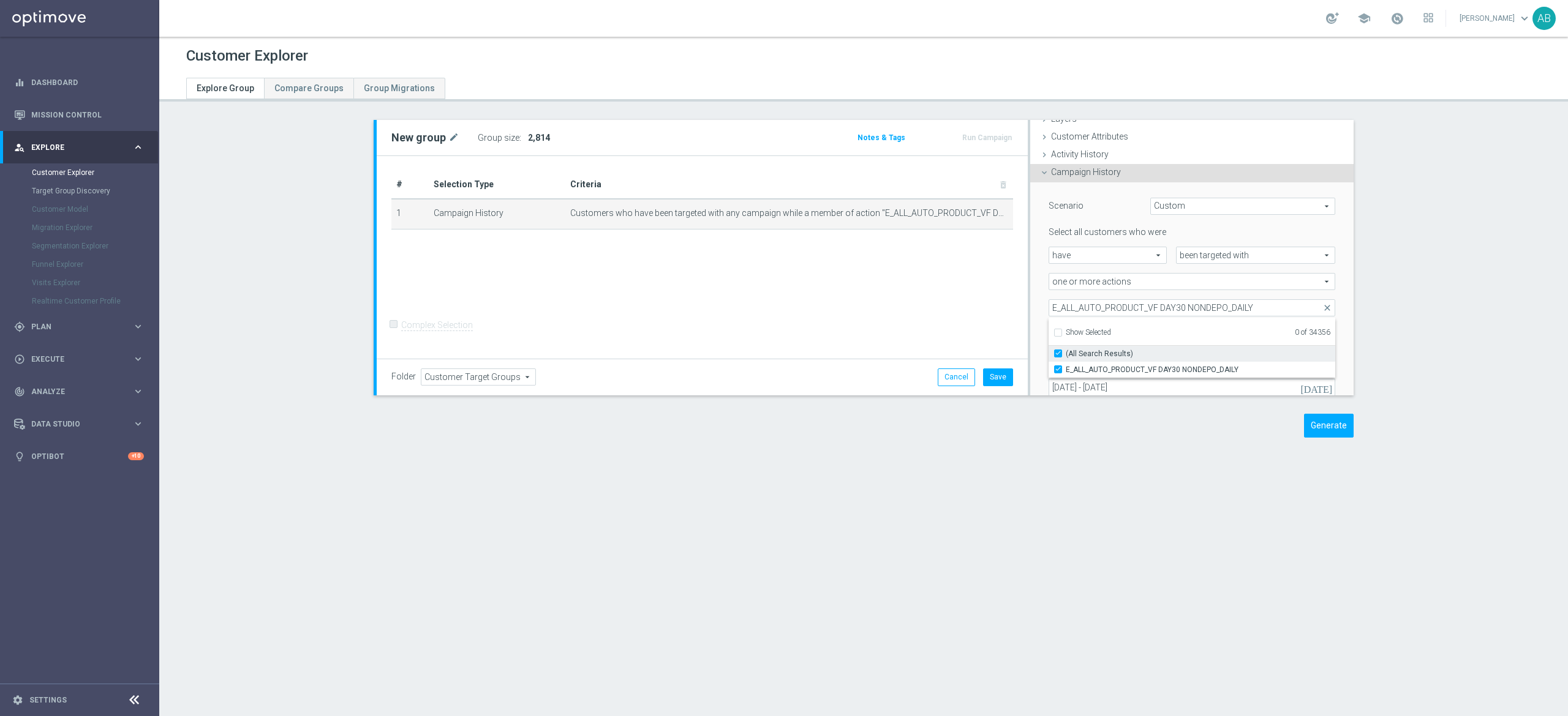
type input "E_ALL_AUTO_PRODUCT_VF DAY30 NONDEPO_DAILY"
checkbox input "true"
click at [1039, 301] on div "E_ALL_AUTO_PRODUCT_VF DAY30 NONDEPO_DAILY E_ALL_AUTO_PRODUCT_VF DAY30 NONDEPO_D…" at bounding box center [1191, 308] width 305 height 18
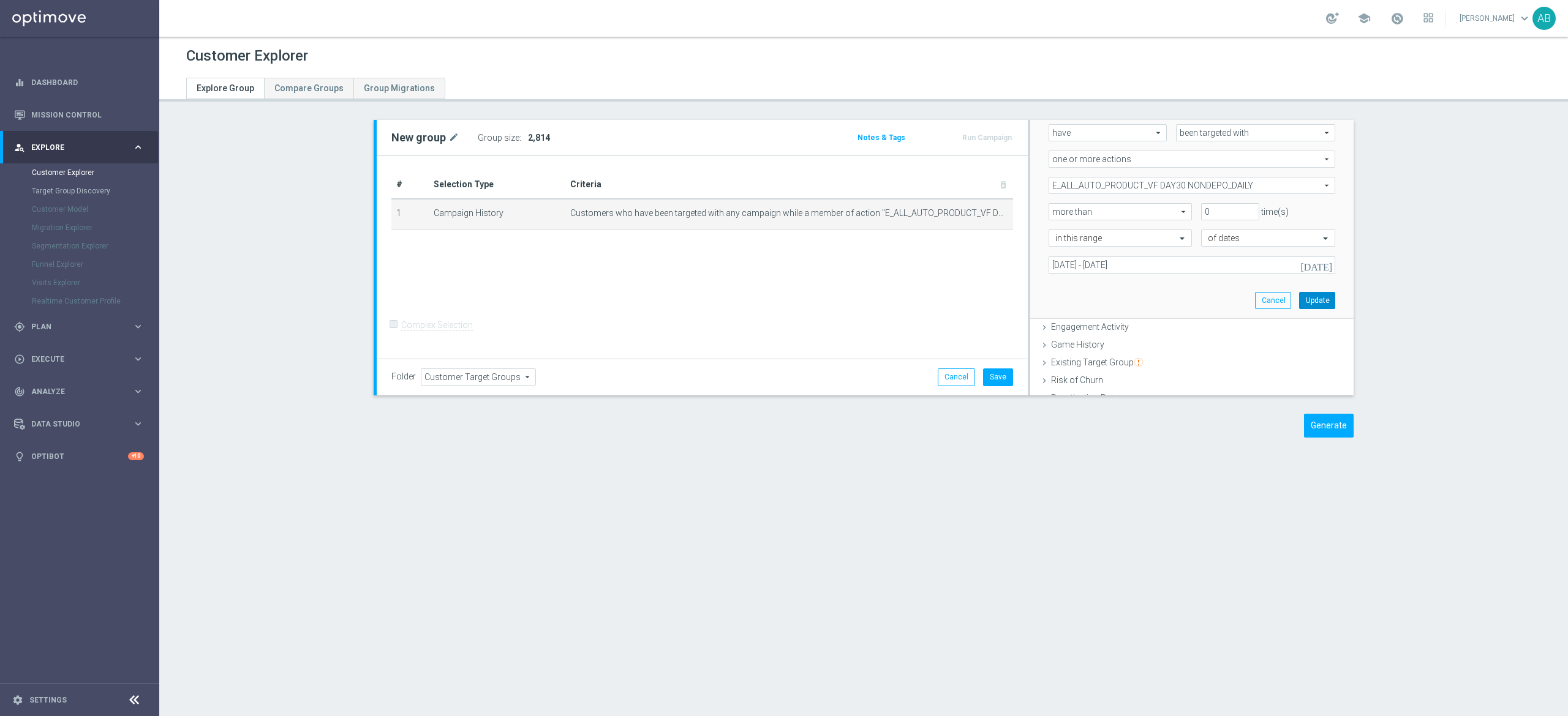
click at [1299, 298] on button "Update" at bounding box center [1317, 301] width 36 height 18
click at [510, 142] on div "Group size : Show" at bounding box center [539, 138] width 123 height 18
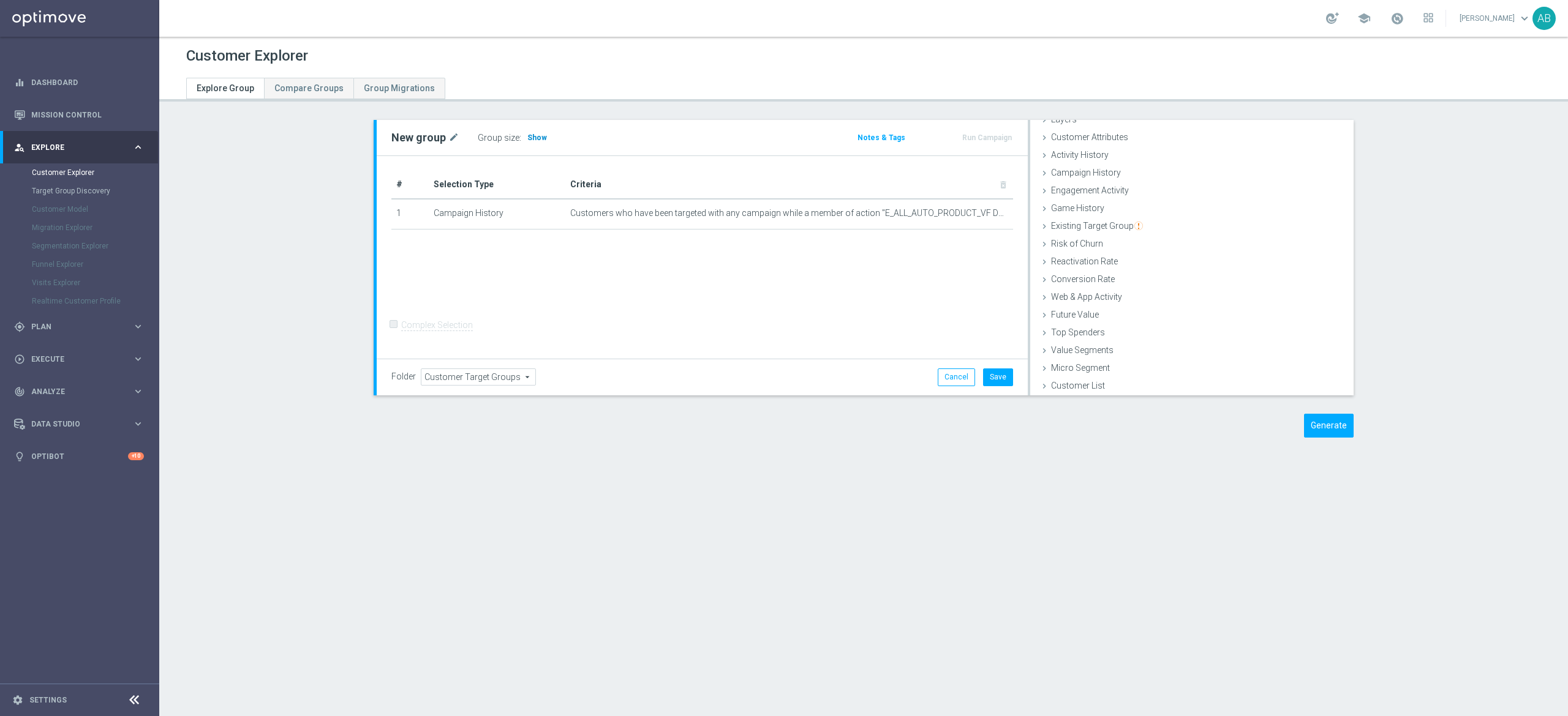
click at [528, 137] on span "Show" at bounding box center [537, 137] width 19 height 9
